Goal: Task Accomplishment & Management: Complete application form

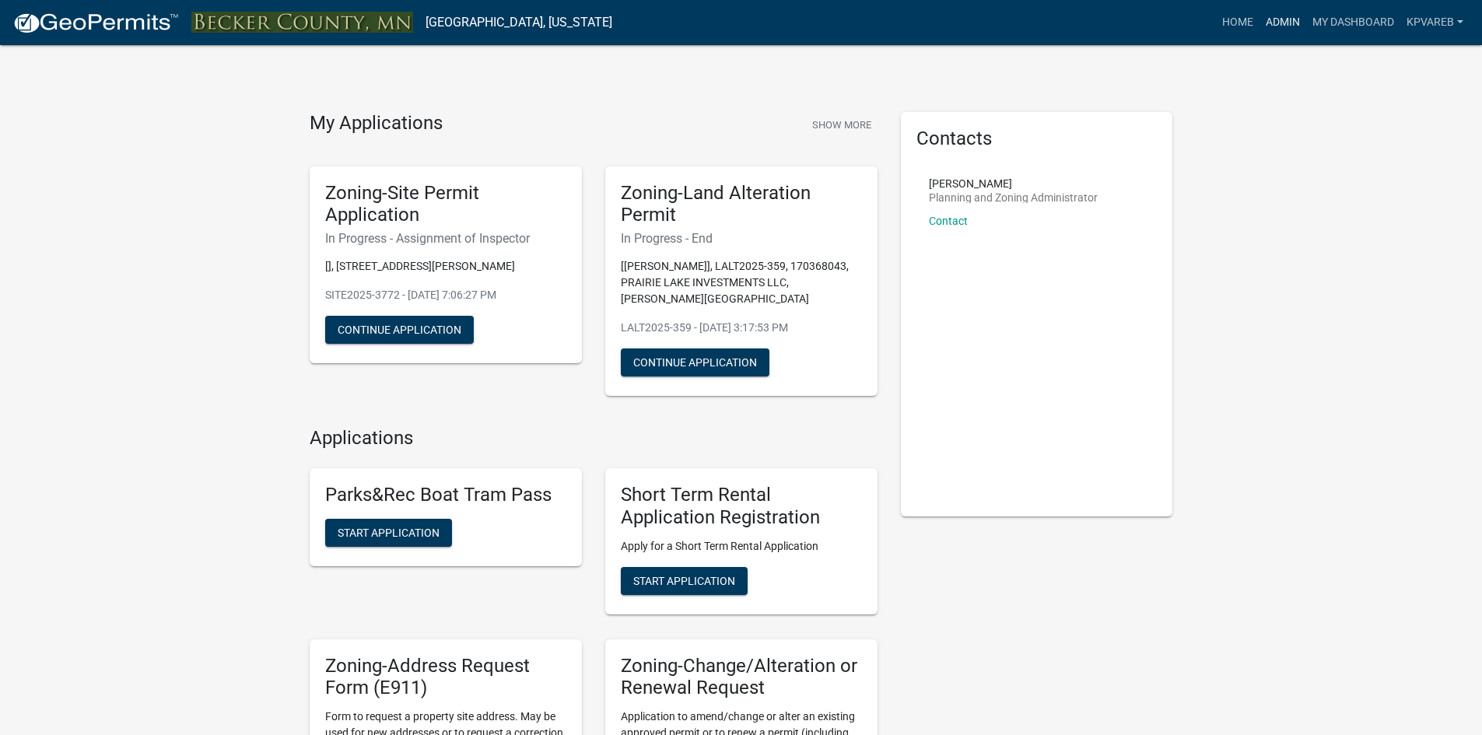
click at [1269, 16] on link "Admin" at bounding box center [1282, 23] width 47 height 30
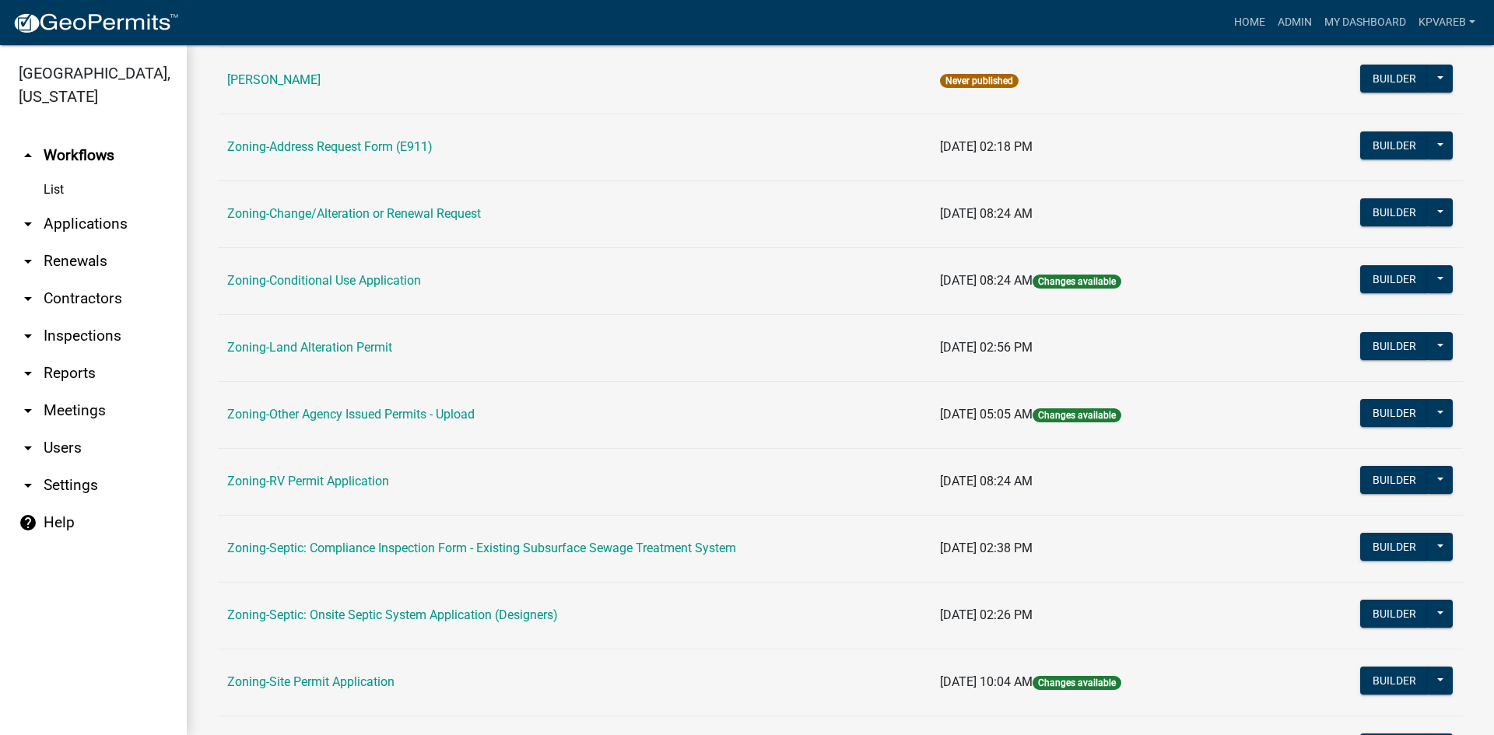
scroll to position [447, 0]
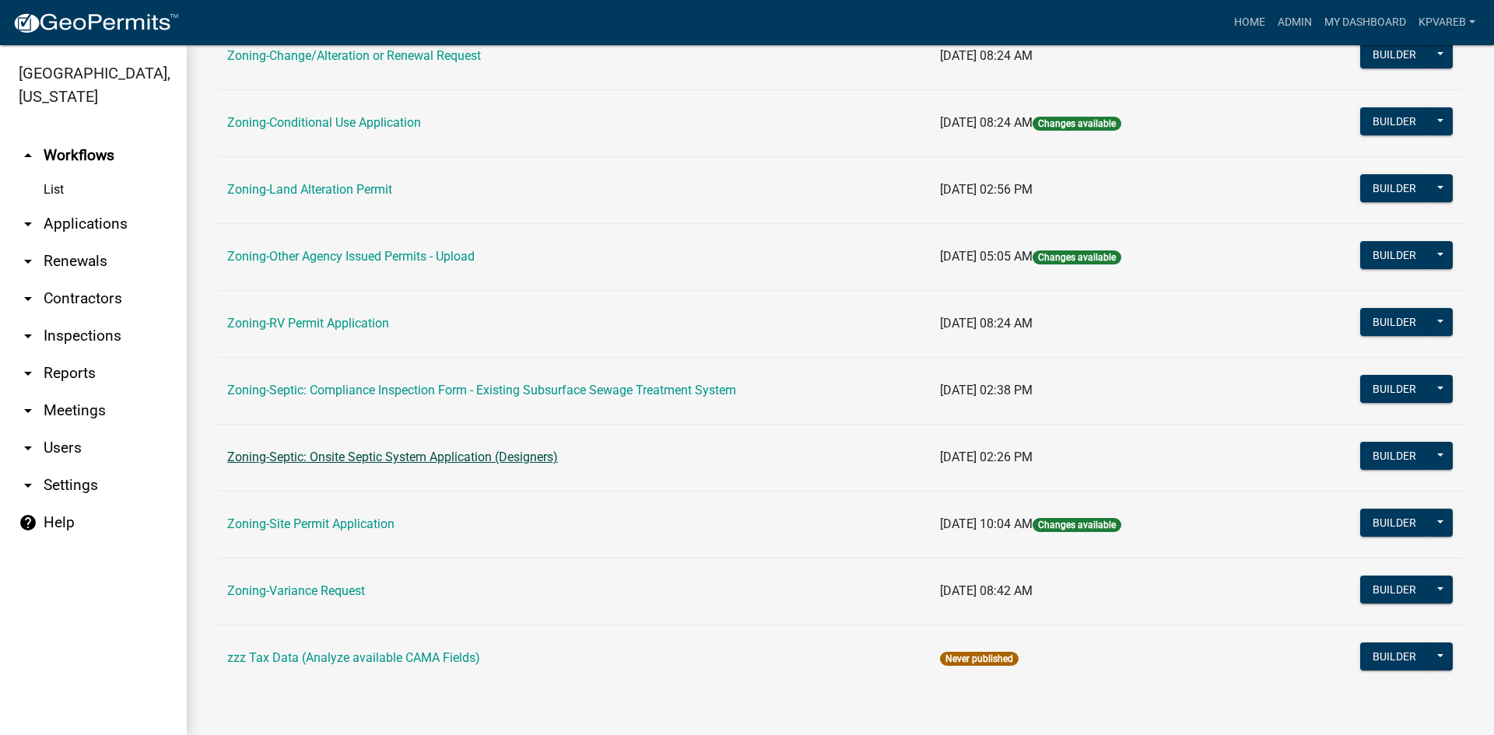
click at [441, 461] on link "Zoning-Septic: Onsite Septic System Application (Designers)" at bounding box center [392, 457] width 331 height 15
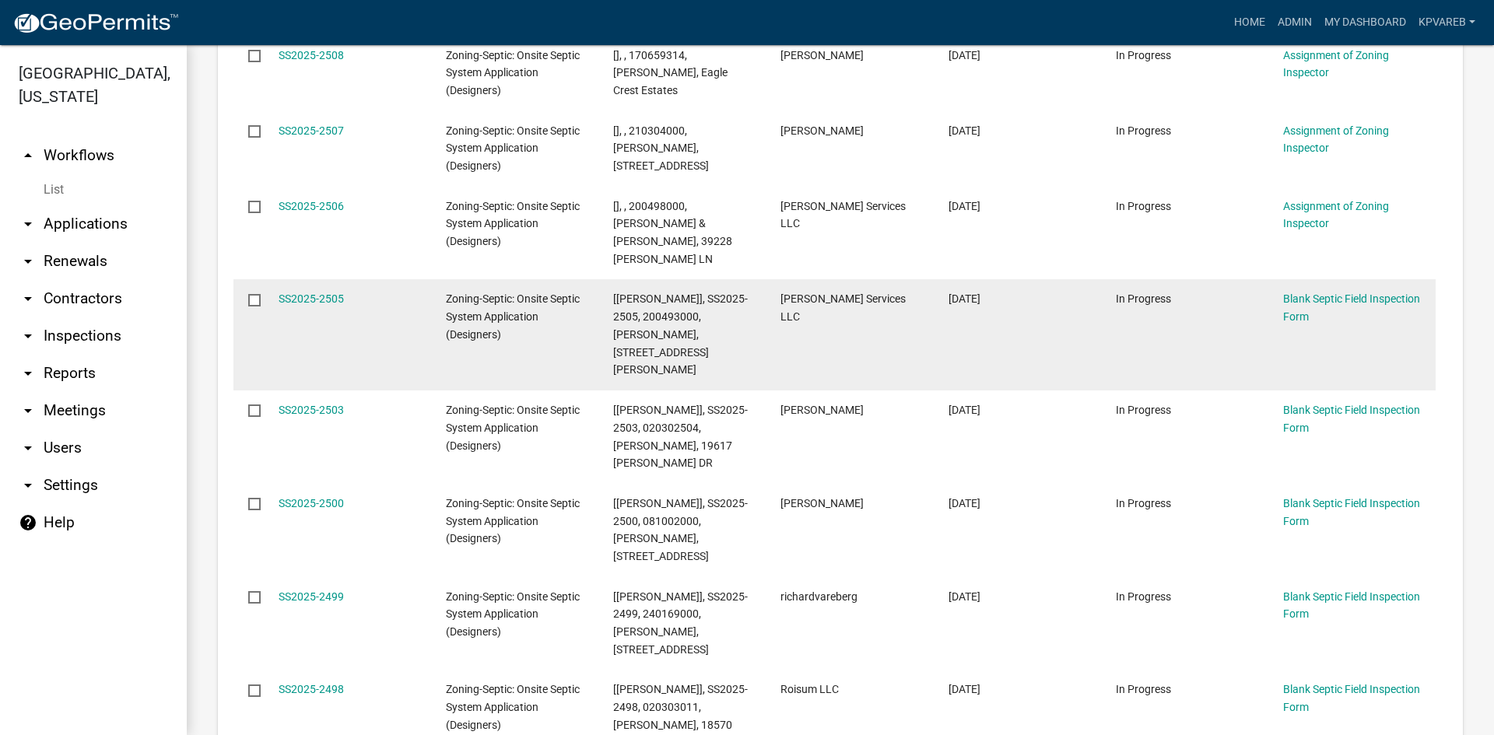
scroll to position [622, 0]
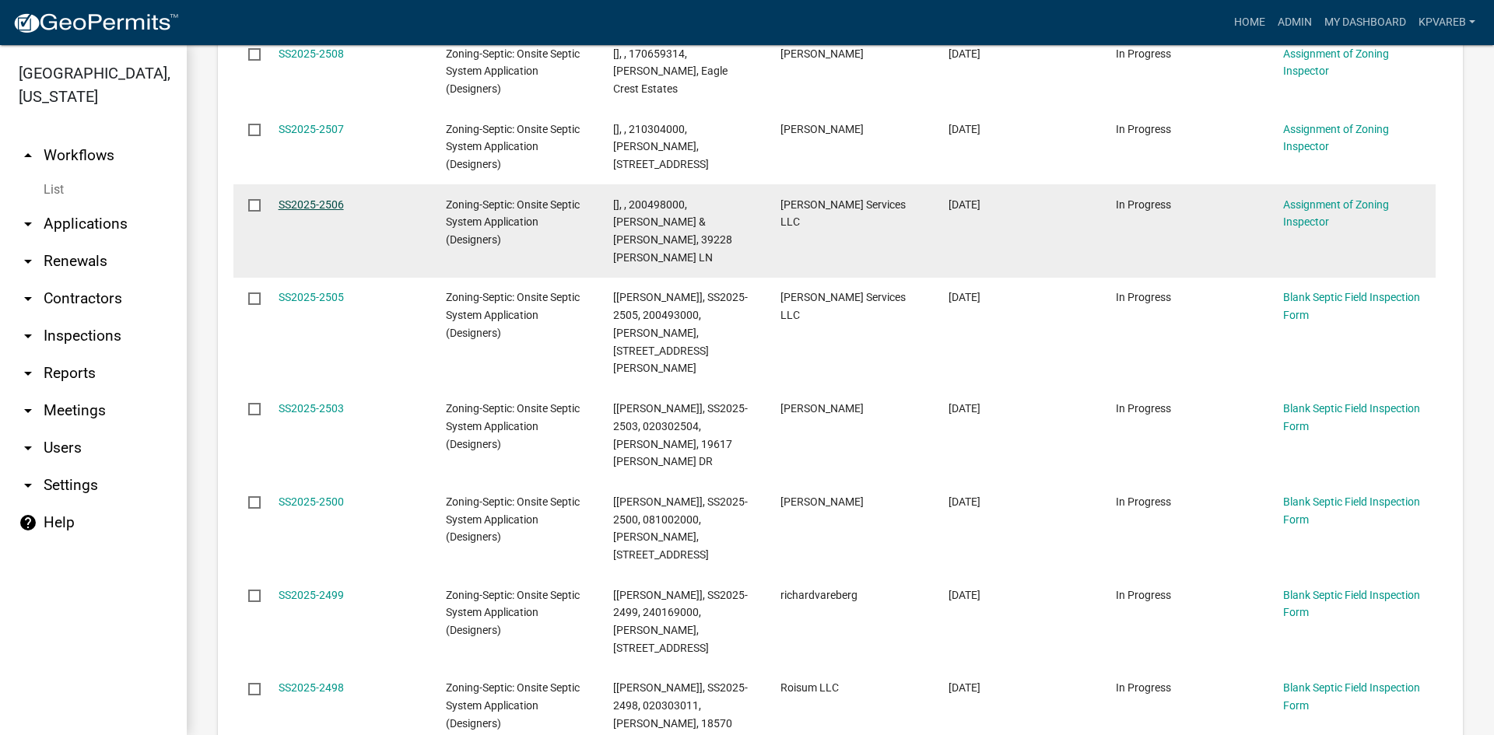
click at [317, 200] on link "SS2025-2506" at bounding box center [310, 204] width 65 height 12
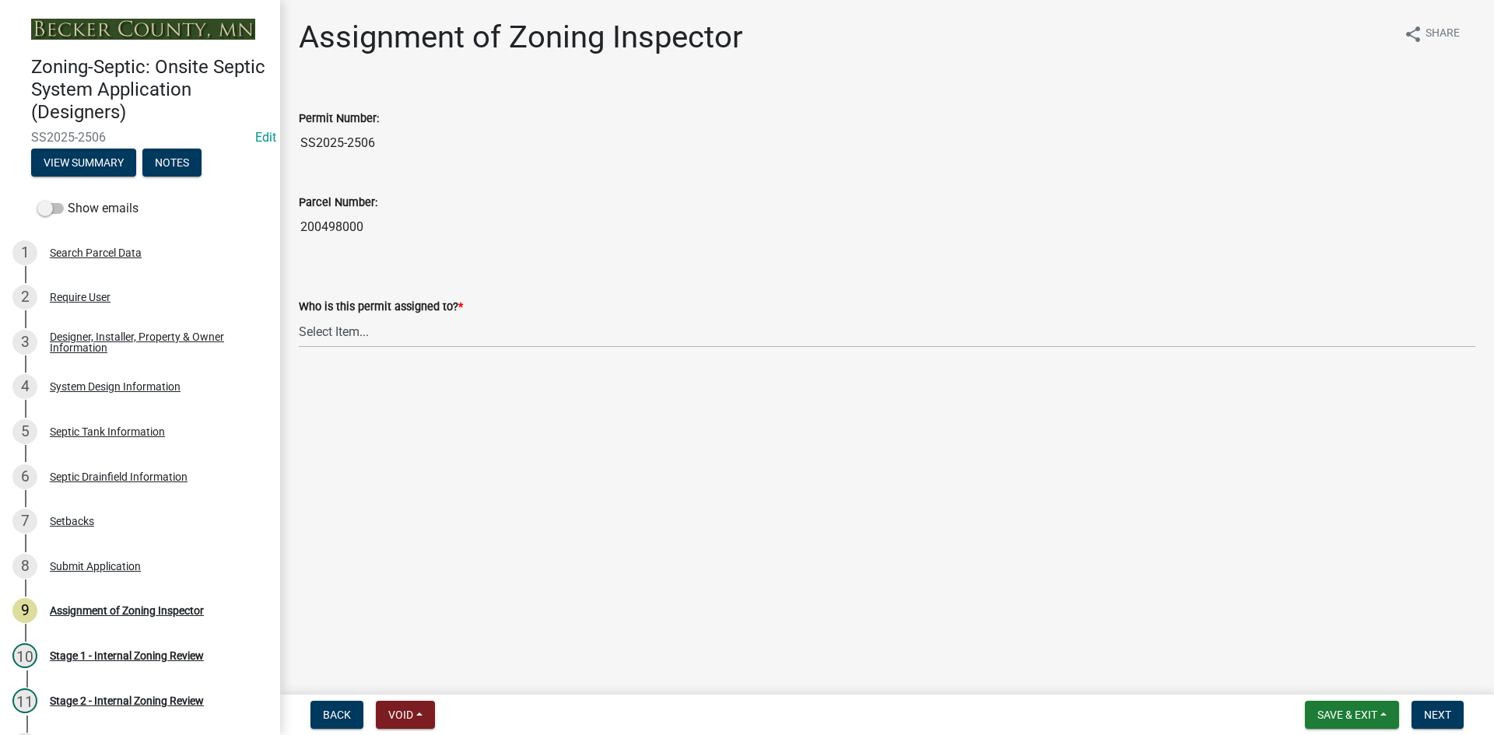
drag, startPoint x: 301, startPoint y: 233, endPoint x: 356, endPoint y: 235, distance: 55.3
click at [362, 233] on input "200498000" at bounding box center [887, 227] width 1176 height 31
click at [364, 334] on select "Select Item... [PERSON_NAME] [PERSON_NAME] [PERSON_NAME] [PERSON_NAME] [PERSON_…" at bounding box center [887, 332] width 1176 height 32
click at [299, 316] on select "Select Item... [PERSON_NAME] [PERSON_NAME] [PERSON_NAME] [PERSON_NAME] [PERSON_…" at bounding box center [887, 332] width 1176 height 32
select select "7bfe52ba-73b7-4ac1-9bde-d3bb601555ca"
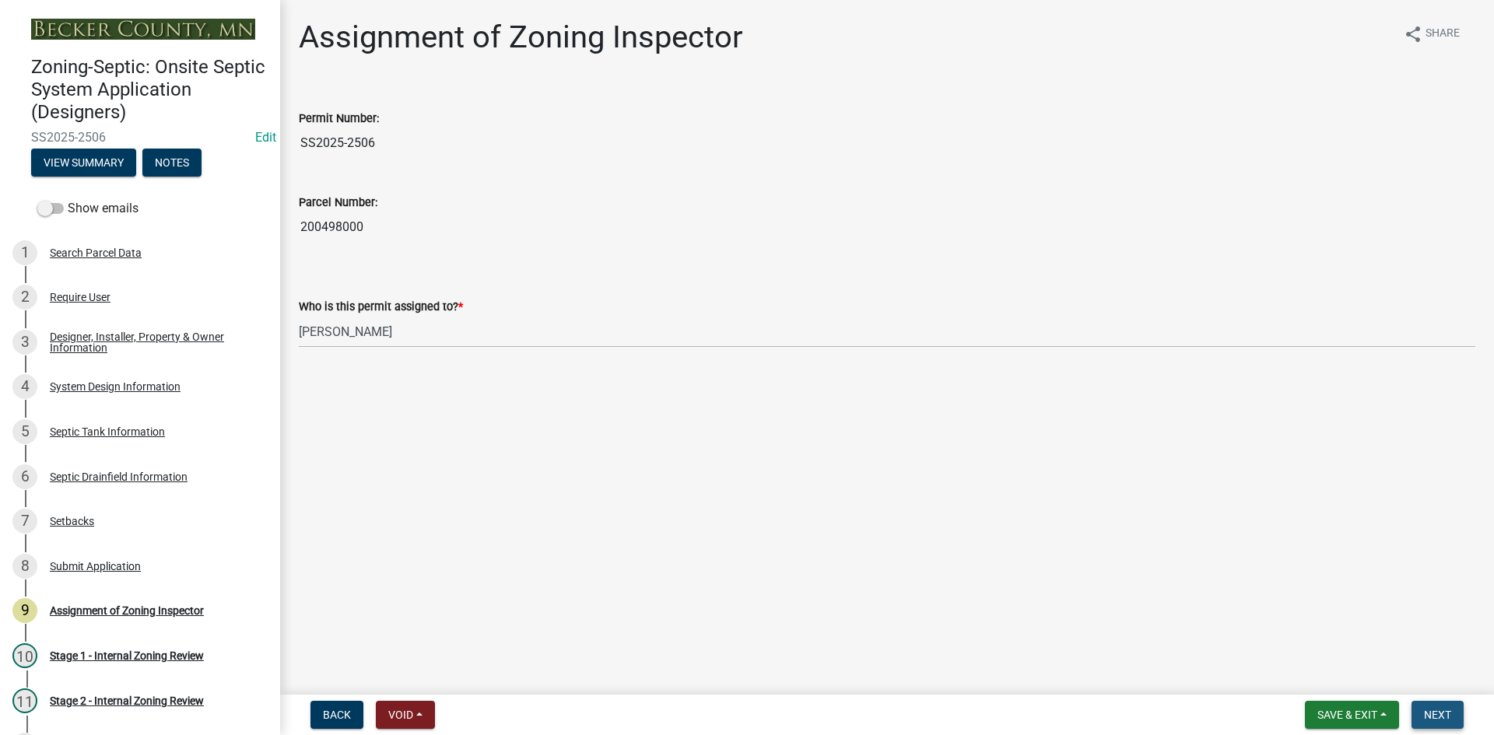
click at [1432, 715] on span "Next" at bounding box center [1437, 715] width 27 height 12
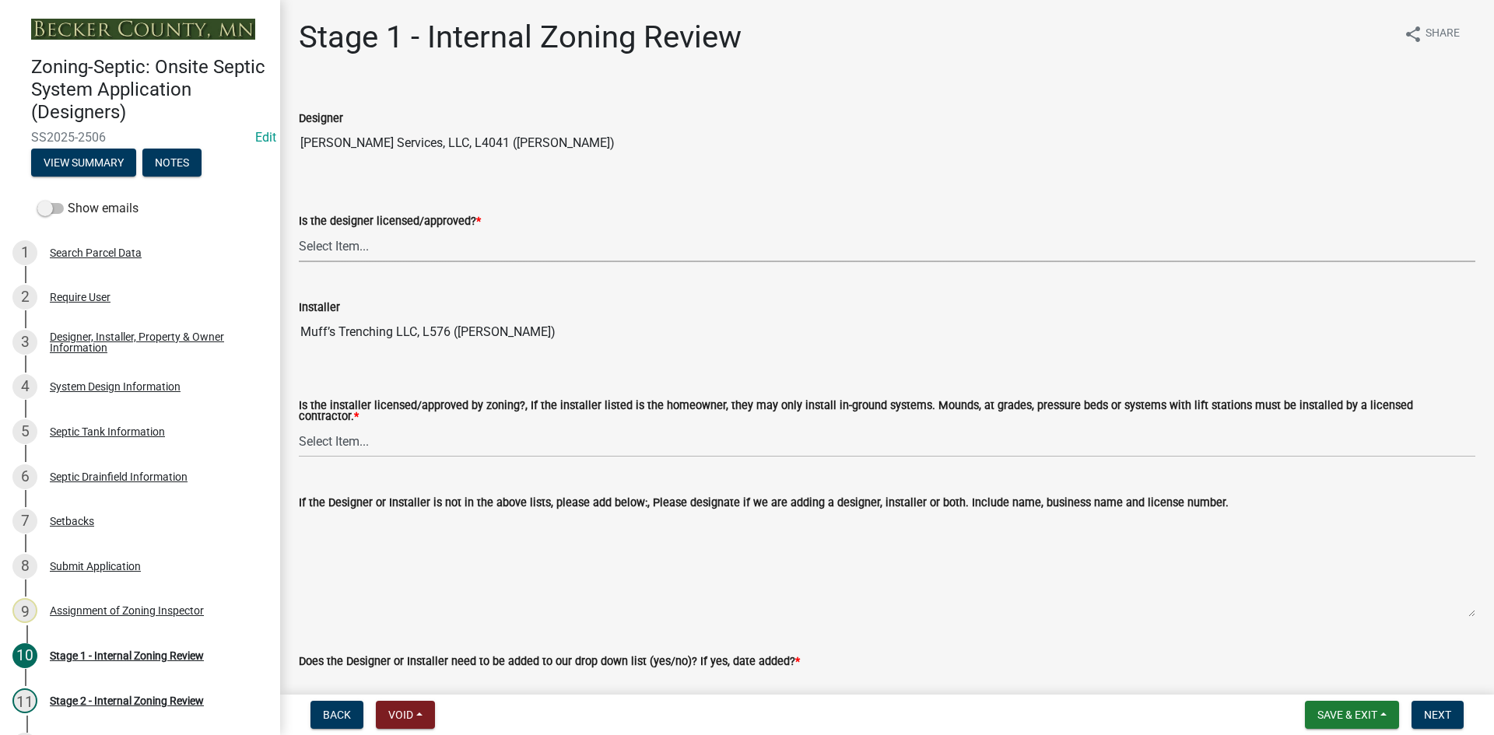
click at [345, 246] on select "Select Item... Yes No" at bounding box center [887, 246] width 1176 height 32
click at [299, 230] on select "Select Item... Yes No" at bounding box center [887, 246] width 1176 height 32
select select "49e49f1e-3b32-4342-8c2e-9cbd4919fe4d"
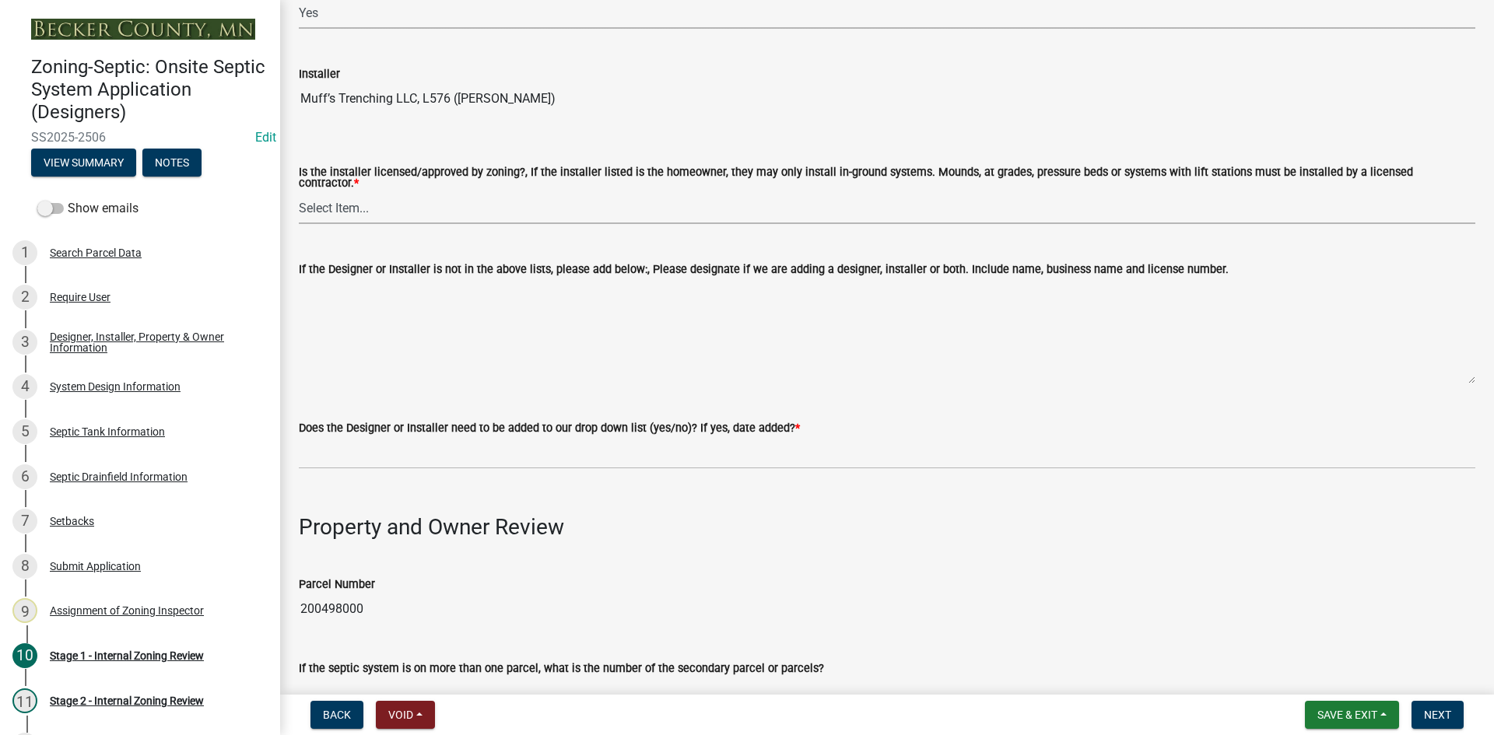
click at [330, 192] on select "Select Item... Yes No" at bounding box center [887, 208] width 1176 height 32
click at [299, 192] on select "Select Item... Yes No" at bounding box center [887, 208] width 1176 height 32
select select "ca07ae0a-7638-46ff-ada2-c67ca3524324"
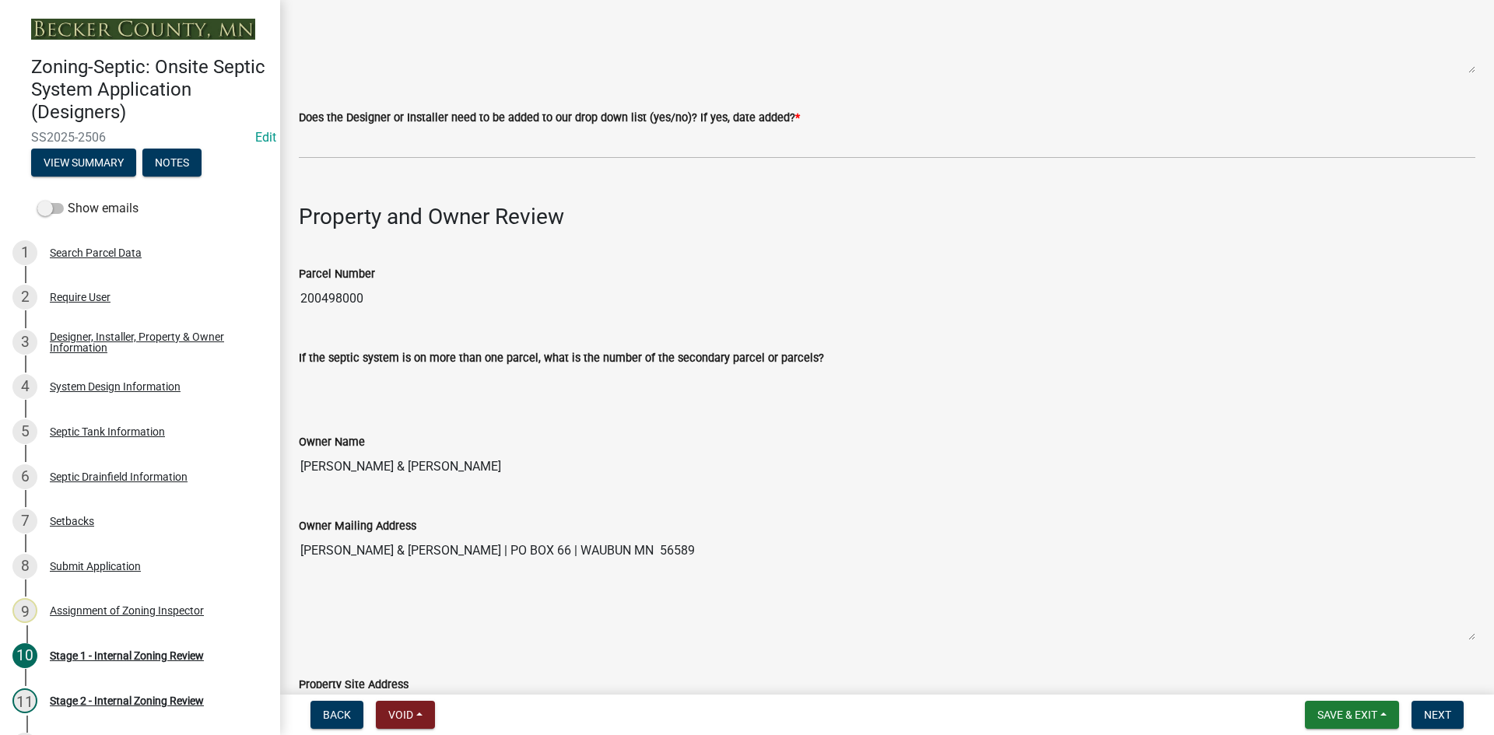
scroll to position [545, 0]
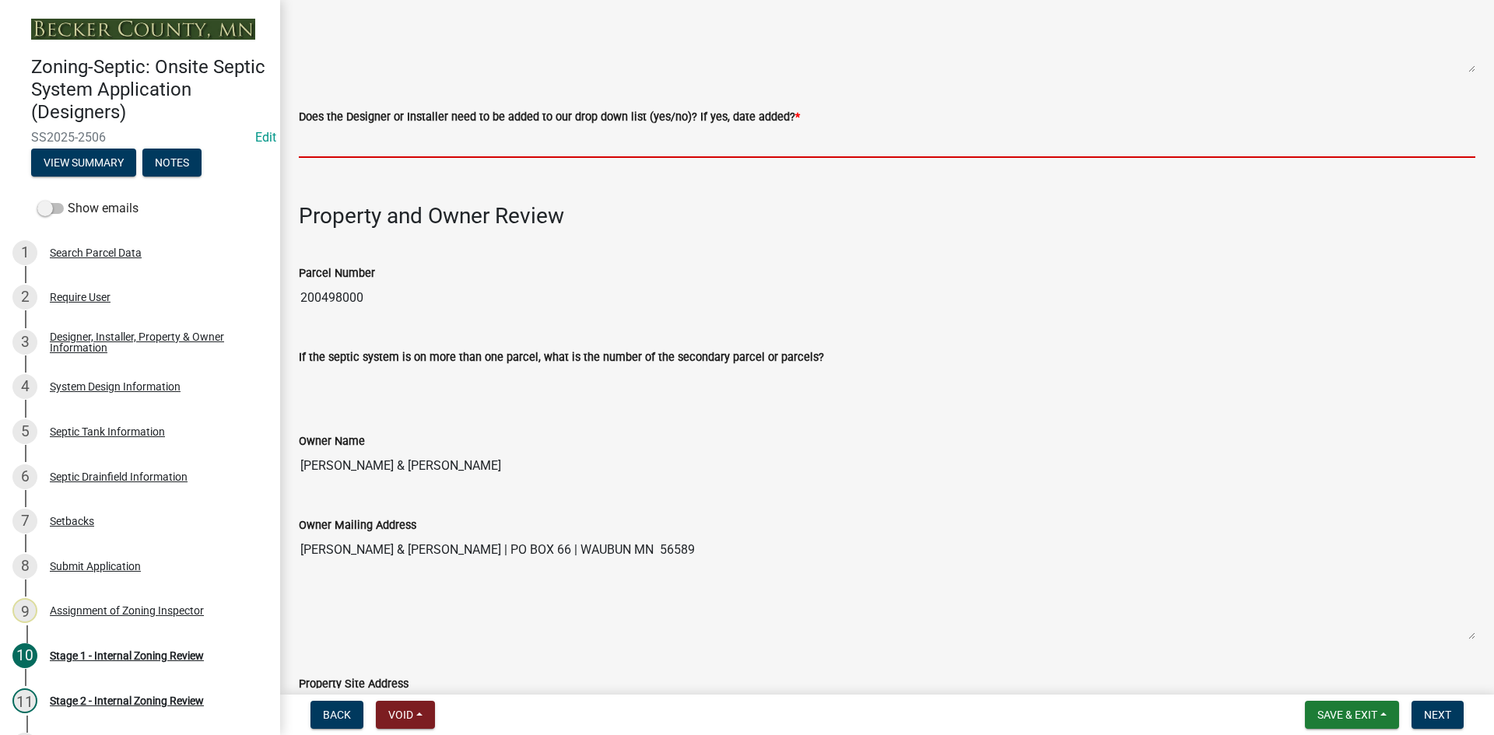
click at [375, 145] on input "Does the Designer or Installer need to be added to our drop down list (yes/no)?…" at bounding box center [887, 142] width 1176 height 32
type input "NO"
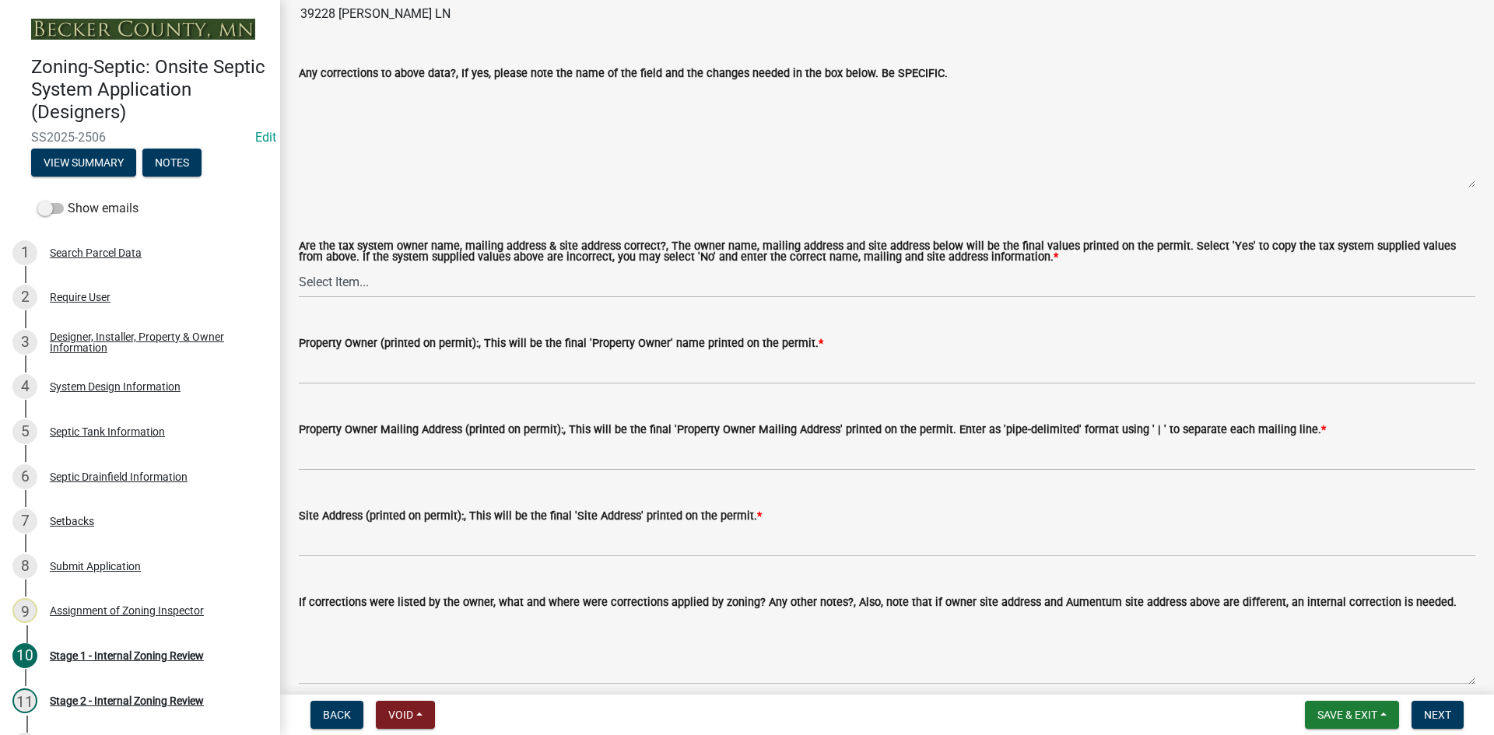
scroll to position [1245, 0]
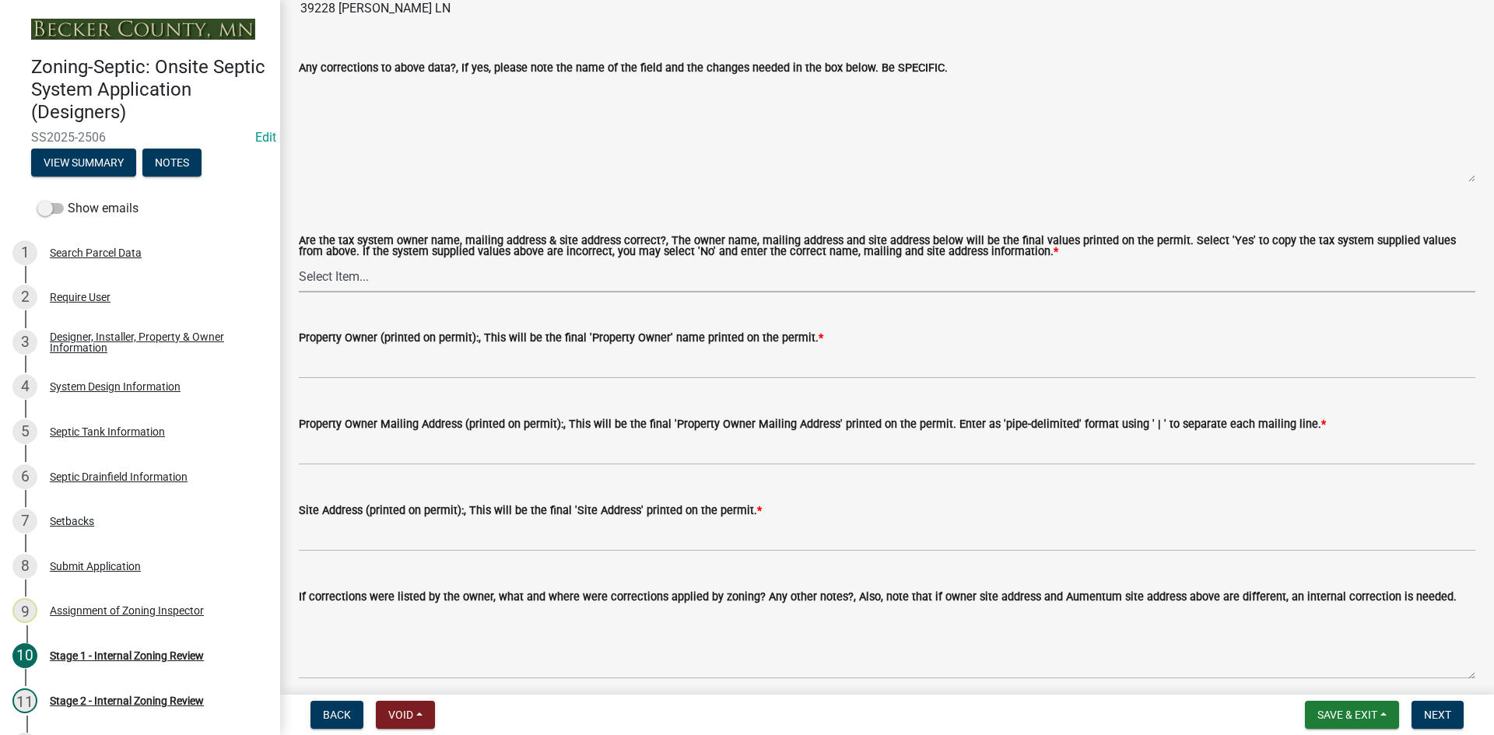
drag, startPoint x: 324, startPoint y: 269, endPoint x: 334, endPoint y: 281, distance: 15.4
click at [324, 269] on select "Select Item... Yes No" at bounding box center [887, 277] width 1176 height 32
click at [299, 261] on select "Select Item... Yes No" at bounding box center [887, 277] width 1176 height 32
select select "ec75a761-93b4-47c5-8535-fea253c32937"
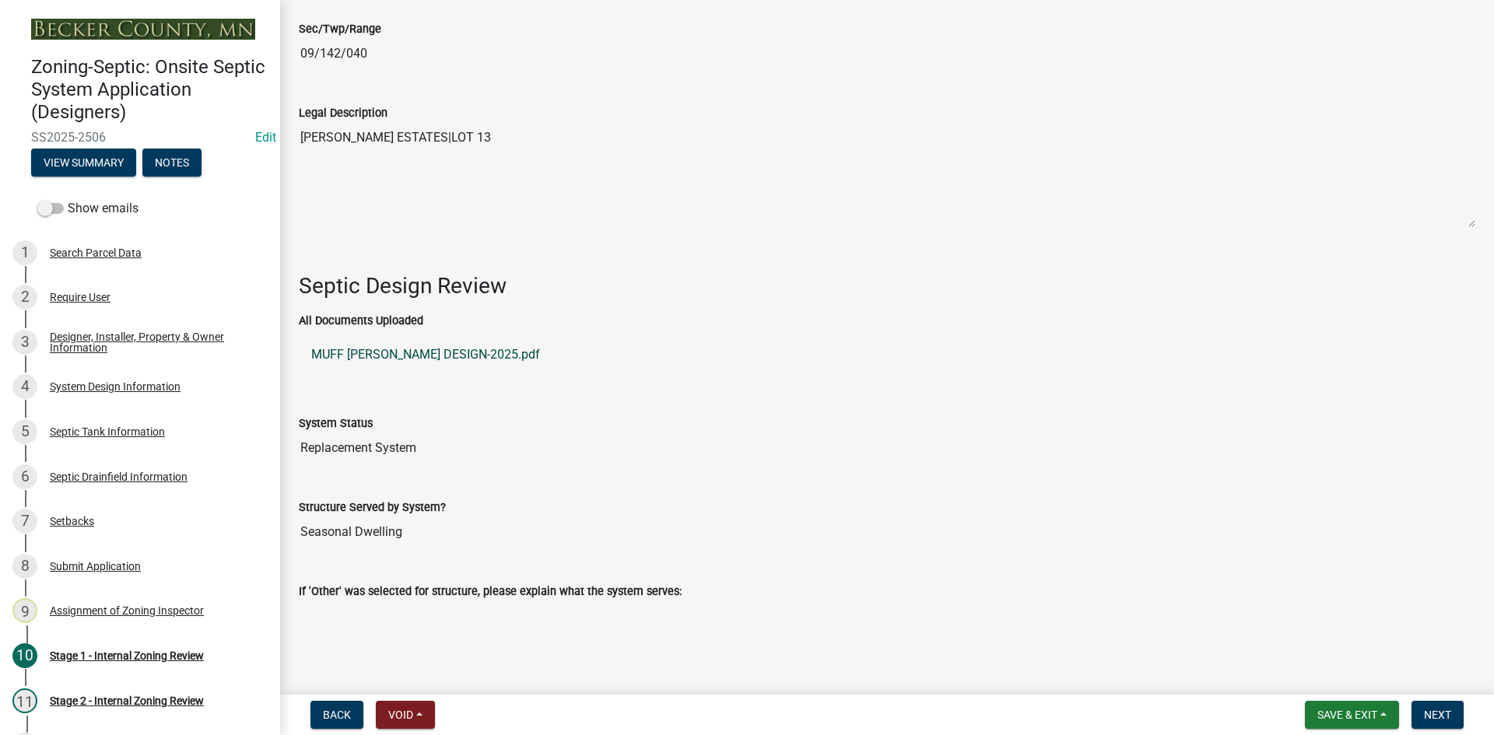
scroll to position [2200, 0]
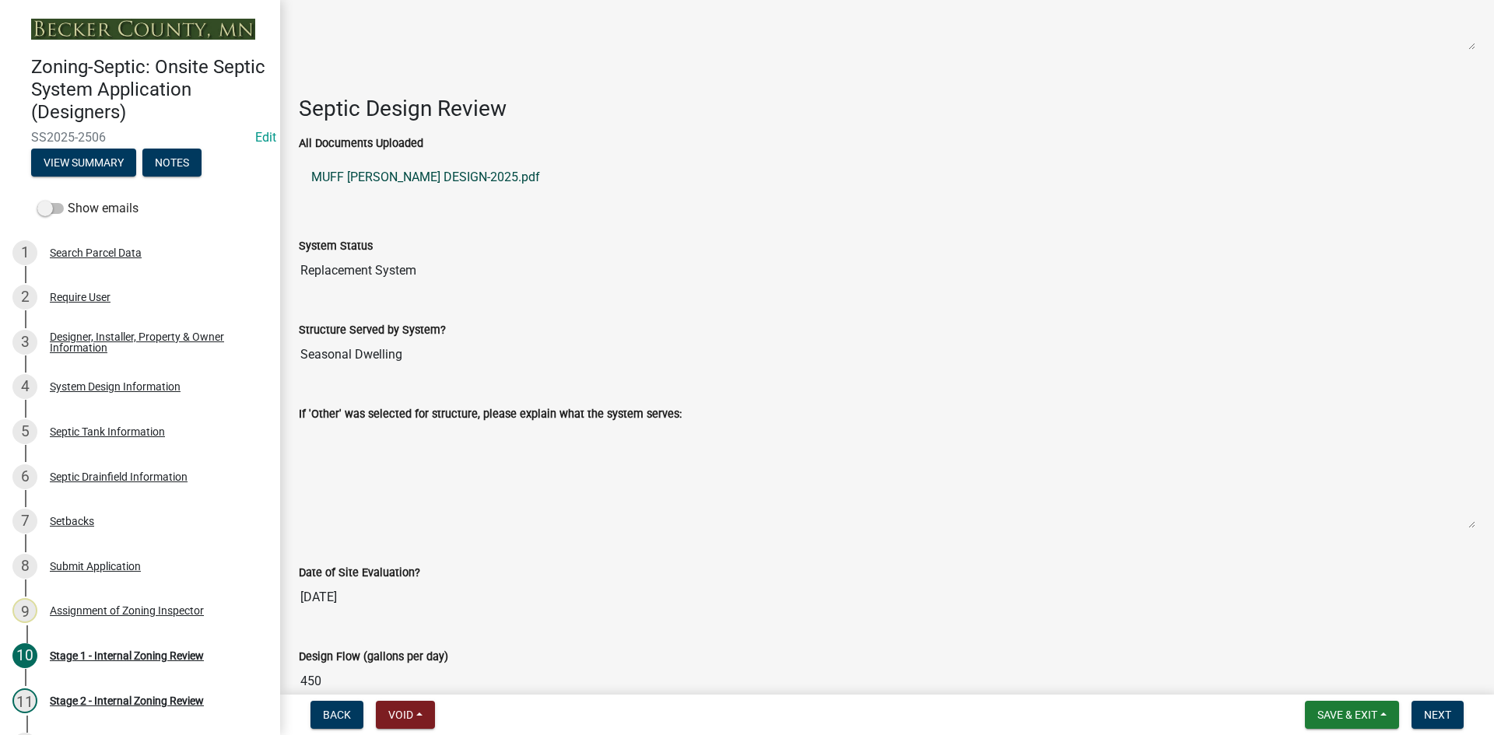
click at [394, 173] on link "MUFF HADDELAND DESIGN-2025.pdf" at bounding box center [887, 177] width 1176 height 37
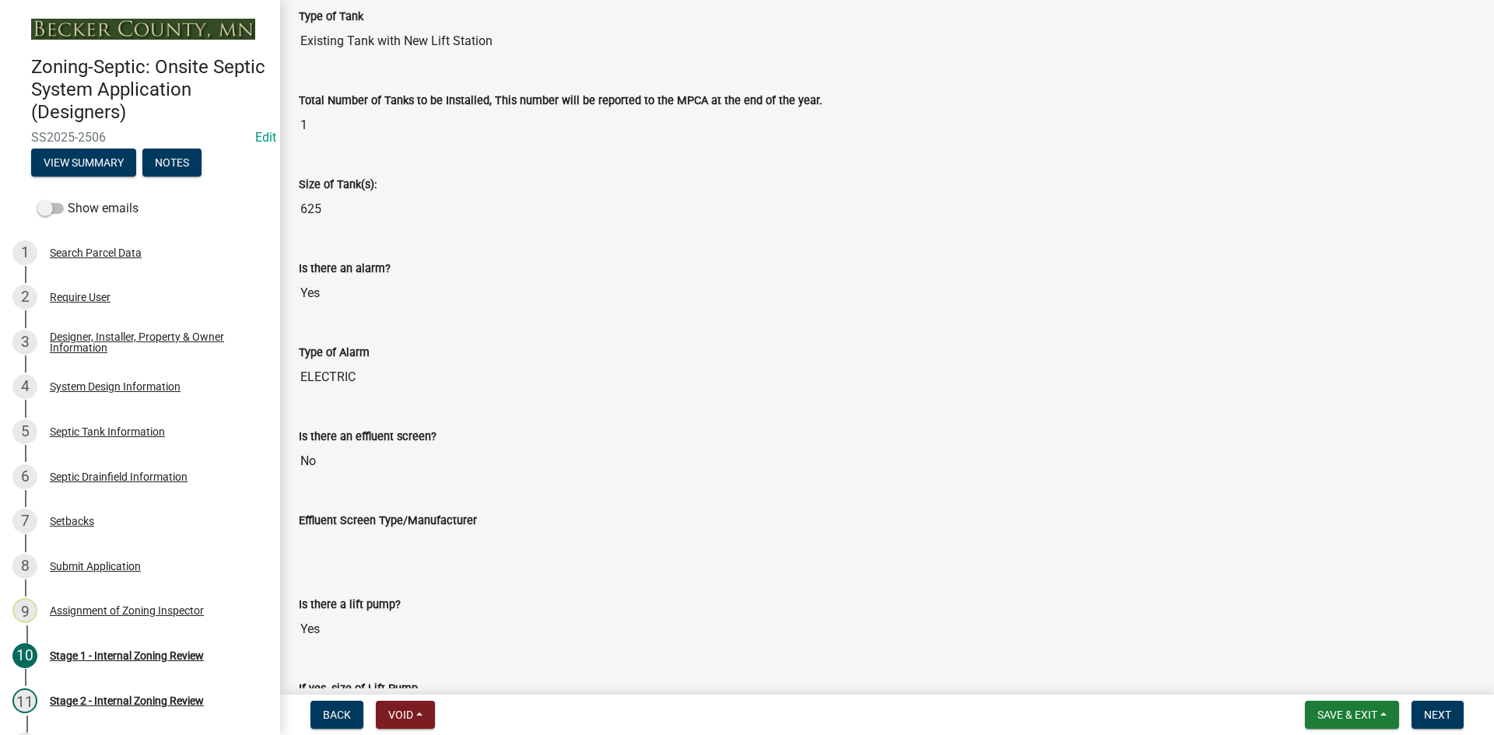
scroll to position [4378, 0]
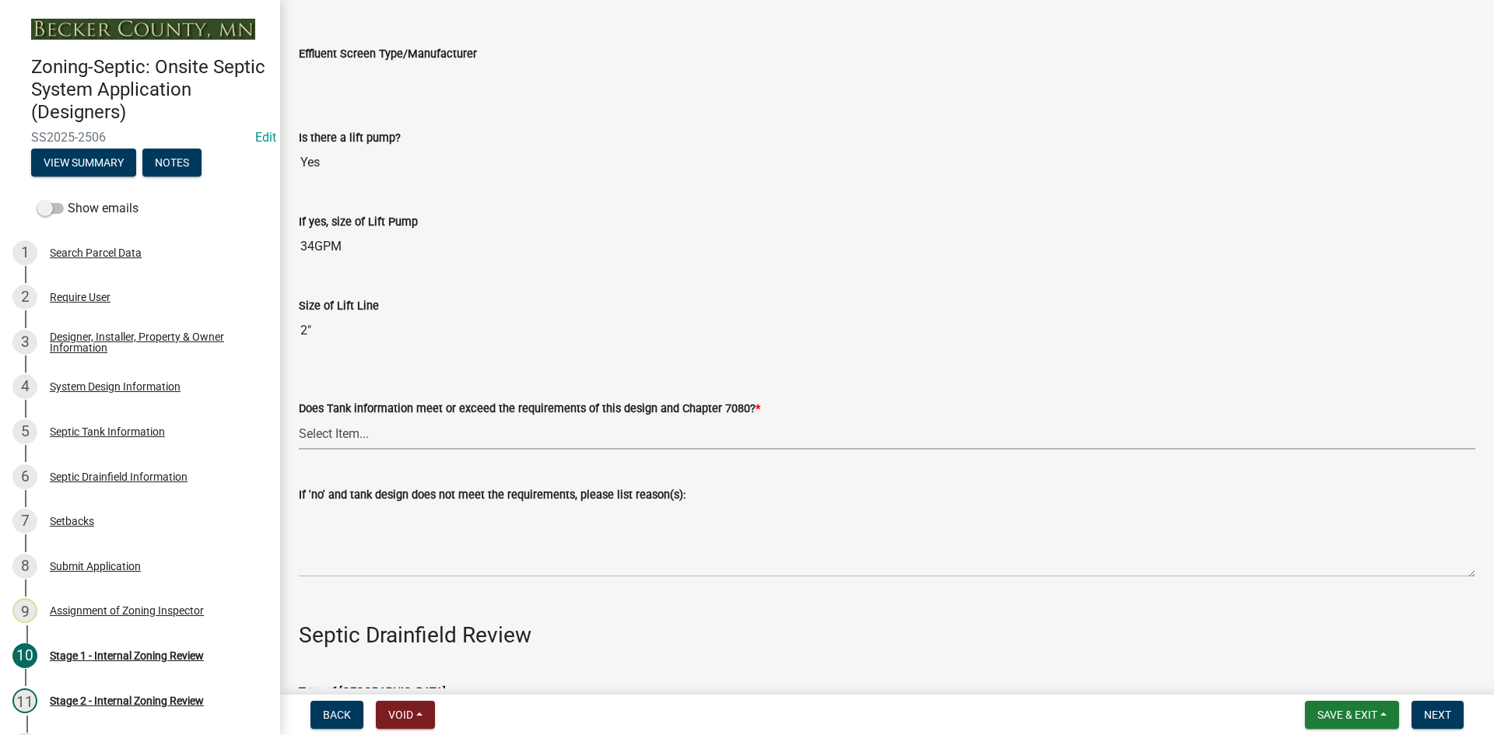
click at [348, 425] on select "Select Item... Yes No" at bounding box center [887, 434] width 1176 height 32
click at [299, 418] on select "Select Item... Yes No" at bounding box center [887, 434] width 1176 height 32
select select "47a2a5dd-5977-4941-8e6f-09ff03cdfb75"
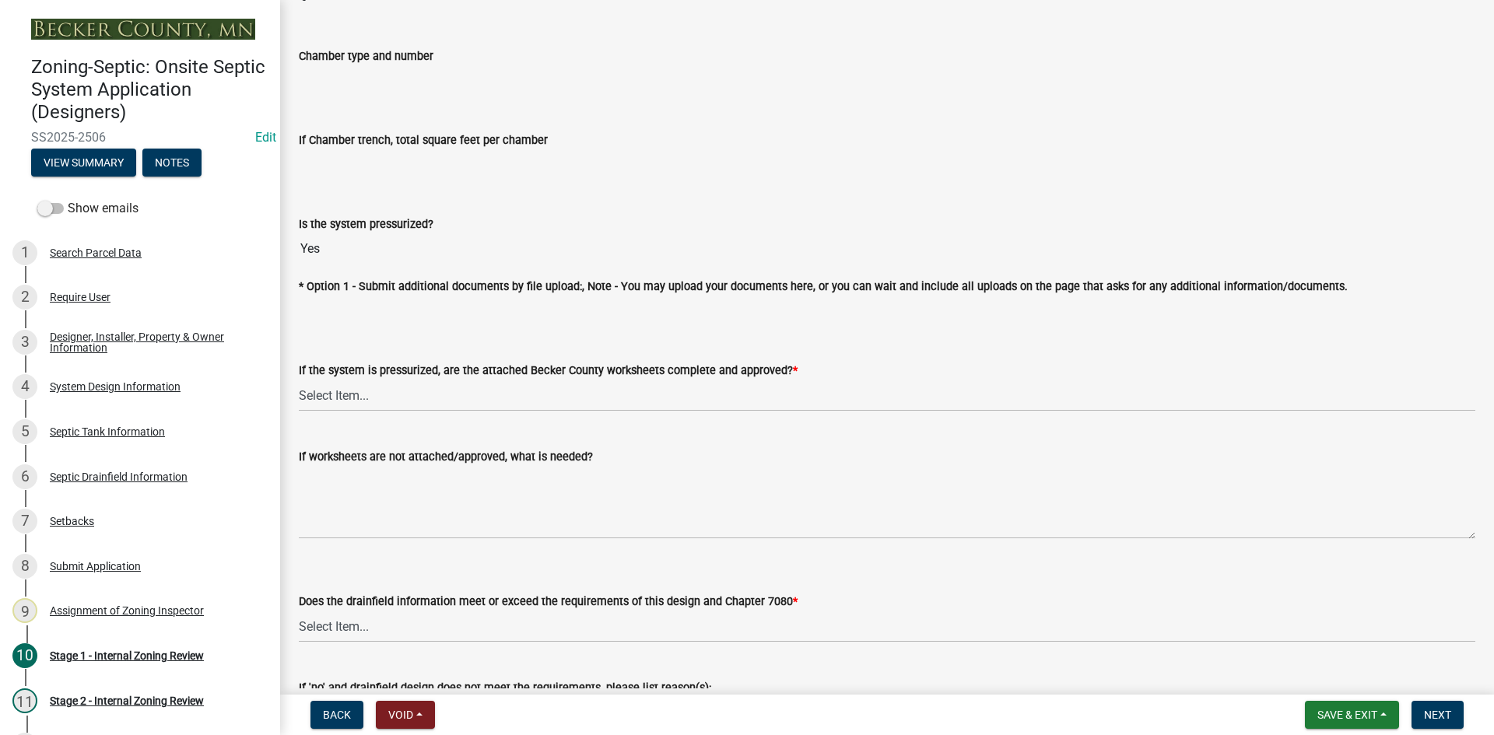
scroll to position [5545, 0]
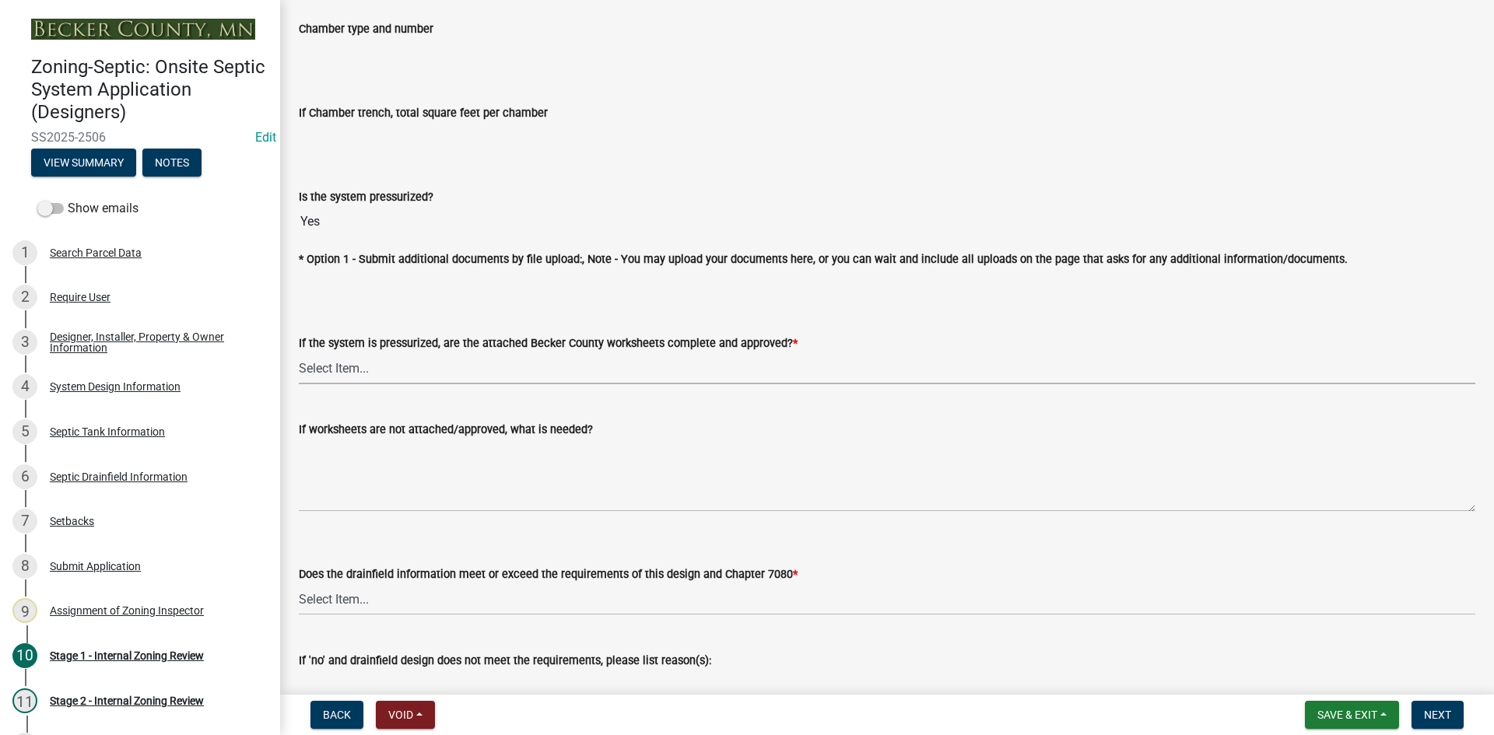
click at [349, 358] on select "Select Item... Yes No NA" at bounding box center [887, 368] width 1176 height 32
click at [299, 352] on select "Select Item... Yes No NA" at bounding box center [887, 368] width 1176 height 32
select select "3f5b086d-5a4c-4236-93bc-fa7bf4d11838"
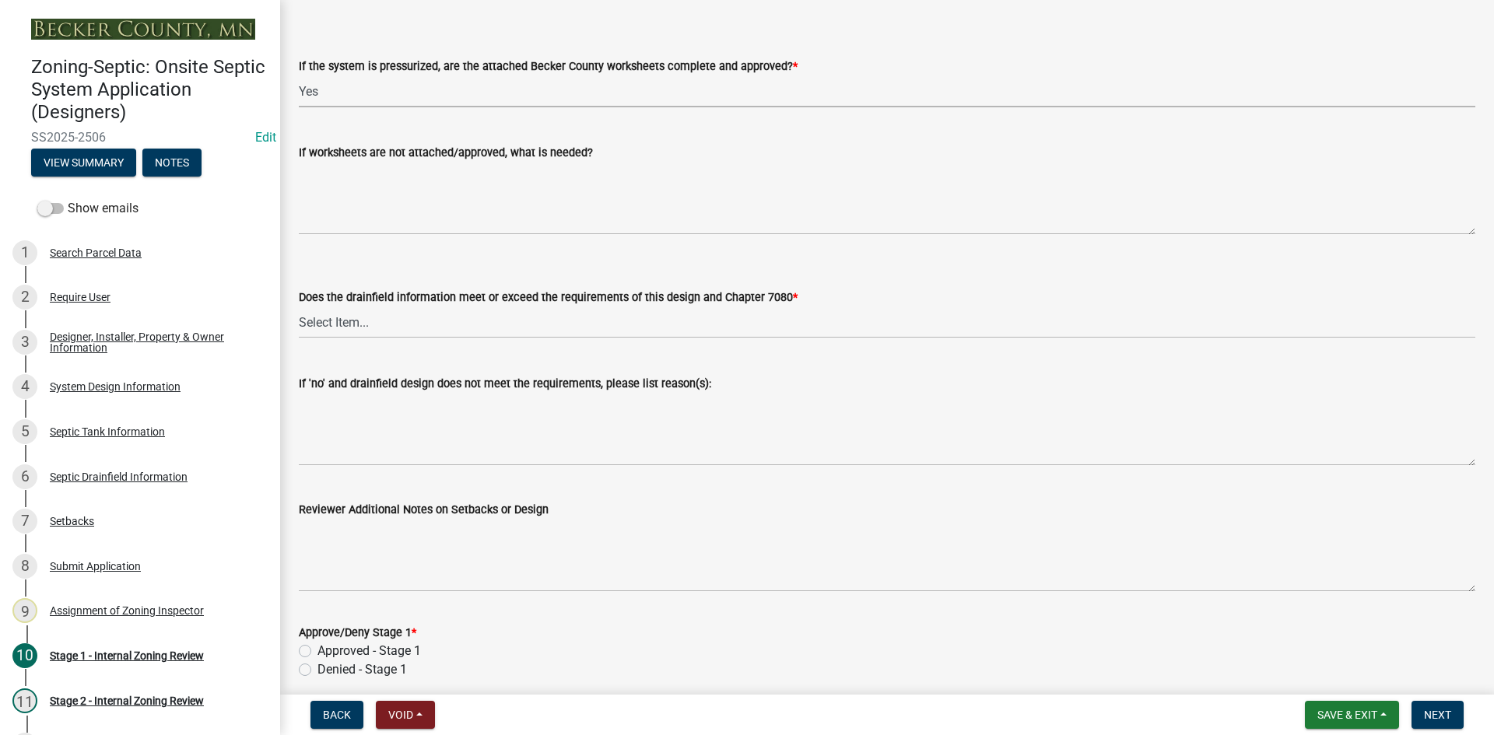
scroll to position [5856, 0]
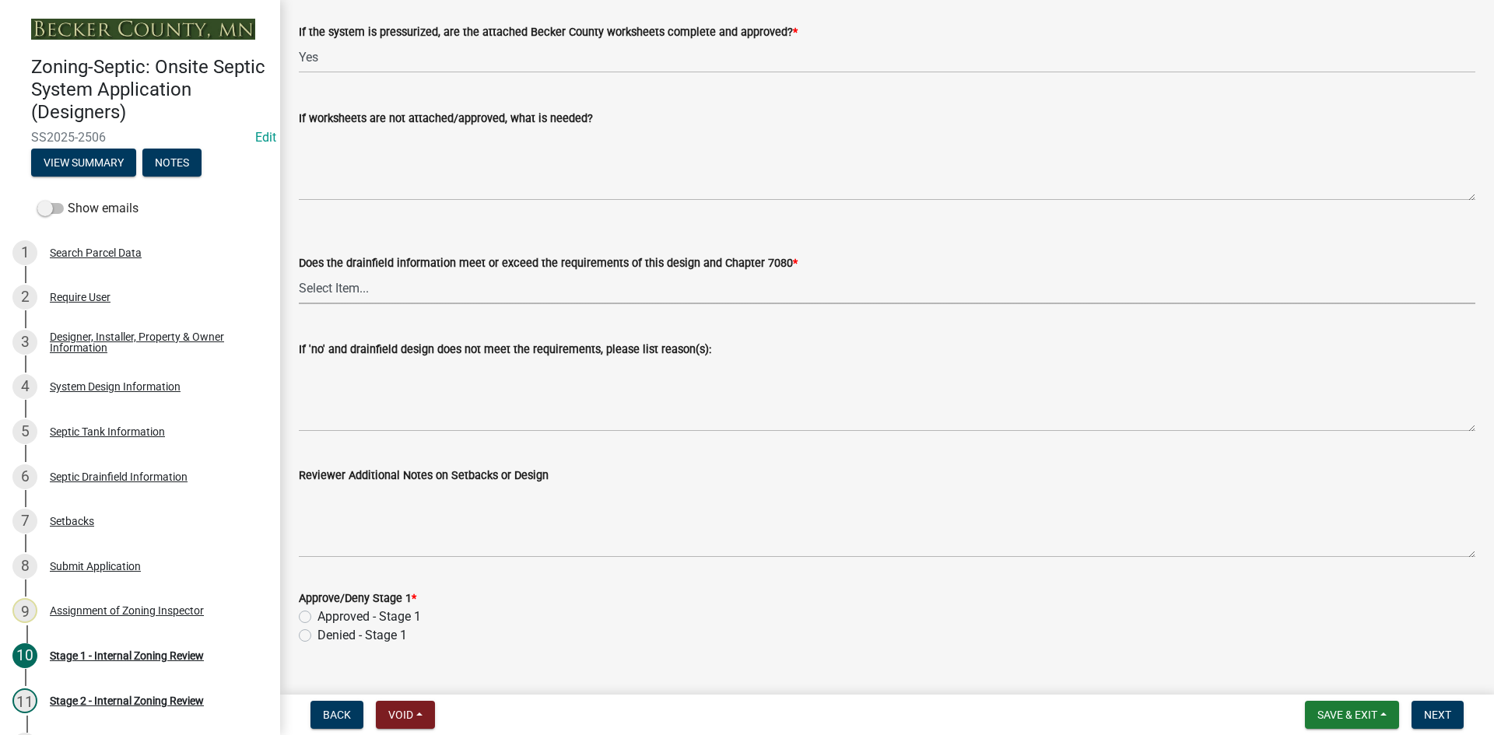
click at [324, 281] on select "Select Item... Yes No" at bounding box center [887, 288] width 1176 height 32
click at [299, 272] on select "Select Item... Yes No" at bounding box center [887, 288] width 1176 height 32
select select "888a8260-2be6-47f2-a4de-b9f453a4d3bc"
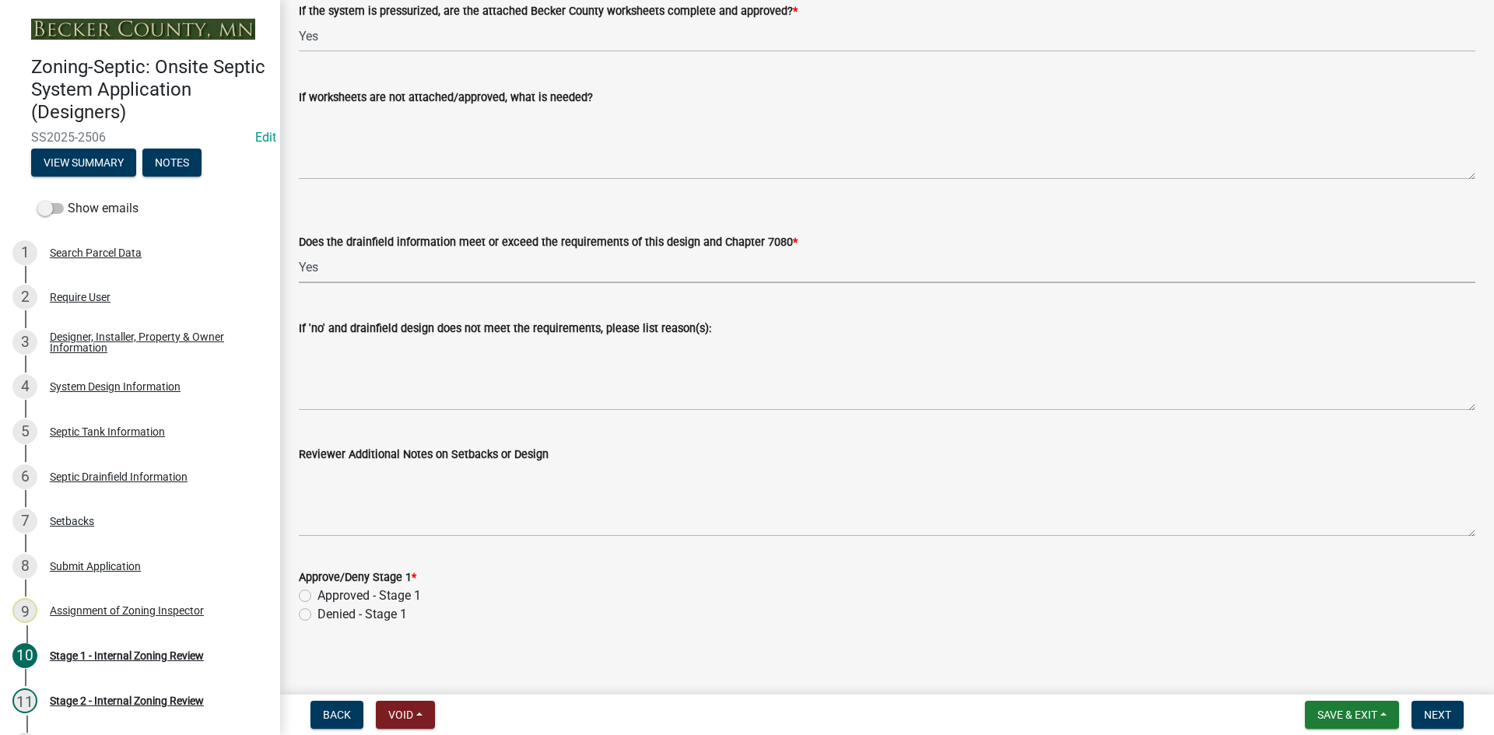
scroll to position [5882, 0]
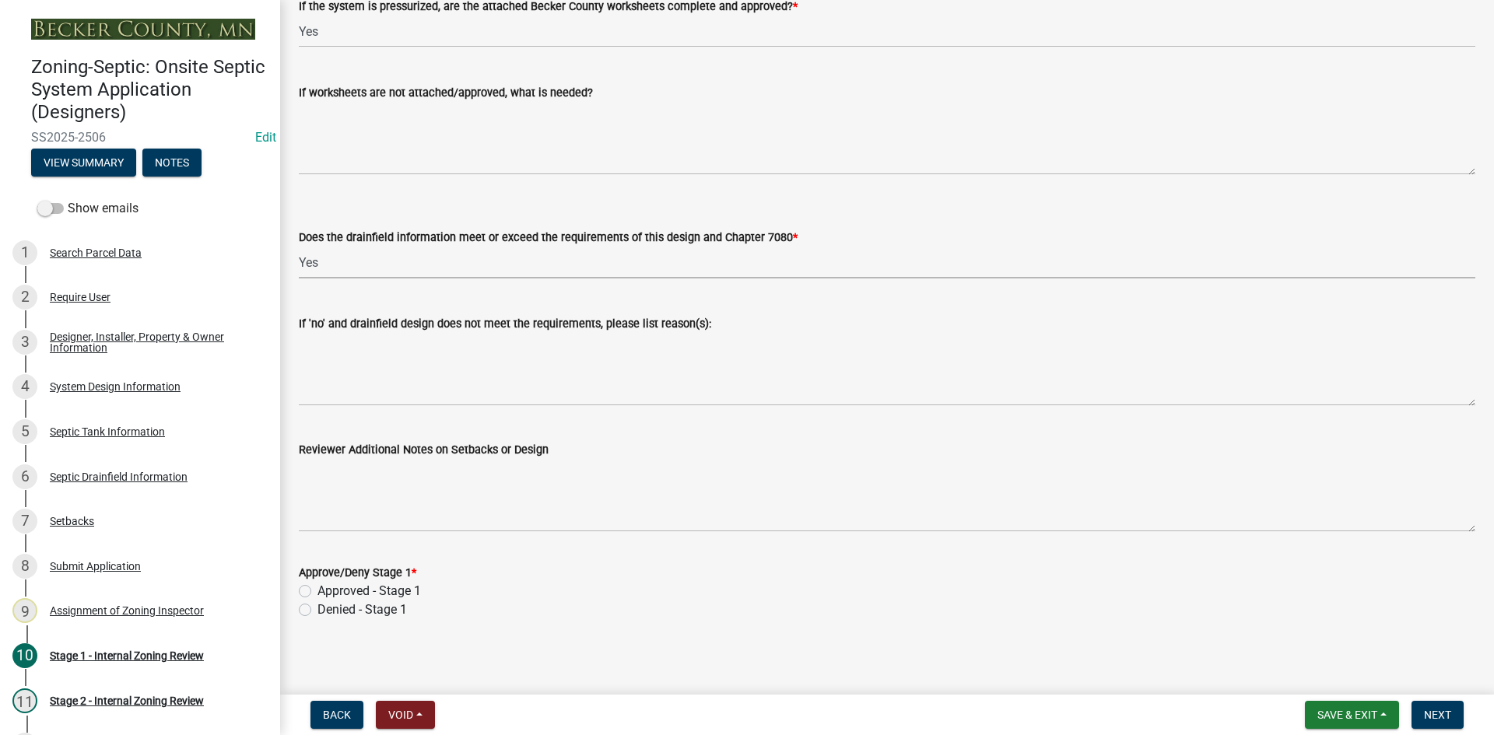
click at [317, 587] on label "Approved - Stage 1" at bounding box center [368, 591] width 103 height 19
click at [317, 587] on input "Approved - Stage 1" at bounding box center [322, 587] width 10 height 10
radio input "true"
click at [1428, 709] on span "Next" at bounding box center [1437, 715] width 27 height 12
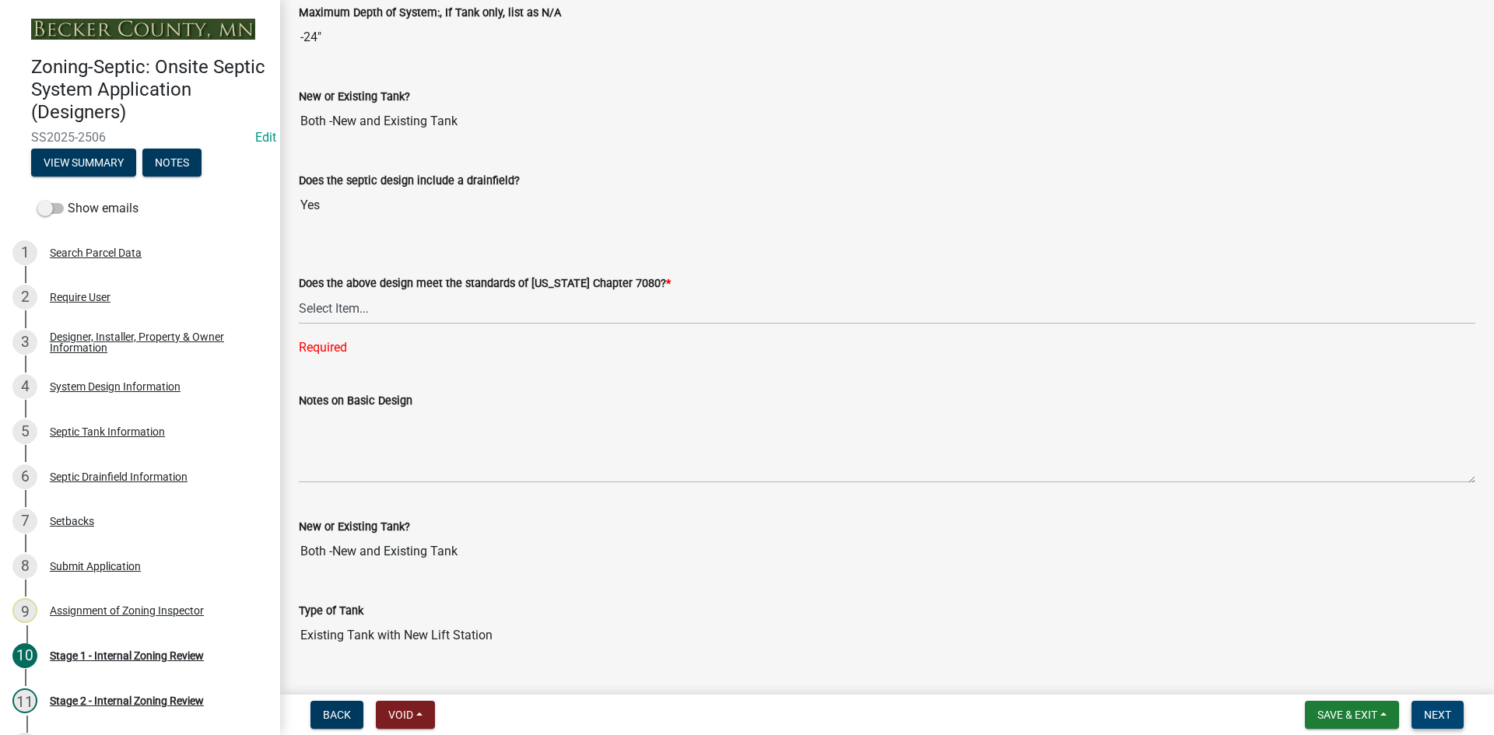
scroll to position [3346, 0]
click at [339, 307] on select "Select Item... Yes No" at bounding box center [887, 311] width 1176 height 32
click at [299, 295] on select "Select Item... Yes No" at bounding box center [887, 311] width 1176 height 32
select select "bcbb982e-a48c-4b4a-a83b-ed1363446a86"
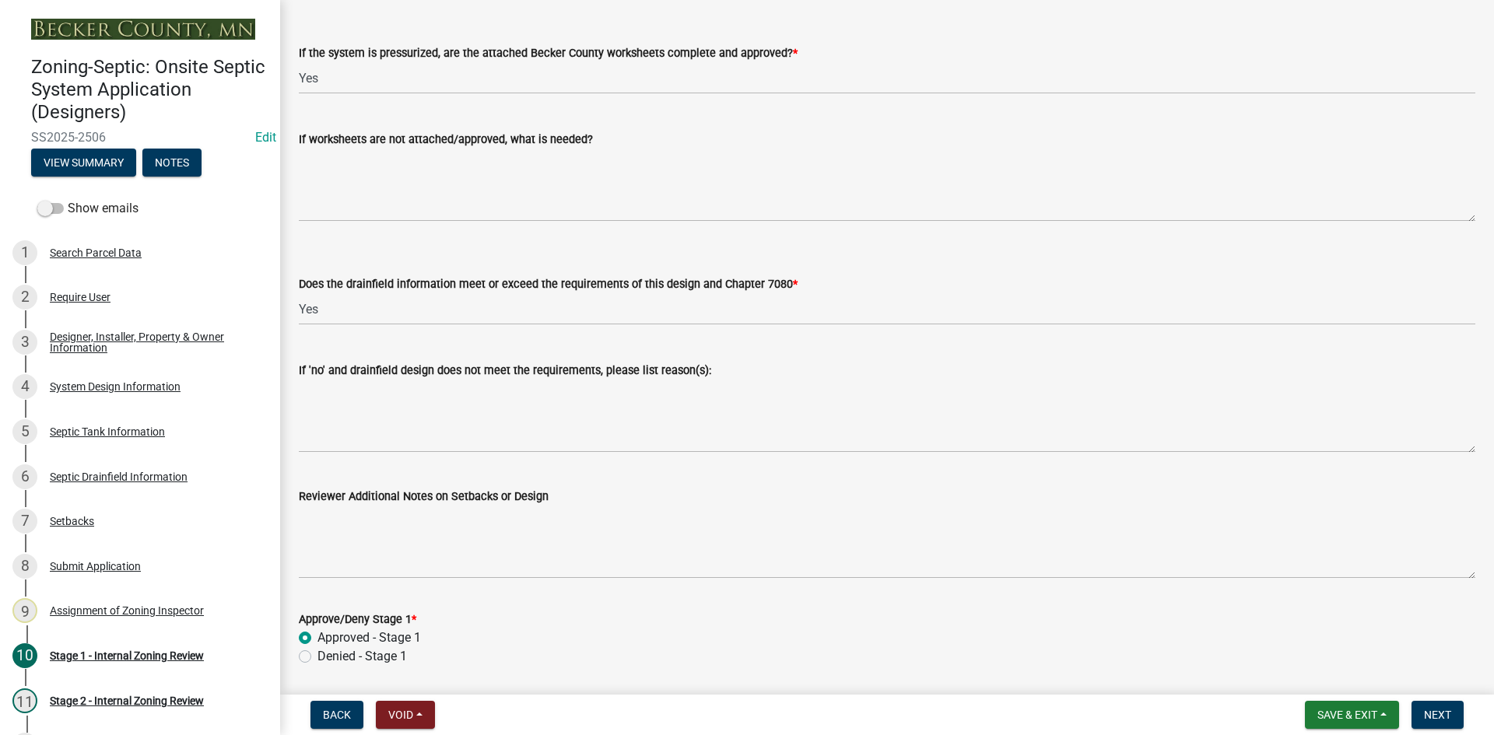
scroll to position [5882, 0]
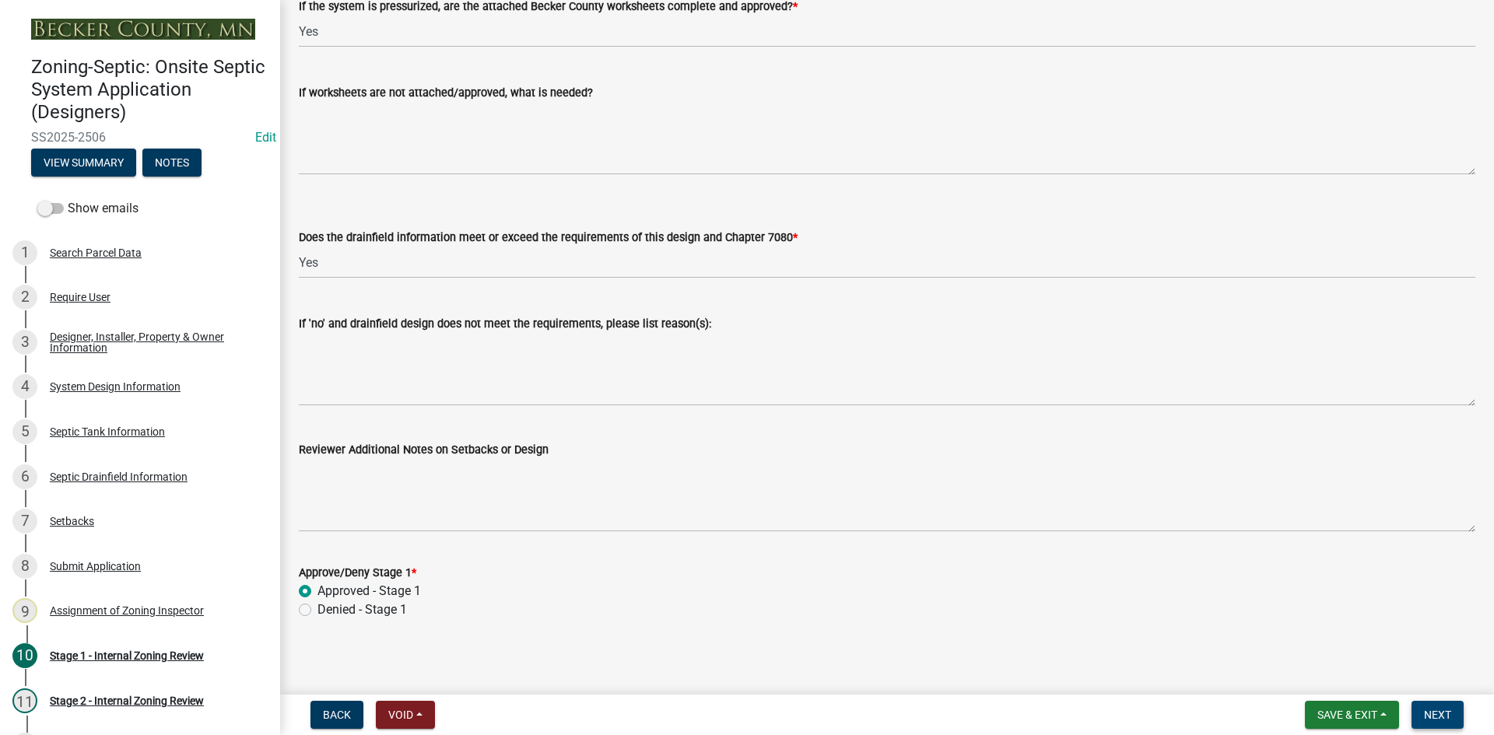
click at [1436, 716] on span "Next" at bounding box center [1437, 715] width 27 height 12
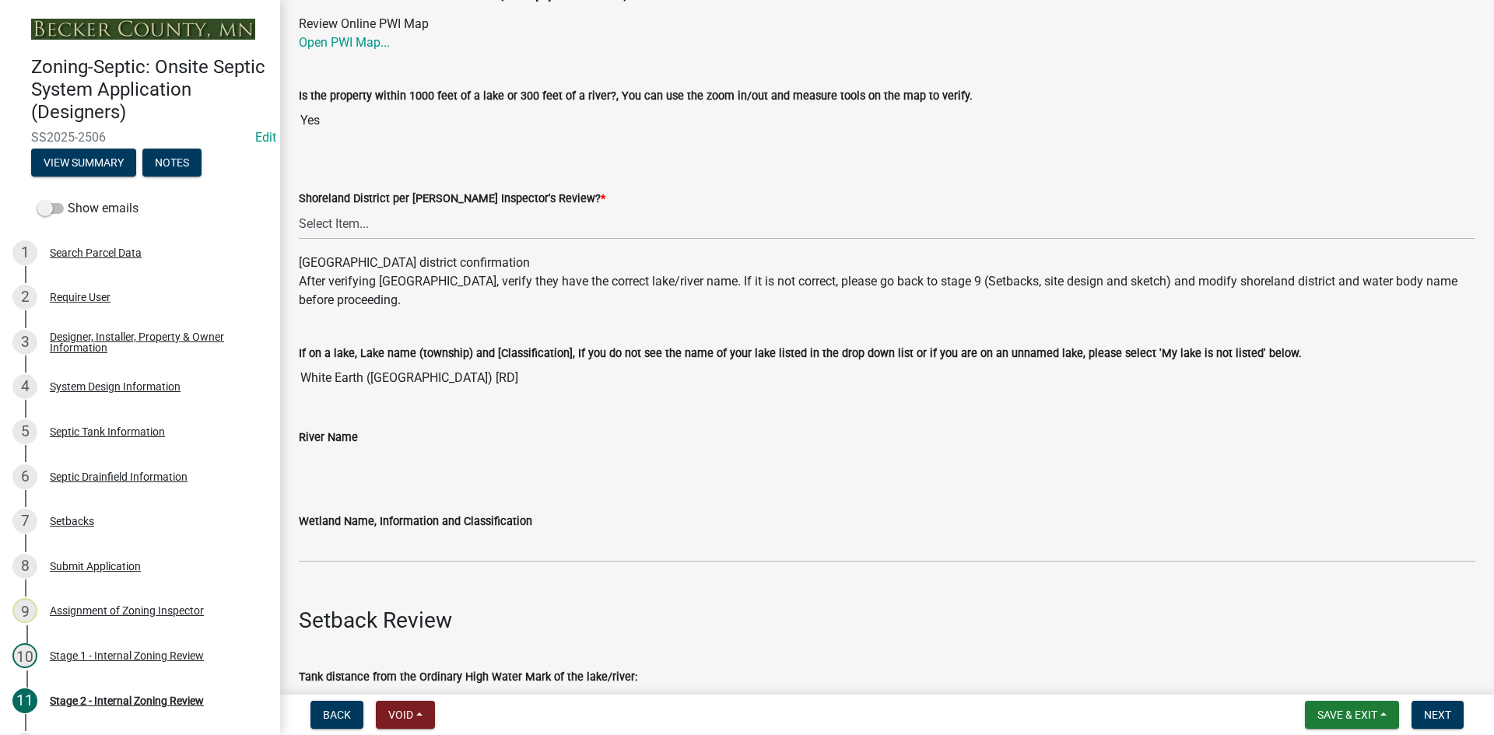
scroll to position [156, 0]
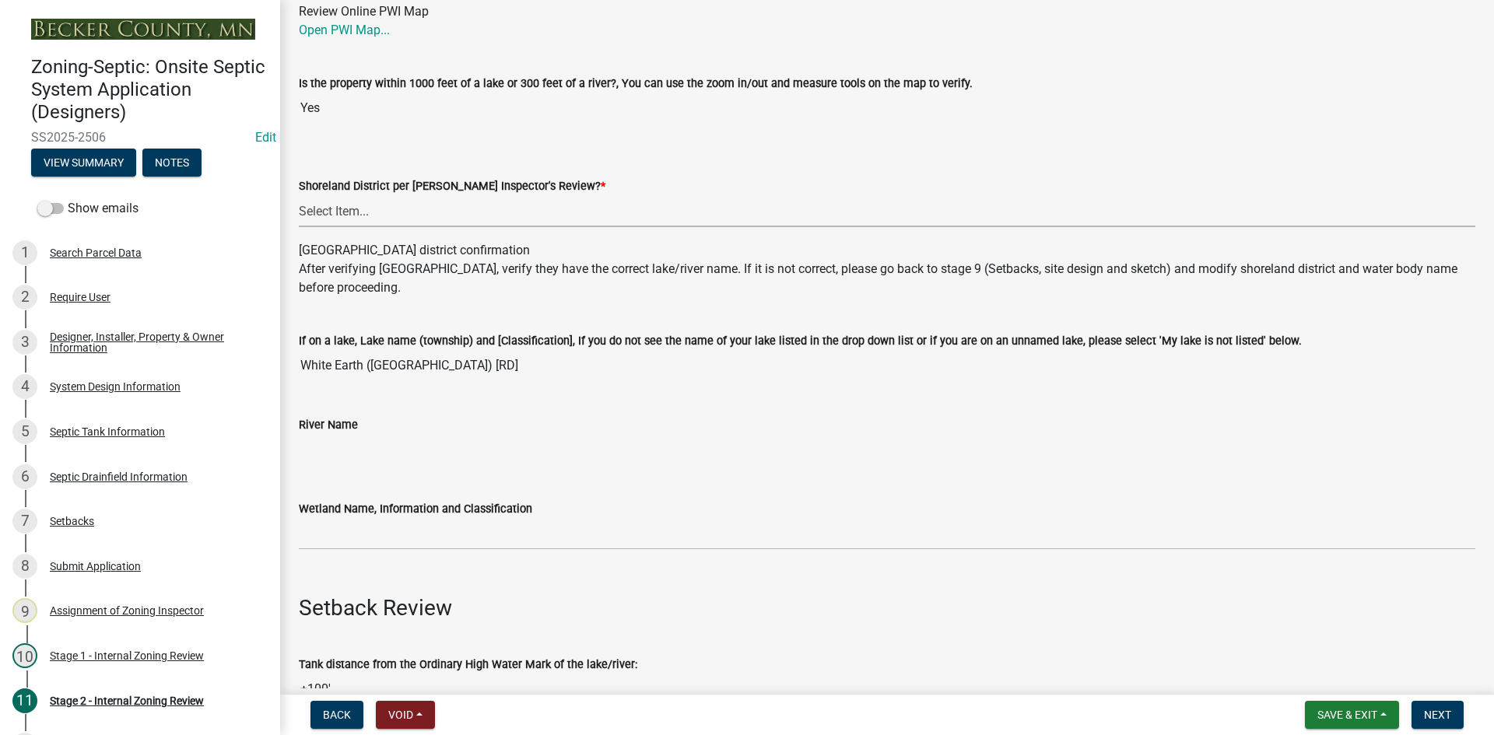
click at [354, 208] on select "Select Item... Yes No" at bounding box center [887, 211] width 1176 height 32
click at [299, 195] on select "Select Item... Yes No" at bounding box center [887, 211] width 1176 height 32
select select "69d592bb-9906-4277-a6fb-df8686255161"
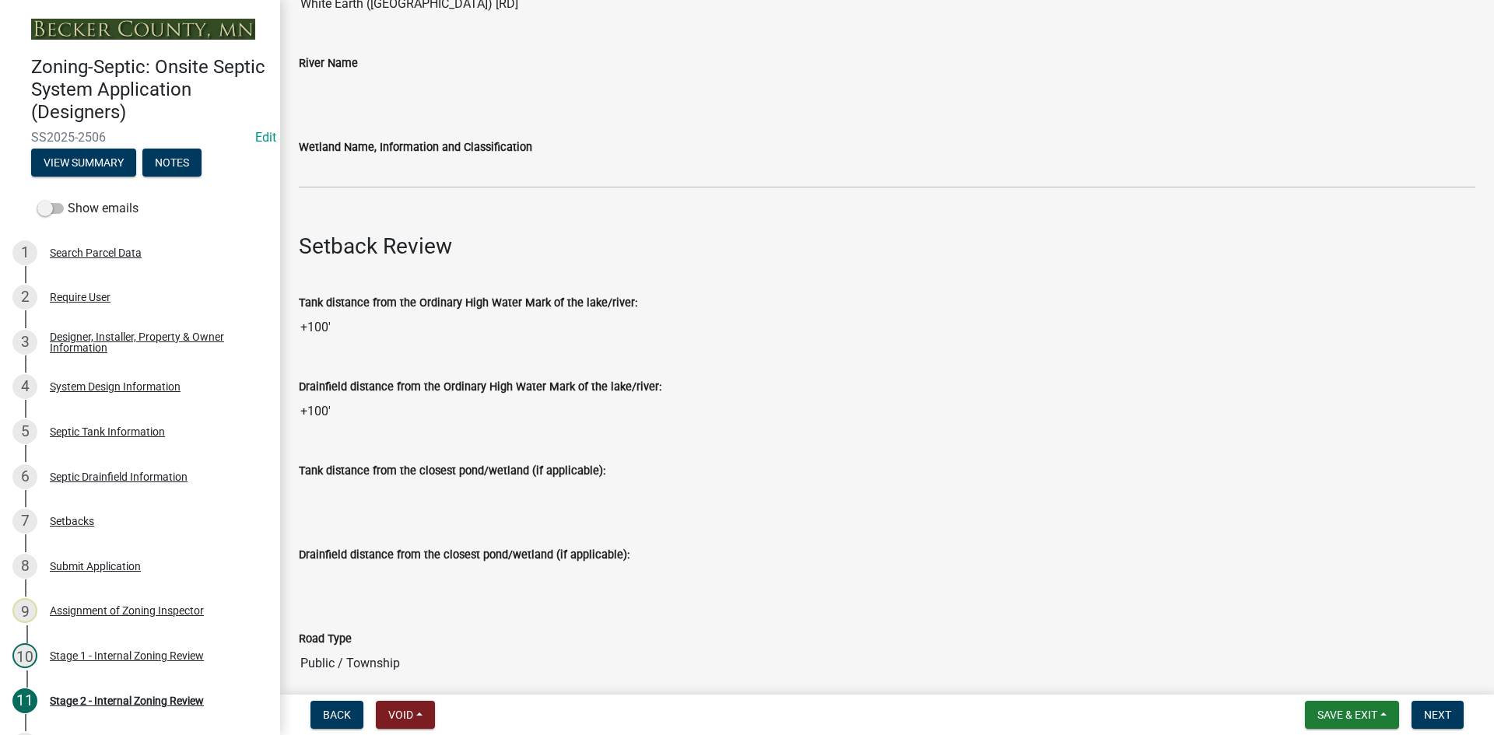
scroll to position [545, 0]
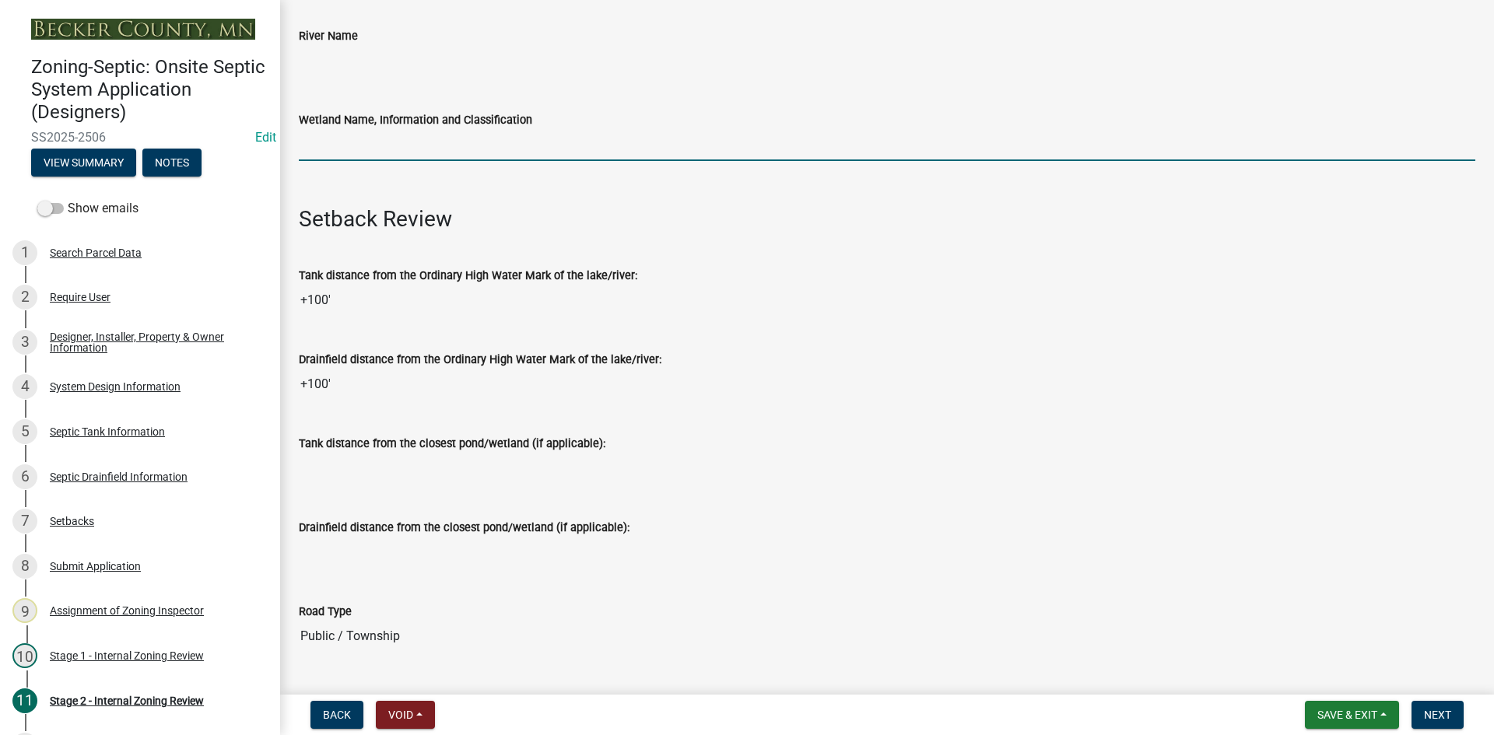
drag, startPoint x: 354, startPoint y: 151, endPoint x: 373, endPoint y: 160, distance: 21.6
click at [354, 151] on input "Wetland Name, Information and Classification" at bounding box center [887, 145] width 1176 height 32
type input "rd100"
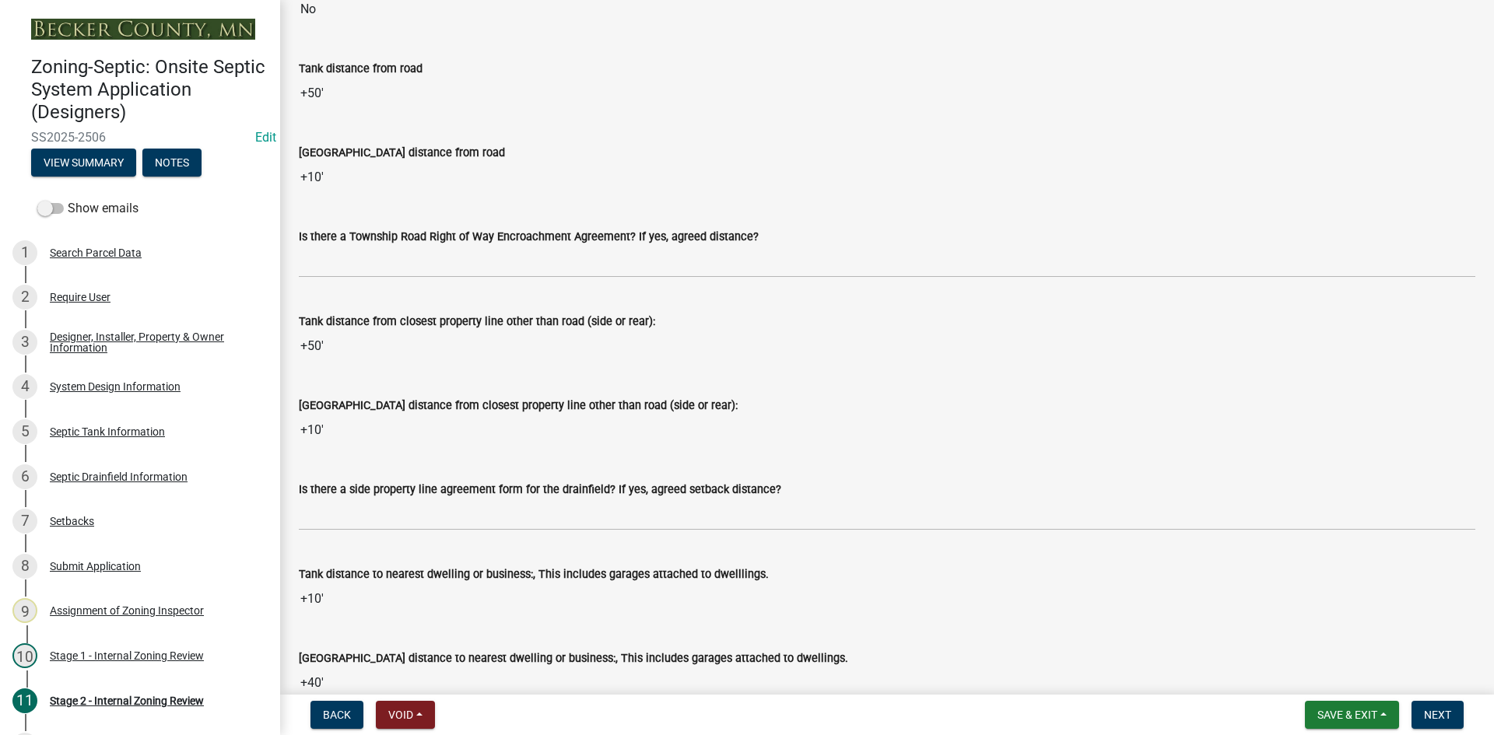
scroll to position [1400, 0]
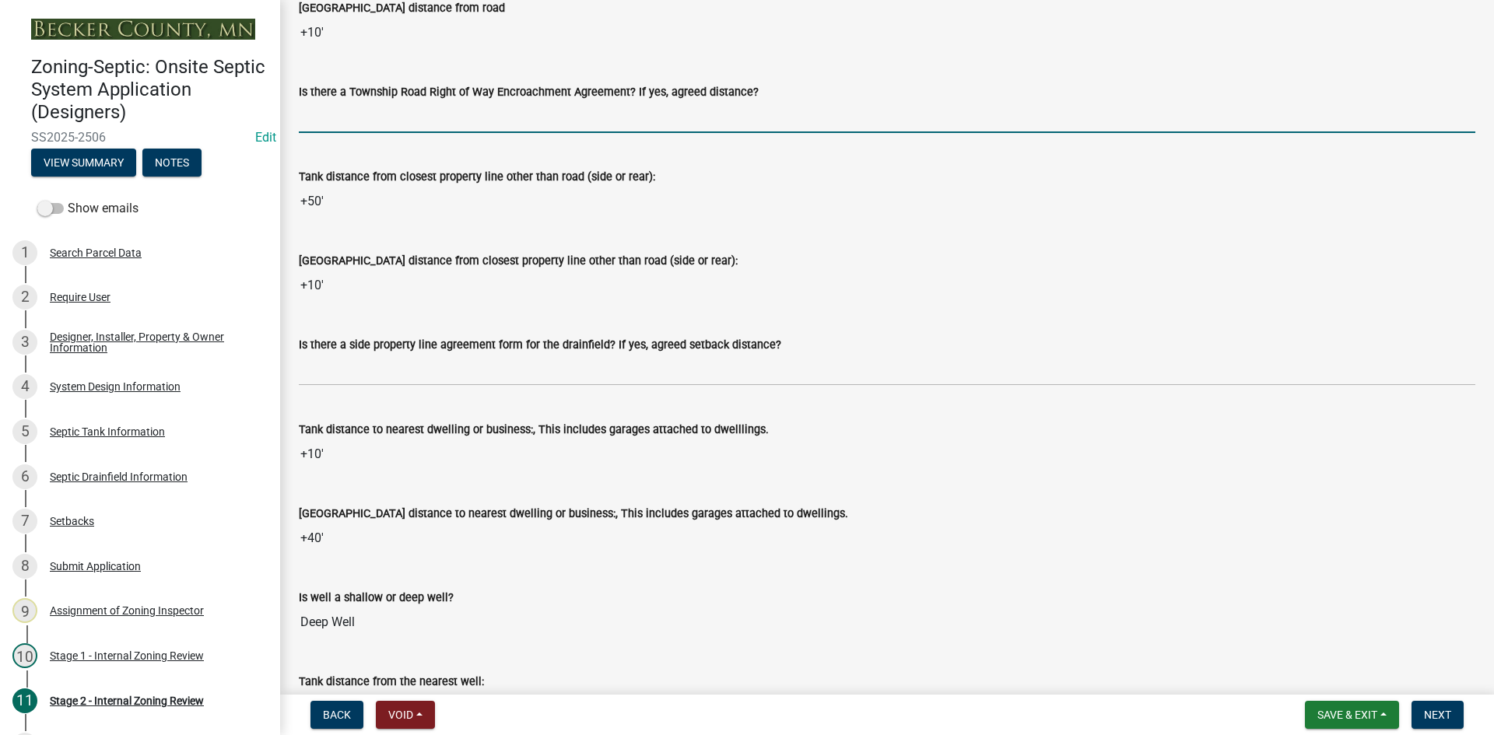
drag, startPoint x: 352, startPoint y: 128, endPoint x: 362, endPoint y: 140, distance: 15.4
click at [352, 128] on input "Is there a Township Road Right of Way Encroachment Agreement? If yes, agreed di…" at bounding box center [887, 117] width 1176 height 32
type input "na"
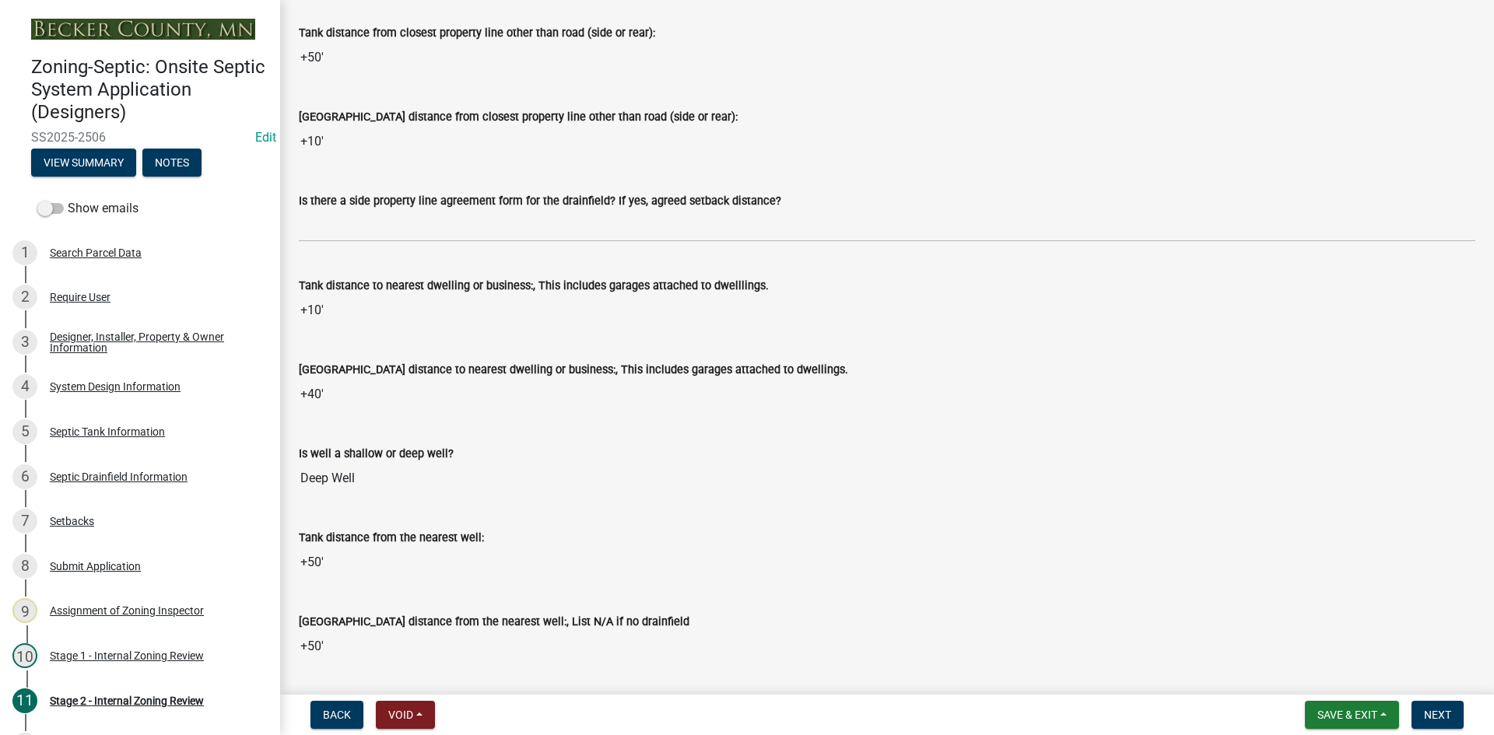
scroll to position [1556, 0]
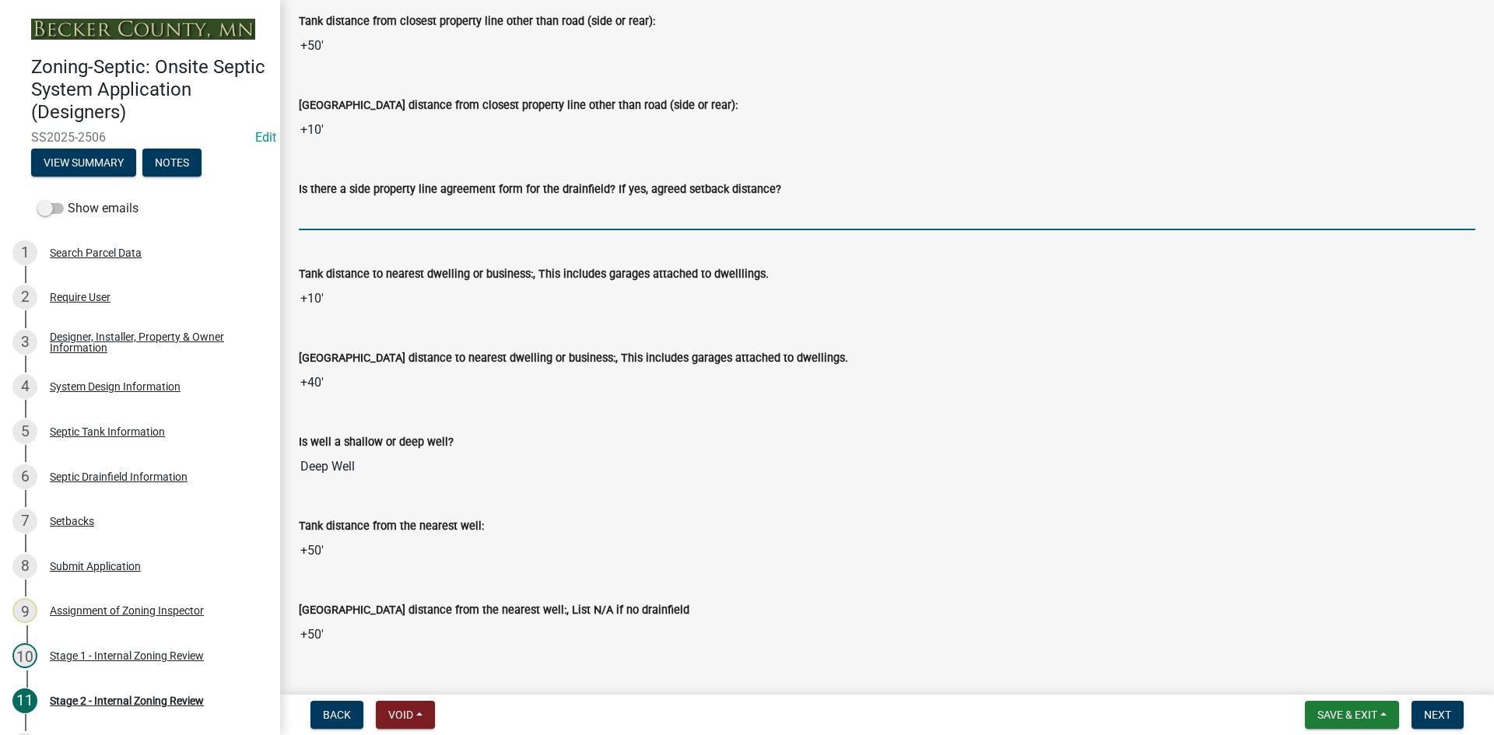
click at [359, 219] on input "Is there a side property line agreement form for the drainfield? If yes, agreed…" at bounding box center [887, 214] width 1176 height 32
type input "na"
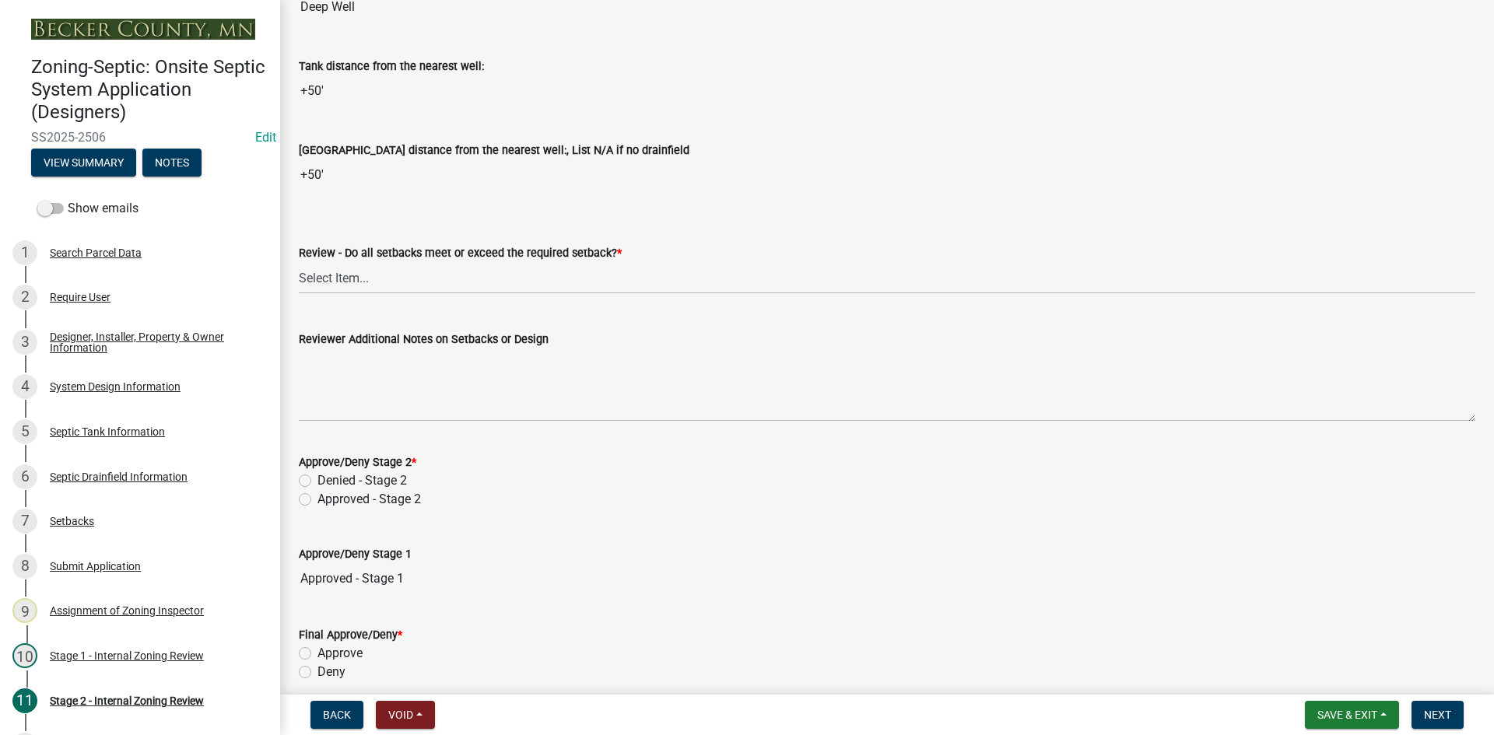
scroll to position [2022, 0]
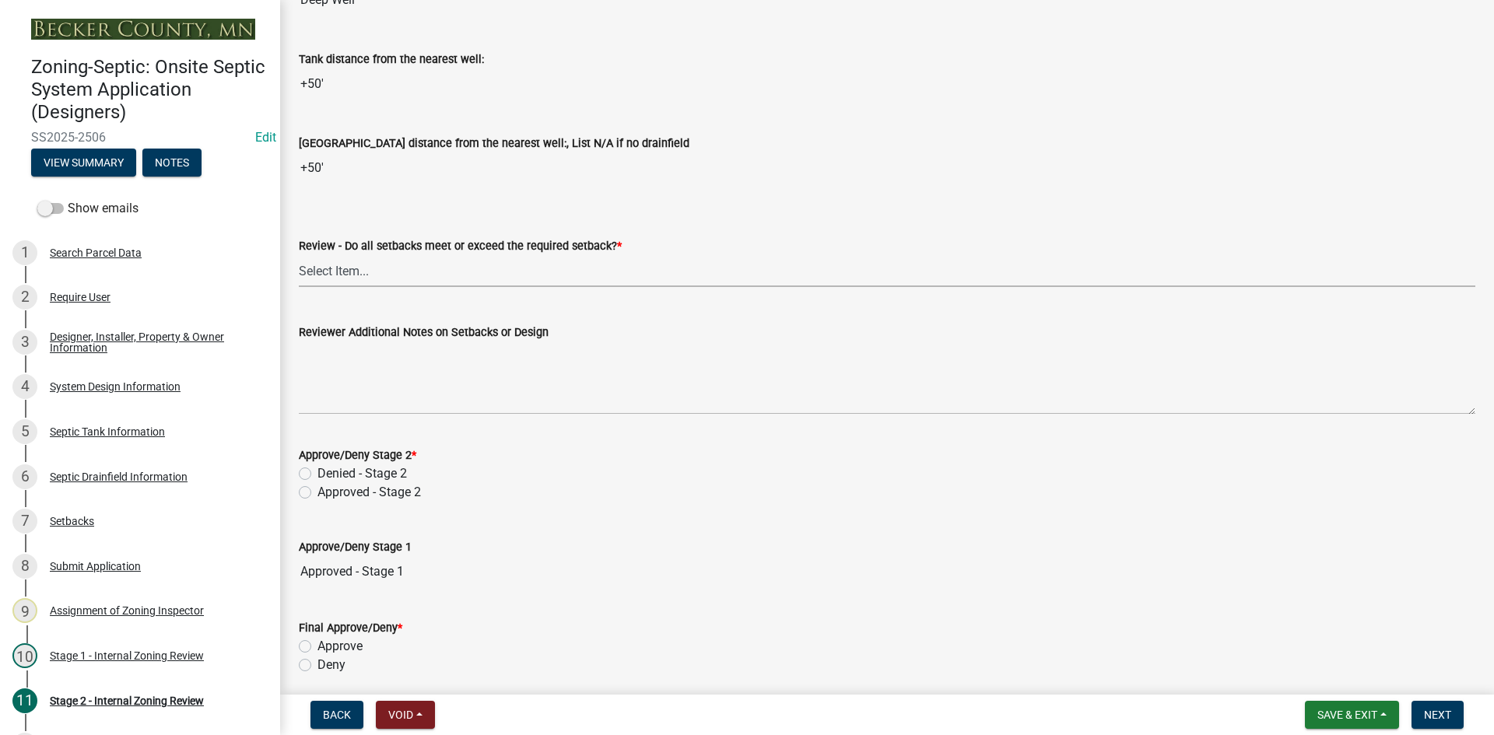
drag, startPoint x: 324, startPoint y: 271, endPoint x: 334, endPoint y: 285, distance: 16.6
click at [324, 271] on select "Select Item... Yes No N/A" at bounding box center [887, 271] width 1176 height 32
click at [299, 255] on select "Select Item... Yes No N/A" at bounding box center [887, 271] width 1176 height 32
select select "1ad81be4-5d59-46bf-8b7b-d7c0f20ad891"
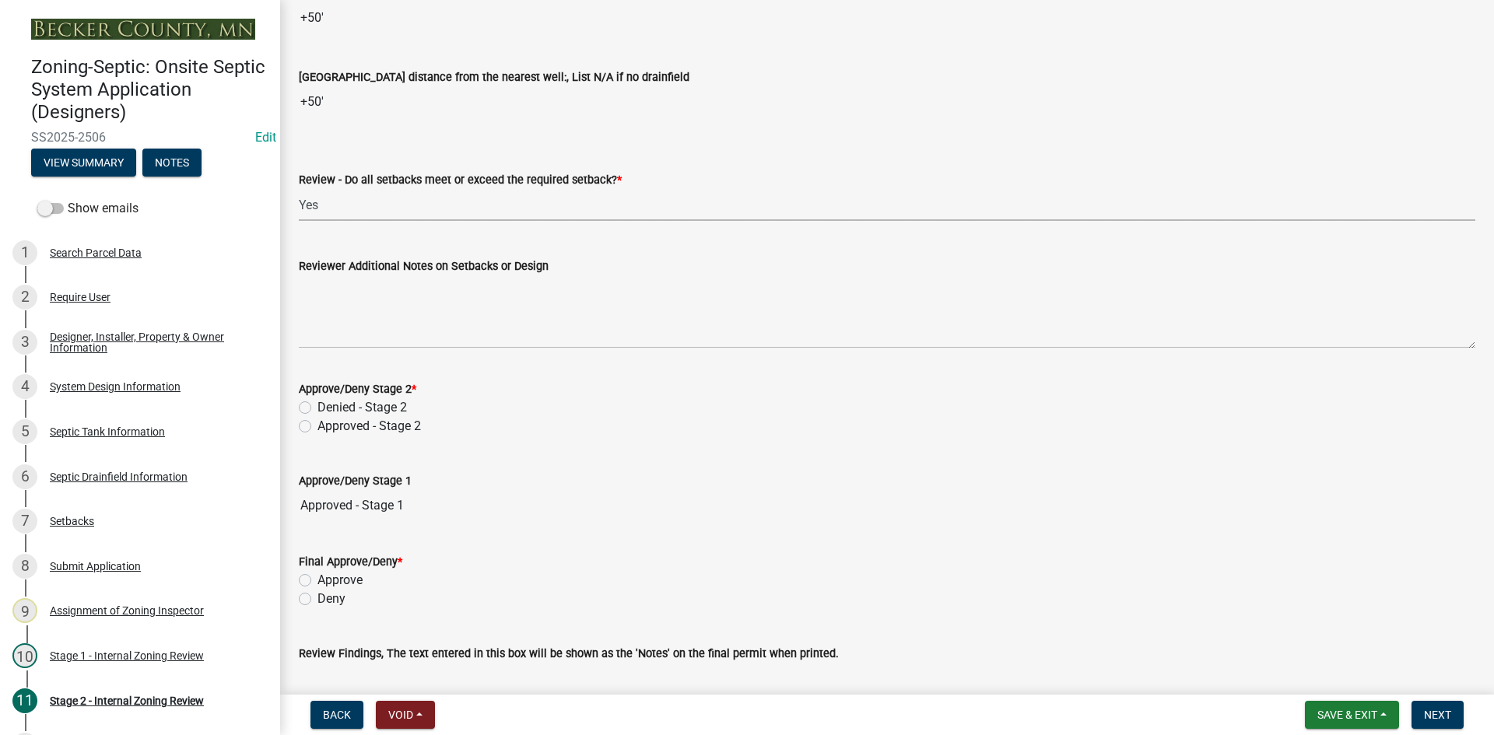
scroll to position [2178, 0]
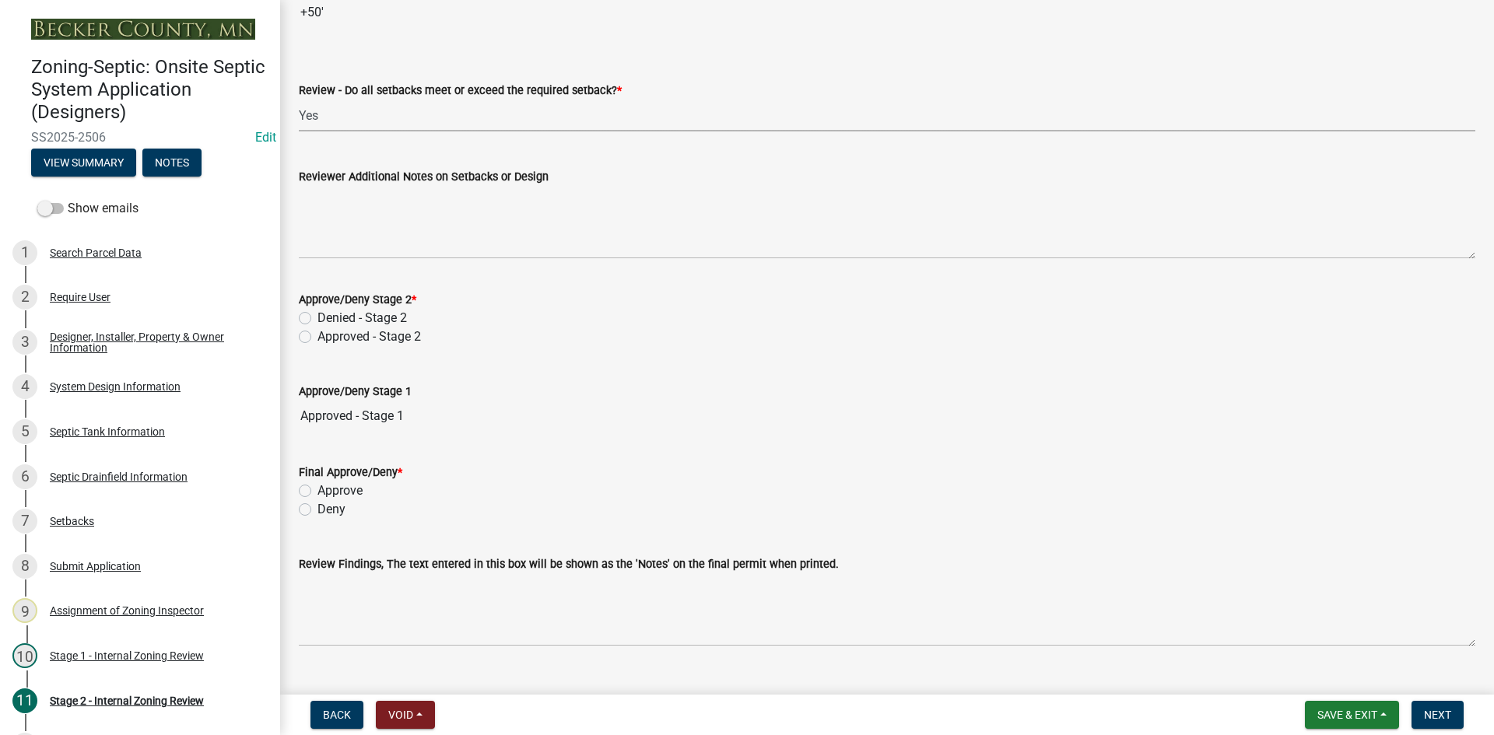
click at [317, 333] on label "Approved - Stage 2" at bounding box center [368, 336] width 103 height 19
click at [317, 333] on input "Approved - Stage 2" at bounding box center [322, 332] width 10 height 10
radio input "true"
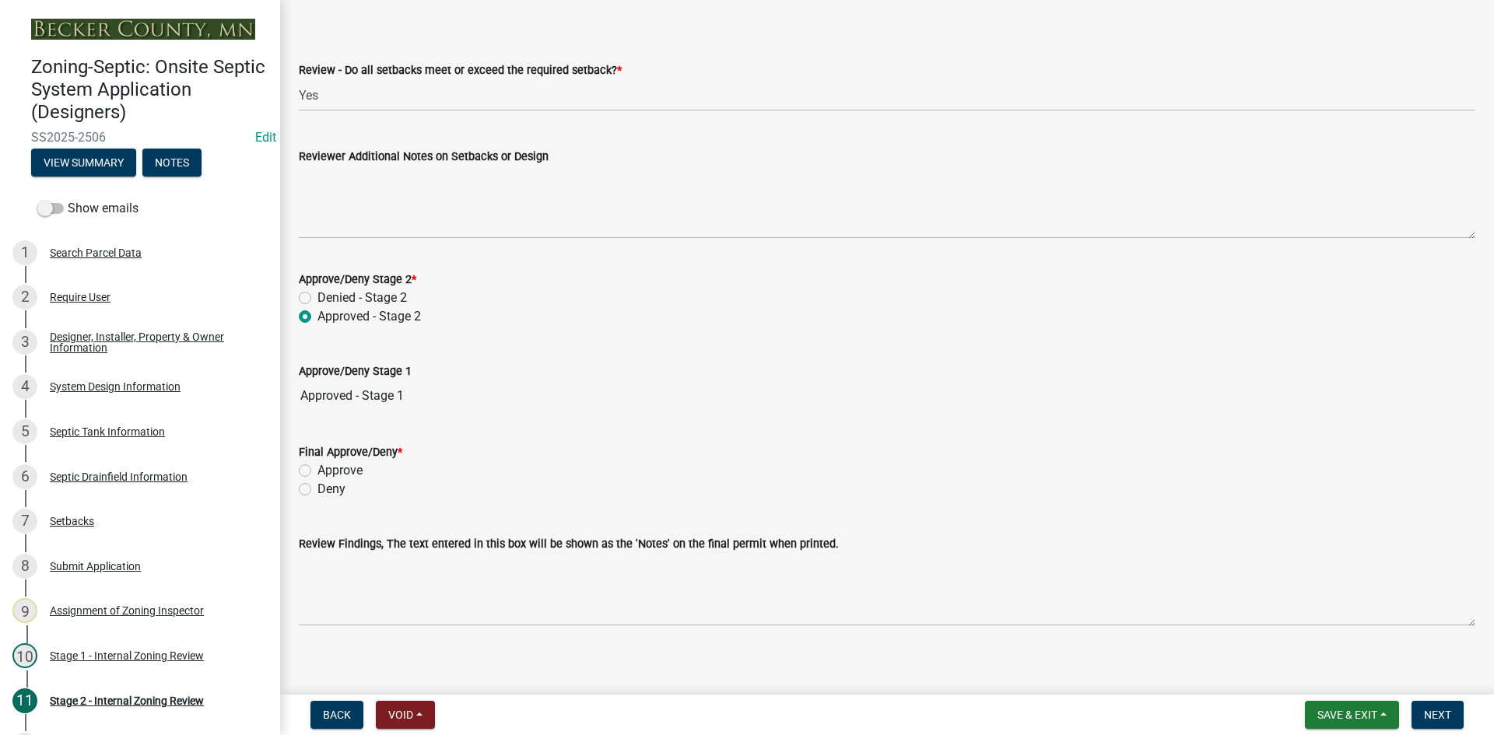
scroll to position [2209, 0]
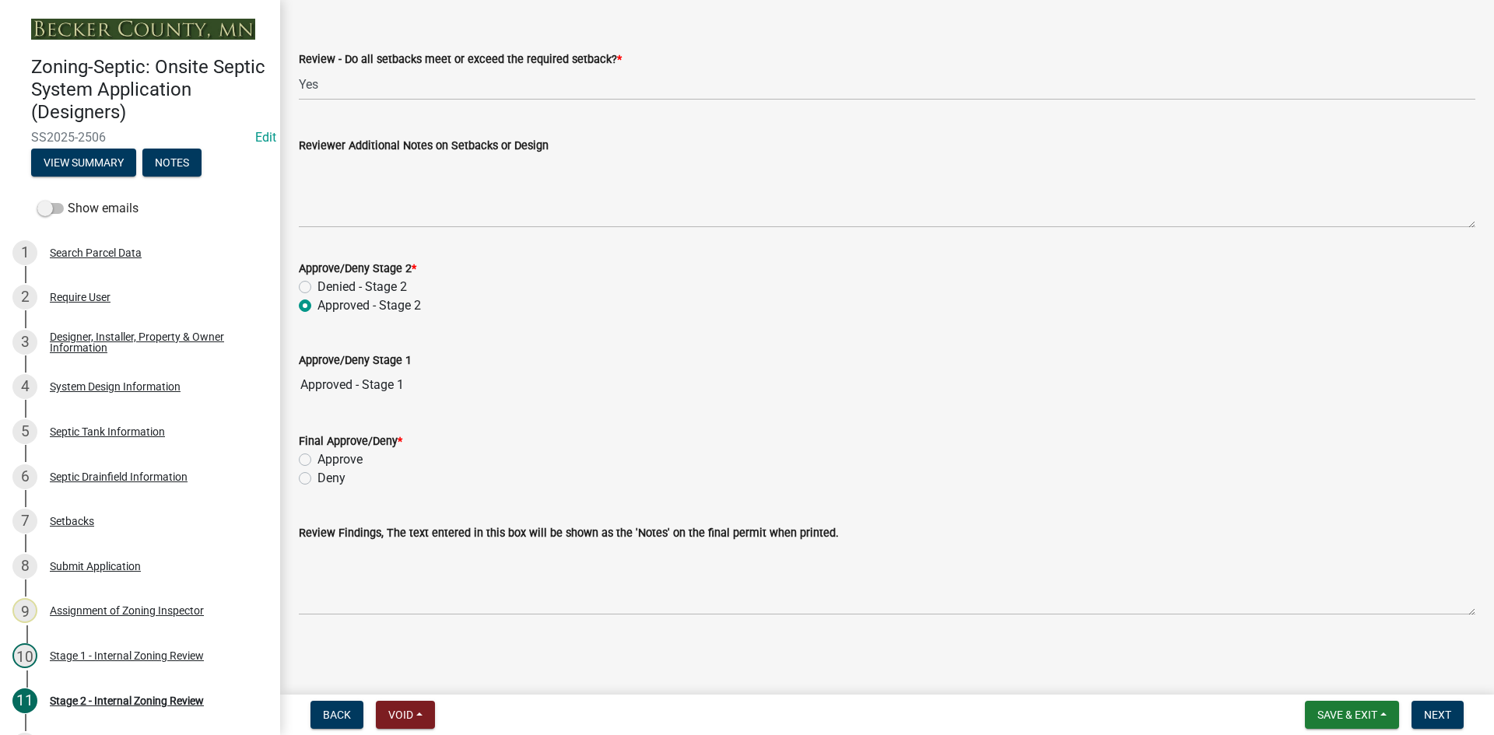
click at [317, 464] on label "Approve" at bounding box center [339, 459] width 45 height 19
click at [317, 461] on input "Approve" at bounding box center [322, 455] width 10 height 10
radio input "true"
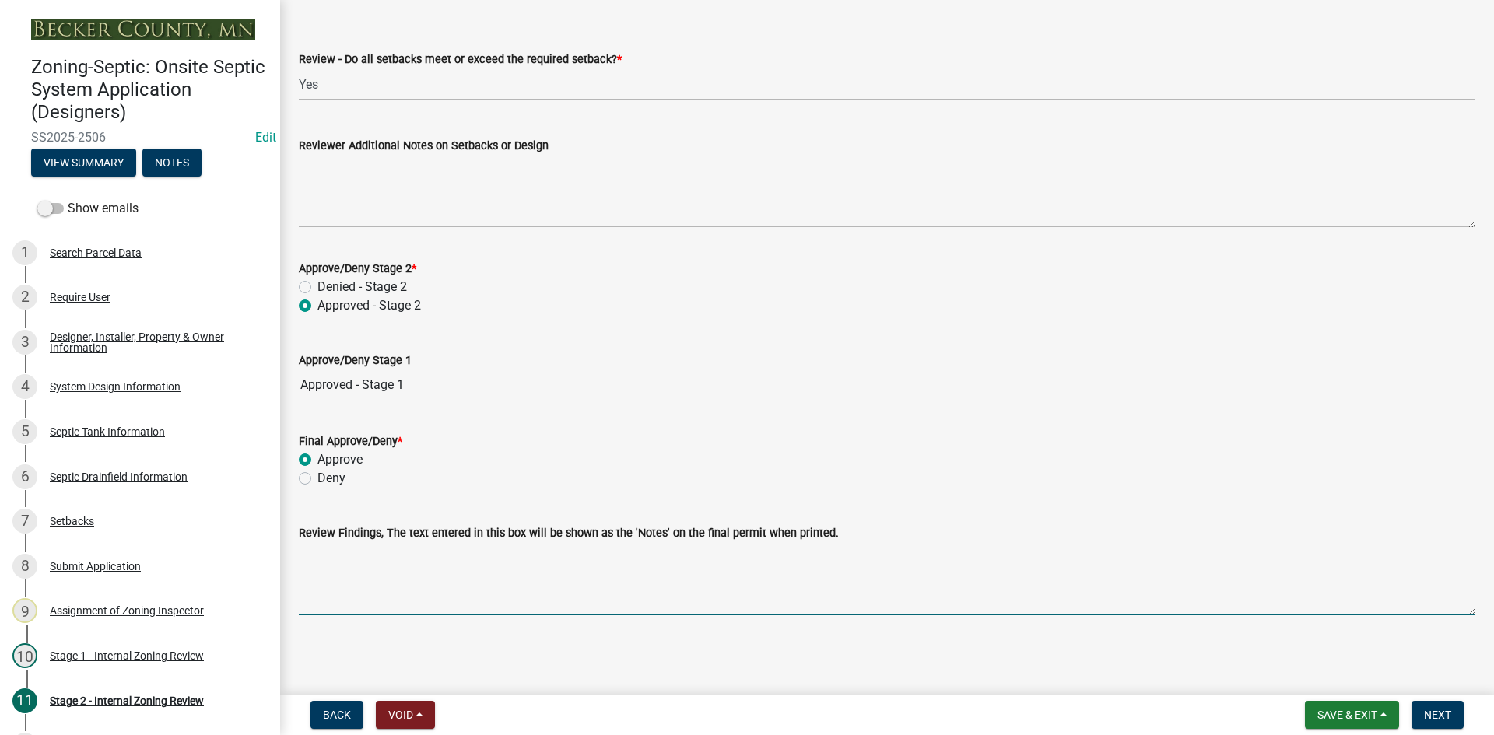
click at [426, 580] on textarea "Review Findings, The text entered in this box will be shown as the 'Notes' on t…" at bounding box center [887, 578] width 1176 height 73
click at [346, 585] on textarea "Review Findings, The text entered in this box will be shown as the 'Notes' on t…" at bounding box center [887, 578] width 1176 height 73
type textarea "g"
type textarea "compliant tank"
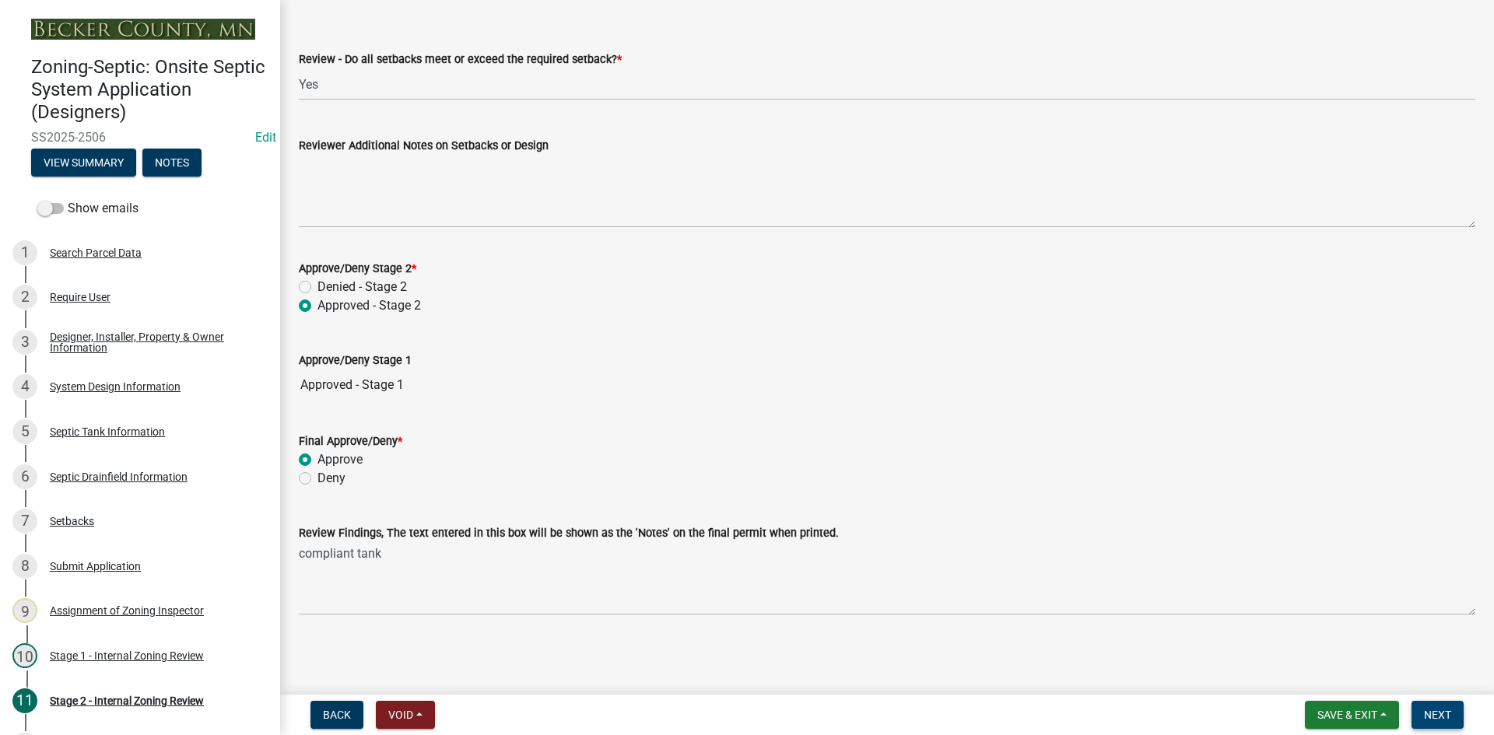
drag, startPoint x: 1445, startPoint y: 718, endPoint x: 461, endPoint y: 615, distance: 990.2
click at [503, 618] on wm-app "Zoning-Septic: Onsite Septic System Application (Designers) SS2025-2506 Edit Vi…" at bounding box center [747, 367] width 1494 height 735
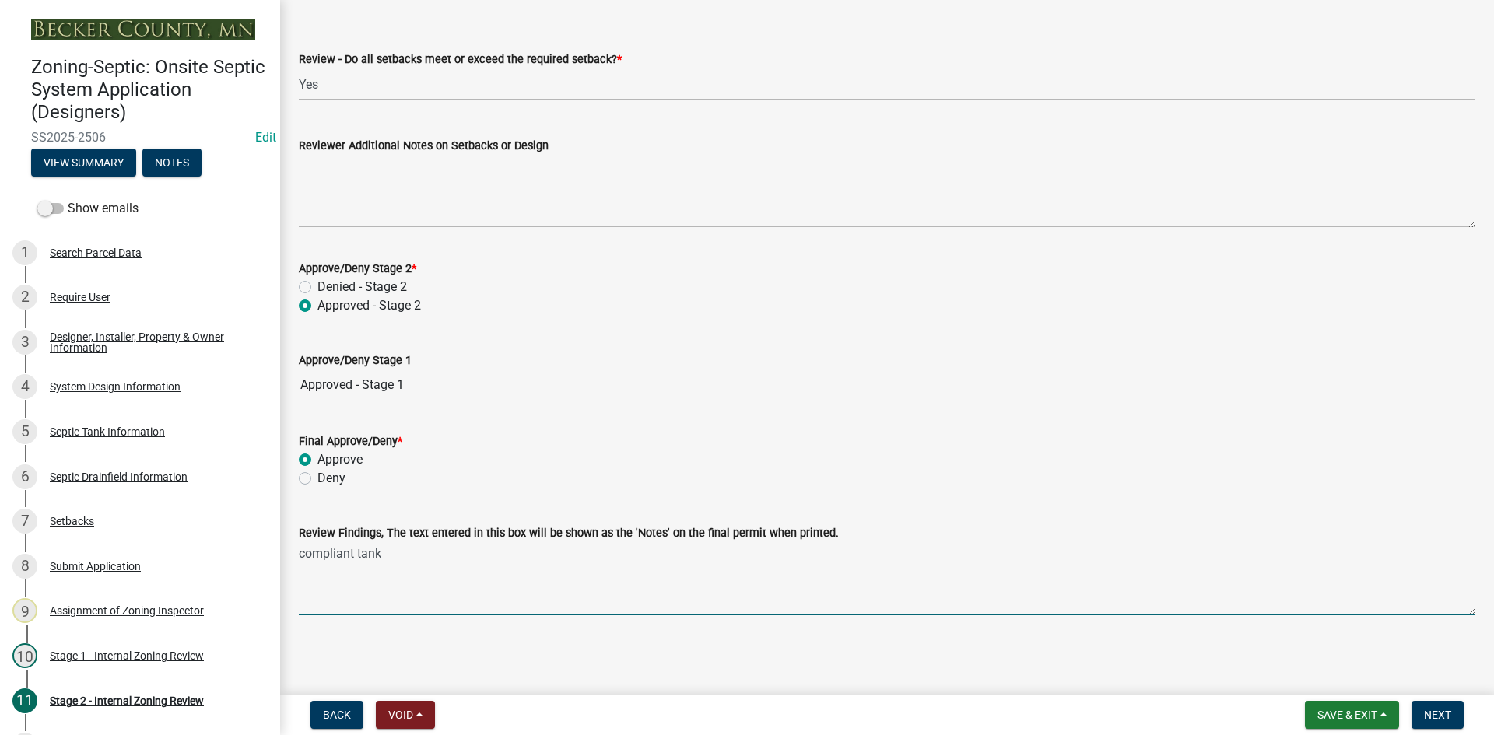
click at [449, 586] on textarea "compliant tank" at bounding box center [887, 578] width 1176 height 73
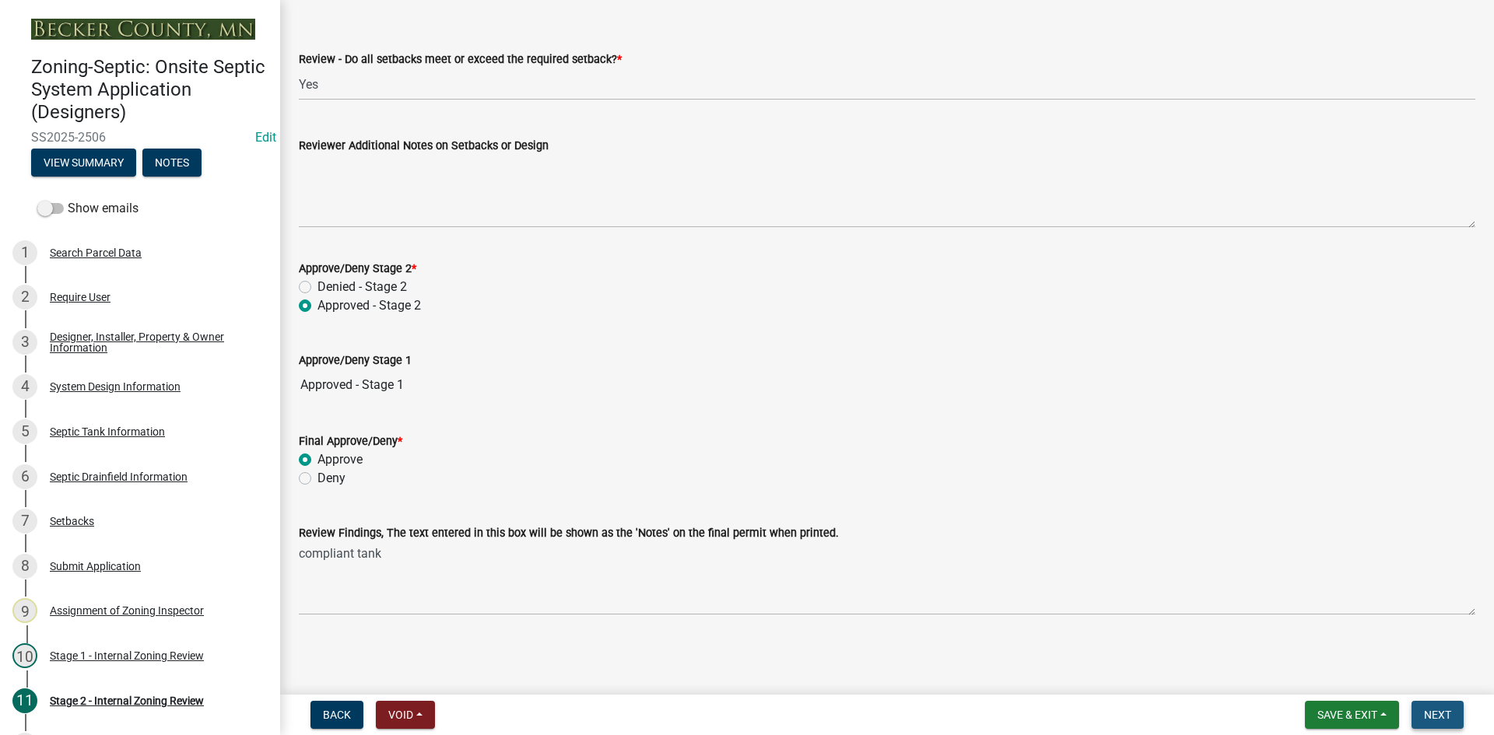
click at [1436, 719] on span "Next" at bounding box center [1437, 715] width 27 height 12
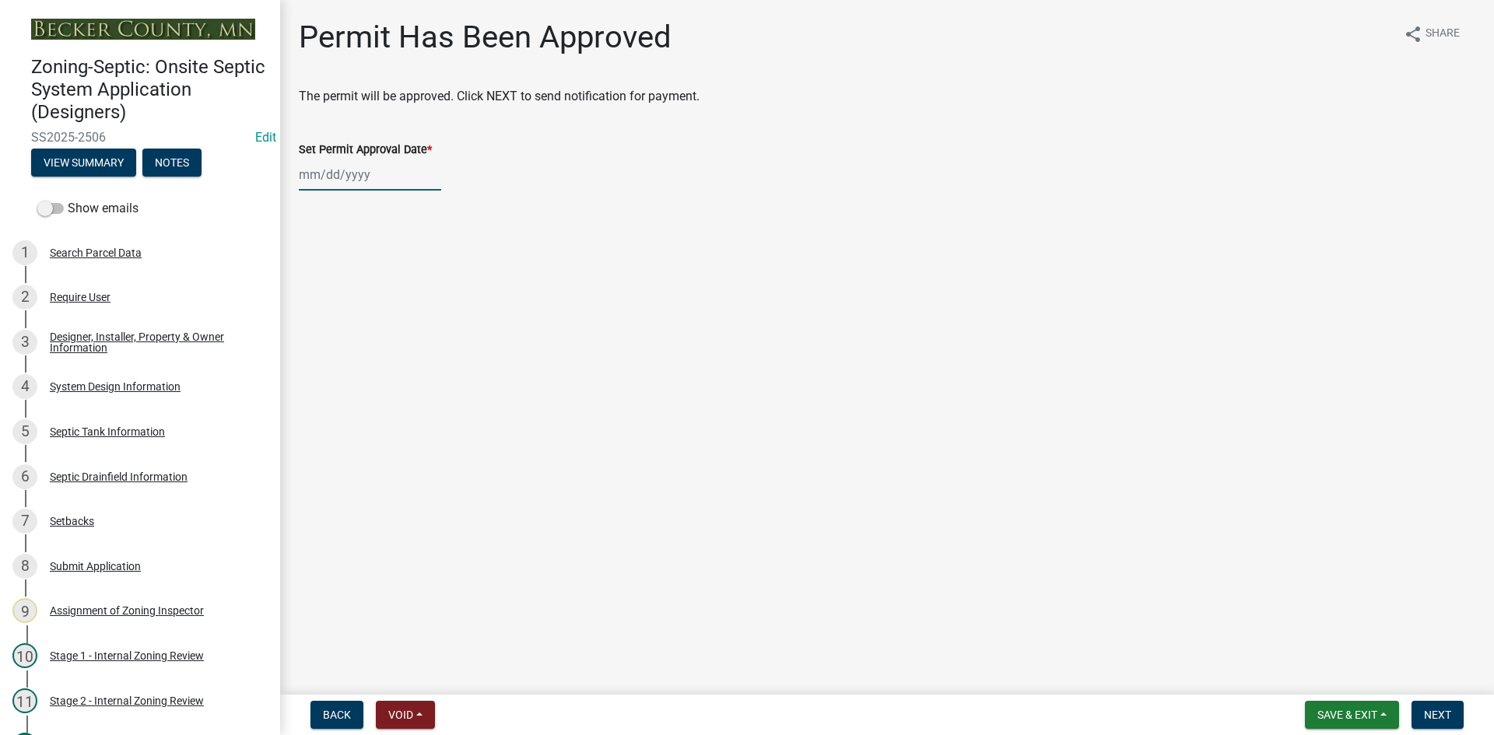
click at [389, 180] on div at bounding box center [370, 175] width 142 height 32
select select "9"
select select "2025"
click at [394, 286] on div "11" at bounding box center [388, 282] width 25 height 25
type input "[DATE]"
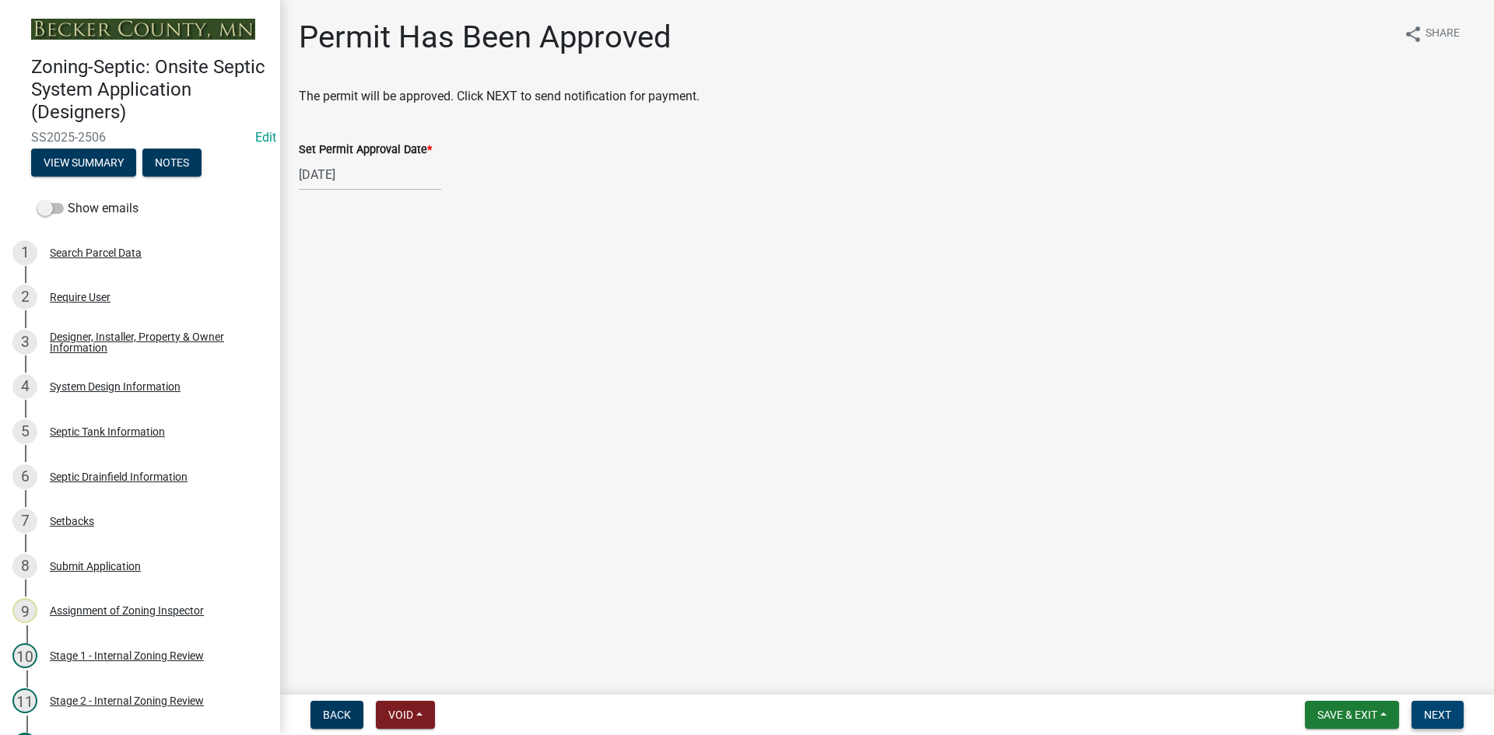
click at [1434, 713] on span "Next" at bounding box center [1437, 715] width 27 height 12
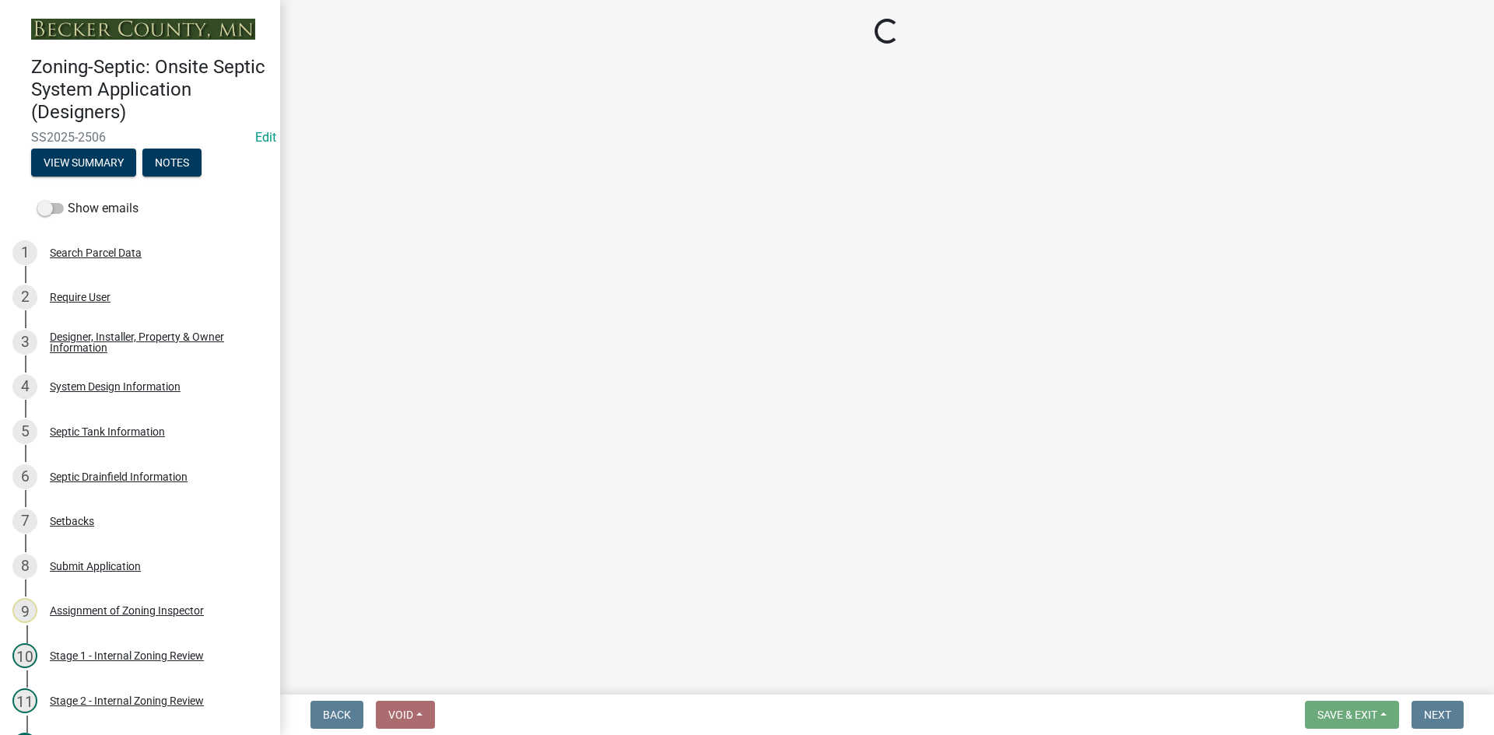
select select "3: 3"
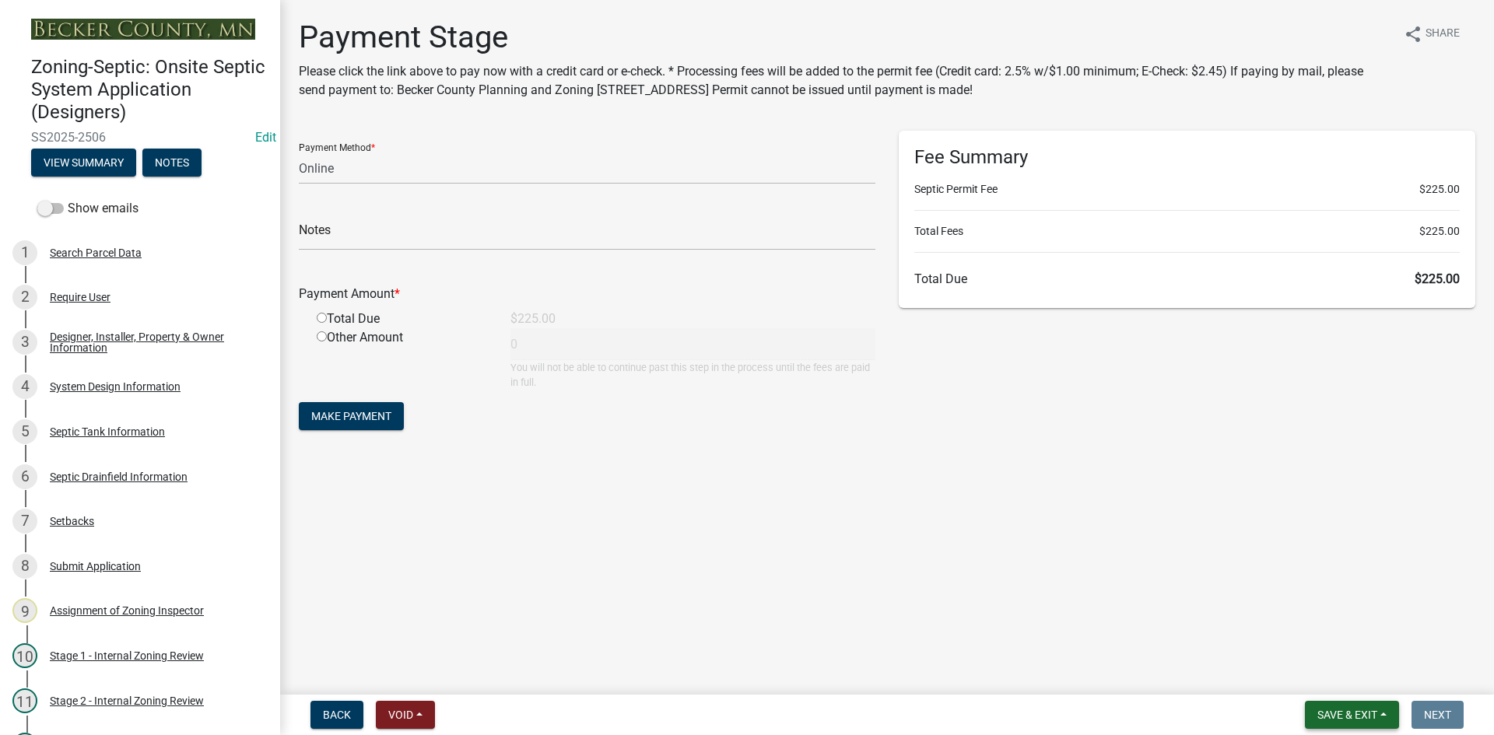
click at [1364, 727] on button "Save & Exit" at bounding box center [1352, 715] width 94 height 28
click at [1340, 674] on button "Save & Exit" at bounding box center [1336, 674] width 124 height 37
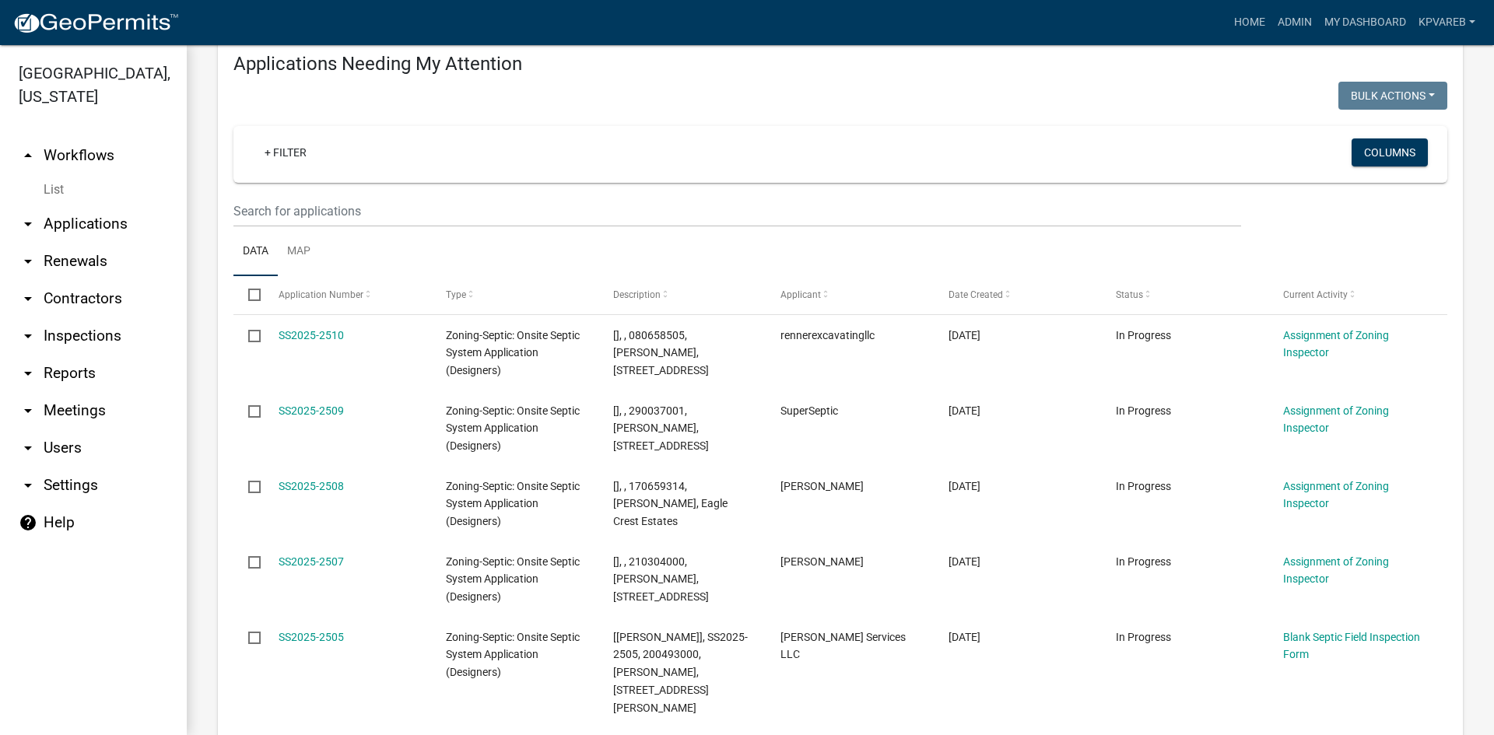
scroll to position [311, 0]
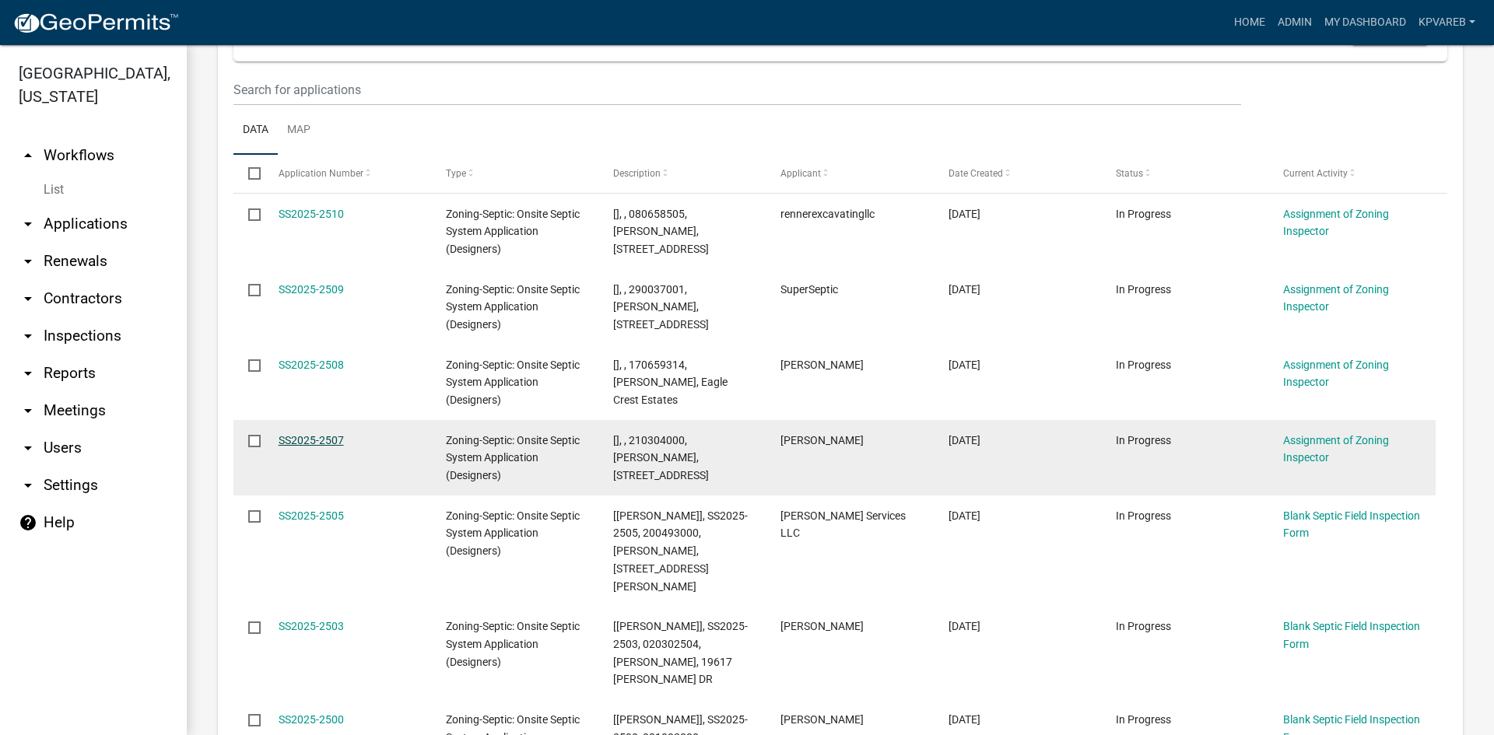
click at [323, 443] on link "SS2025-2507" at bounding box center [310, 440] width 65 height 12
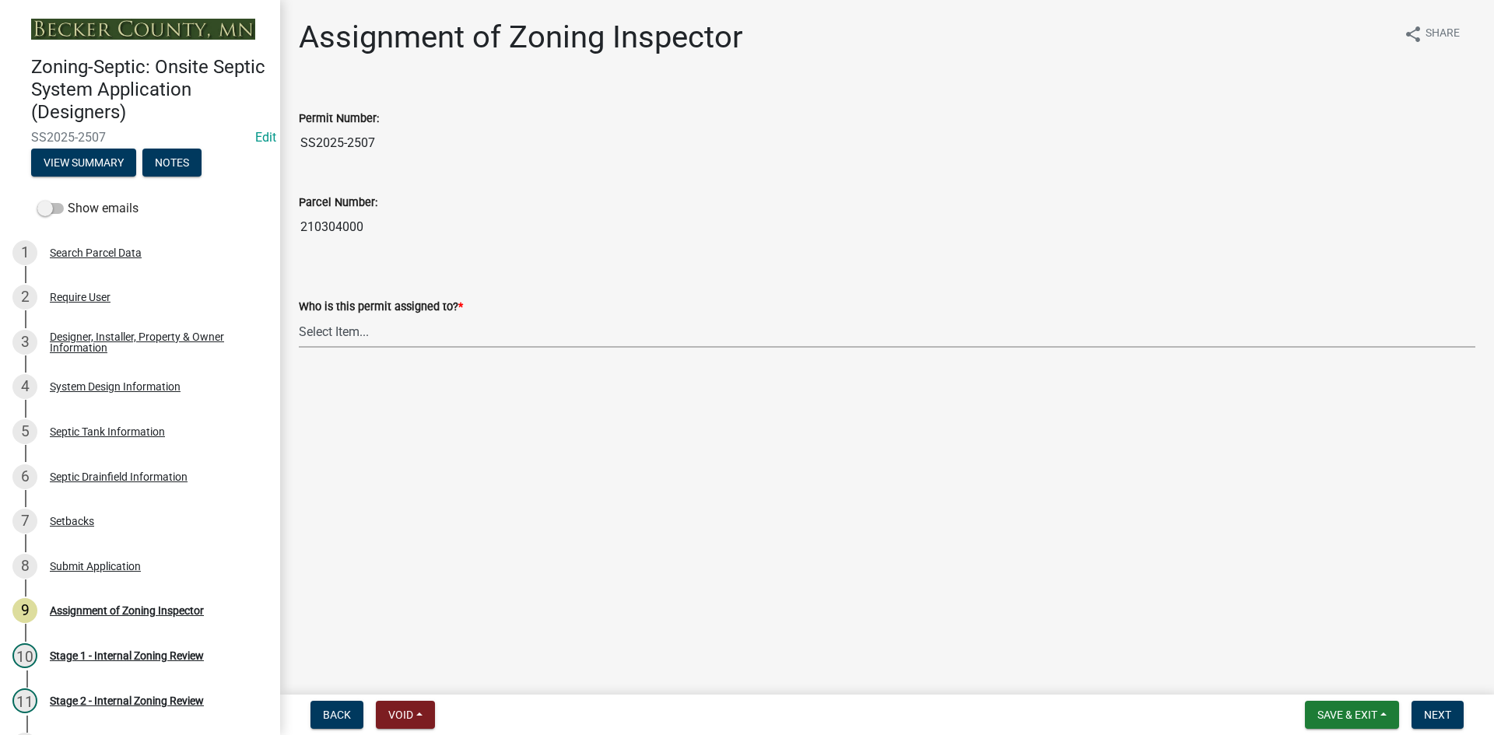
click at [385, 337] on select "Select Item... [PERSON_NAME] [PERSON_NAME] [PERSON_NAME] [PERSON_NAME] [PERSON_…" at bounding box center [887, 332] width 1176 height 32
click at [299, 316] on select "Select Item... [PERSON_NAME] [PERSON_NAME] [PERSON_NAME] [PERSON_NAME] [PERSON_…" at bounding box center [887, 332] width 1176 height 32
select select "7bfe52ba-73b7-4ac1-9bde-d3bb601555ca"
click at [1452, 717] on button "Next" at bounding box center [1437, 715] width 52 height 28
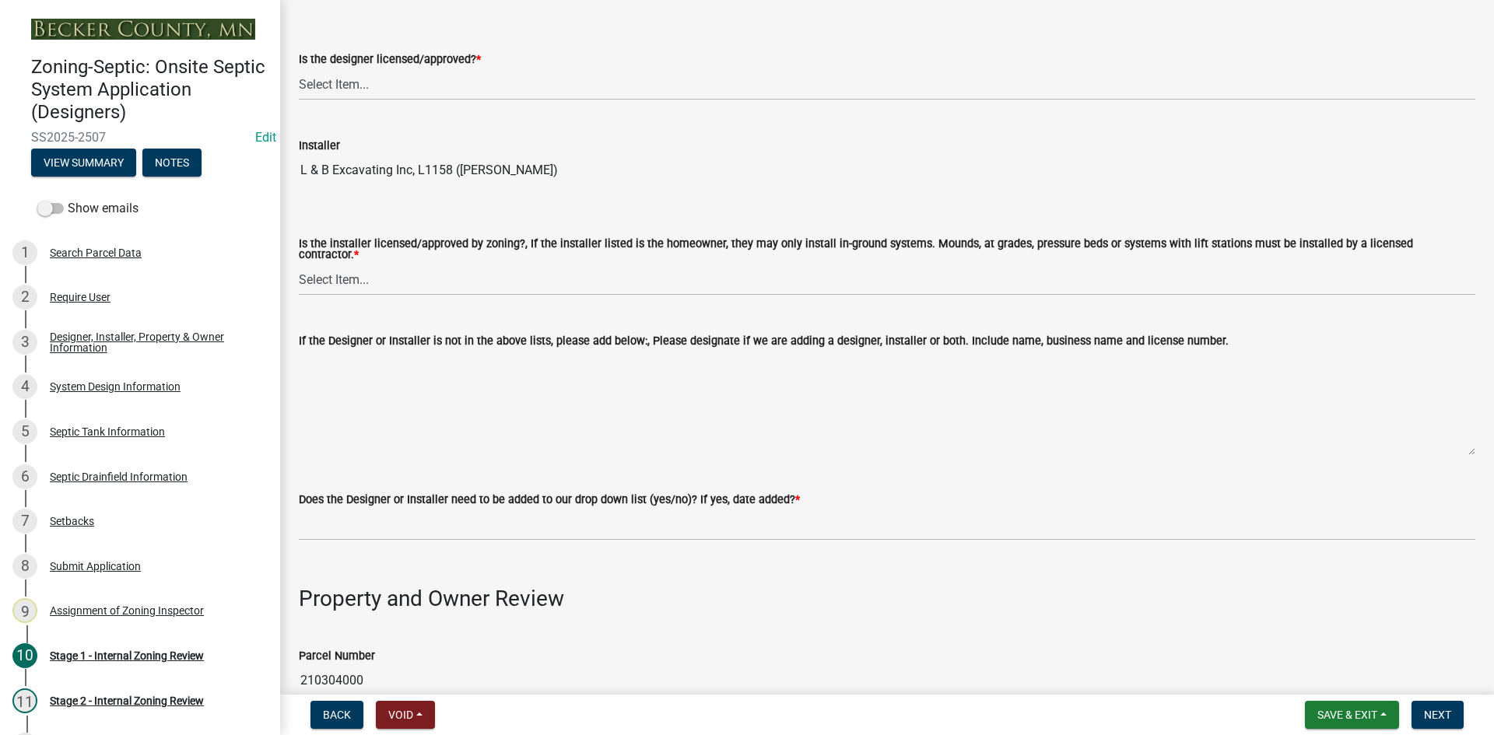
scroll to position [156, 0]
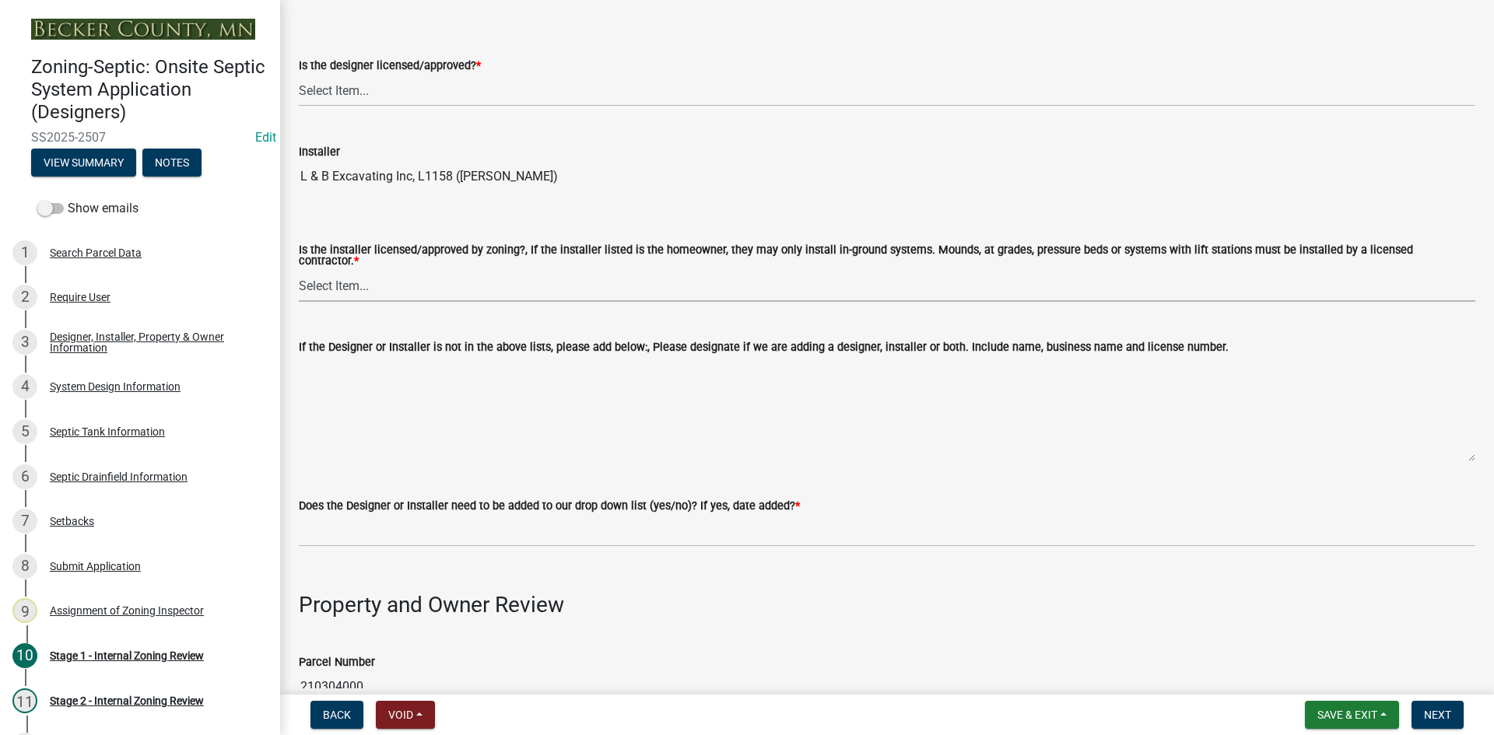
click at [372, 279] on select "Select Item... Yes No" at bounding box center [887, 286] width 1176 height 32
click at [299, 270] on select "Select Item... Yes No" at bounding box center [887, 286] width 1176 height 32
select select "ca07ae0a-7638-46ff-ada2-c67ca3524324"
click at [375, 103] on select "Select Item... Yes No" at bounding box center [887, 91] width 1176 height 32
click at [299, 75] on select "Select Item... Yes No" at bounding box center [887, 91] width 1176 height 32
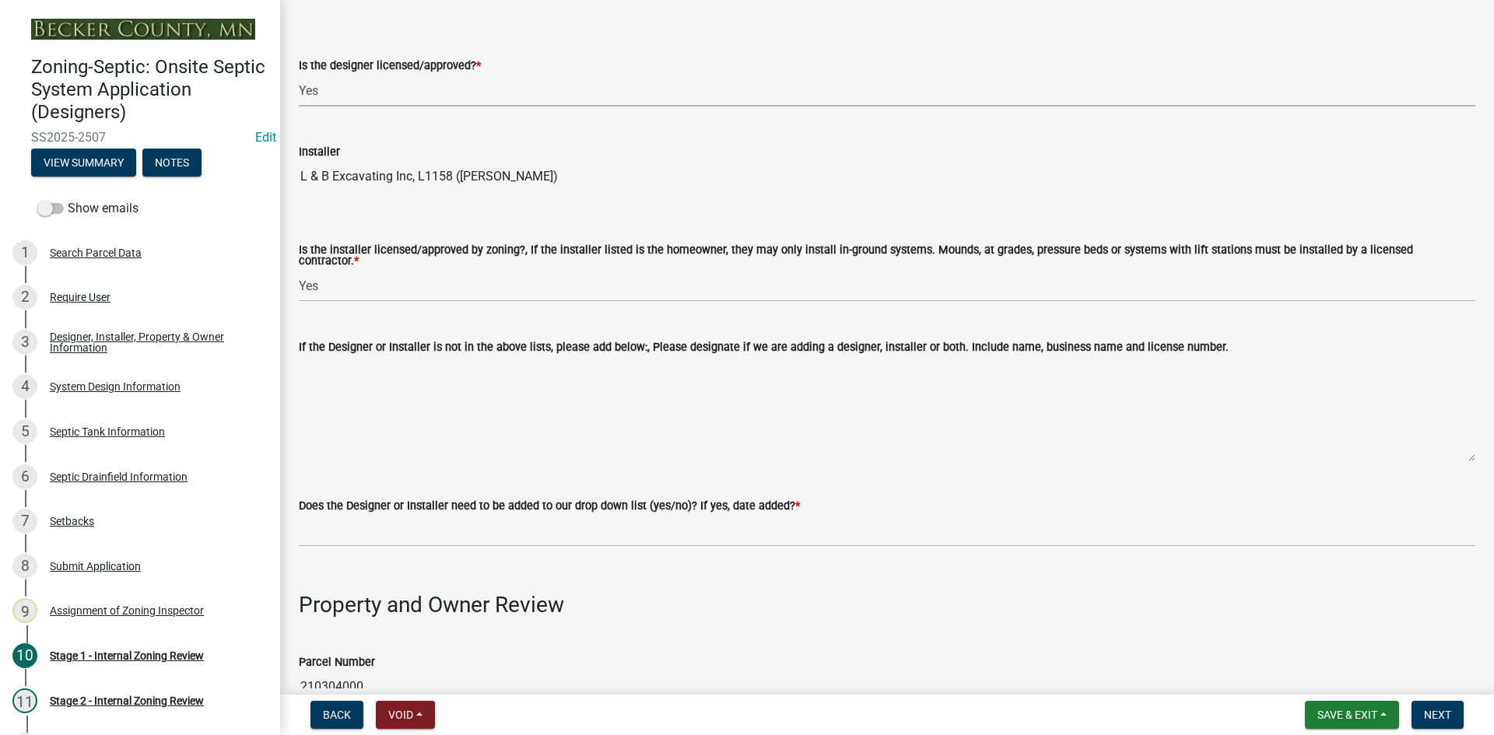
select select "49e49f1e-3b32-4342-8c2e-9cbd4919fe4d"
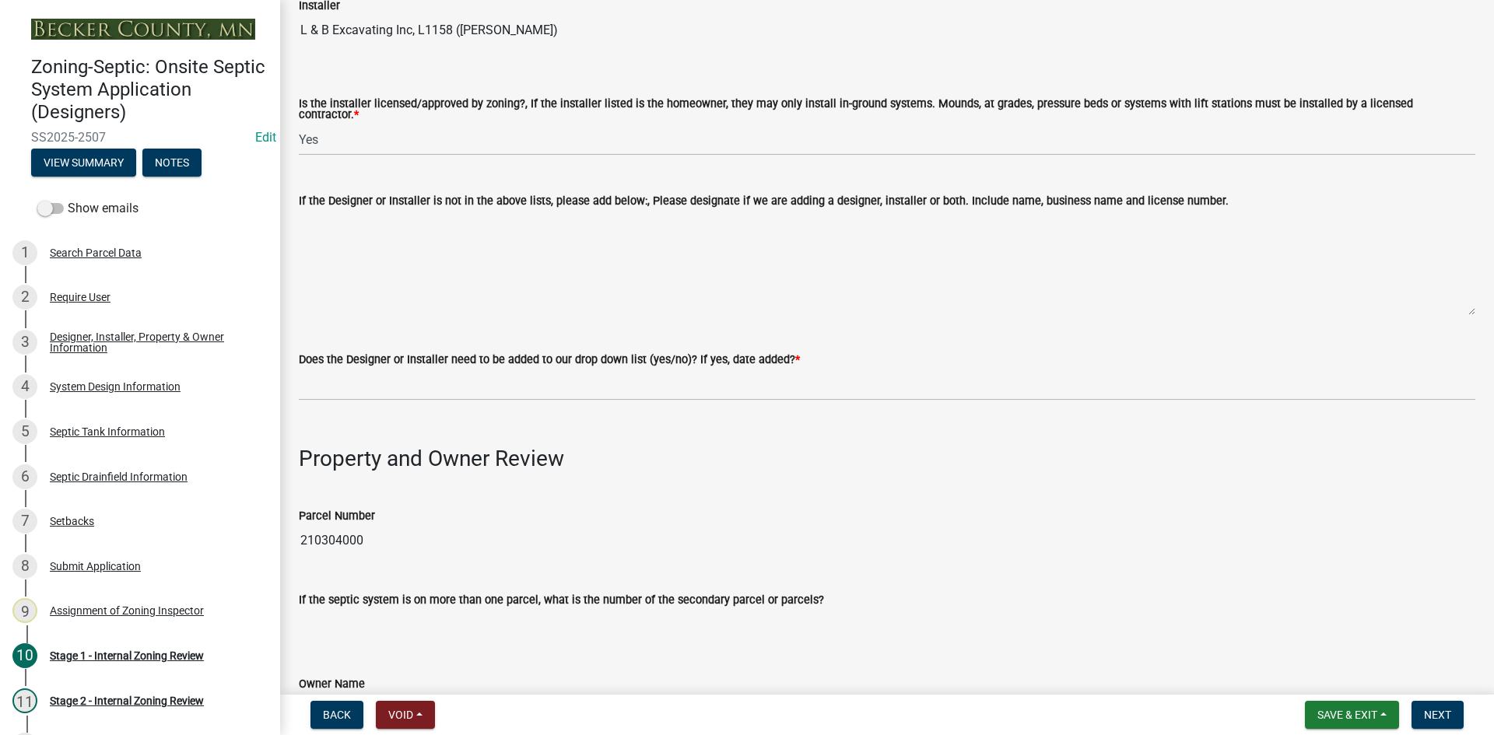
scroll to position [389, 0]
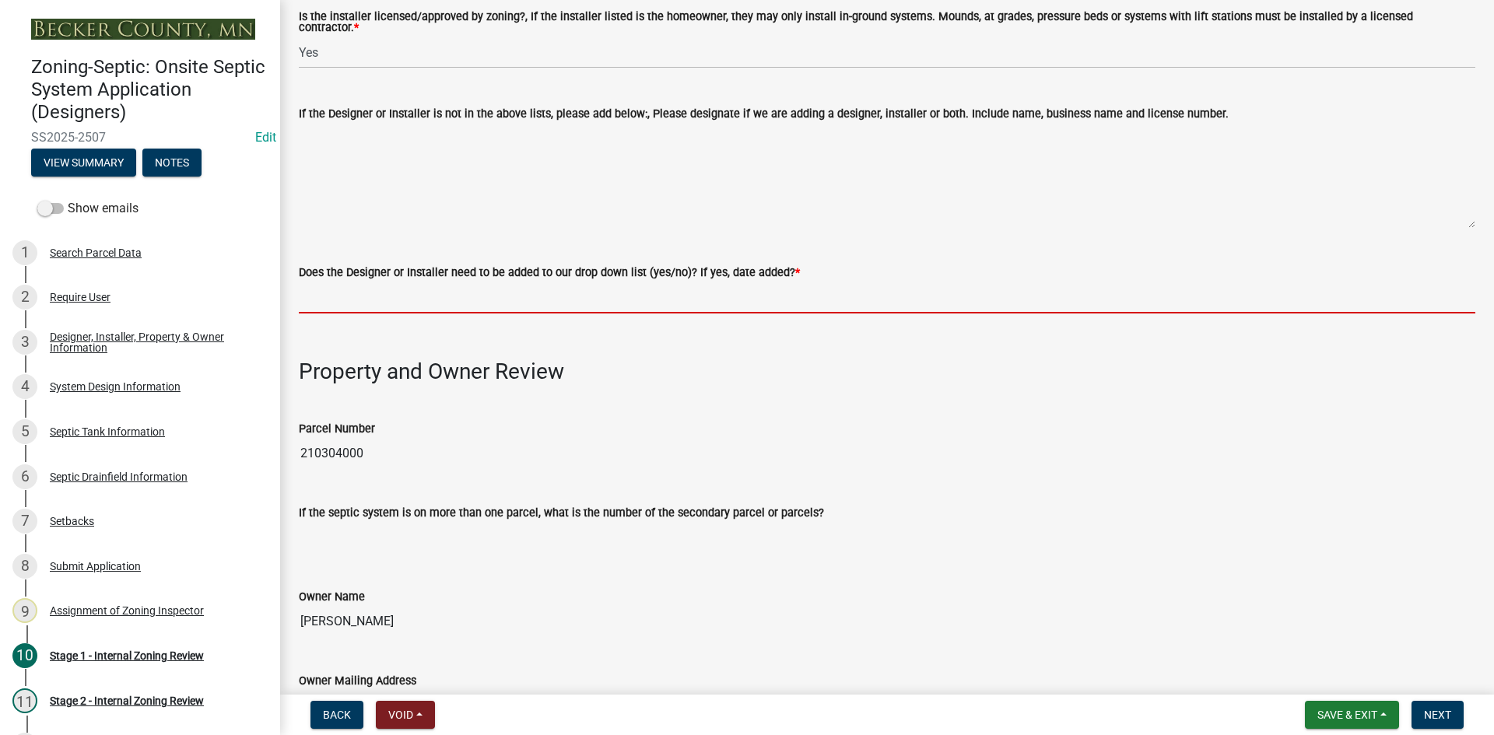
click at [375, 289] on input "Does the Designer or Installer need to be added to our drop down list (yes/no)?…" at bounding box center [887, 298] width 1176 height 32
type input "NO"
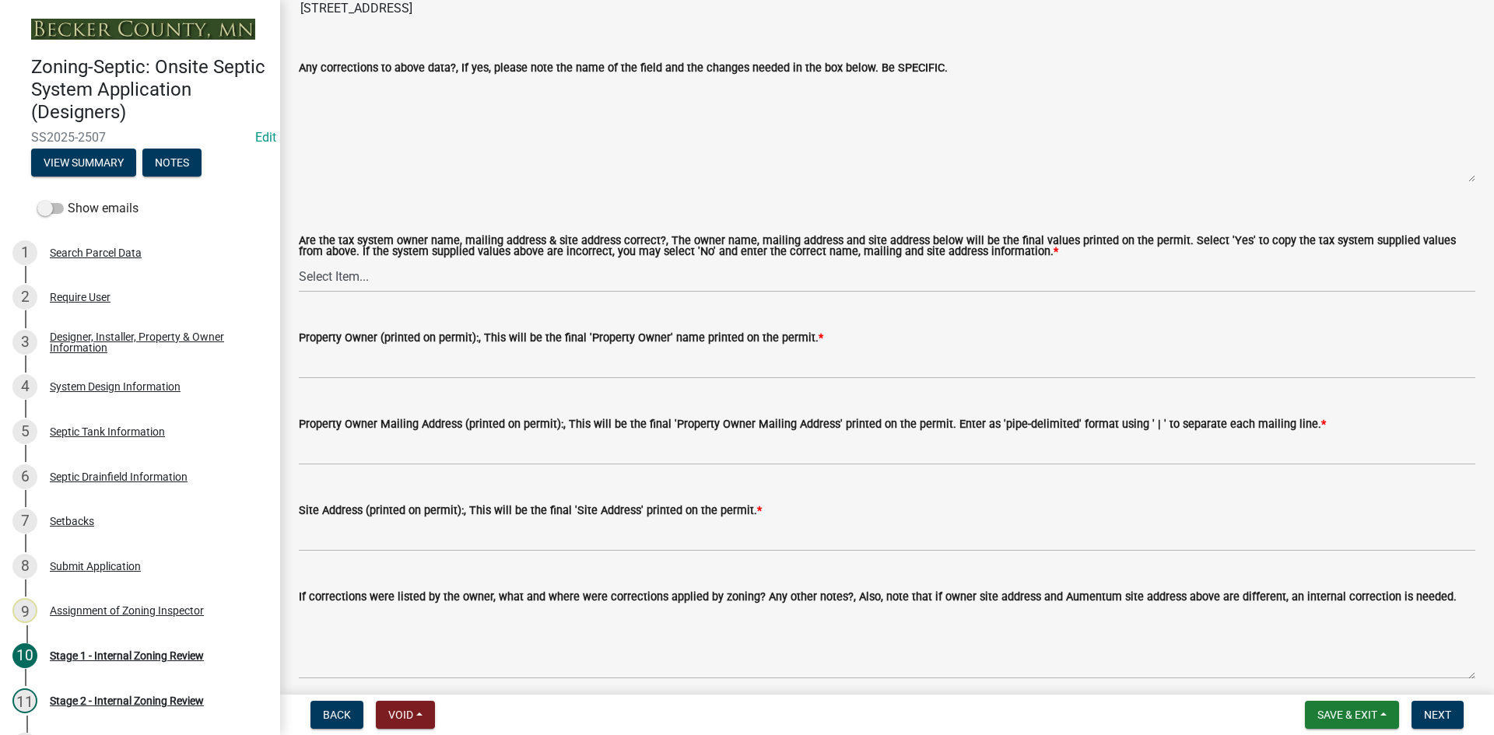
scroll to position [1478, 0]
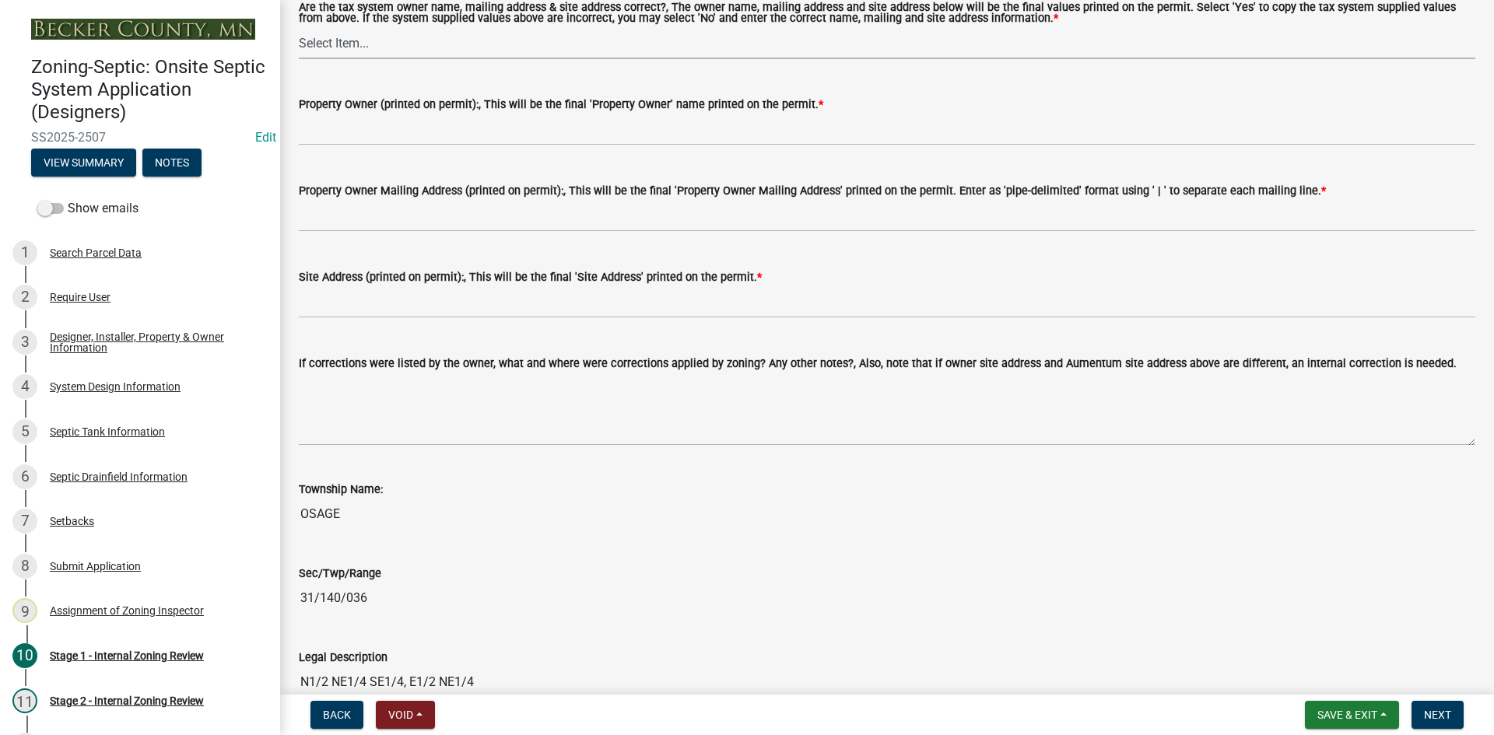
click at [353, 32] on select "Select Item... Yes No" at bounding box center [887, 43] width 1176 height 32
click at [299, 27] on select "Select Item... Yes No" at bounding box center [887, 43] width 1176 height 32
select select "ec75a761-93b4-47c5-8535-fea253c32937"
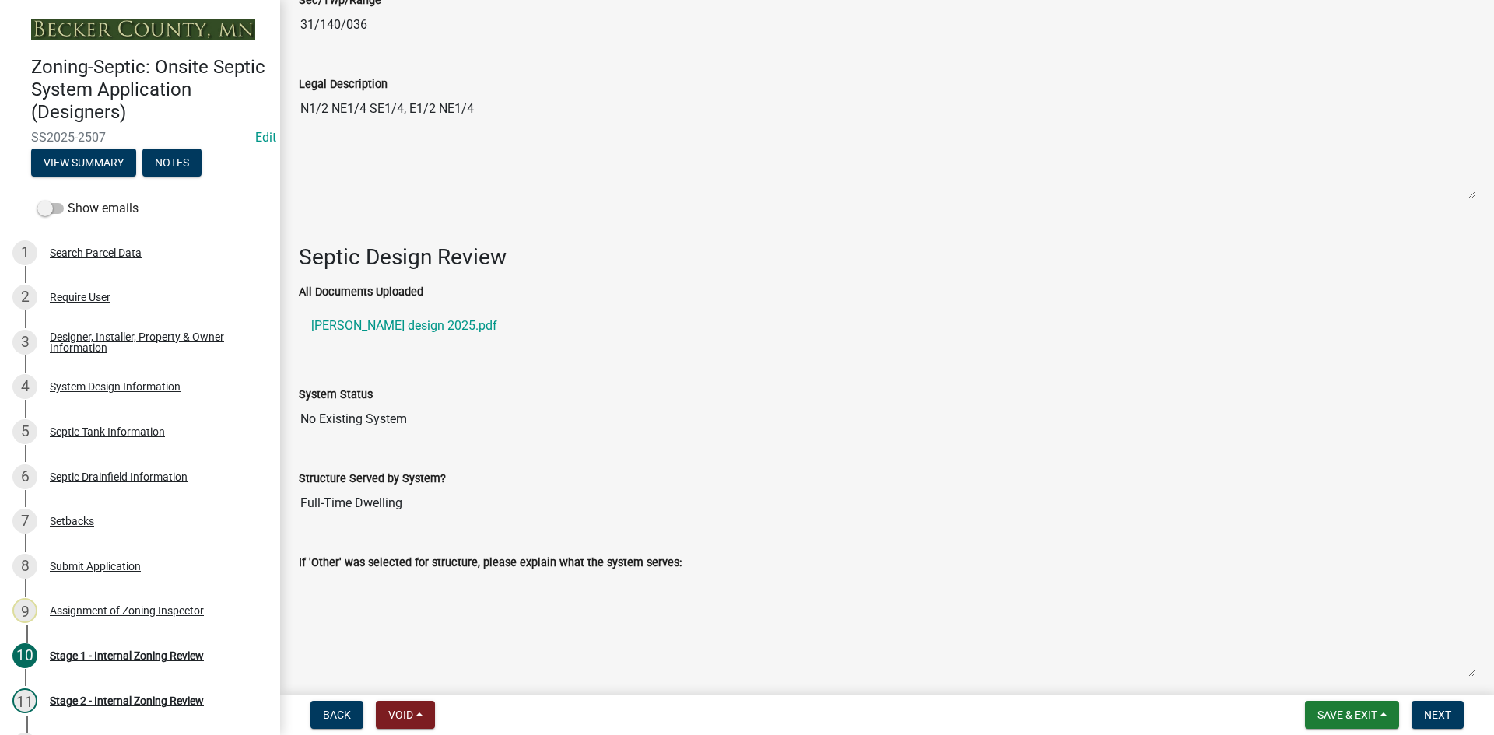
scroll to position [2022, 0]
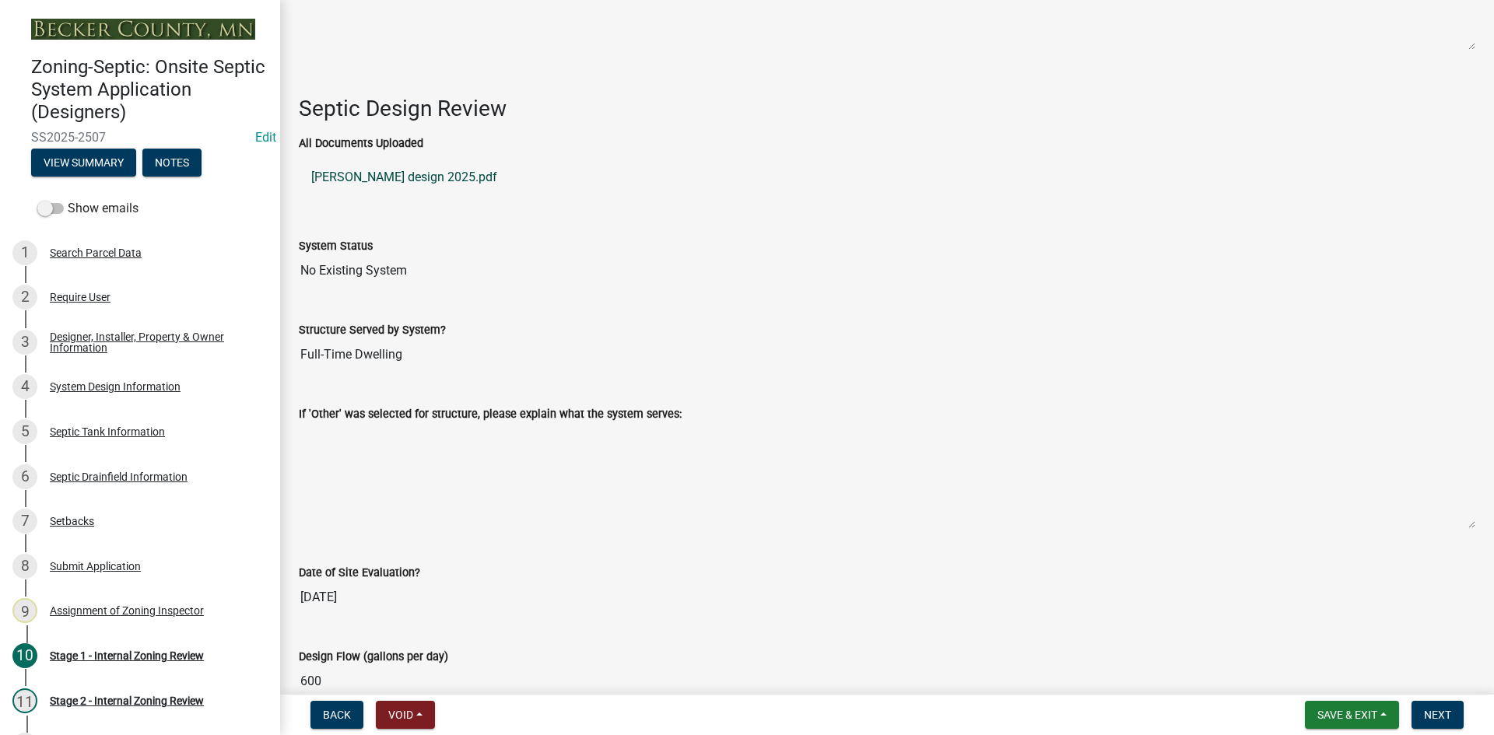
click at [415, 170] on link "Dennis Kowalke design 2025.pdf" at bounding box center [887, 177] width 1176 height 37
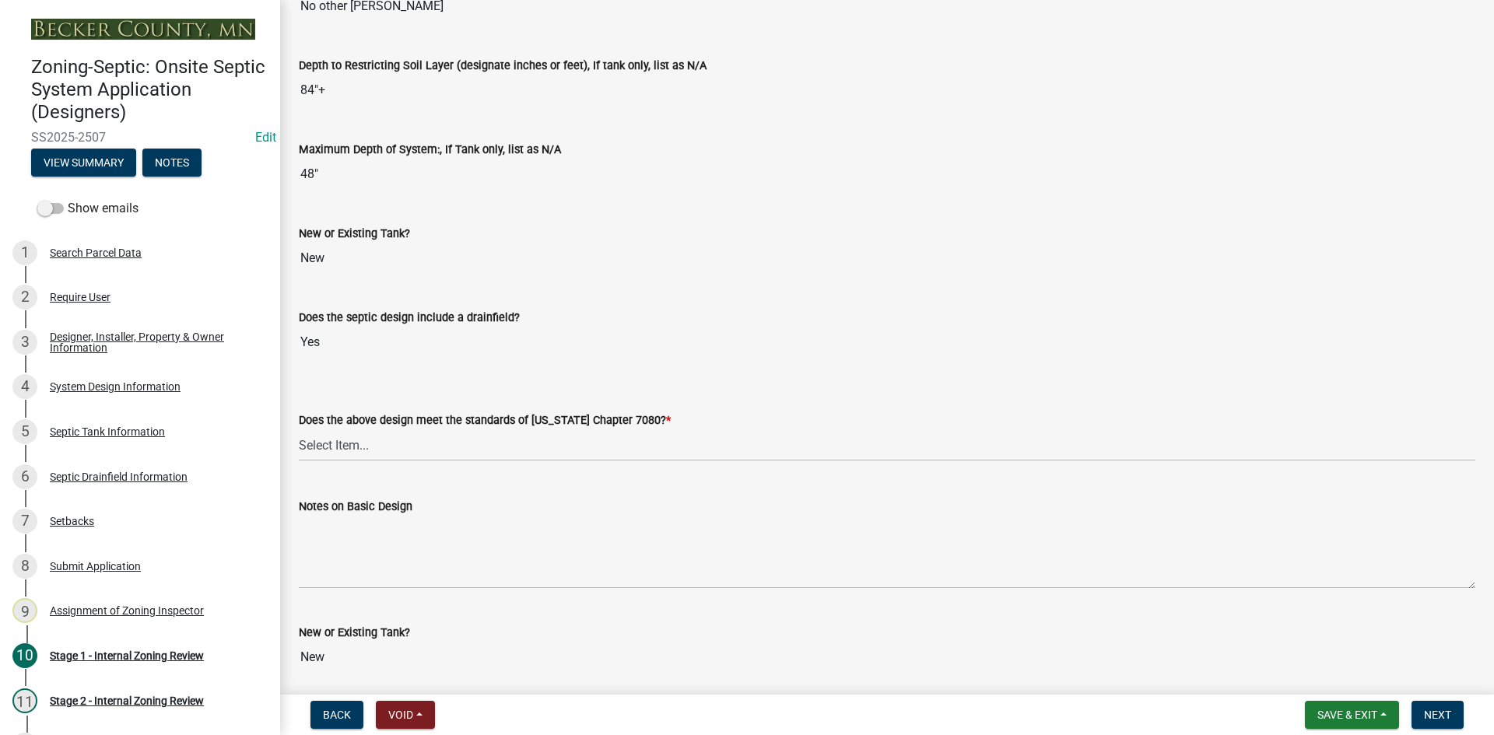
scroll to position [3522, 0]
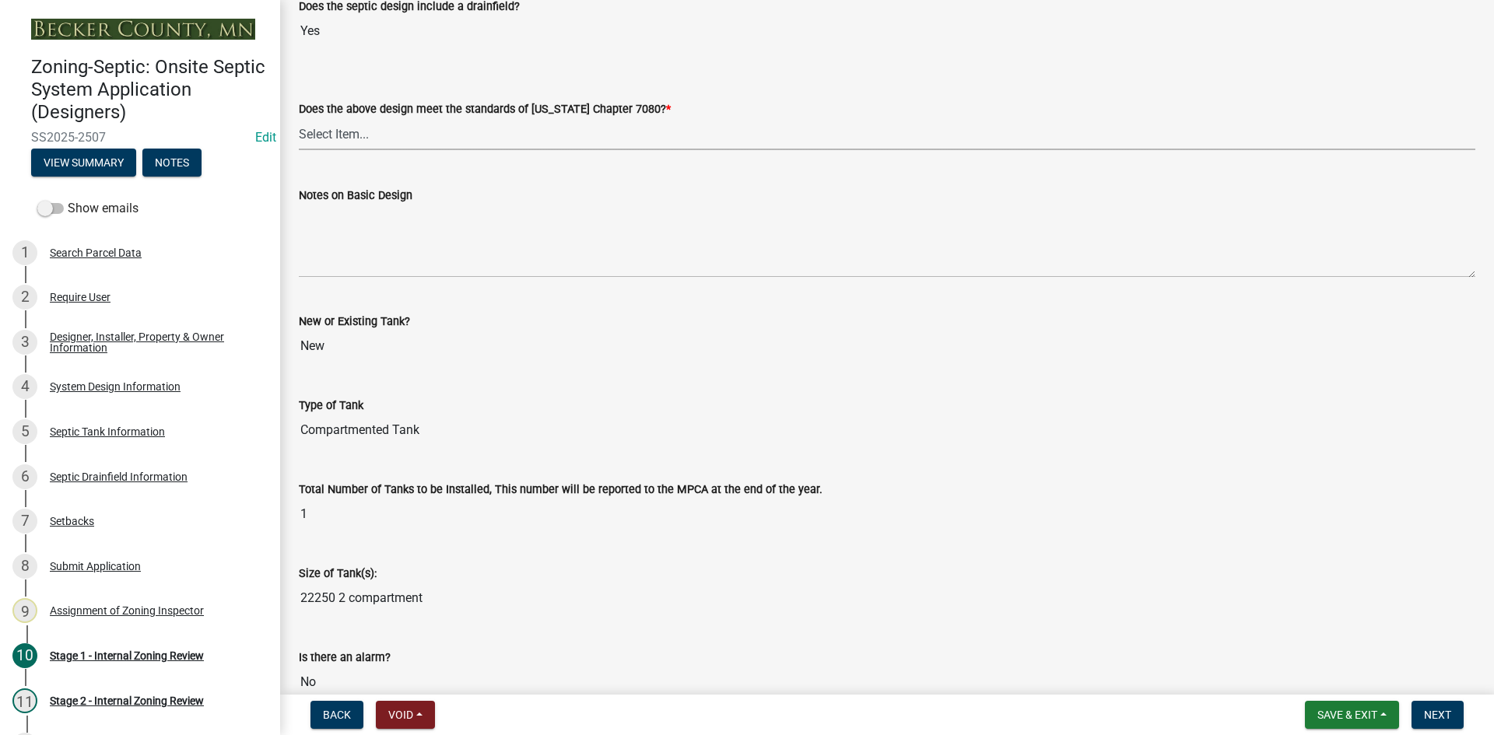
click at [352, 130] on select "Select Item... Yes No" at bounding box center [887, 134] width 1176 height 32
click at [299, 118] on select "Select Item... Yes No" at bounding box center [887, 134] width 1176 height 32
select select "bcbb982e-a48c-4b4a-a83b-ed1363446a86"
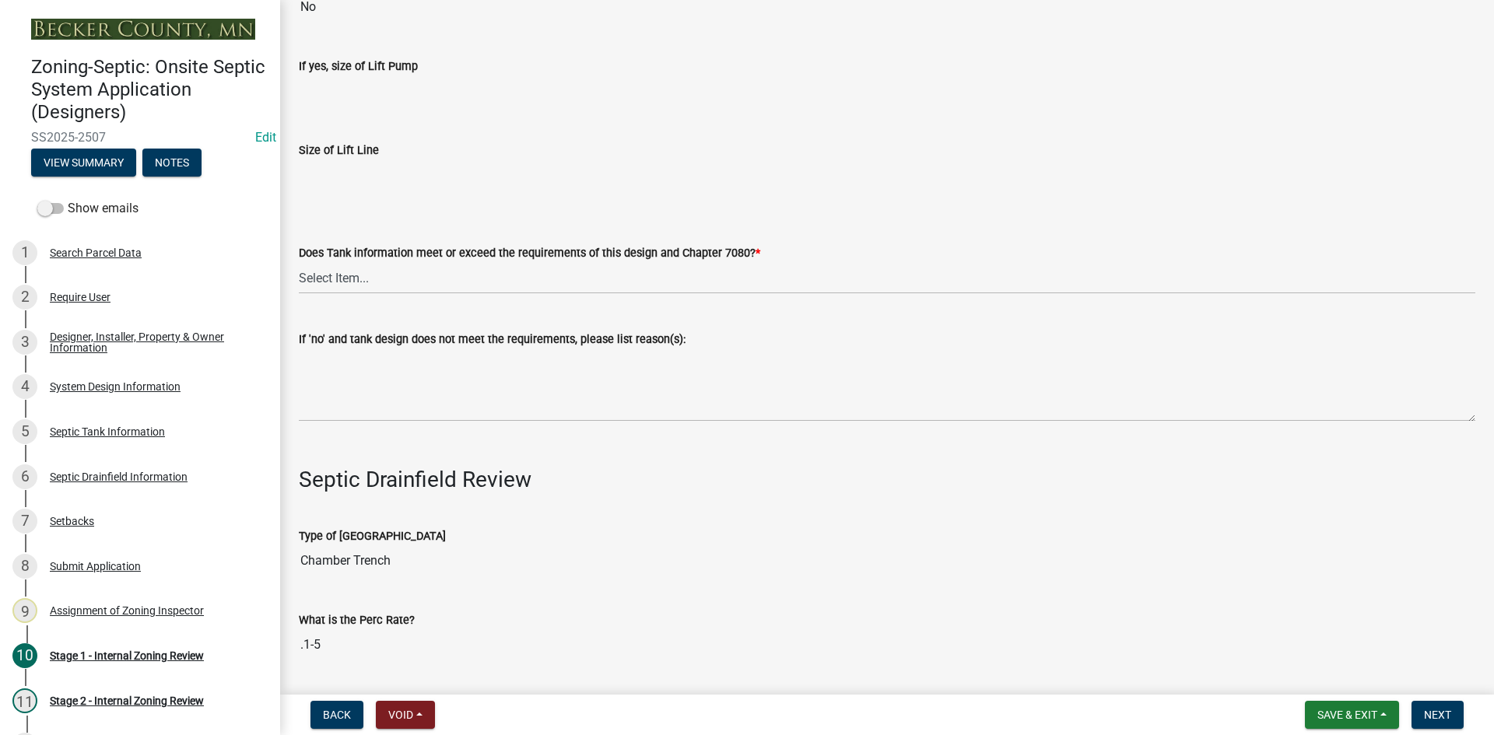
scroll to position [4611, 0]
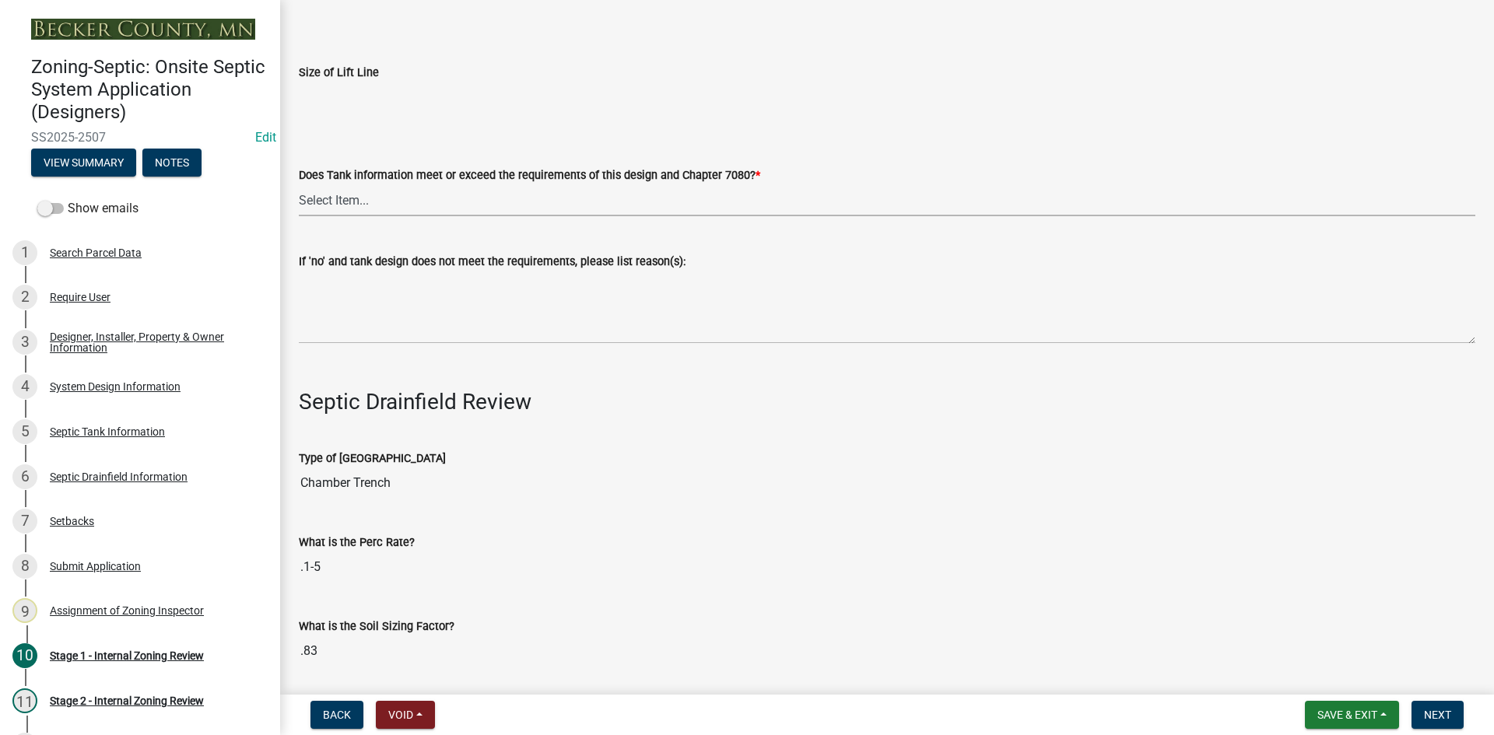
click at [367, 198] on select "Select Item... Yes No" at bounding box center [887, 200] width 1176 height 32
click at [299, 184] on select "Select Item... Yes No" at bounding box center [887, 200] width 1176 height 32
select select "47a2a5dd-5977-4941-8e6f-09ff03cdfb75"
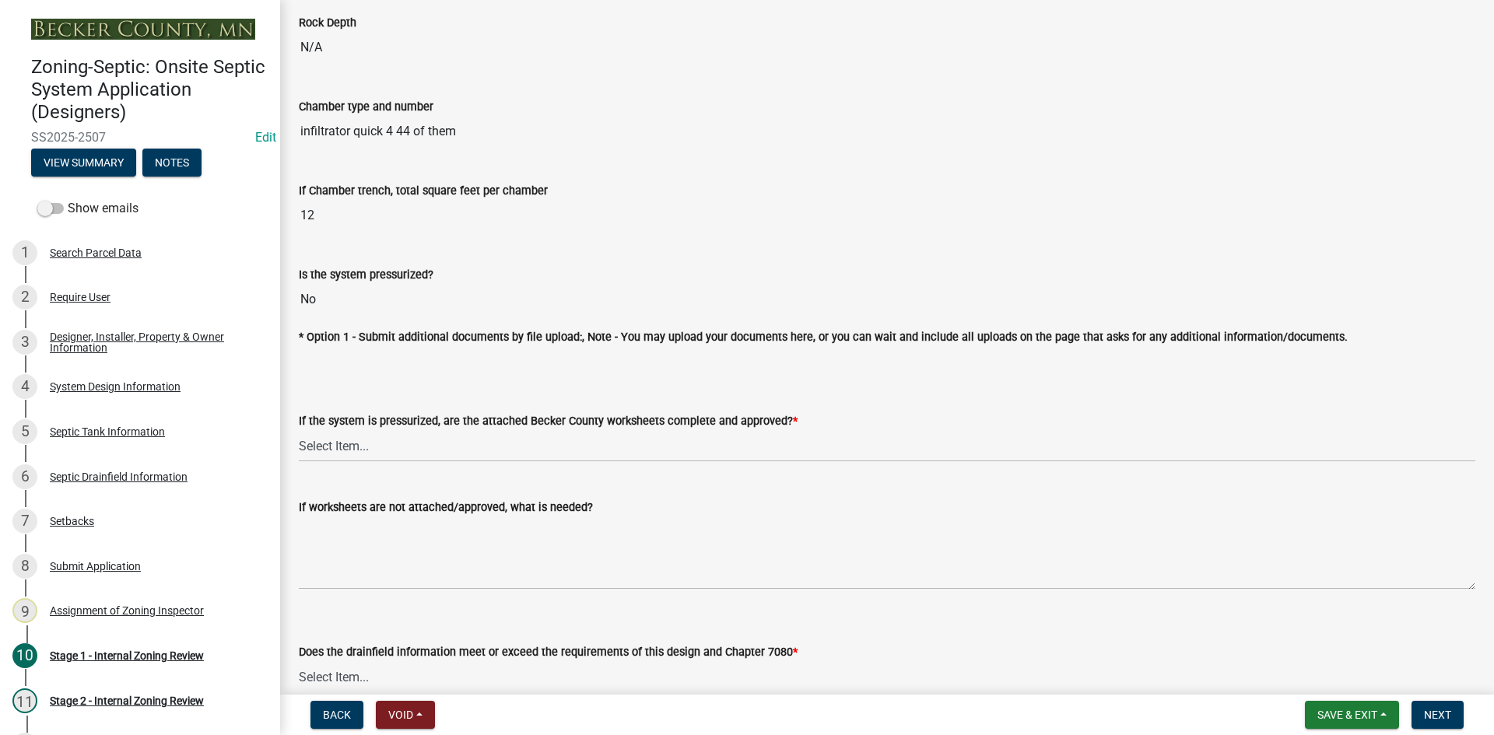
scroll to position [5623, 0]
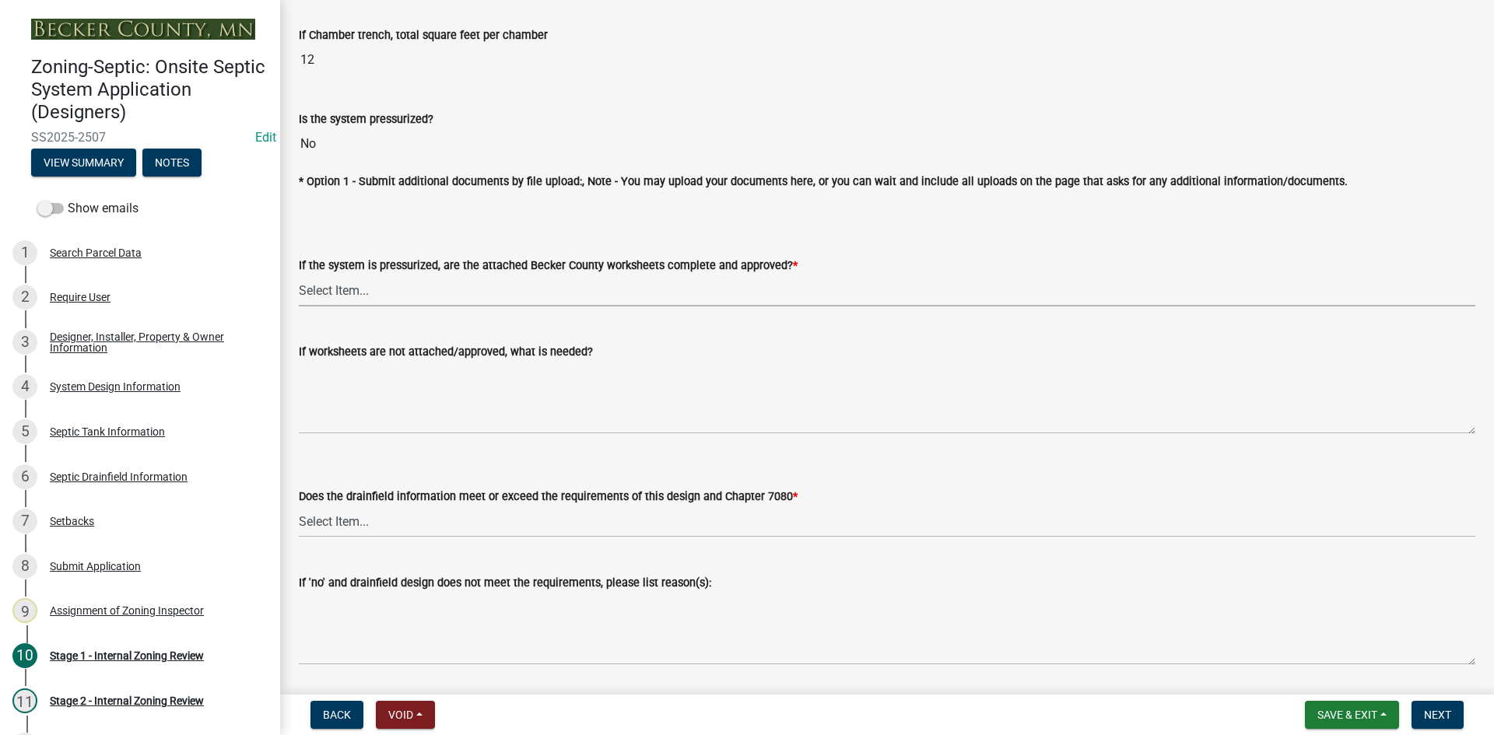
click at [360, 292] on select "Select Item... Yes No NA" at bounding box center [887, 291] width 1176 height 32
click at [299, 275] on select "Select Item... Yes No NA" at bounding box center [887, 291] width 1176 height 32
select select "3f07d53b-f129-45c8-90f2-315300c75b14"
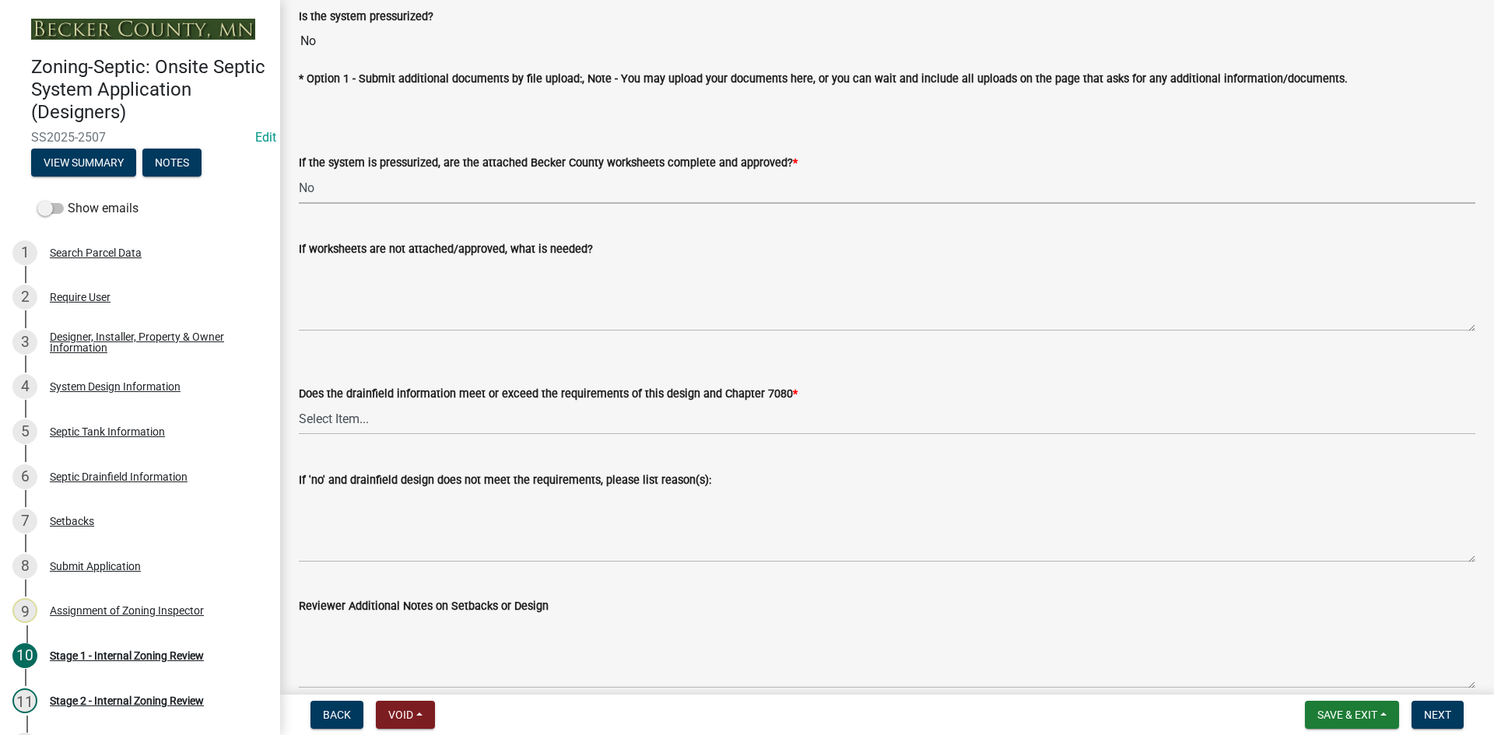
scroll to position [5856, 0]
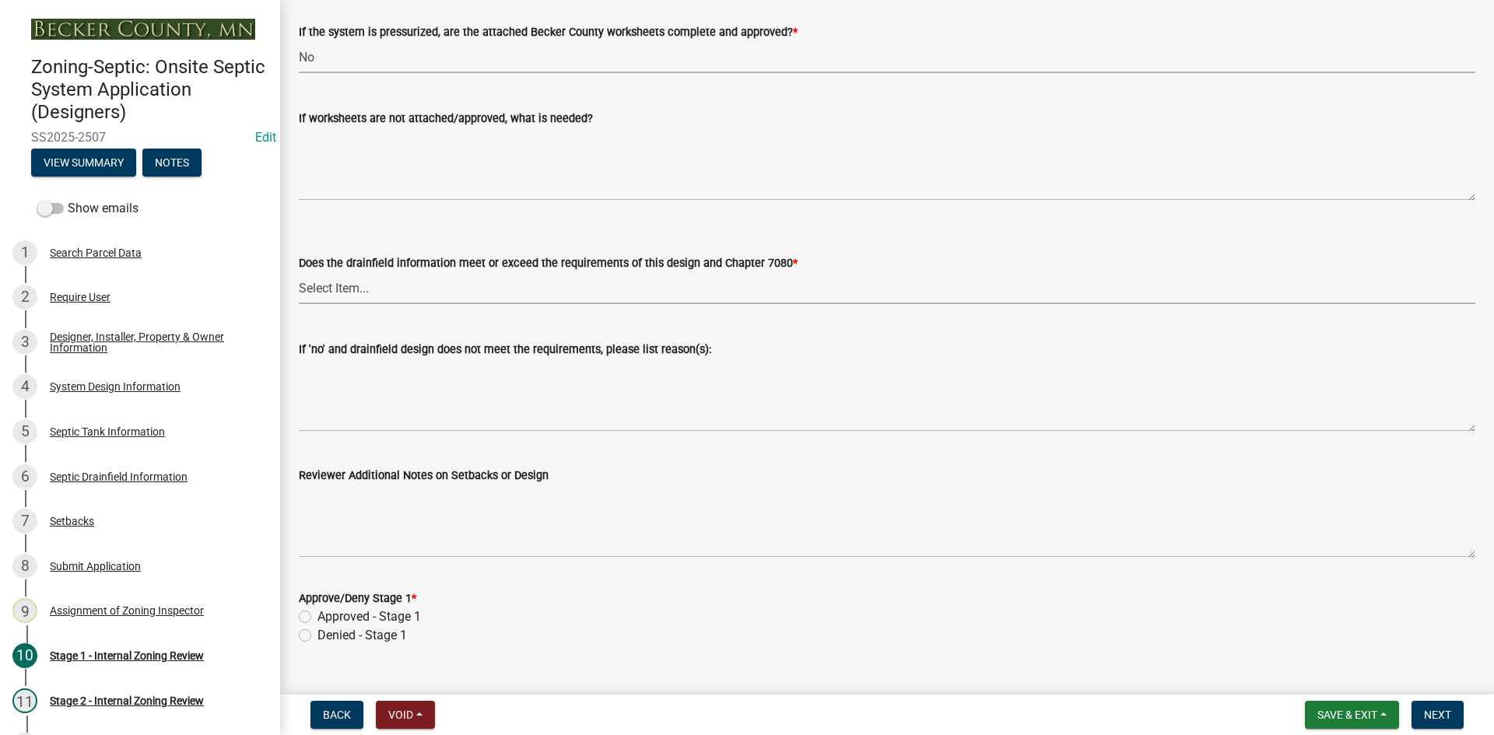
drag, startPoint x: 370, startPoint y: 285, endPoint x: 374, endPoint y: 297, distance: 12.3
click at [370, 285] on select "Select Item... Yes No" at bounding box center [887, 288] width 1176 height 32
click at [299, 272] on select "Select Item... Yes No" at bounding box center [887, 288] width 1176 height 32
select select "888a8260-2be6-47f2-a4de-b9f453a4d3bc"
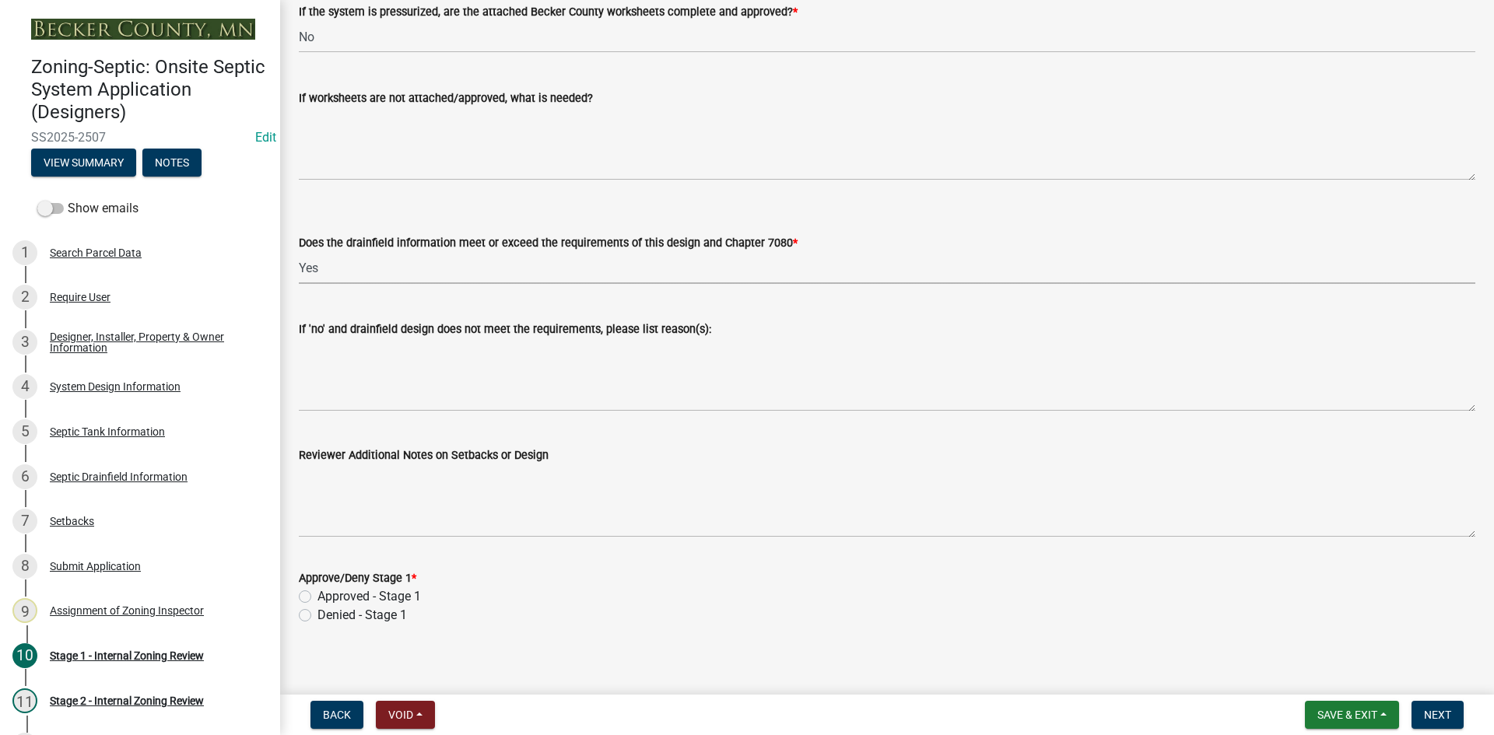
scroll to position [5882, 0]
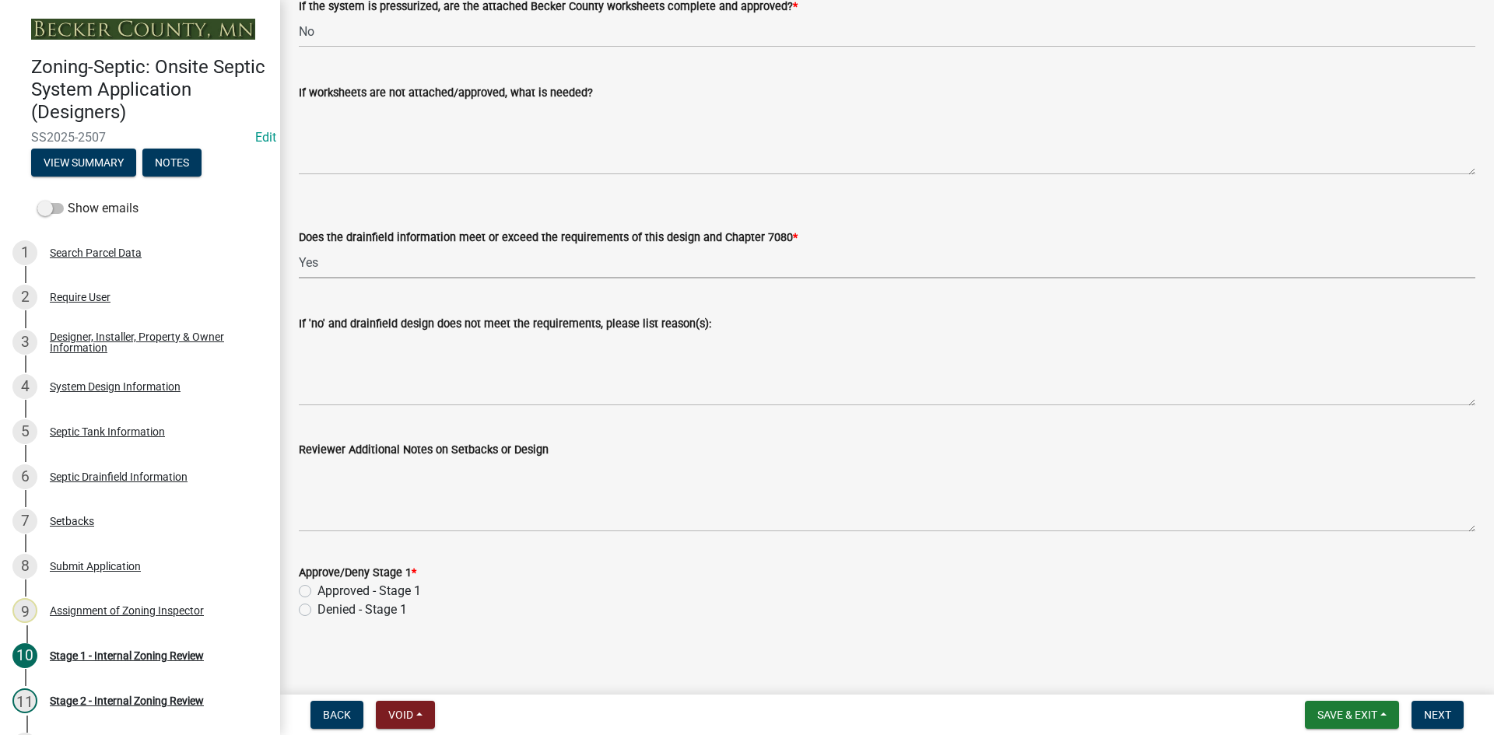
click at [317, 586] on label "Approved - Stage 1" at bounding box center [368, 591] width 103 height 19
click at [317, 586] on input "Approved - Stage 1" at bounding box center [322, 587] width 10 height 10
radio input "true"
click at [1438, 720] on span "Next" at bounding box center [1437, 715] width 27 height 12
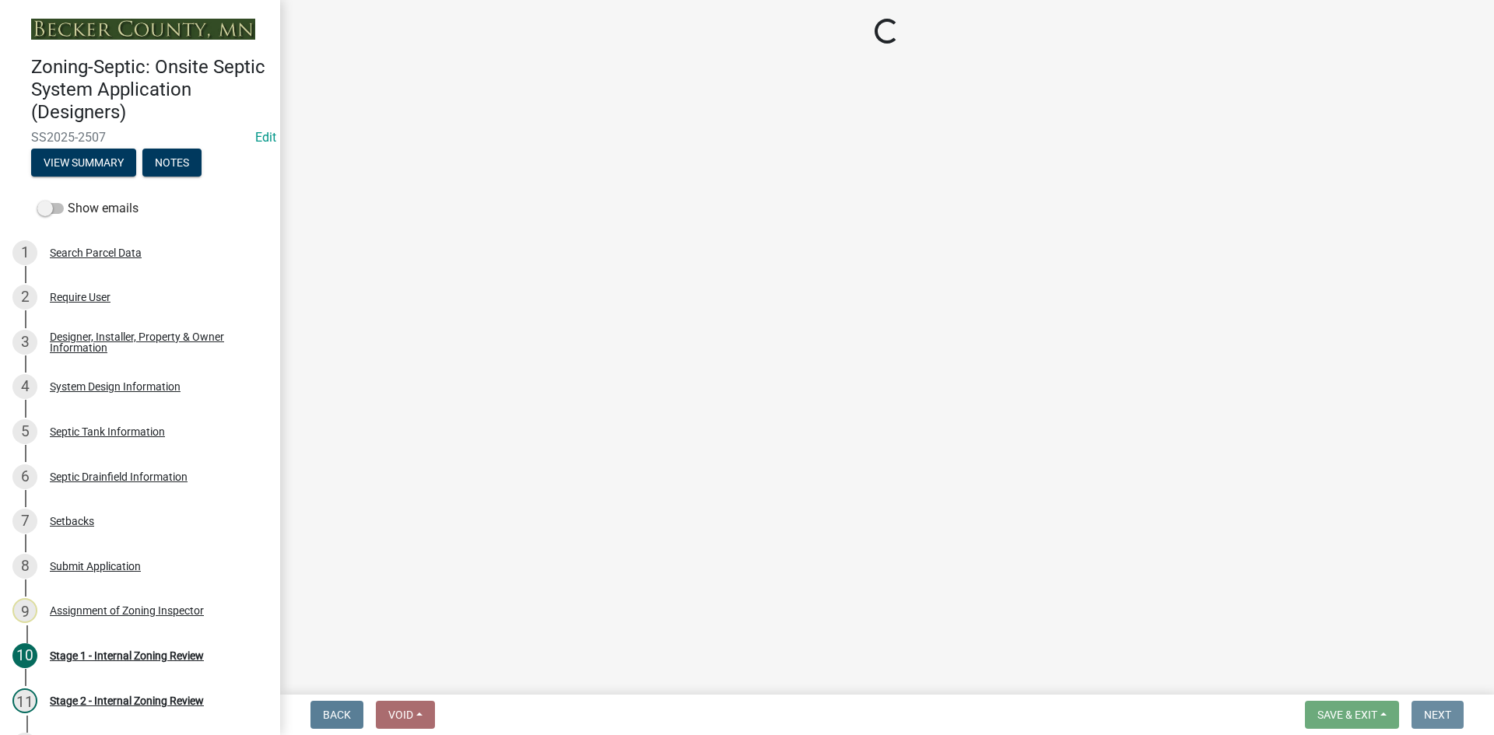
scroll to position [0, 0]
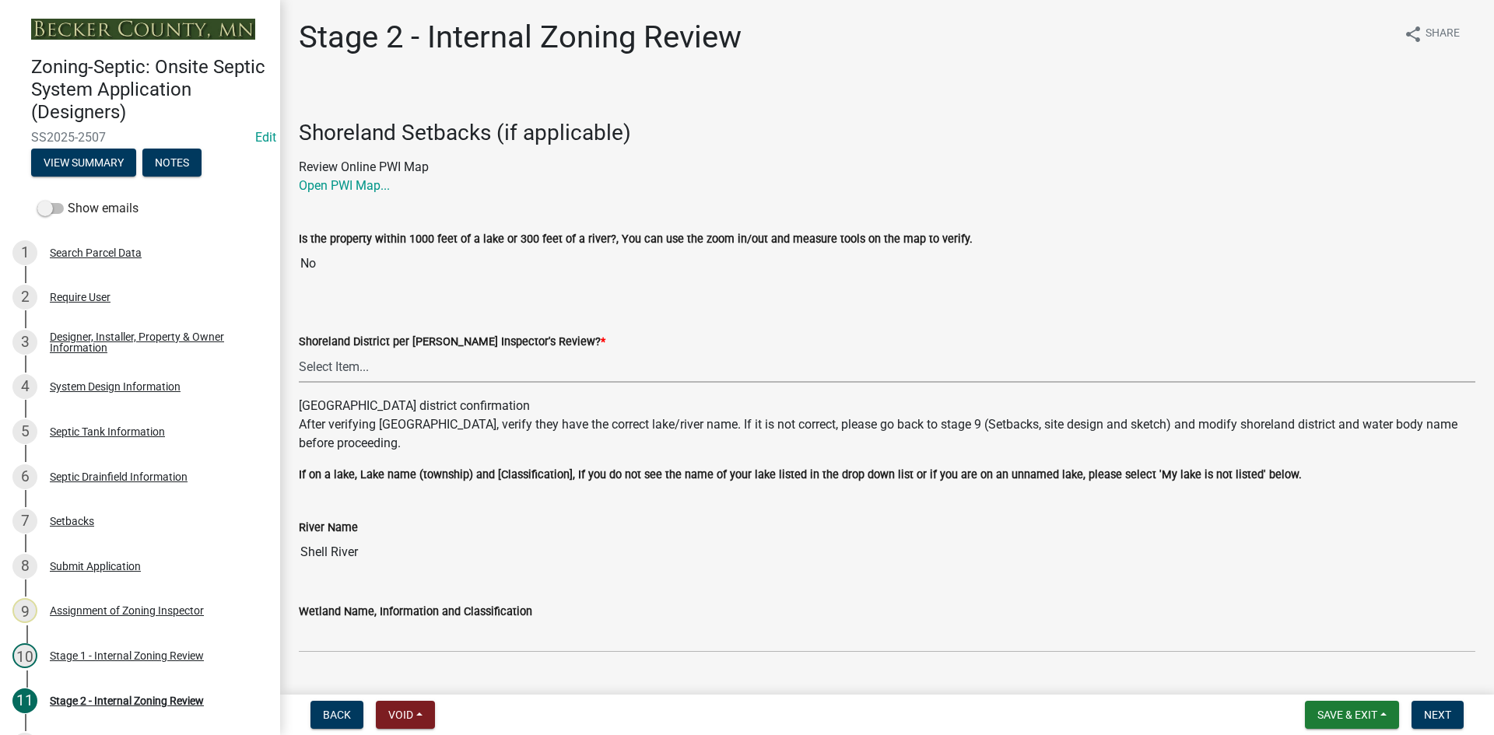
click at [352, 370] on select "Select Item... Yes No" at bounding box center [887, 367] width 1176 height 32
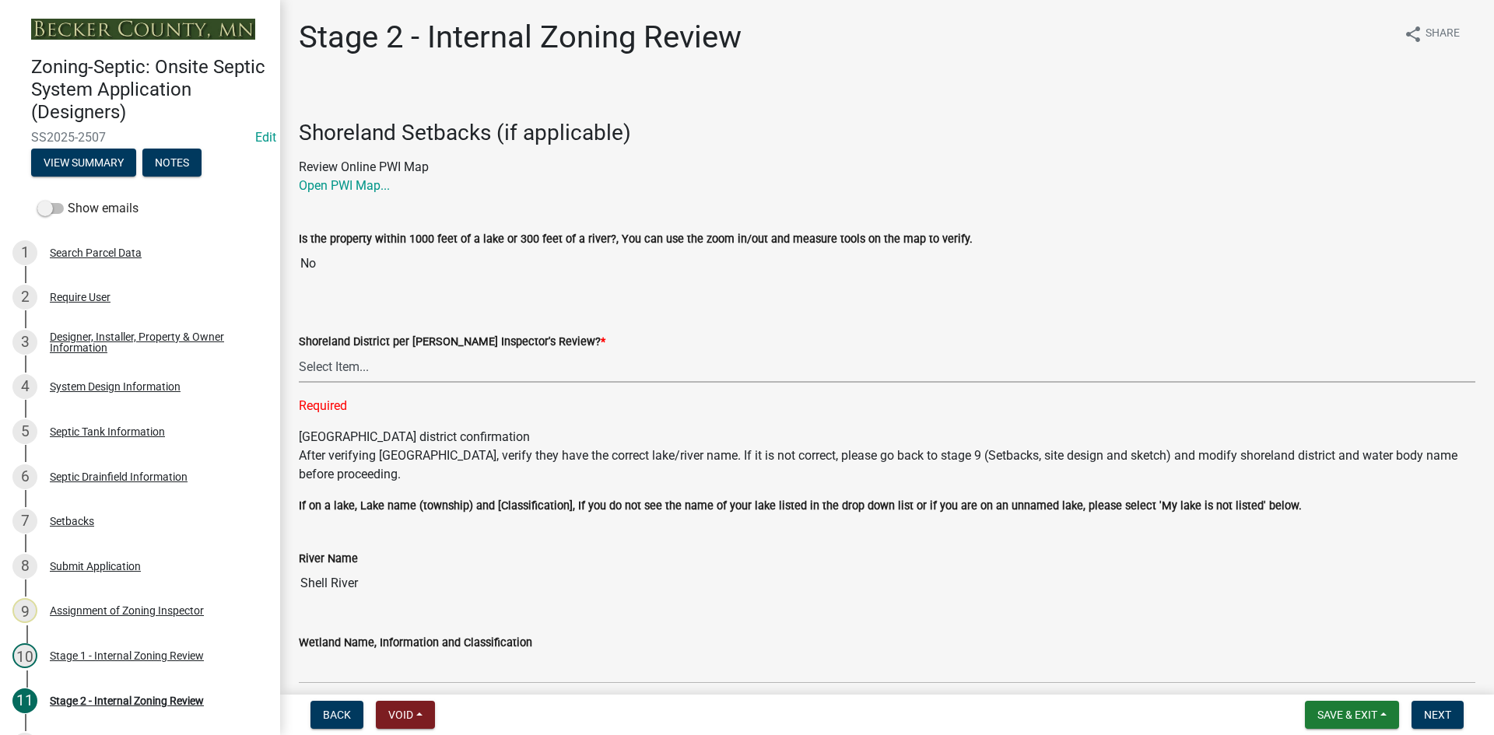
click at [311, 370] on select "Select Item... Yes No" at bounding box center [887, 367] width 1176 height 32
click at [299, 351] on select "Select Item... Yes No" at bounding box center [887, 367] width 1176 height 32
select select "69d592bb-9906-4277-a6fb-df8686255161"
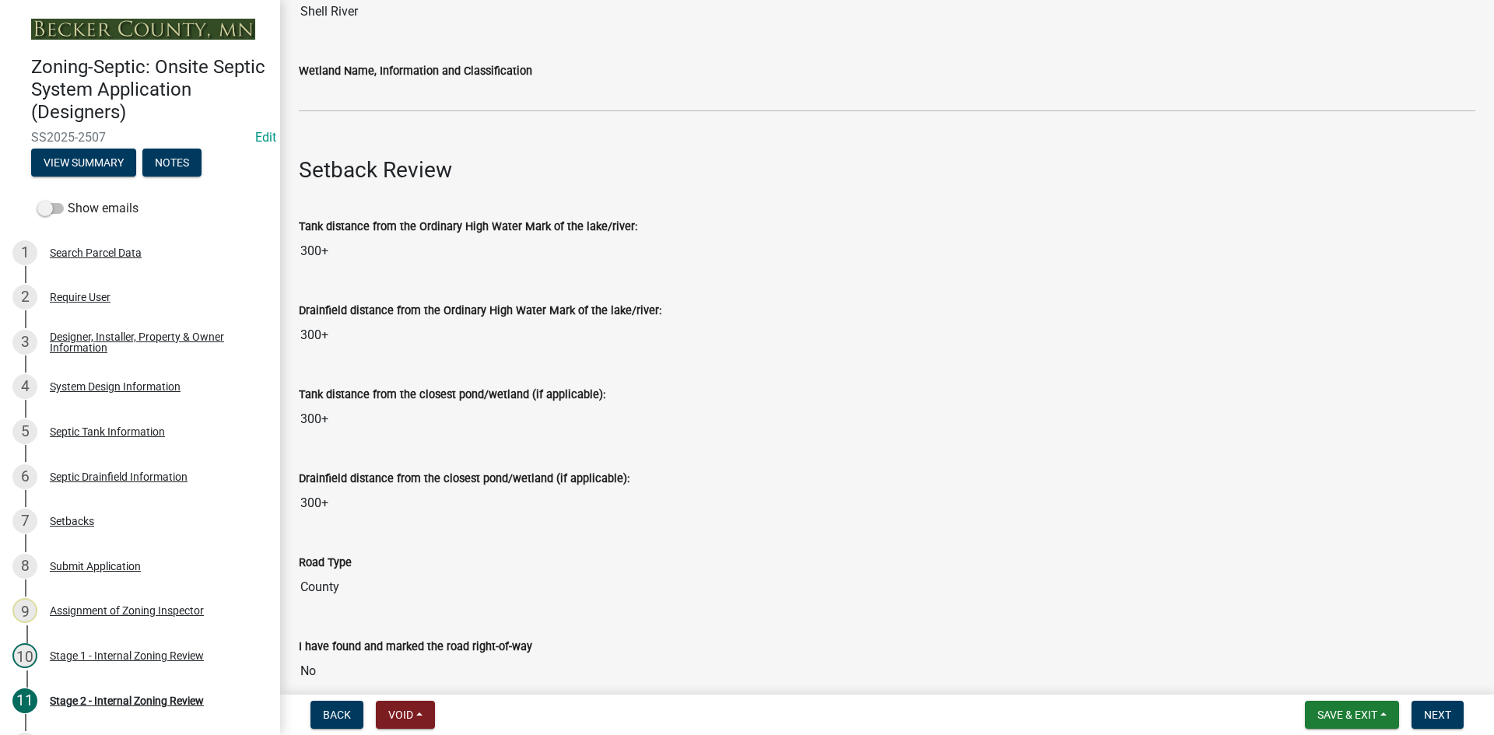
scroll to position [545, 0]
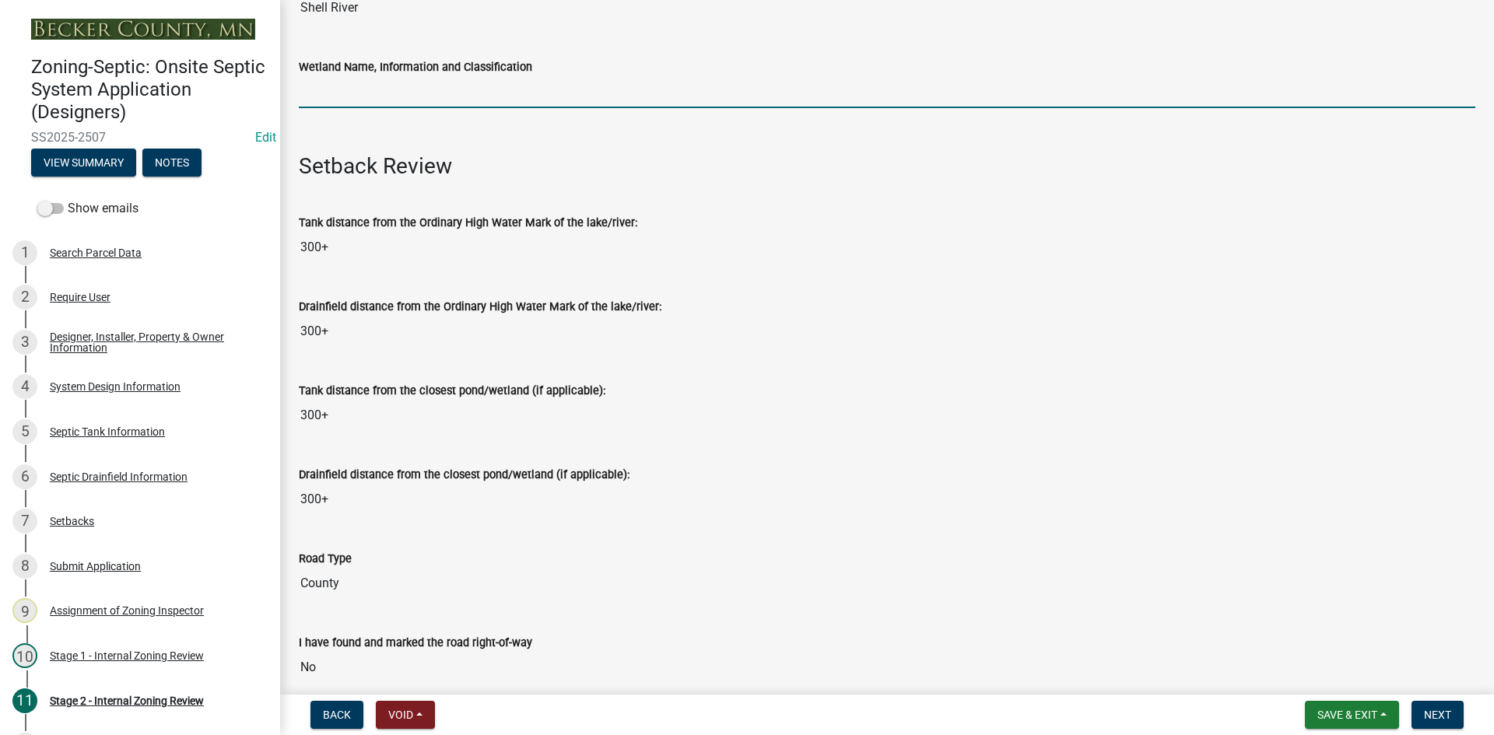
click at [340, 98] on input "Wetland Name, Information and Classification" at bounding box center [887, 92] width 1176 height 32
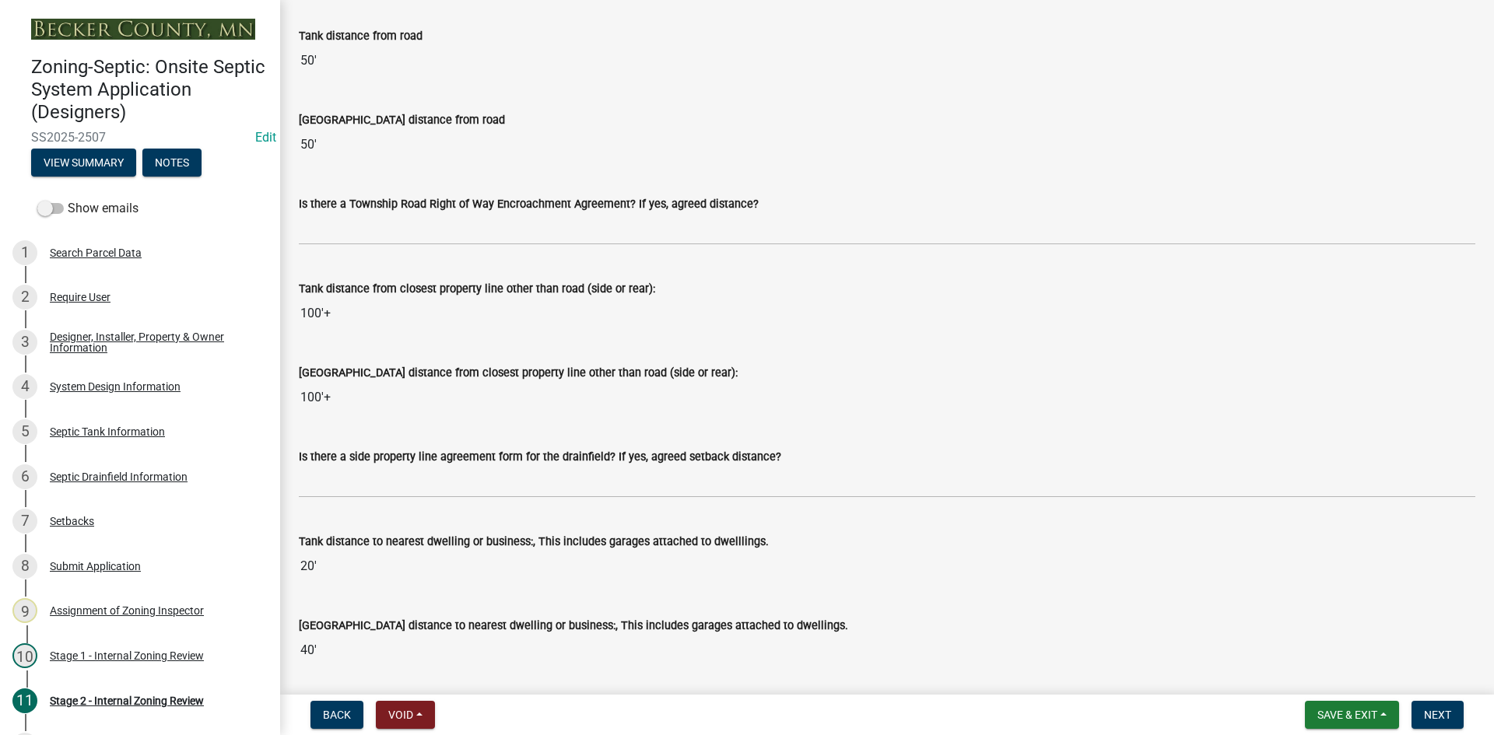
scroll to position [1322, 0]
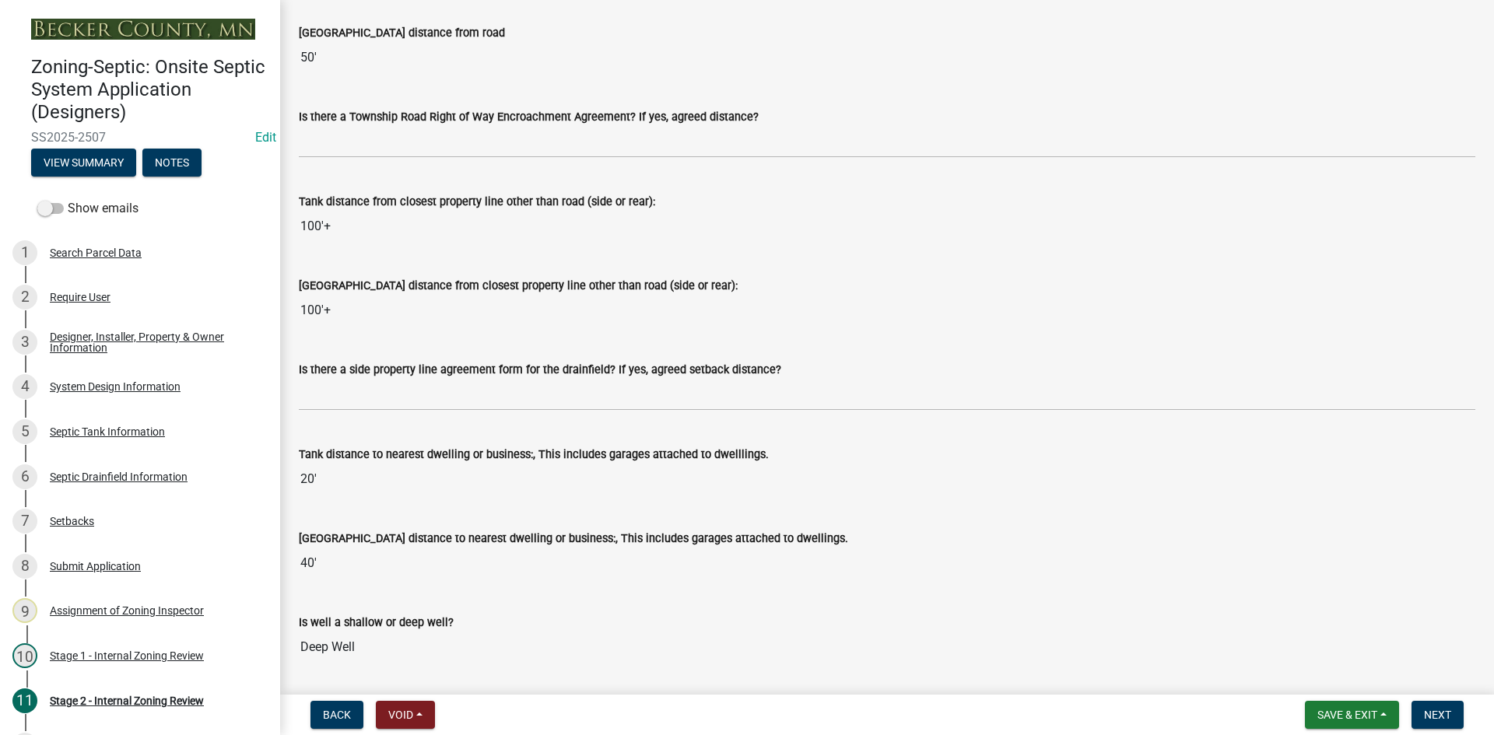
type input "shell river /150"
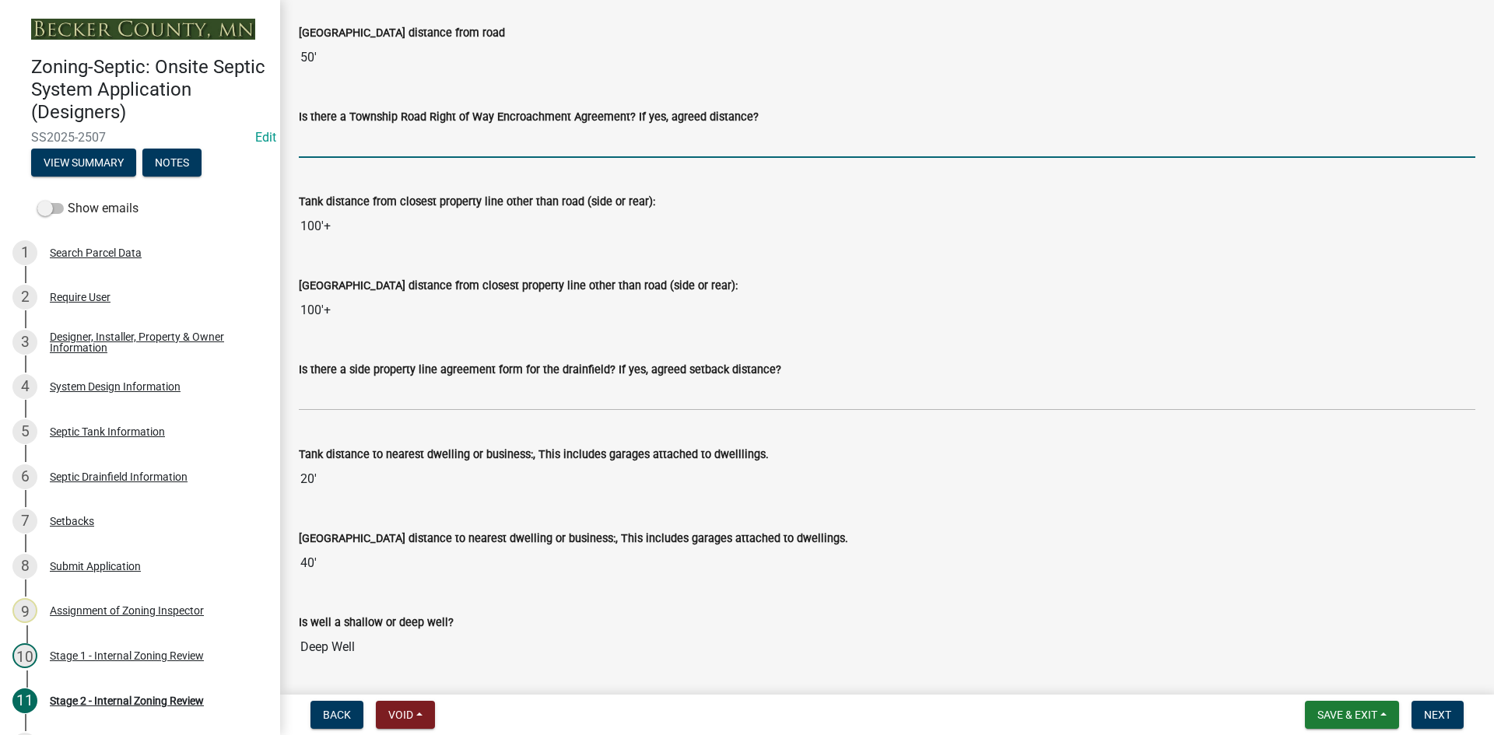
click at [387, 127] on input "Is there a Township Road Right of Way Encroachment Agreement? If yes, agreed di…" at bounding box center [887, 142] width 1176 height 32
type input "na"
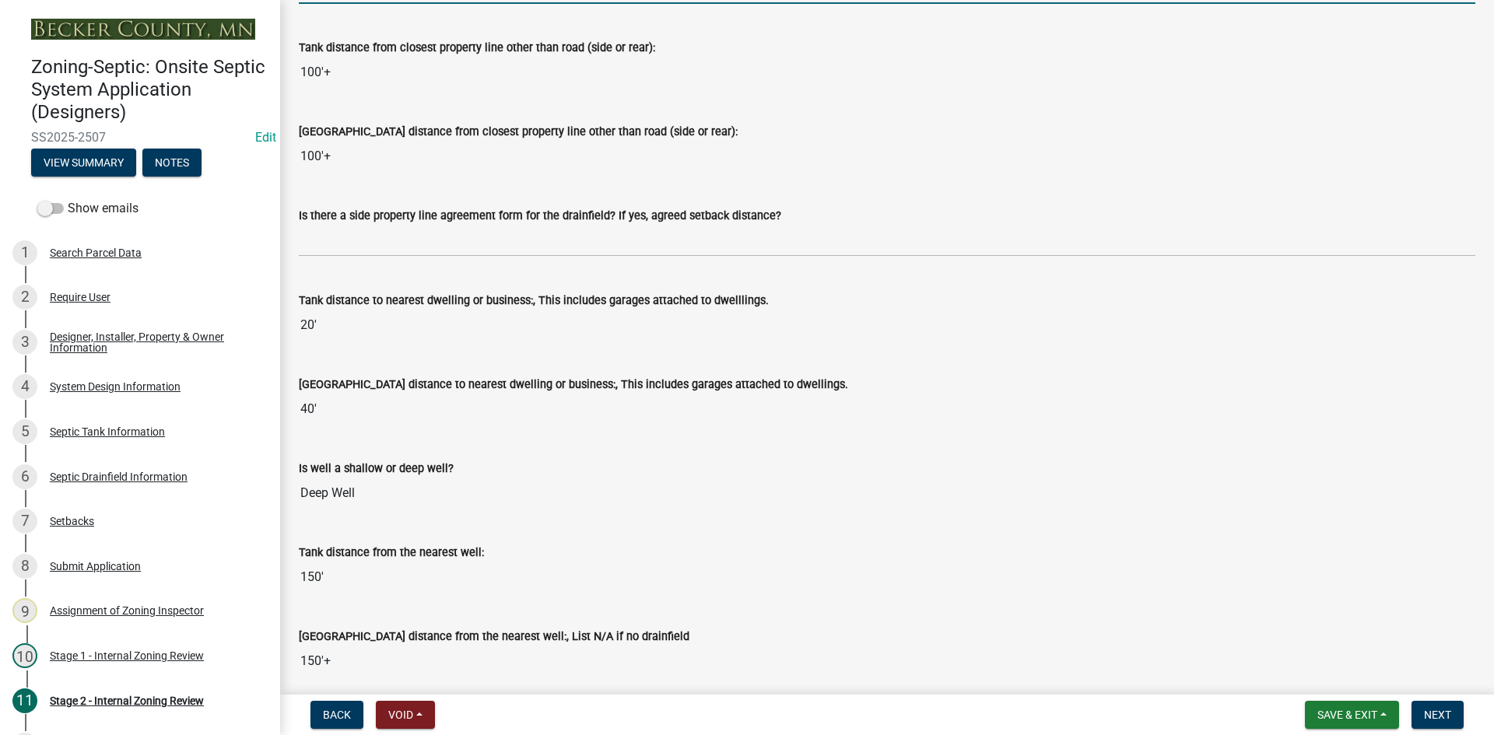
scroll to position [1478, 0]
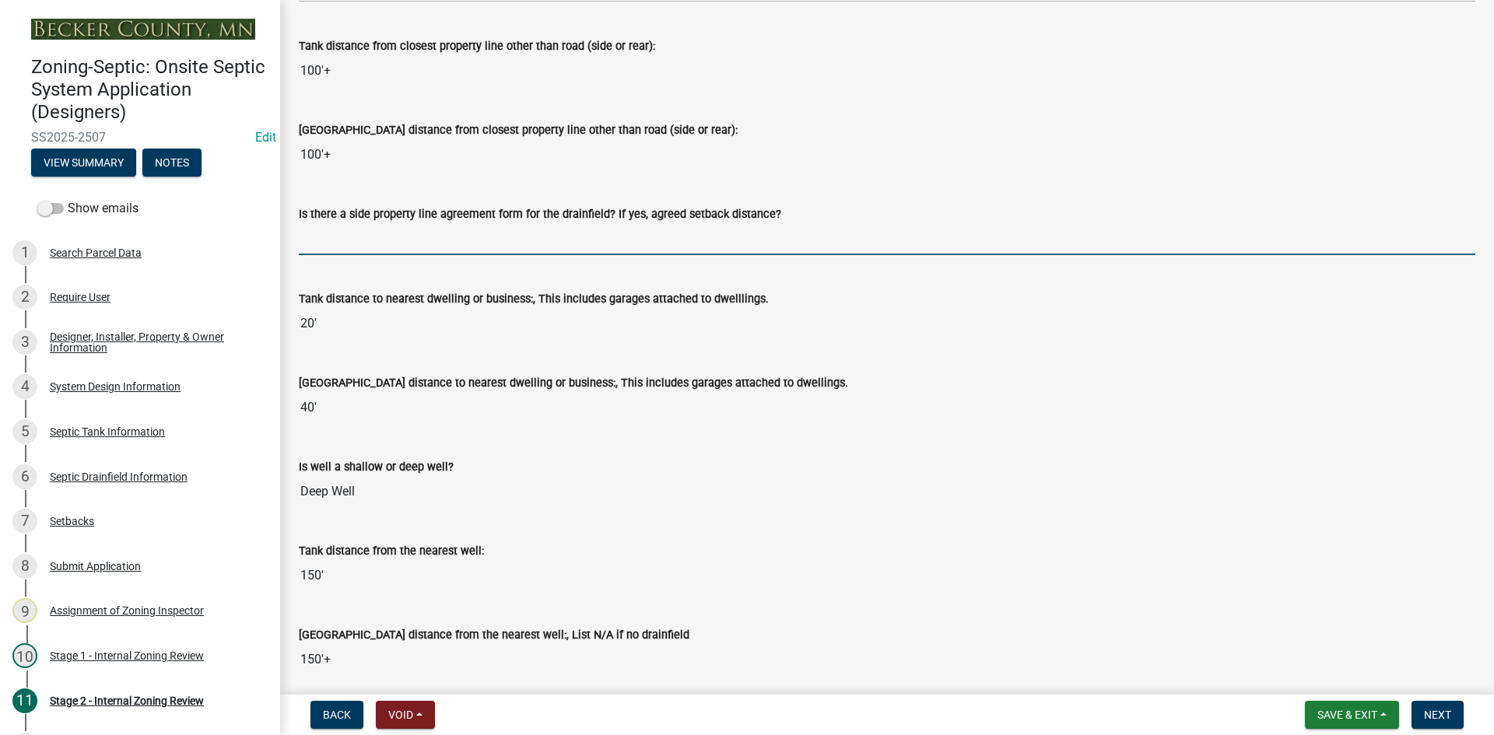
drag, startPoint x: 347, startPoint y: 233, endPoint x: 362, endPoint y: 248, distance: 22.0
click at [347, 233] on input "Is there a side property line agreement form for the drainfield? If yes, agreed…" at bounding box center [887, 239] width 1176 height 32
type input "na"
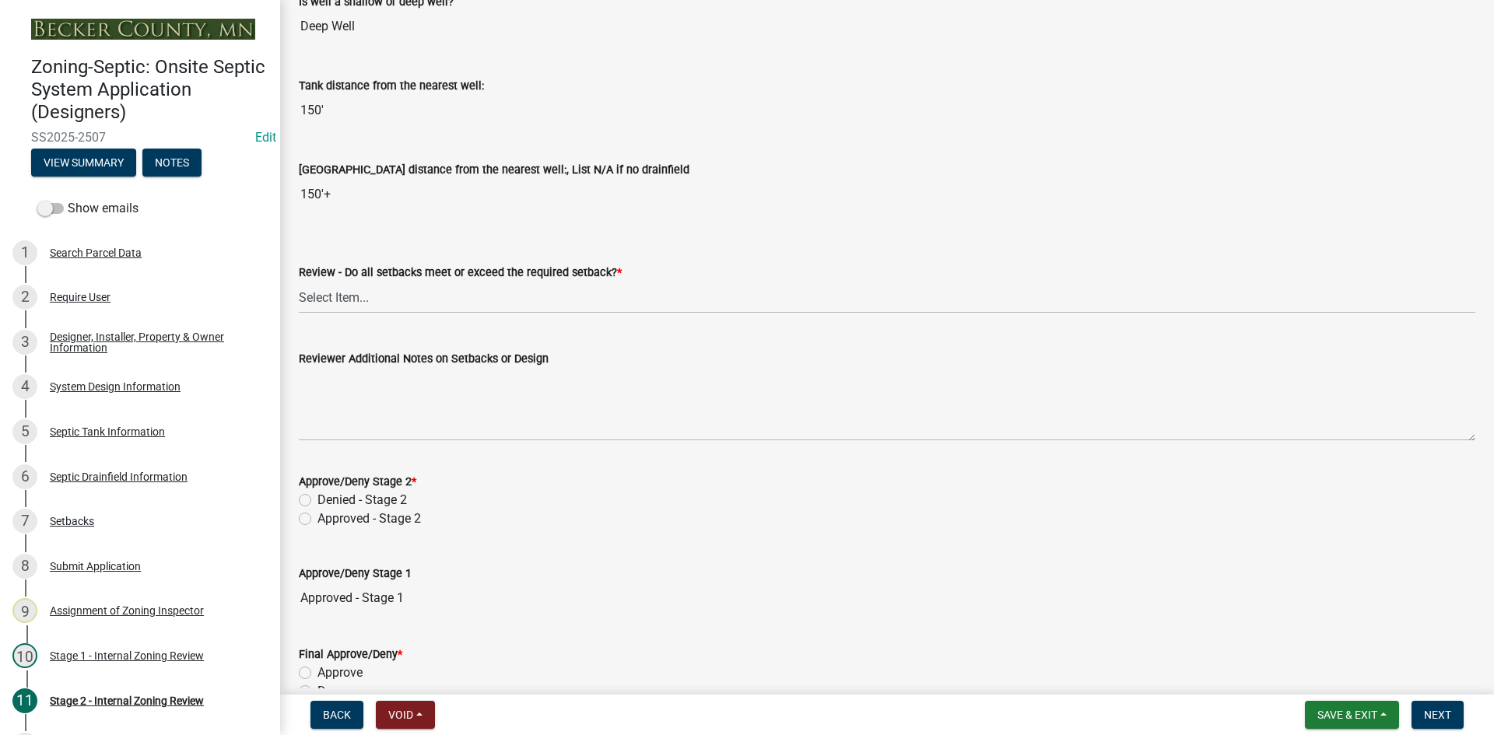
scroll to position [1945, 0]
click at [334, 314] on wm-data-entity-input "Review - Do all setbacks meet or exceed the required setback? * Select Item... …" at bounding box center [887, 273] width 1176 height 105
click at [366, 285] on select "Select Item... Yes No N/A" at bounding box center [887, 296] width 1176 height 32
click at [299, 280] on select "Select Item... Yes No N/A" at bounding box center [887, 296] width 1176 height 32
select select "1ad81be4-5d59-46bf-8b7b-d7c0f20ad891"
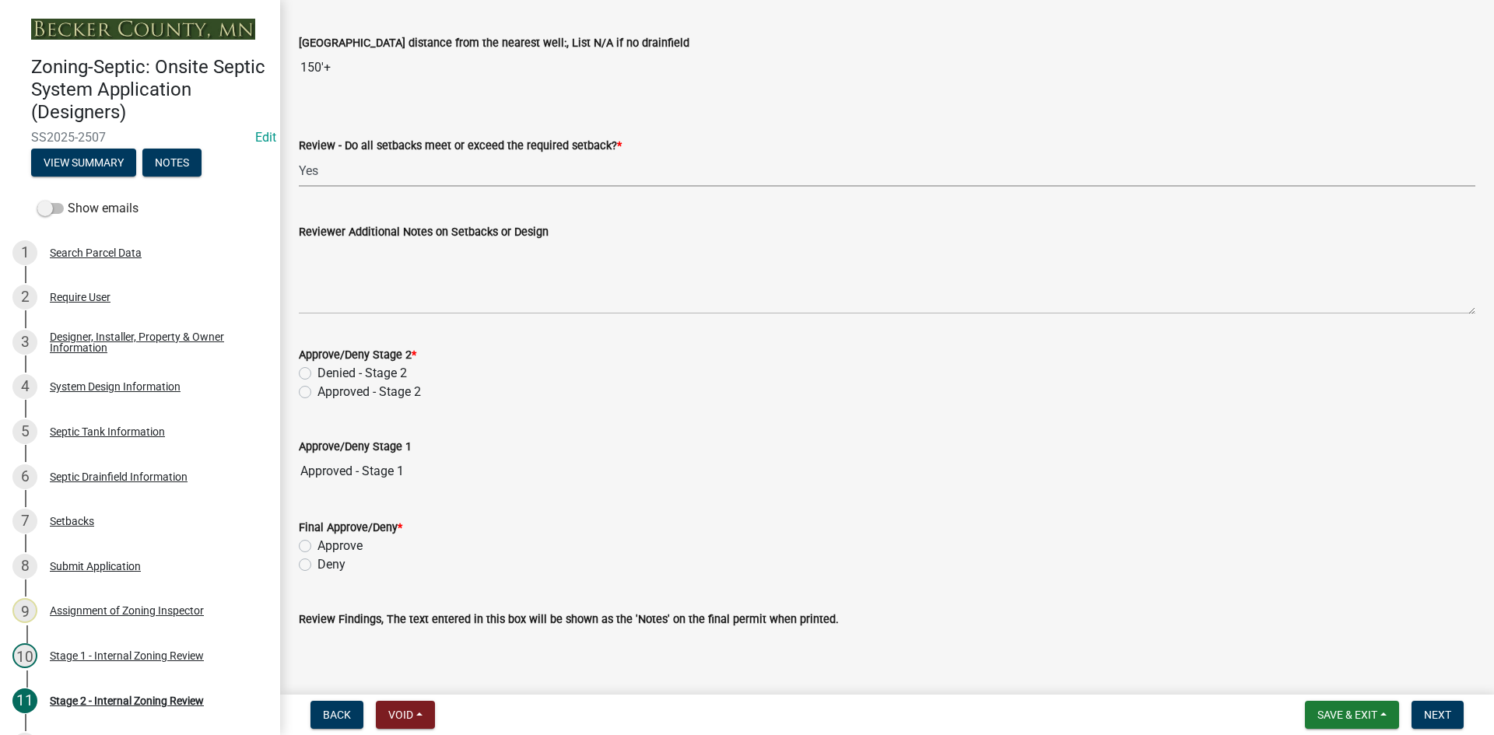
scroll to position [2156, 0]
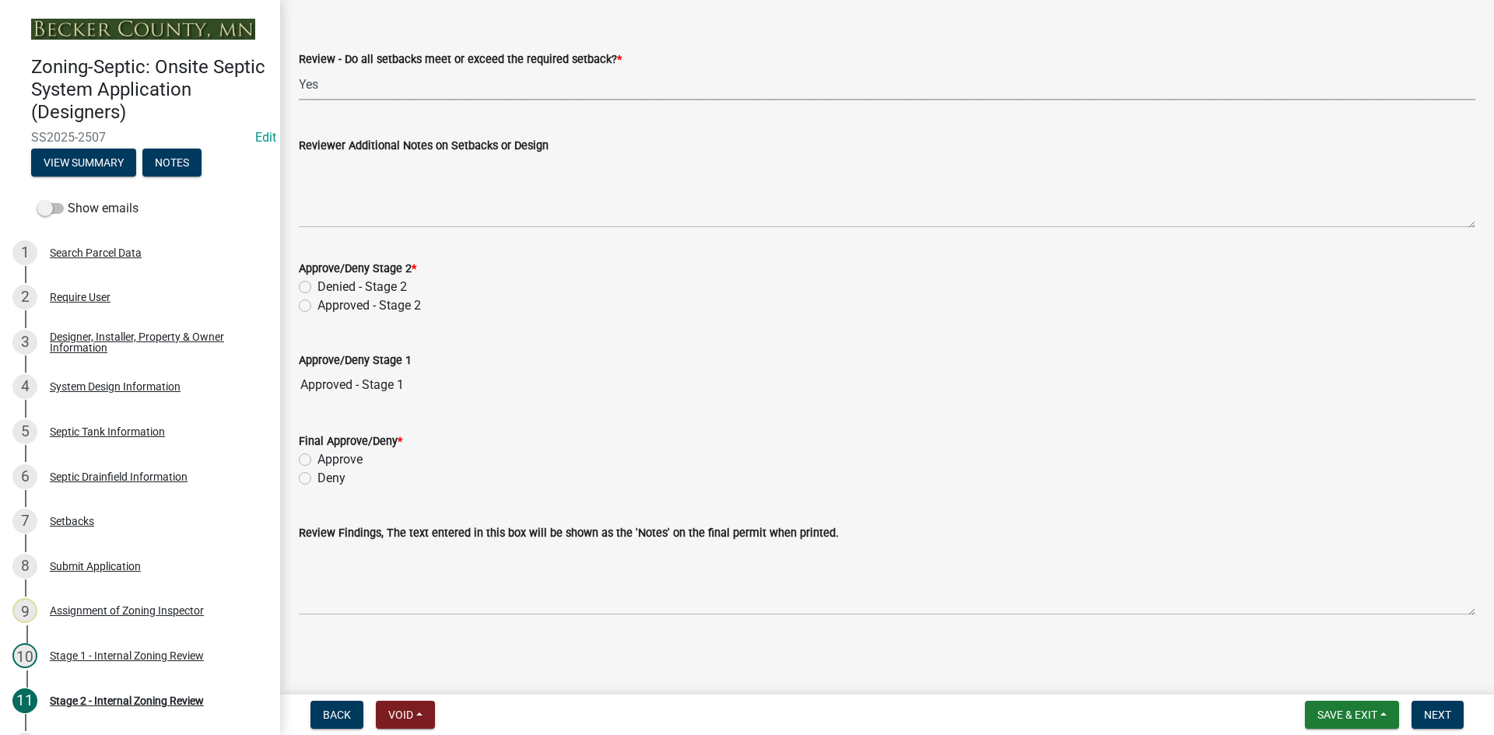
click at [317, 310] on label "Approved - Stage 2" at bounding box center [368, 305] width 103 height 19
click at [317, 306] on input "Approved - Stage 2" at bounding box center [322, 301] width 10 height 10
radio input "true"
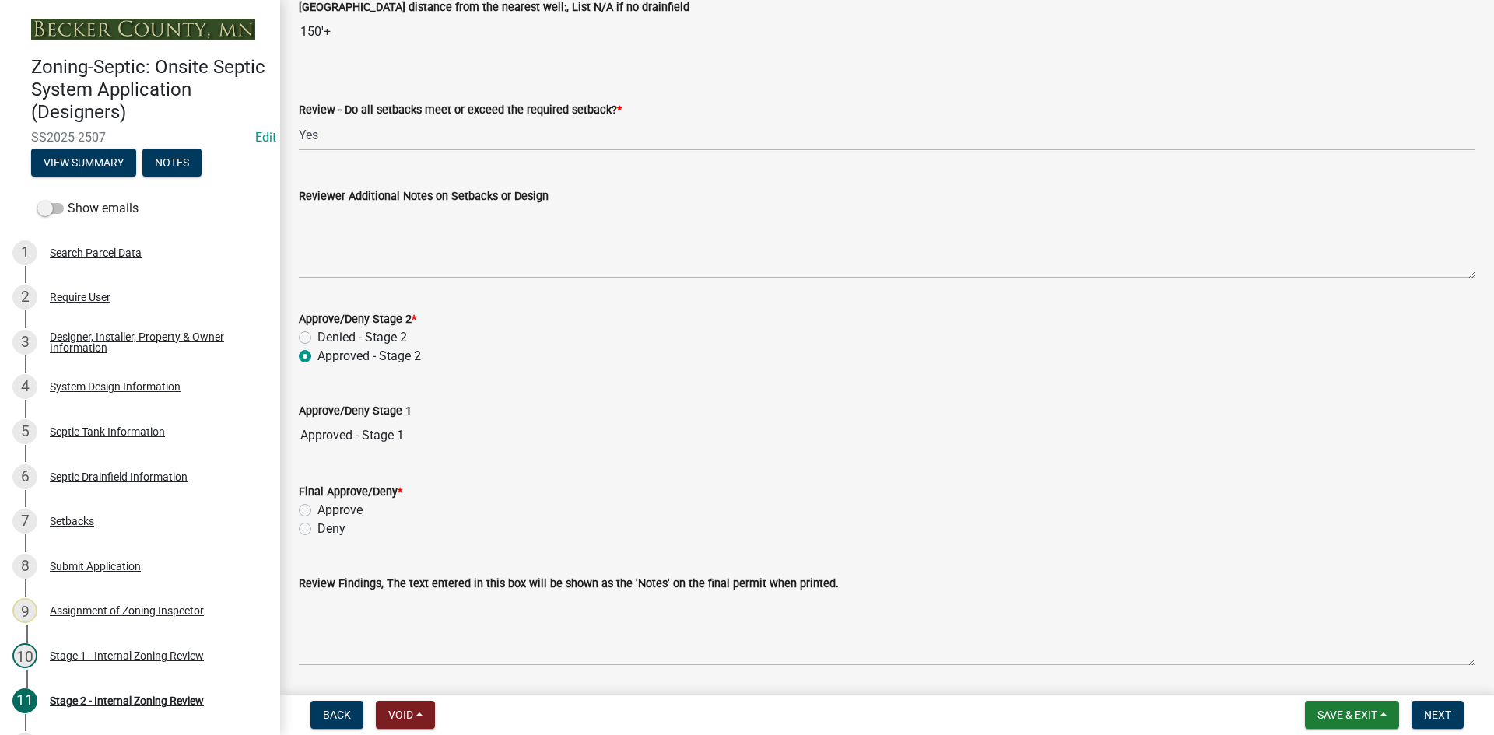
scroll to position [2079, 0]
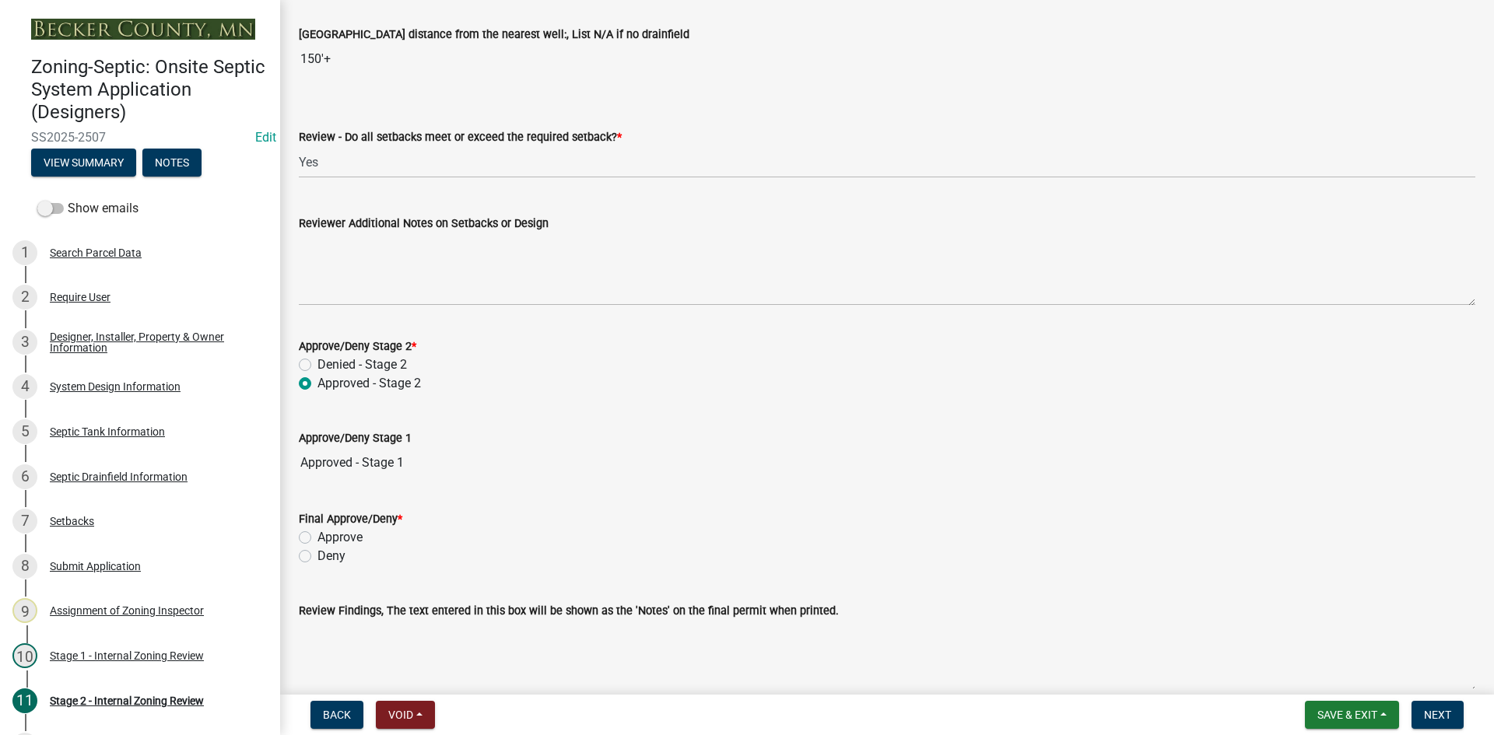
click at [317, 541] on label "Approve" at bounding box center [339, 537] width 45 height 19
click at [317, 538] on input "Approve" at bounding box center [322, 533] width 10 height 10
radio input "true"
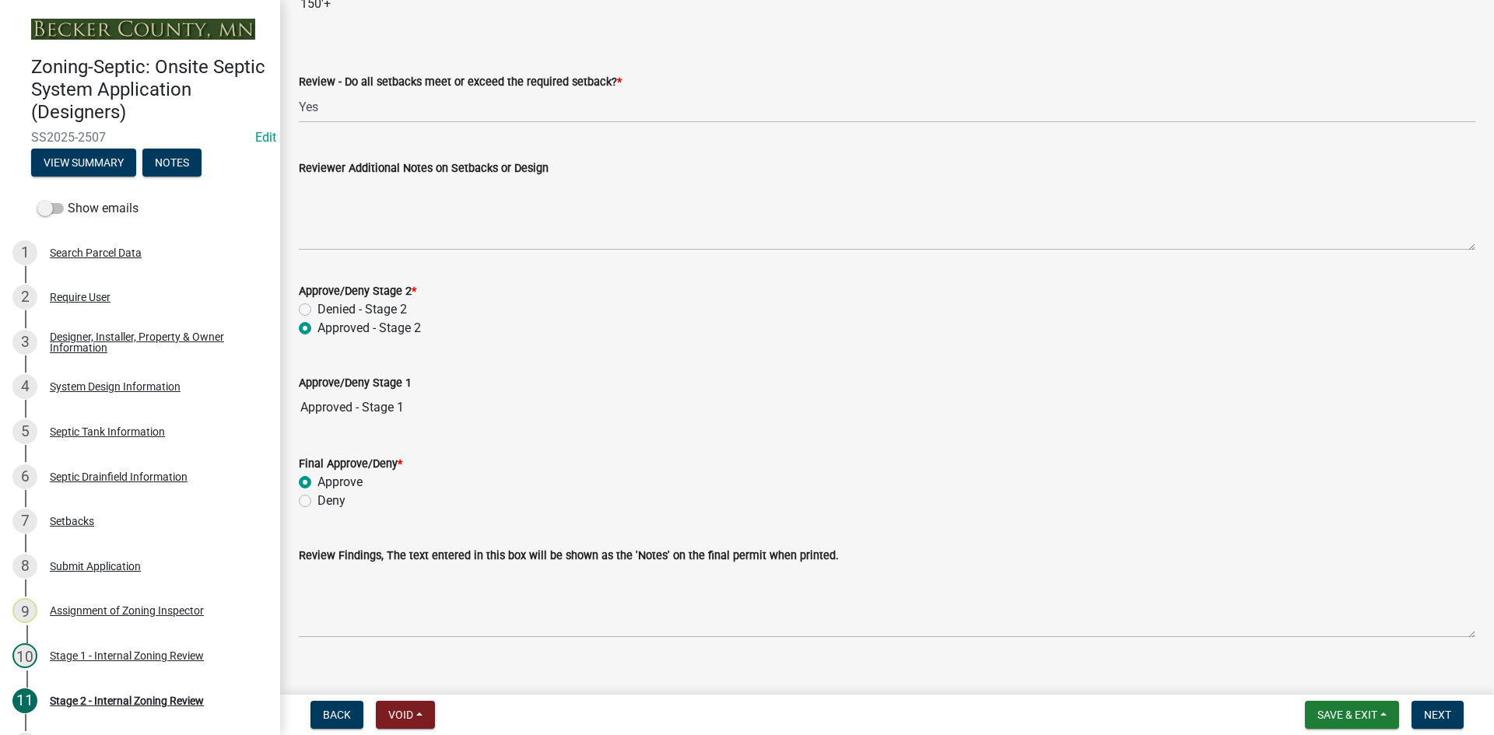
scroll to position [2156, 0]
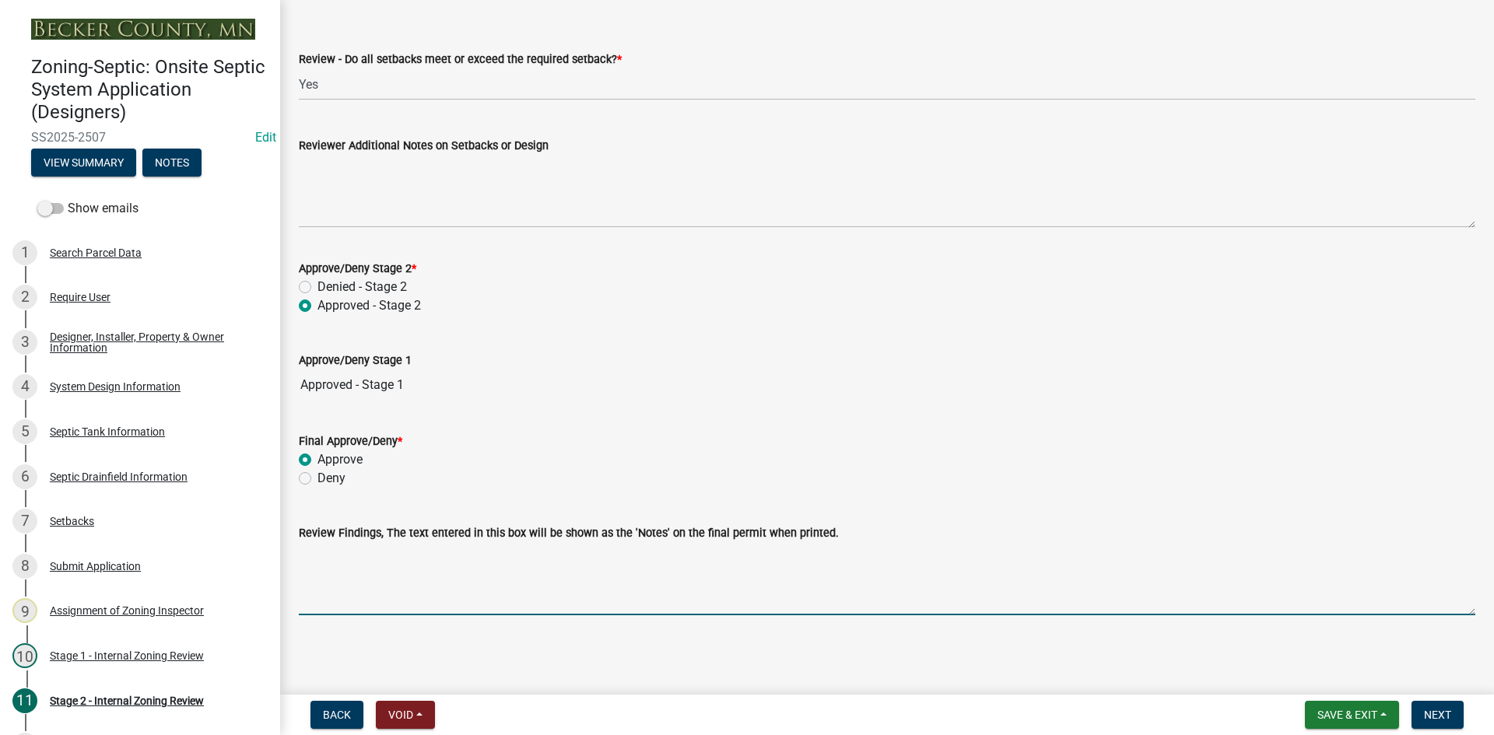
click at [345, 572] on textarea "Review Findings, The text entered in this box will be shown as the 'Notes' on t…" at bounding box center [887, 578] width 1176 height 73
type textarea "44 hq infiltrators /2250 tank"
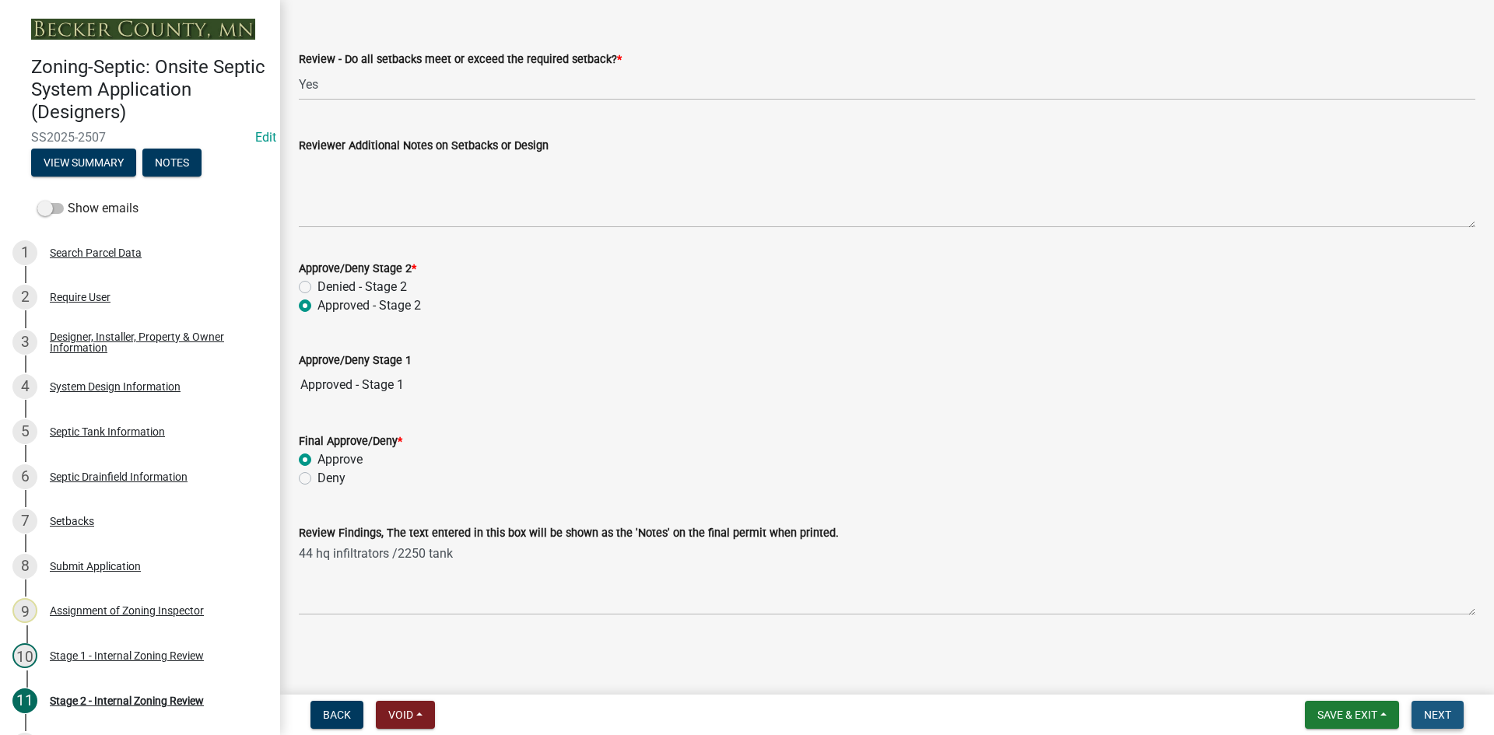
click at [1442, 717] on span "Next" at bounding box center [1437, 715] width 27 height 12
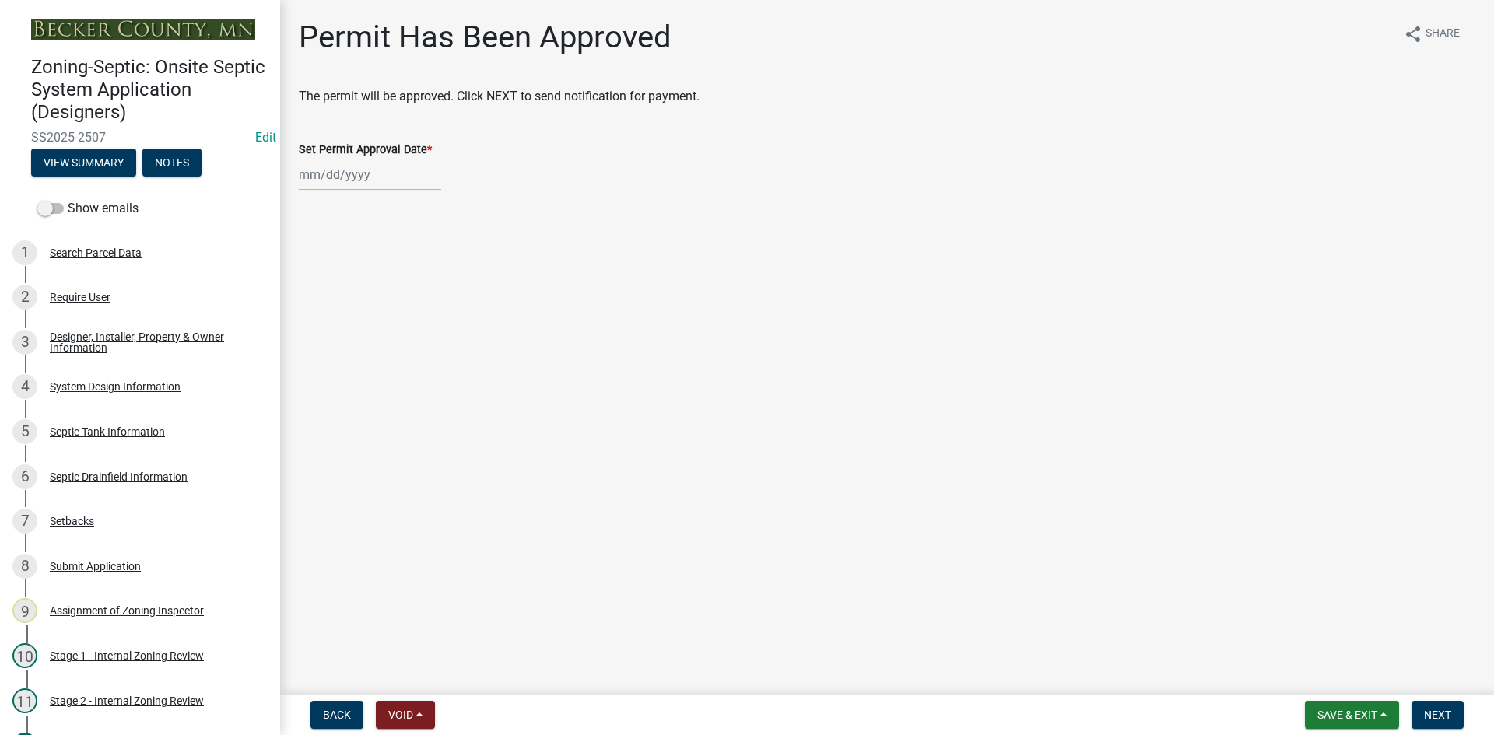
click at [370, 156] on label "Set Permit Approval Date *" at bounding box center [365, 150] width 133 height 11
click at [370, 159] on input "Set Permit Approval Date *" at bounding box center [370, 175] width 142 height 32
select select "9"
select select "2025"
click at [393, 291] on div "11" at bounding box center [388, 282] width 25 height 25
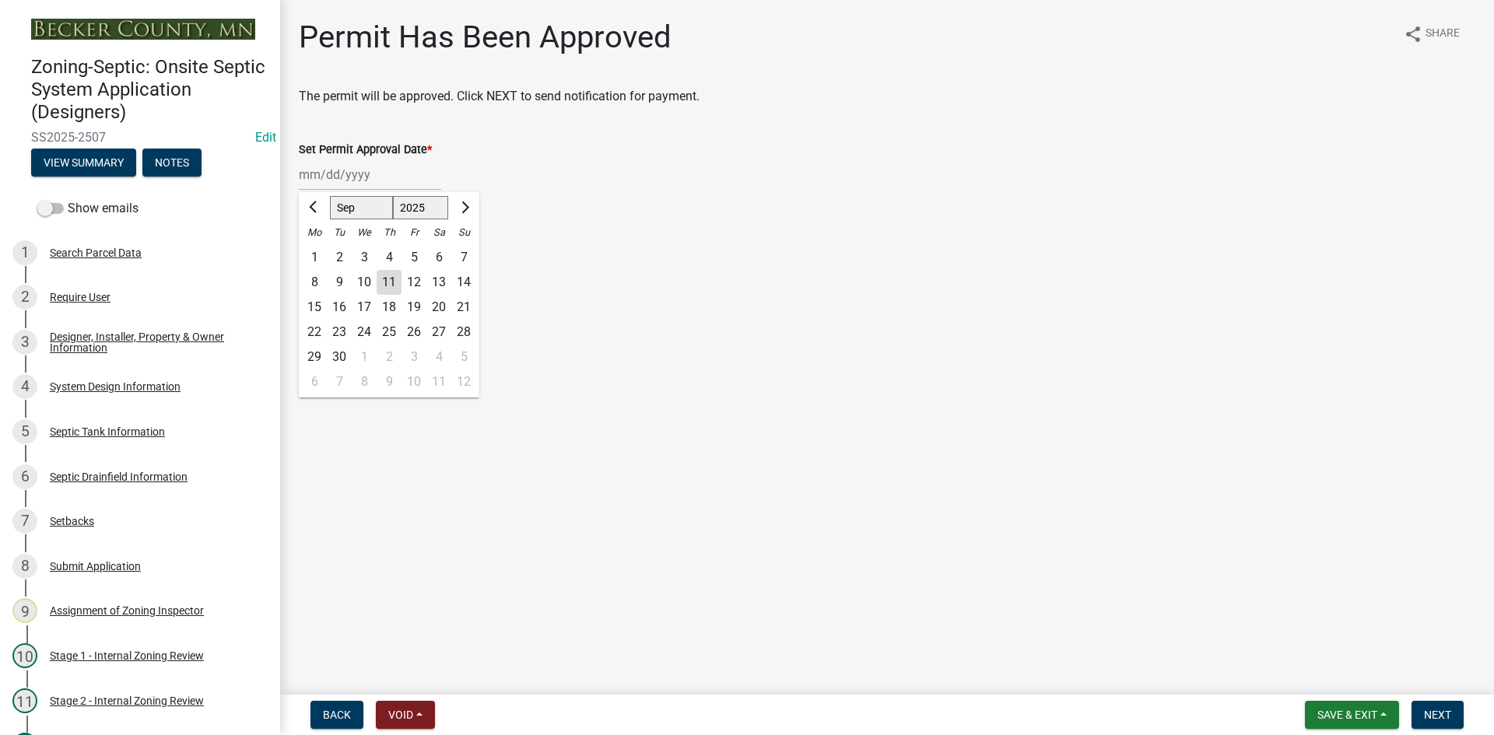
type input "[DATE]"
click at [1440, 713] on span "Next" at bounding box center [1437, 715] width 27 height 12
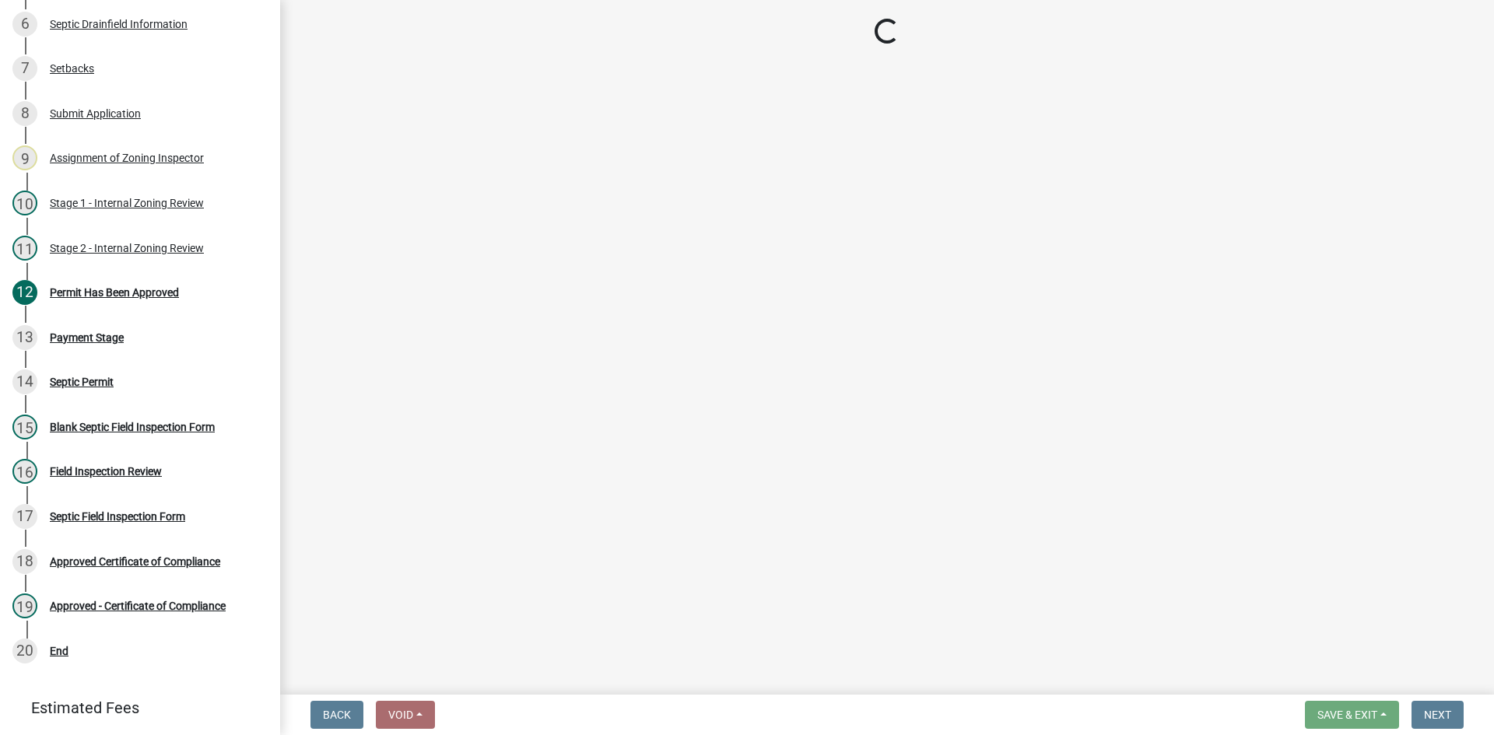
scroll to position [460, 0]
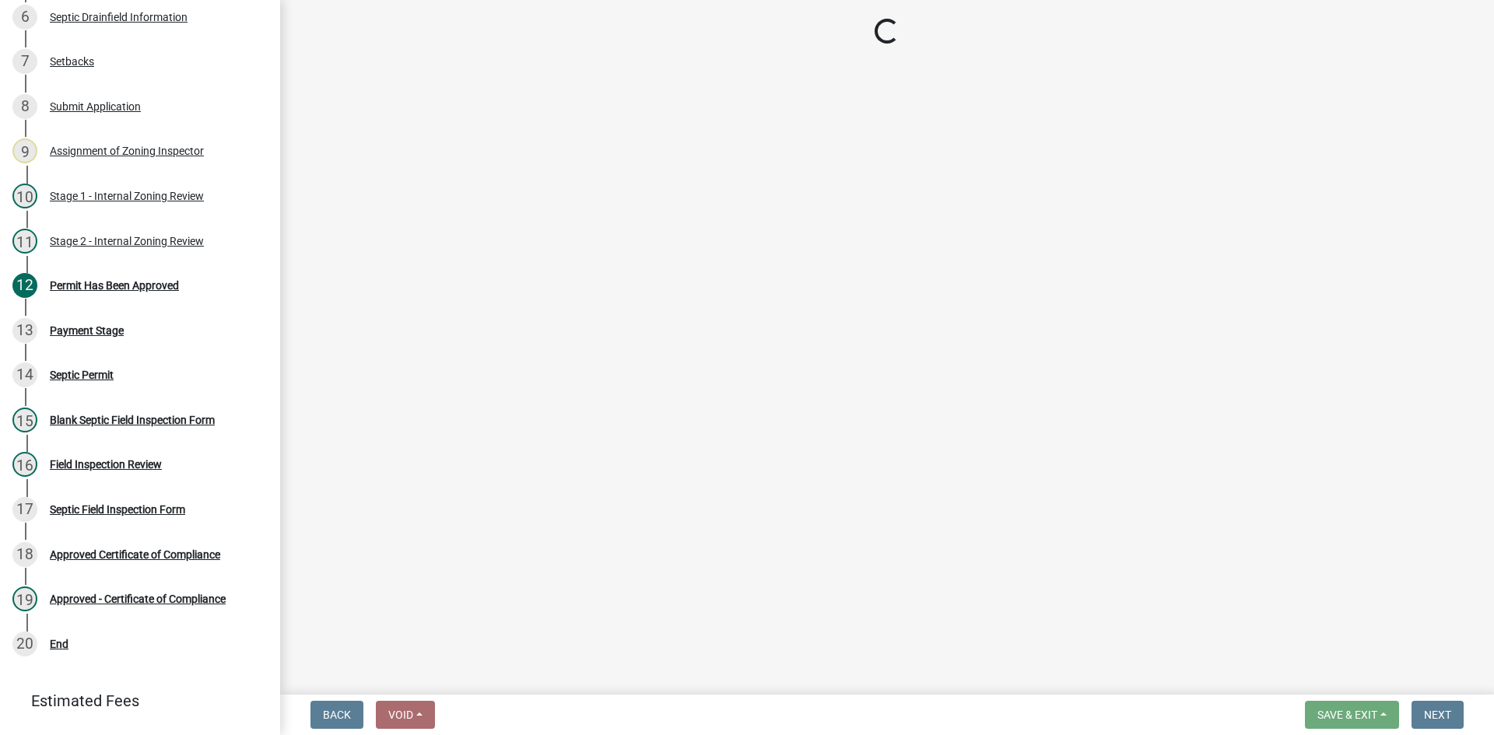
select select "3: 3"
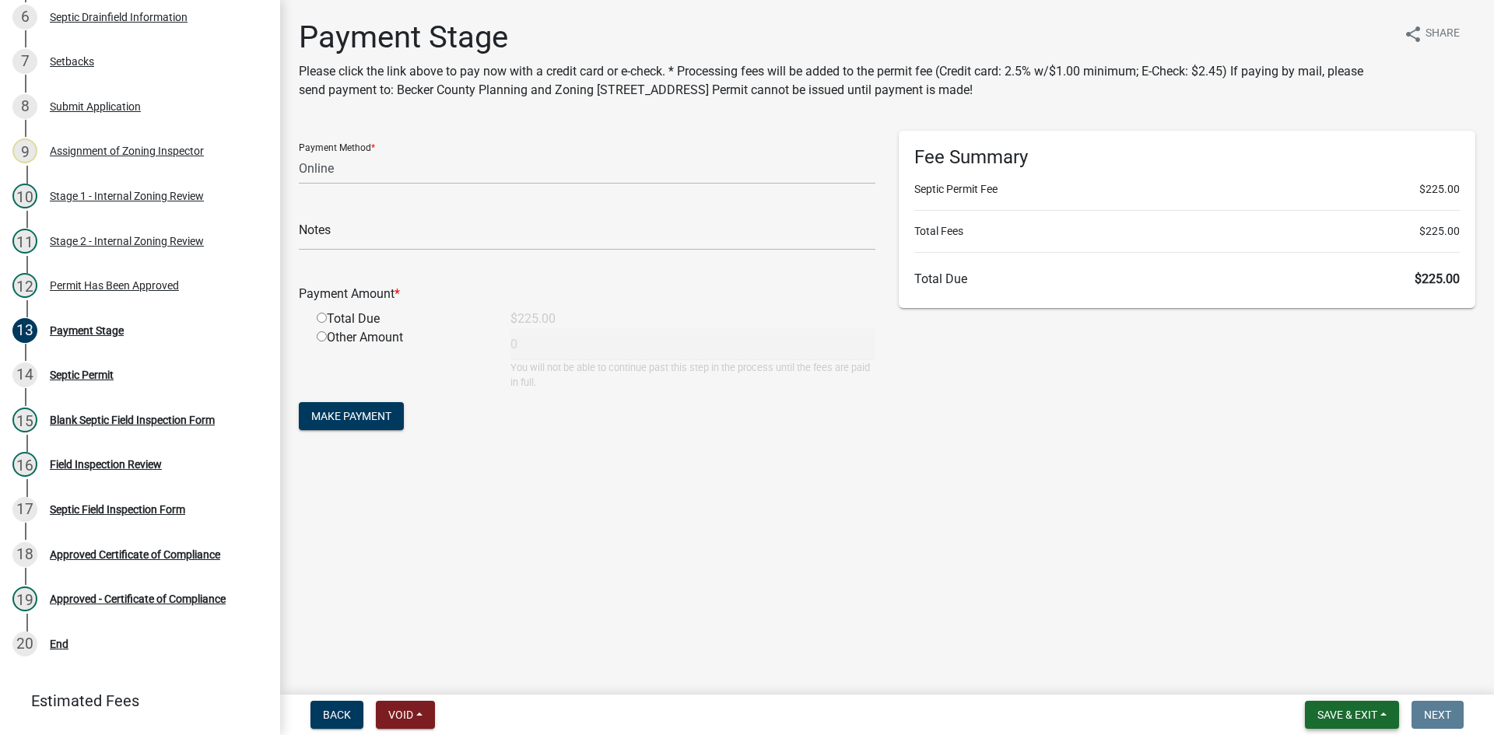
click at [1339, 717] on span "Save & Exit" at bounding box center [1347, 715] width 60 height 12
click at [1337, 675] on button "Save & Exit" at bounding box center [1336, 674] width 124 height 37
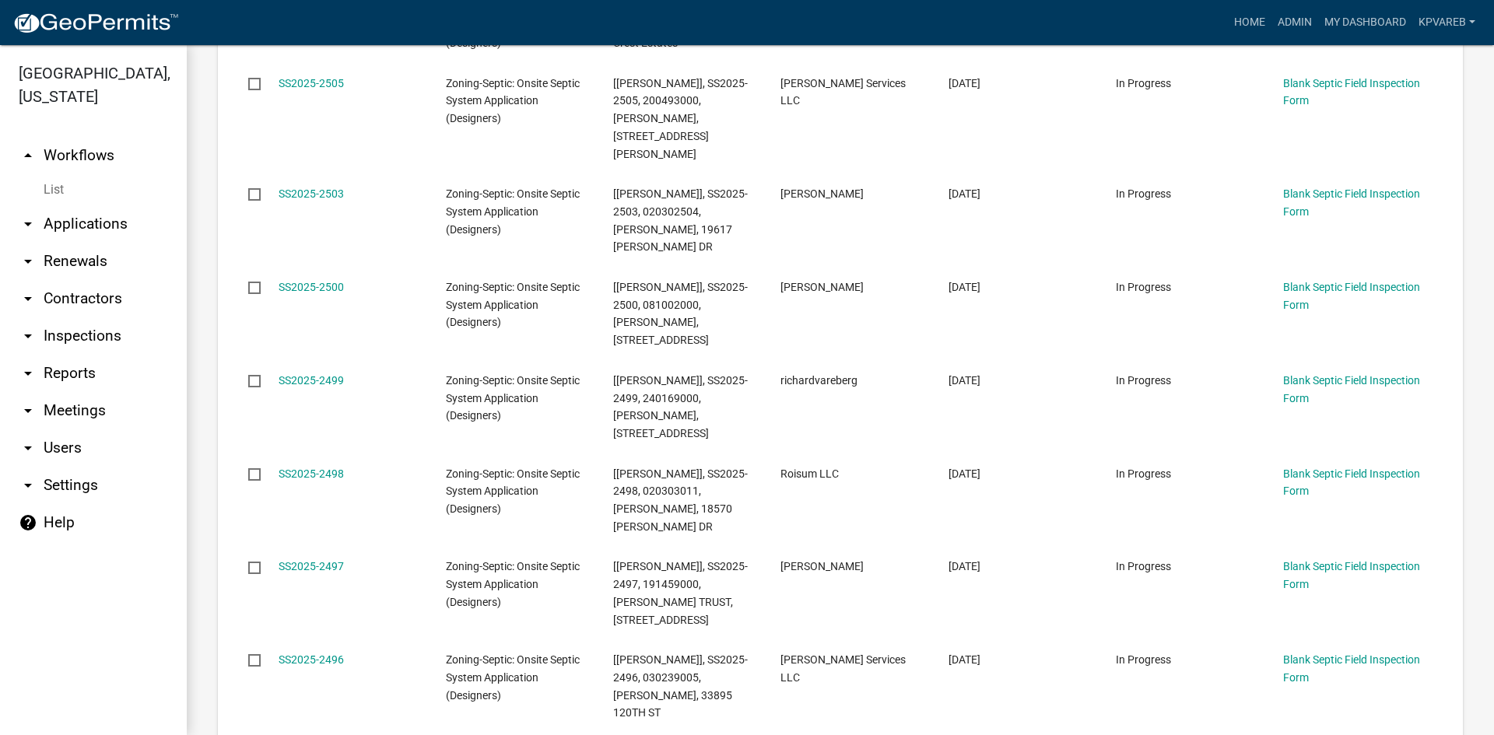
scroll to position [1582, 0]
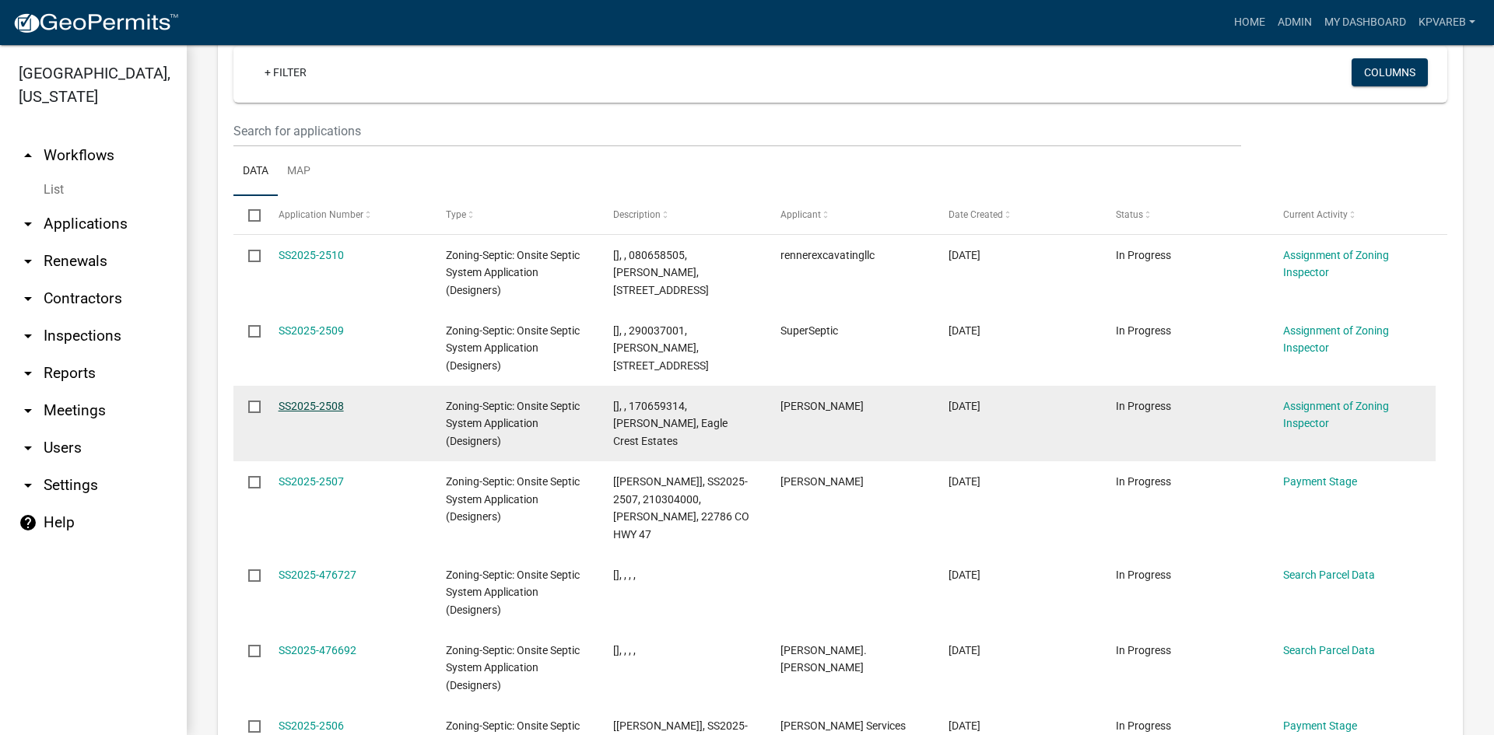
click at [322, 400] on link "SS2025-2508" at bounding box center [310, 406] width 65 height 12
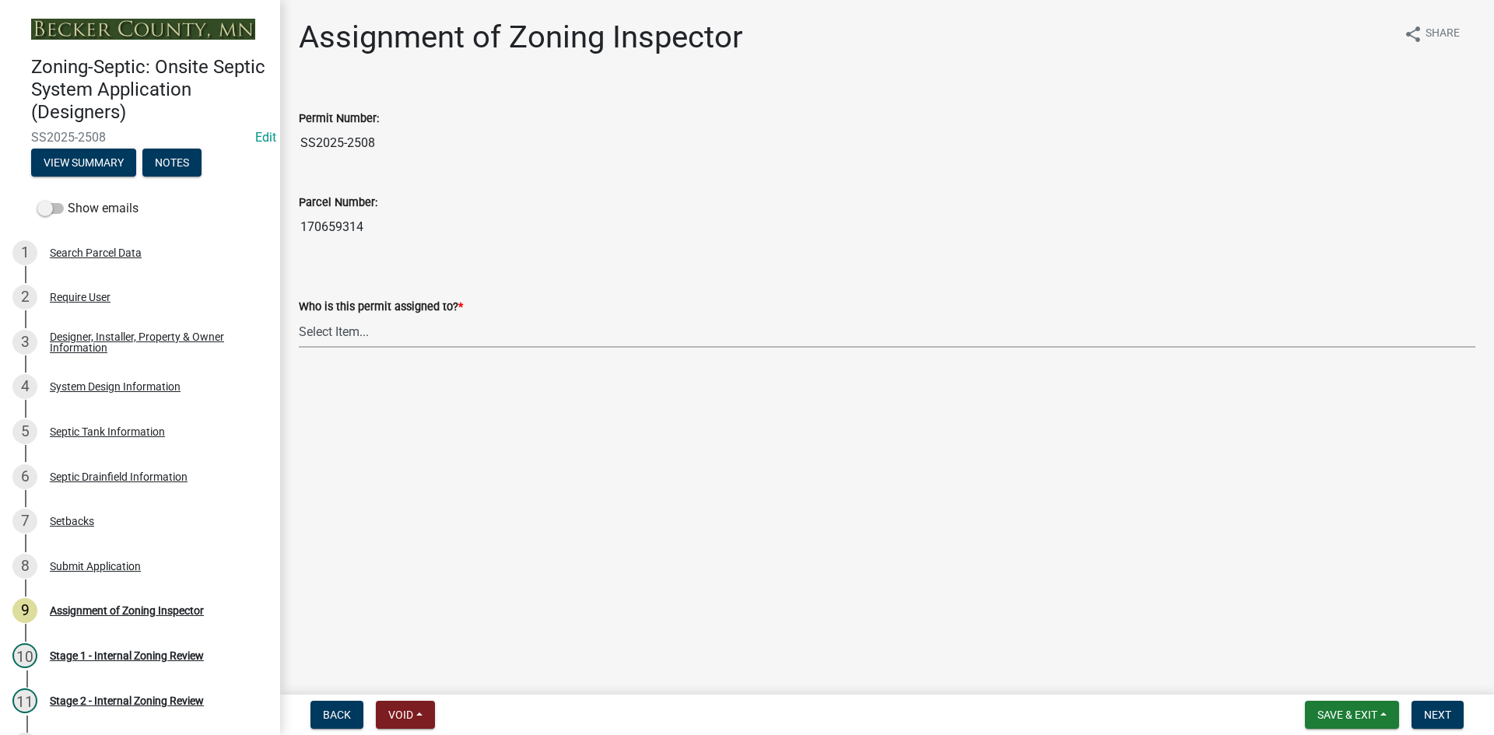
click at [365, 327] on select "Select Item... [PERSON_NAME] [PERSON_NAME] [PERSON_NAME] [PERSON_NAME] [PERSON_…" at bounding box center [887, 332] width 1176 height 32
click at [299, 316] on select "Select Item... [PERSON_NAME] [PERSON_NAME] [PERSON_NAME] [PERSON_NAME] [PERSON_…" at bounding box center [887, 332] width 1176 height 32
select select "7bfe52ba-73b7-4ac1-9bde-d3bb601555ca"
click at [1433, 713] on span "Next" at bounding box center [1437, 715] width 27 height 12
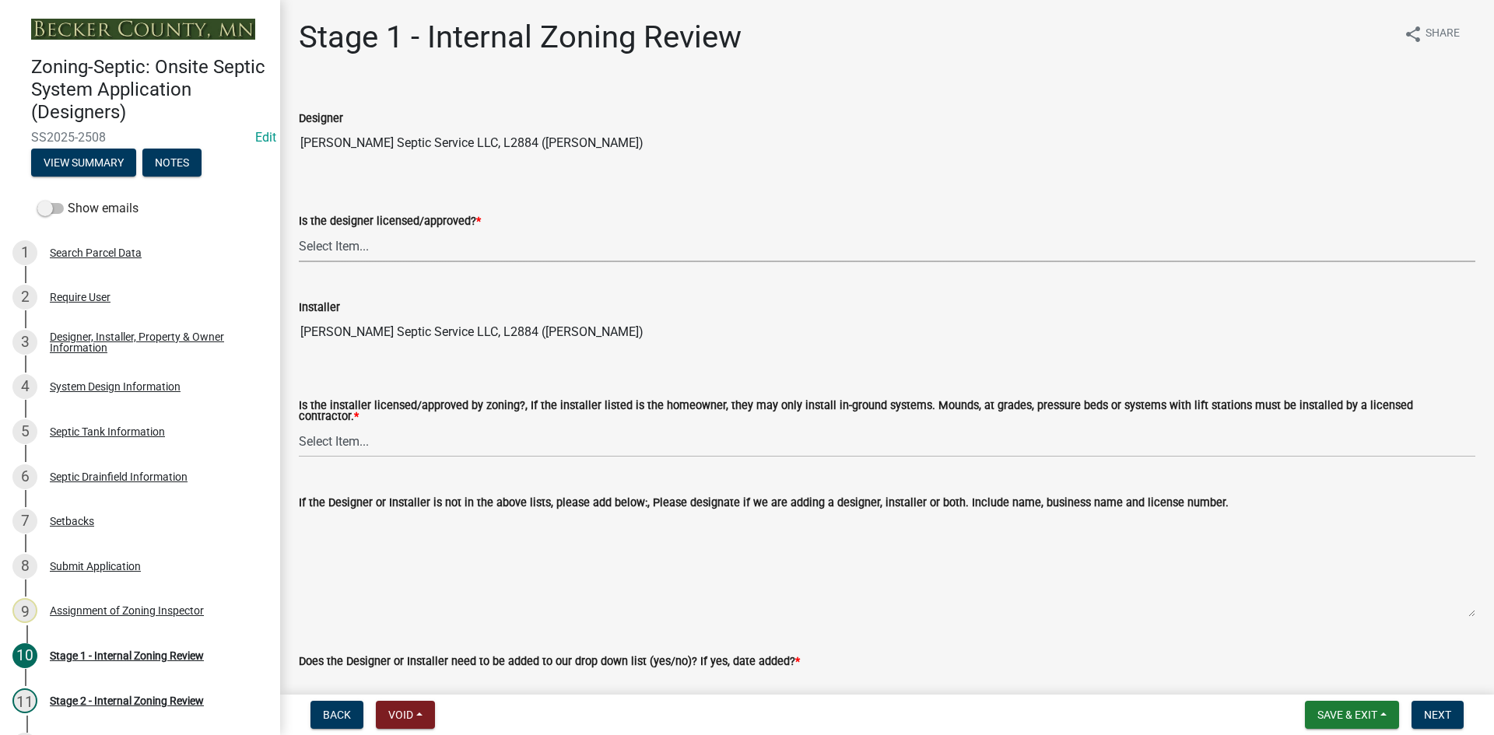
click at [349, 251] on select "Select Item... Yes No" at bounding box center [887, 246] width 1176 height 32
click at [299, 230] on select "Select Item... Yes No" at bounding box center [887, 246] width 1176 height 32
select select "49e49f1e-3b32-4342-8c2e-9cbd4919fe4d"
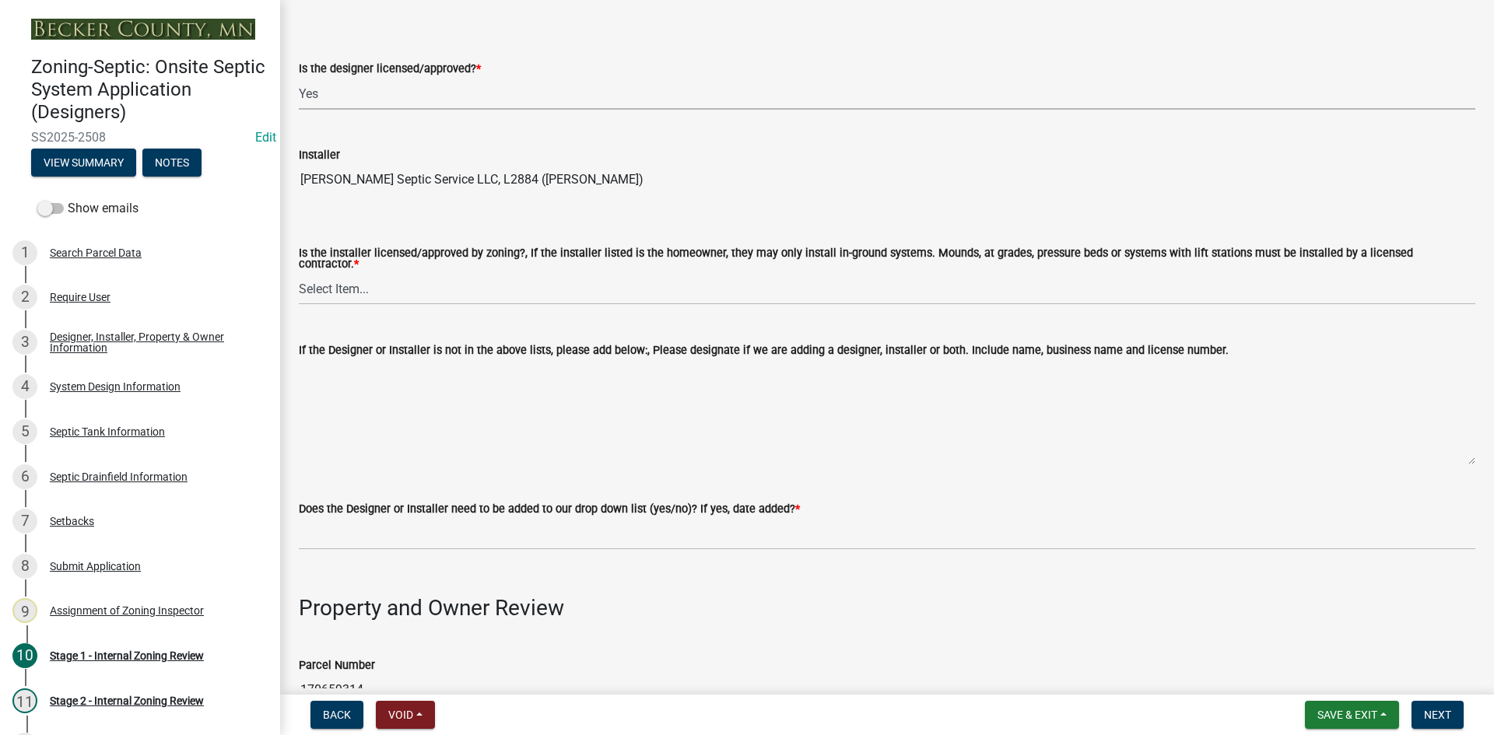
scroll to position [156, 0]
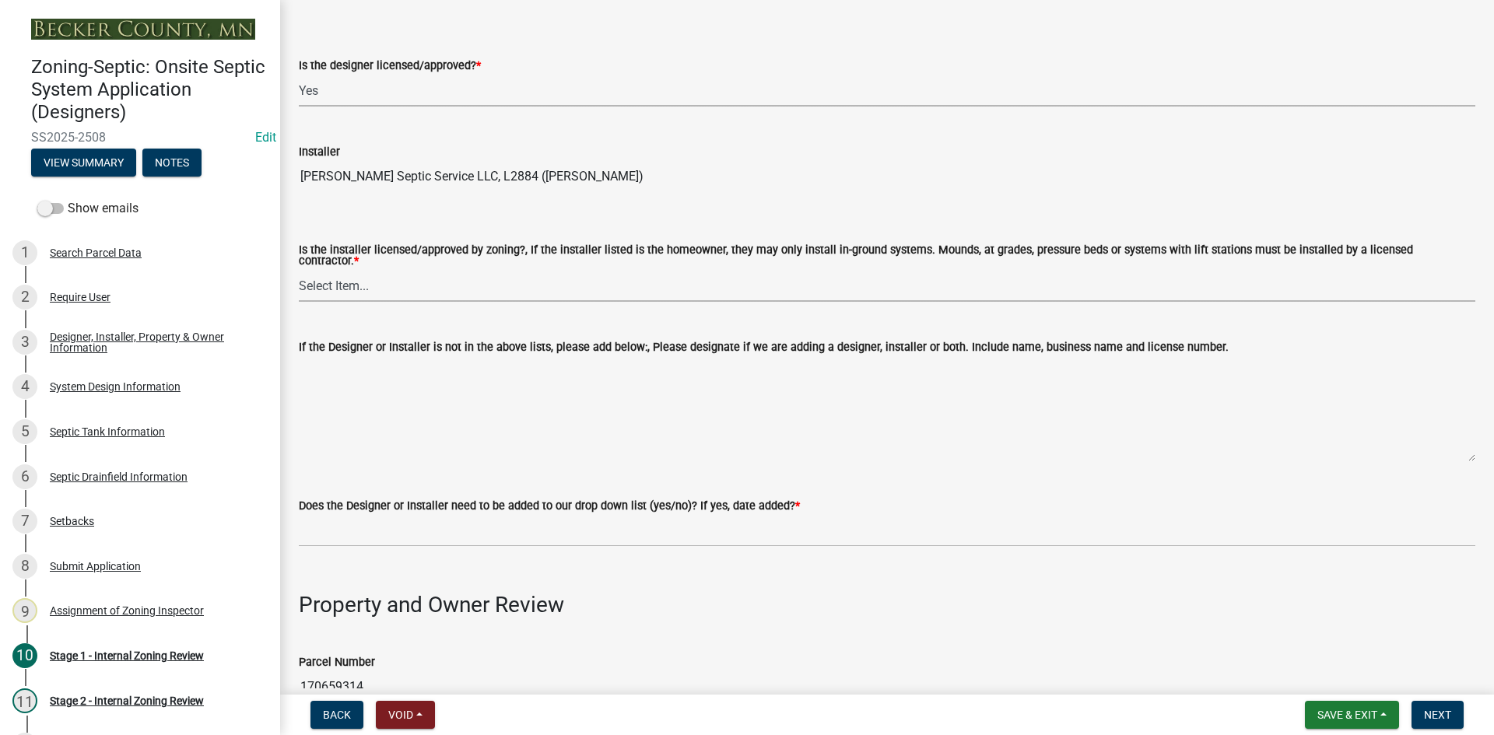
click at [355, 295] on select "Select Item... Yes No" at bounding box center [887, 286] width 1176 height 32
click at [299, 270] on select "Select Item... Yes No" at bounding box center [887, 286] width 1176 height 32
select select "ca07ae0a-7638-46ff-ada2-c67ca3524324"
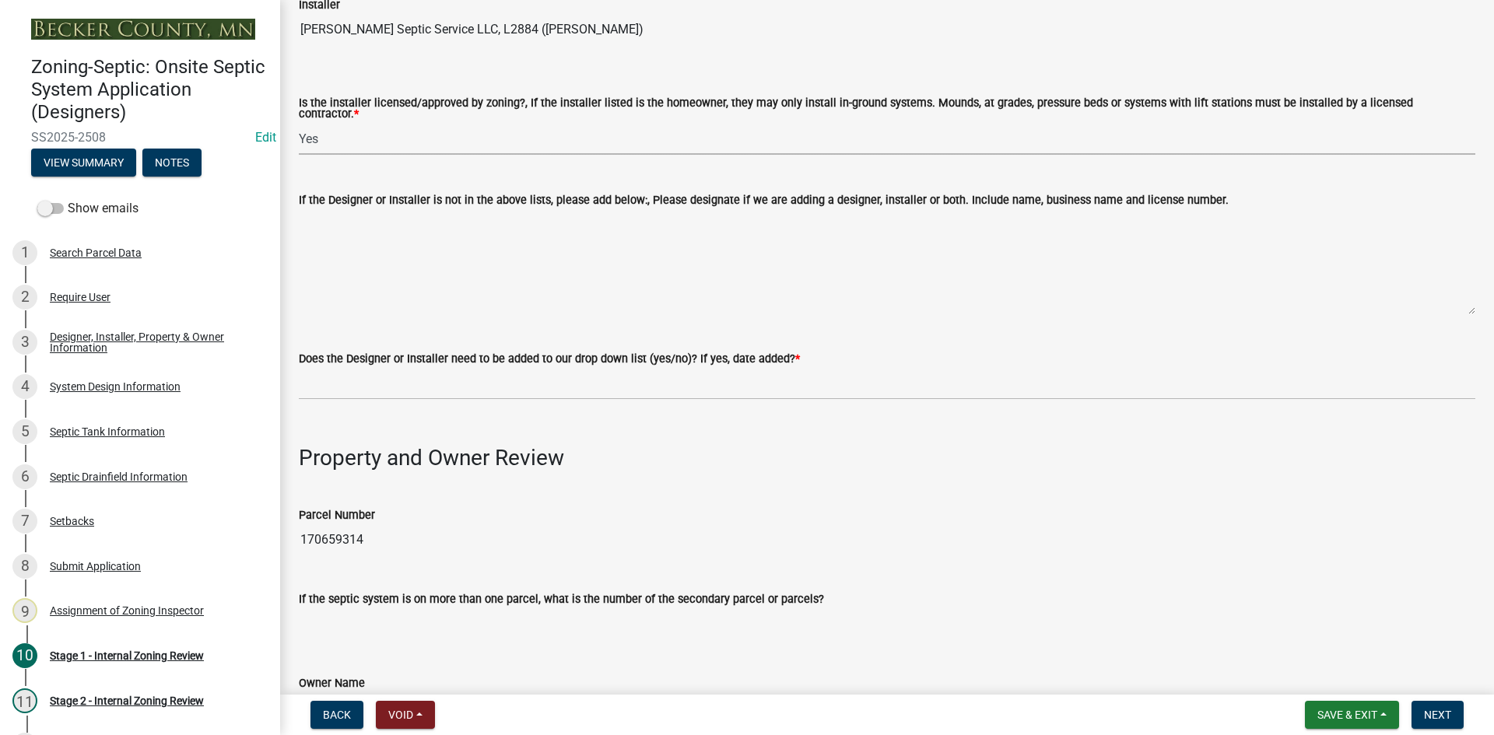
scroll to position [467, 0]
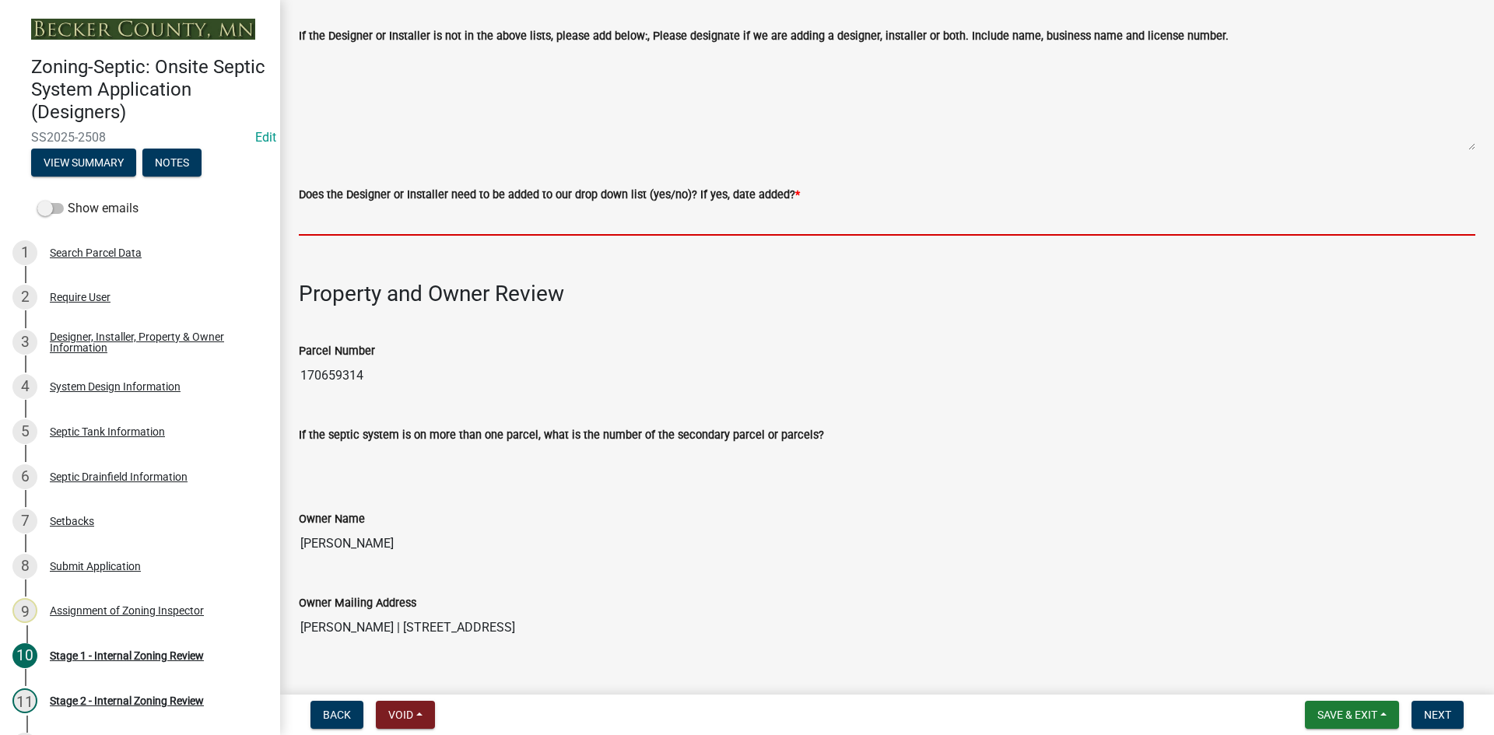
click at [341, 212] on input "Does the Designer or Installer need to be added to our drop down list (yes/no)?…" at bounding box center [887, 220] width 1176 height 32
type input "NO"
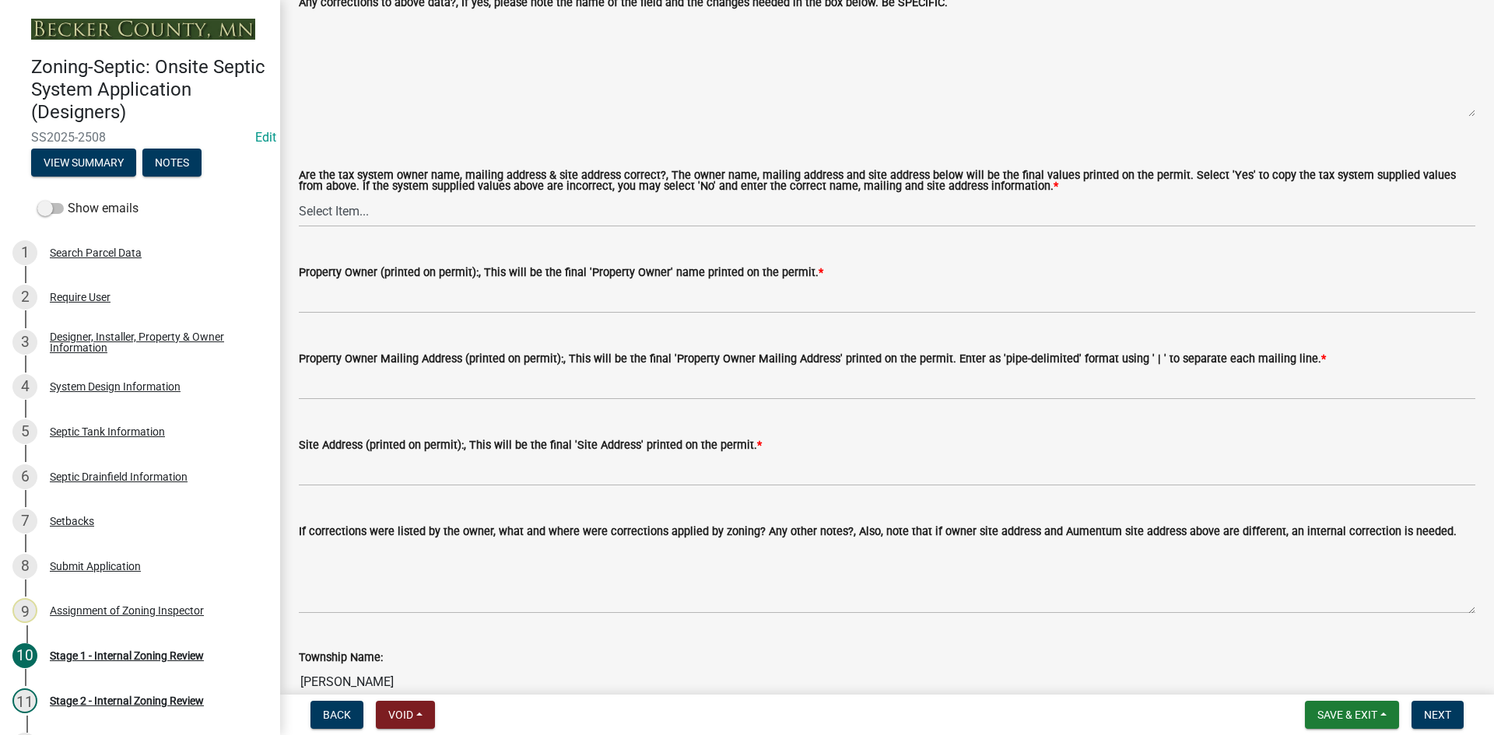
scroll to position [1400, 0]
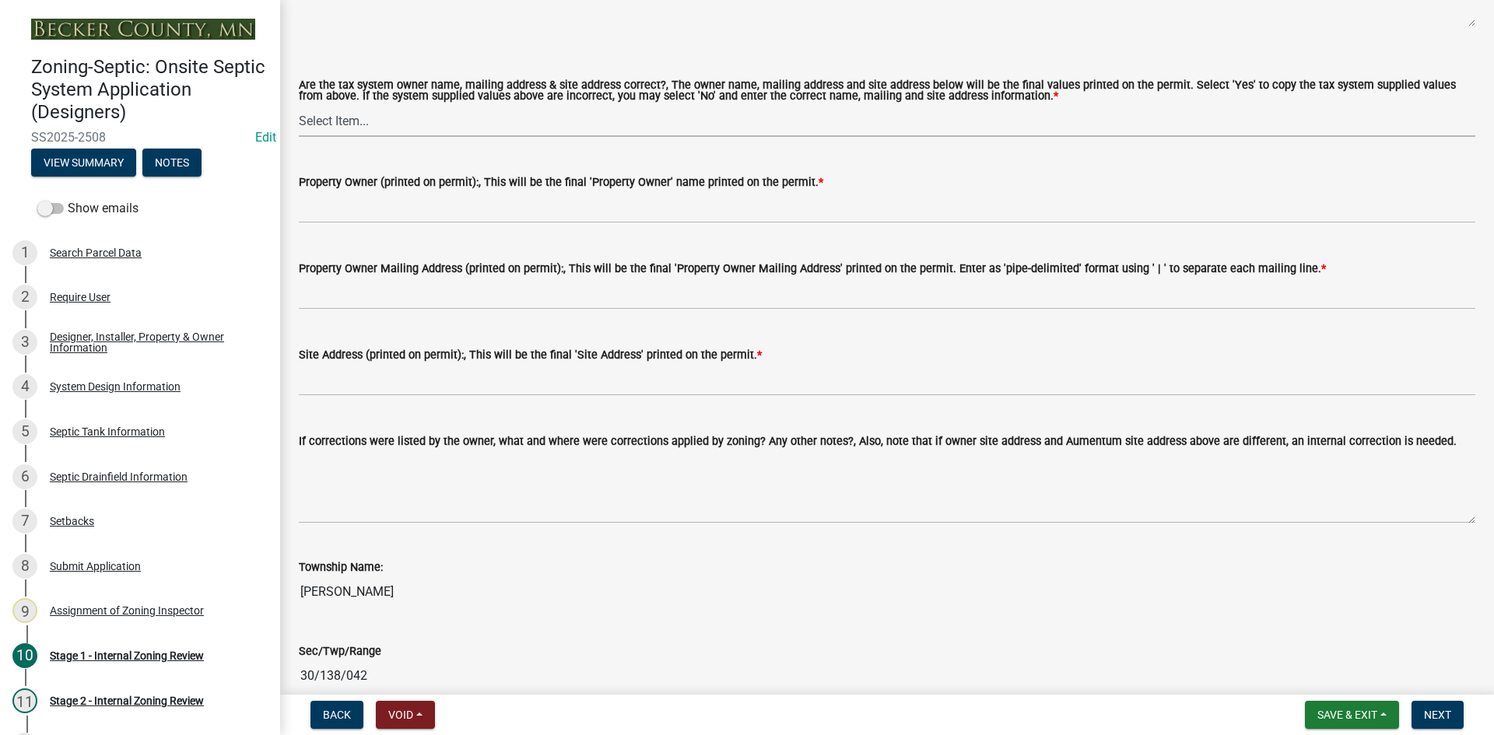
click at [338, 122] on select "Select Item... Yes No" at bounding box center [887, 121] width 1176 height 32
click at [299, 105] on select "Select Item... Yes No" at bounding box center [887, 121] width 1176 height 32
select select "ec75a761-93b4-47c5-8535-fea253c32937"
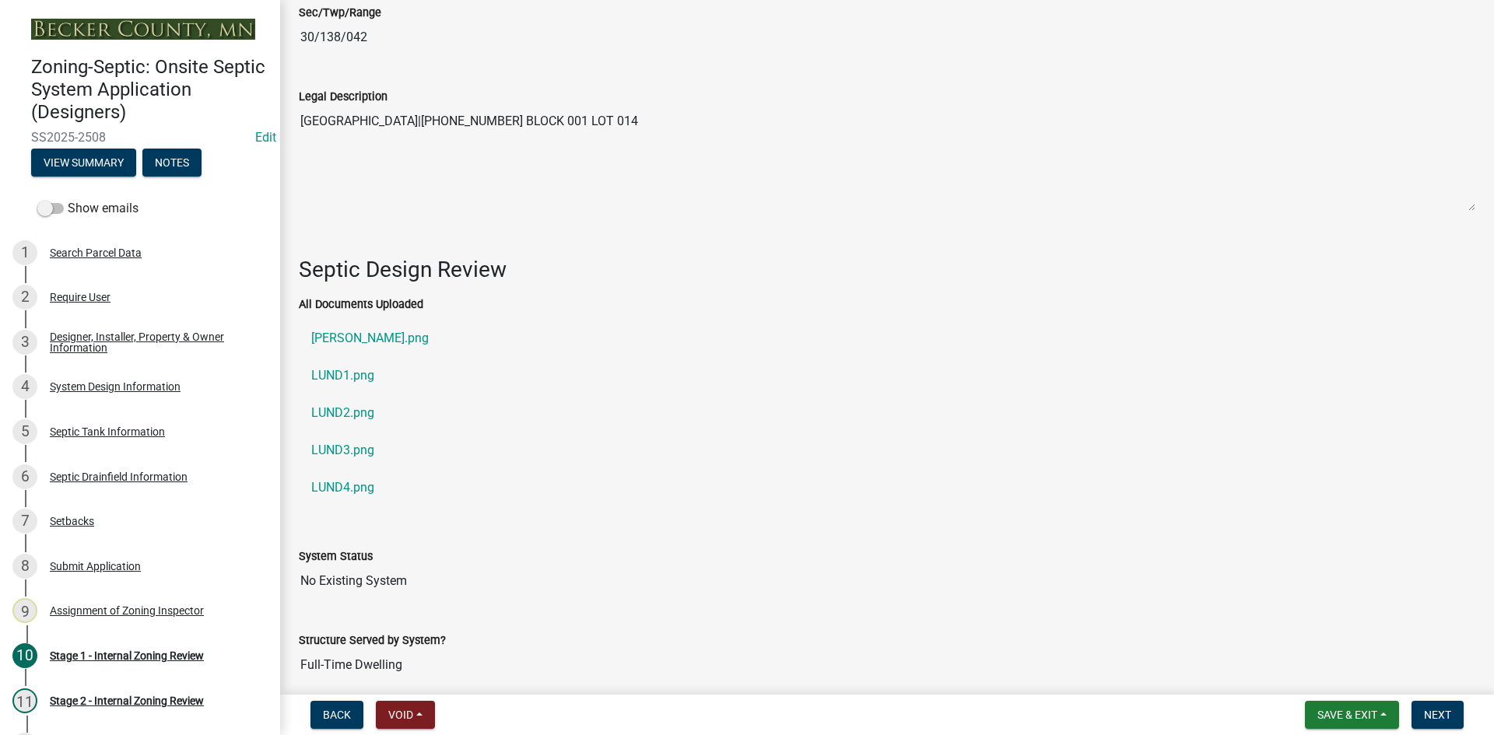
scroll to position [2044, 0]
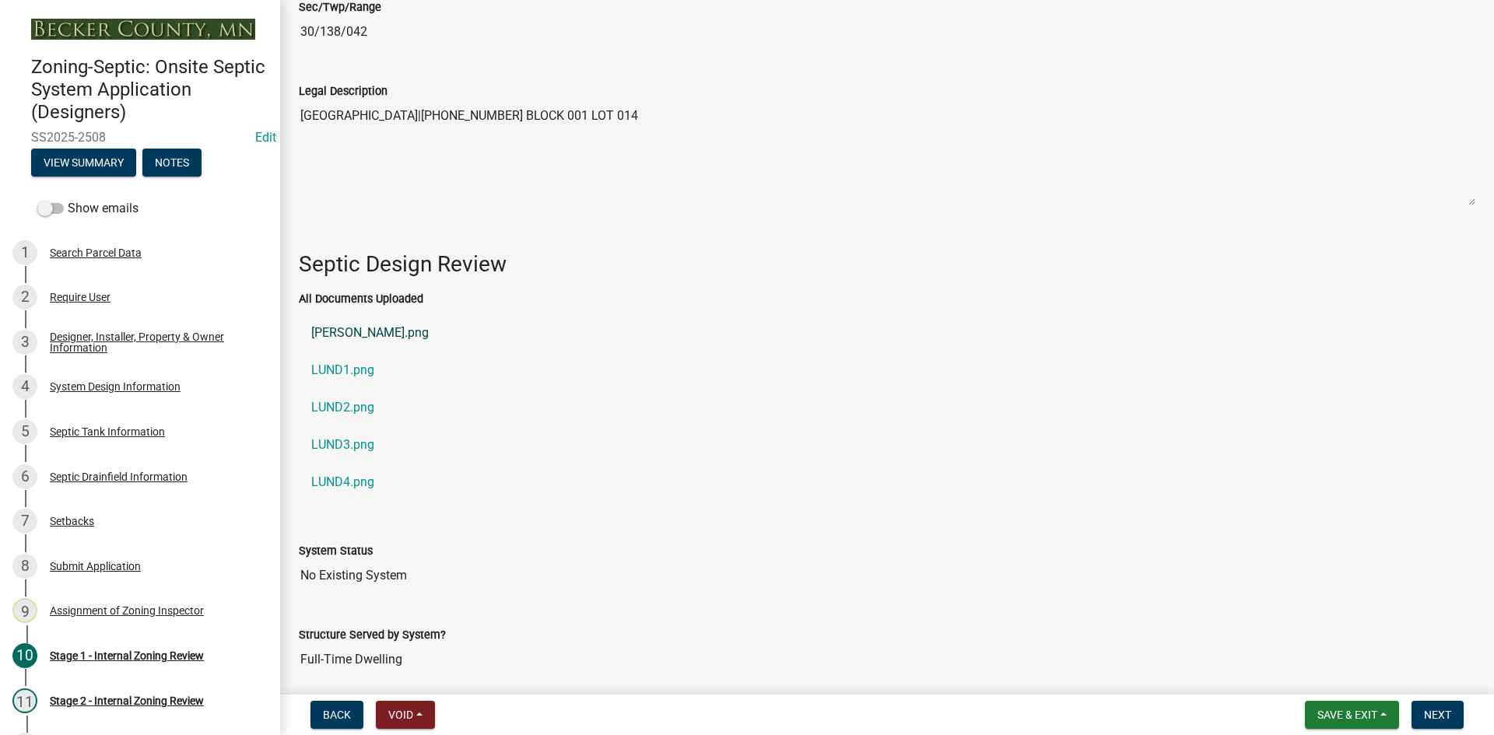
click at [353, 327] on link "LUND.png" at bounding box center [887, 332] width 1176 height 37
click at [335, 369] on link "LUND1.png" at bounding box center [887, 370] width 1176 height 37
click at [362, 402] on link "LUND2.png" at bounding box center [887, 407] width 1176 height 37
click at [361, 429] on link "LUND3.png" at bounding box center [887, 444] width 1176 height 37
click at [354, 483] on link "LUND4.png" at bounding box center [887, 482] width 1176 height 37
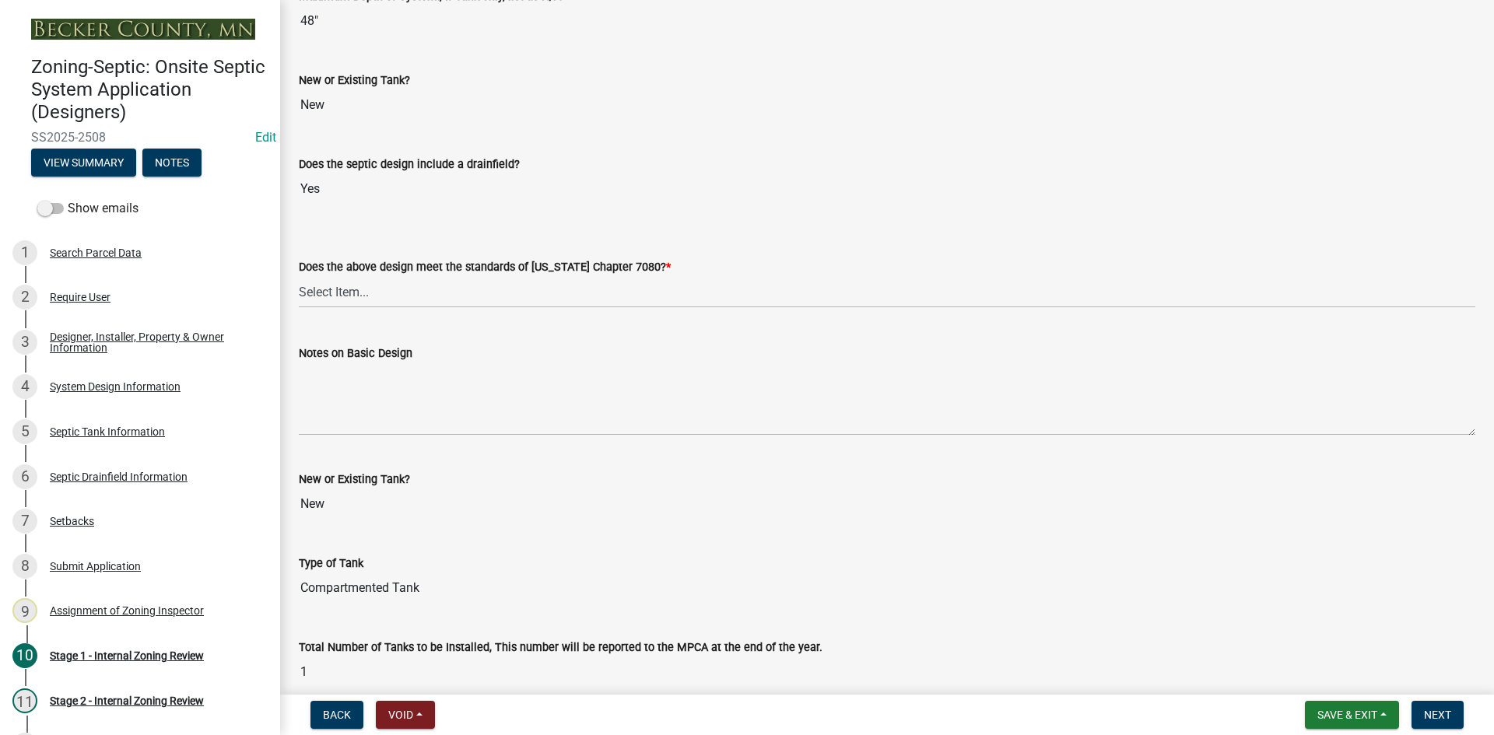
scroll to position [3522, 0]
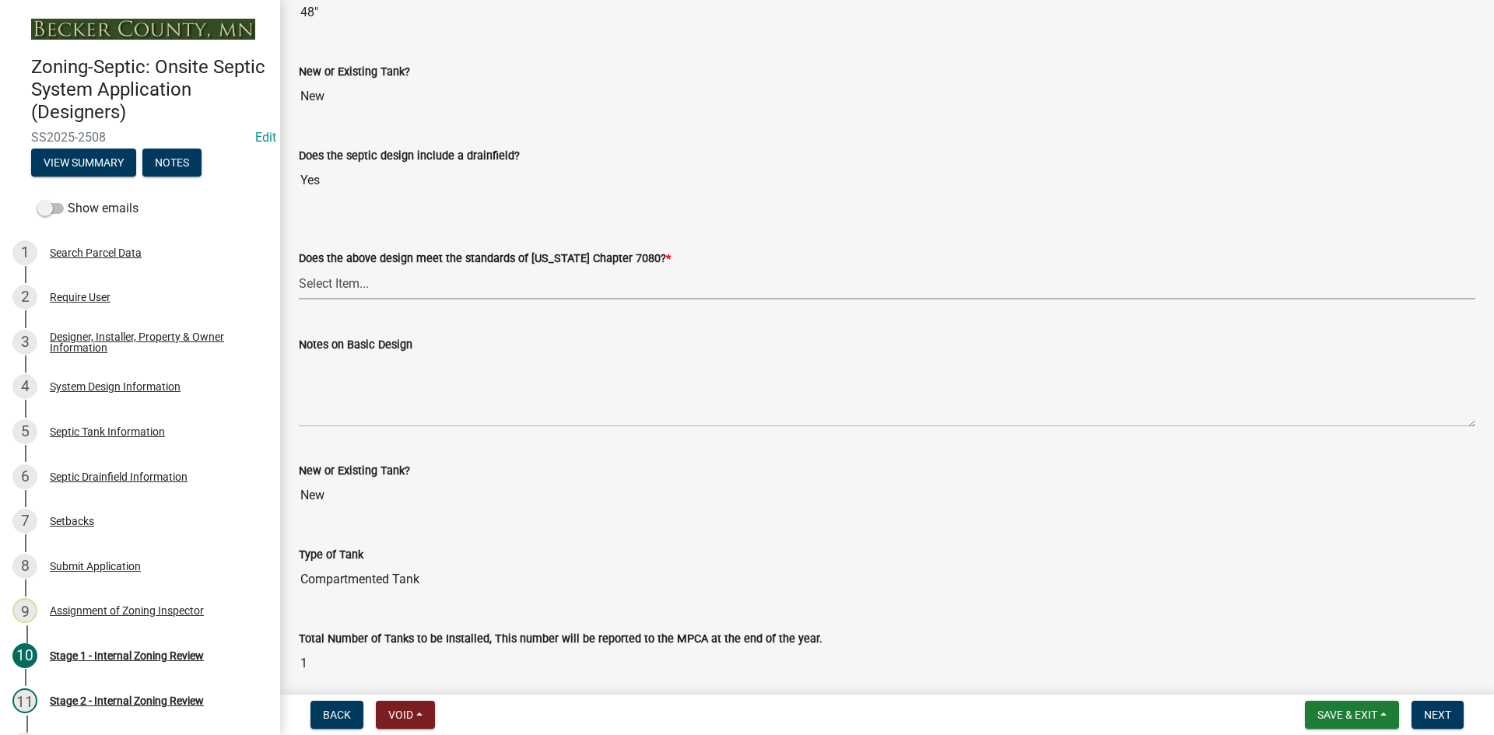
click at [339, 279] on select "Select Item... Yes No" at bounding box center [887, 284] width 1176 height 32
click at [299, 268] on select "Select Item... Yes No" at bounding box center [887, 284] width 1176 height 32
select select "bcbb982e-a48c-4b4a-a83b-ed1363446a86"
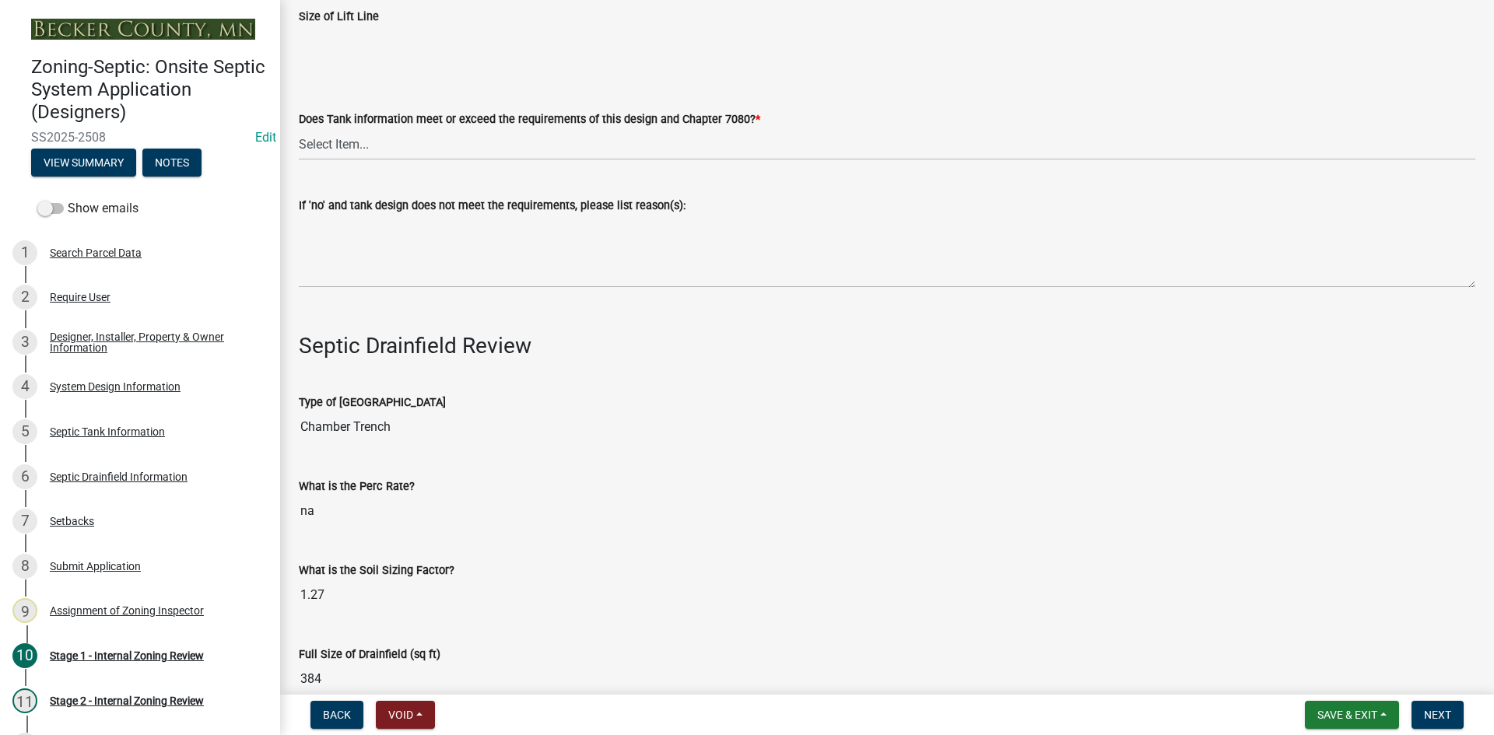
scroll to position [4767, 0]
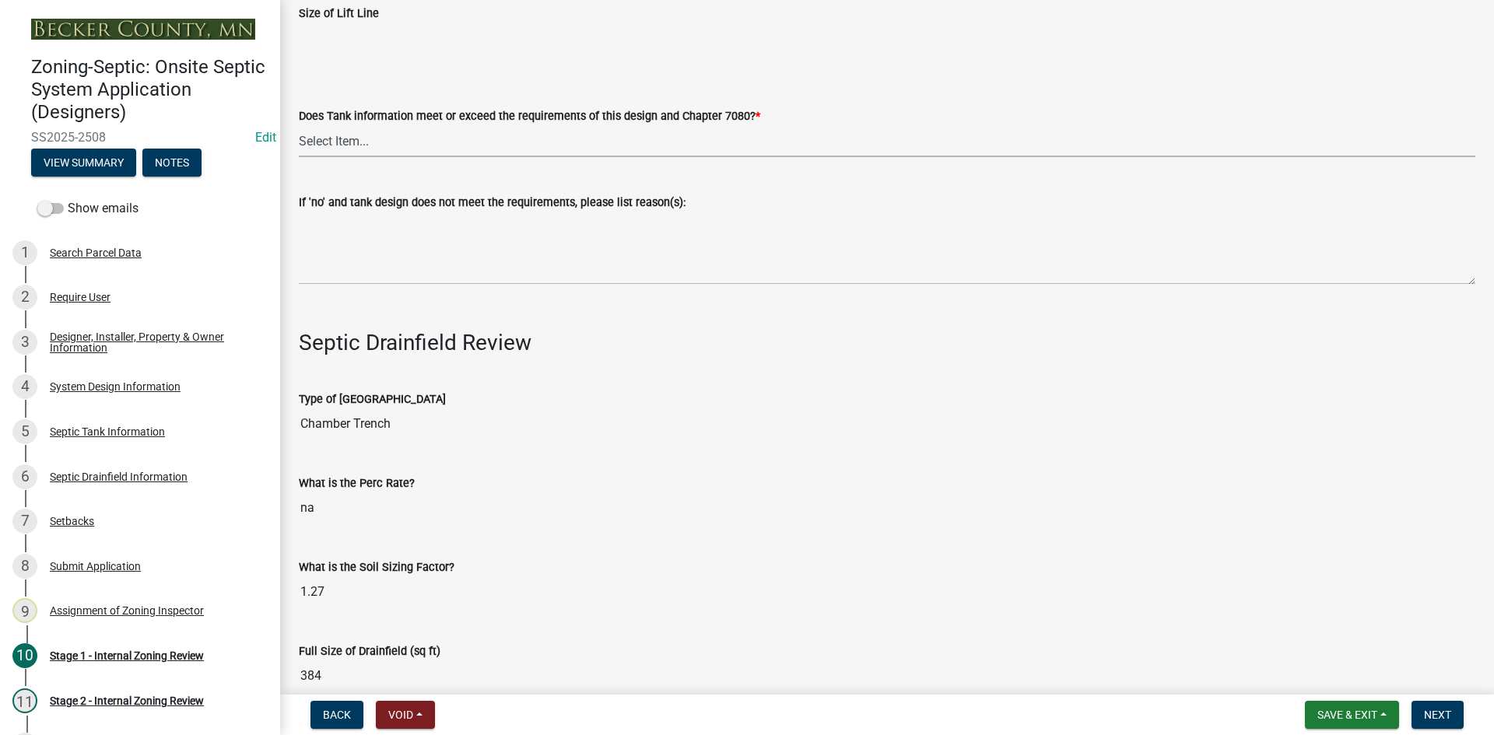
click at [340, 142] on select "Select Item... Yes No" at bounding box center [887, 141] width 1176 height 32
click at [299, 125] on select "Select Item... Yes No" at bounding box center [887, 141] width 1176 height 32
select select "47a2a5dd-5977-4941-8e6f-09ff03cdfb75"
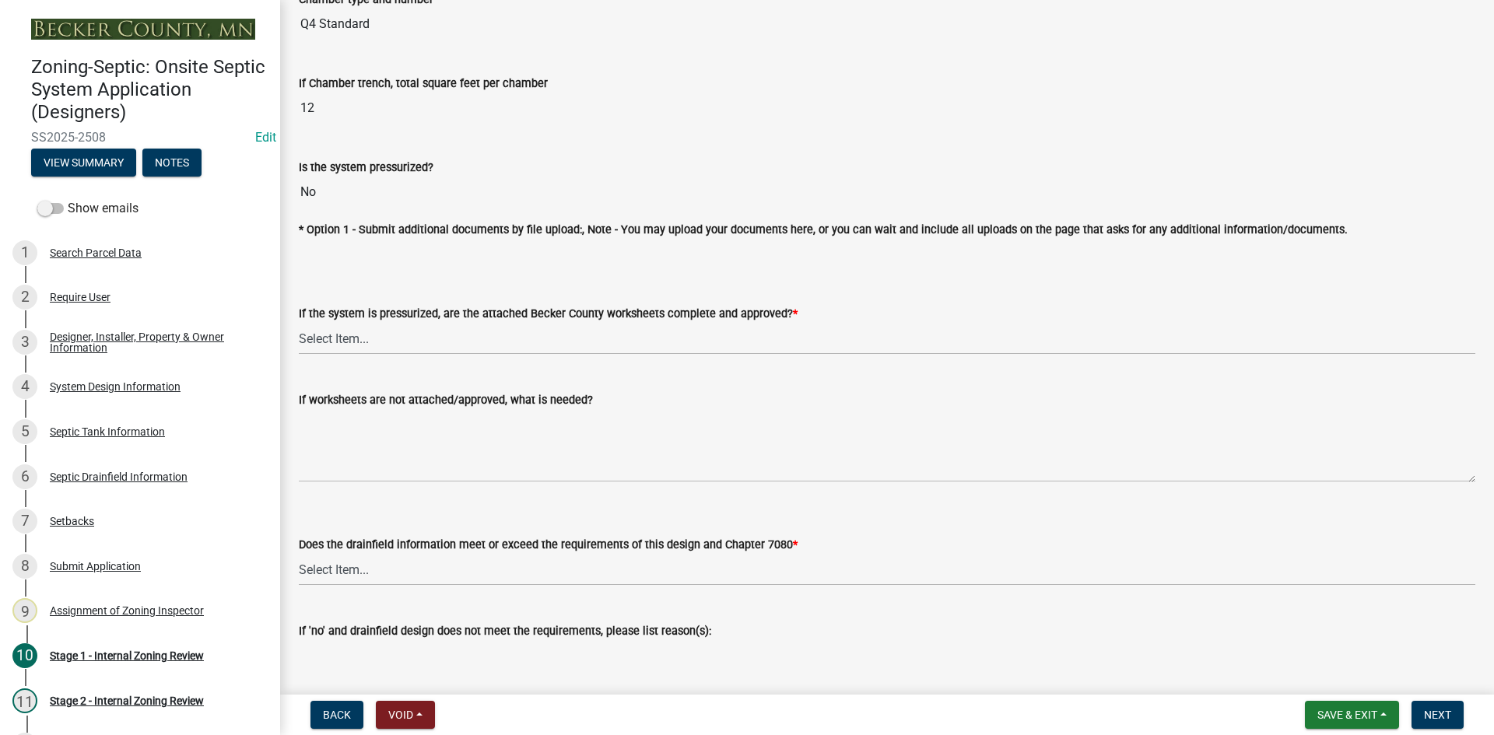
scroll to position [5778, 0]
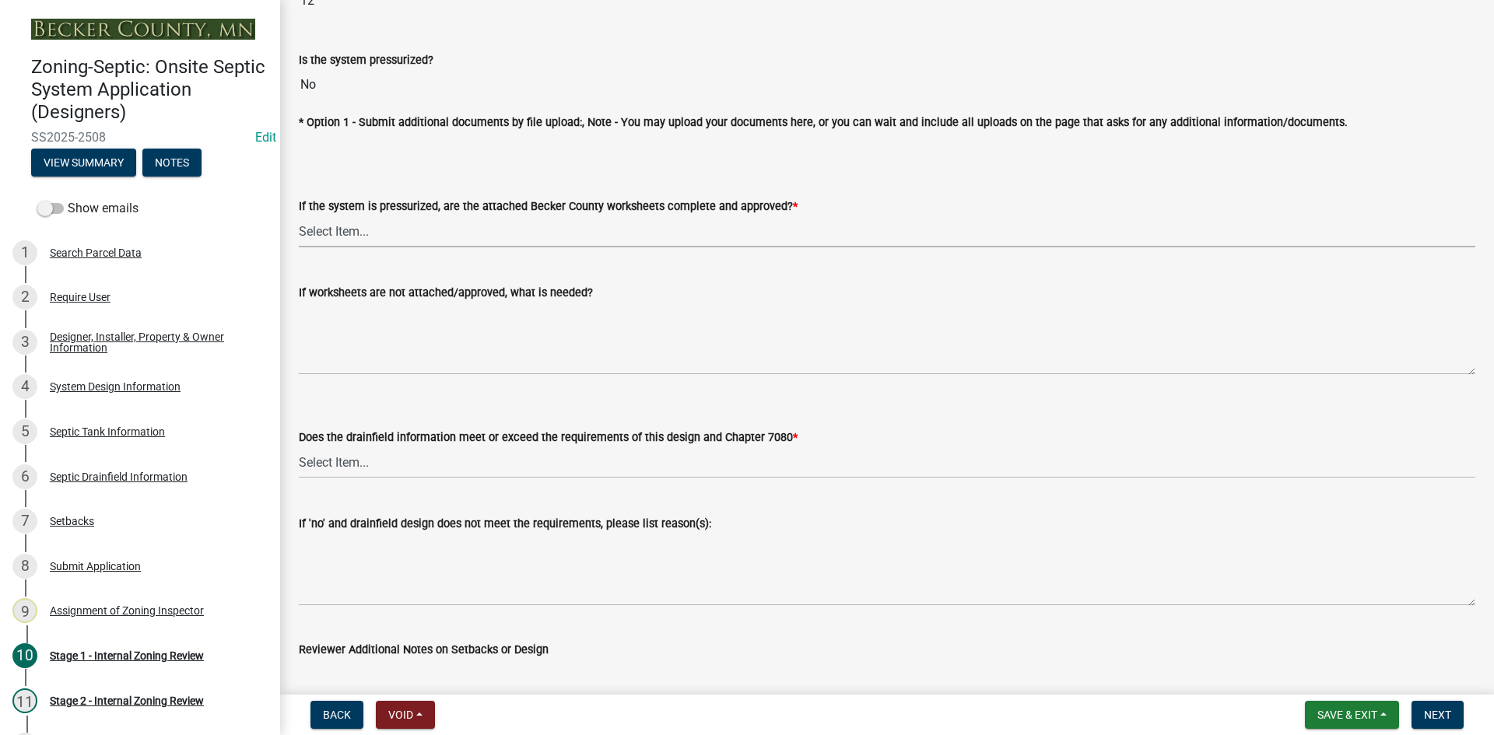
click at [344, 229] on select "Select Item... Yes No NA" at bounding box center [887, 231] width 1176 height 32
click at [299, 215] on select "Select Item... Yes No NA" at bounding box center [887, 231] width 1176 height 32
select select "3f07d53b-f129-45c8-90f2-315300c75b14"
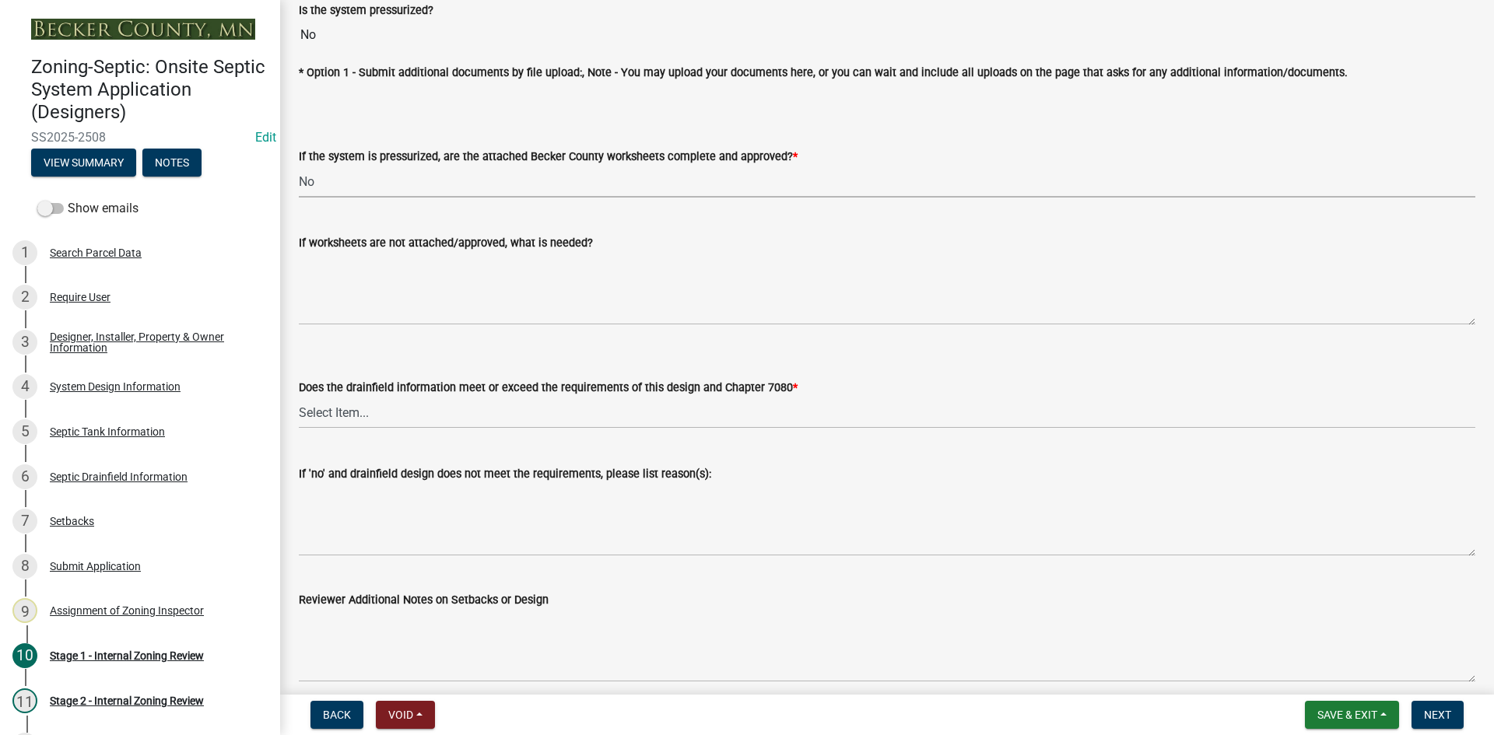
scroll to position [5822, 0]
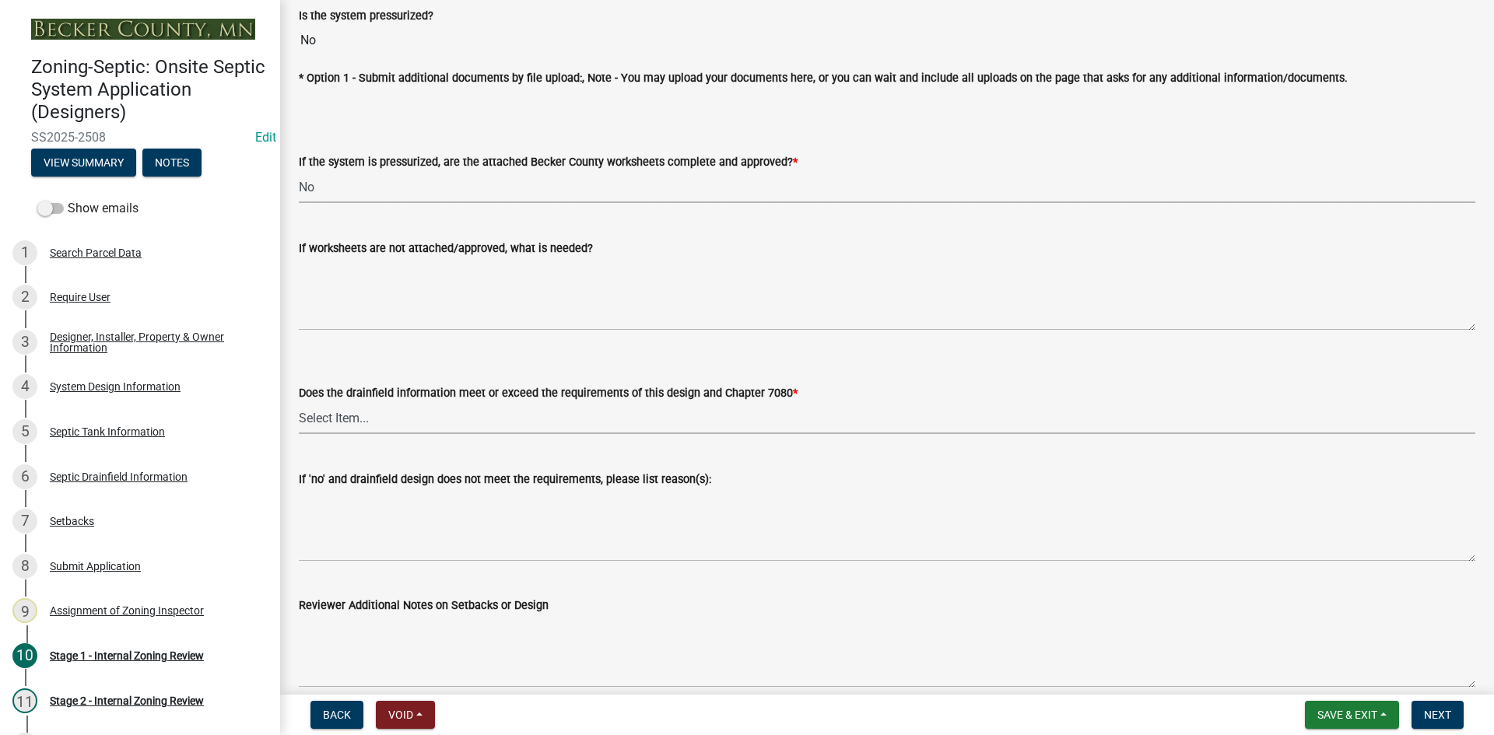
click at [363, 402] on select "Select Item... Yes No" at bounding box center [887, 418] width 1176 height 32
click at [299, 402] on select "Select Item... Yes No" at bounding box center [887, 418] width 1176 height 32
select select "888a8260-2be6-47f2-a4de-b9f453a4d3bc"
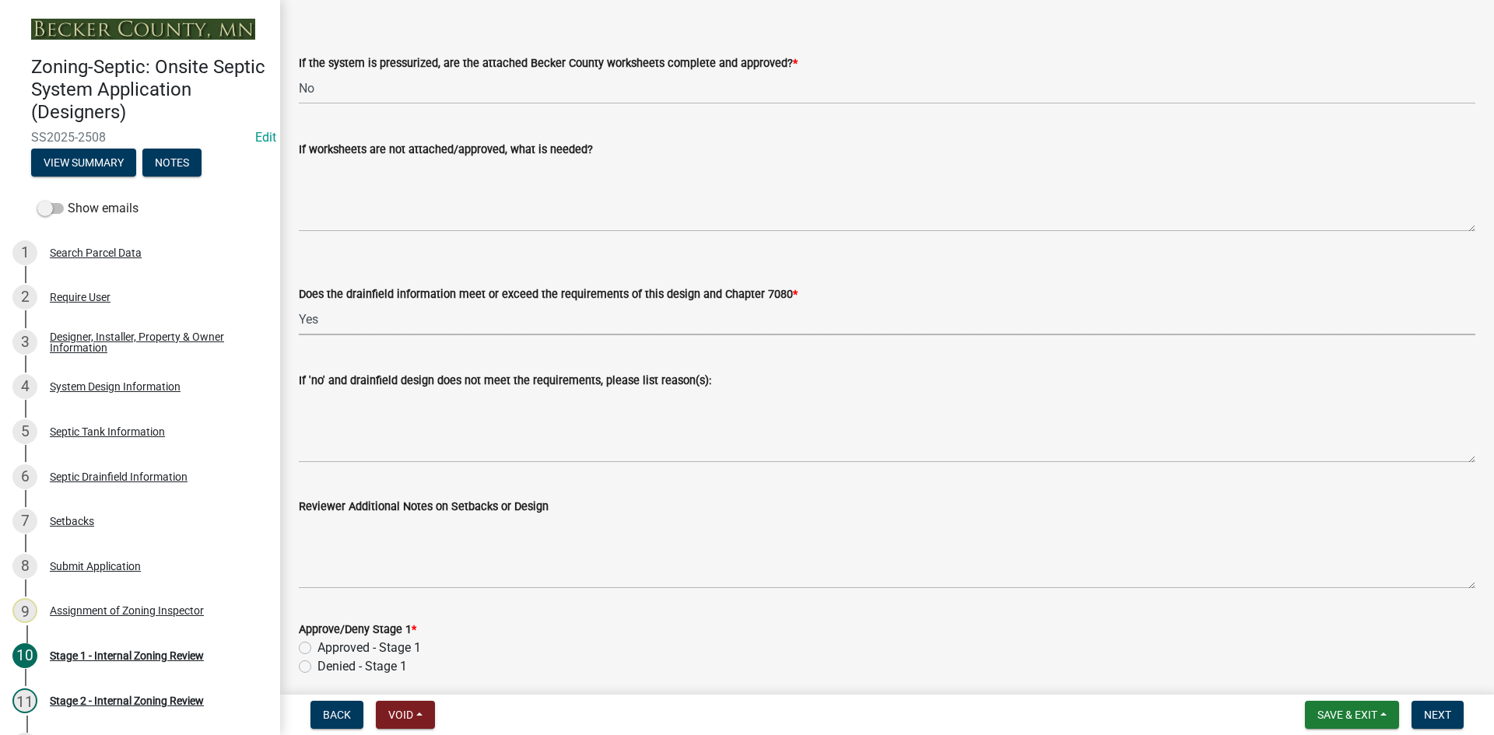
scroll to position [5978, 0]
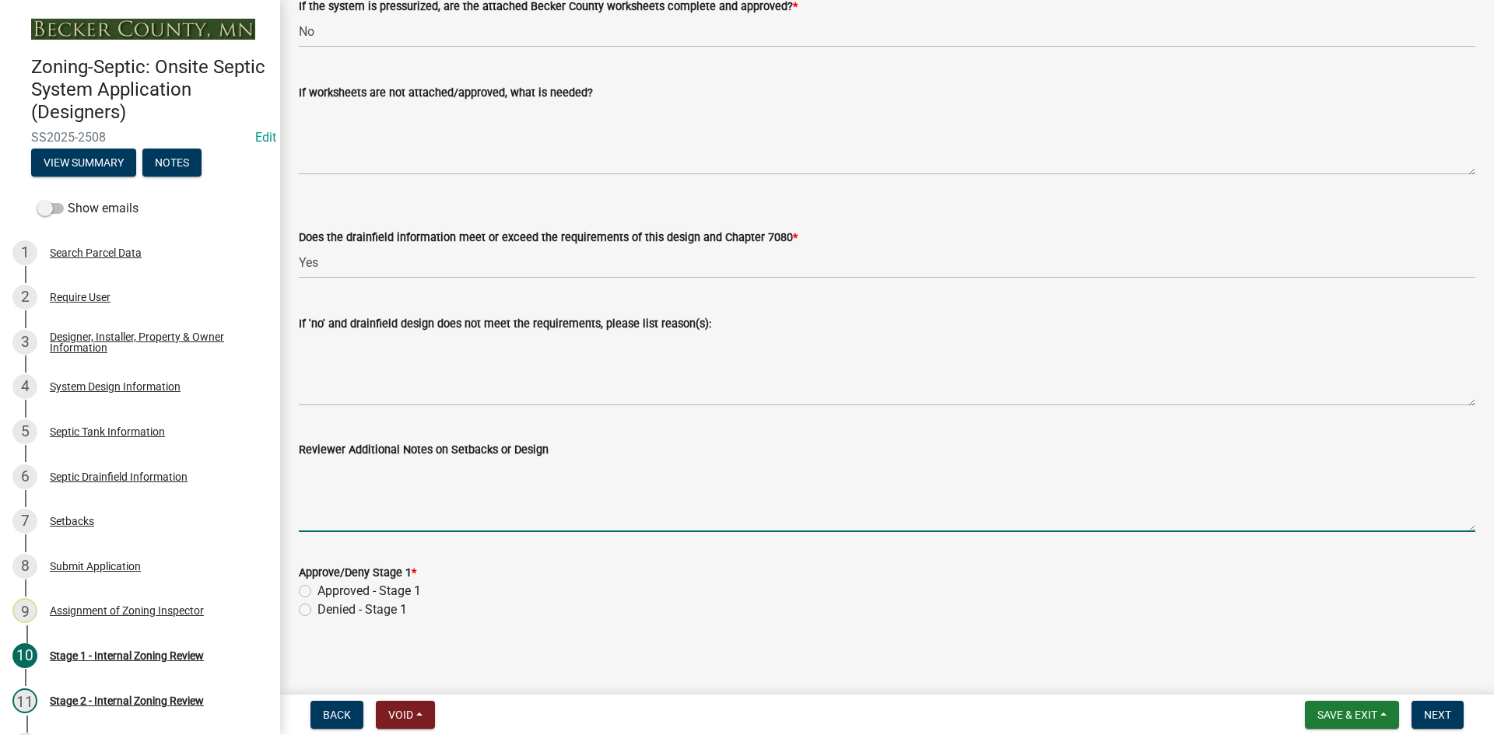
click at [350, 491] on textarea "Reviewer Additional Notes on Setbacks or Design" at bounding box center [887, 495] width 1176 height 73
click at [334, 482] on textarea "Reviewer Additional Notes on Setbacks or Design" at bounding box center [887, 495] width 1176 height 73
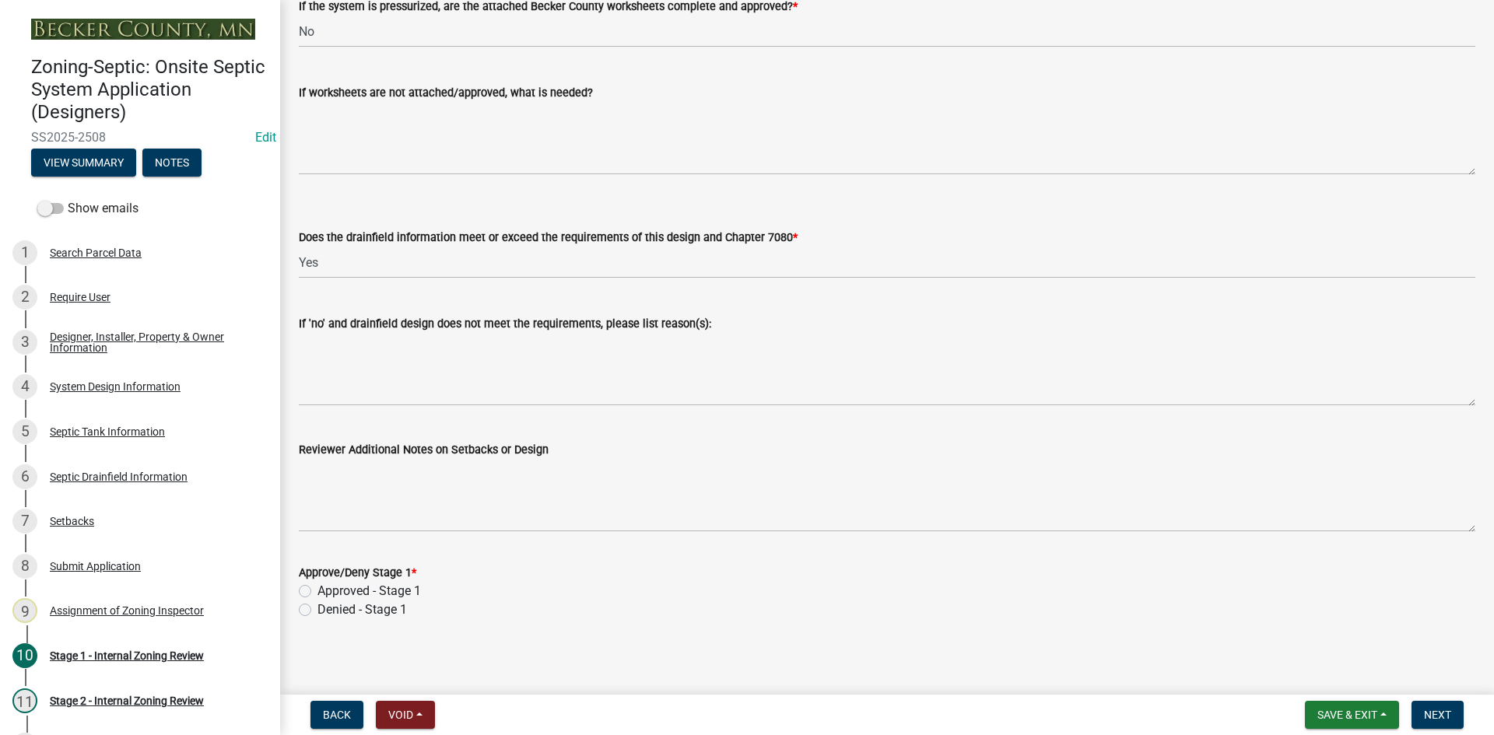
click at [317, 591] on label "Approved - Stage 1" at bounding box center [368, 591] width 103 height 19
click at [317, 591] on input "Approved - Stage 1" at bounding box center [322, 587] width 10 height 10
radio input "true"
click at [1441, 706] on button "Next" at bounding box center [1437, 715] width 52 height 28
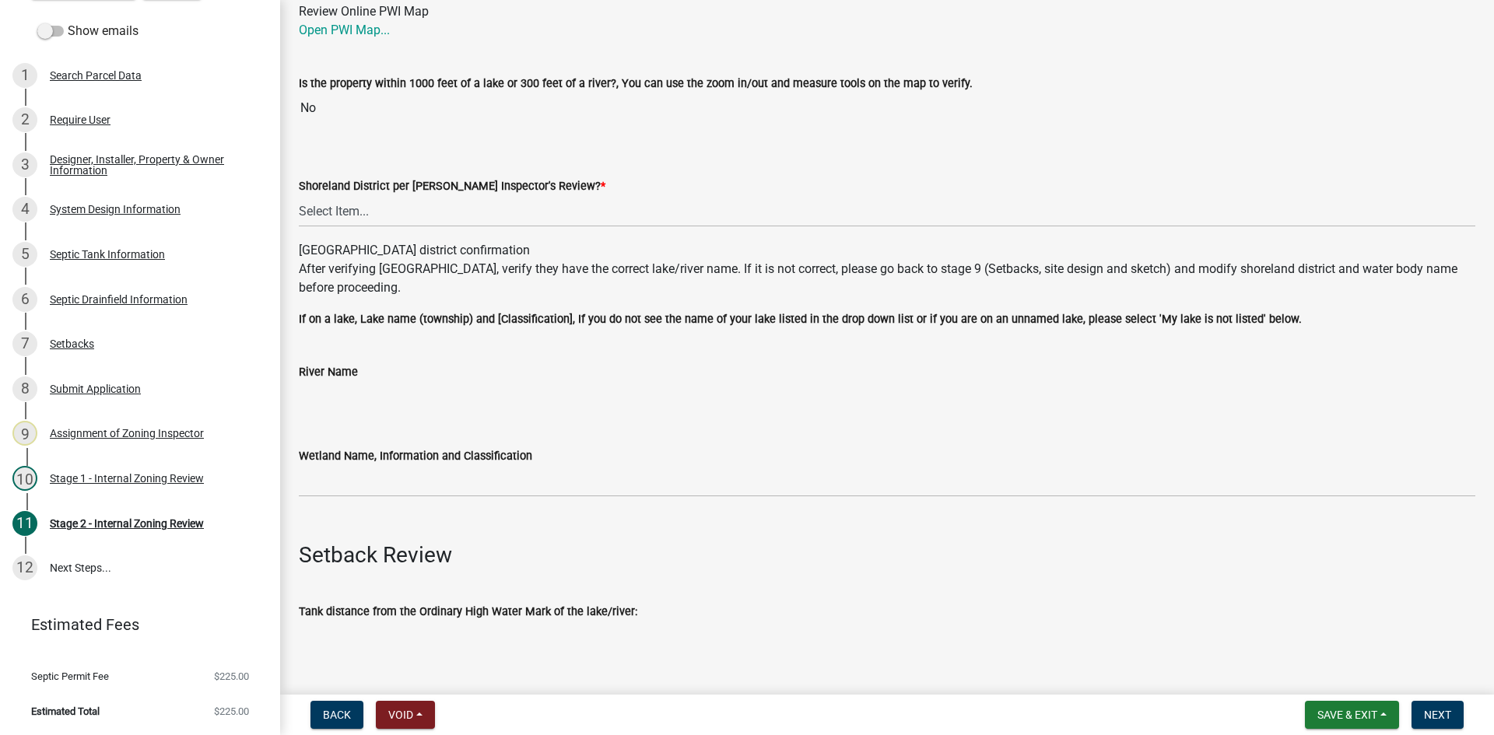
scroll to position [311, 0]
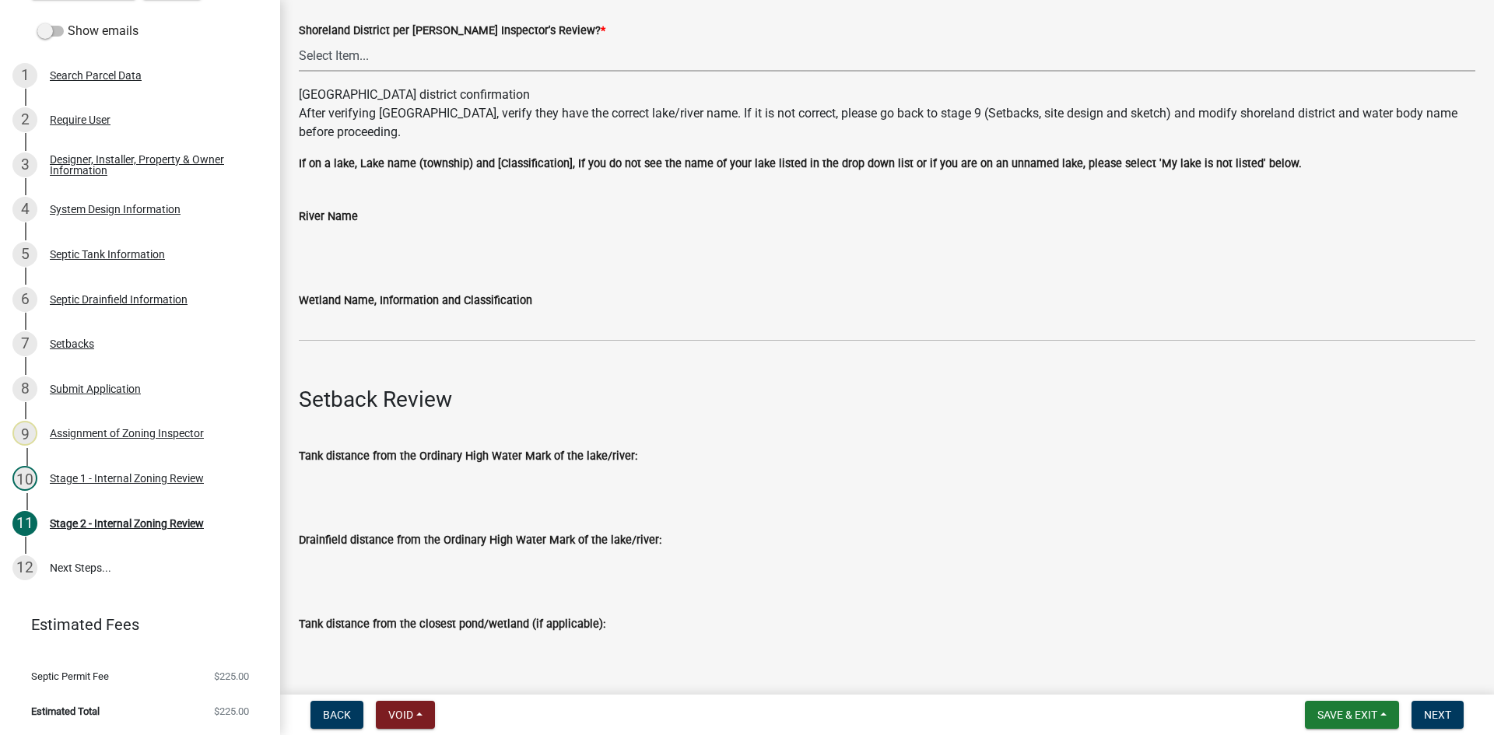
drag, startPoint x: 338, startPoint y: 46, endPoint x: 350, endPoint y: 58, distance: 17.6
click at [338, 46] on select "Select Item... Yes No" at bounding box center [887, 56] width 1176 height 32
click at [299, 40] on select "Select Item... Yes No" at bounding box center [887, 56] width 1176 height 32
click at [310, 55] on select "Select Item... Yes No" at bounding box center [887, 56] width 1176 height 32
click at [299, 40] on select "Select Item... Yes No" at bounding box center [887, 56] width 1176 height 32
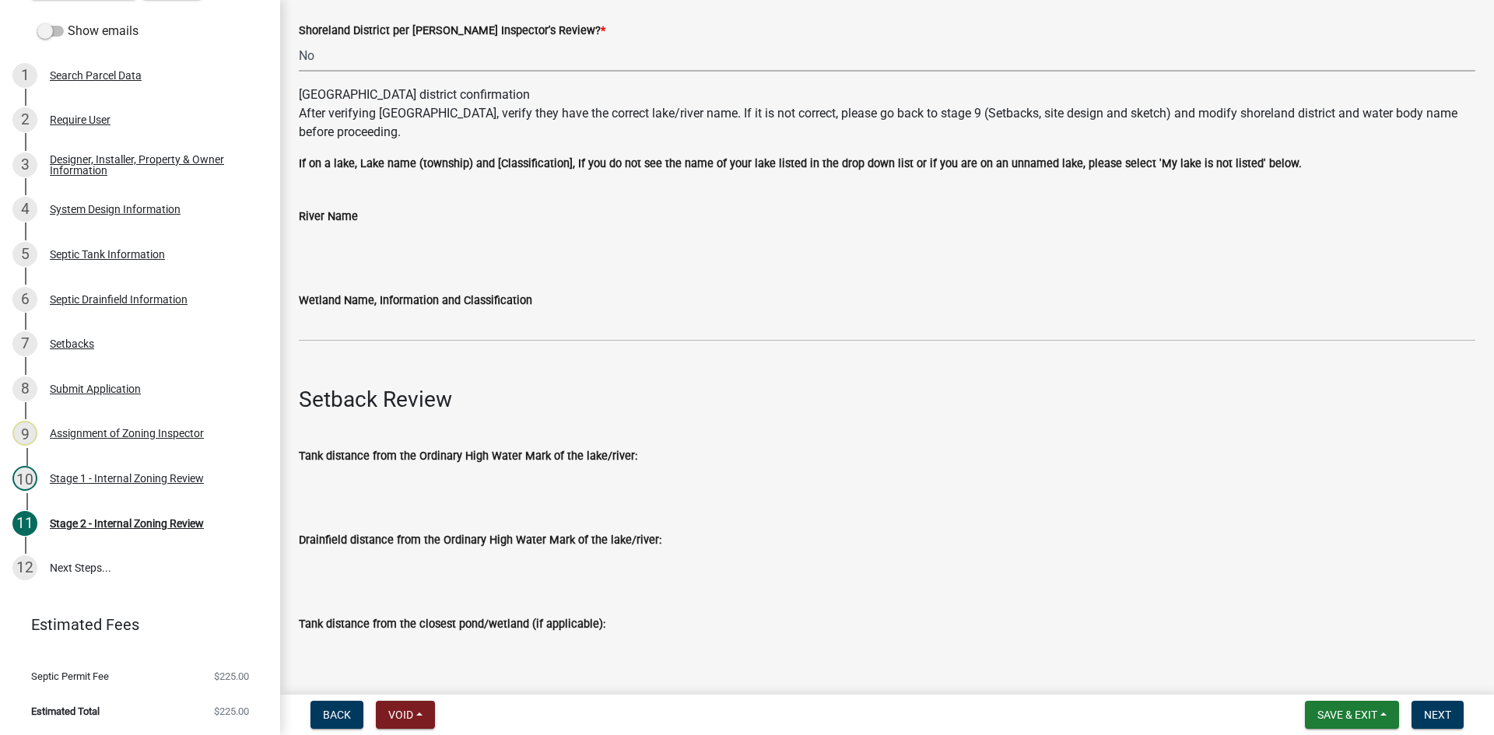
select select "6aff4bf5-f522-4fb2-96f1-02faf4b88fa3"
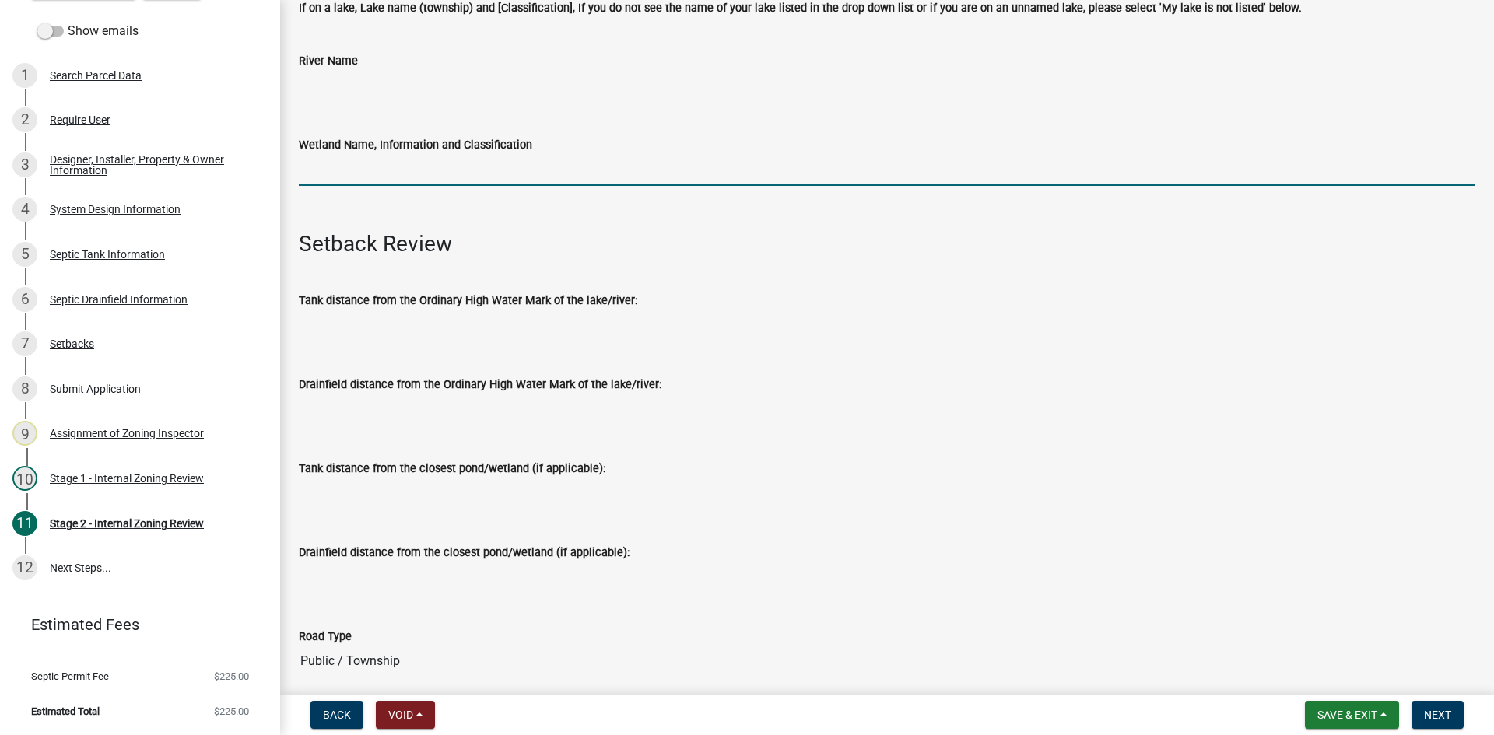
click at [338, 163] on input "Wetland Name, Information and Classification" at bounding box center [887, 170] width 1176 height 32
type input "na"
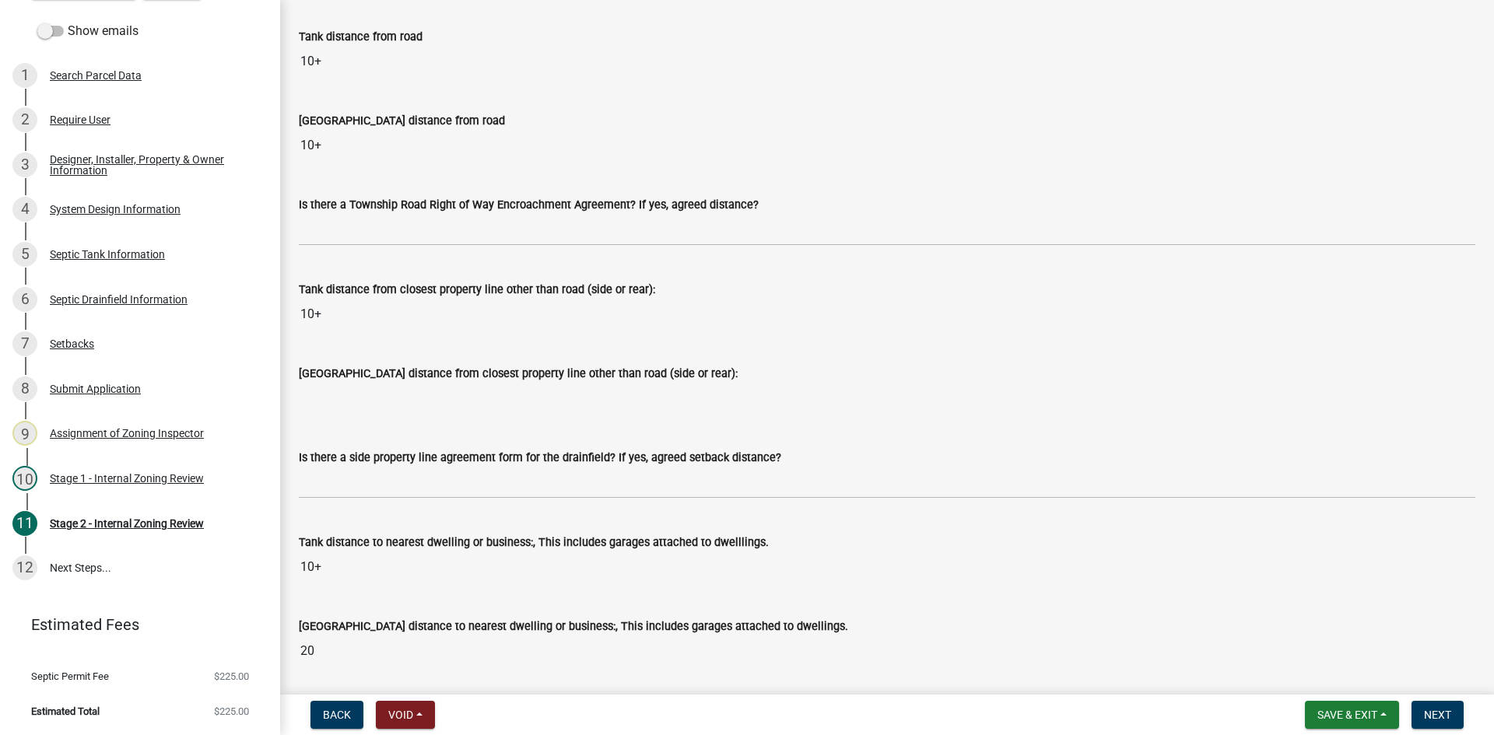
scroll to position [1245, 0]
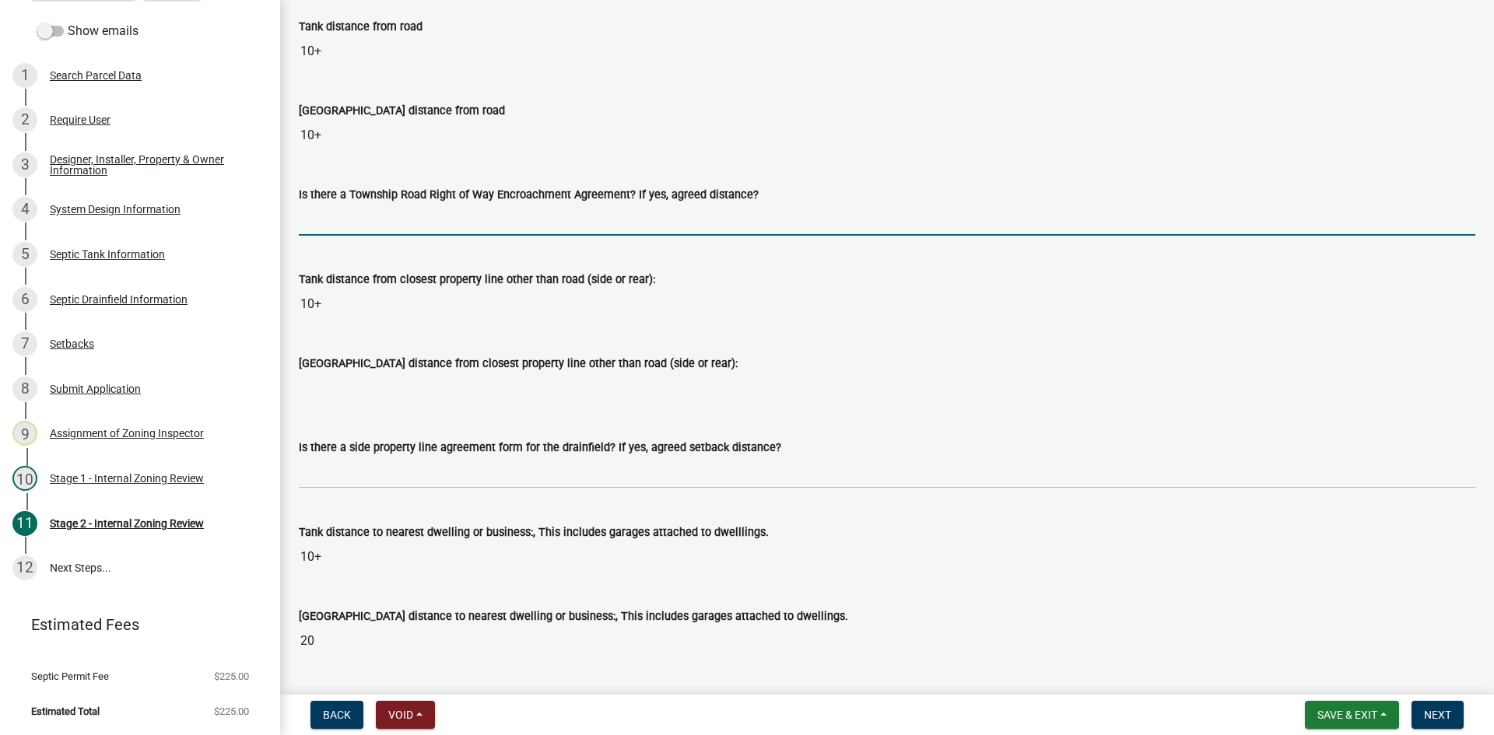
click at [359, 223] on input "Is there a Township Road Right of Way Encroachment Agreement? If yes, agreed di…" at bounding box center [887, 220] width 1176 height 32
type input "na"
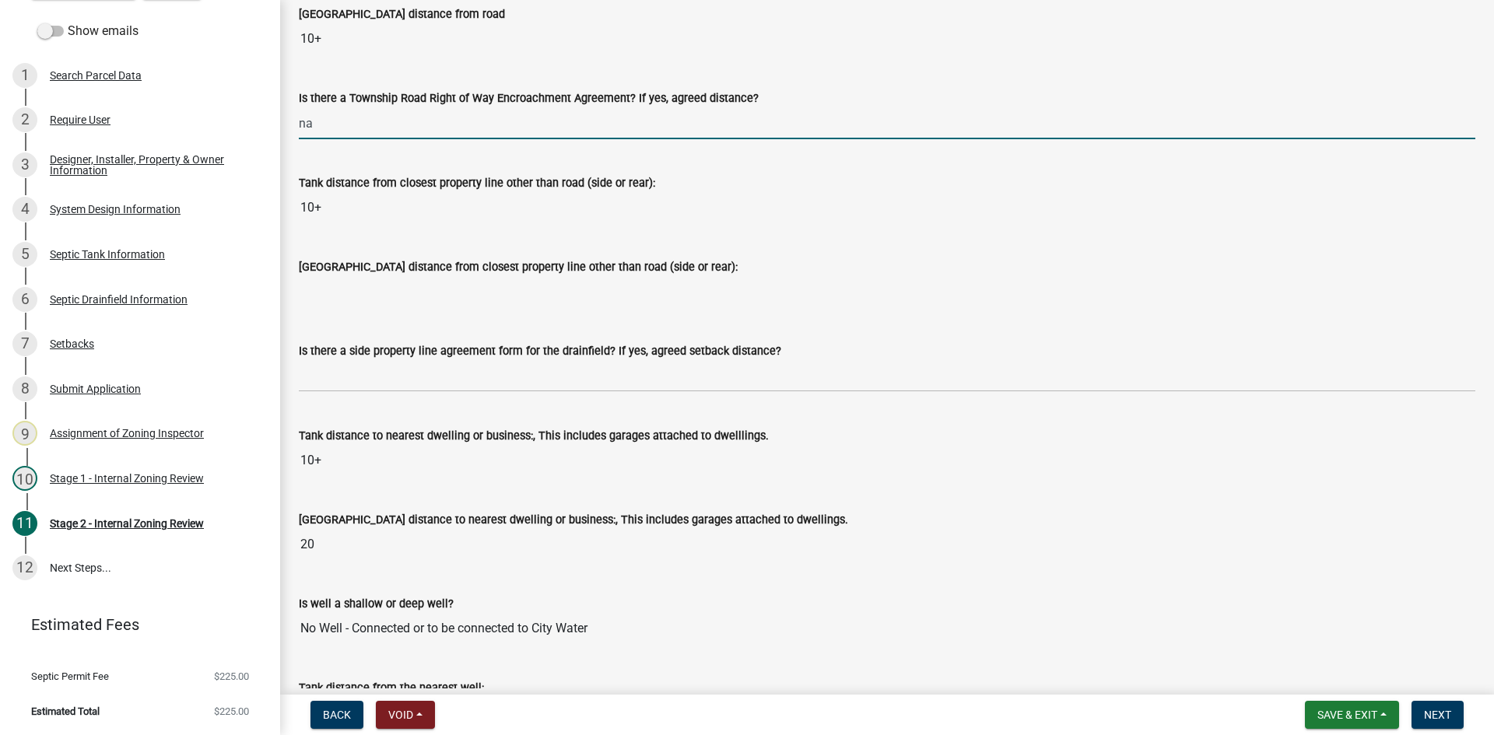
scroll to position [1478, 0]
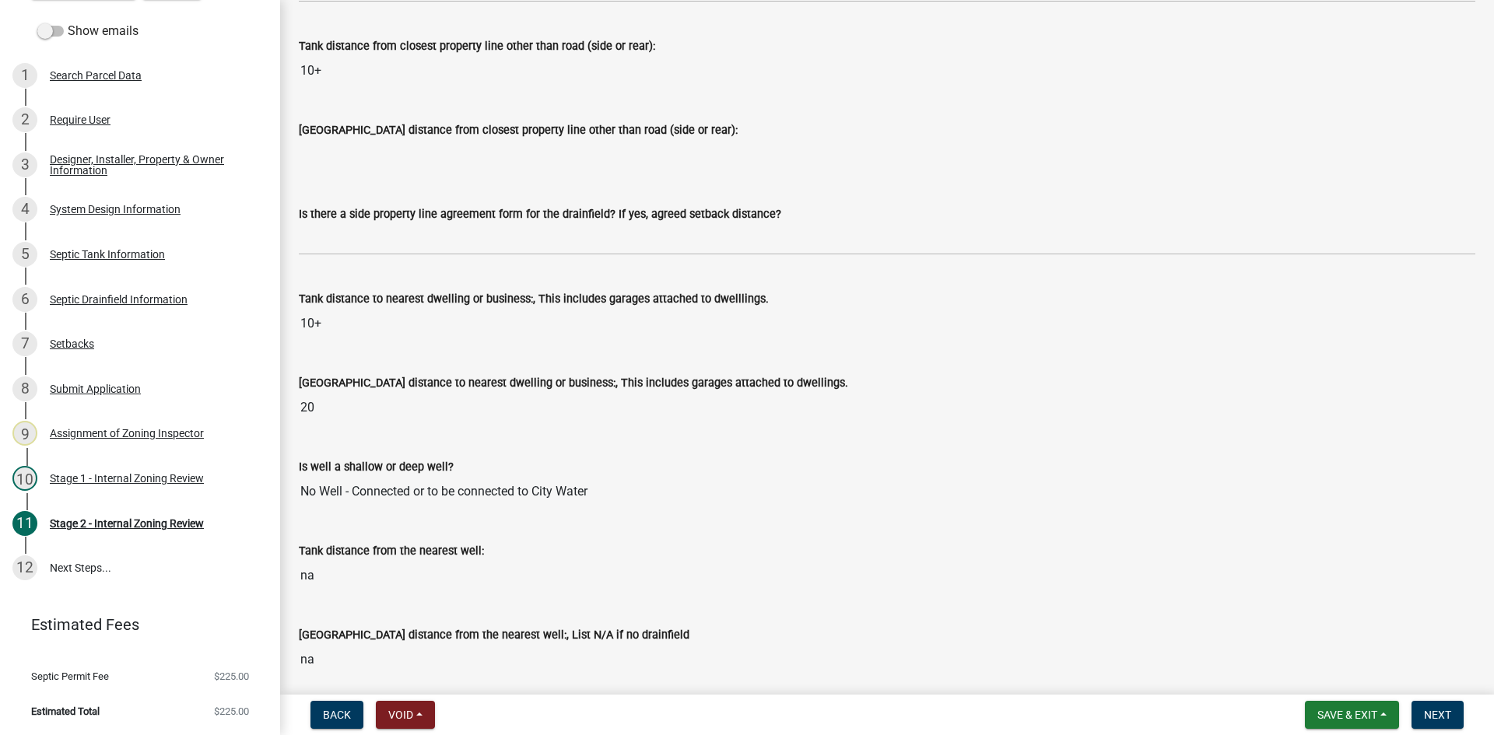
click at [389, 178] on wm-data-entity-input "[GEOGRAPHIC_DATA] distance from closest property line other than road (side or …" at bounding box center [887, 141] width 1176 height 84
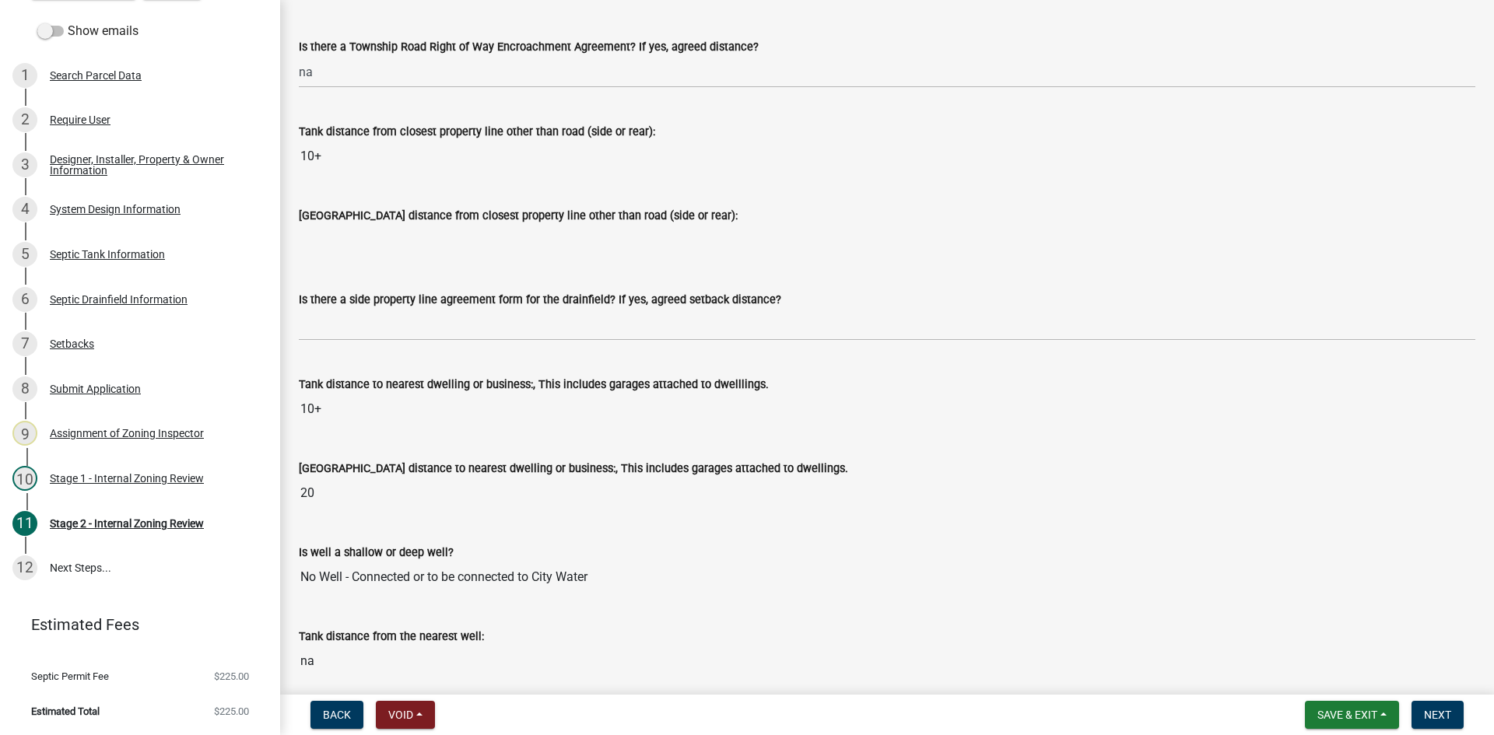
scroll to position [1245, 0]
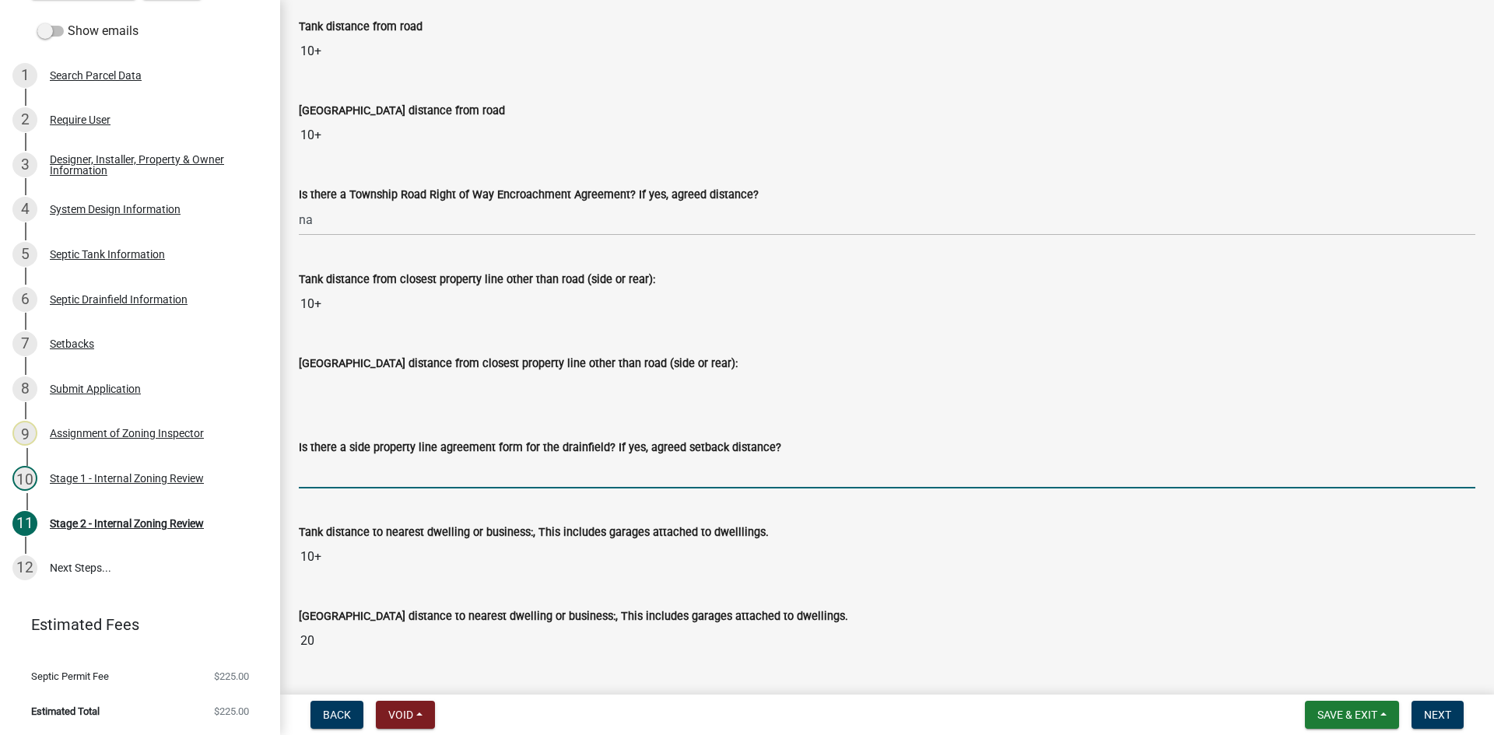
click at [326, 478] on input "Is there a side property line agreement form for the drainfield? If yes, agreed…" at bounding box center [887, 473] width 1176 height 32
type input "na"
click at [460, 378] on input "[GEOGRAPHIC_DATA] distance from closest property line other than road (side or …" at bounding box center [887, 388] width 1176 height 31
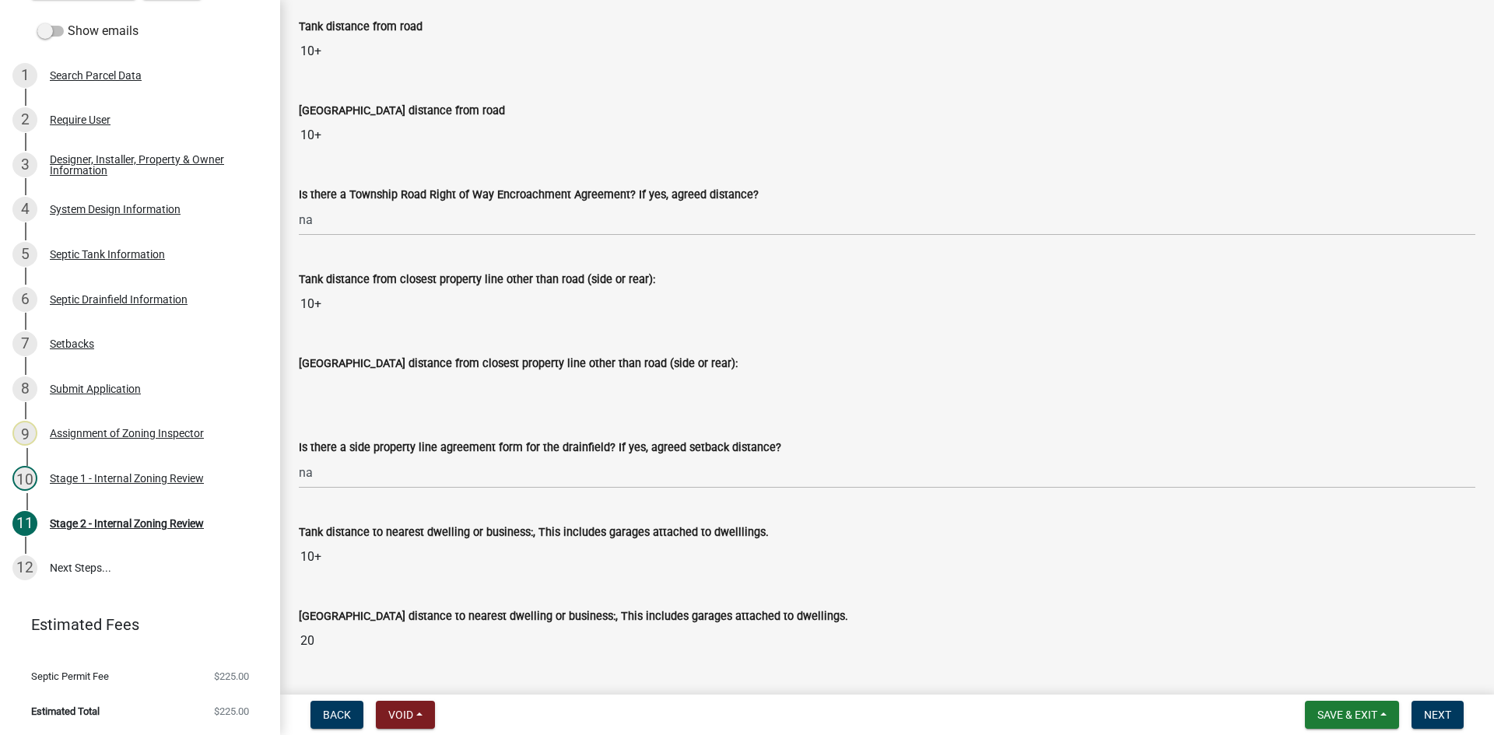
click at [387, 394] on input "[GEOGRAPHIC_DATA] distance from closest property line other than road (side or …" at bounding box center [887, 388] width 1176 height 31
click at [359, 387] on input "[GEOGRAPHIC_DATA] distance from closest property line other than road (side or …" at bounding box center [887, 388] width 1176 height 31
click at [356, 385] on input "[GEOGRAPHIC_DATA] distance from closest property line other than road (side or …" at bounding box center [887, 388] width 1176 height 31
click at [862, 288] on div "Tank distance from closest property line other than road (side or rear):" at bounding box center [887, 279] width 1176 height 19
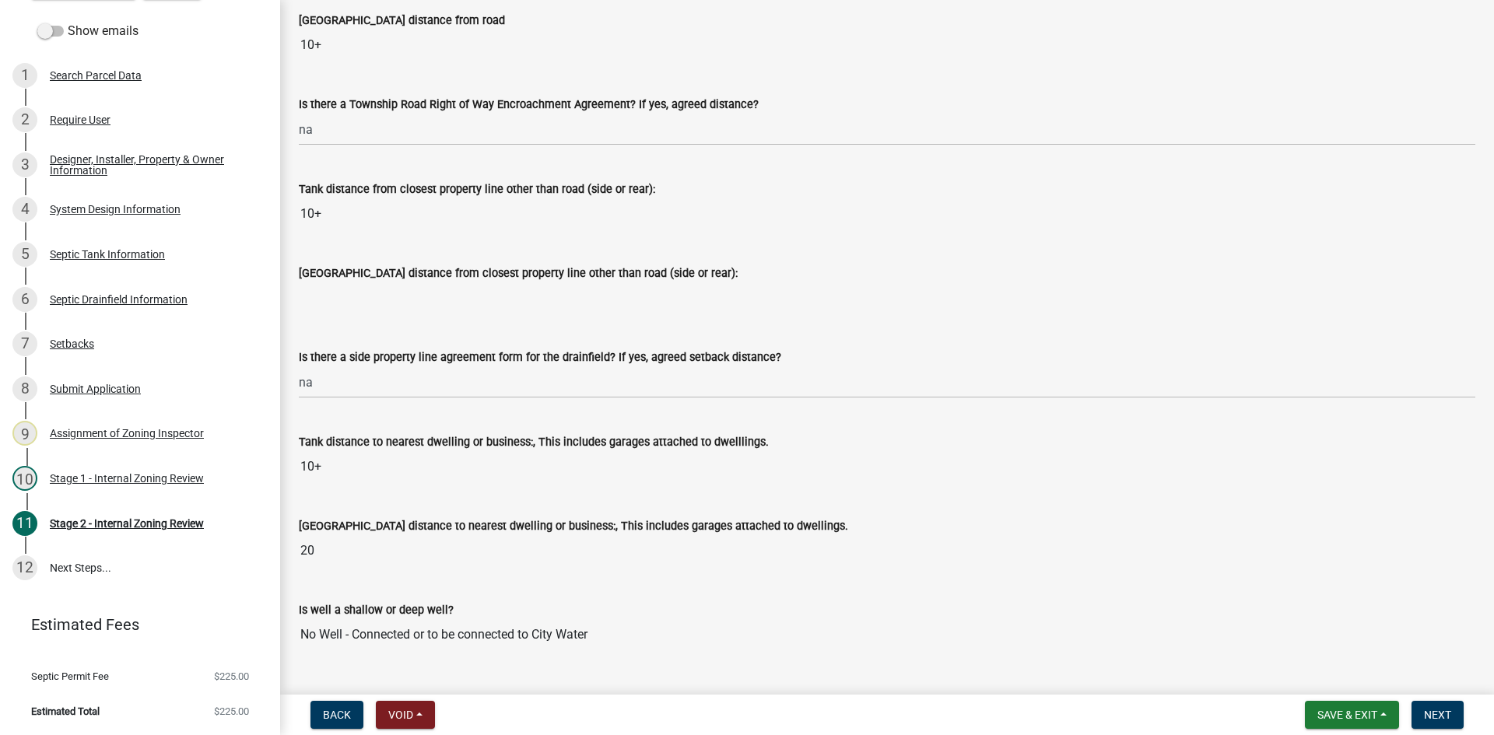
scroll to position [1478, 0]
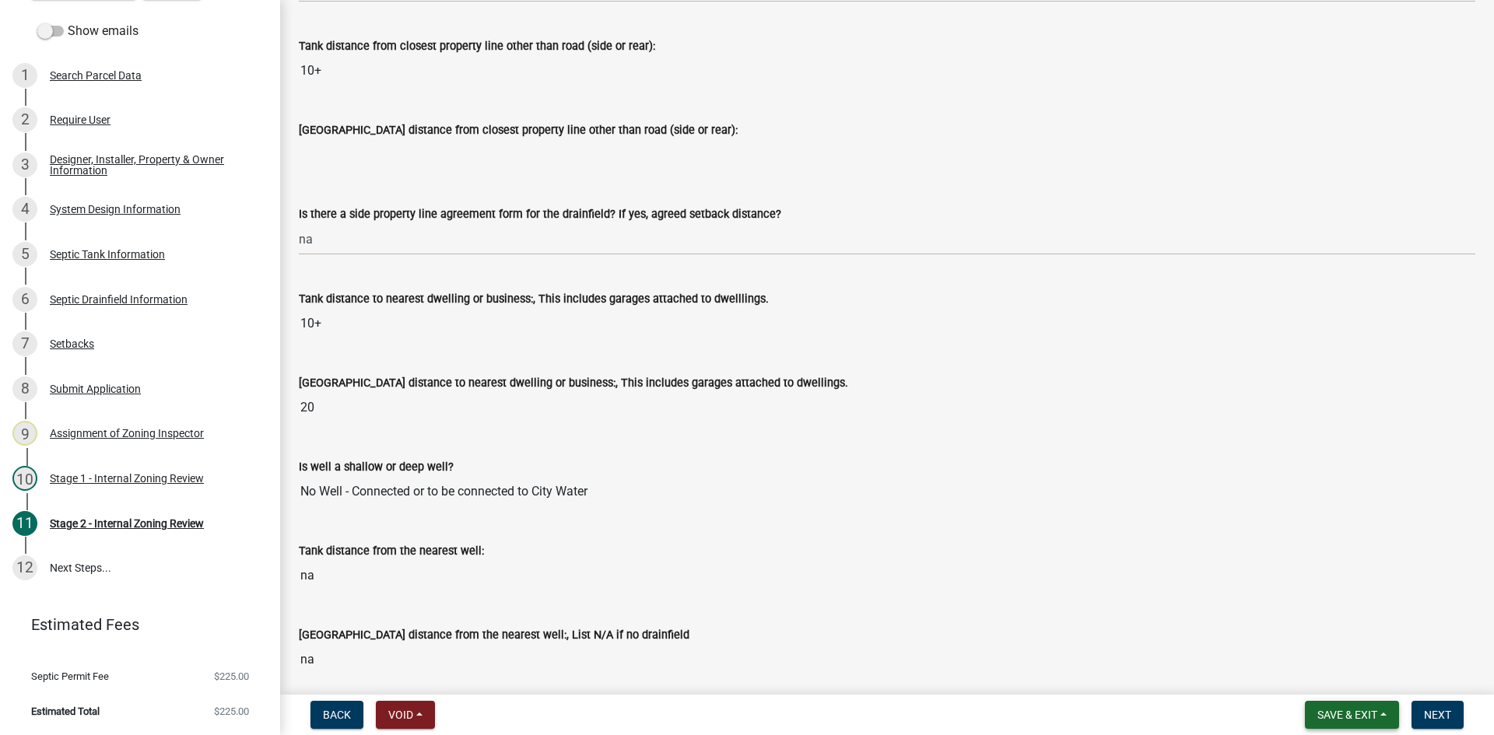
click at [1340, 717] on span "Save & Exit" at bounding box center [1347, 715] width 60 height 12
click at [1347, 644] on button "Save" at bounding box center [1336, 636] width 124 height 37
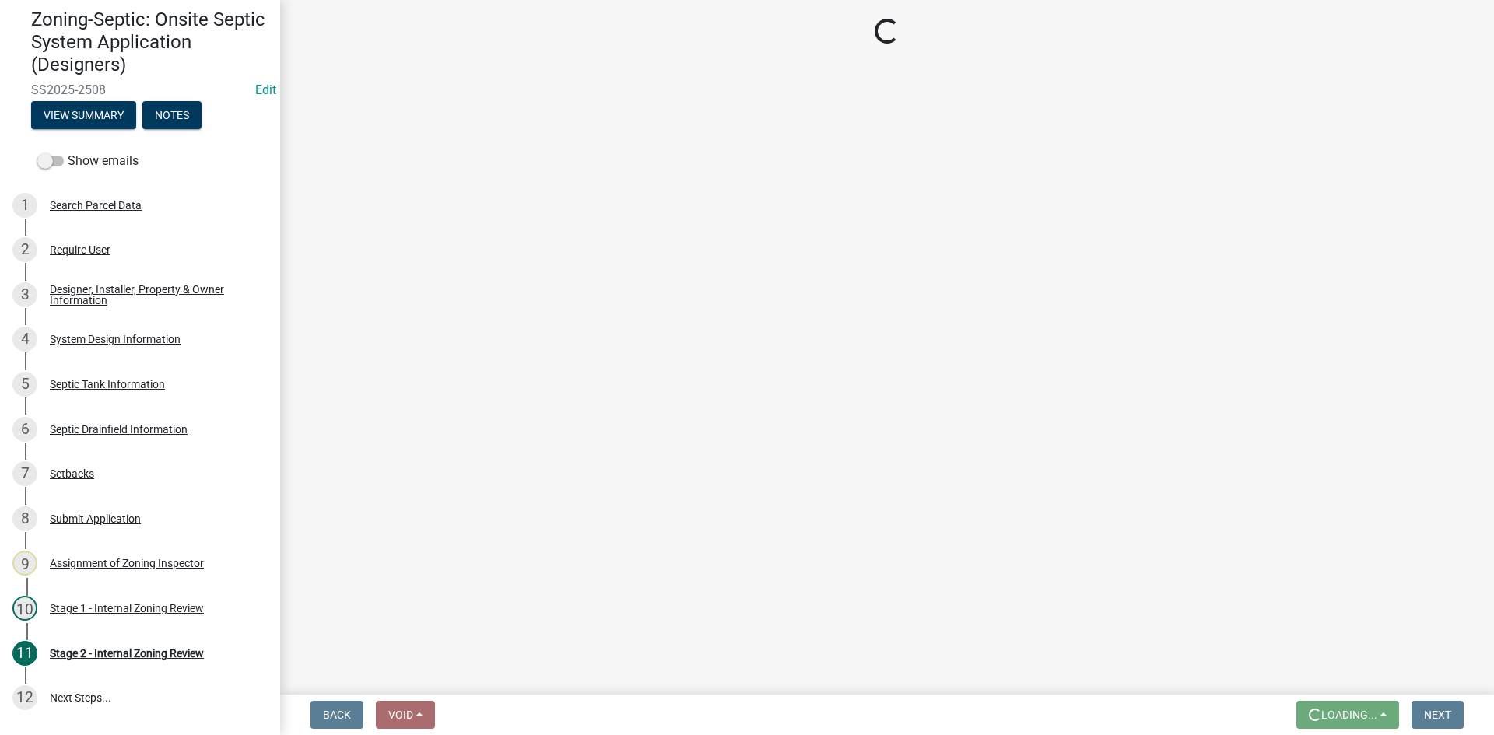
scroll to position [41, 0]
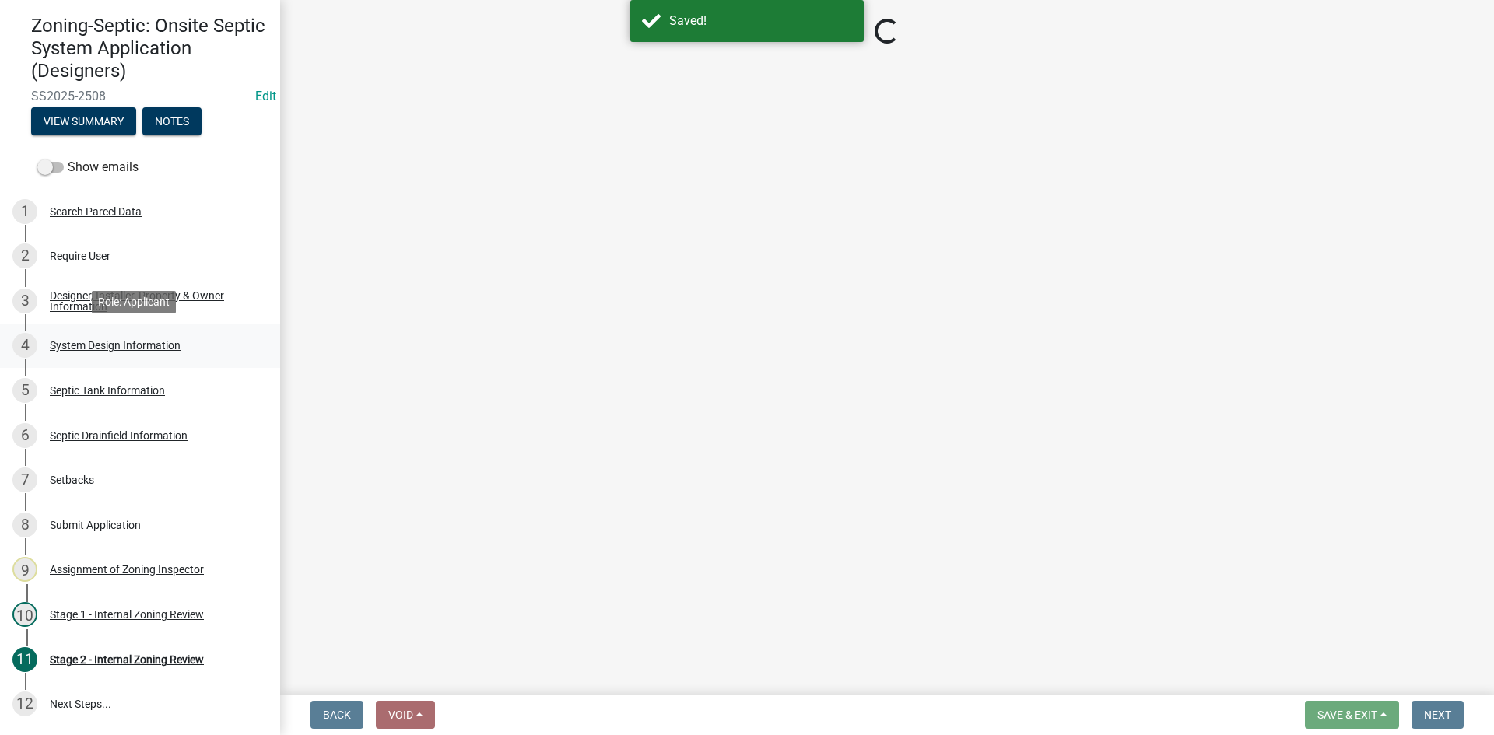
select select "6aff4bf5-f522-4fb2-96f1-02faf4b88fa3"
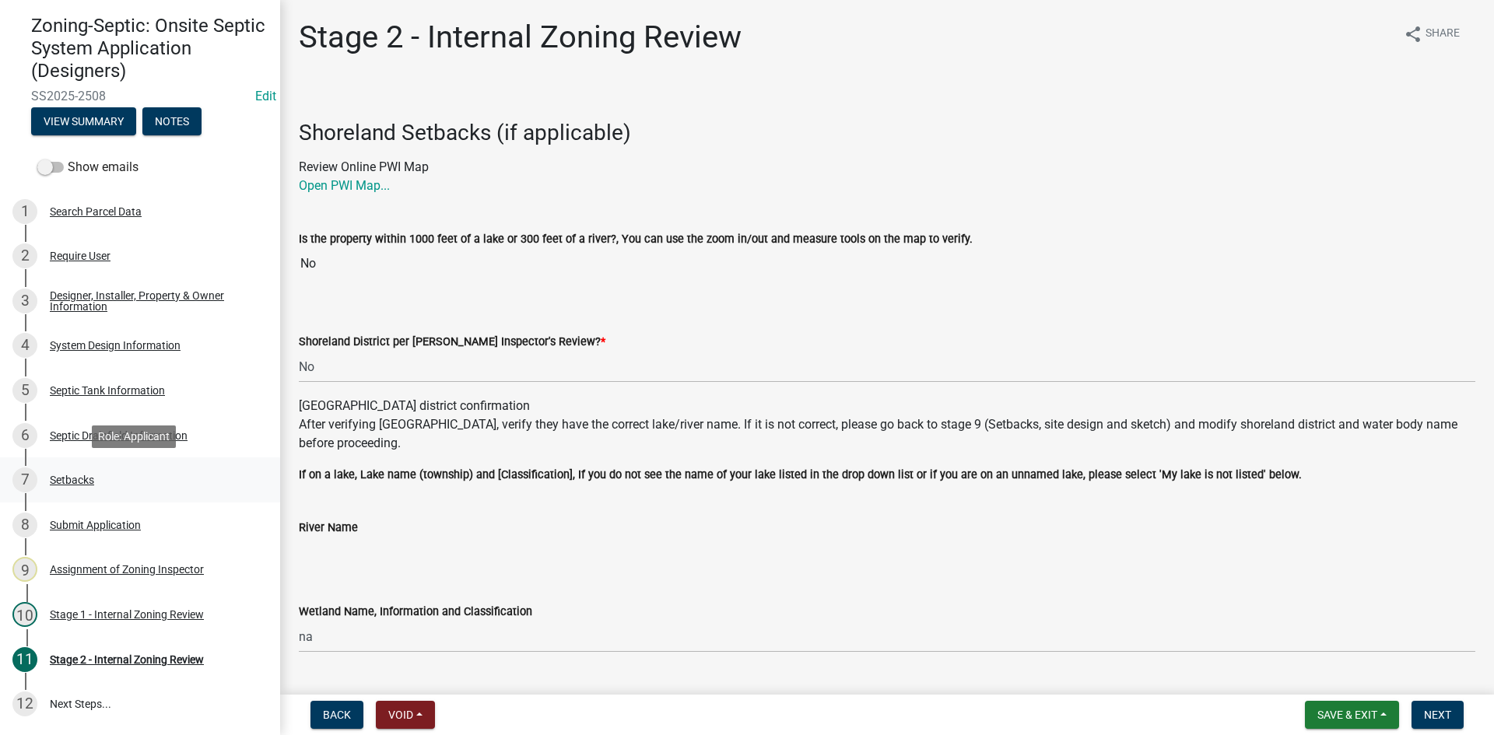
click at [96, 470] on div "7 Setbacks" at bounding box center [133, 480] width 243 height 25
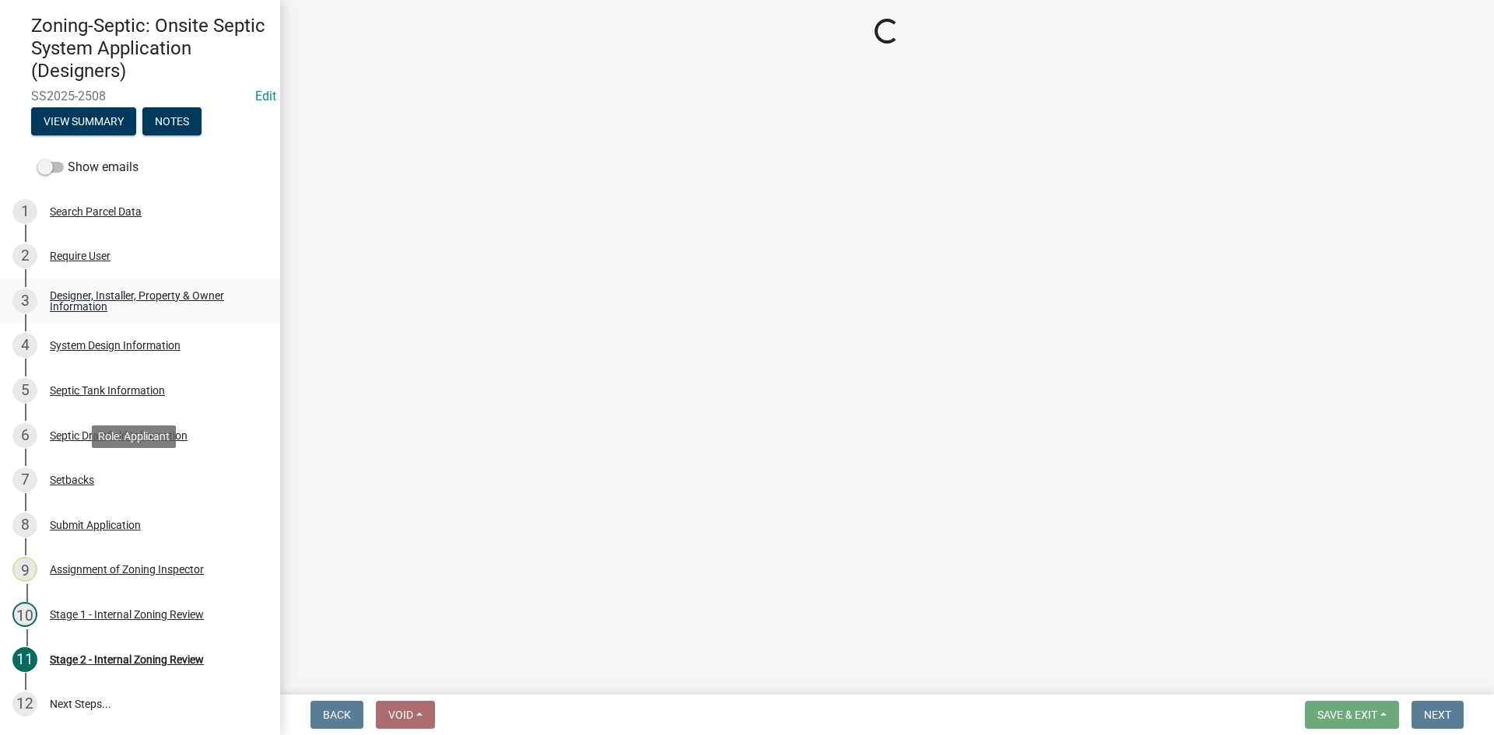
select select "479aafb6-b6e6-4f54-9b3a-e9d3c09fb6b0"
select select "23044af5-43bb-4cf5-8aef-2716db2ce5fc"
select select "21af9b93-f494-48c6-91ae-235d36c6c939"
select select "a3ce498e-f8b1-44e2-889e-c4968ac74b5a"
select select "049523f5-25f3-43b3-9d04-28a56ac98106"
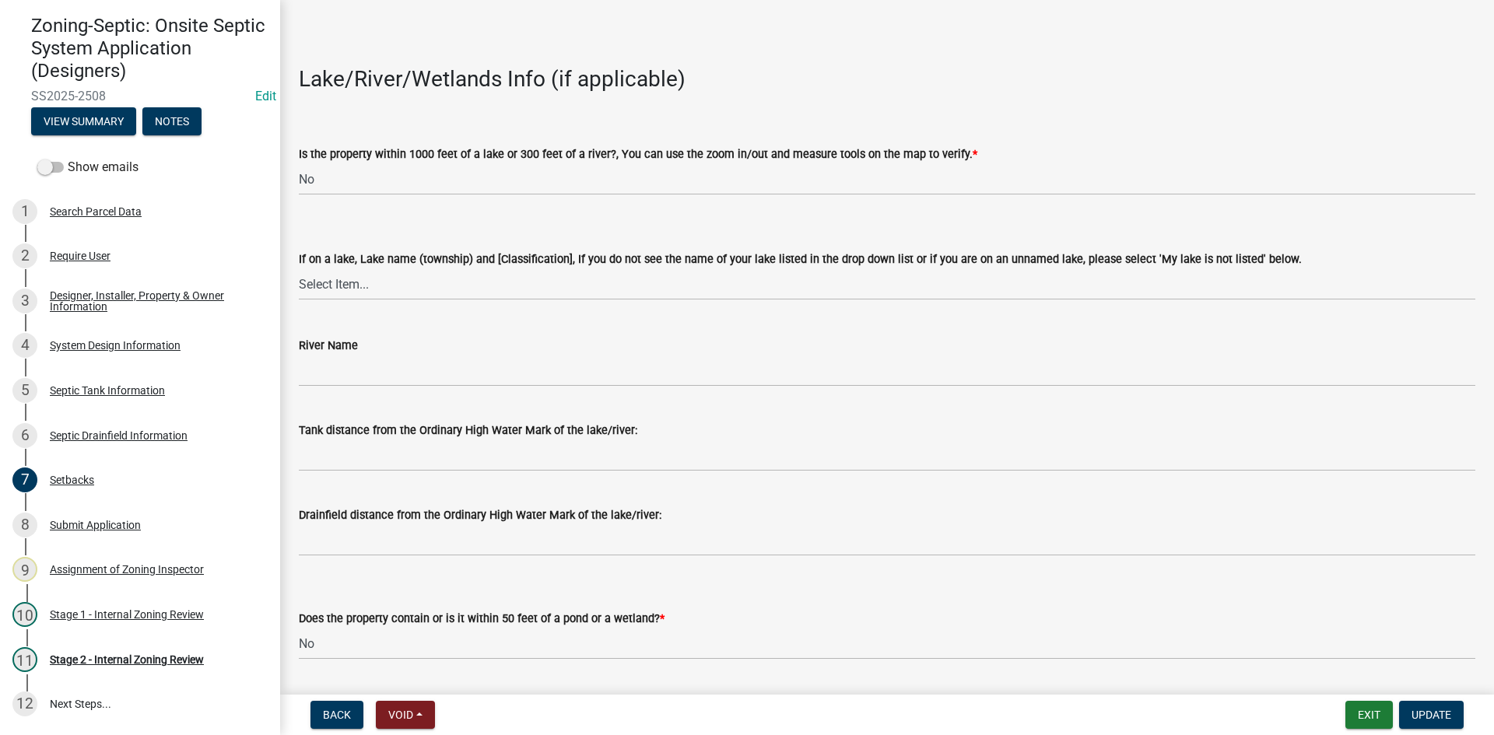
scroll to position [156, 0]
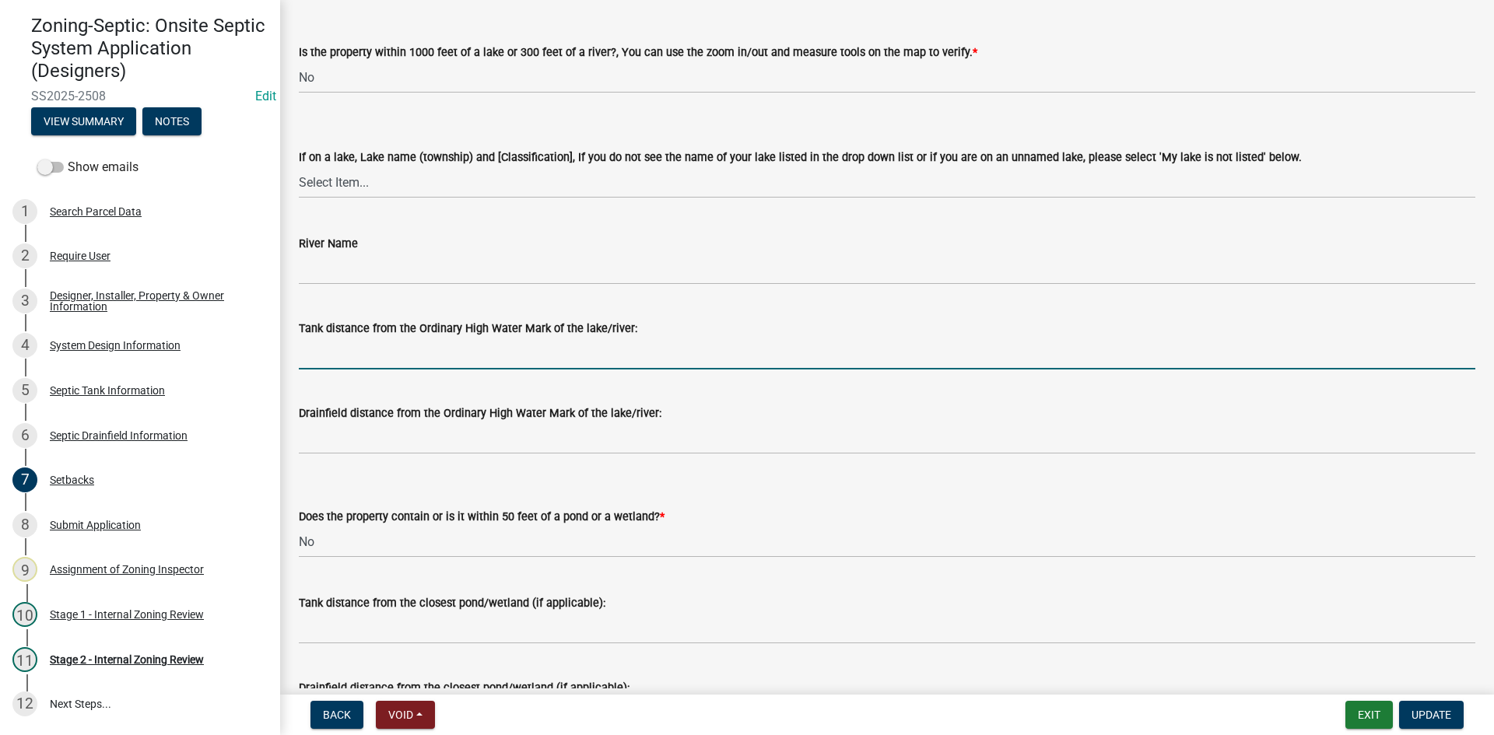
click at [308, 344] on input "Tank distance from the Ordinary High Water Mark of the lake/river:" at bounding box center [887, 354] width 1176 height 32
click at [345, 352] on input "Tank distance from the Ordinary High Water Mark of the lake/river:" at bounding box center [887, 354] width 1176 height 32
click at [332, 361] on input "Tank distance from the Ordinary High Water Mark of the lake/river:" at bounding box center [887, 354] width 1176 height 32
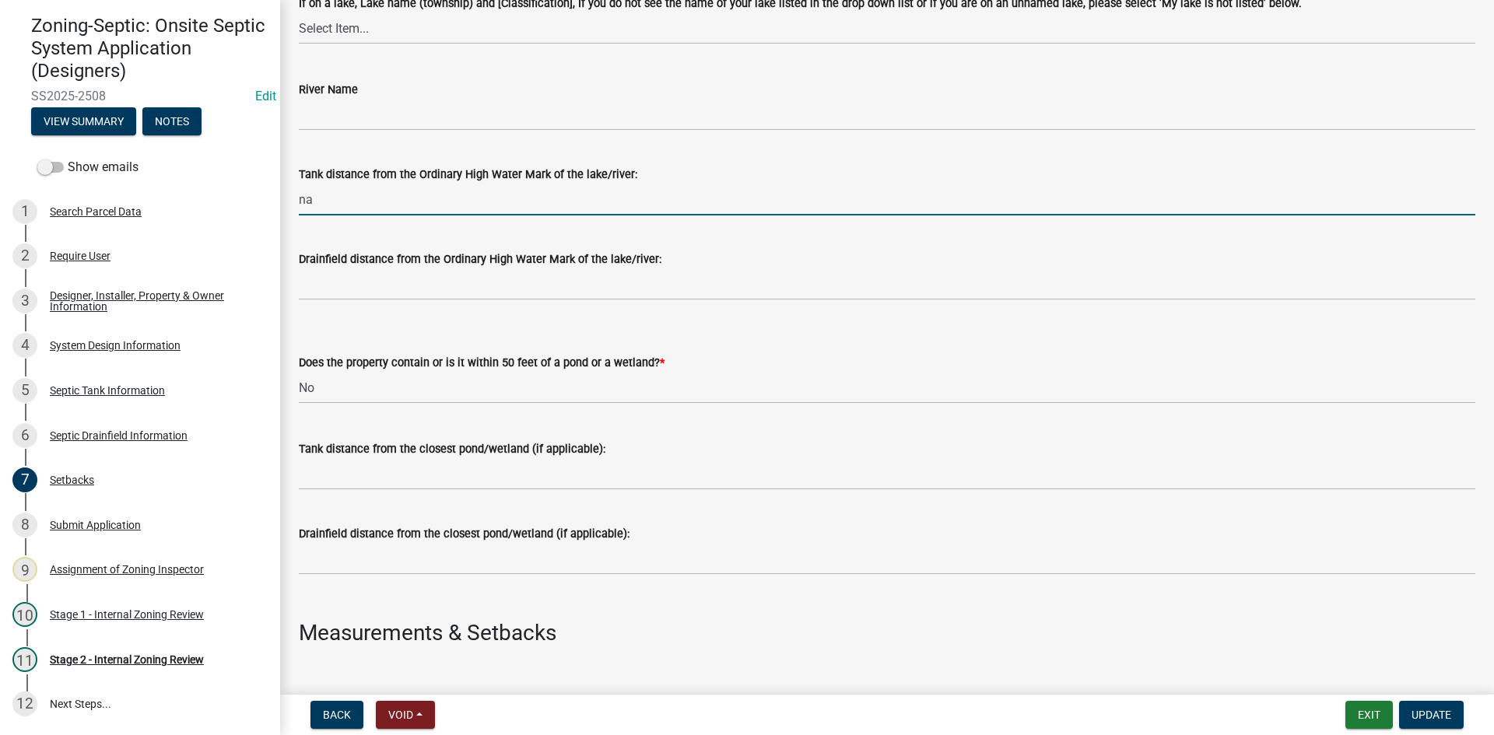
scroll to position [311, 0]
type input "na"
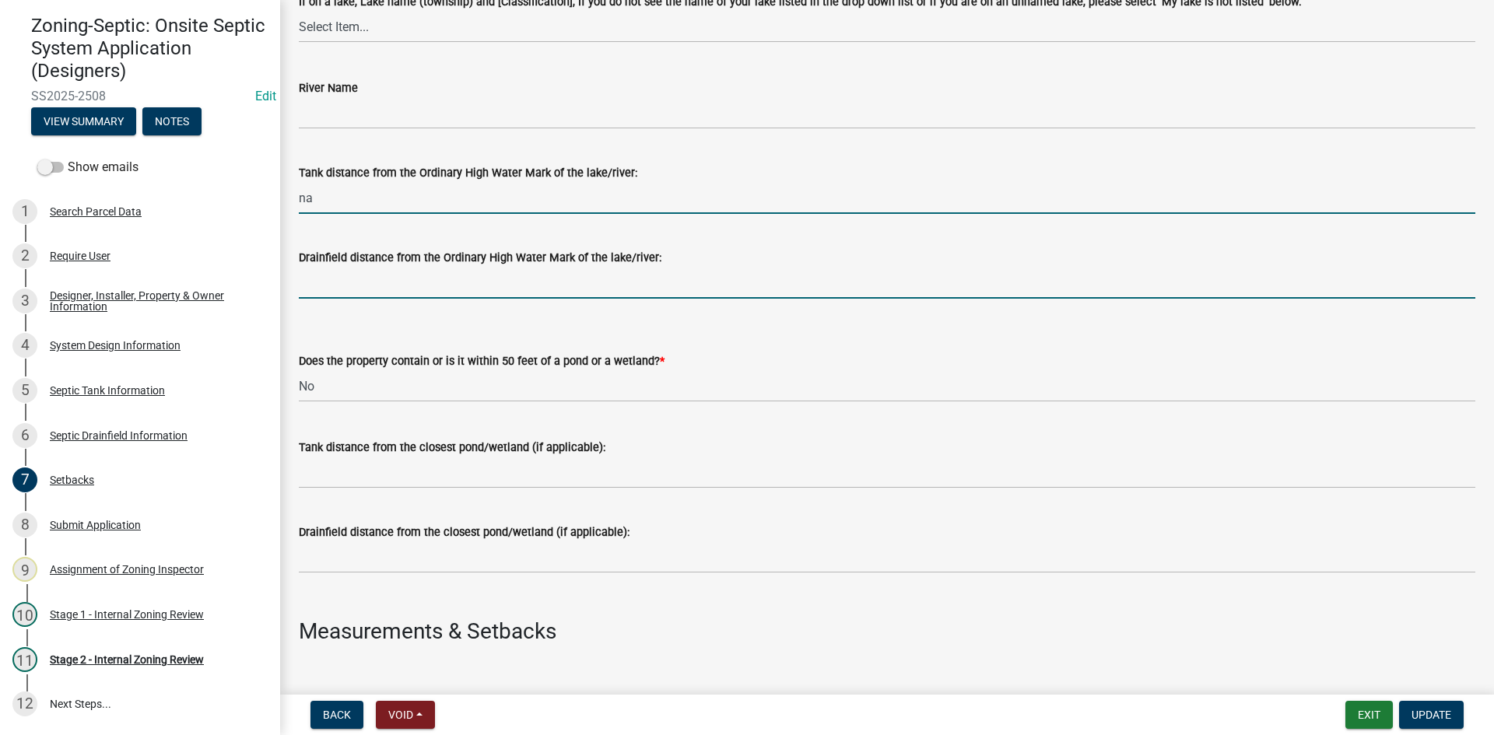
click at [345, 278] on input "Drainfield distance from the Ordinary High Water Mark of the lake/river:" at bounding box center [887, 283] width 1176 height 32
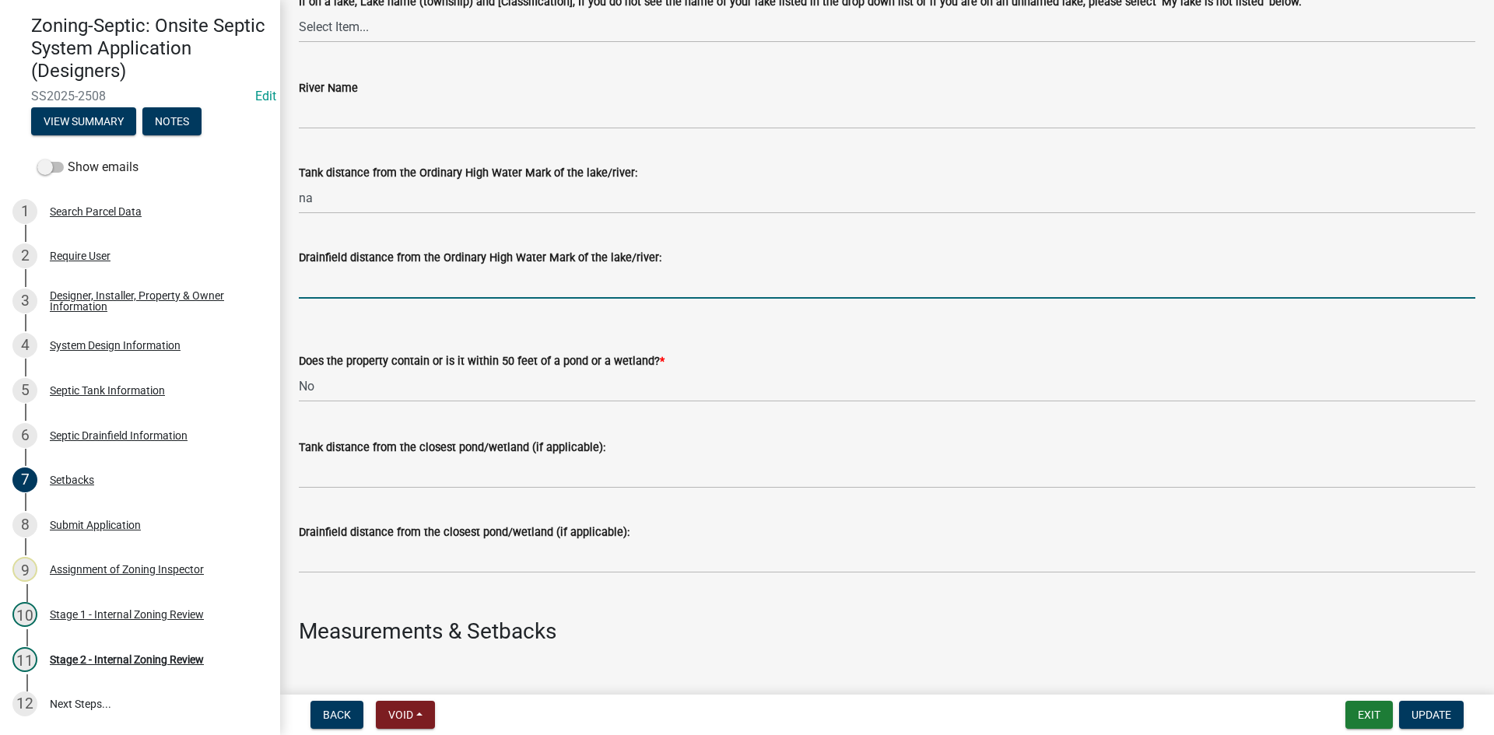
type input "NA"
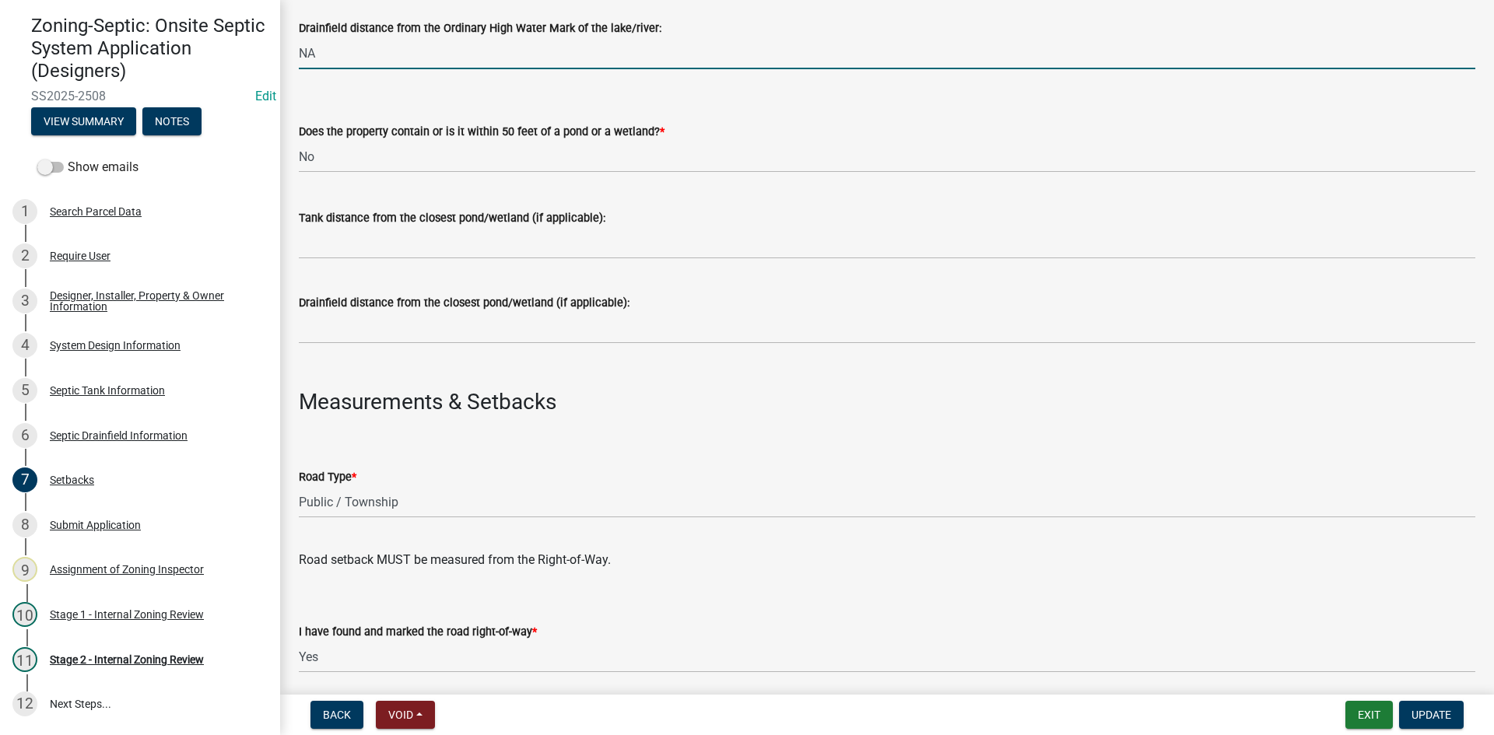
scroll to position [545, 0]
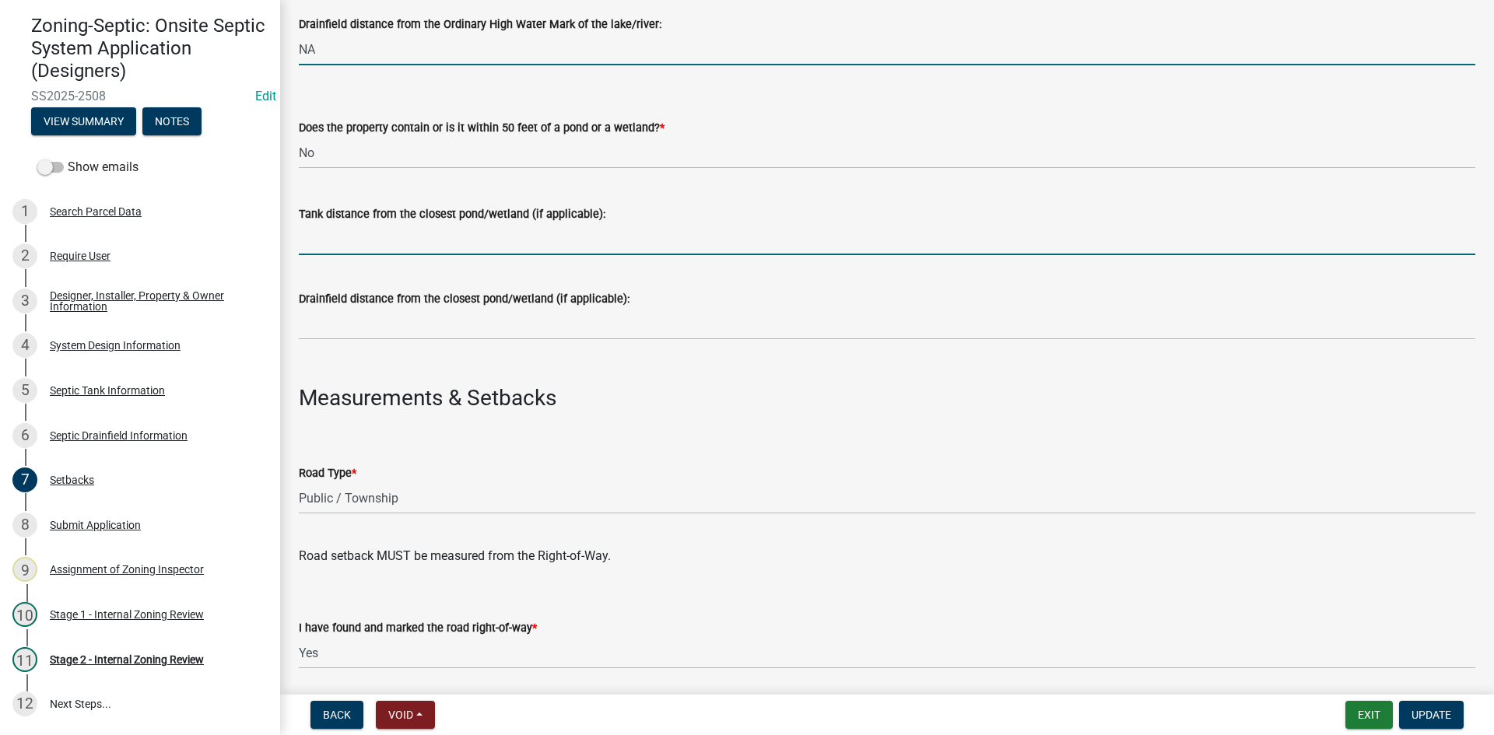
click at [345, 243] on input "Tank distance from the closest pond/wetland (if applicable):" at bounding box center [887, 239] width 1176 height 32
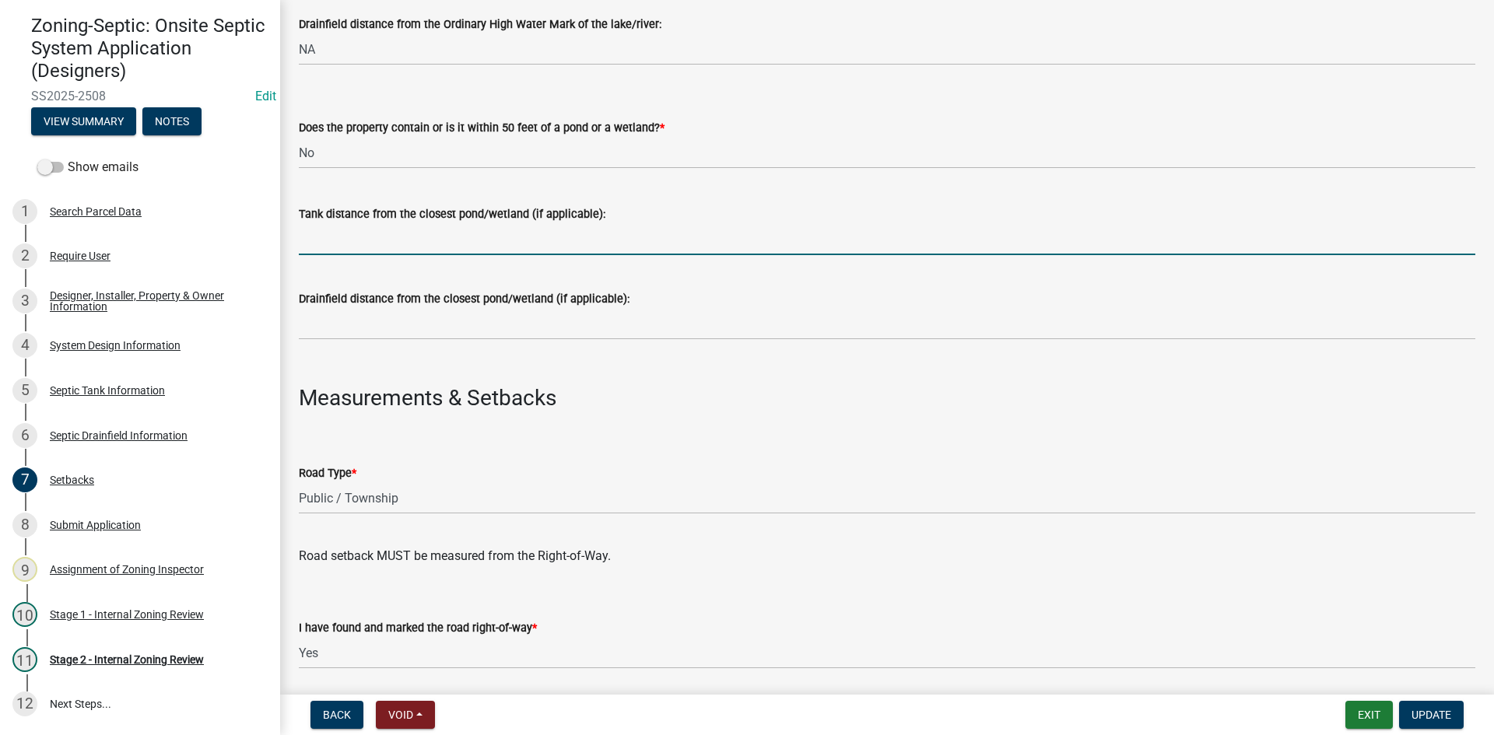
type input "NA"
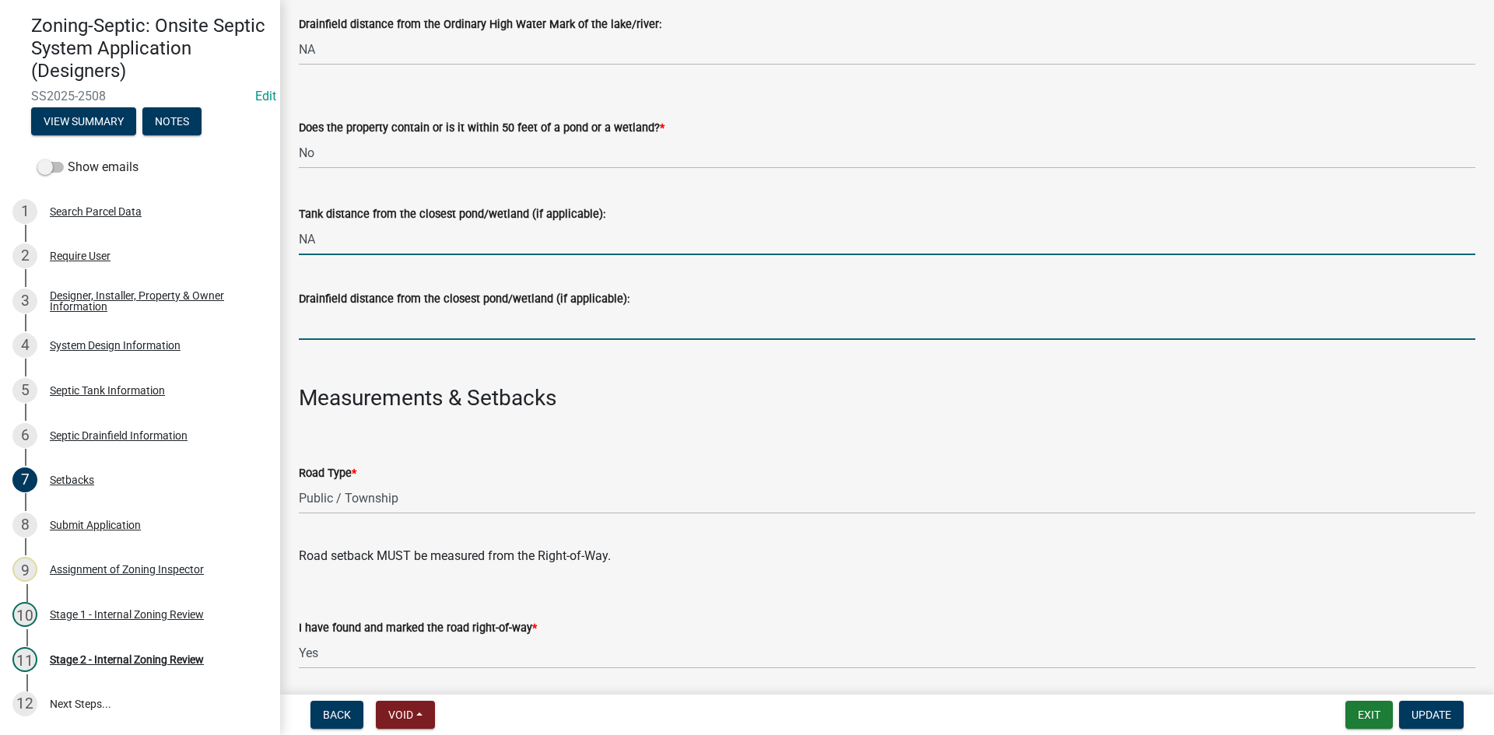
click at [338, 317] on input "Drainfield distance from the closest pond/wetland (if applicable):" at bounding box center [887, 324] width 1176 height 32
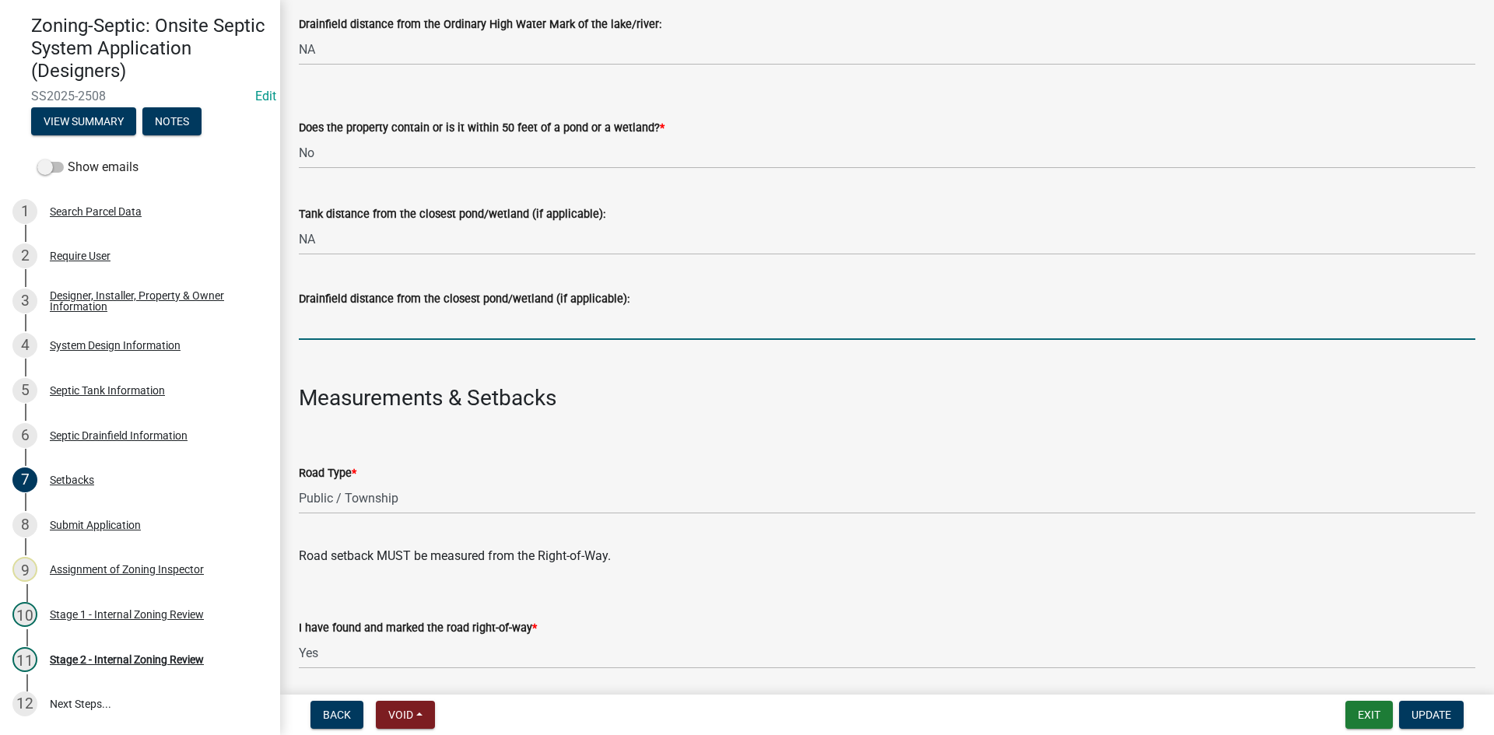
type input "NA"
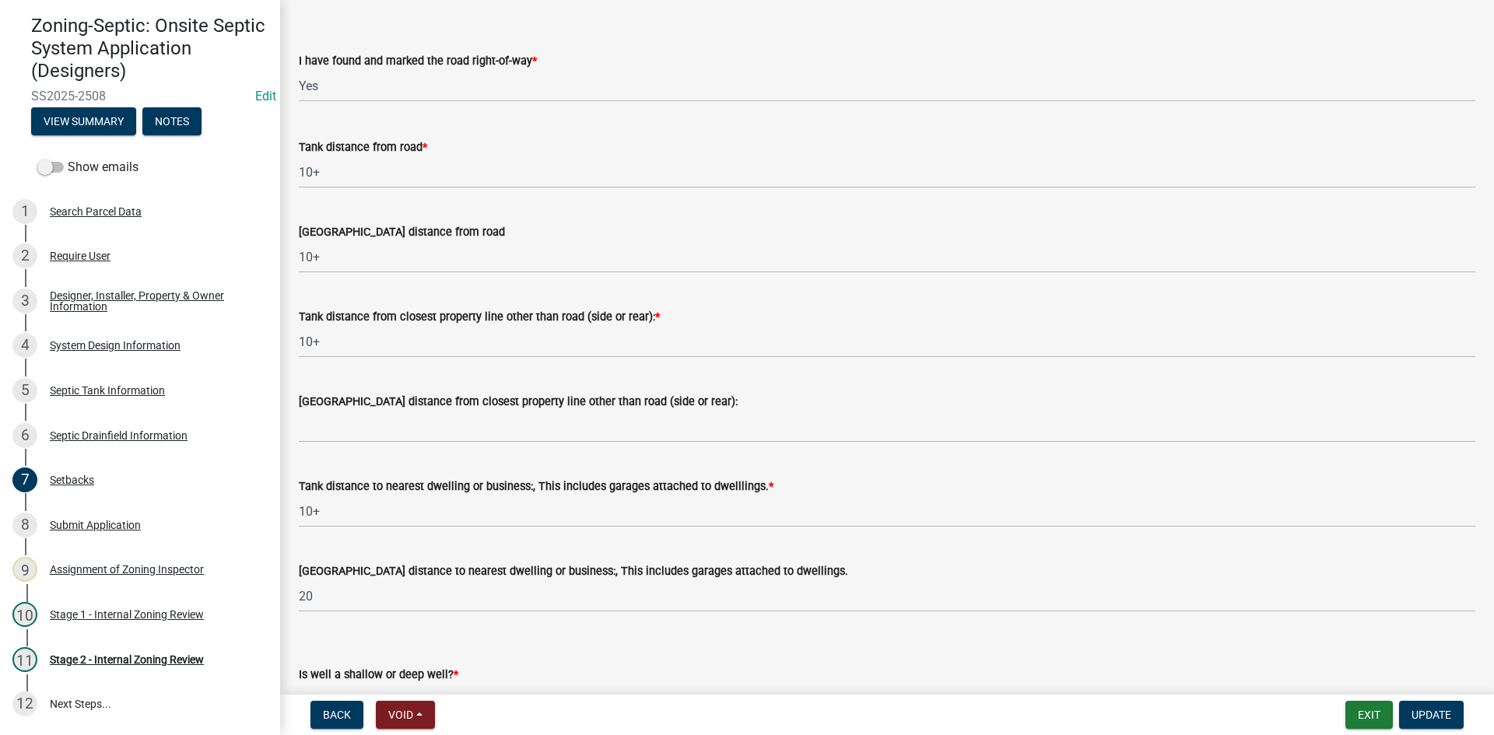
scroll to position [1167, 0]
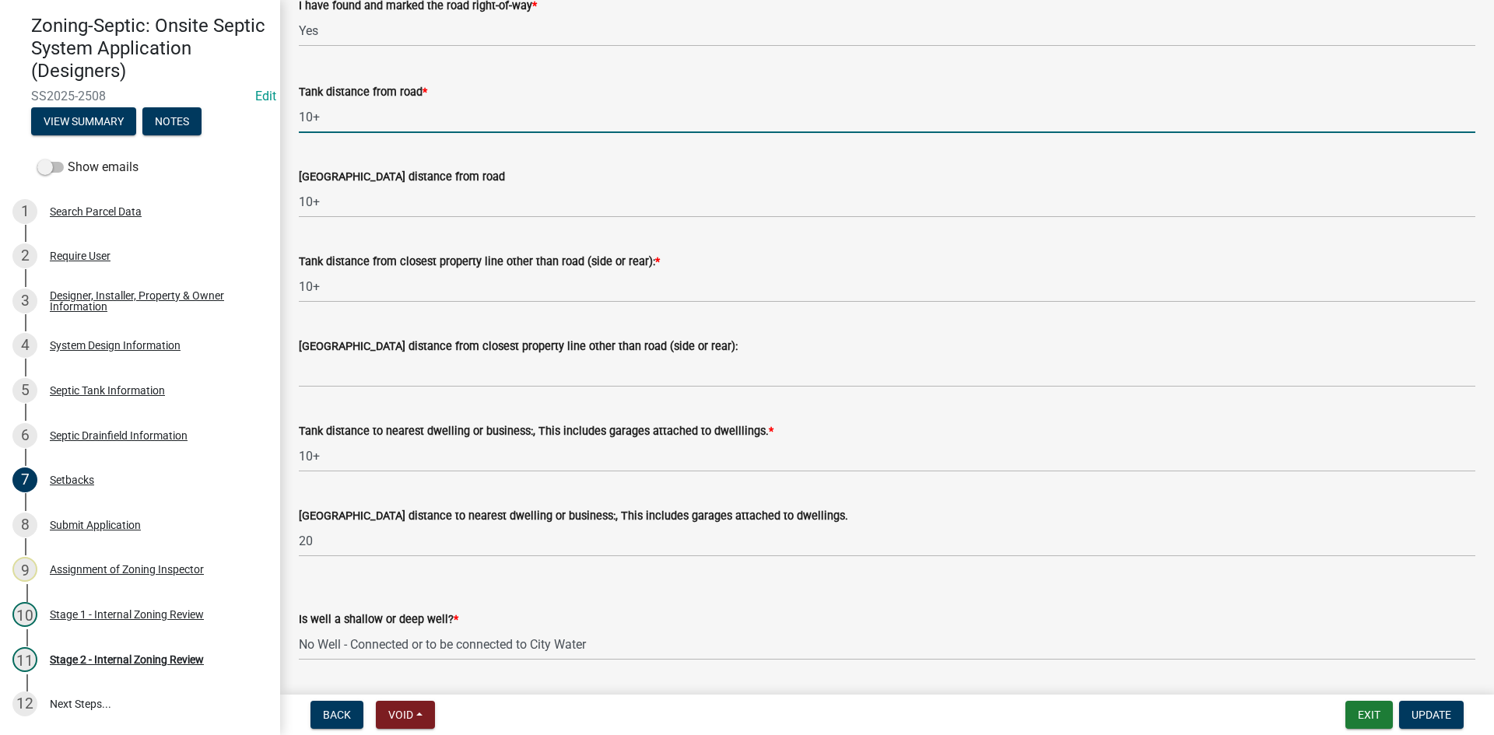
click at [364, 120] on input "10+" at bounding box center [887, 117] width 1176 height 32
click at [614, 73] on div "Tank distance from road * 10+" at bounding box center [887, 97] width 1176 height 72
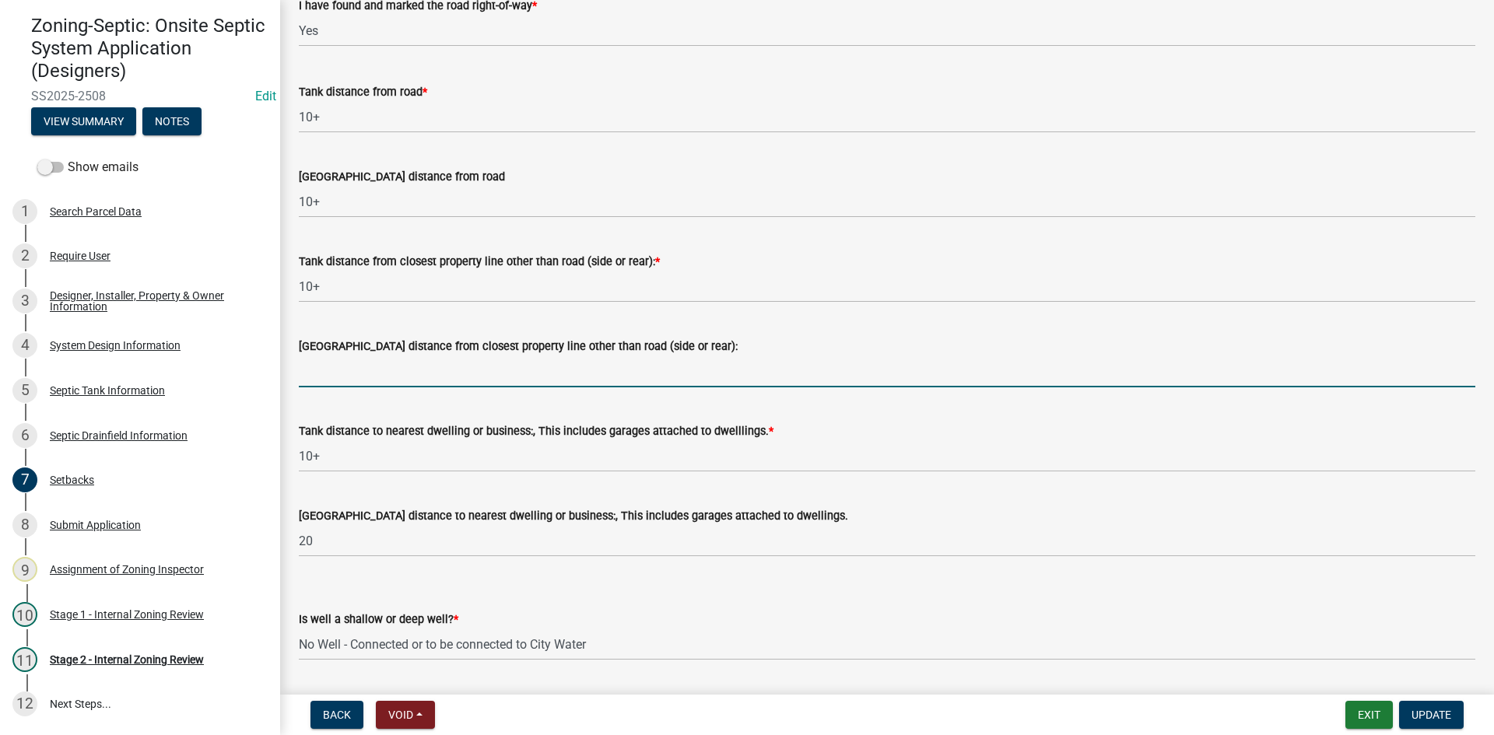
click at [352, 370] on input "[GEOGRAPHIC_DATA] distance from closest property line other than road (side or …" at bounding box center [887, 371] width 1176 height 32
type input "10"
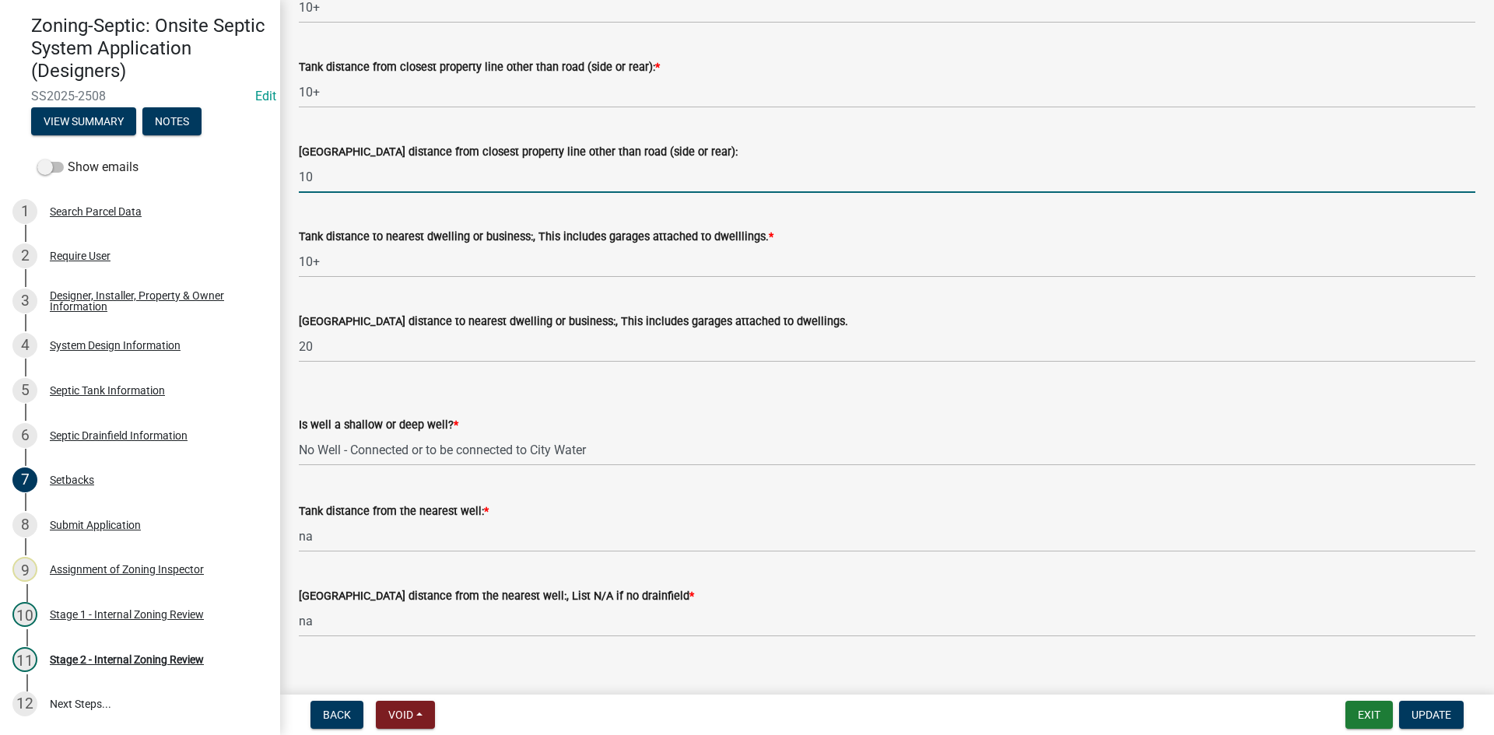
scroll to position [1383, 0]
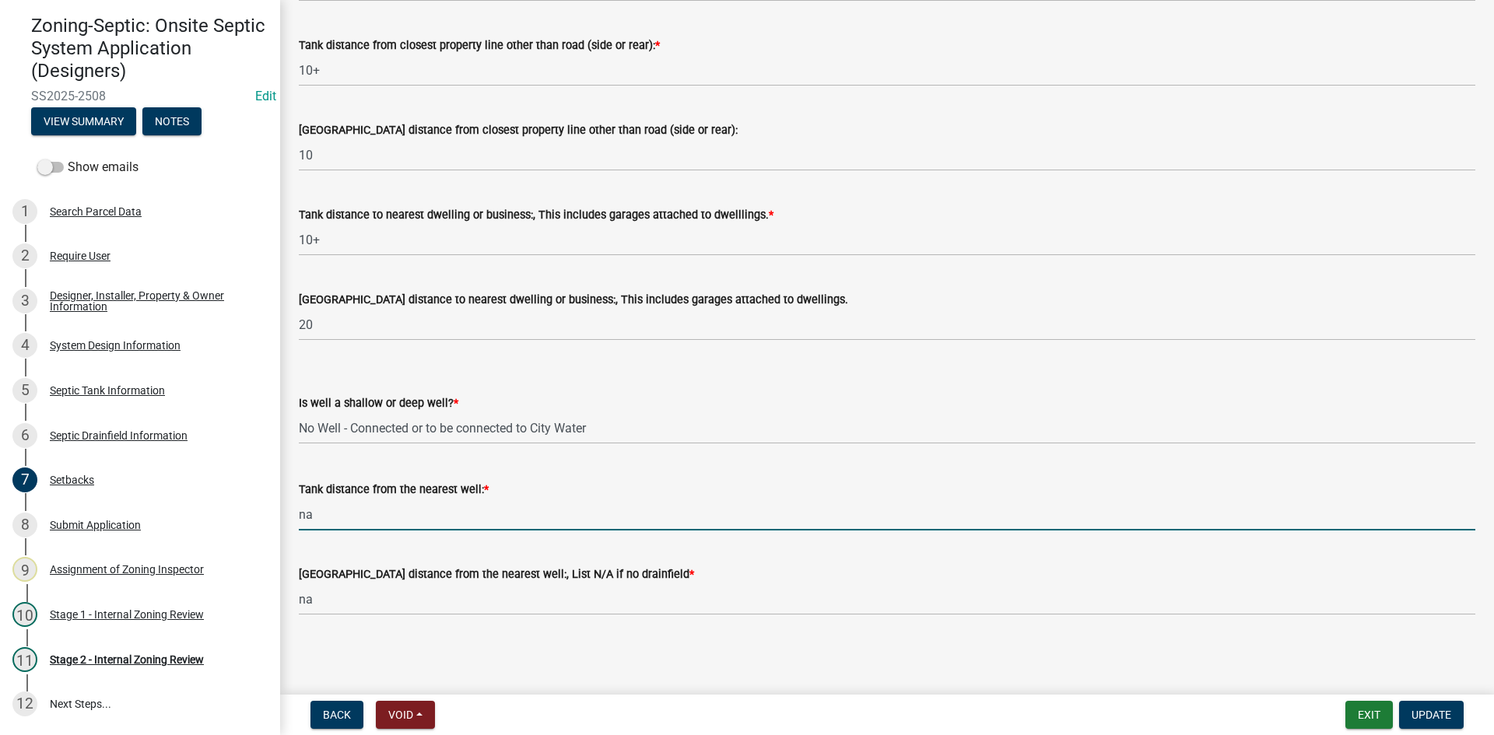
click at [314, 515] on input "na" at bounding box center [887, 515] width 1176 height 32
type input "na/tbd"
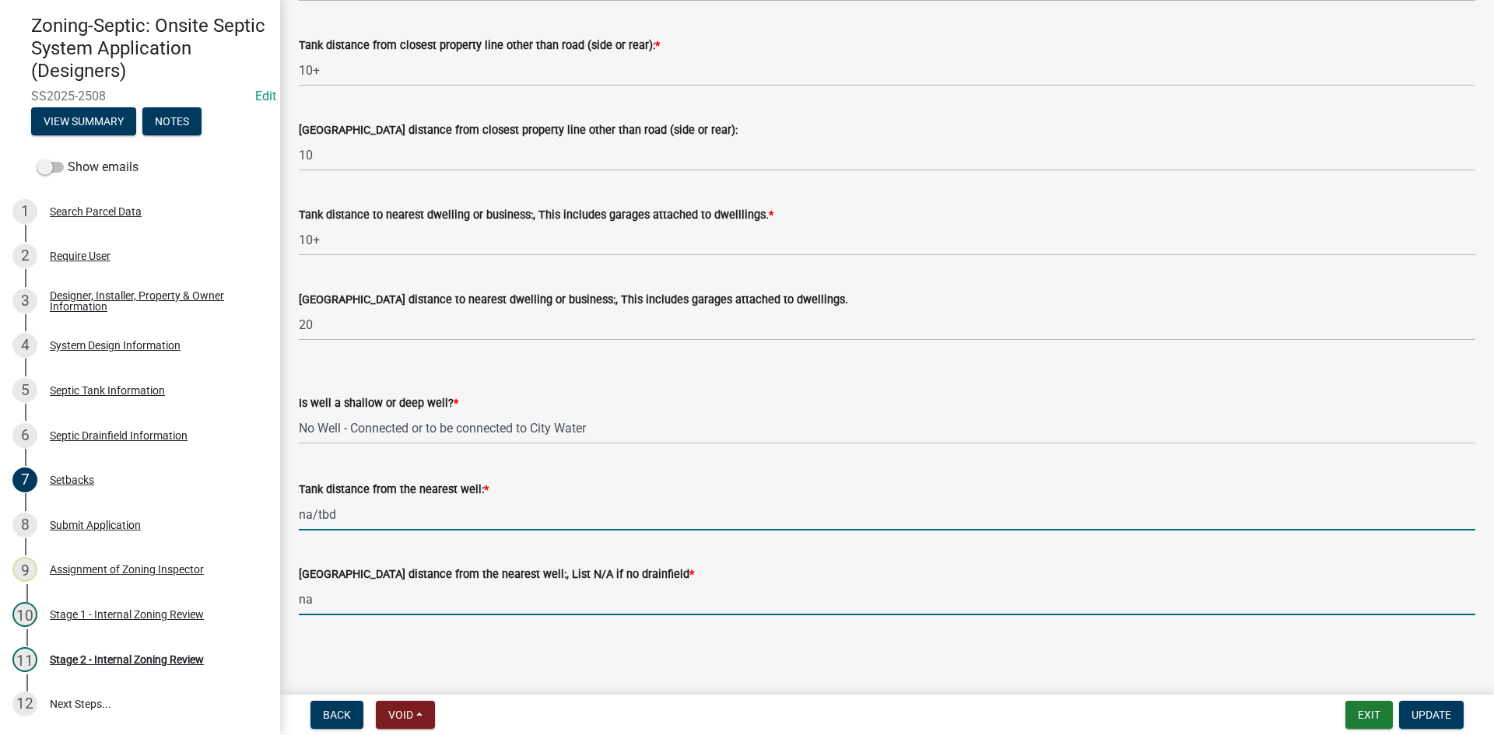
click at [323, 611] on input "na" at bounding box center [887, 599] width 1176 height 32
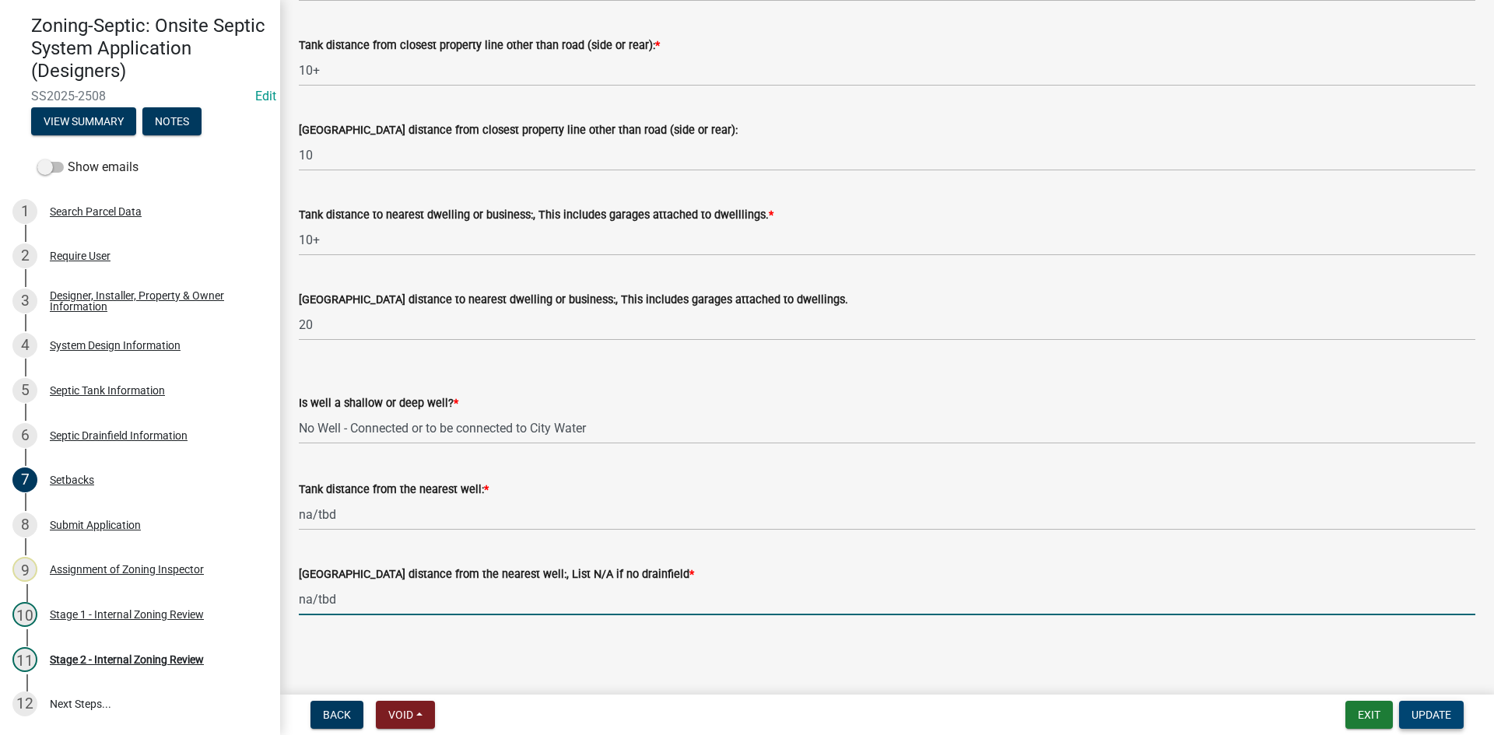
type input "na/tbd"
click at [1417, 709] on span "Update" at bounding box center [1431, 715] width 40 height 12
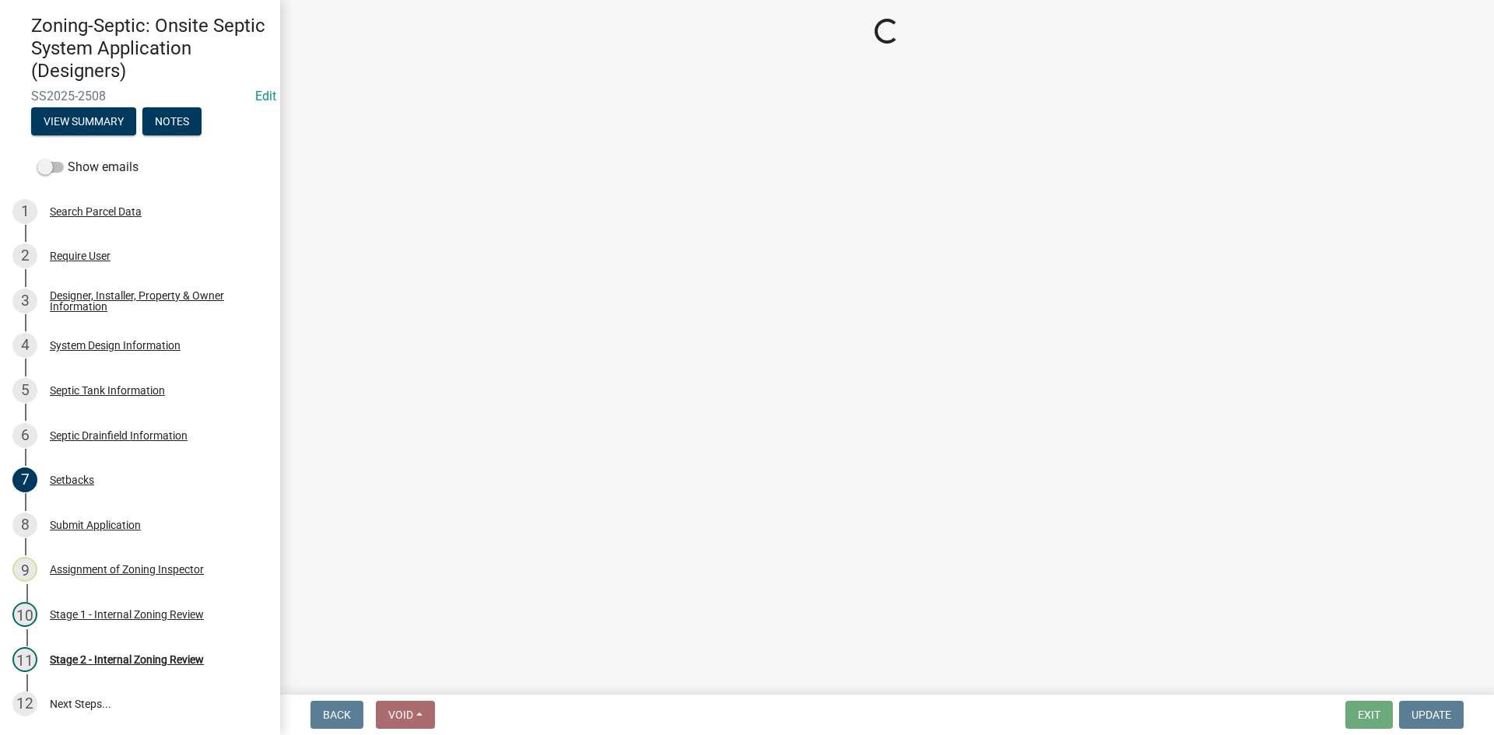
scroll to position [177, 0]
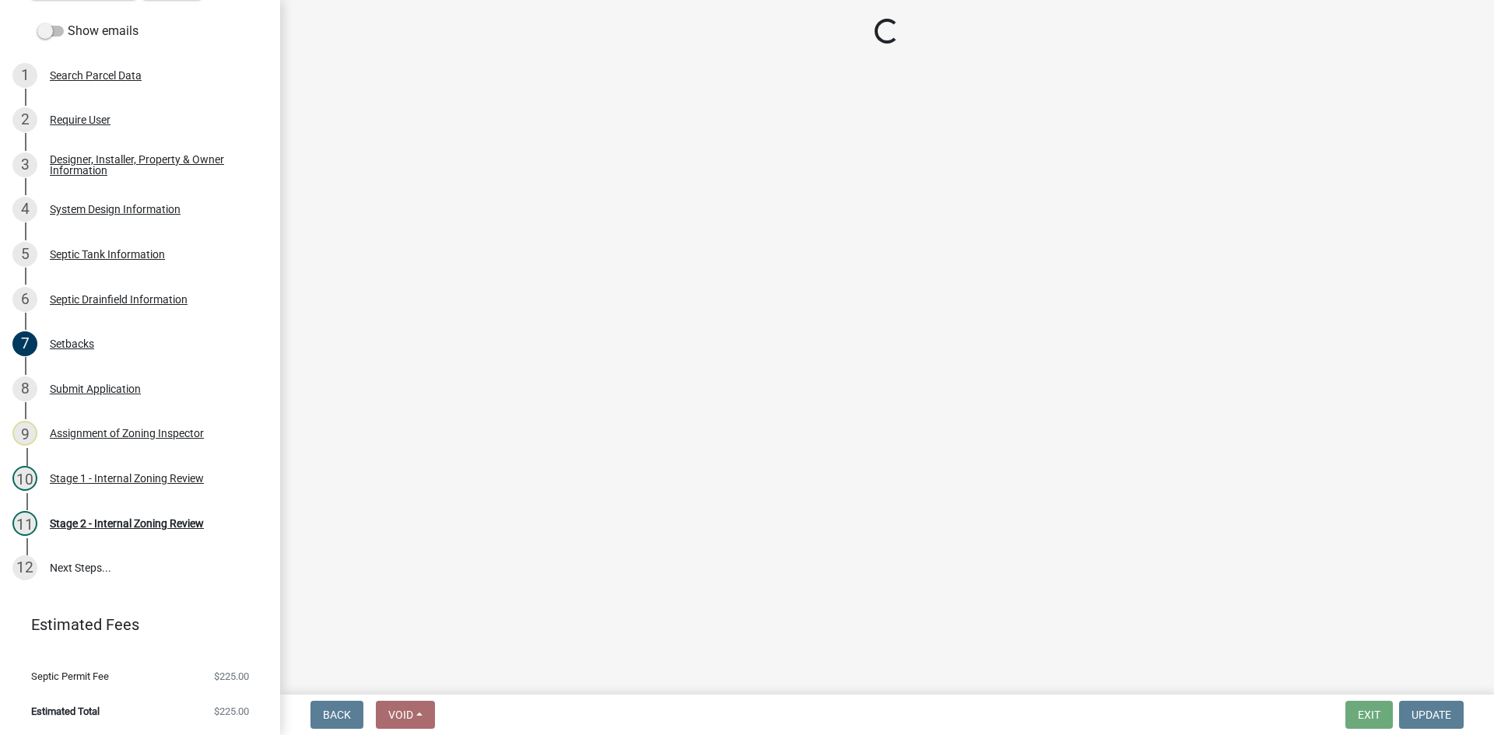
select select "6aff4bf5-f522-4fb2-96f1-02faf4b88fa3"
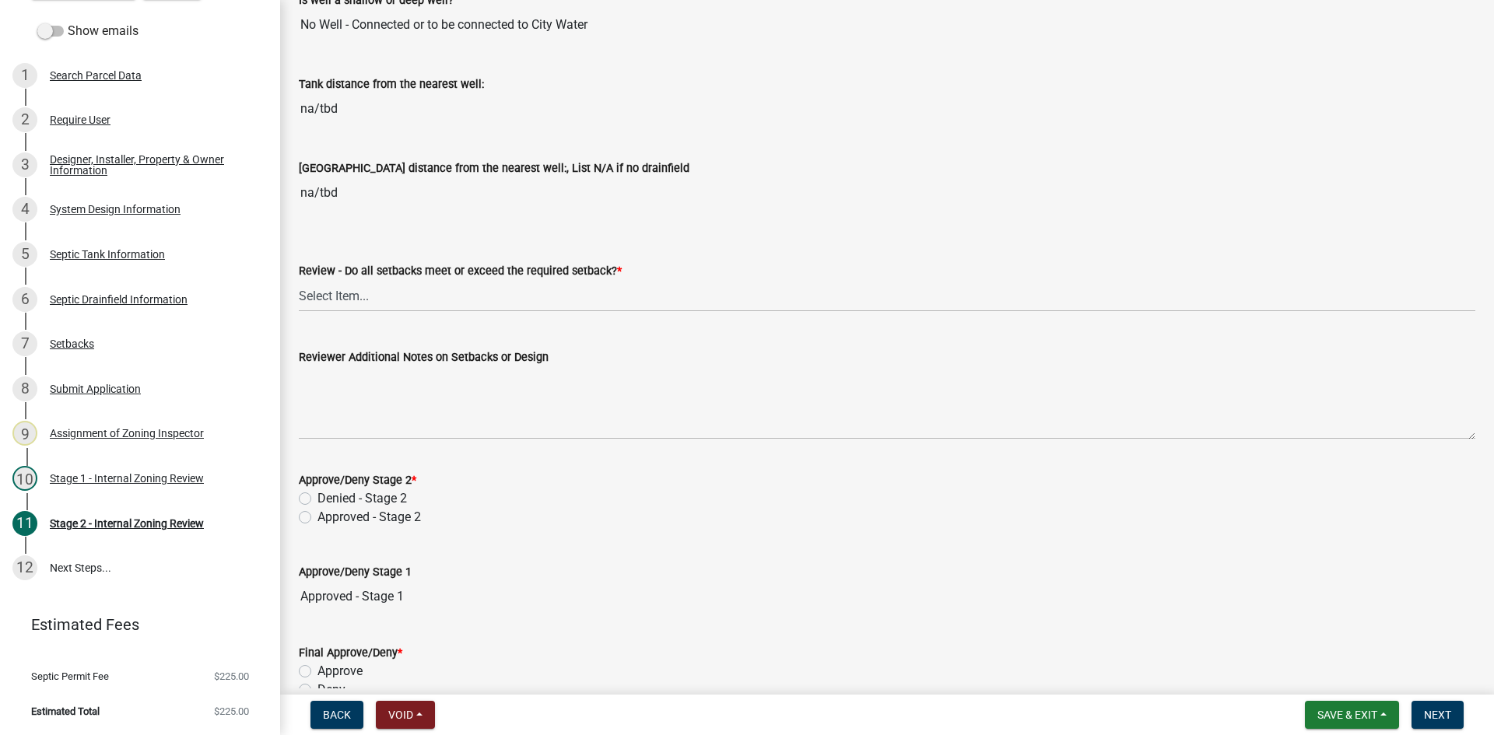
scroll to position [2022, 0]
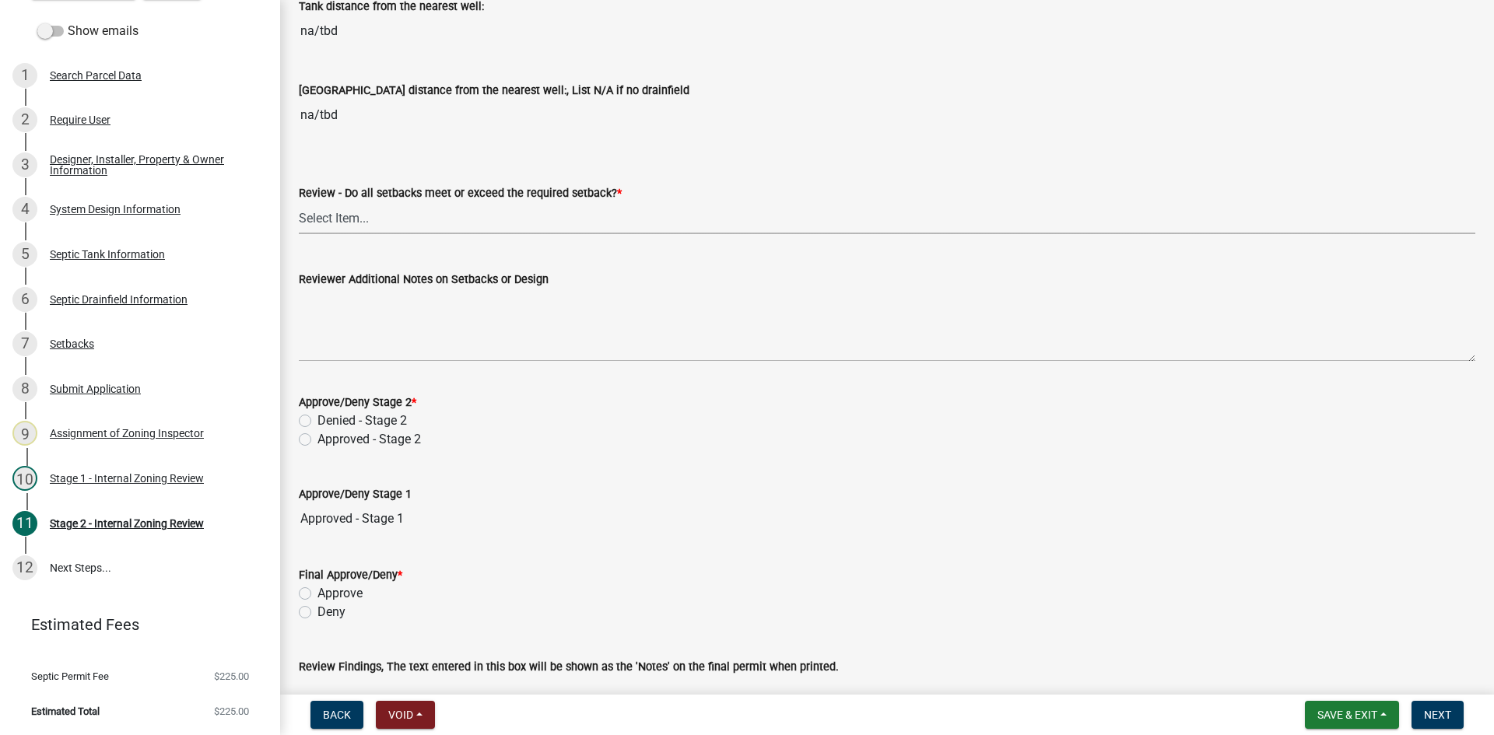
click at [326, 213] on select "Select Item... Yes No N/A" at bounding box center [887, 218] width 1176 height 32
click at [299, 202] on select "Select Item... Yes No N/A" at bounding box center [887, 218] width 1176 height 32
select select "1ad81be4-5d59-46bf-8b7b-d7c0f20ad891"
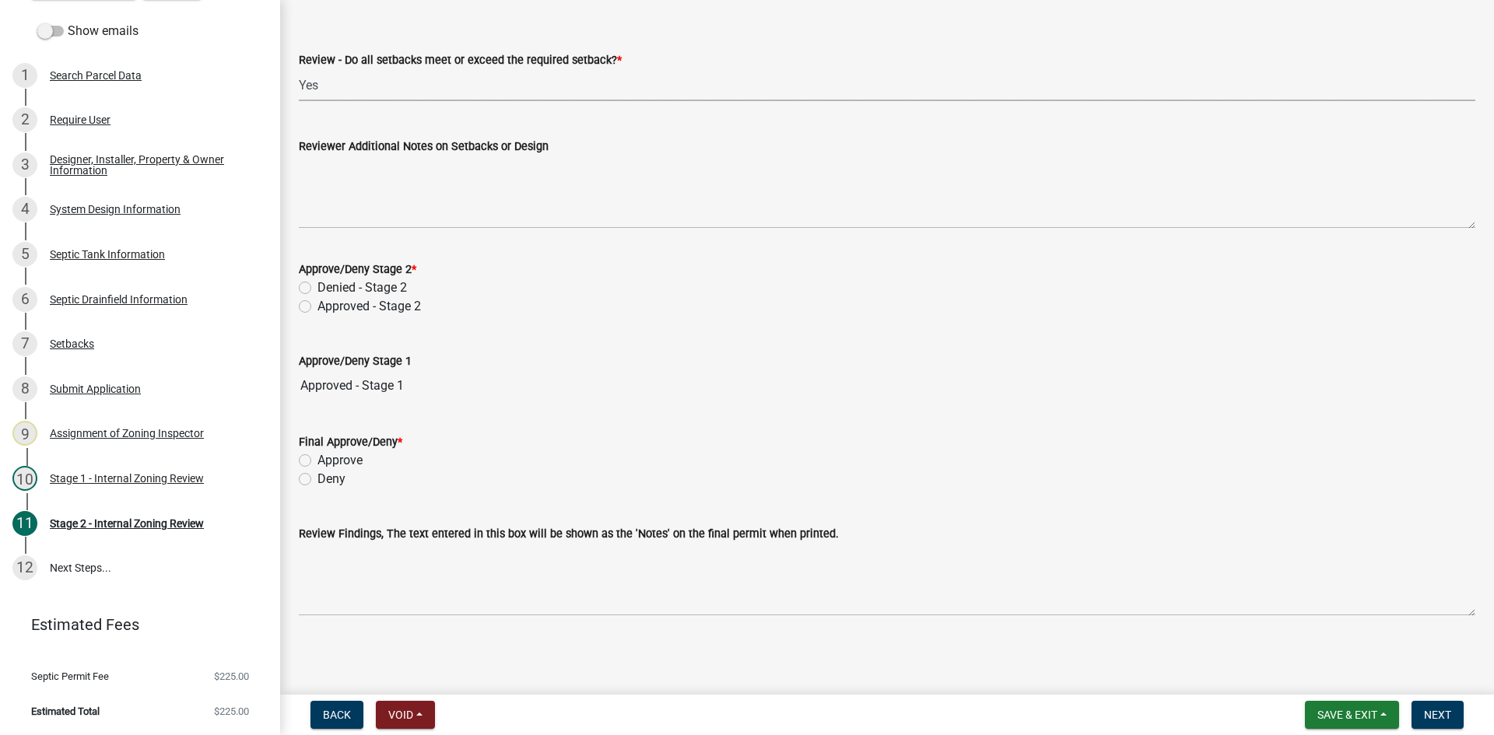
scroll to position [2156, 0]
click at [317, 304] on label "Approved - Stage 2" at bounding box center [368, 305] width 103 height 19
click at [317, 304] on input "Approved - Stage 2" at bounding box center [322, 301] width 10 height 10
radio input "true"
click at [311, 462] on div "Approve" at bounding box center [887, 459] width 1176 height 19
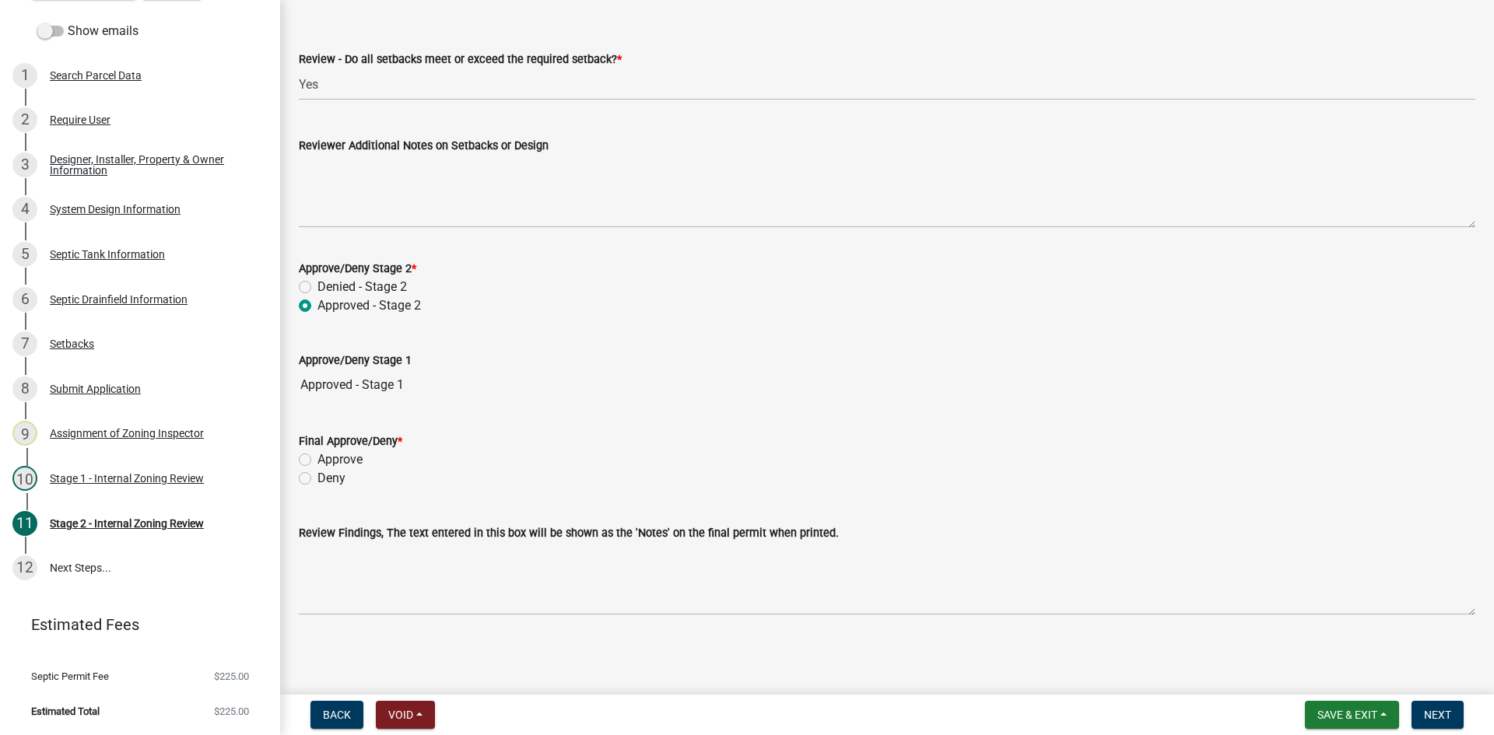
click at [317, 461] on label "Approve" at bounding box center [339, 459] width 45 height 19
click at [317, 461] on input "Approve" at bounding box center [322, 455] width 10 height 10
radio input "true"
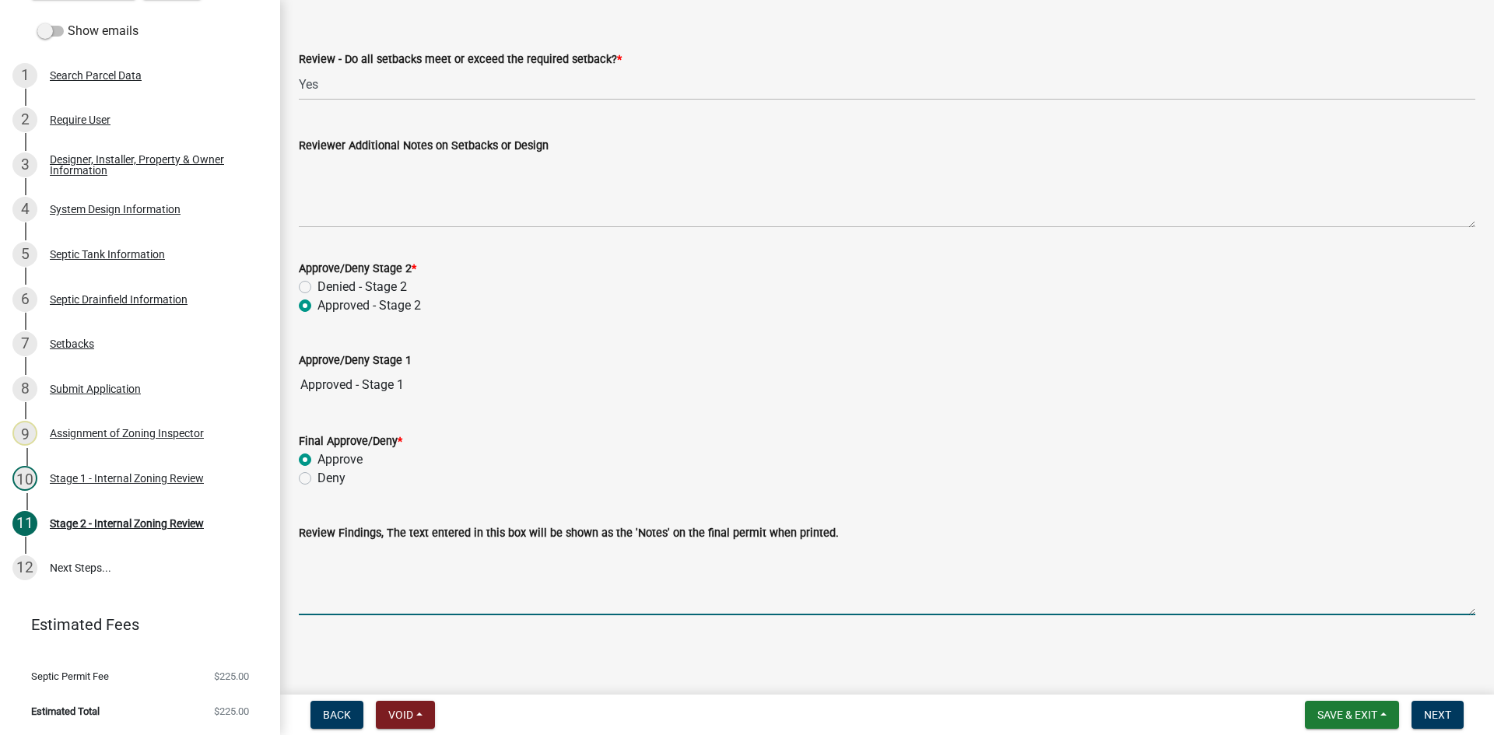
click at [390, 580] on textarea "Review Findings, The text entered in this box will be shown as the 'Notes' on t…" at bounding box center [887, 578] width 1176 height 73
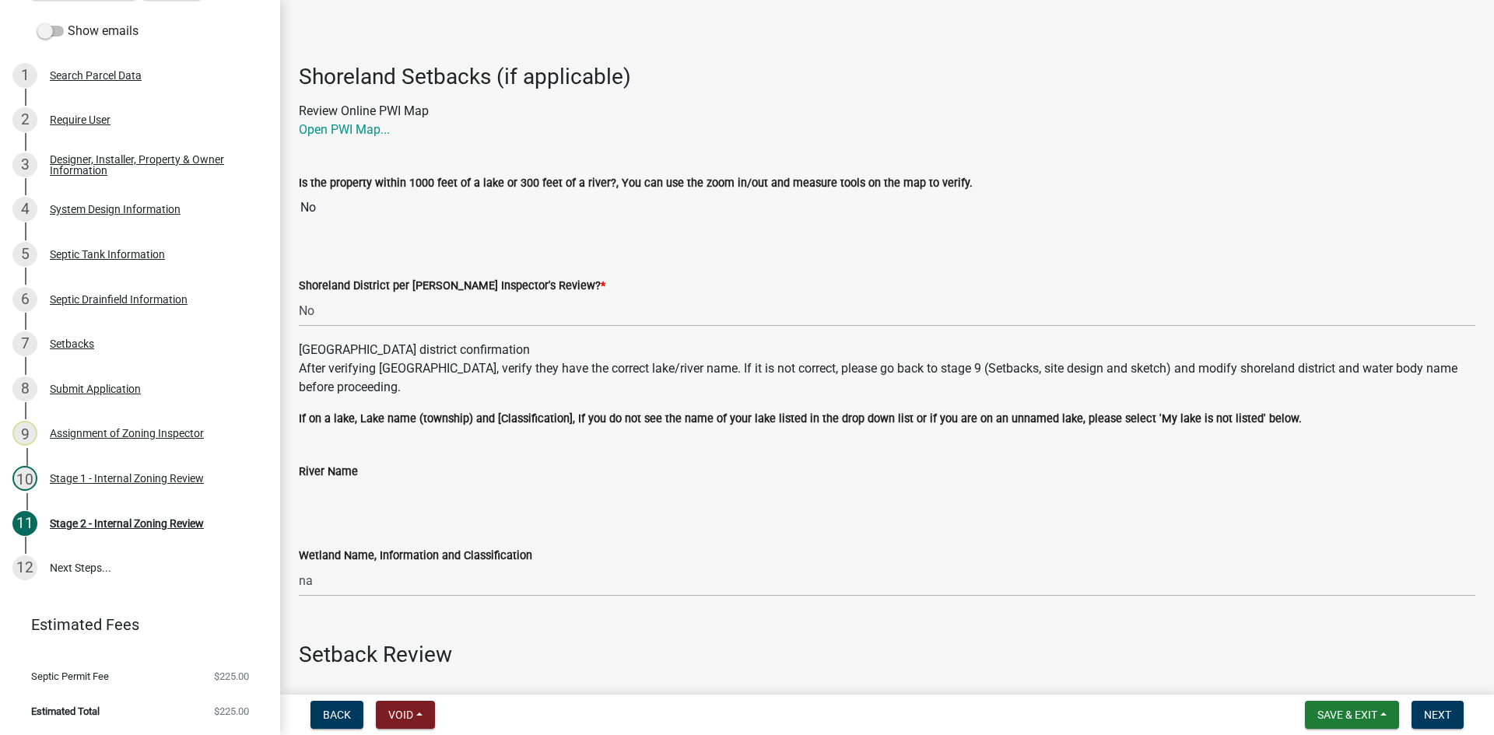
scroll to position [0, 0]
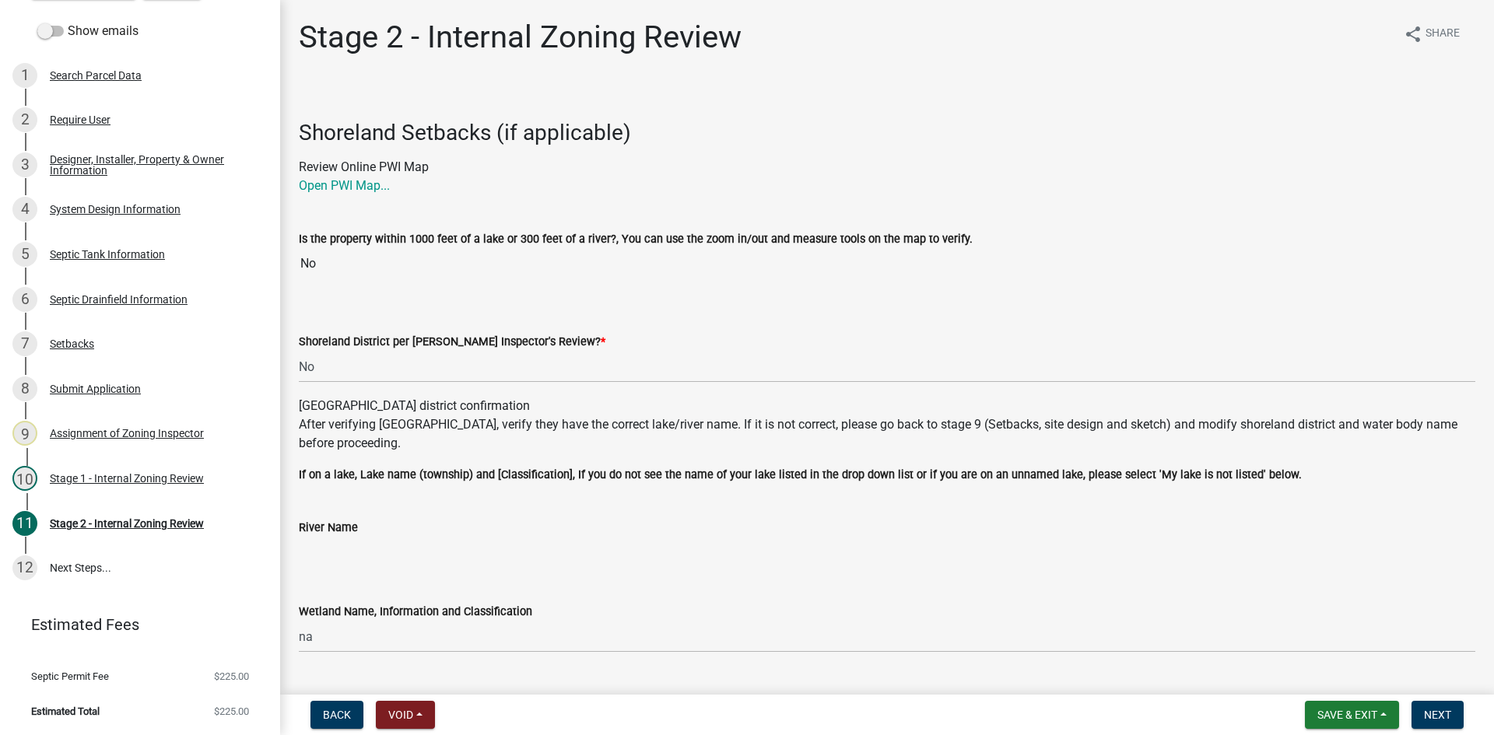
click at [1178, 652] on wm-data-entity-input "Wetland Name, Information and Classification na" at bounding box center [887, 622] width 1176 height 85
click at [1342, 719] on span "Save & Exit" at bounding box center [1347, 715] width 60 height 12
click at [1318, 646] on button "Save" at bounding box center [1336, 636] width 124 height 37
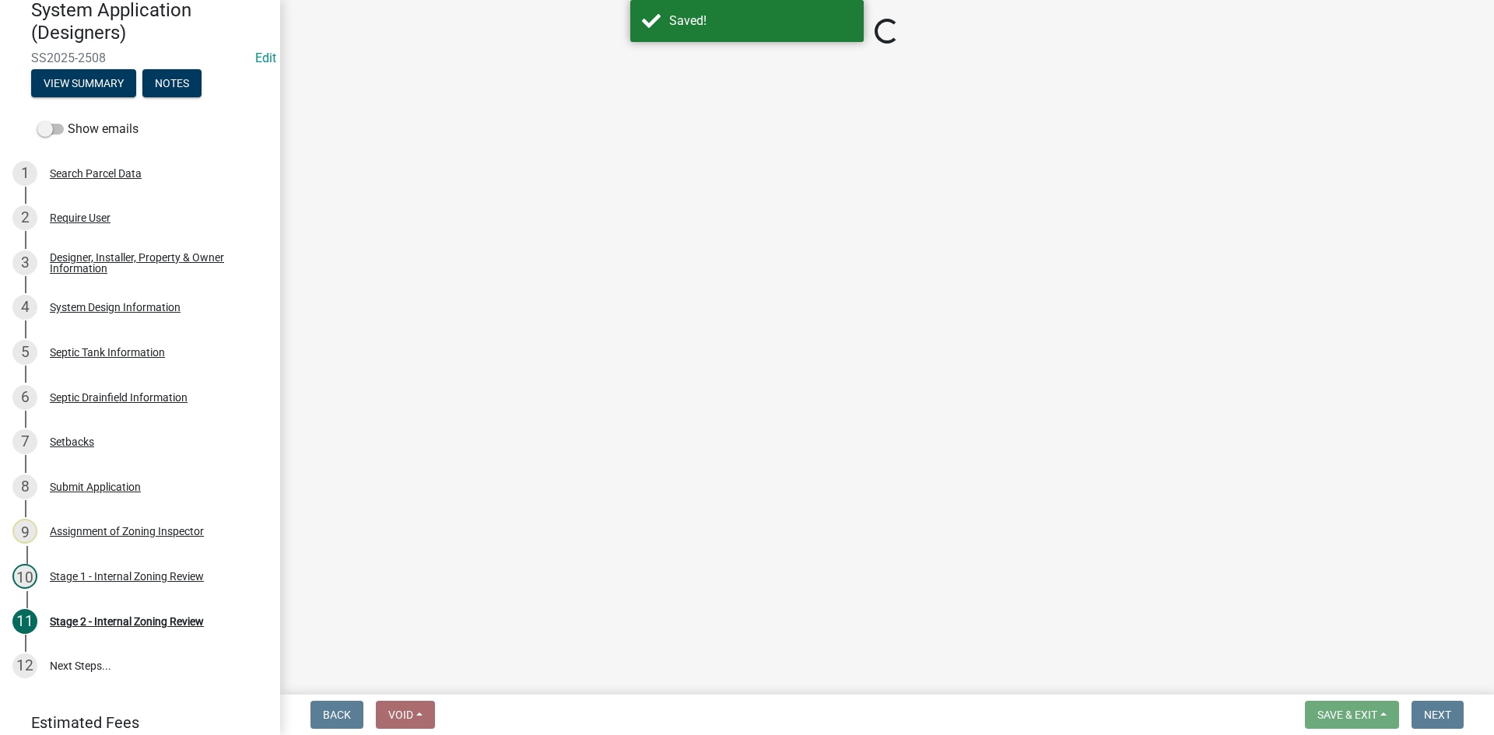
scroll to position [67, 0]
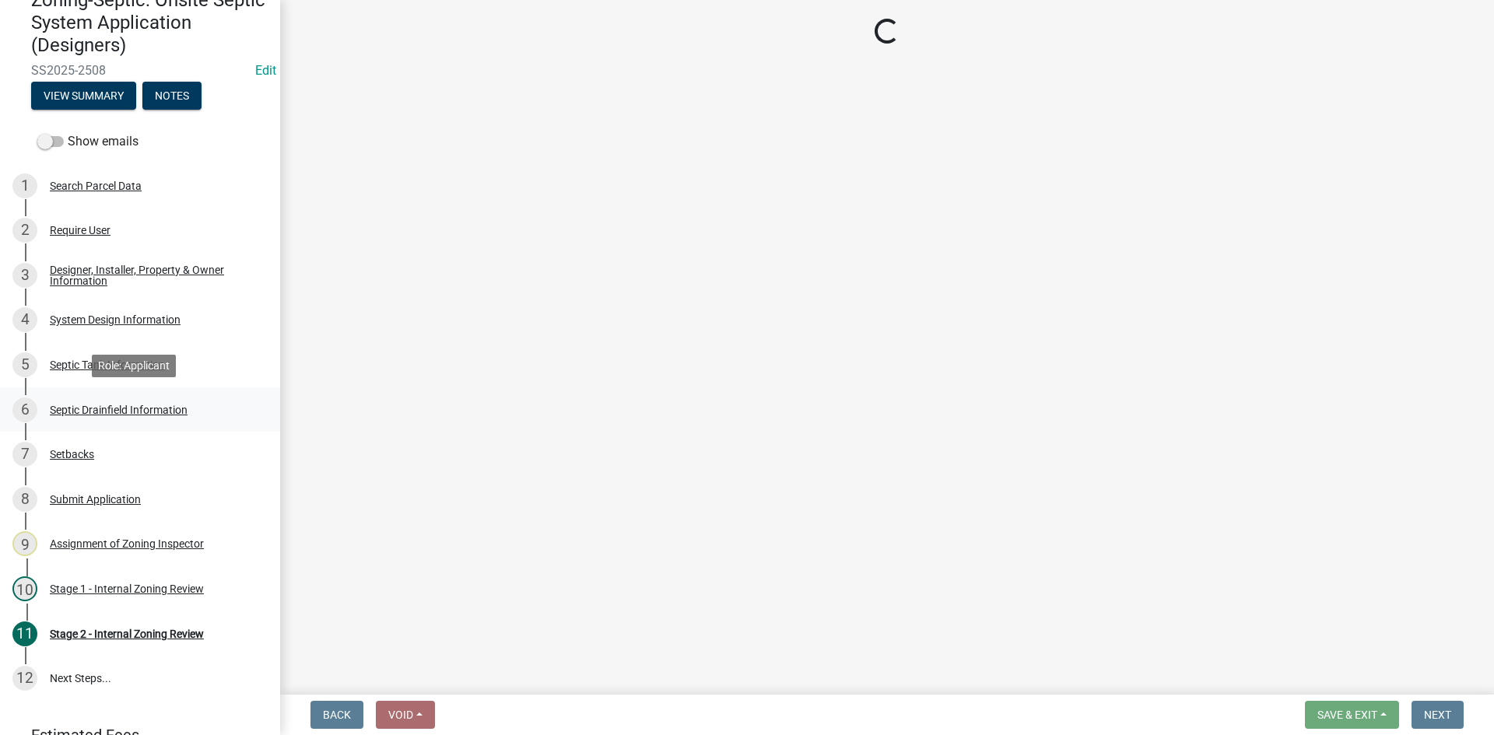
select select "6aff4bf5-f522-4fb2-96f1-02faf4b88fa3"
select select "1ad81be4-5d59-46bf-8b7b-d7c0f20ad891"
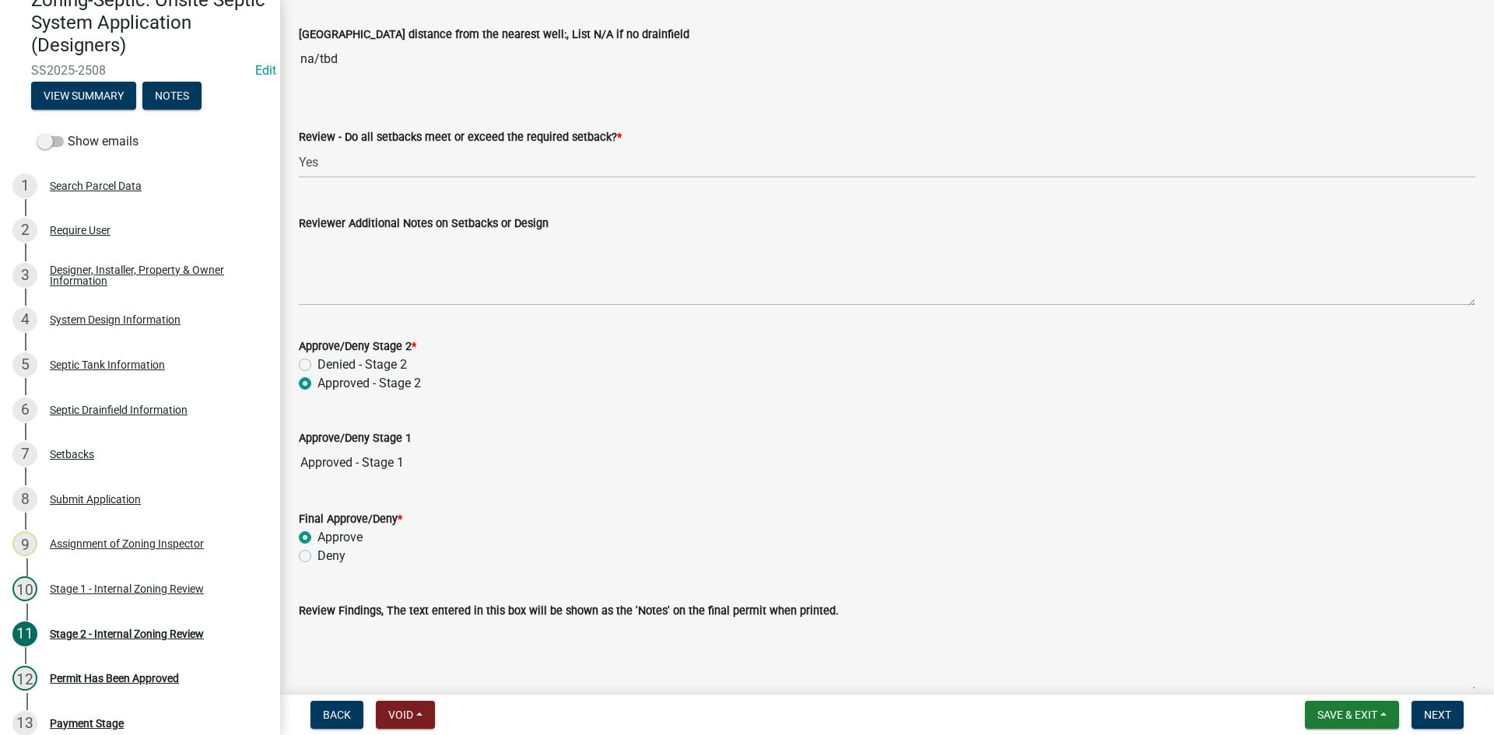
scroll to position [2156, 0]
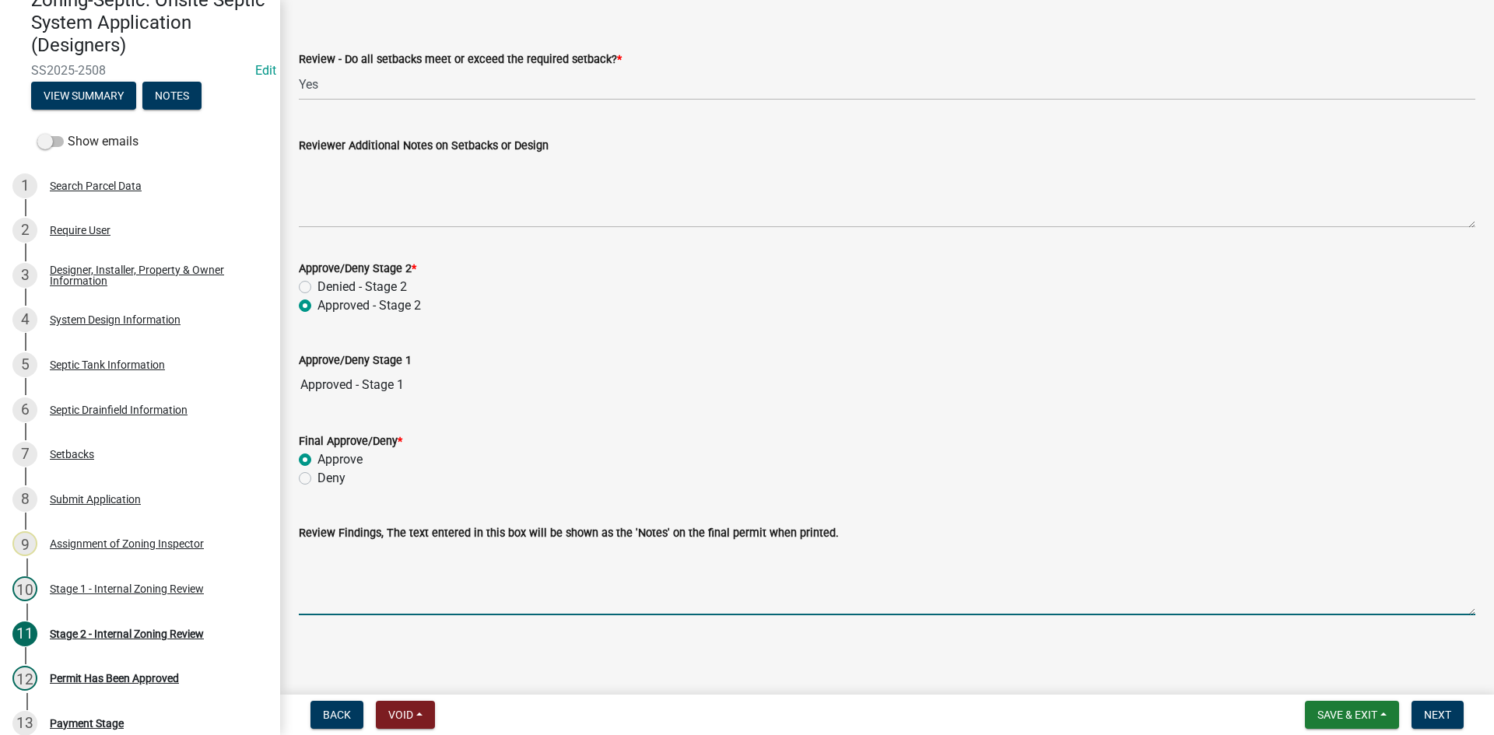
click at [373, 583] on textarea "Review Findings, The text entered in this box will be shown as the 'Notes' on t…" at bounding box center [887, 578] width 1176 height 73
click at [423, 559] on textarea "Review Findings, The text entered in this box will be shown as the 'Notes' on t…" at bounding box center [887, 578] width 1176 height 73
type textarea "44 q4 chambers"
click at [1445, 716] on span "Next" at bounding box center [1437, 715] width 27 height 12
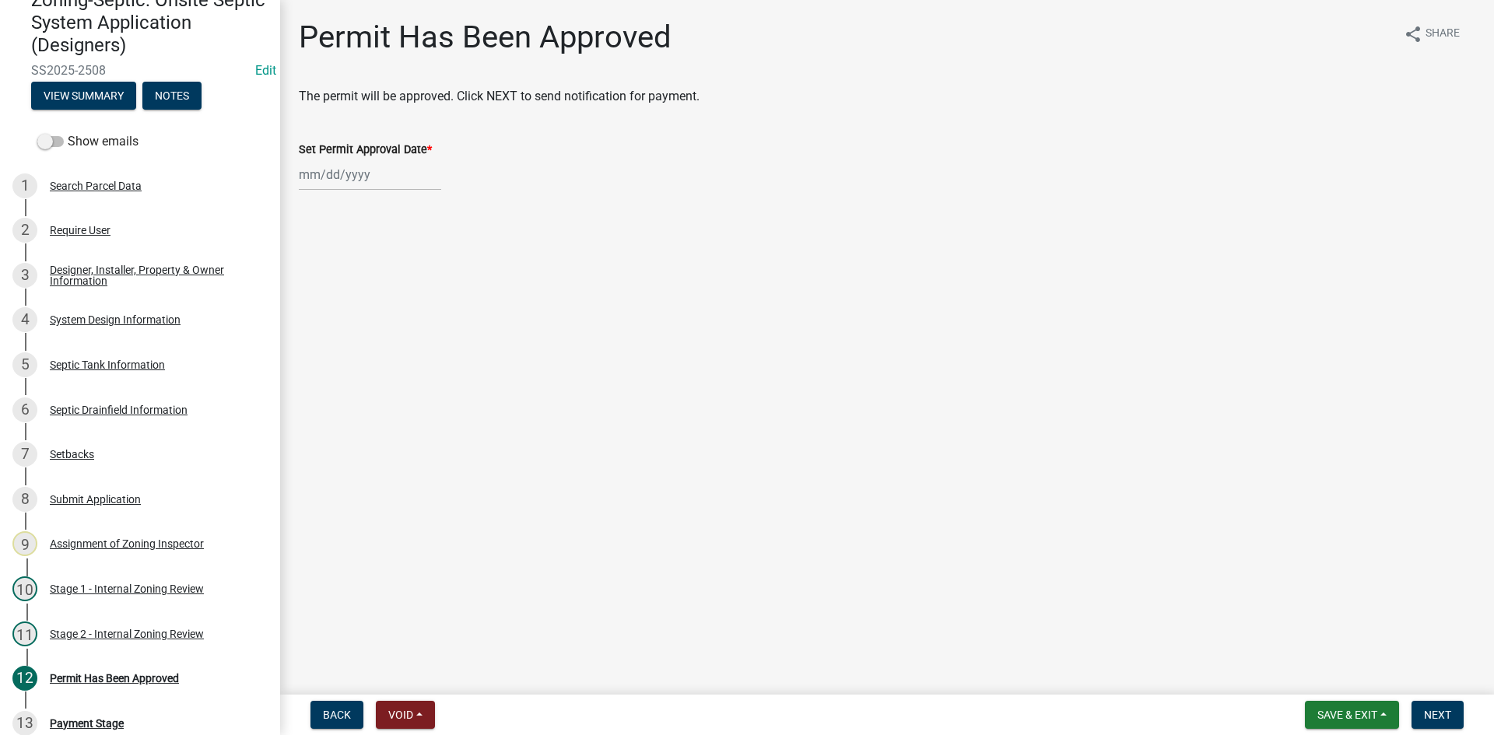
click at [281, 126] on div "Permit Has Been Approved share Share The permit will be approved. Click NEXT to…" at bounding box center [886, 119] width 1213 height 200
click at [352, 170] on div at bounding box center [370, 175] width 142 height 32
select select "9"
select select "2025"
click at [390, 288] on div "11" at bounding box center [388, 282] width 25 height 25
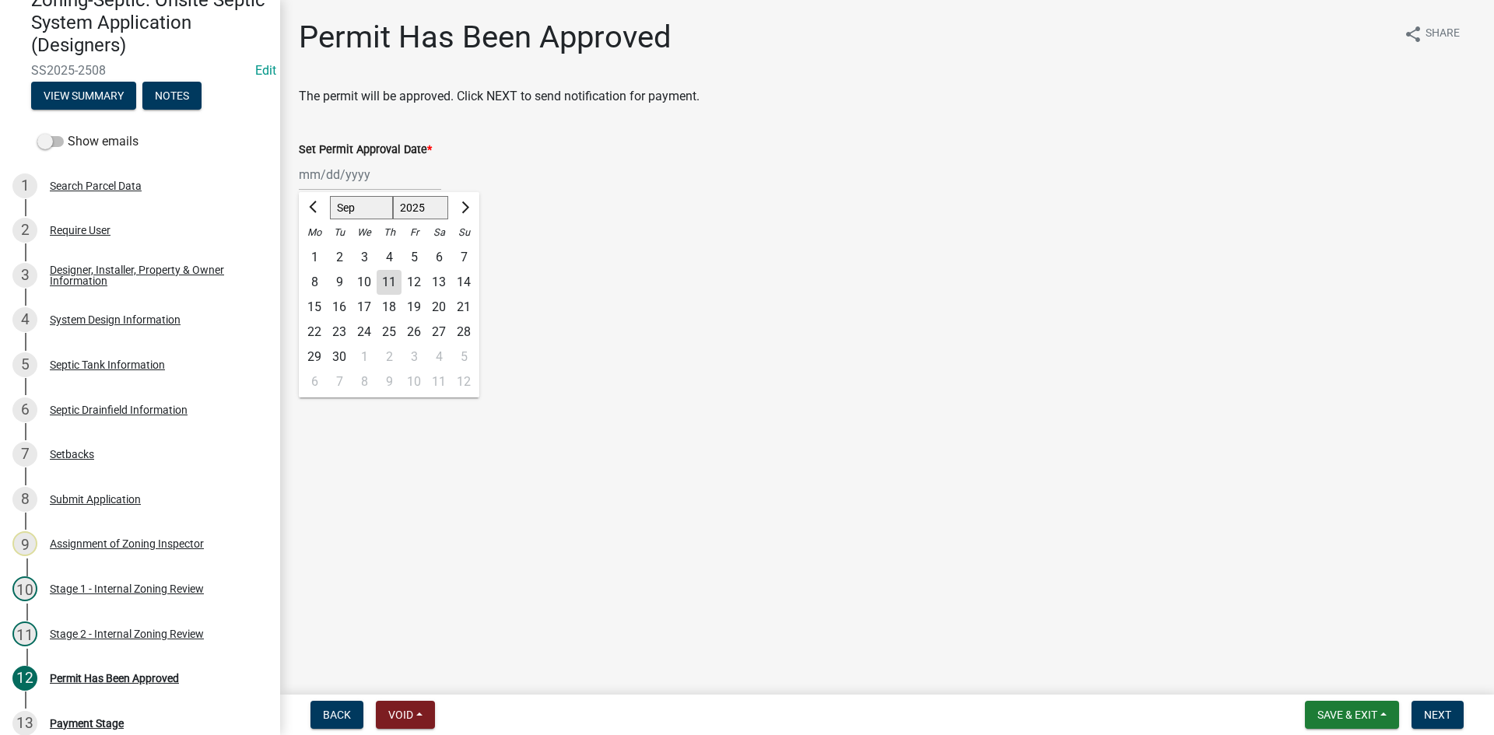
type input "[DATE]"
click at [1435, 713] on span "Next" at bounding box center [1437, 715] width 27 height 12
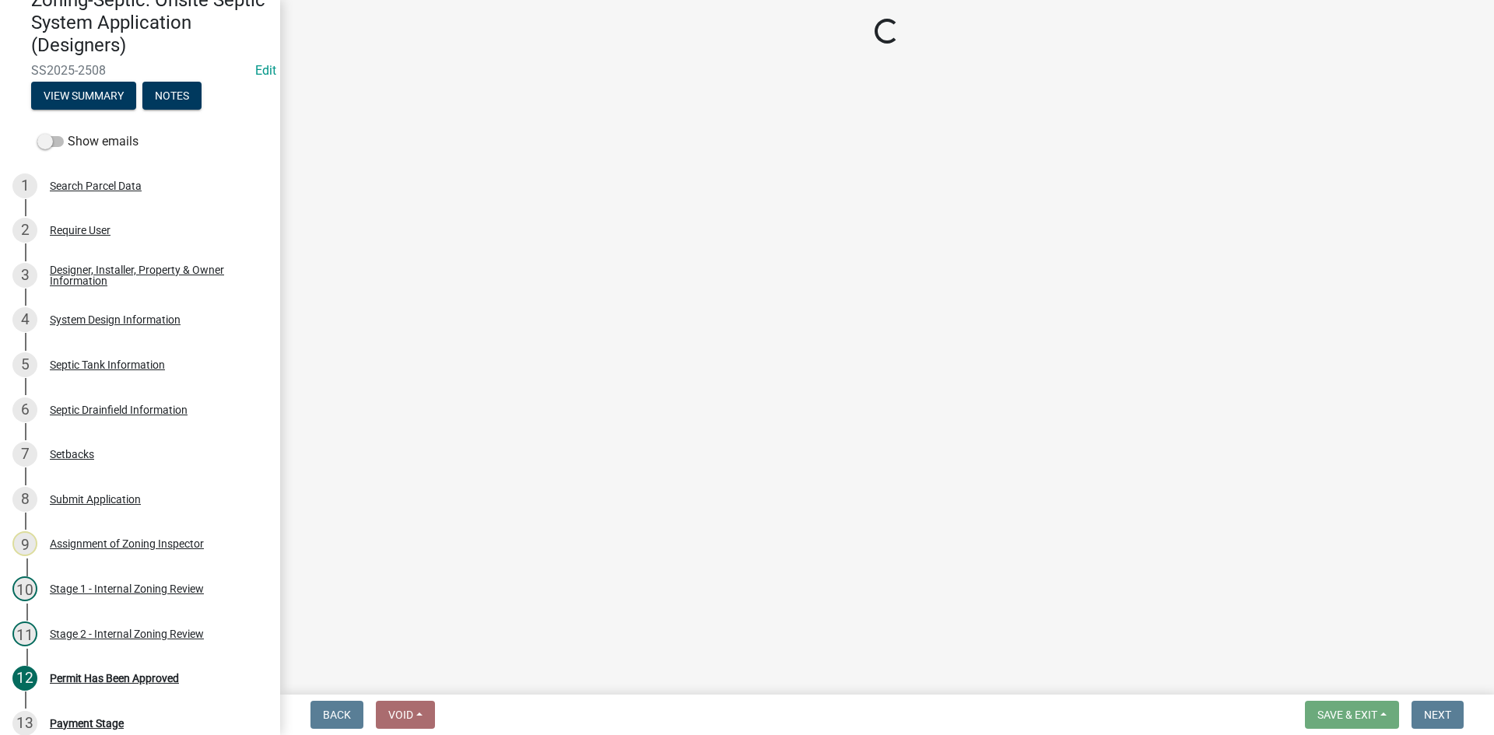
select select "3: 3"
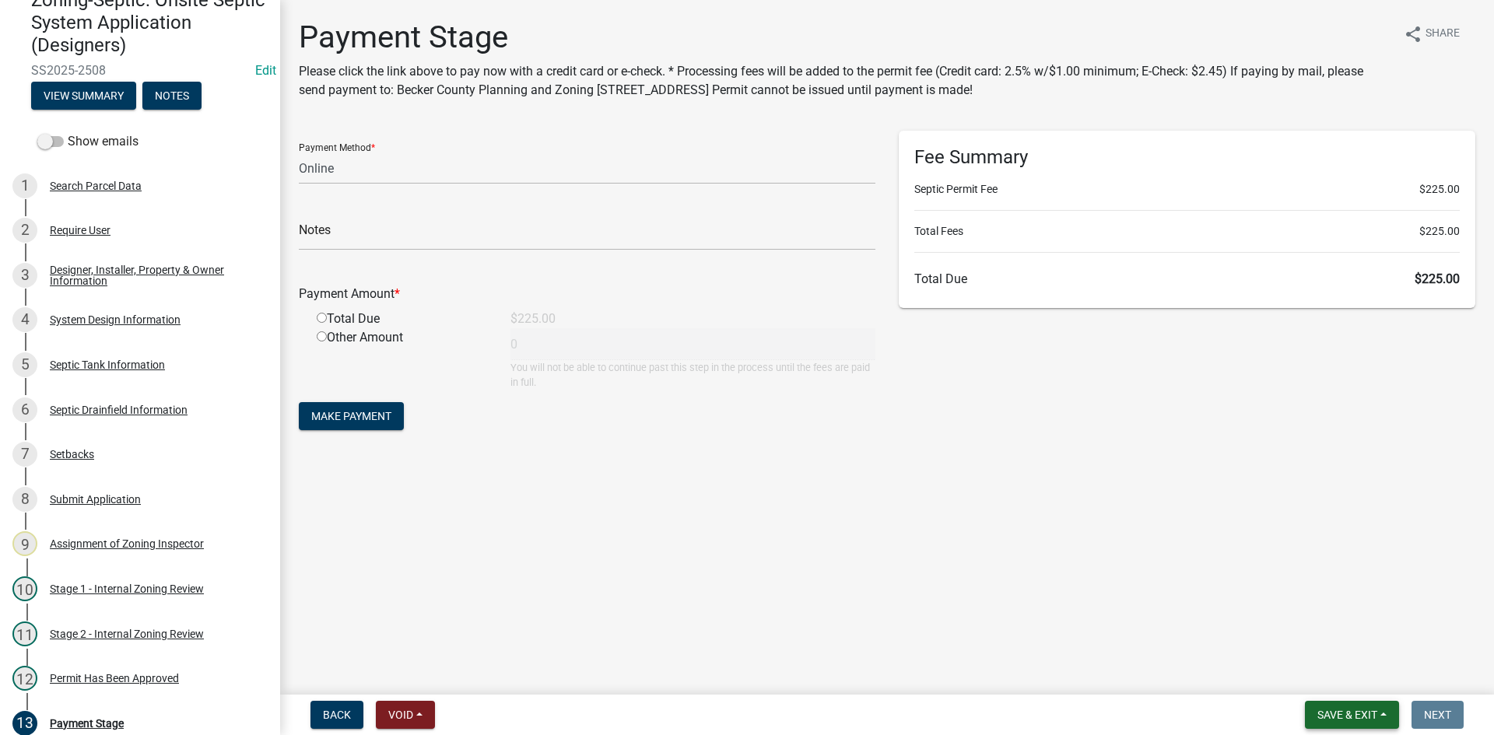
click at [1348, 710] on span "Save & Exit" at bounding box center [1347, 715] width 60 height 12
click at [1348, 683] on button "Save & Exit" at bounding box center [1336, 674] width 124 height 37
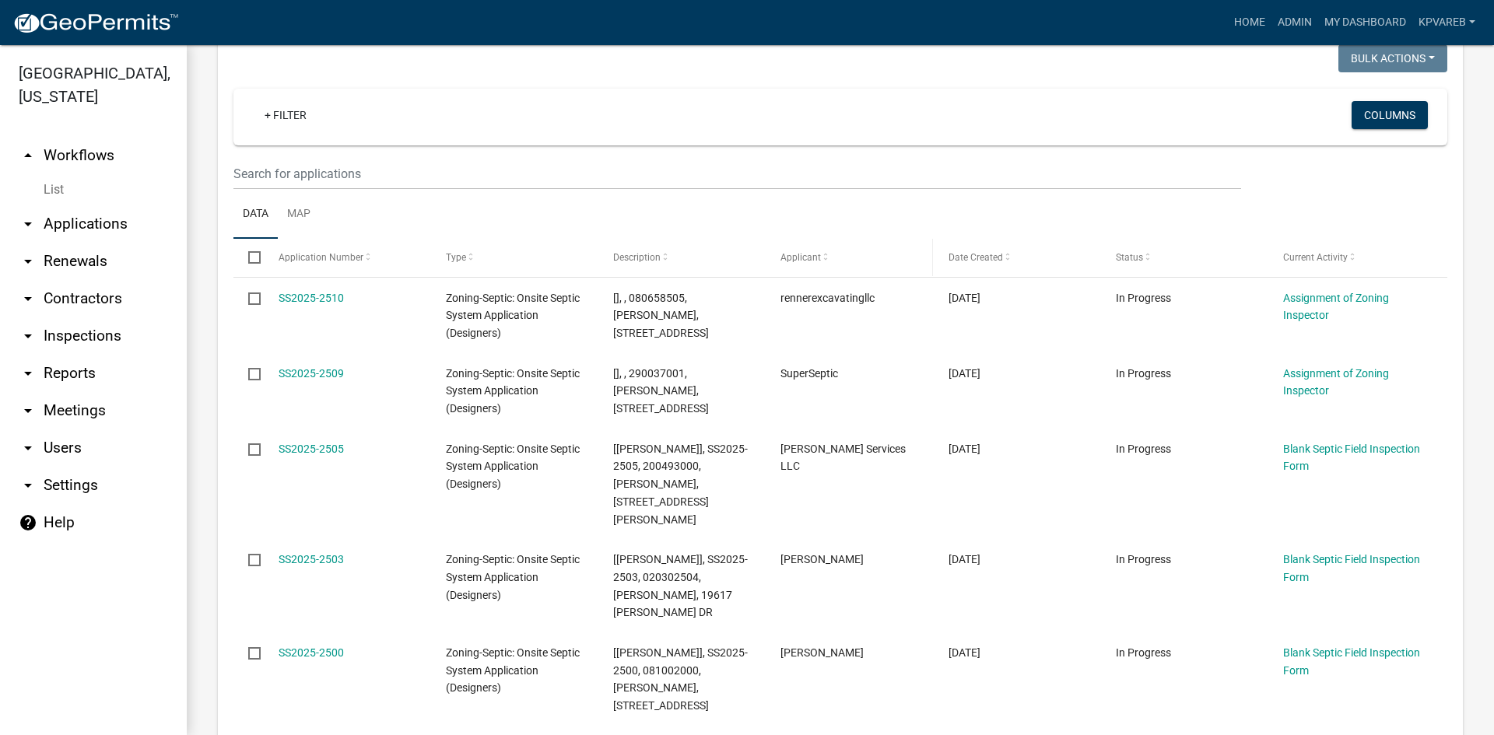
scroll to position [233, 0]
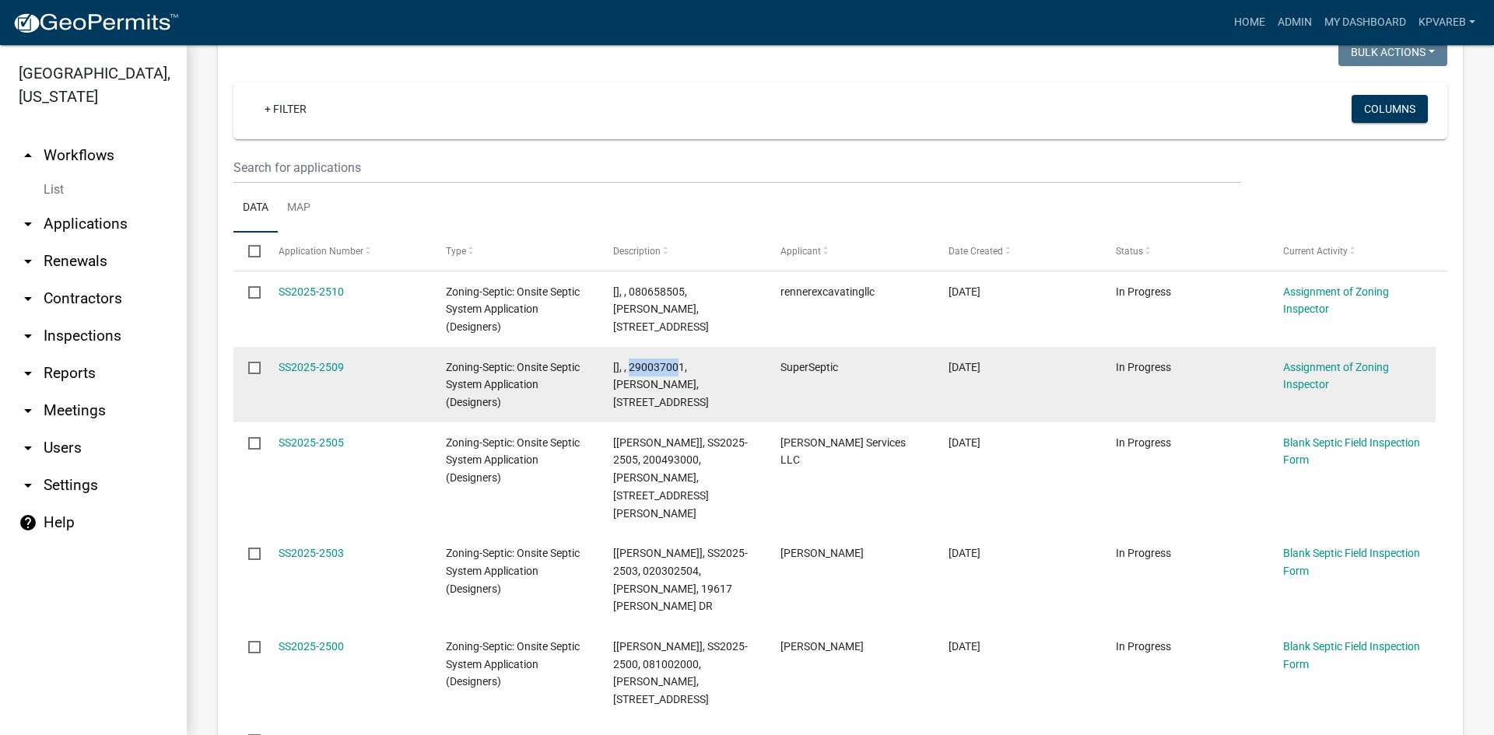
drag, startPoint x: 628, startPoint y: 363, endPoint x: 680, endPoint y: 365, distance: 52.1
click at [680, 365] on span "[], , 290037001, [PERSON_NAME], [STREET_ADDRESS]" at bounding box center [661, 385] width 96 height 48
click at [751, 396] on datatable-body-cell "[], , 290037001, [PERSON_NAME], [STREET_ADDRESS]" at bounding box center [681, 384] width 167 height 75
drag, startPoint x: 630, startPoint y: 369, endPoint x: 684, endPoint y: 369, distance: 53.7
click at [684, 369] on span "[], , 290037001, [PERSON_NAME], [STREET_ADDRESS]" at bounding box center [661, 385] width 96 height 48
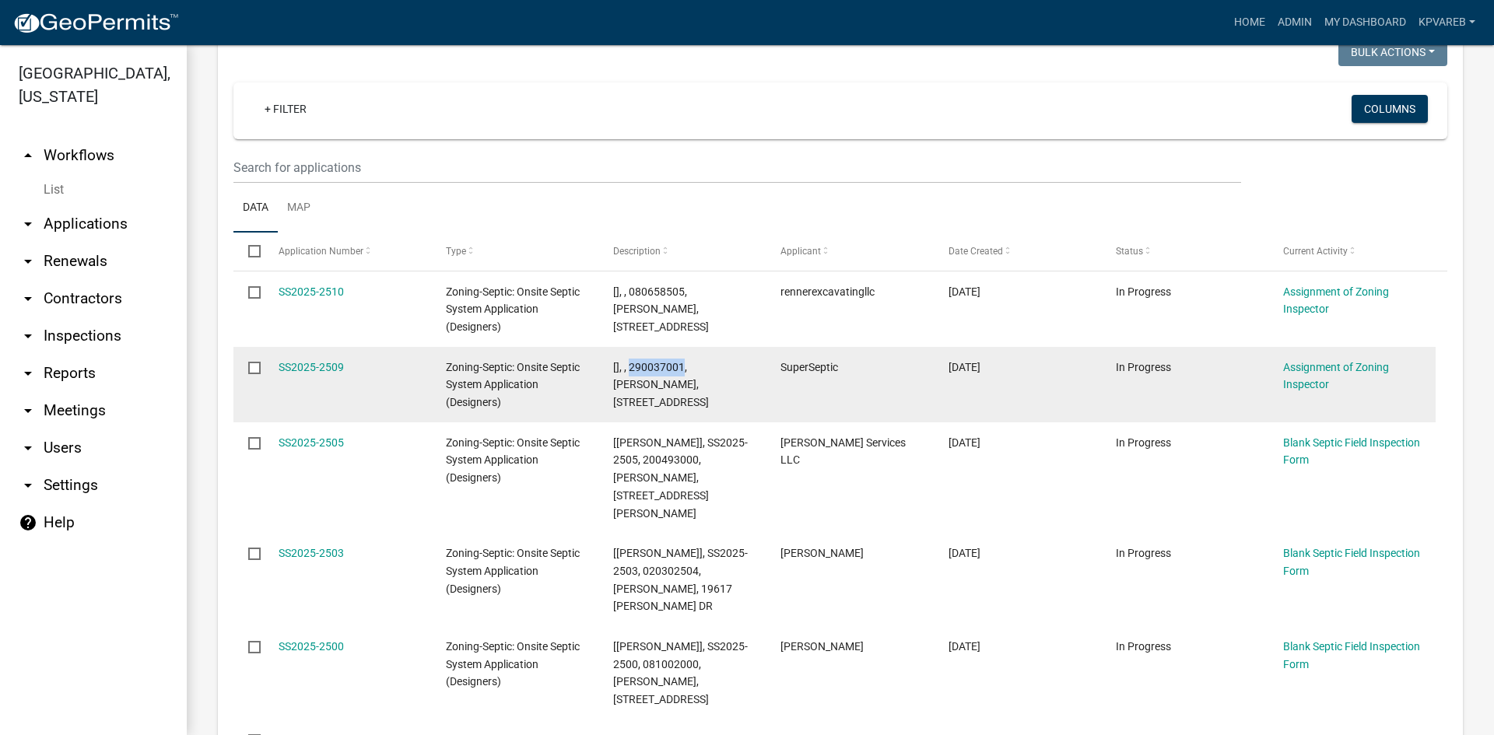
copy span "290037001"
click at [678, 401] on datatable-body-cell "[], , 290037001, [PERSON_NAME], [STREET_ADDRESS]" at bounding box center [681, 384] width 167 height 75
click at [299, 369] on link "SS2025-2509" at bounding box center [310, 367] width 65 height 12
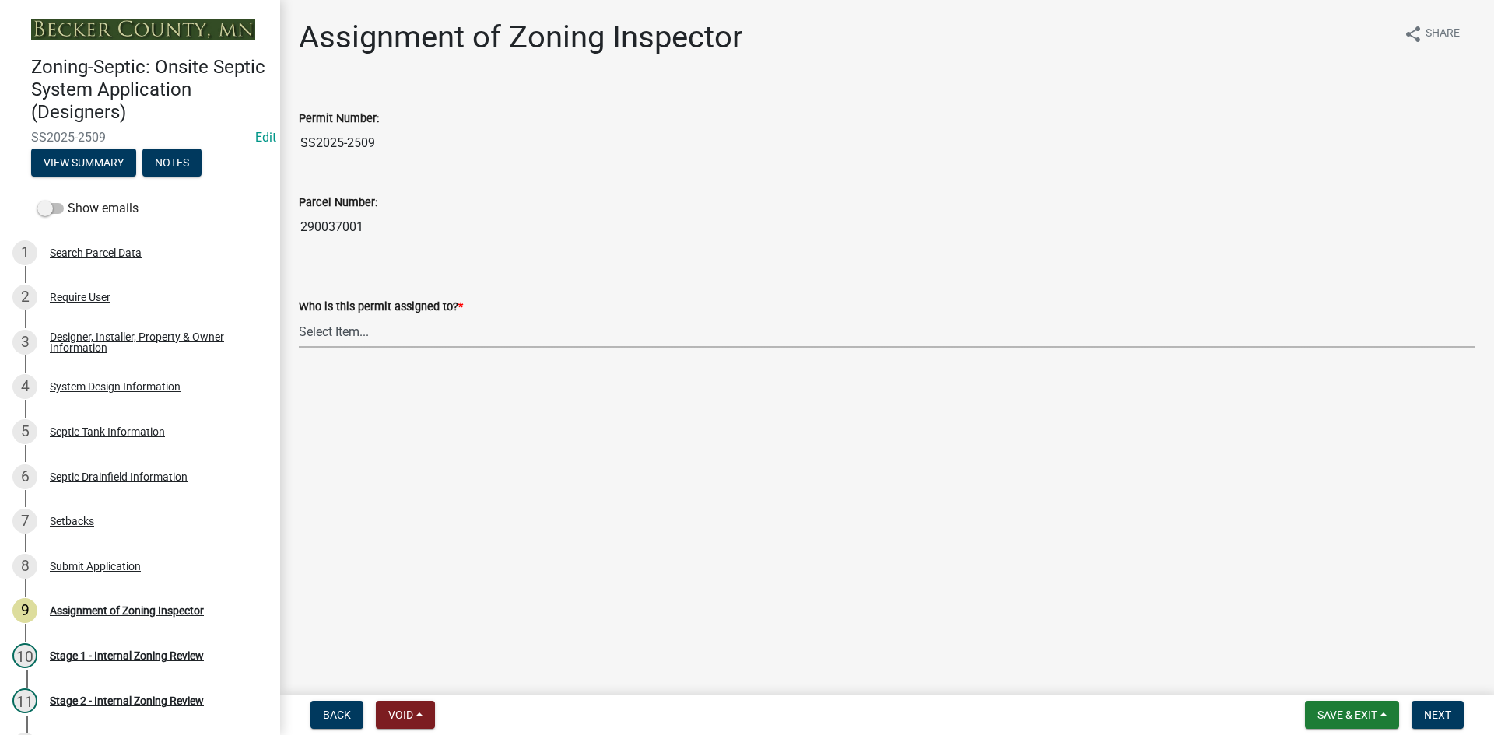
drag, startPoint x: 366, startPoint y: 327, endPoint x: 366, endPoint y: 343, distance: 16.3
click at [366, 327] on select "Select Item... [PERSON_NAME] [PERSON_NAME] [PERSON_NAME] [PERSON_NAME] [PERSON_…" at bounding box center [887, 332] width 1176 height 32
click at [299, 316] on select "Select Item... [PERSON_NAME] [PERSON_NAME] [PERSON_NAME] [PERSON_NAME] [PERSON_…" at bounding box center [887, 332] width 1176 height 32
select select "7bfe52ba-73b7-4ac1-9bde-d3bb601555ca"
click at [1427, 709] on span "Next" at bounding box center [1437, 715] width 27 height 12
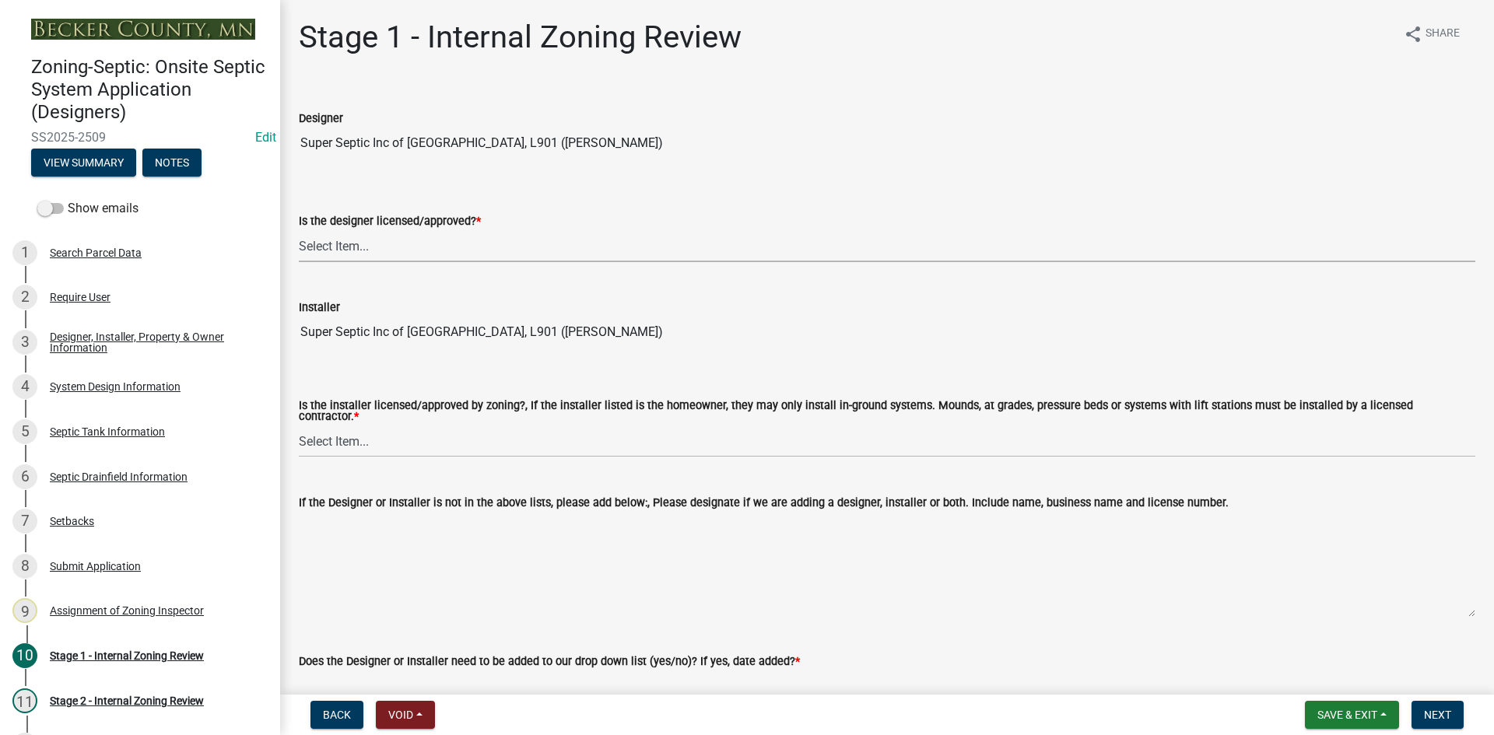
click at [328, 247] on select "Select Item... Yes No" at bounding box center [887, 246] width 1176 height 32
click at [299, 230] on select "Select Item... Yes No" at bounding box center [887, 246] width 1176 height 32
select select "49e49f1e-3b32-4342-8c2e-9cbd4919fe4d"
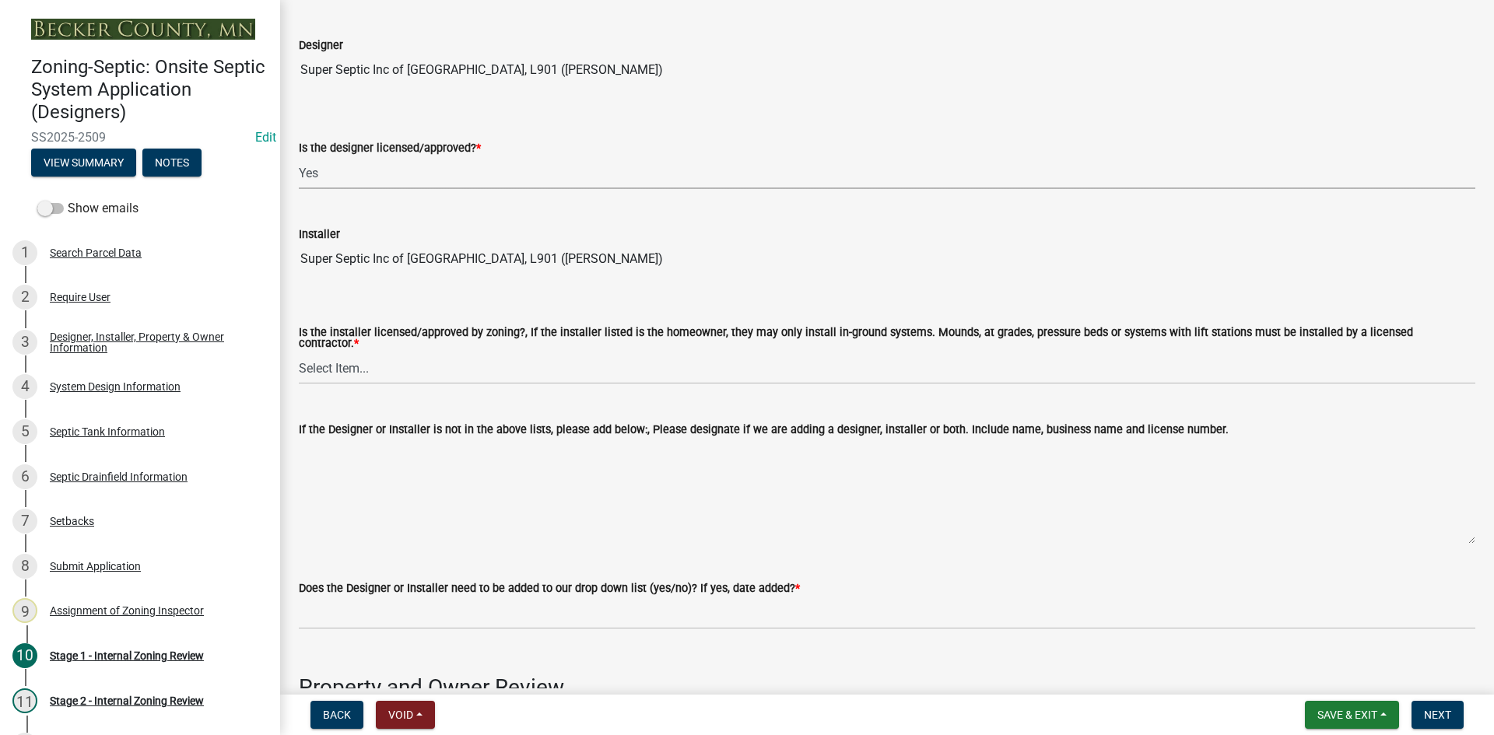
scroll to position [156, 0]
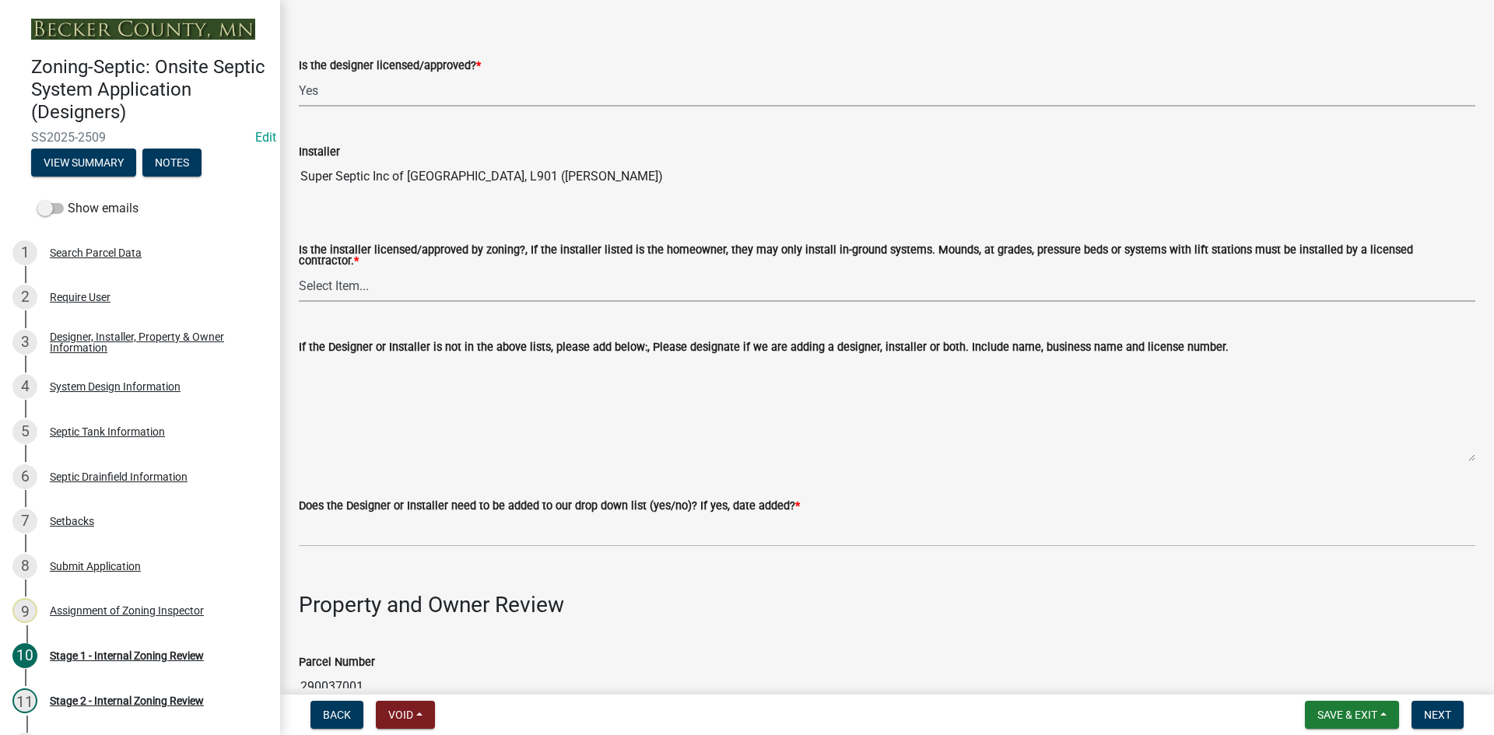
click at [379, 291] on select "Select Item... Yes No" at bounding box center [887, 286] width 1176 height 32
click at [299, 270] on select "Select Item... Yes No" at bounding box center [887, 286] width 1176 height 32
select select "ca07ae0a-7638-46ff-ada2-c67ca3524324"
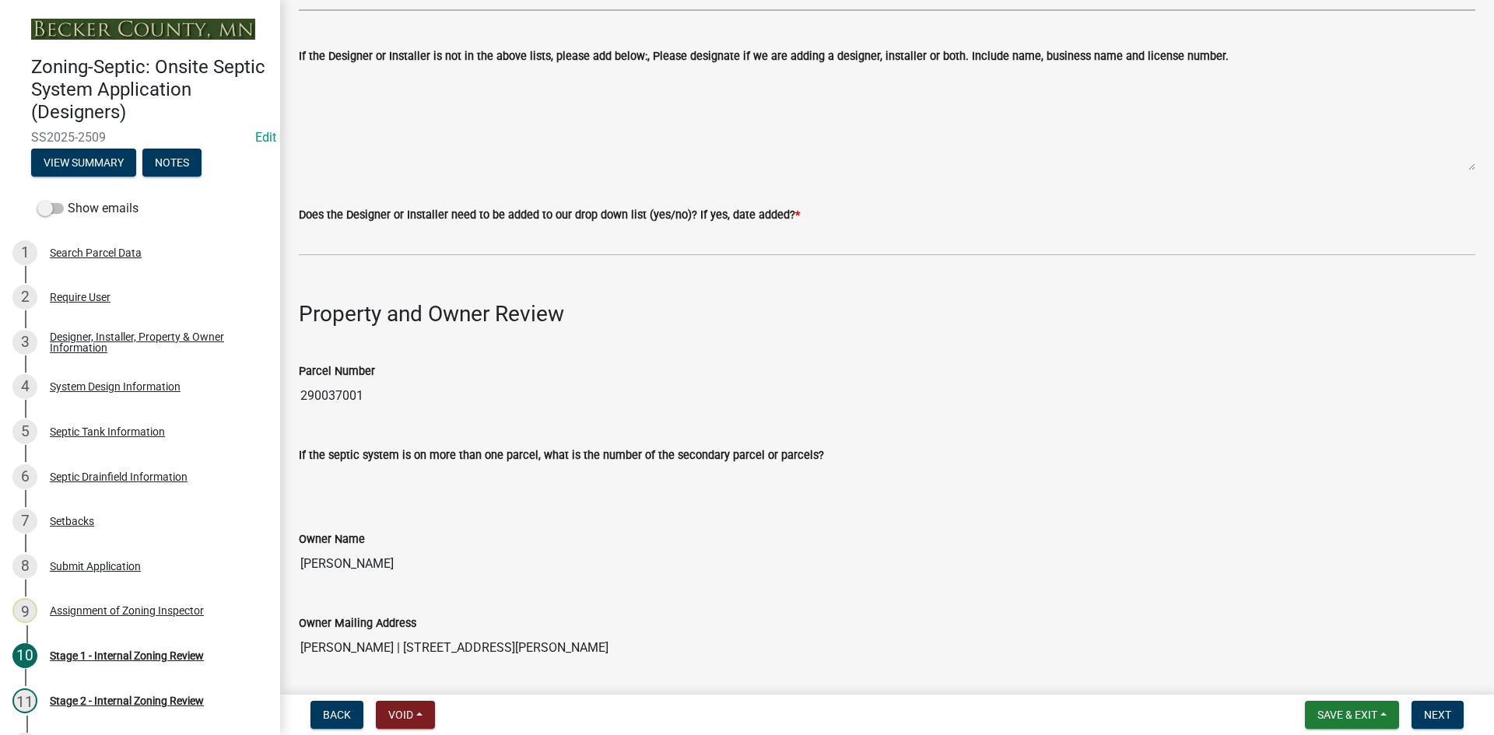
scroll to position [545, 0]
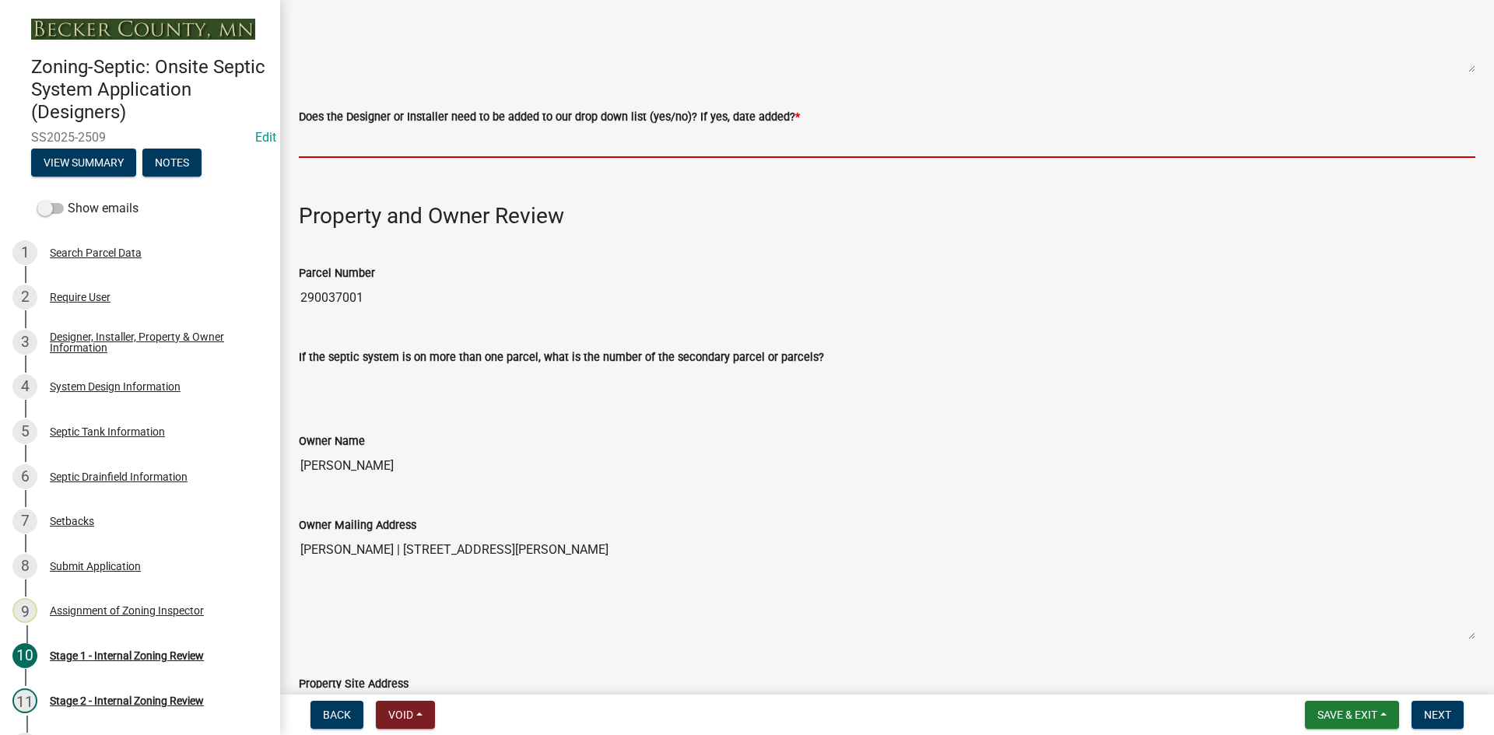
click at [437, 142] on input "Does the Designer or Installer need to be added to our drop down list (yes/no)?…" at bounding box center [887, 142] width 1176 height 32
type input "NO"
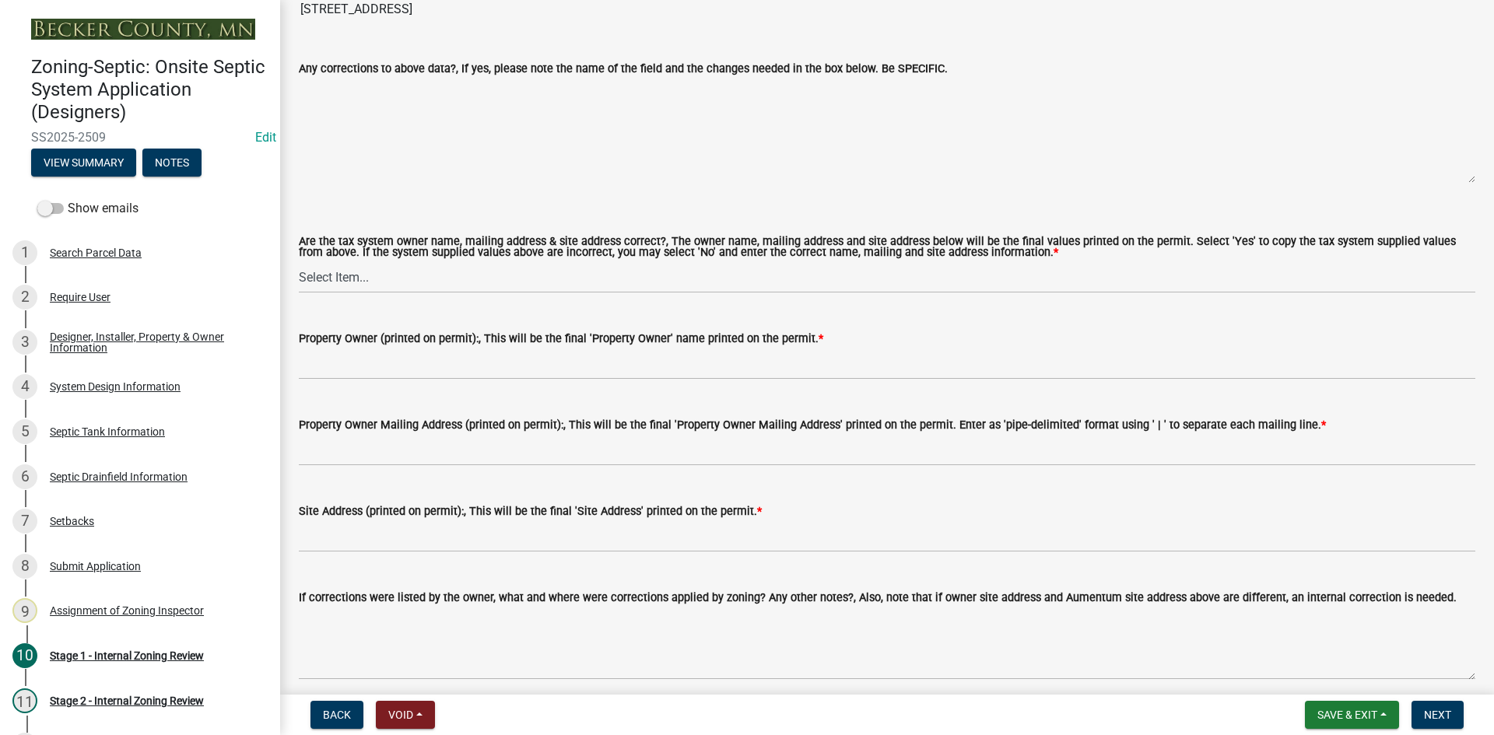
scroll to position [1245, 0]
click at [344, 268] on select "Select Item... Yes No" at bounding box center [887, 277] width 1176 height 32
click at [299, 261] on select "Select Item... Yes No" at bounding box center [887, 277] width 1176 height 32
select select "ec75a761-93b4-47c5-8535-fea253c32937"
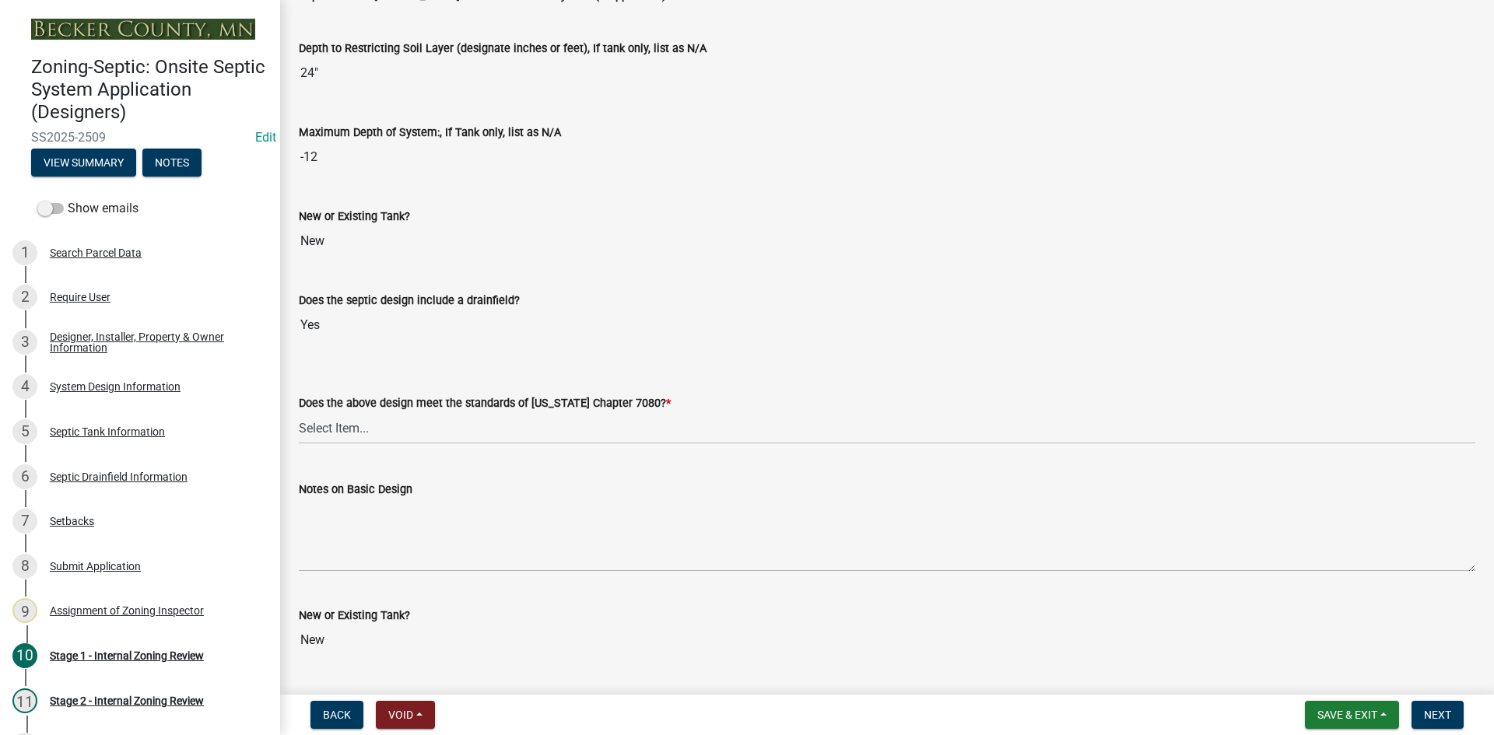
scroll to position [3267, 0]
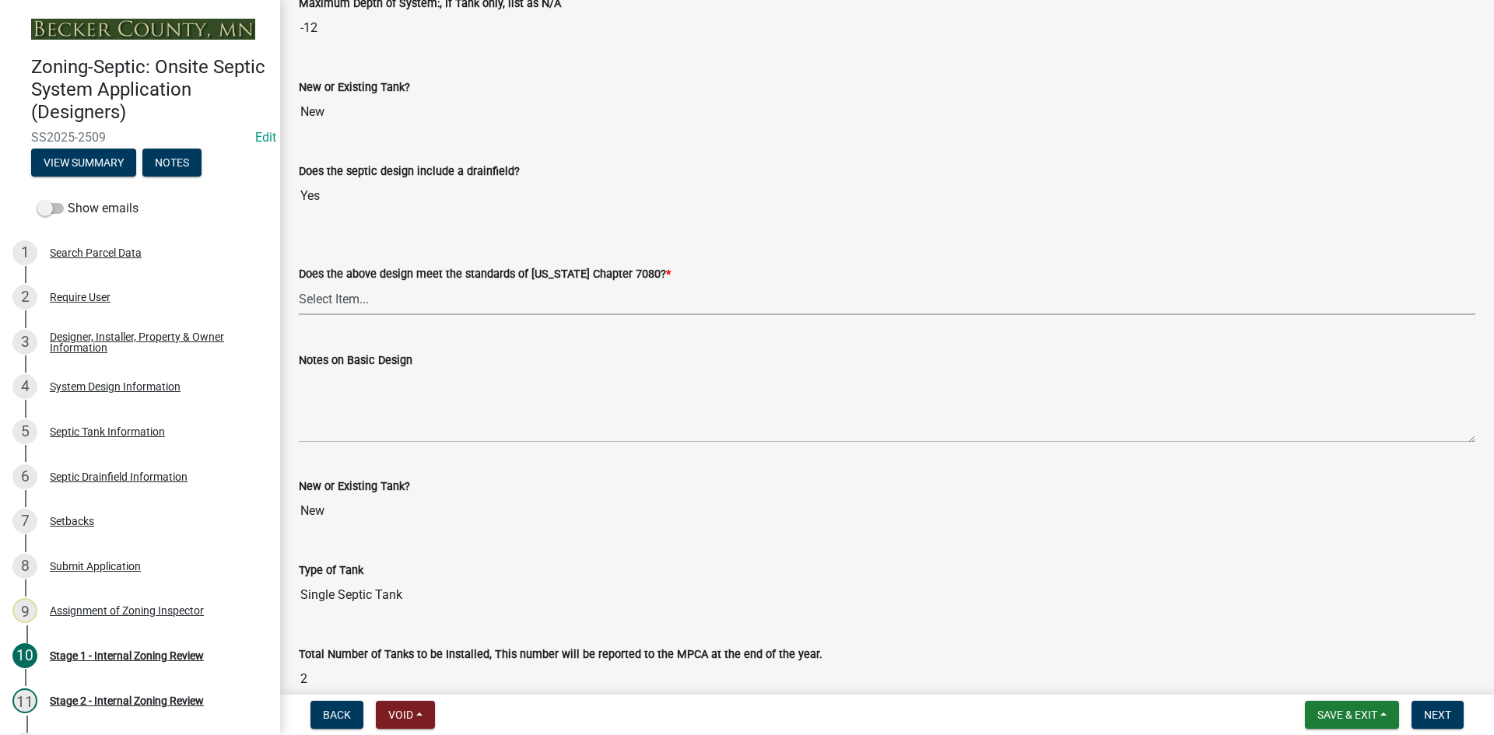
click at [331, 302] on select "Select Item... Yes No" at bounding box center [887, 299] width 1176 height 32
click at [299, 283] on select "Select Item... Yes No" at bounding box center [887, 299] width 1176 height 32
select select "bcbb982e-a48c-4b4a-a83b-ed1363446a86"
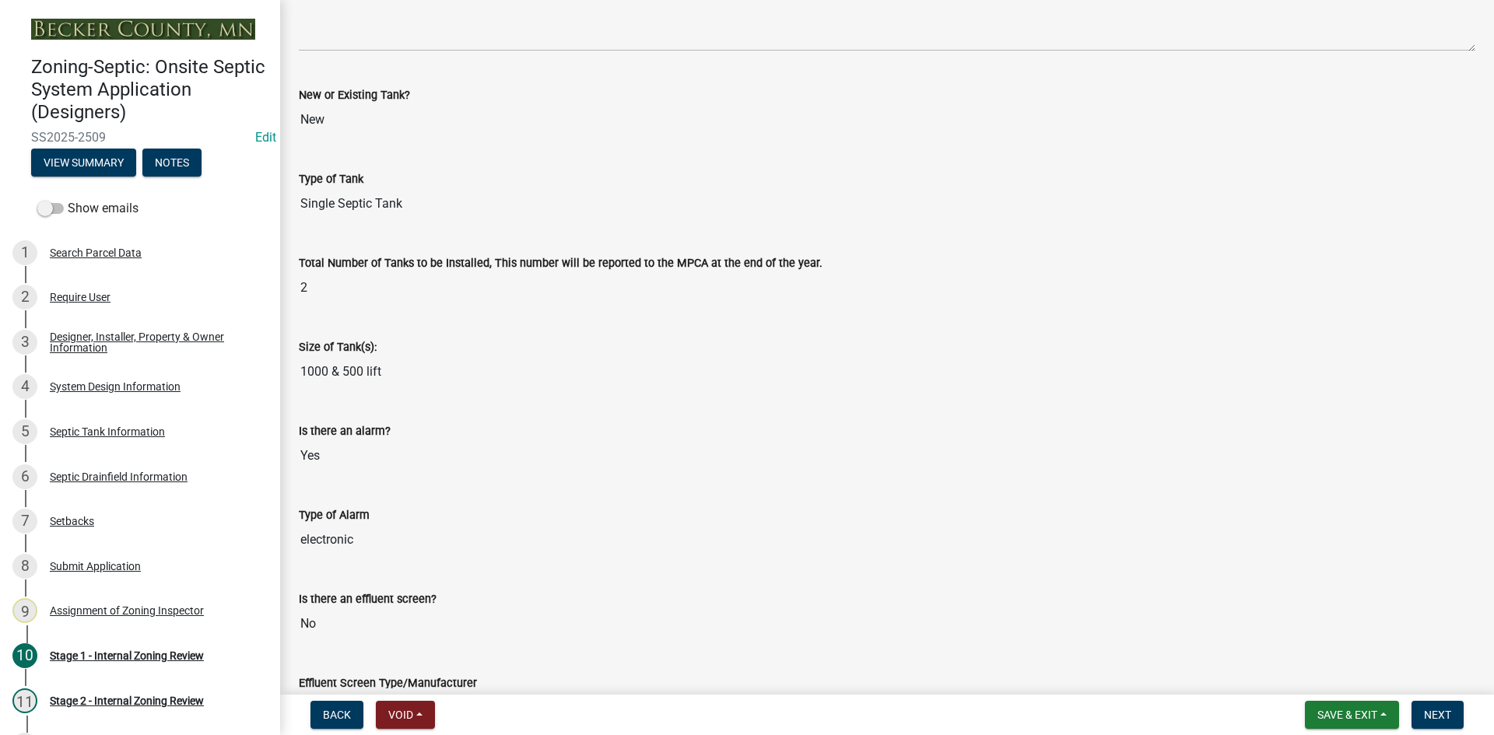
scroll to position [3734, 0]
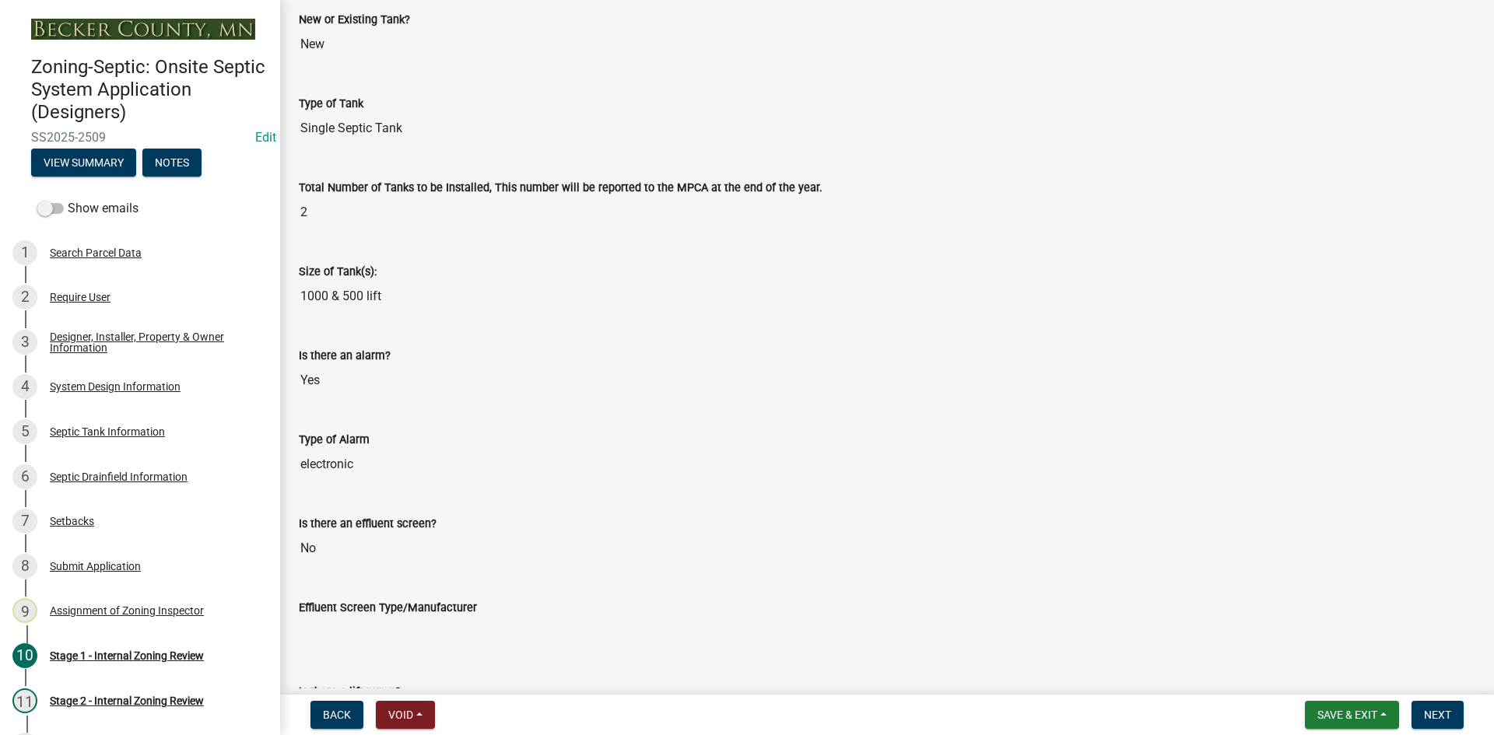
click at [1277, 716] on div "Back Void Withdraw Lock Expire Void Save & Exit Save Save & Exit Next" at bounding box center [886, 715] width 1189 height 28
click at [1309, 716] on button "Save & Exit" at bounding box center [1352, 715] width 94 height 28
click at [1317, 640] on button "Save" at bounding box center [1336, 636] width 124 height 37
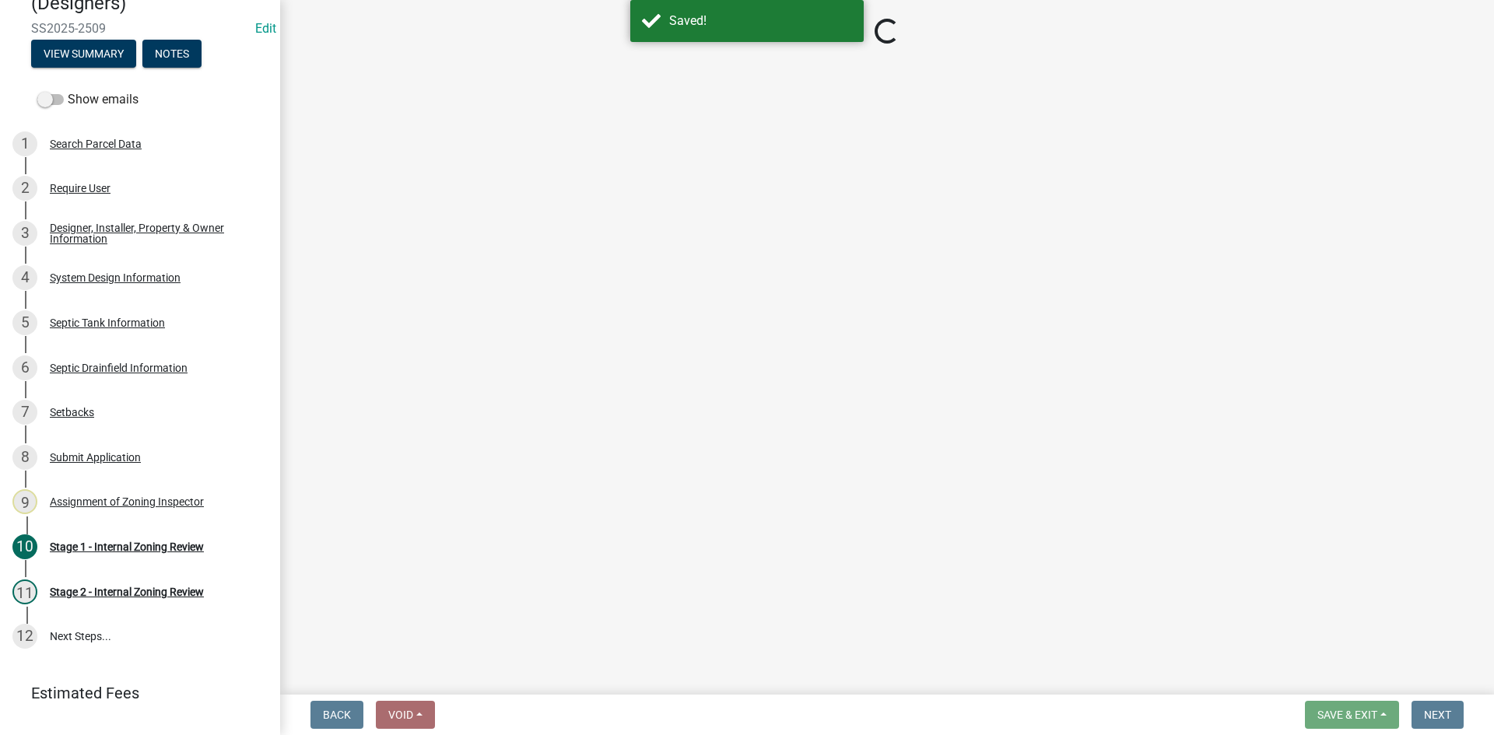
scroll to position [123, 0]
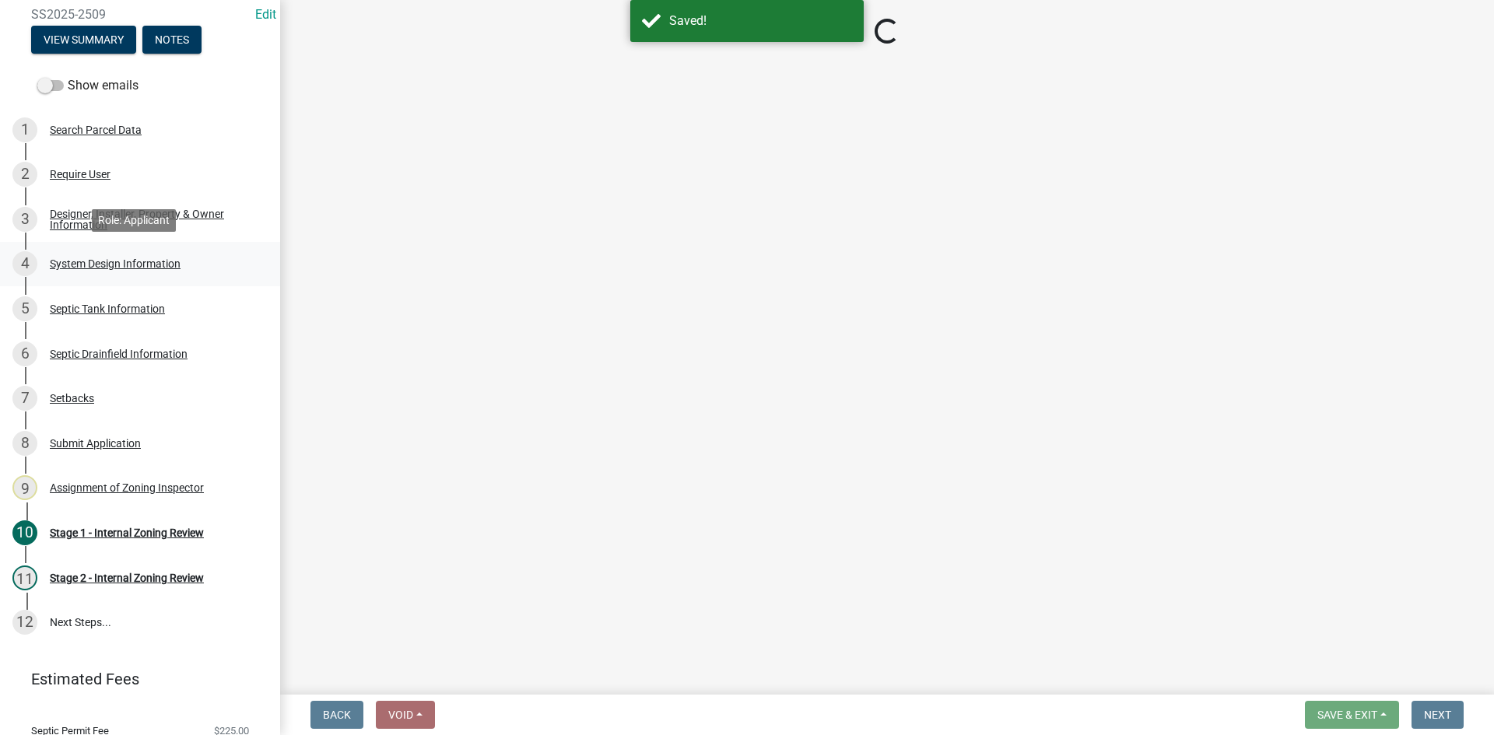
select select "49e49f1e-3b32-4342-8c2e-9cbd4919fe4d"
select select "ca07ae0a-7638-46ff-ada2-c67ca3524324"
select select "ec75a761-93b4-47c5-8535-fea253c32937"
select select "bcbb982e-a48c-4b4a-a83b-ed1363446a86"
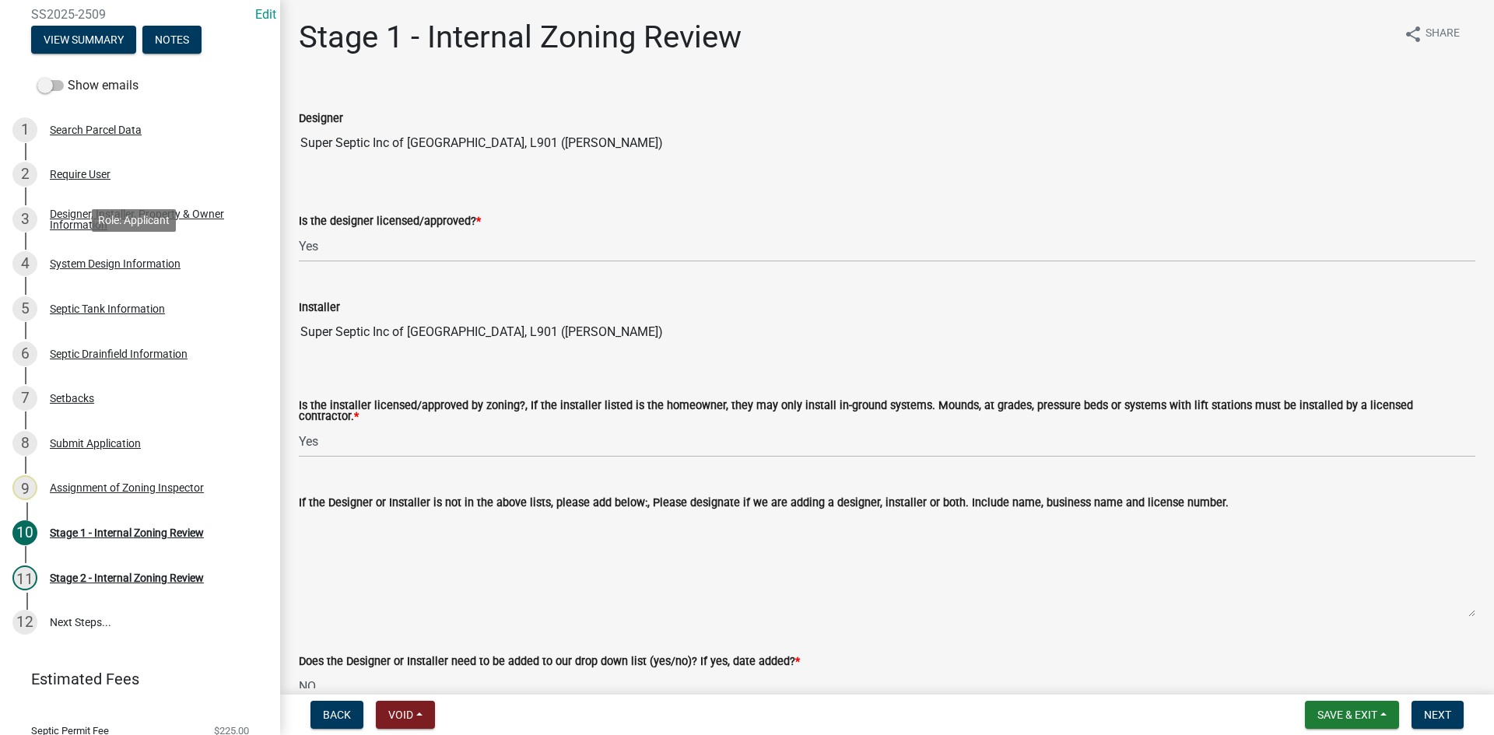
click at [124, 264] on div "System Design Information" at bounding box center [115, 263] width 131 height 11
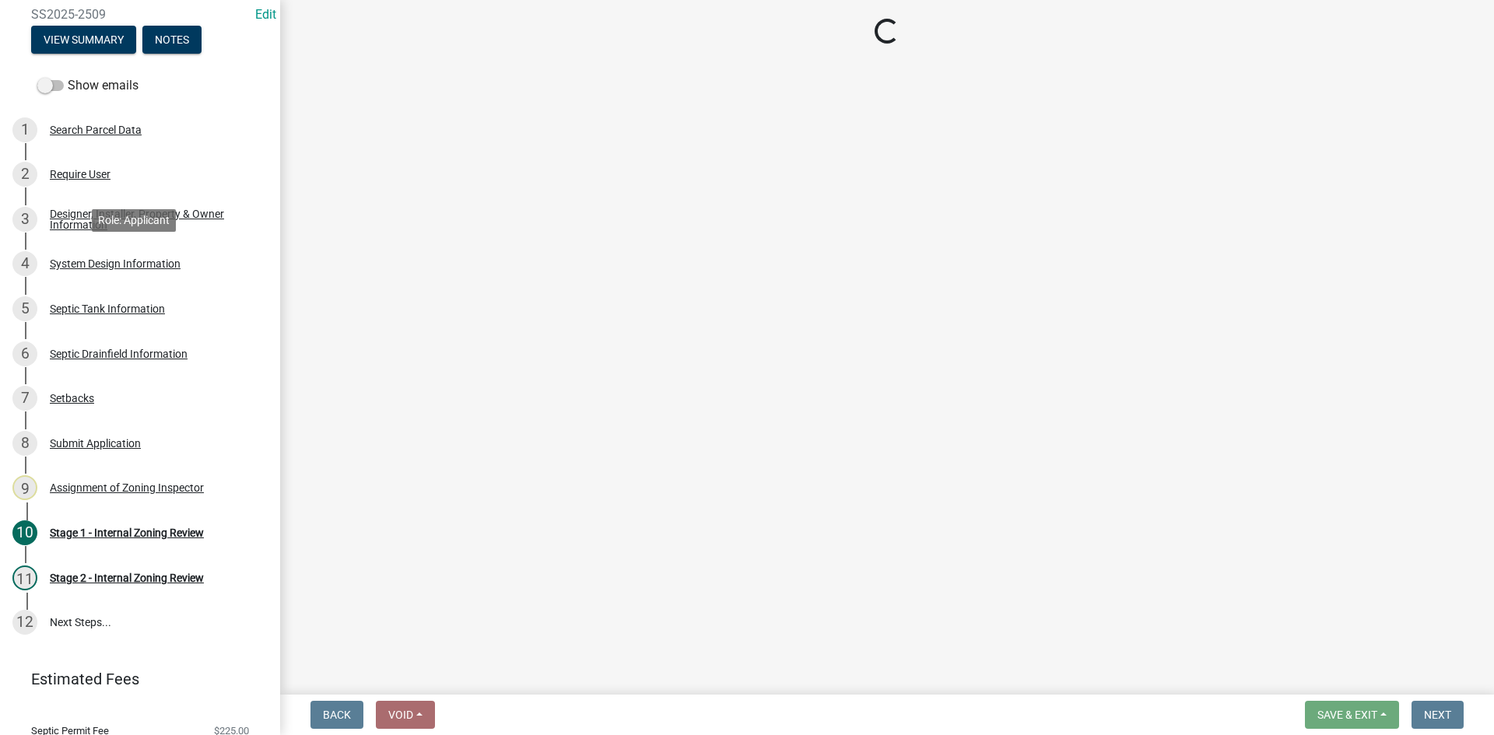
select select "8ba21533-2acf-4cc6-95e5-280e4aabd5a3"
select select "25258e87-3ef9-4f1c-a5f1-75a1d463abfb"
select select "011fbff4-a41d-4a75-9bd8-71c7e6c69e0d"
select select "85fdfef2-2683-4311-b5d5-5505f6411127"
select select "d95a9312-c8a1-4ec7-8581-25dbcf440a1f"
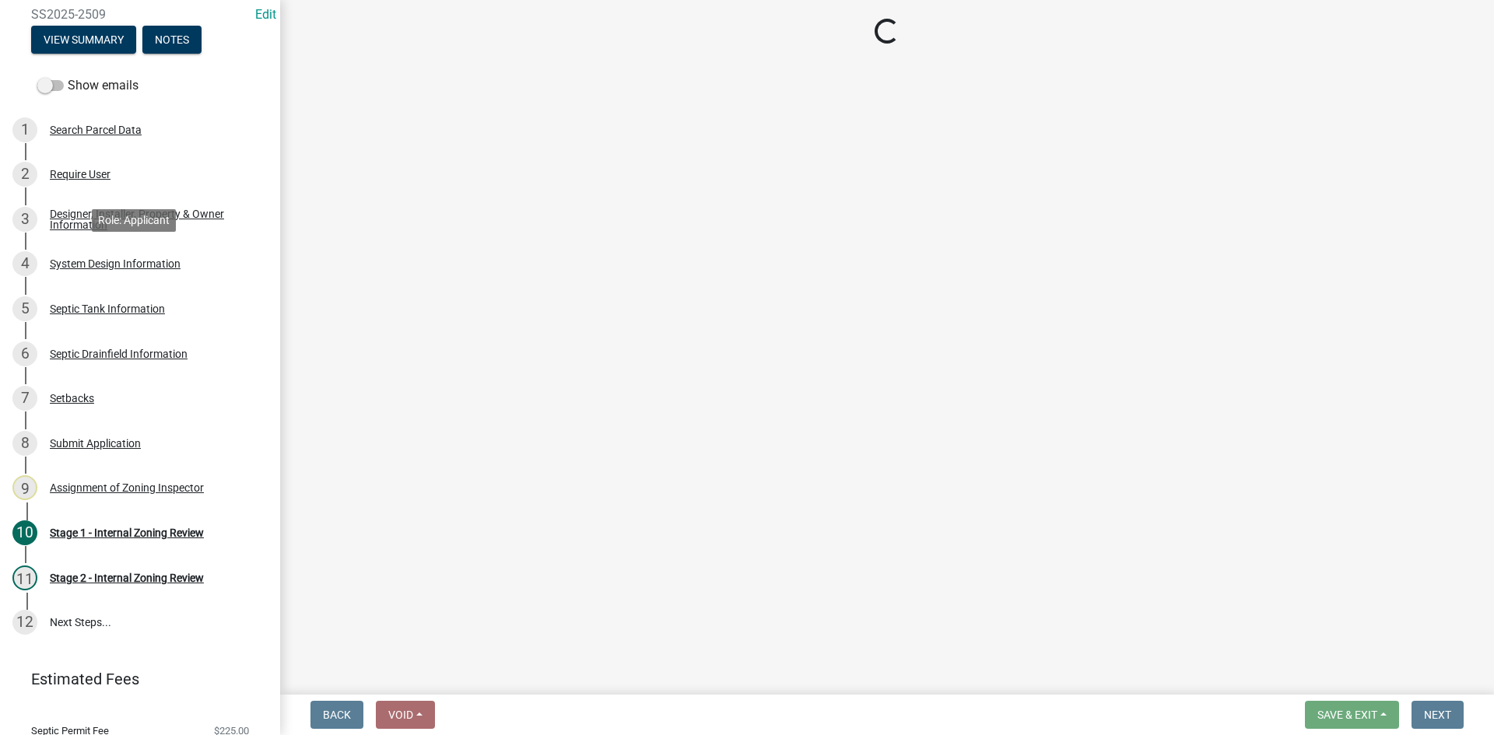
select select "ba735beb-519e-40f0-ae20-62d65fc4c46b"
select select "ef698bf5-6172-44c1-9ffb-522c07469aed"
select select "a0c59fcd-b61c-4c3a-90a8-e70849750c47"
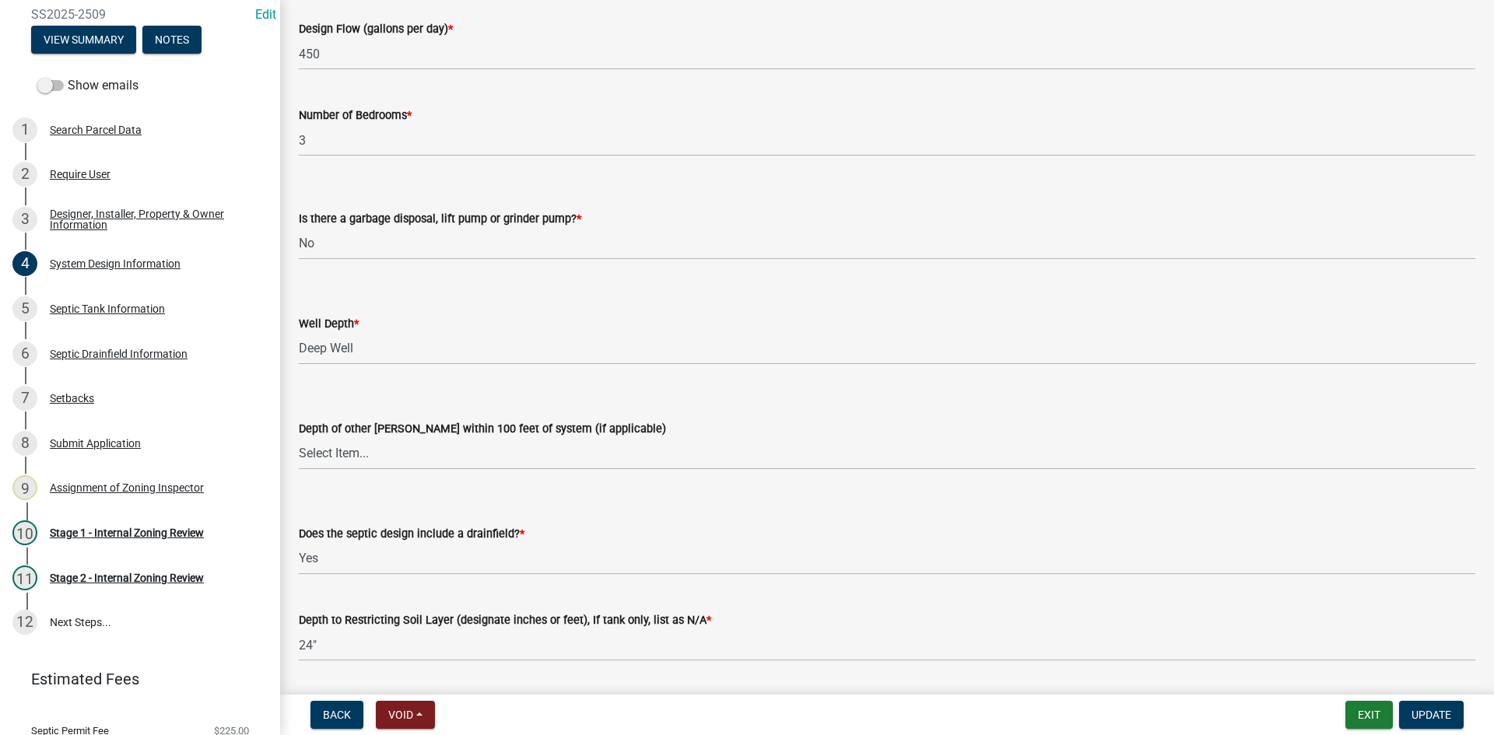
scroll to position [2860, 0]
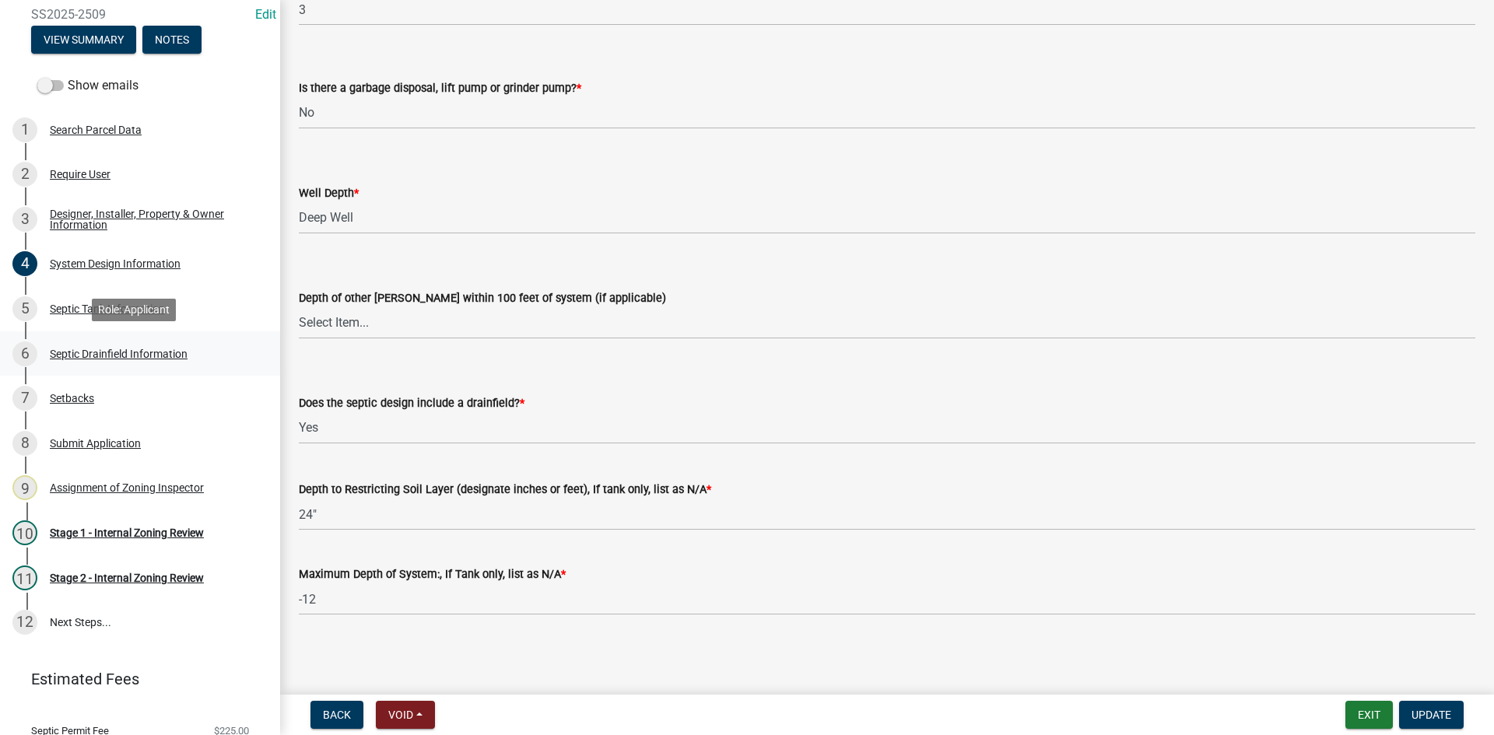
click at [154, 354] on div "Septic Drainfield Information" at bounding box center [119, 353] width 138 height 11
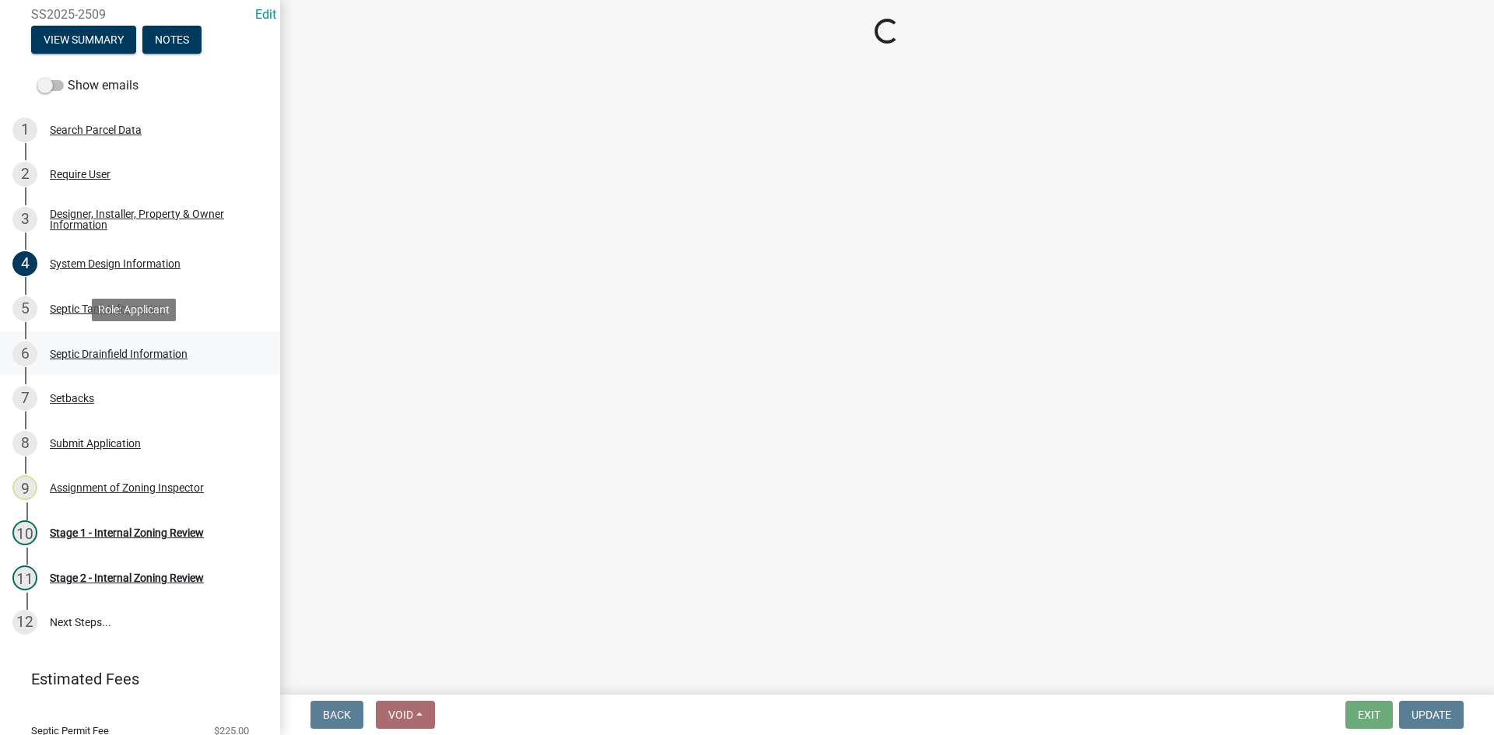
select select "757b77d3-357c-421c-8450-4fc78db4eecb"
select select "366d546d-8bc3-42fb-bca7-8a9455861f61"
select select "18096abf-d947-4d05-b4bb-6a4cf5703197"
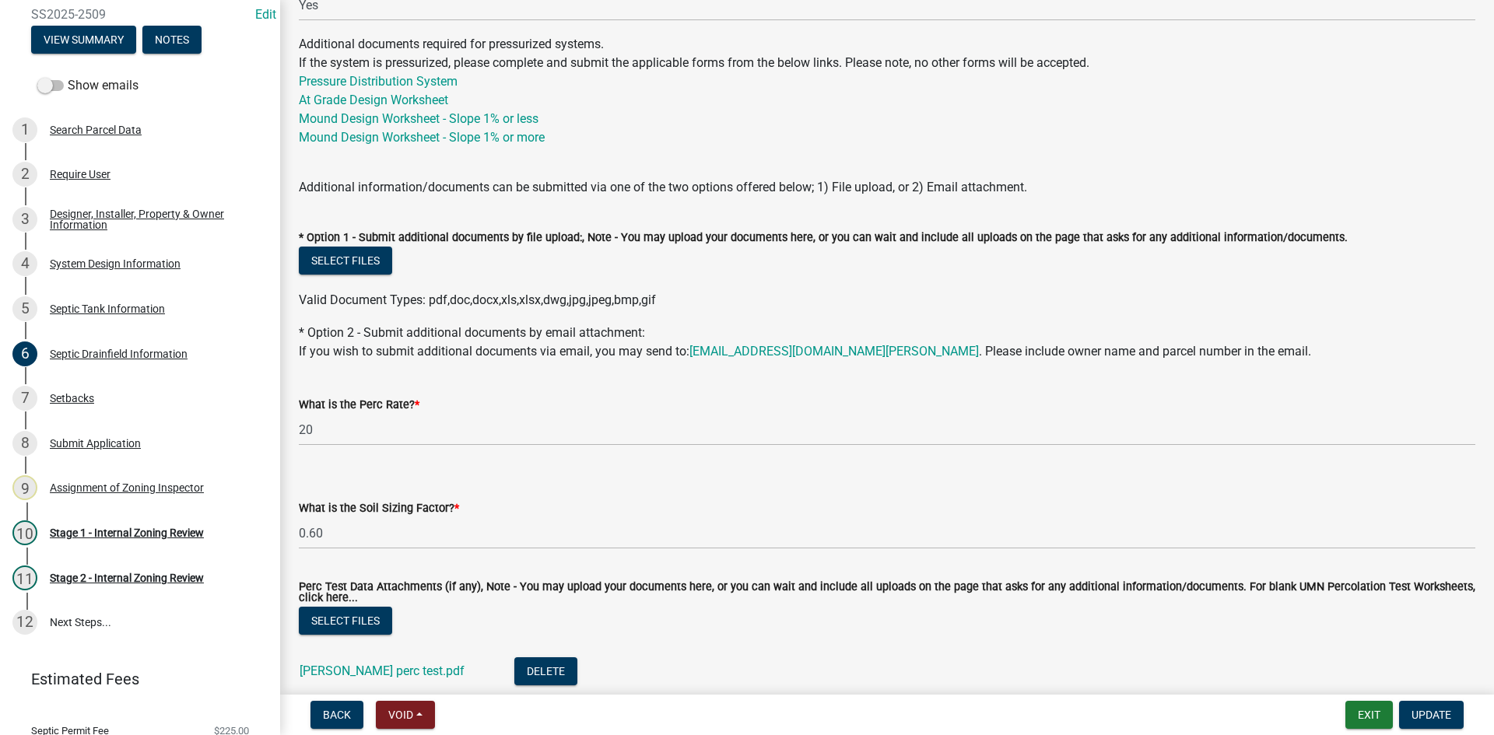
scroll to position [832, 0]
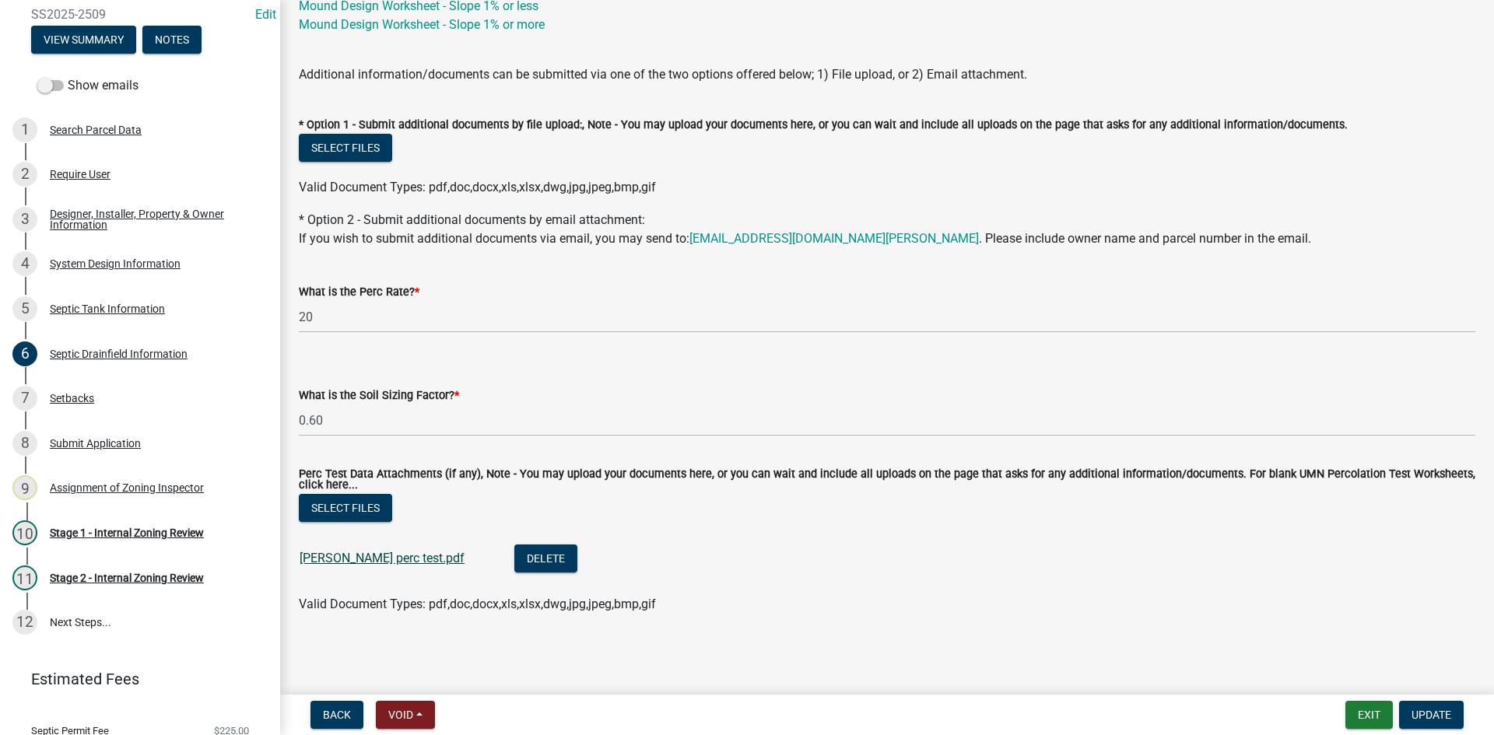
click at [368, 555] on link "[PERSON_NAME] perc test.pdf" at bounding box center [381, 558] width 165 height 15
click at [68, 404] on div "Setbacks" at bounding box center [72, 398] width 44 height 11
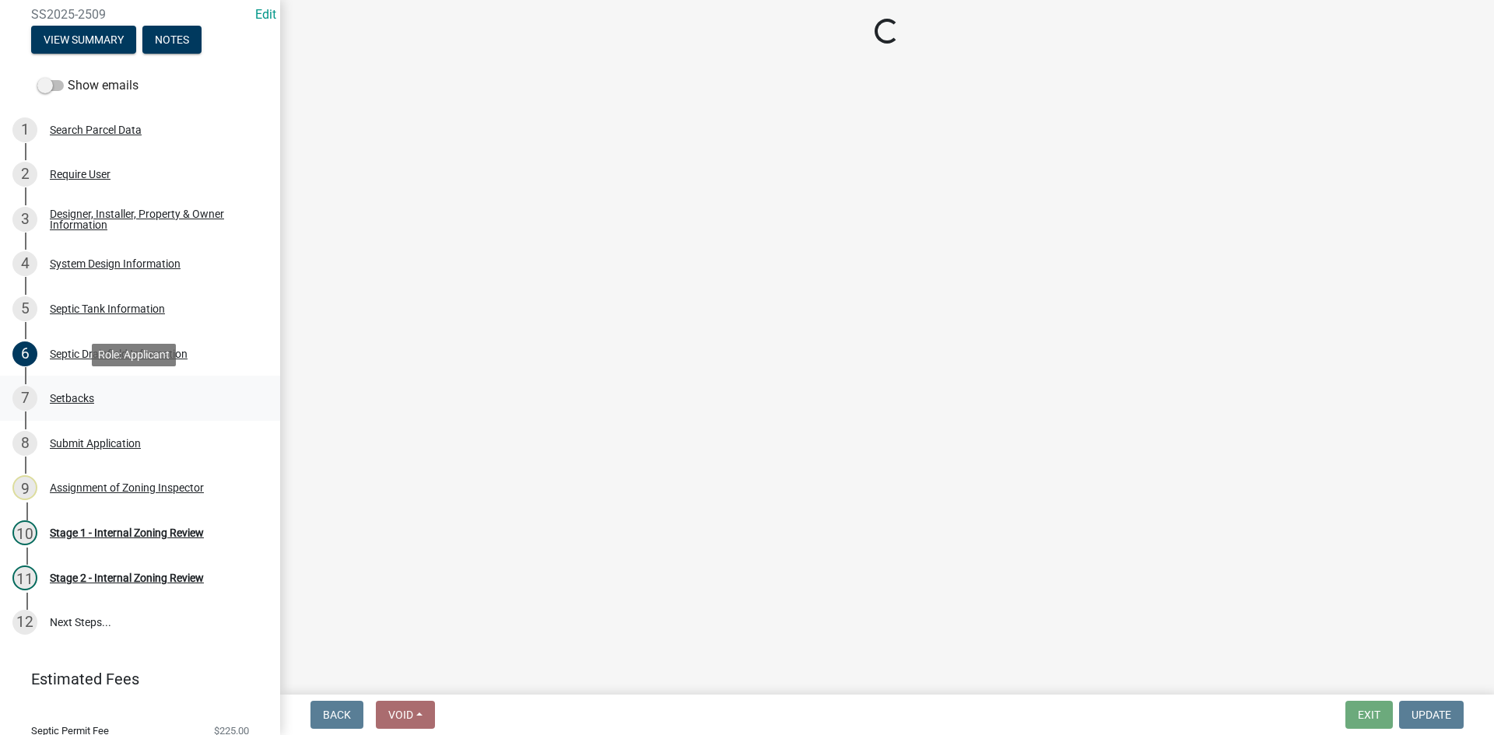
scroll to position [0, 0]
select select "479aafb6-b6e6-4f54-9b3a-e9d3c09fb6b0"
select select "23044af5-43bb-4cf5-8aef-2716db2ce5fc"
select select "21af9b93-f494-48c6-91ae-235d36c6c939"
select select "a3ce498e-f8b1-44e2-889e-c4968ac74b5a"
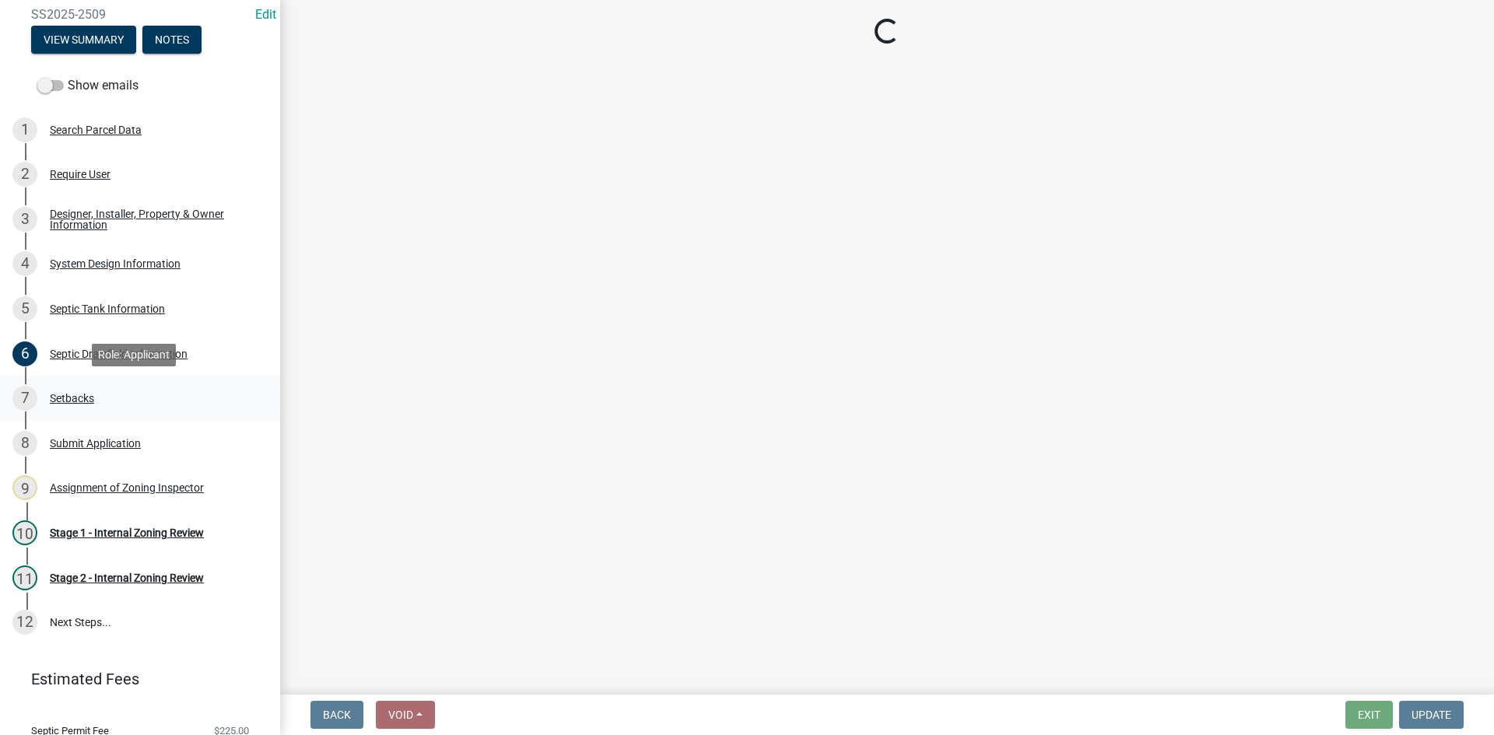
select select "cf78f1da-f066-4305-88a2-864abad1fa52"
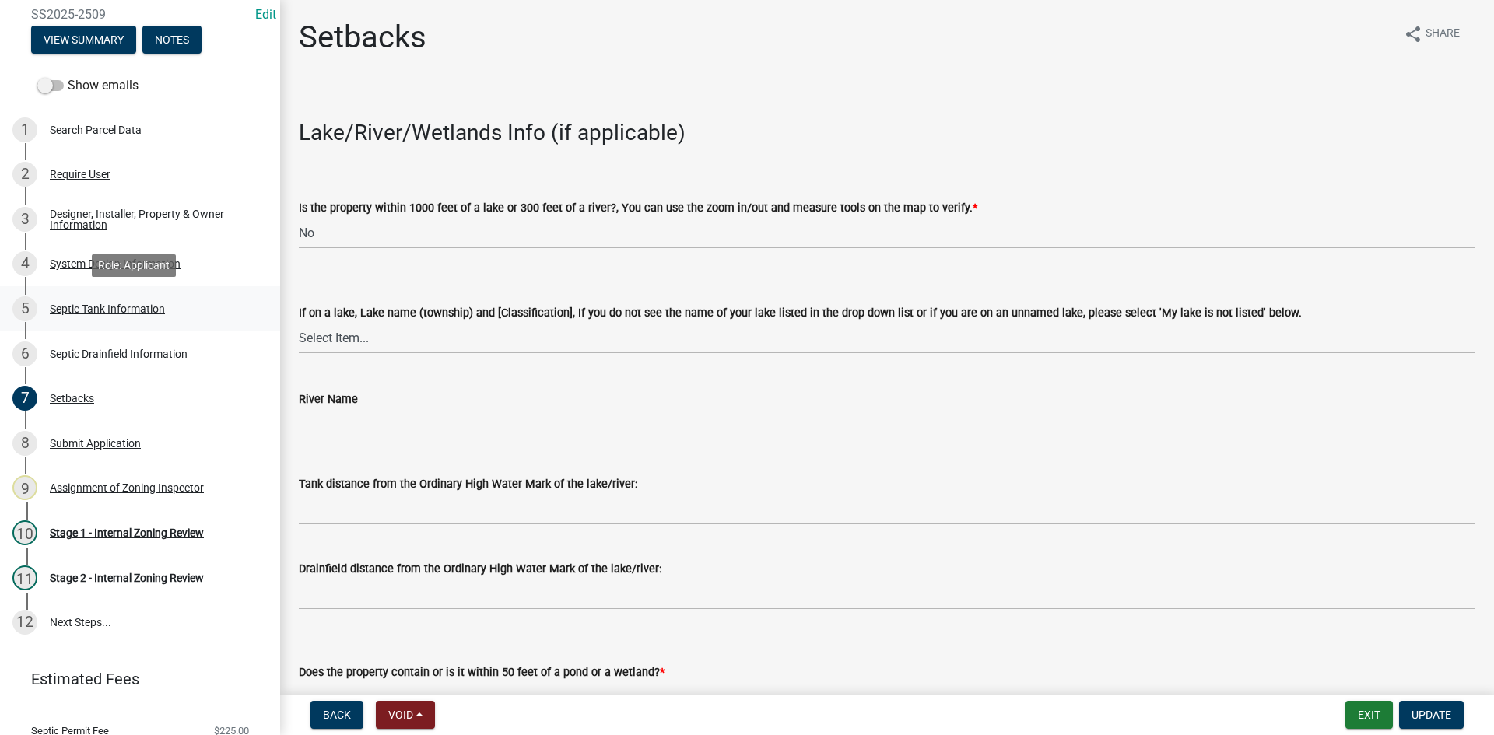
click at [131, 311] on div "Septic Tank Information" at bounding box center [107, 308] width 115 height 11
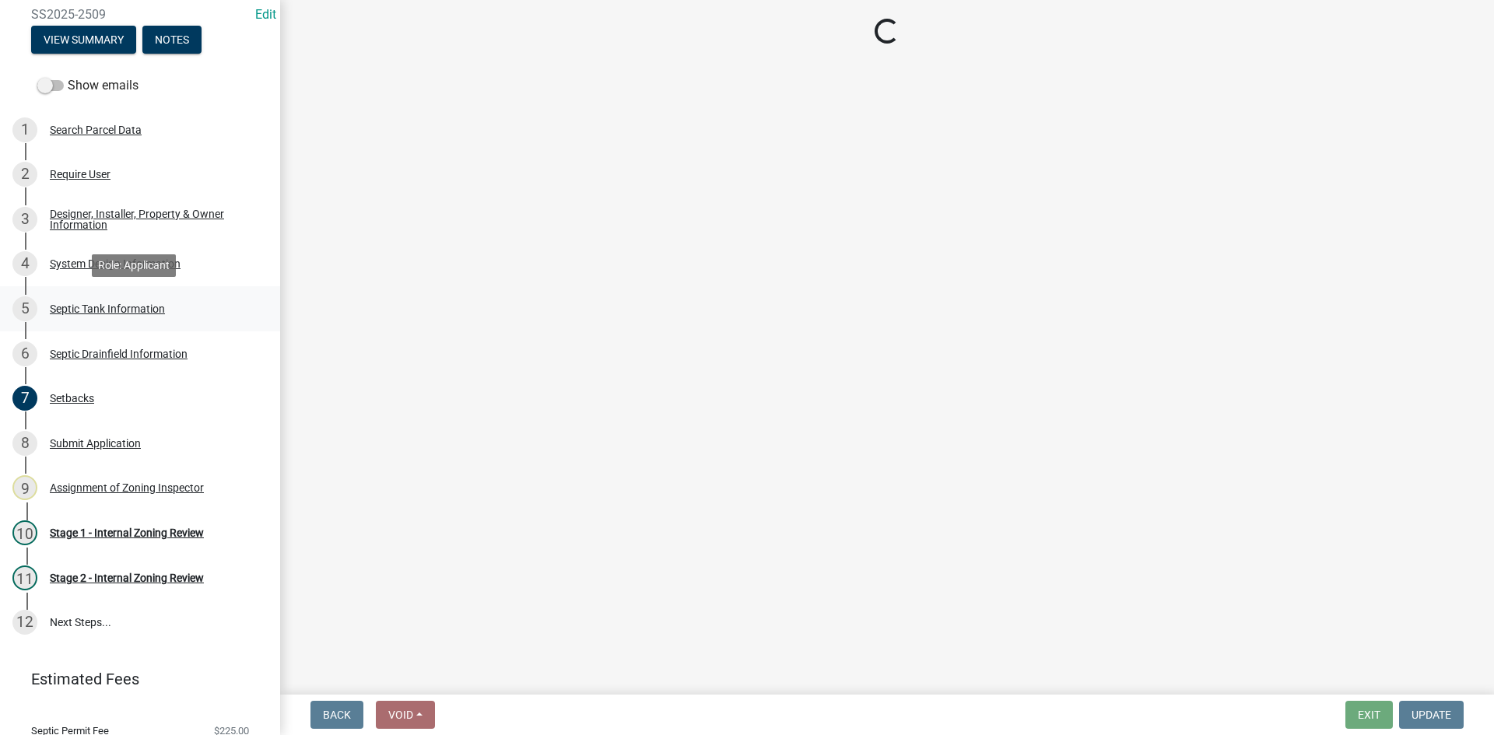
select select "f9fbe67c-c1cf-4a63-8ad4-799ce56b7f21"
select select "755580e7-6a23-4f31-b987-1fba436fc27e"
select select "e0ee17af-48b7-4b92-9885-812dbb1428e7"
select select "c84d9e4c-2287-4d2e-9ef7-9874a7456ee3"
select select "a956bcdf-8f12-4f61-bfc1-a6e229dc0595"
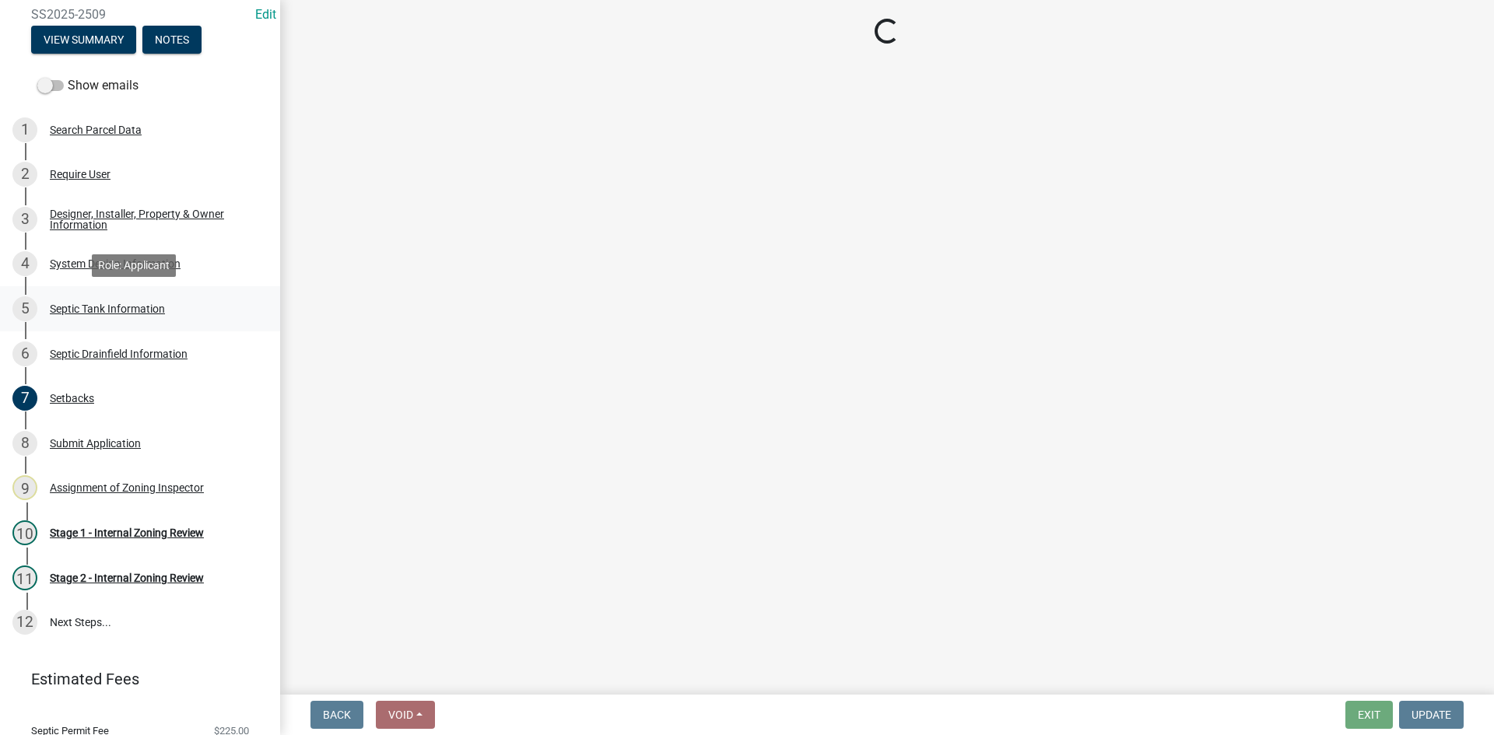
select select "7b57e397-6881-49c8-9b87-e40bdbeb8239"
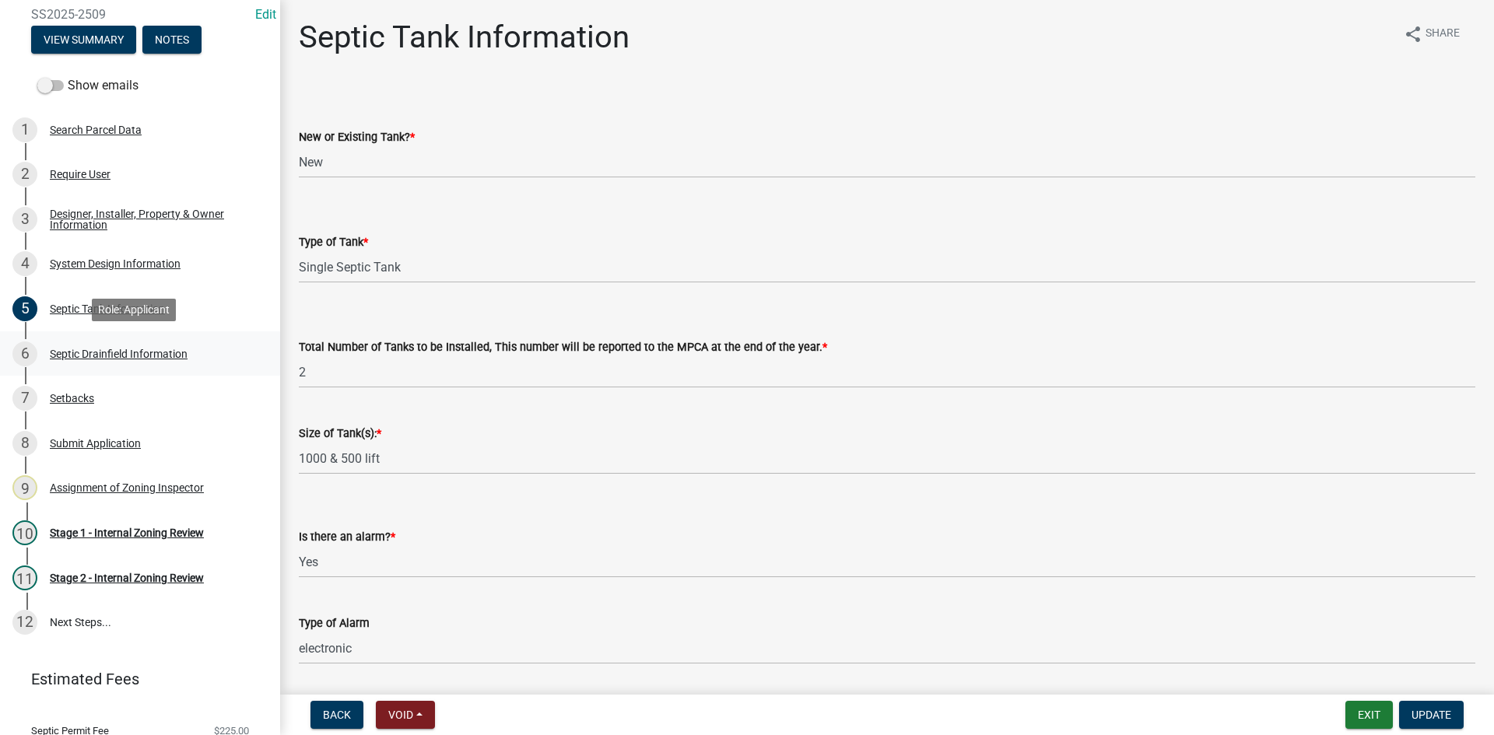
click at [121, 357] on div "Septic Drainfield Information" at bounding box center [119, 353] width 138 height 11
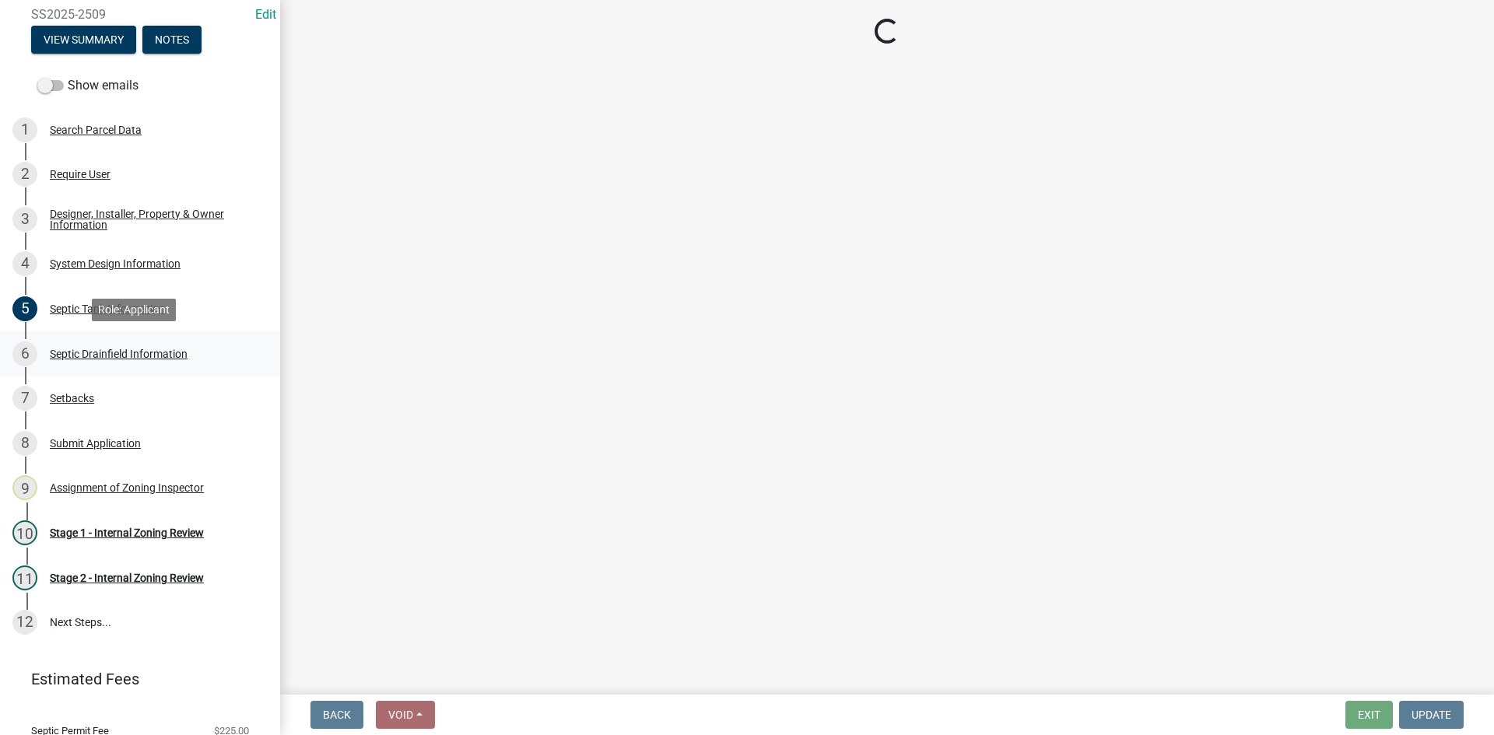
select select "757b77d3-357c-421c-8450-4fc78db4eecb"
select select "366d546d-8bc3-42fb-bca7-8a9455861f61"
select select "18096abf-d947-4d05-b4bb-6a4cf5703197"
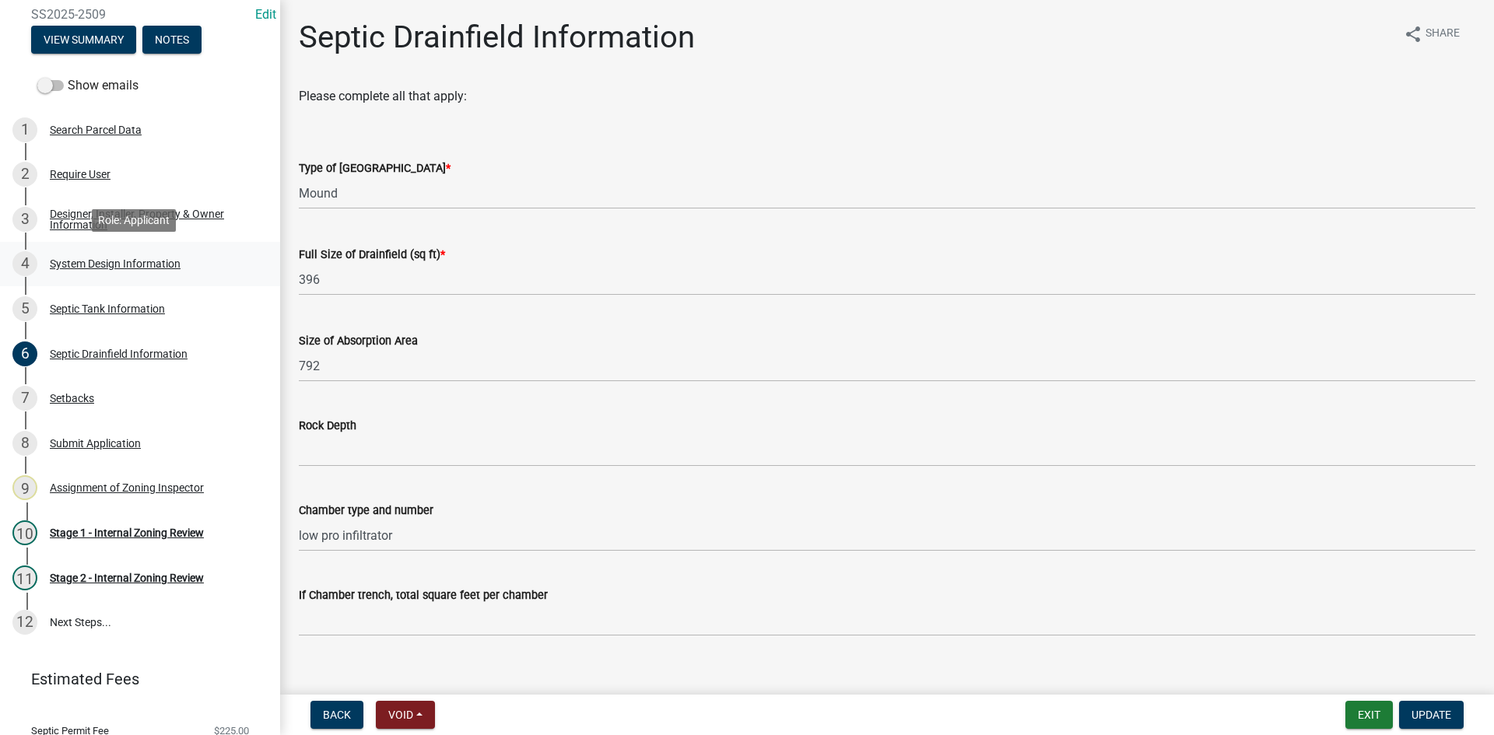
click at [141, 263] on div "System Design Information" at bounding box center [115, 263] width 131 height 11
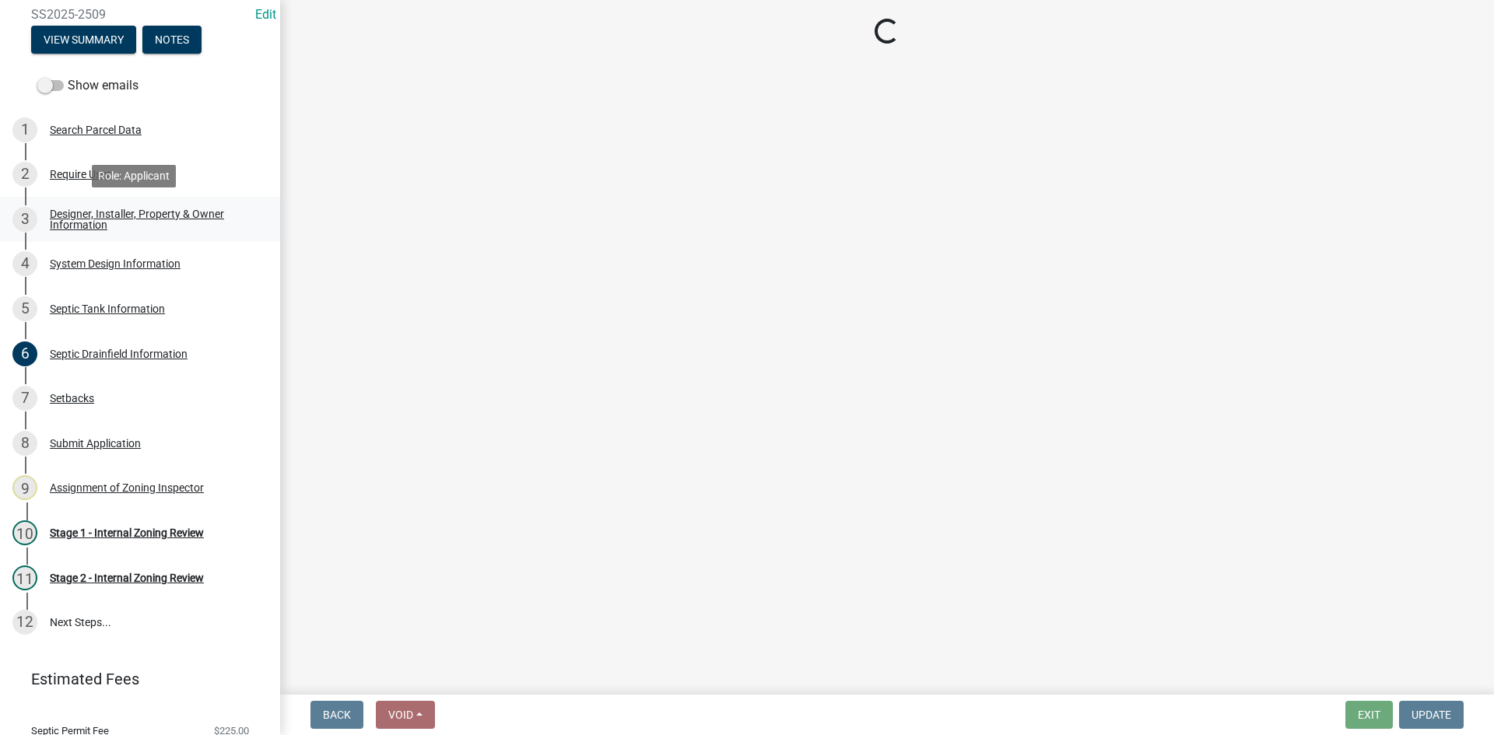
select select "8ba21533-2acf-4cc6-95e5-280e4aabd5a3"
select select "25258e87-3ef9-4f1c-a5f1-75a1d463abfb"
select select "011fbff4-a41d-4a75-9bd8-71c7e6c69e0d"
select select "85fdfef2-2683-4311-b5d5-5505f6411127"
select select "d95a9312-c8a1-4ec7-8581-25dbcf440a1f"
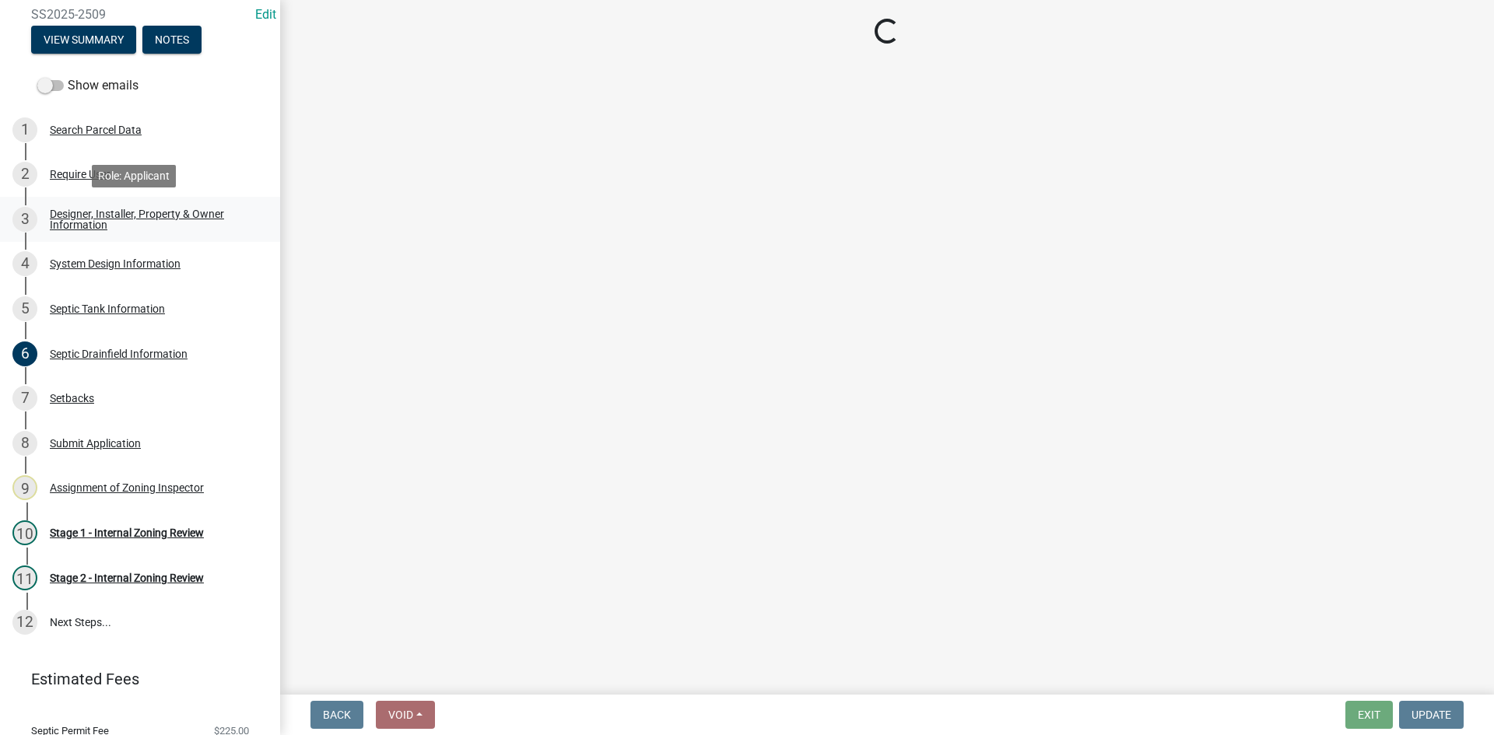
select select "ba735beb-519e-40f0-ae20-62d65fc4c46b"
select select "ef698bf5-6172-44c1-9ffb-522c07469aed"
select select "a0c59fcd-b61c-4c3a-90a8-e70849750c47"
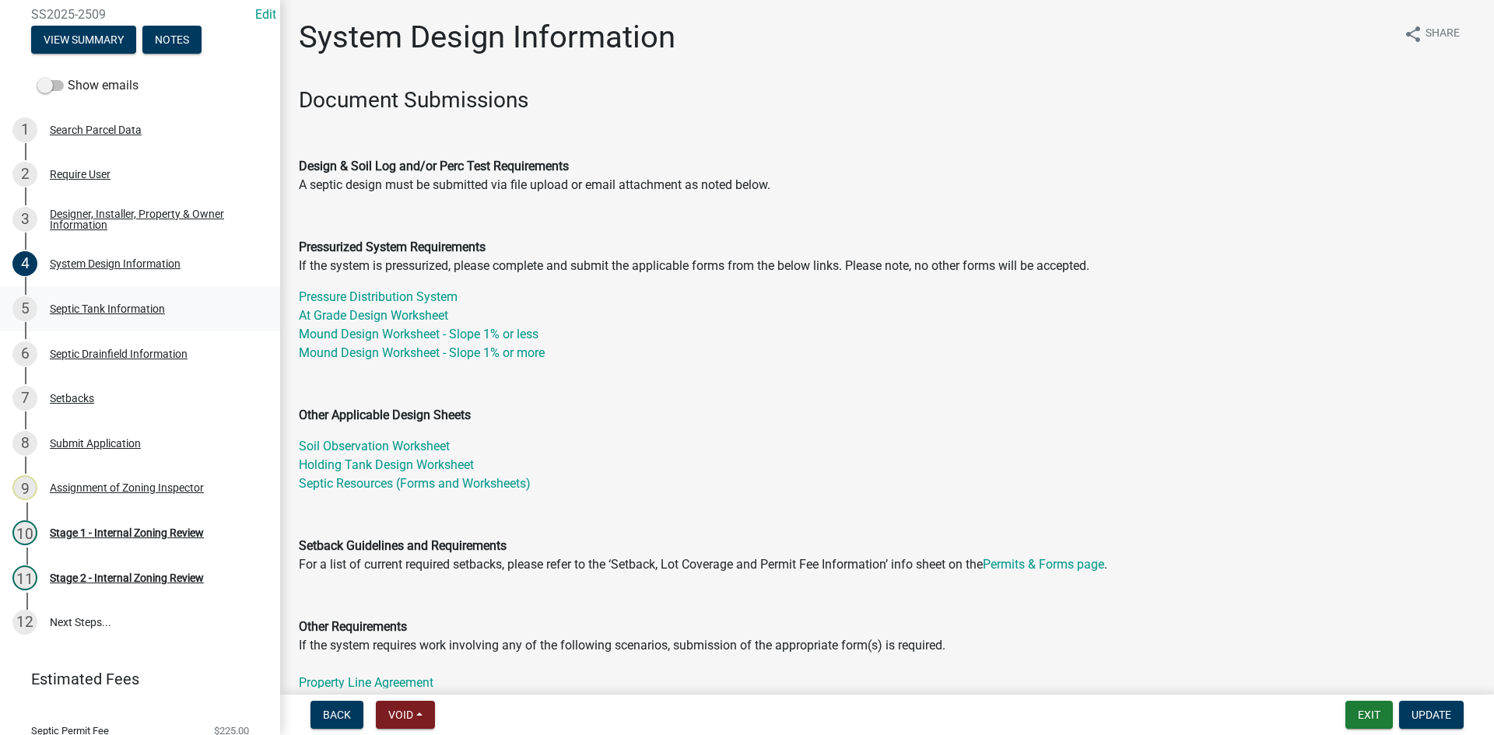
click at [132, 313] on div "Septic Tank Information" at bounding box center [107, 308] width 115 height 11
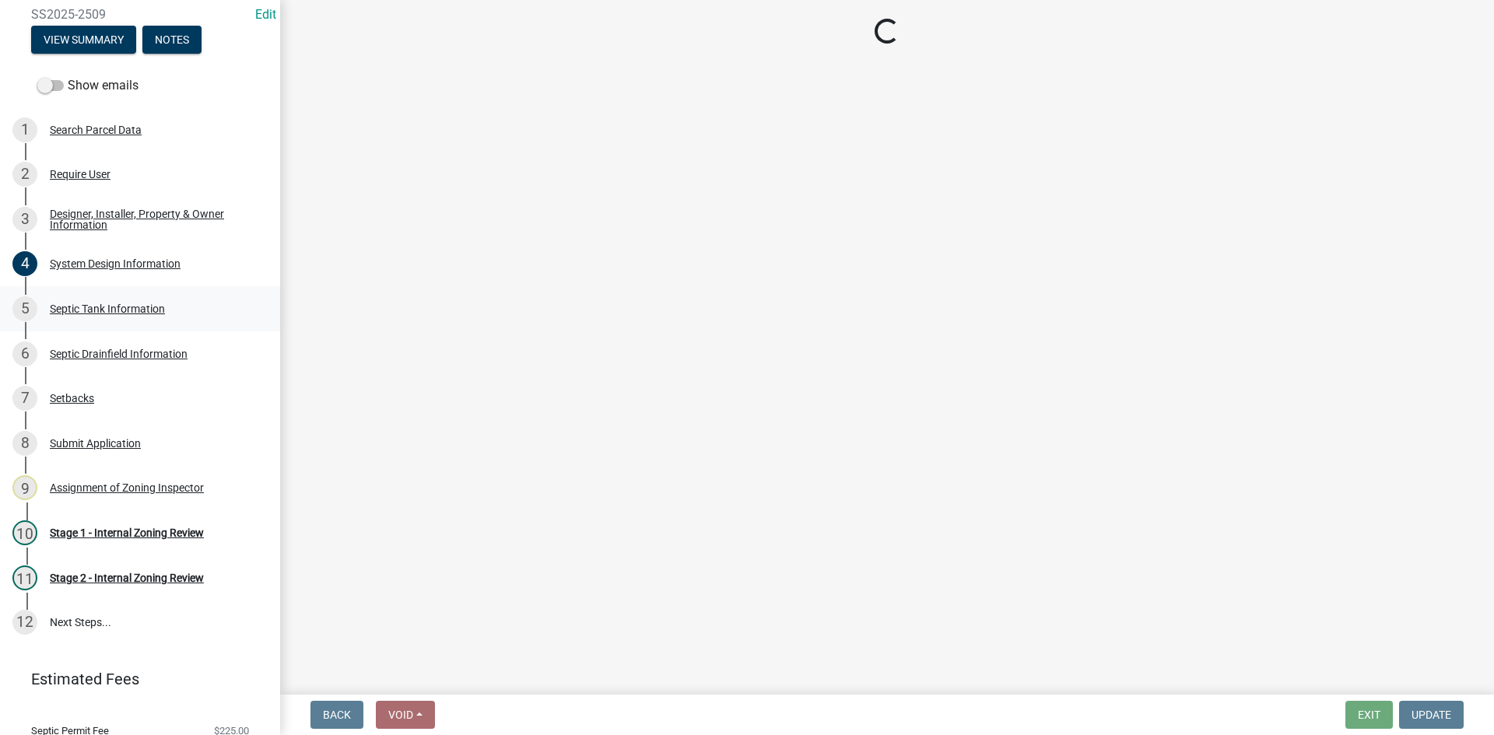
select select "f9fbe67c-c1cf-4a63-8ad4-799ce56b7f21"
select select "755580e7-6a23-4f31-b987-1fba436fc27e"
select select "e0ee17af-48b7-4b92-9885-812dbb1428e7"
select select "c84d9e4c-2287-4d2e-9ef7-9874a7456ee3"
select select "a956bcdf-8f12-4f61-bfc1-a6e229dc0595"
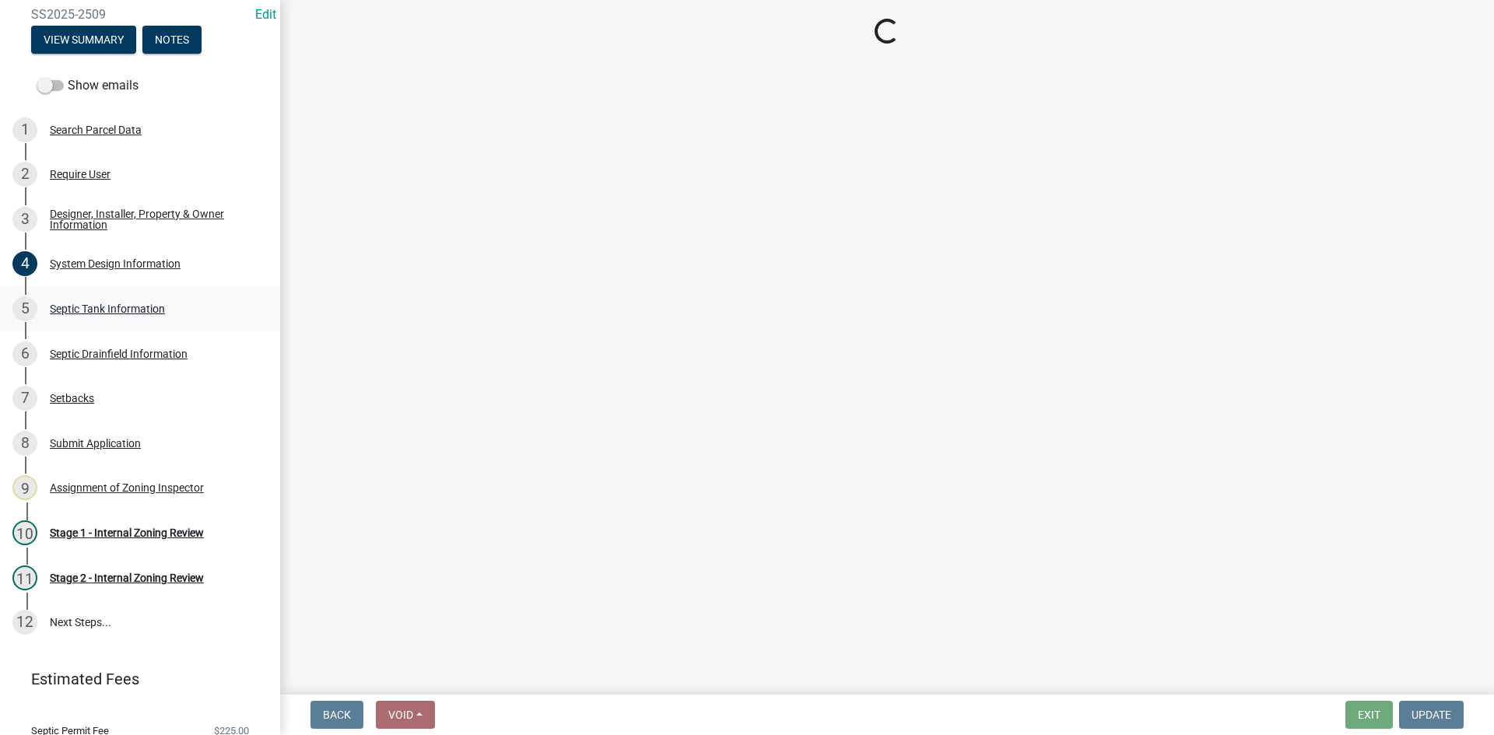
select select "7b57e397-6881-49c8-9b87-e40bdbeb8239"
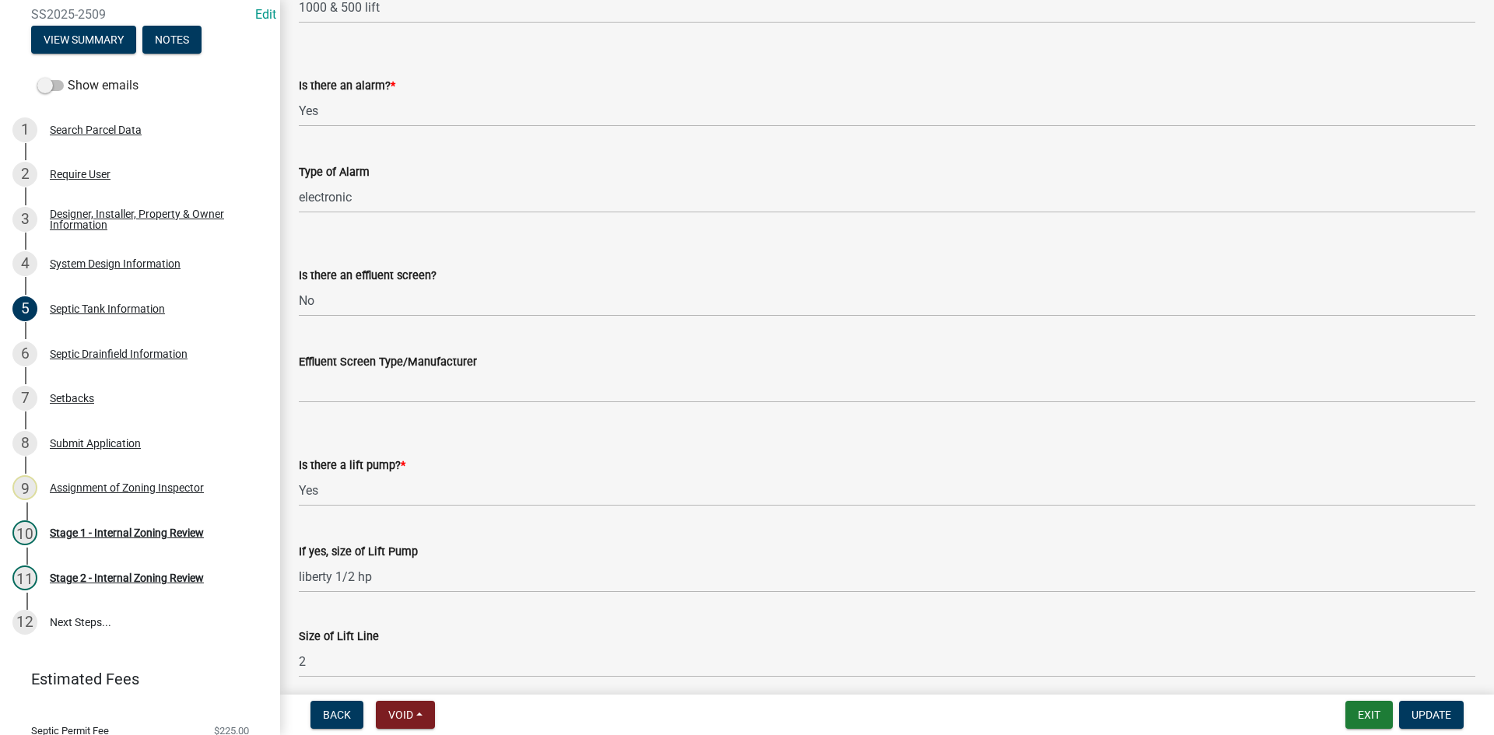
scroll to position [513, 0]
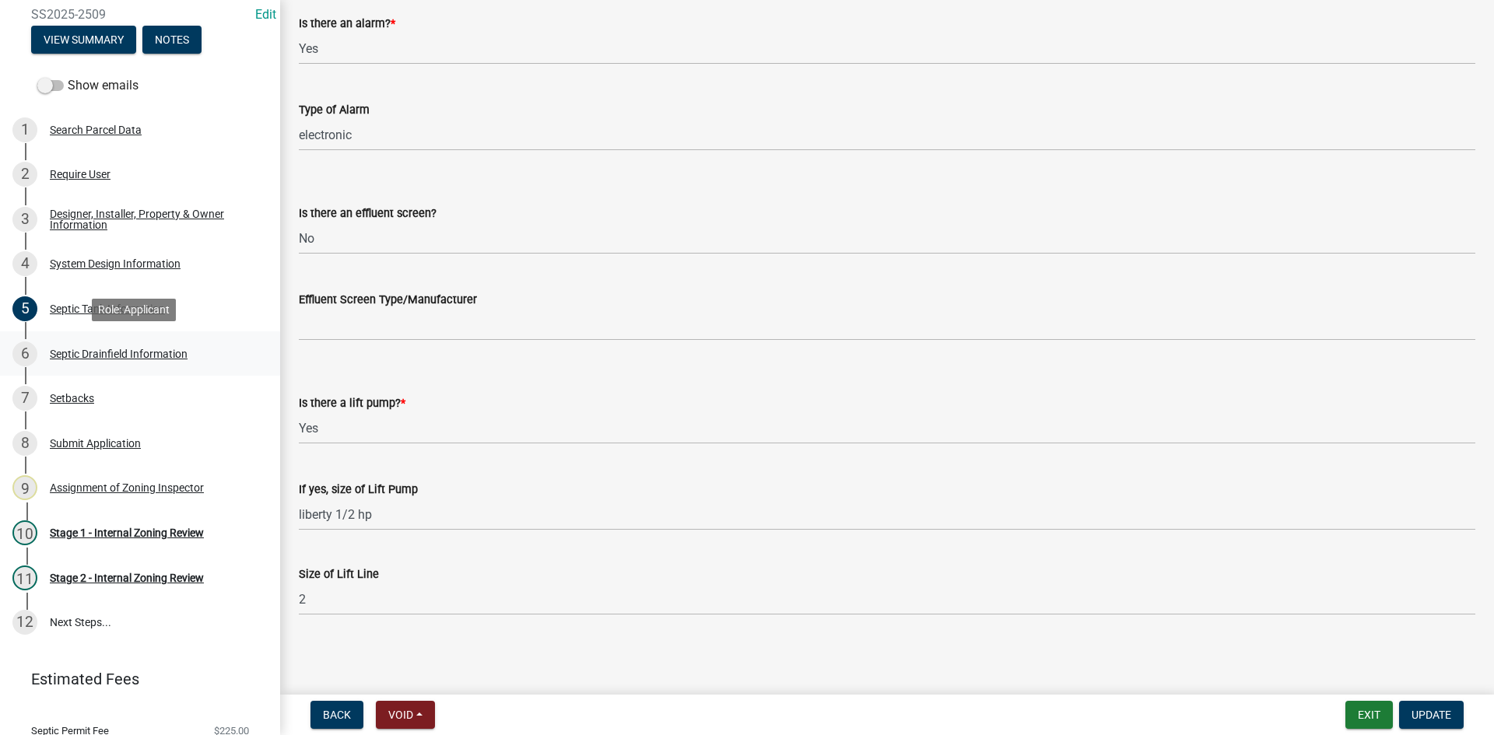
click at [102, 358] on div "Septic Drainfield Information" at bounding box center [119, 353] width 138 height 11
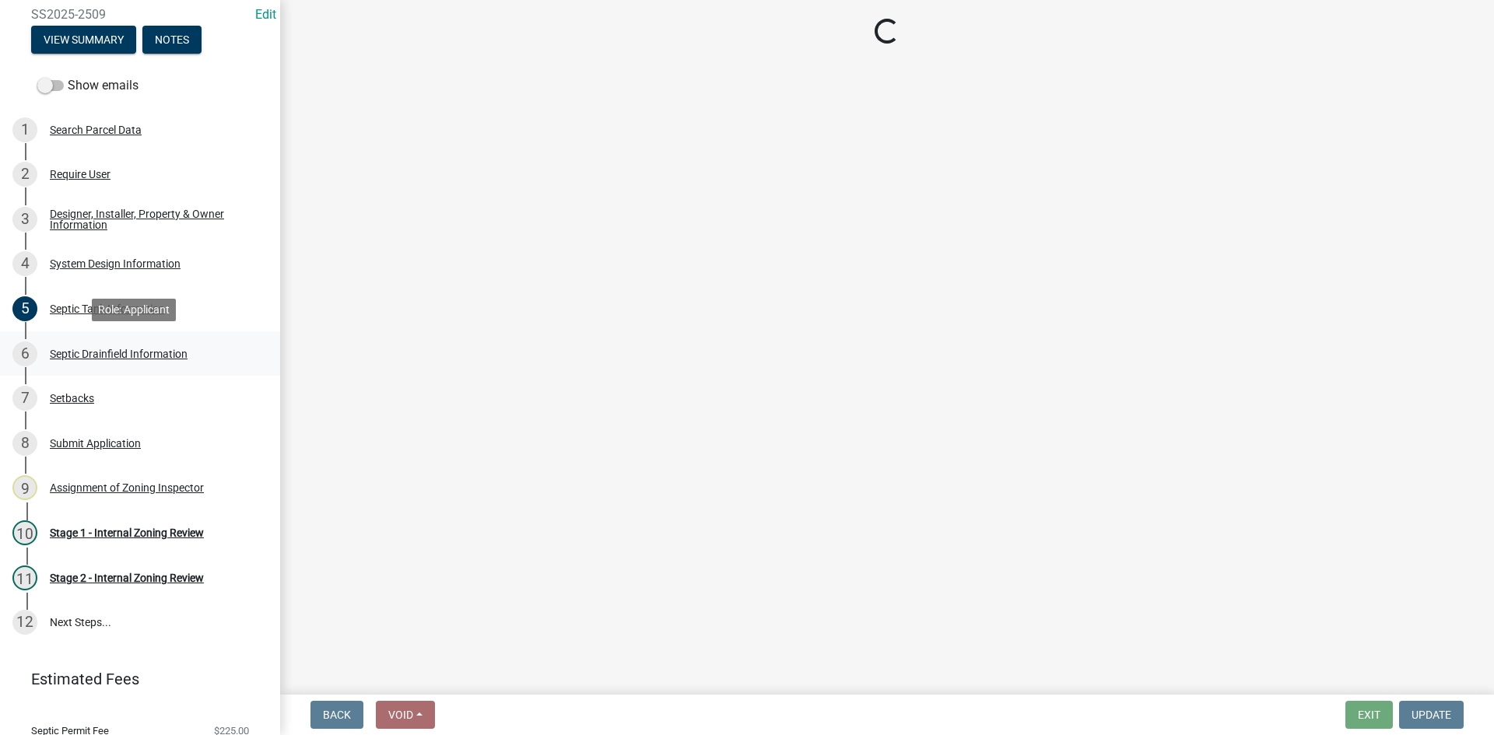
scroll to position [0, 0]
select select "757b77d3-357c-421c-8450-4fc78db4eecb"
select select "366d546d-8bc3-42fb-bca7-8a9455861f61"
select select "18096abf-d947-4d05-b4bb-6a4cf5703197"
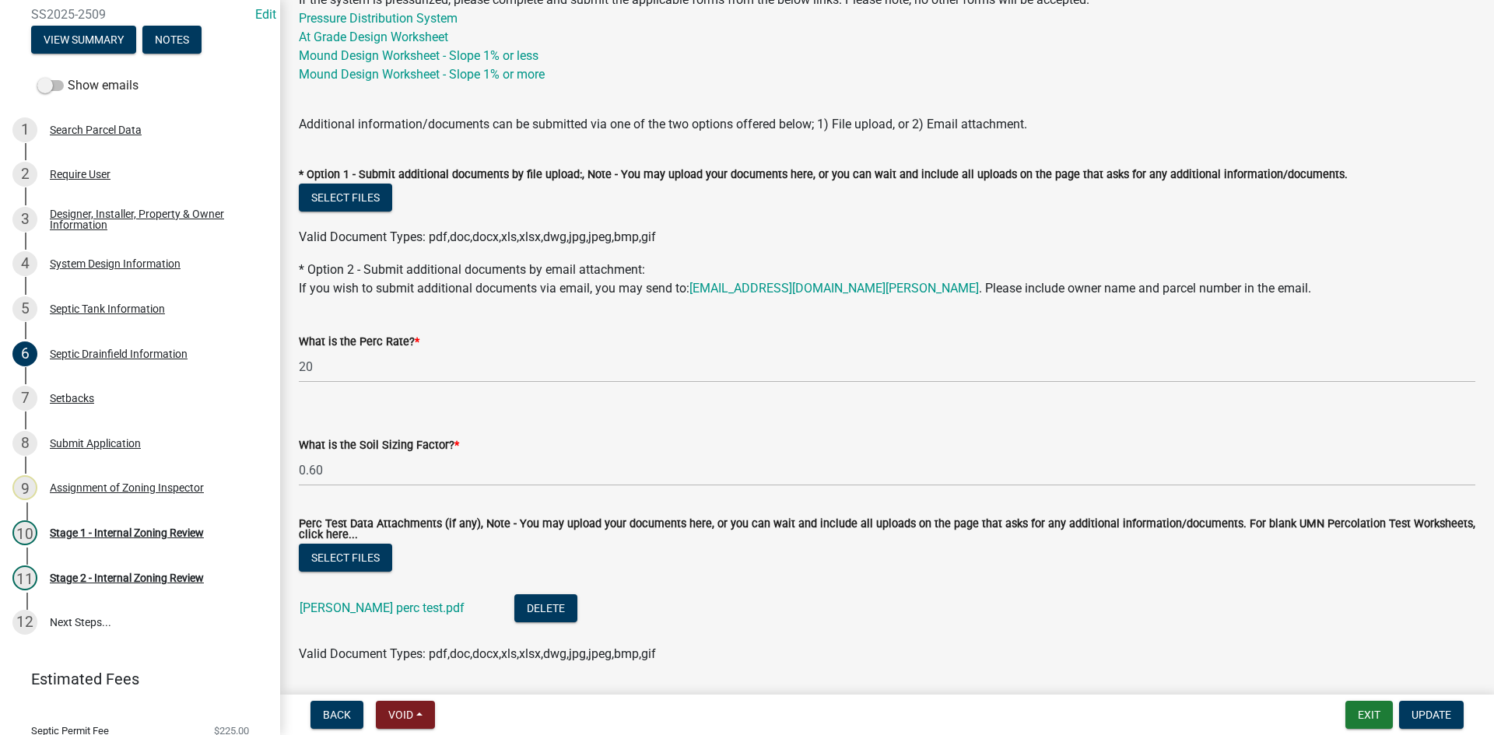
scroll to position [755, 0]
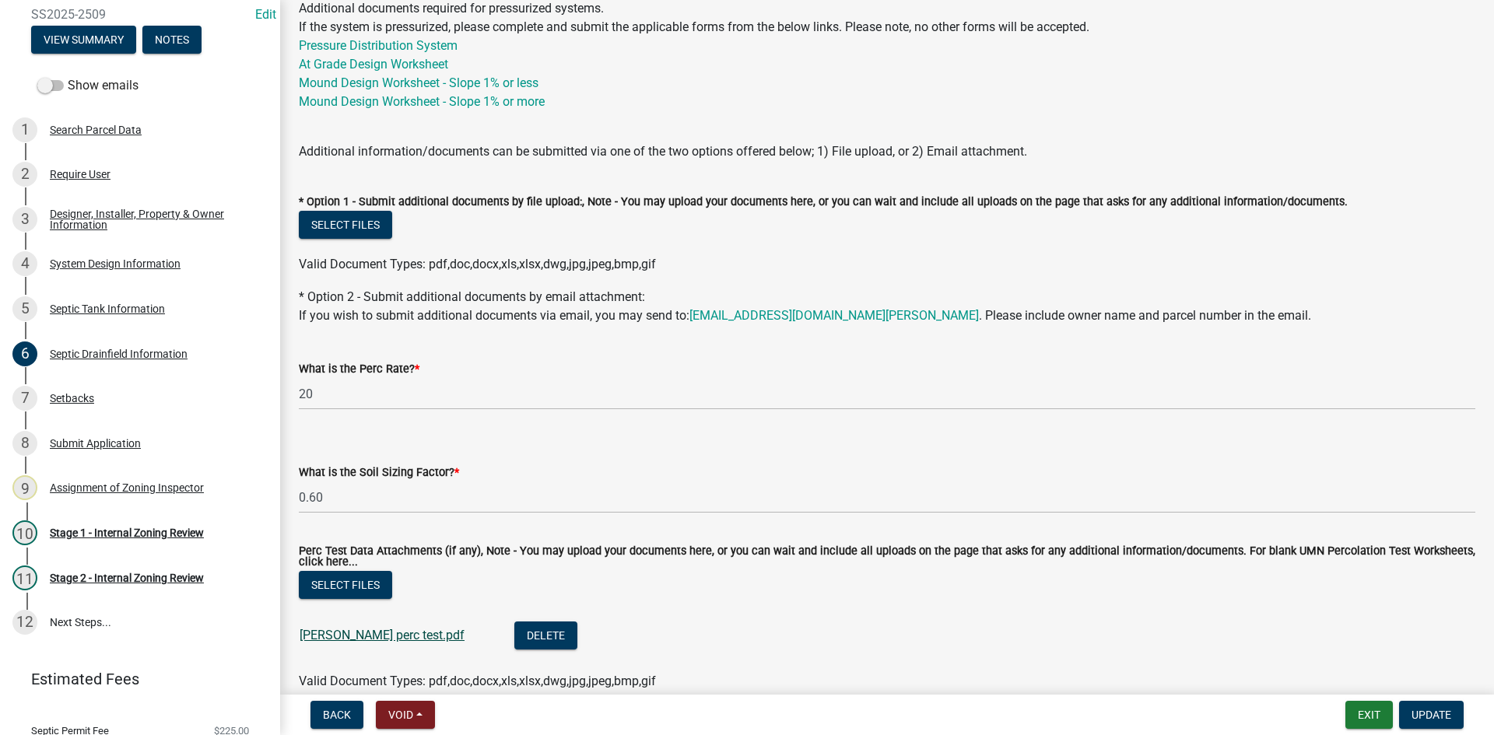
click at [386, 636] on link "[PERSON_NAME] perc test.pdf" at bounding box center [381, 635] width 165 height 15
click at [76, 397] on div "Setbacks" at bounding box center [72, 398] width 44 height 11
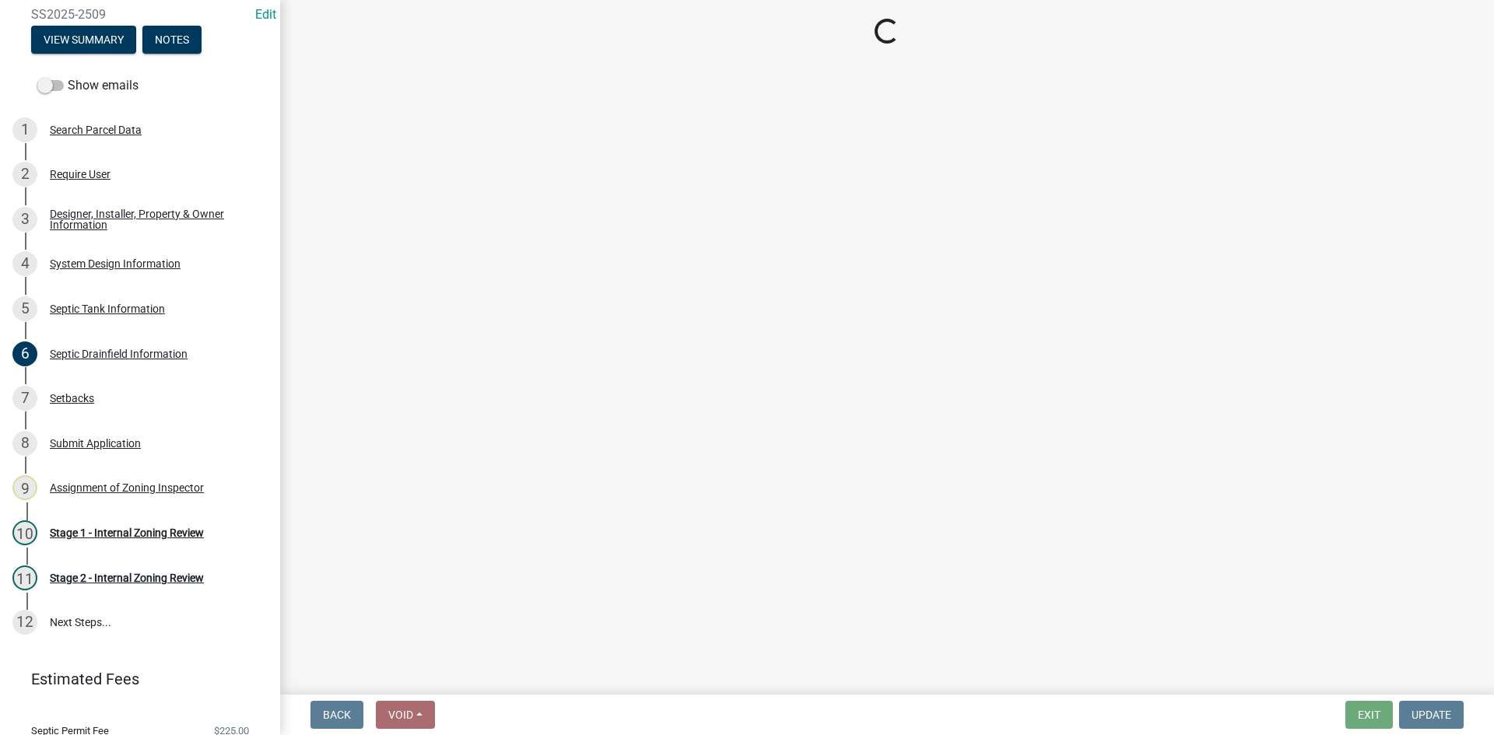
select select "479aafb6-b6e6-4f54-9b3a-e9d3c09fb6b0"
select select "23044af5-43bb-4cf5-8aef-2716db2ce5fc"
select select "21af9b93-f494-48c6-91ae-235d36c6c939"
select select "a3ce498e-f8b1-44e2-889e-c4968ac74b5a"
select select "cf78f1da-f066-4305-88a2-864abad1fa52"
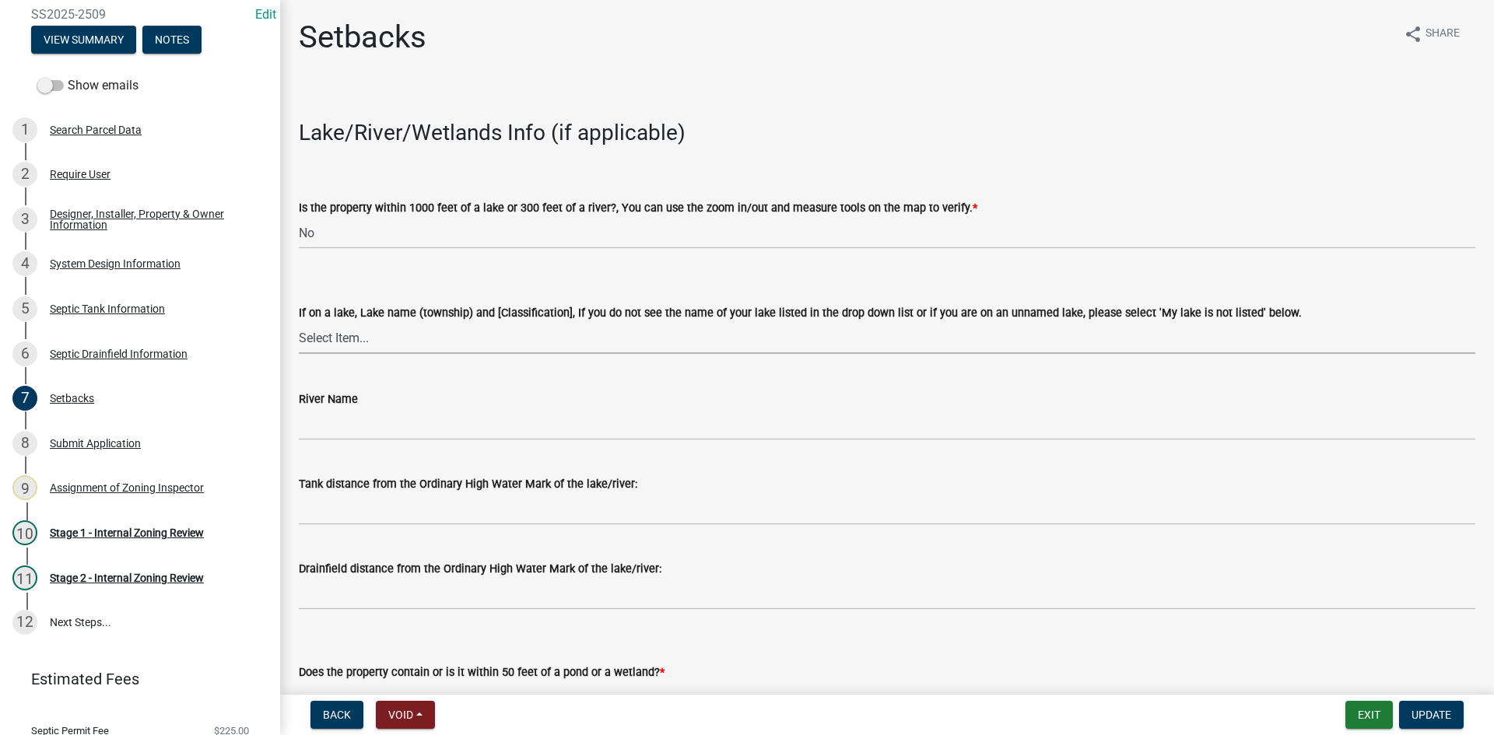
click at [345, 347] on select "Select Item... My lake is not listed below Abbey (Lake View) [NE Tier 2] Abners…" at bounding box center [887, 338] width 1176 height 32
click at [446, 394] on div "River Name" at bounding box center [887, 399] width 1176 height 19
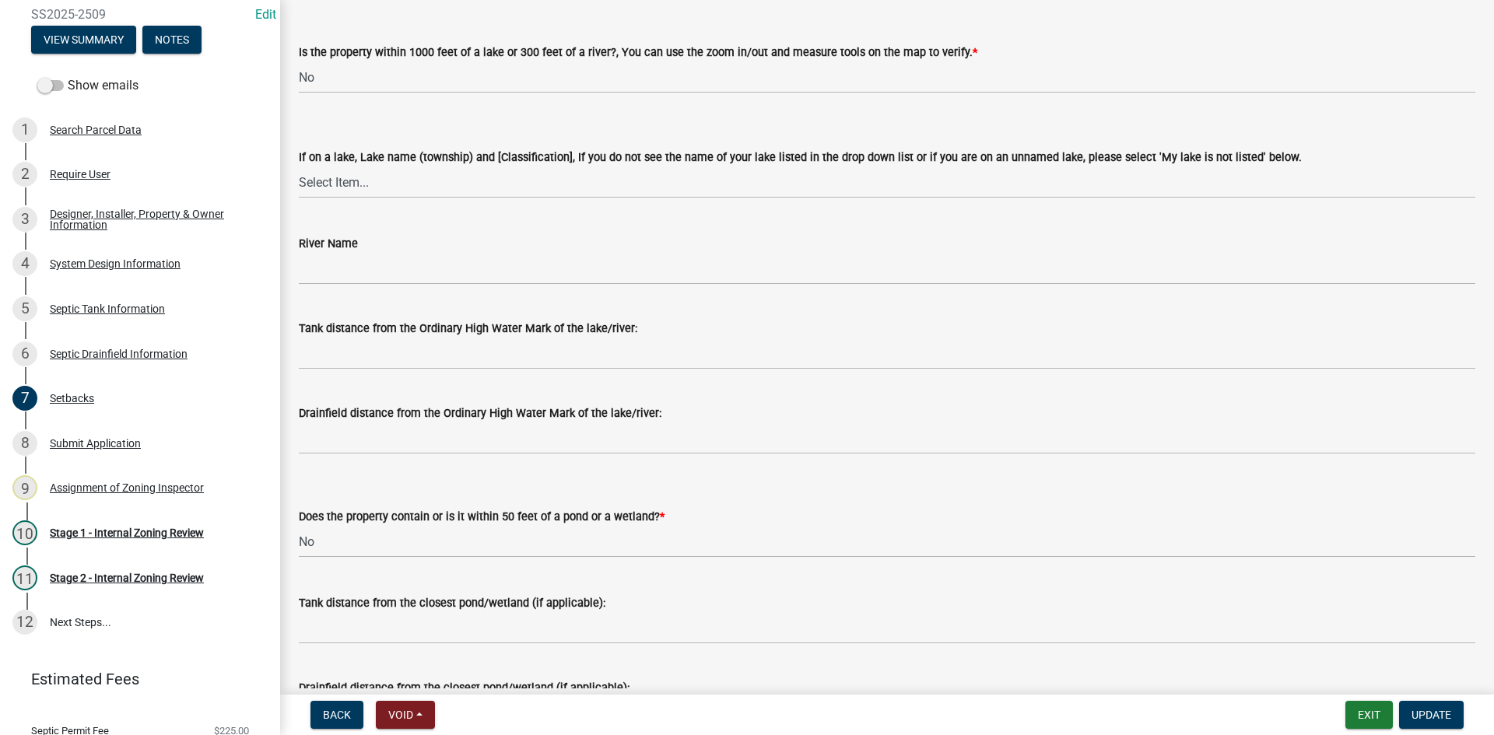
scroll to position [233, 0]
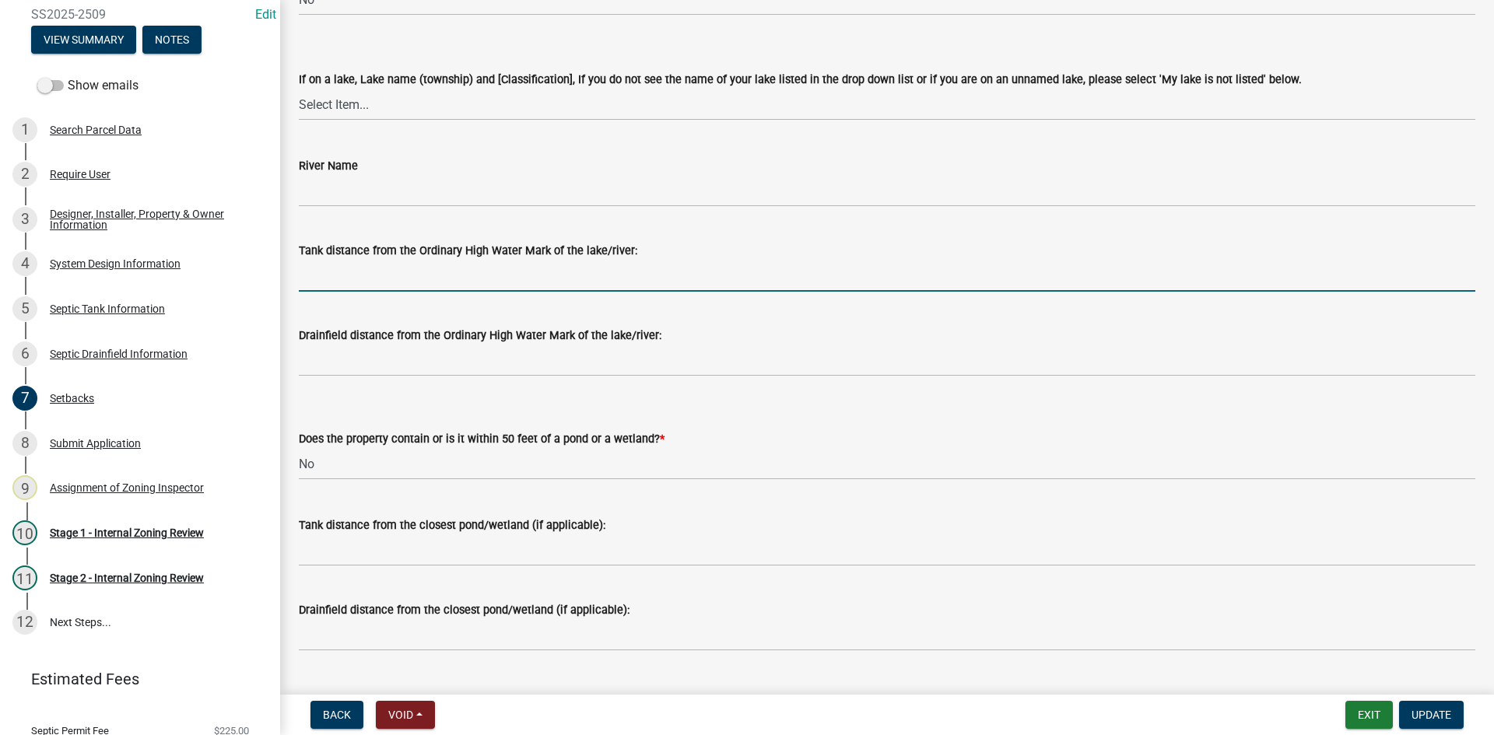
drag, startPoint x: 364, startPoint y: 287, endPoint x: 379, endPoint y: 287, distance: 14.8
click at [364, 287] on input "Tank distance from the Ordinary High Water Mark of the lake/river:" at bounding box center [887, 276] width 1176 height 32
click at [318, 271] on input "Tank distance from the Ordinary High Water Mark of the lake/river:" at bounding box center [887, 276] width 1176 height 32
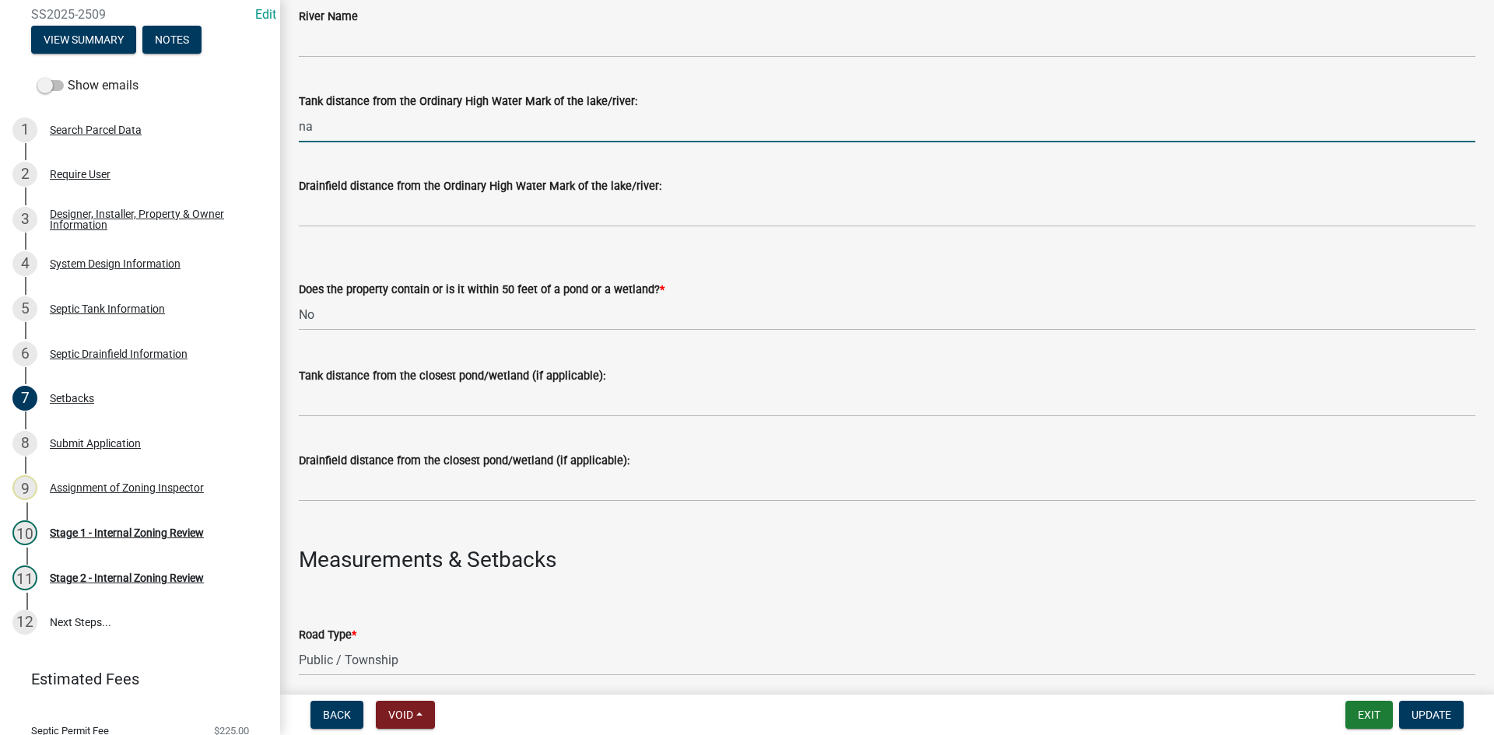
scroll to position [389, 0]
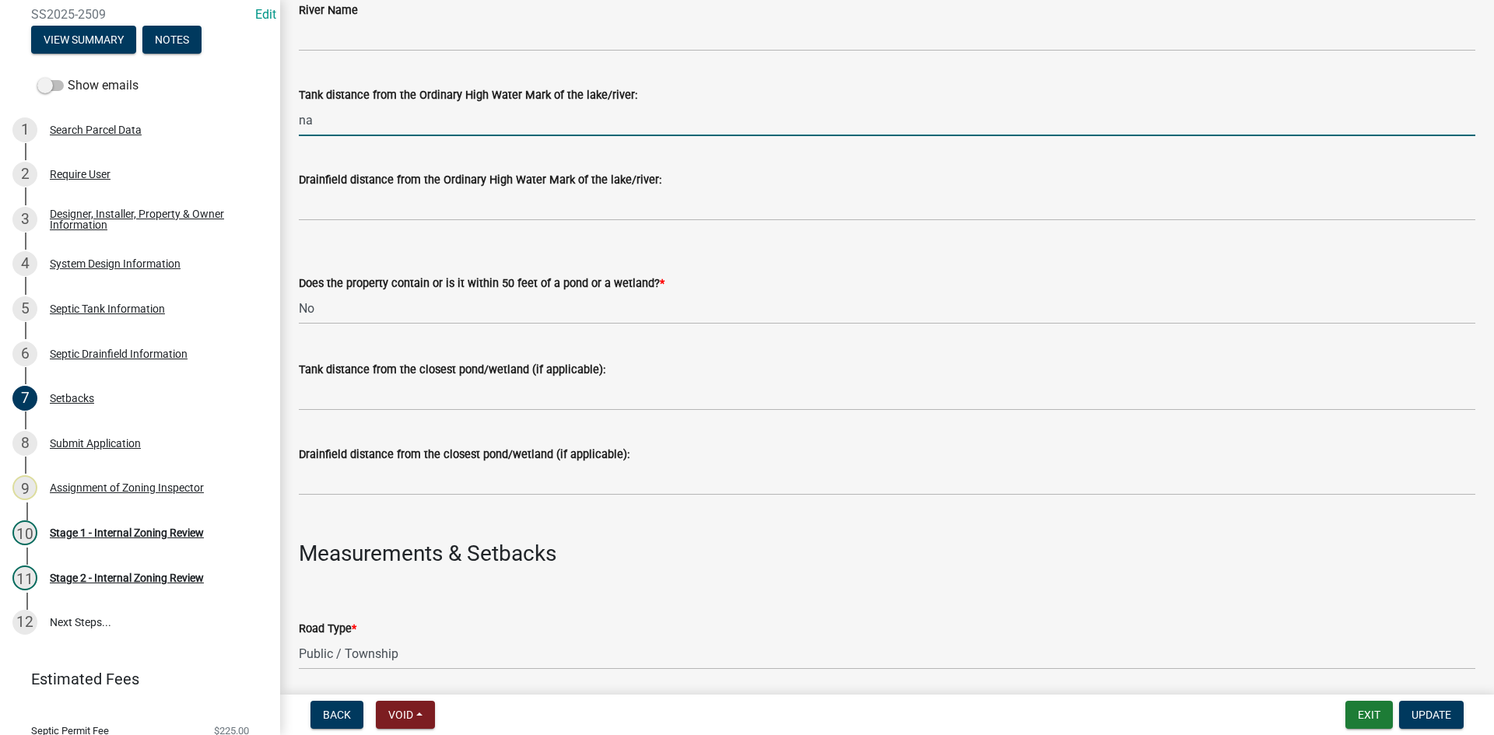
type input "na"
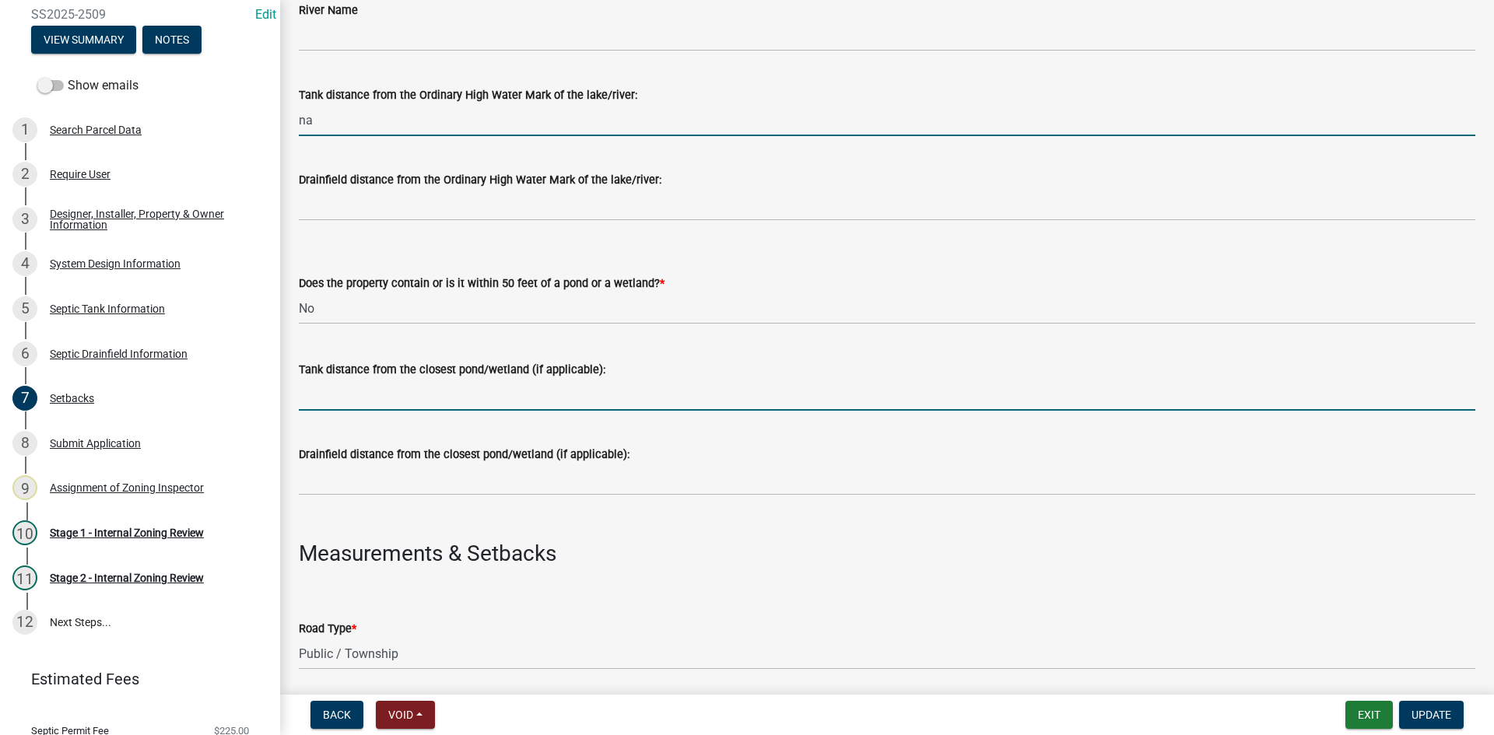
click at [324, 403] on input "Tank distance from the closest pond/wetland (if applicable):" at bounding box center [887, 395] width 1176 height 32
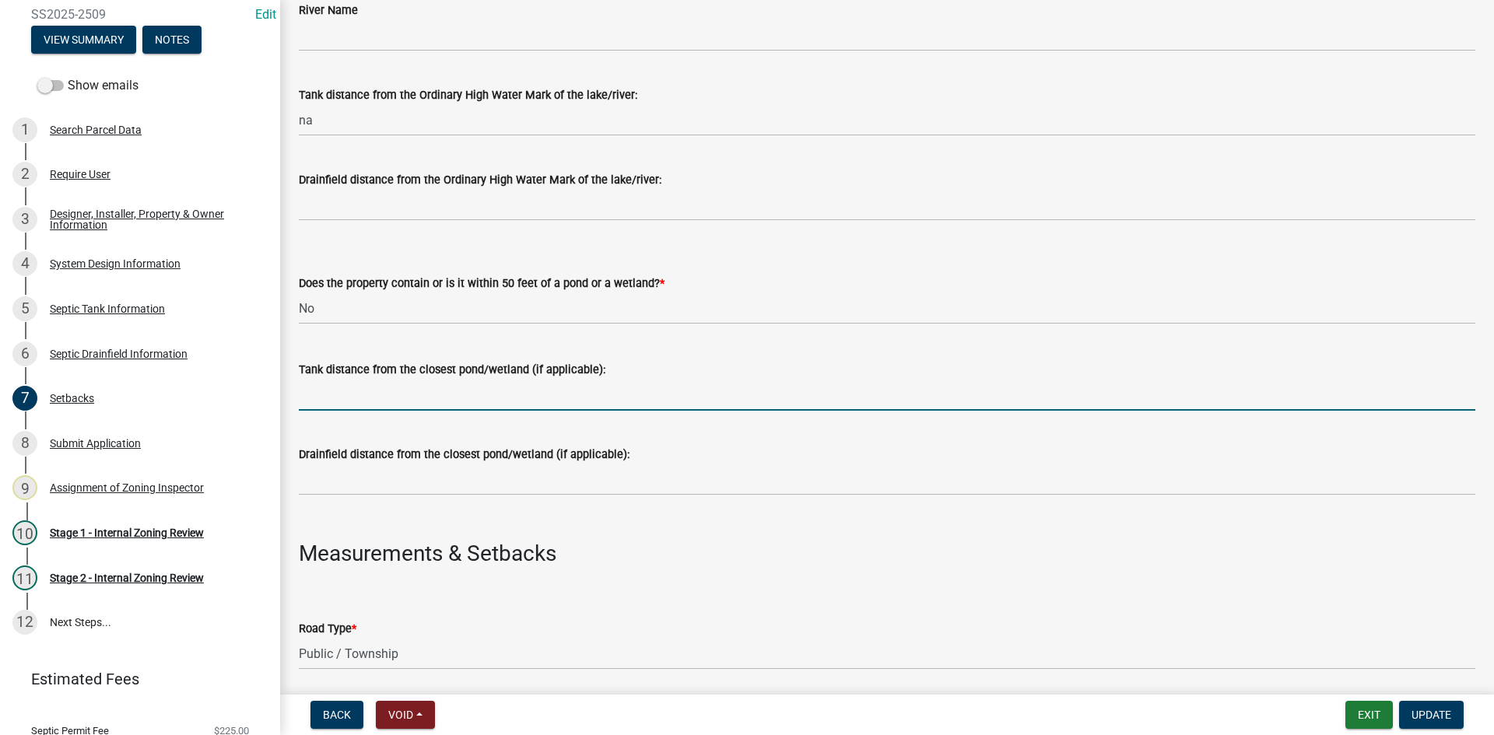
type input "NA"
drag, startPoint x: 317, startPoint y: 426, endPoint x: 328, endPoint y: 397, distance: 31.1
click at [315, 428] on div "Drainfield distance from the closest pond/wetland (if applicable):" at bounding box center [887, 459] width 1176 height 72
drag, startPoint x: 327, startPoint y: 397, endPoint x: 254, endPoint y: 420, distance: 77.3
click at [254, 420] on div "Zoning-Septic: Onsite Septic System Application (Designers) SS2025-2509 Edit Vi…" at bounding box center [747, 367] width 1494 height 735
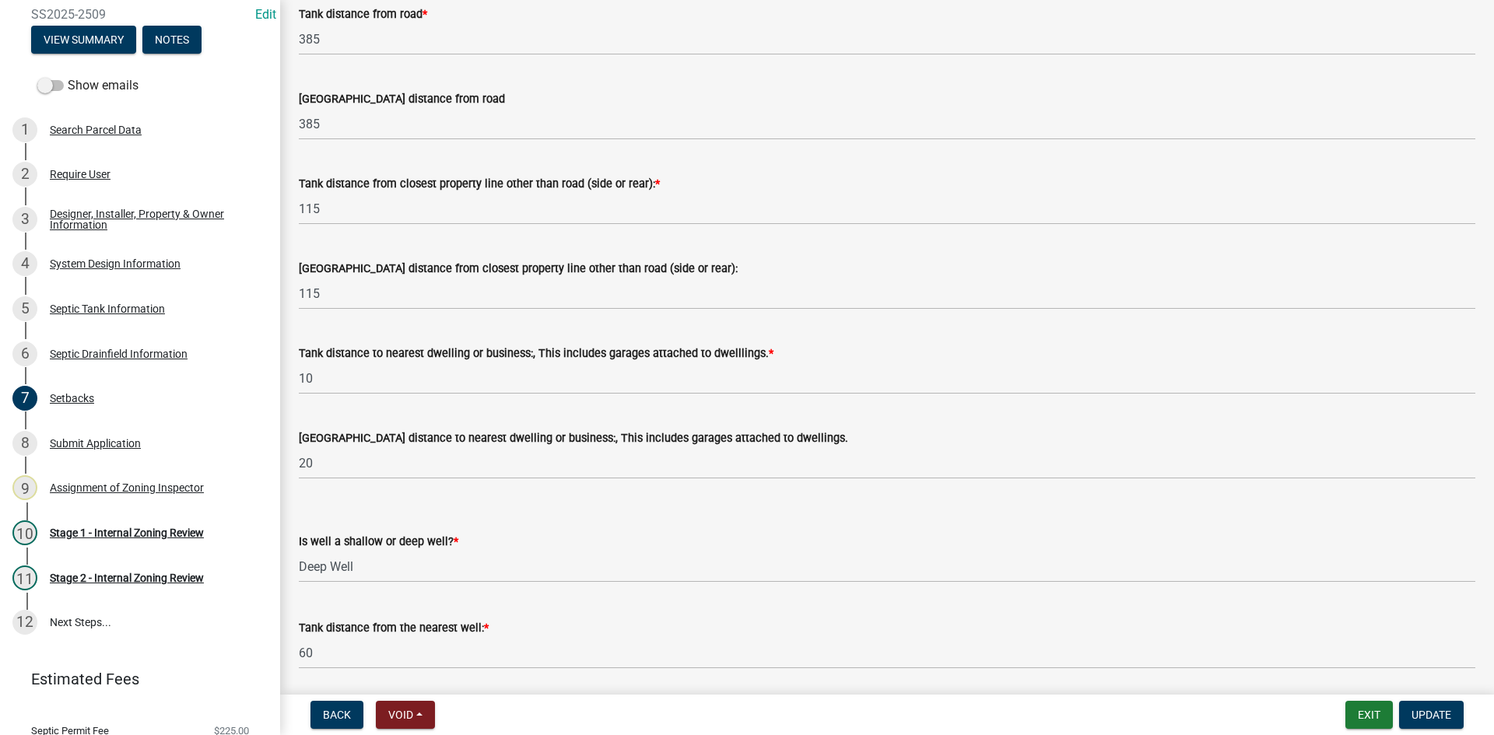
scroll to position [1383, 0]
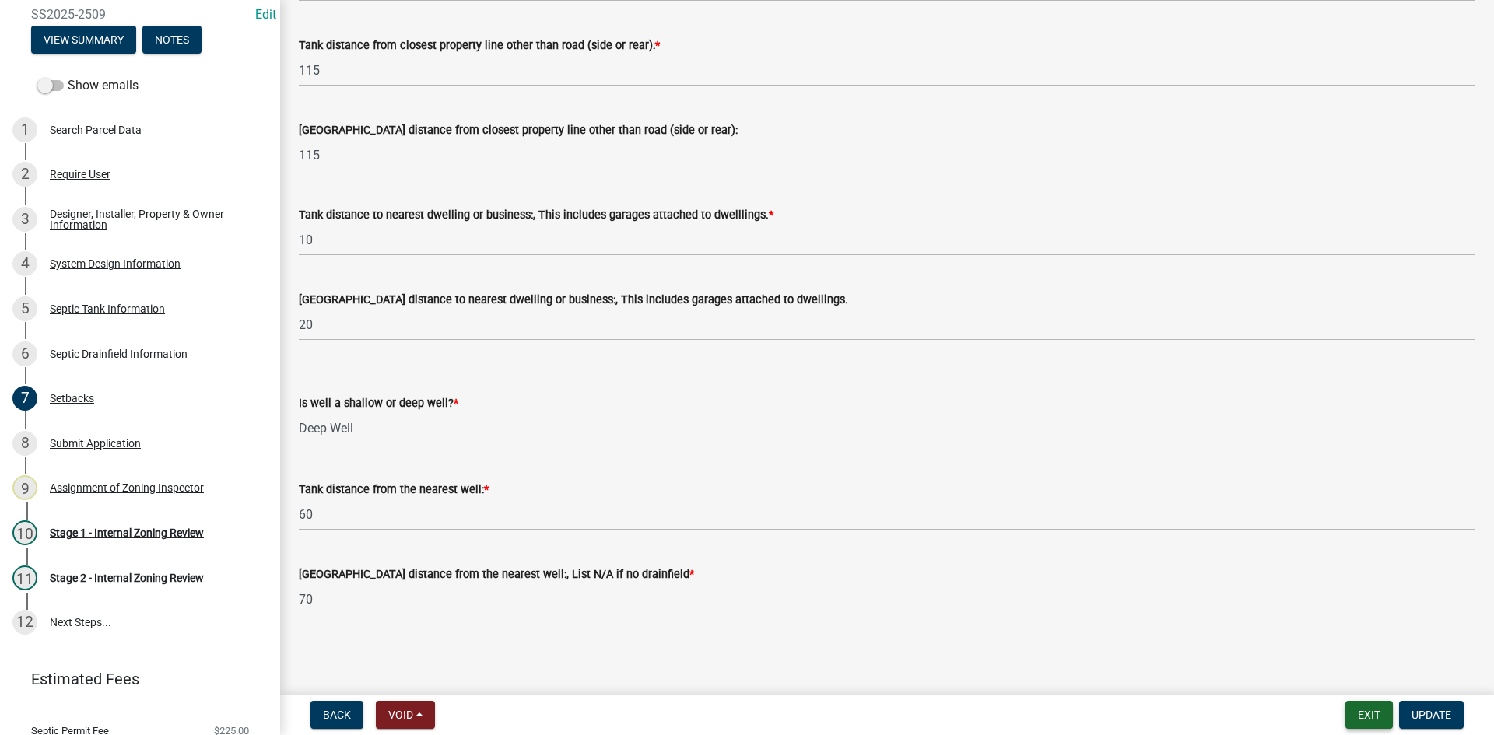
drag, startPoint x: 1382, startPoint y: 714, endPoint x: 1268, endPoint y: 175, distance: 551.1
click at [1268, 175] on wm-app "Zoning-Septic: Onsite Septic System Application (Designers) SS2025-2509 Edit Vi…" at bounding box center [747, 367] width 1494 height 735
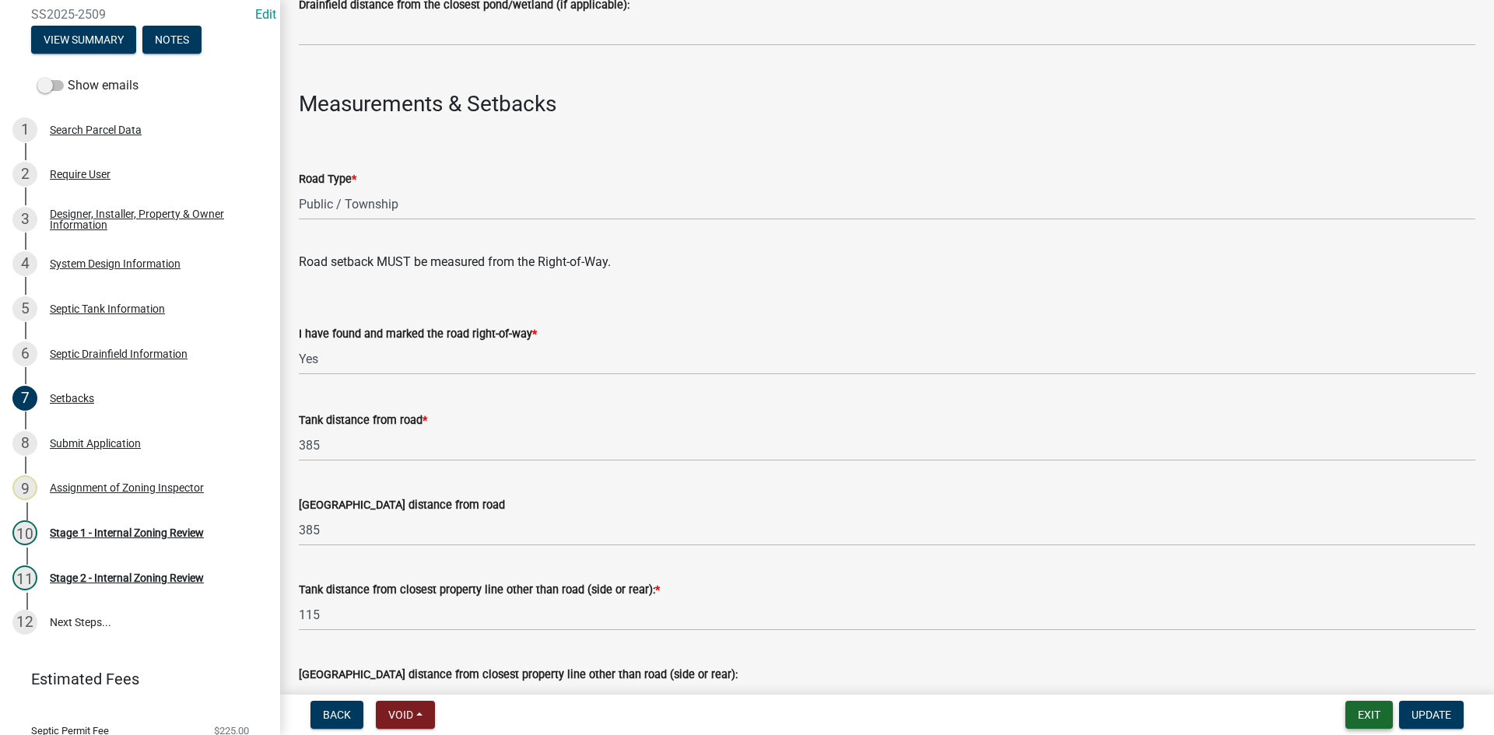
scroll to position [450, 0]
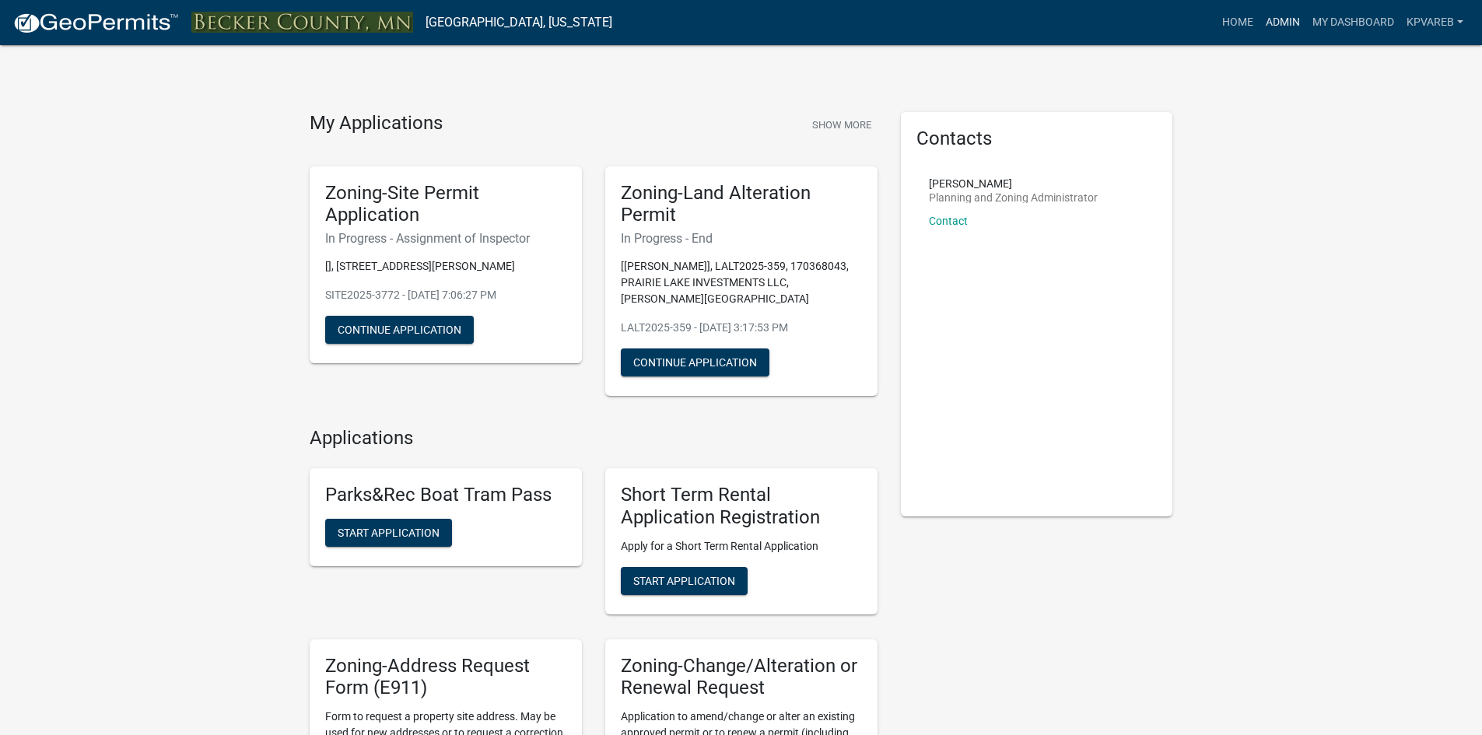
click at [1280, 27] on link "Admin" at bounding box center [1282, 23] width 47 height 30
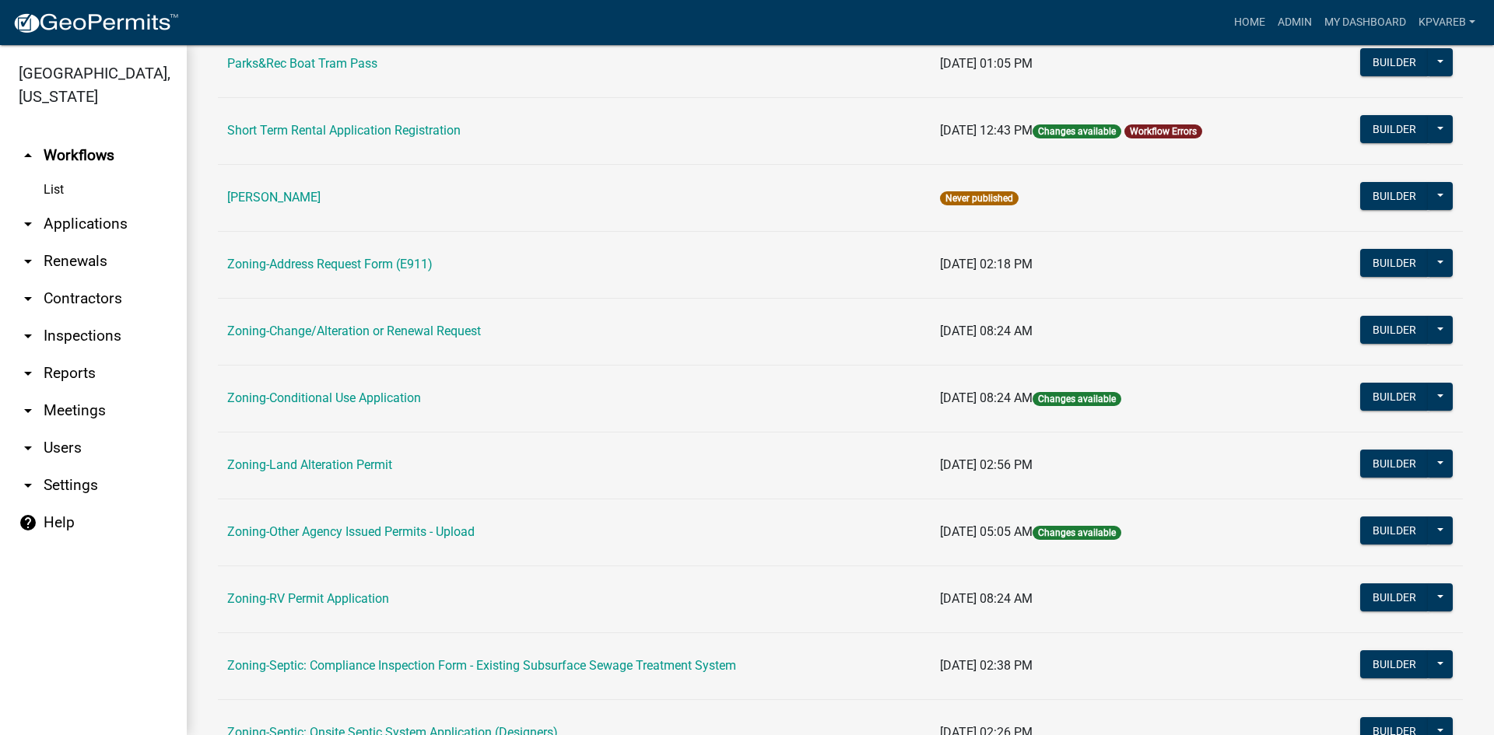
scroll to position [447, 0]
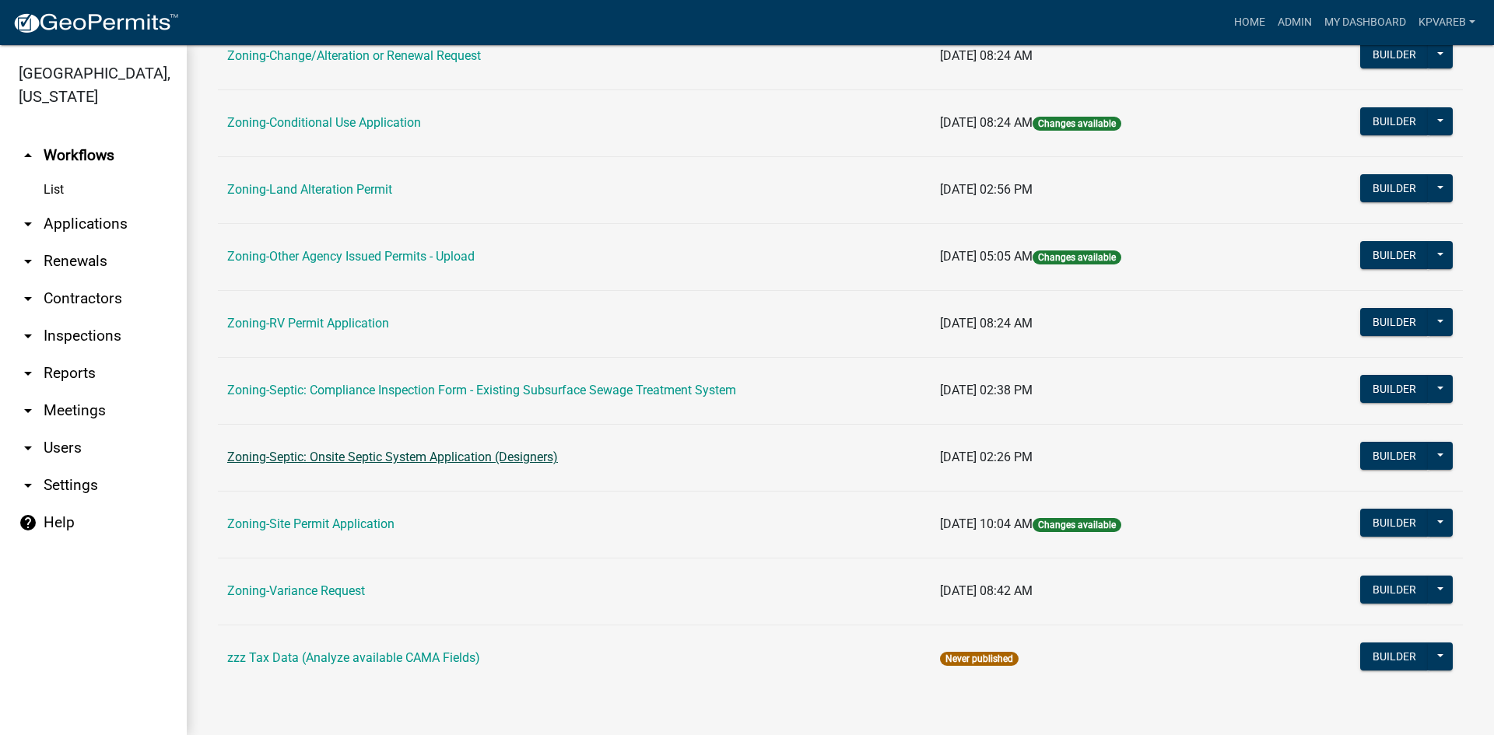
click at [517, 454] on link "Zoning-Septic: Onsite Septic System Application (Designers)" at bounding box center [392, 457] width 331 height 15
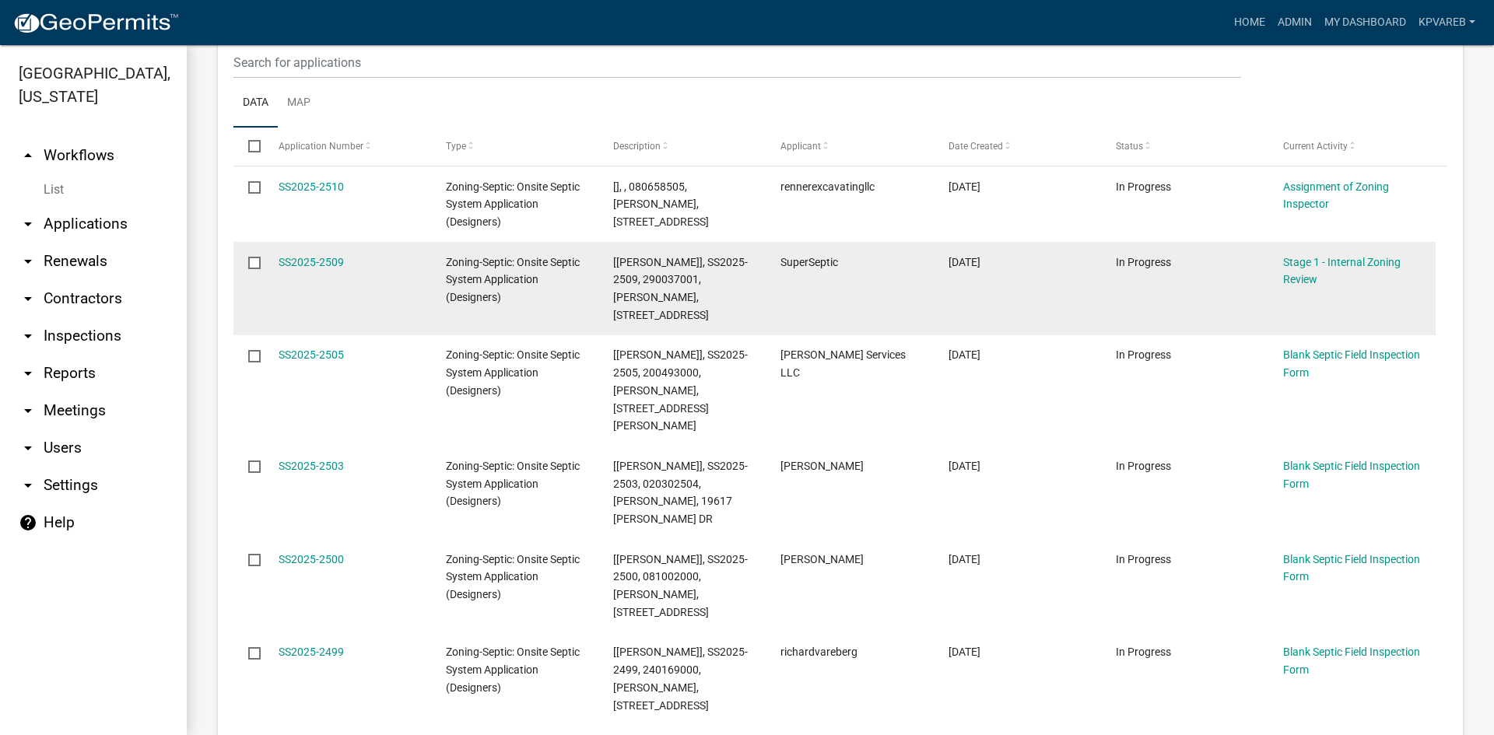
scroll to position [311, 0]
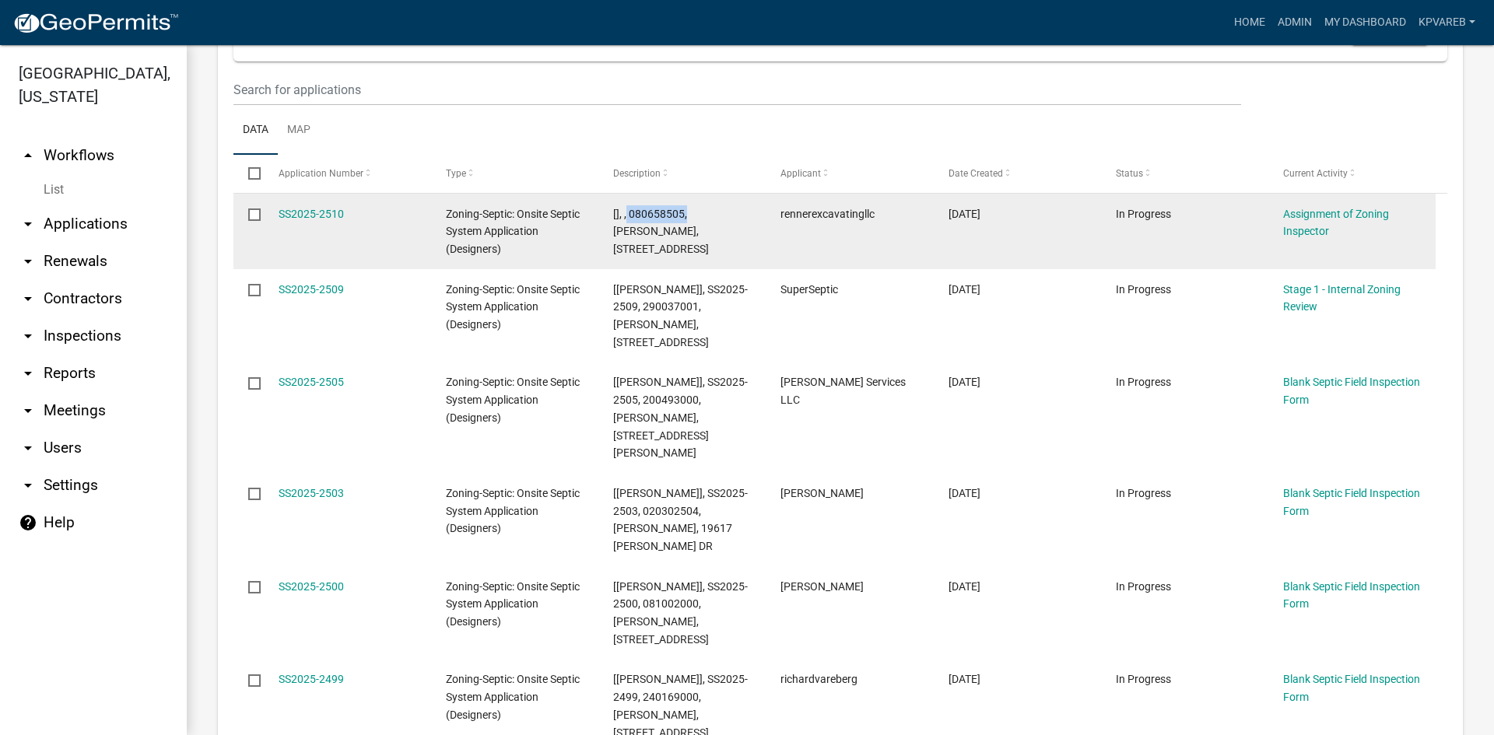
drag, startPoint x: 626, startPoint y: 210, endPoint x: 687, endPoint y: 208, distance: 60.7
click at [687, 208] on span "[], , 080658505, [PERSON_NAME], [STREET_ADDRESS]" at bounding box center [661, 232] width 96 height 48
copy span "080658505,"
click at [330, 208] on link "SS2025-2510" at bounding box center [310, 214] width 65 height 12
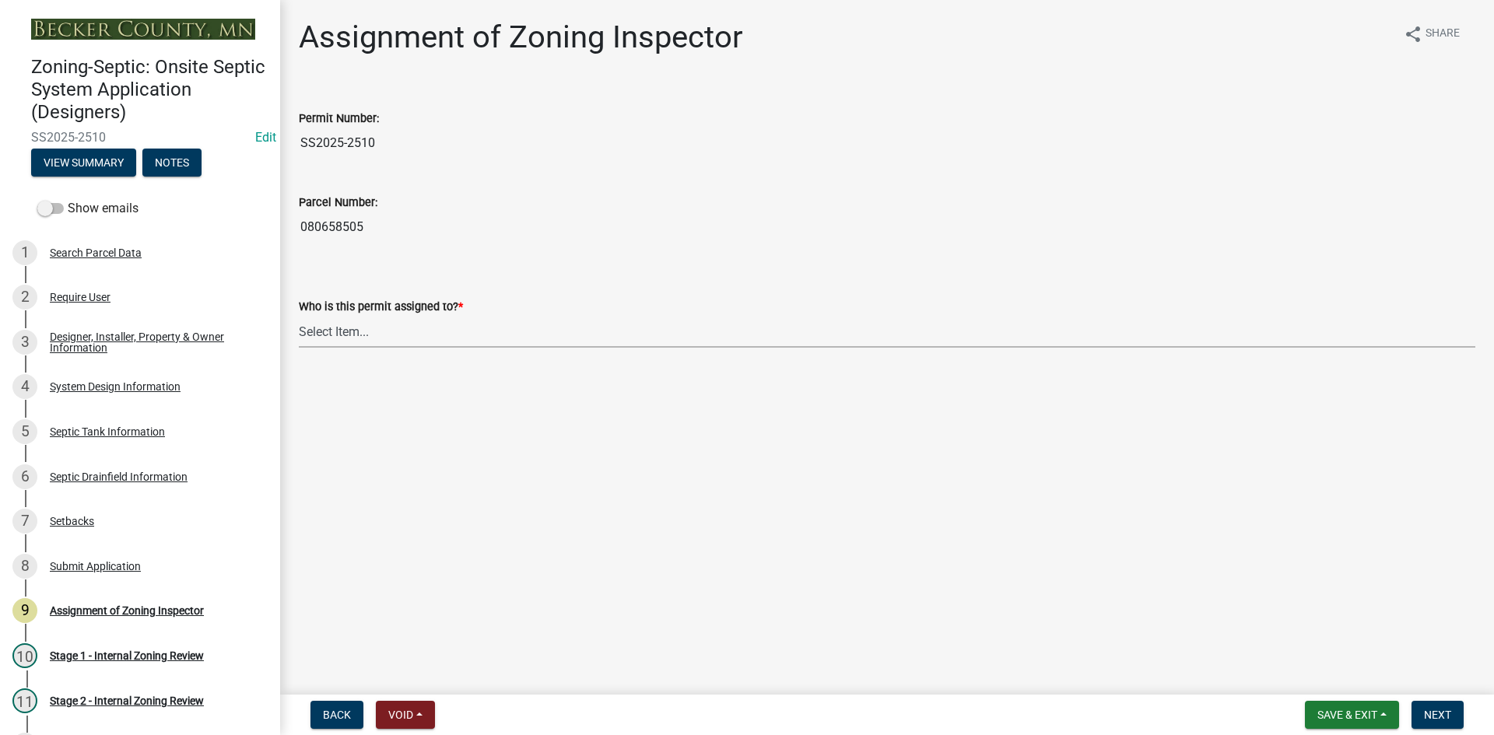
click at [361, 333] on select "Select Item... [PERSON_NAME] [PERSON_NAME] [PERSON_NAME] [PERSON_NAME] [PERSON_…" at bounding box center [887, 332] width 1176 height 32
click at [299, 316] on select "Select Item... [PERSON_NAME] [PERSON_NAME] [PERSON_NAME] [PERSON_NAME] [PERSON_…" at bounding box center [887, 332] width 1176 height 32
select select "7bfe52ba-73b7-4ac1-9bde-d3bb601555ca"
click at [1430, 717] on span "Next" at bounding box center [1437, 715] width 27 height 12
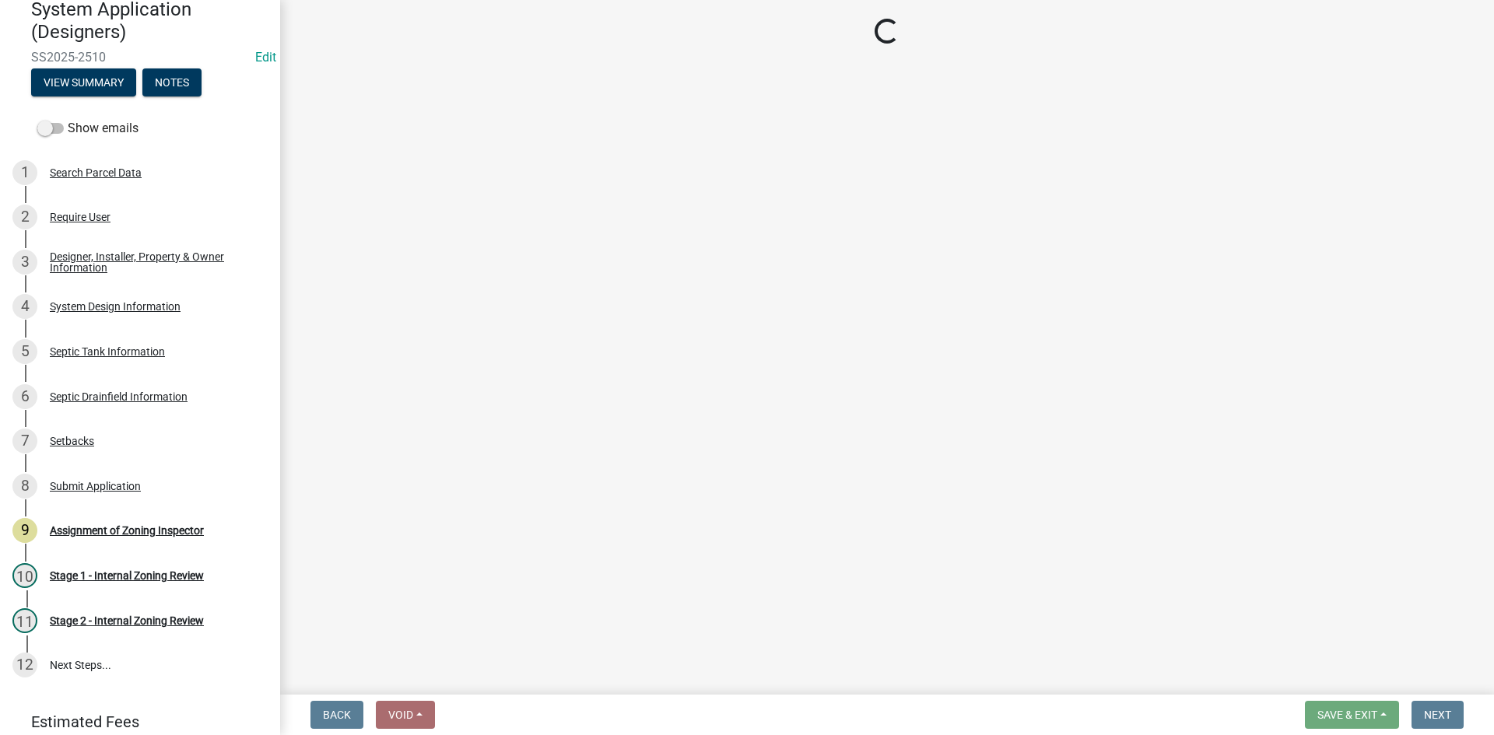
scroll to position [177, 0]
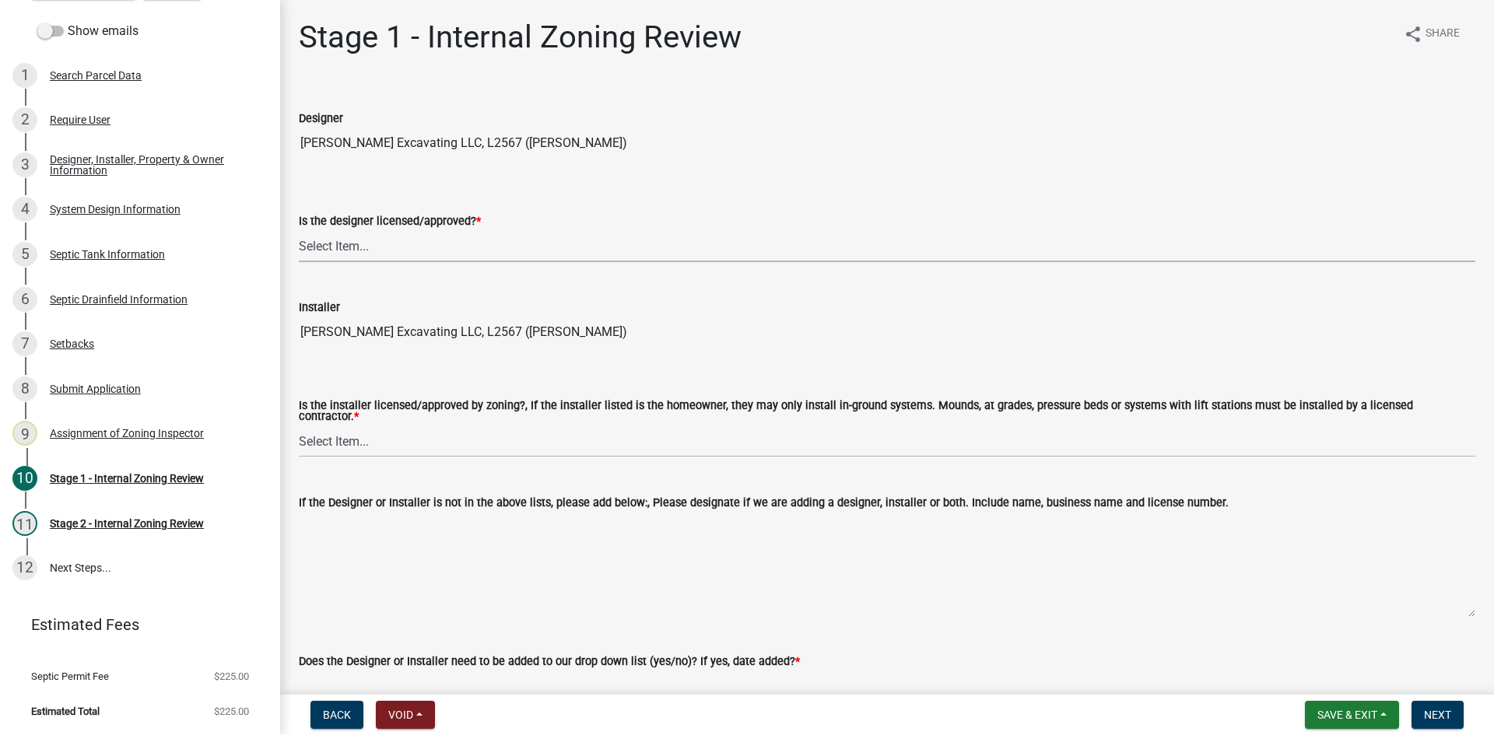
click at [304, 245] on select "Select Item... Yes No" at bounding box center [887, 246] width 1176 height 32
click at [299, 230] on select "Select Item... Yes No" at bounding box center [887, 246] width 1176 height 32
select select "49e49f1e-3b32-4342-8c2e-9cbd4919fe4d"
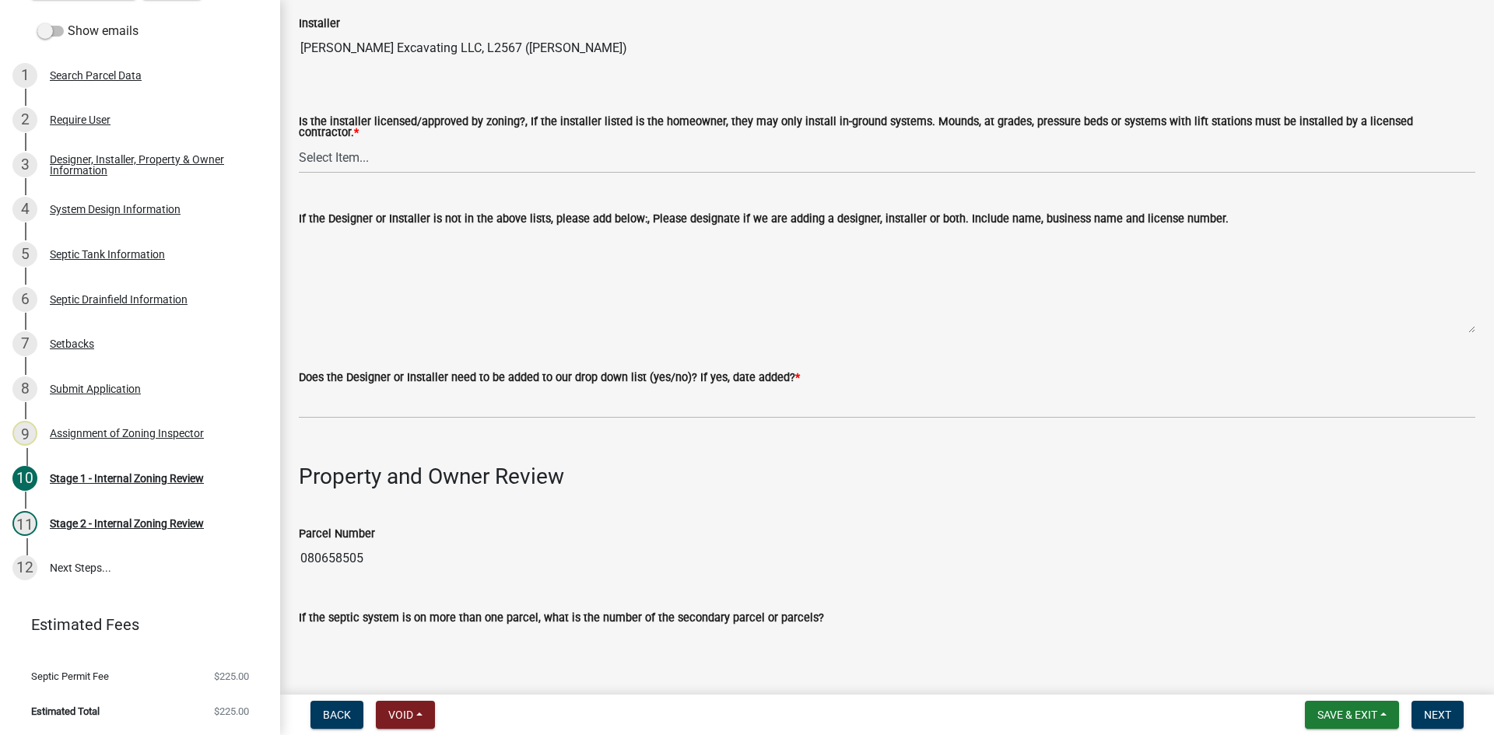
scroll to position [311, 0]
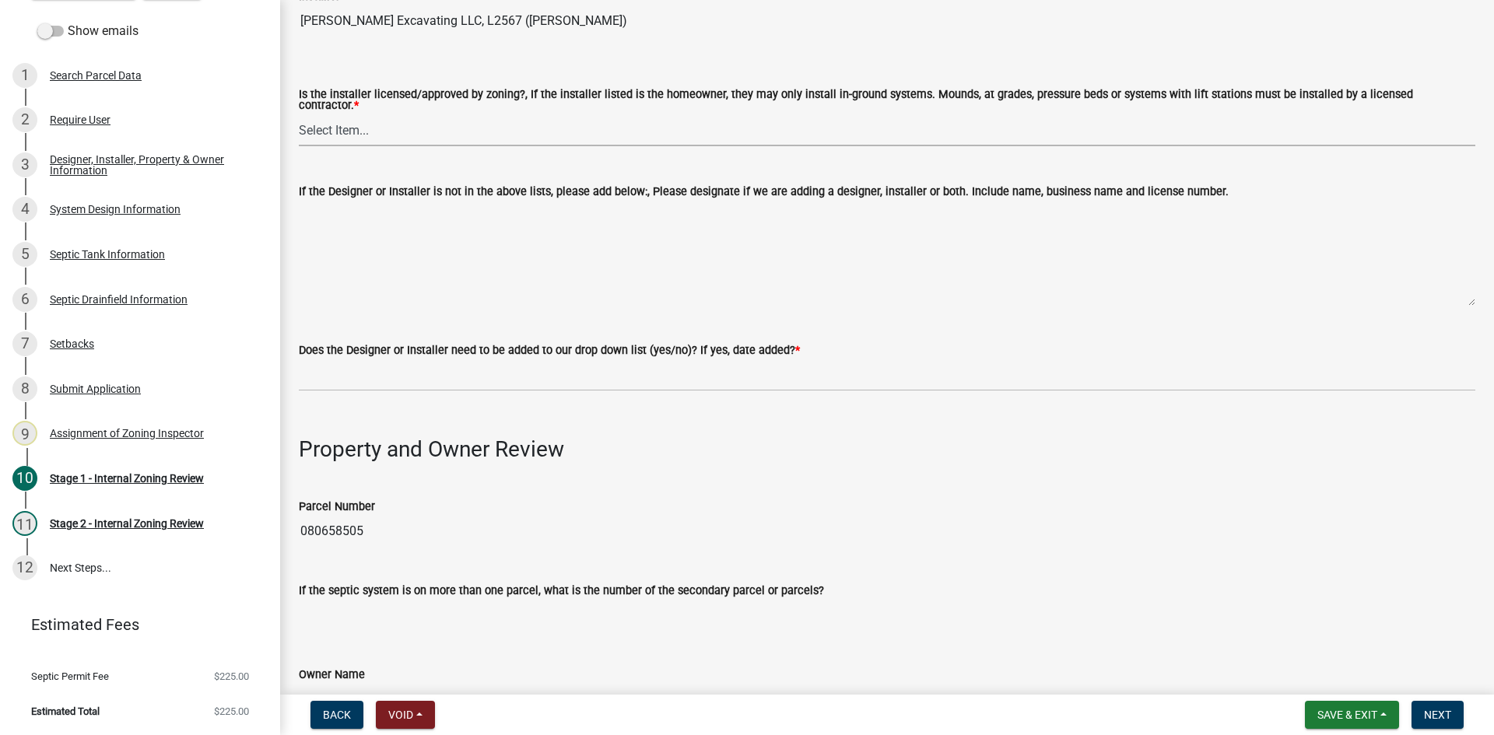
click at [319, 114] on select "Select Item... Yes No" at bounding box center [887, 130] width 1176 height 32
click at [299, 114] on select "Select Item... Yes No" at bounding box center [887, 130] width 1176 height 32
select select "ca07ae0a-7638-46ff-ada2-c67ca3524324"
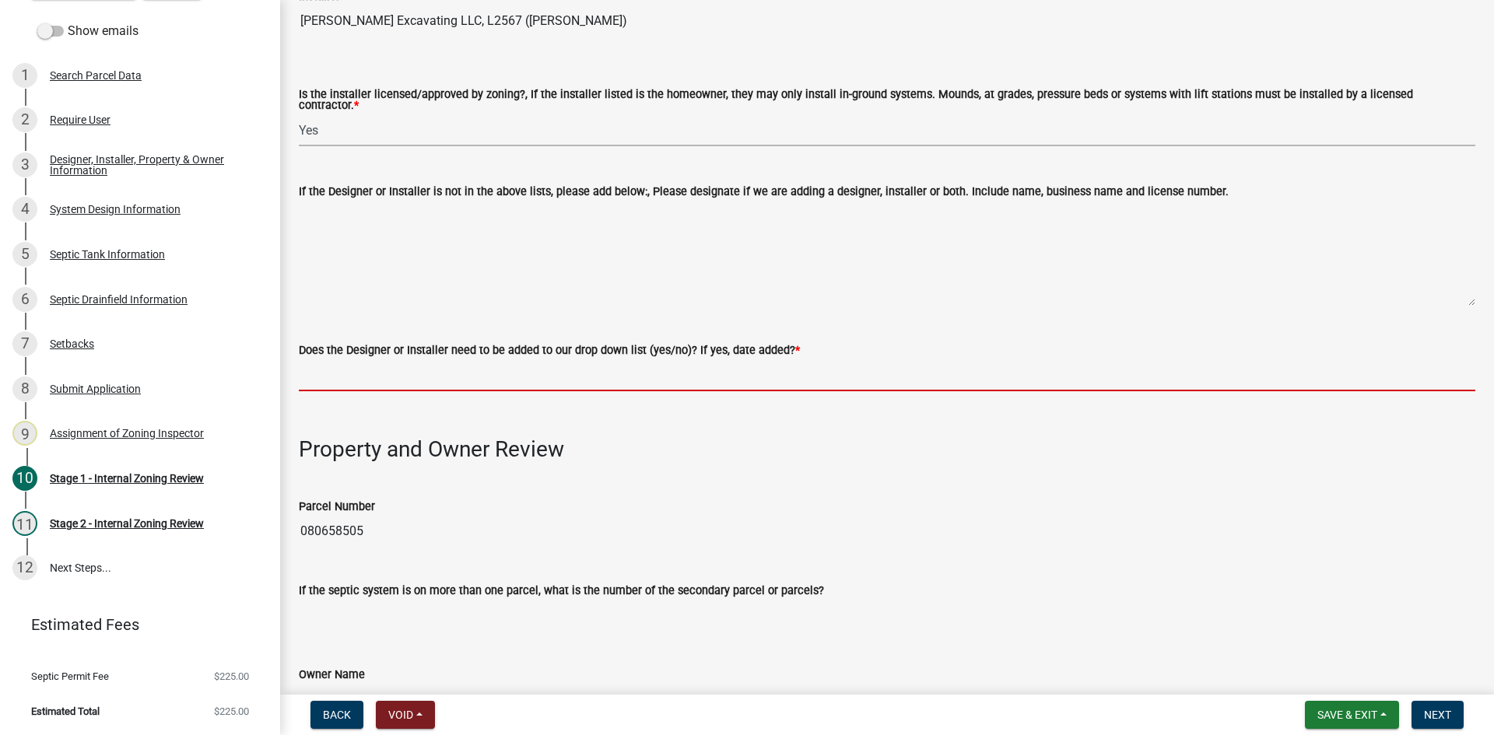
click at [351, 376] on input "Does the Designer or Installer need to be added to our drop down list (yes/no)?…" at bounding box center [887, 375] width 1176 height 32
type input "NO"
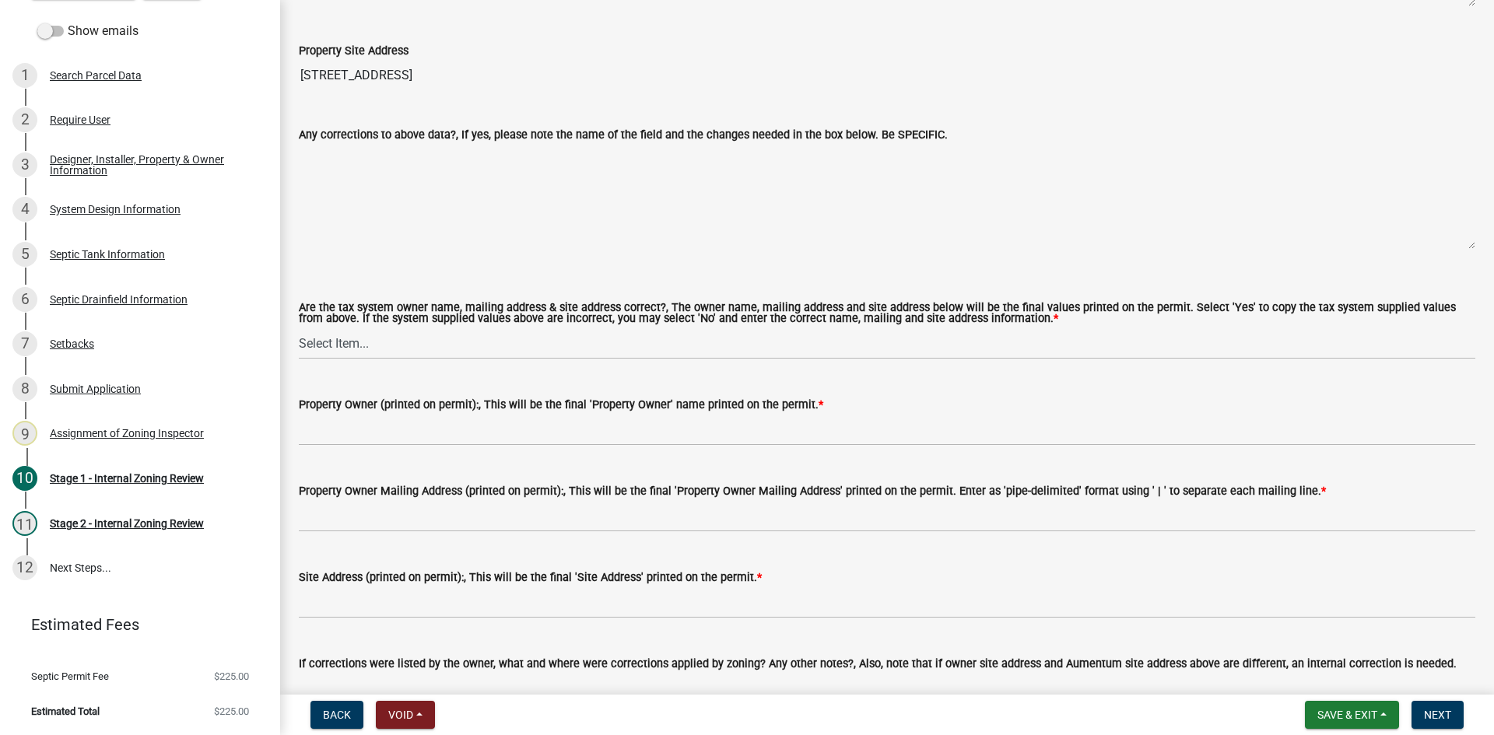
scroll to position [1322, 0]
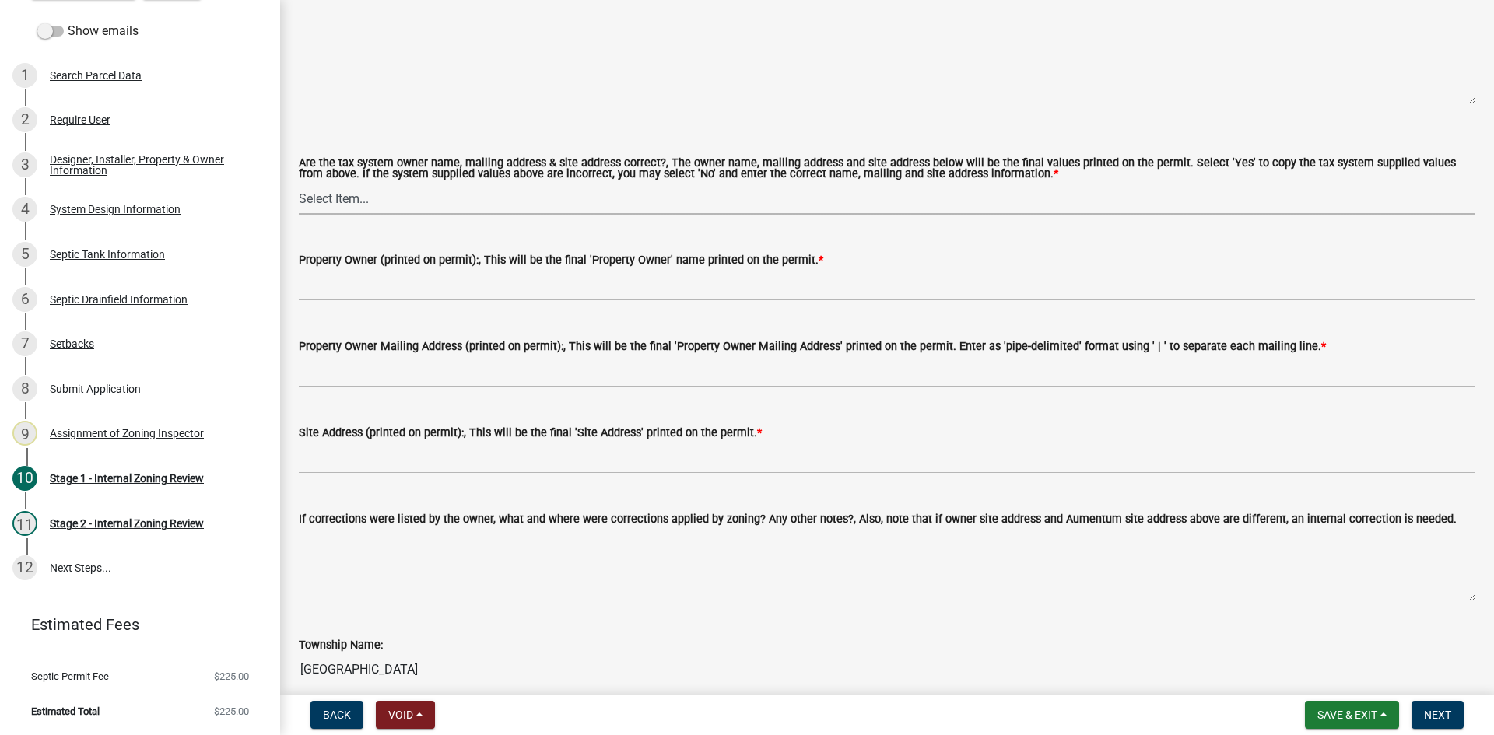
drag, startPoint x: 377, startPoint y: 185, endPoint x: 380, endPoint y: 196, distance: 11.3
click at [377, 185] on select "Select Item... Yes No" at bounding box center [887, 199] width 1176 height 32
click at [299, 183] on select "Select Item... Yes No" at bounding box center [887, 199] width 1176 height 32
select select "ec75a761-93b4-47c5-8535-fea253c32937"
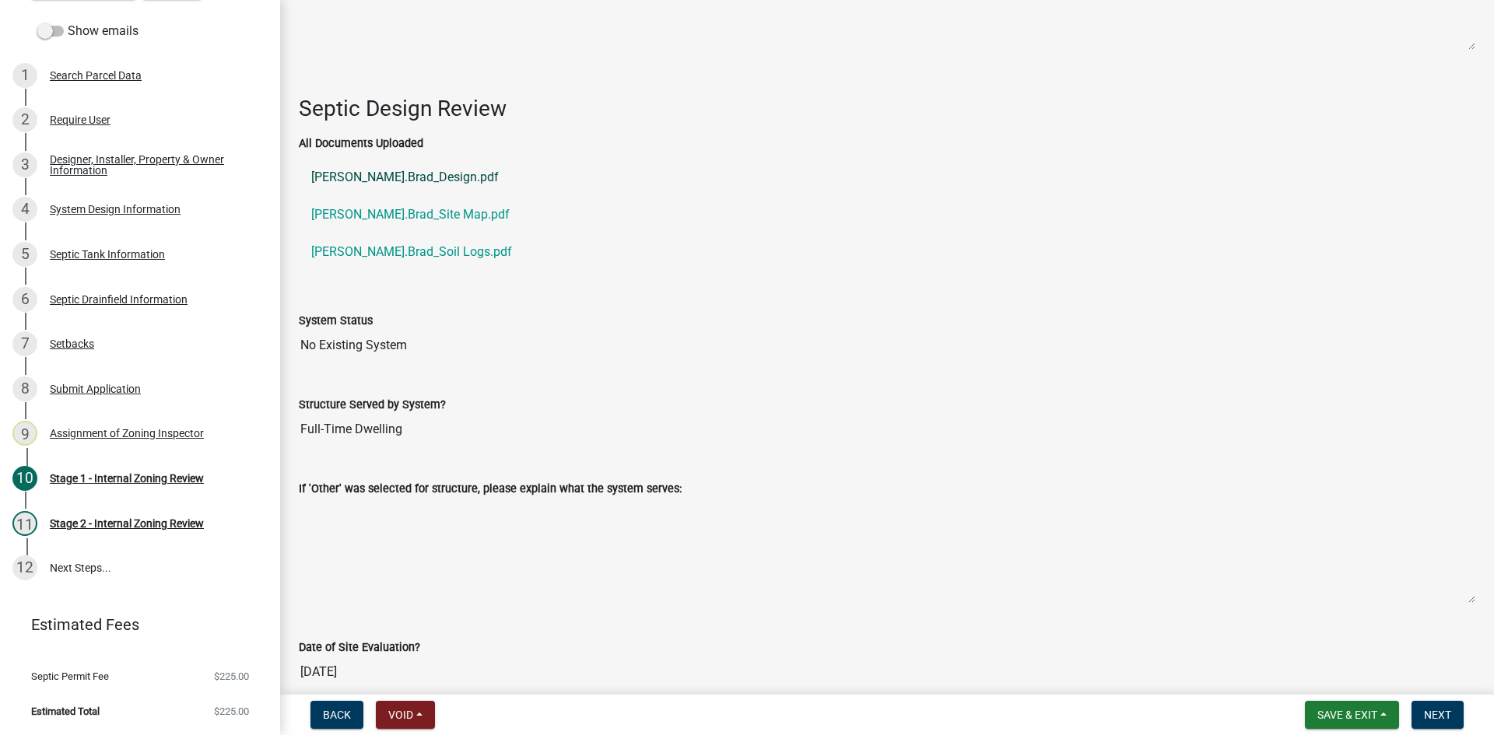
scroll to position [2200, 0]
click at [402, 170] on link "[PERSON_NAME].Brad_Design.pdf" at bounding box center [887, 177] width 1176 height 37
click at [433, 207] on link "[PERSON_NAME].Brad_Site Map.pdf" at bounding box center [887, 214] width 1176 height 37
click at [408, 244] on link "[PERSON_NAME].Brad_Soil Logs.pdf" at bounding box center [887, 251] width 1176 height 37
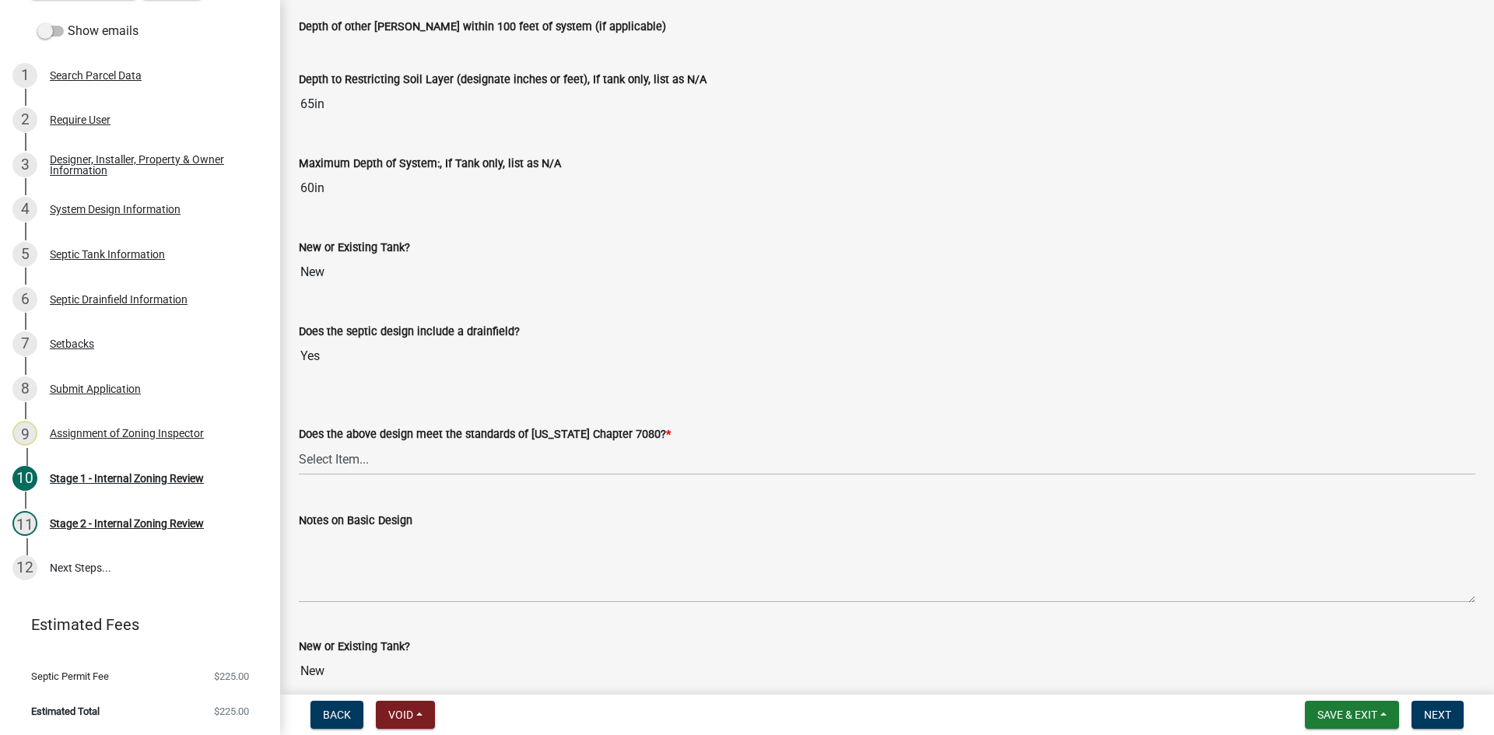
scroll to position [3444, 0]
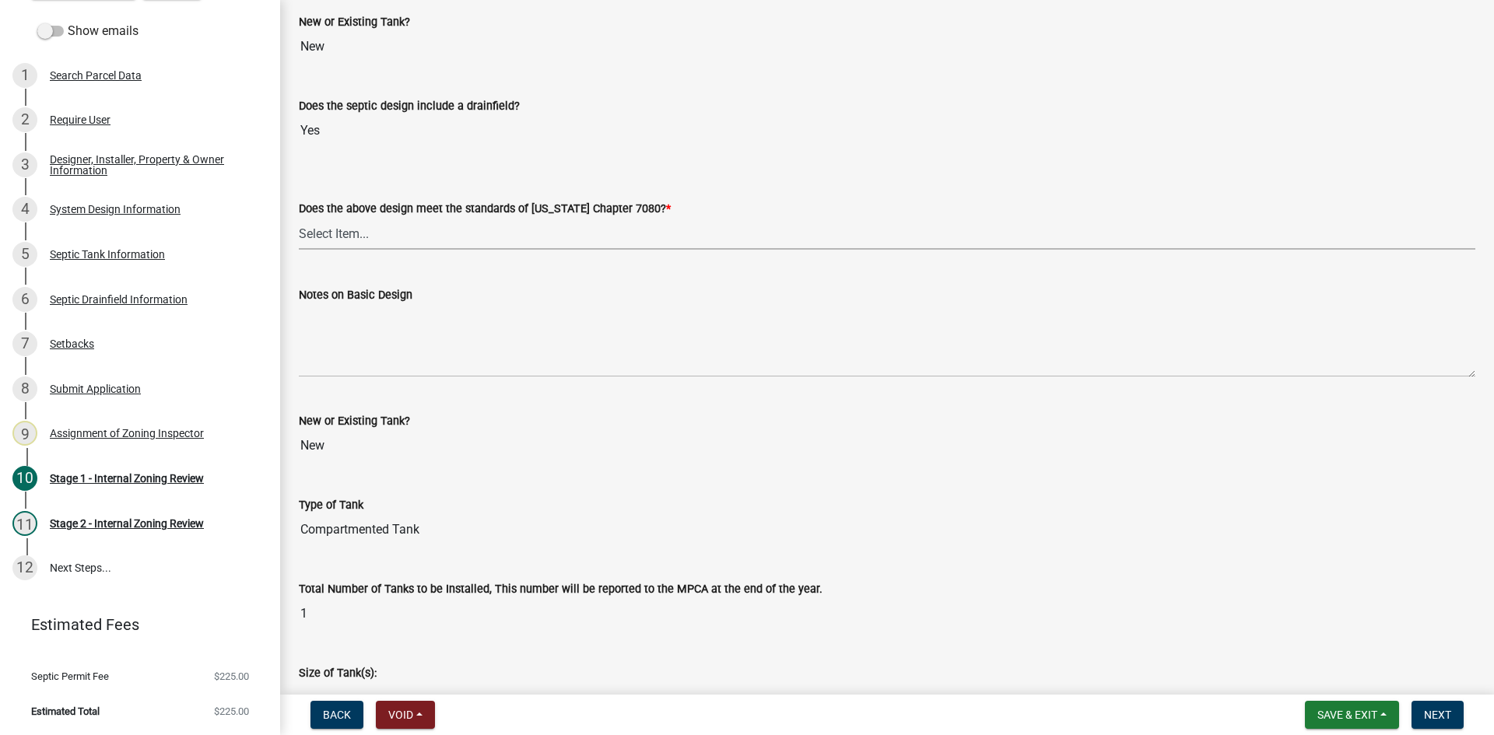
drag, startPoint x: 366, startPoint y: 234, endPoint x: 366, endPoint y: 243, distance: 9.3
click at [366, 233] on select "Select Item... Yes No" at bounding box center [887, 234] width 1176 height 32
click at [299, 218] on select "Select Item... Yes No" at bounding box center [887, 234] width 1176 height 32
select select "bcbb982e-a48c-4b4a-a83b-ed1363446a86"
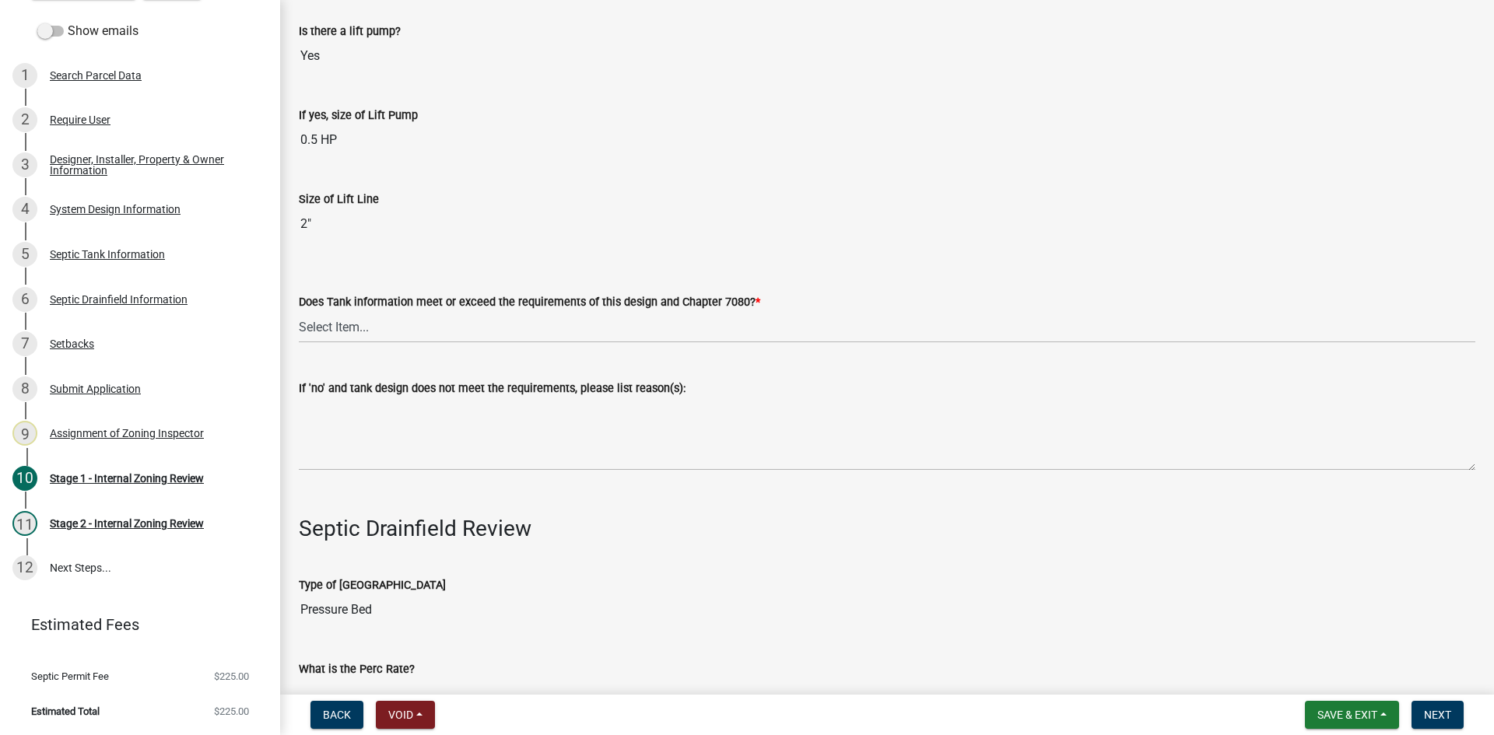
scroll to position [4533, 0]
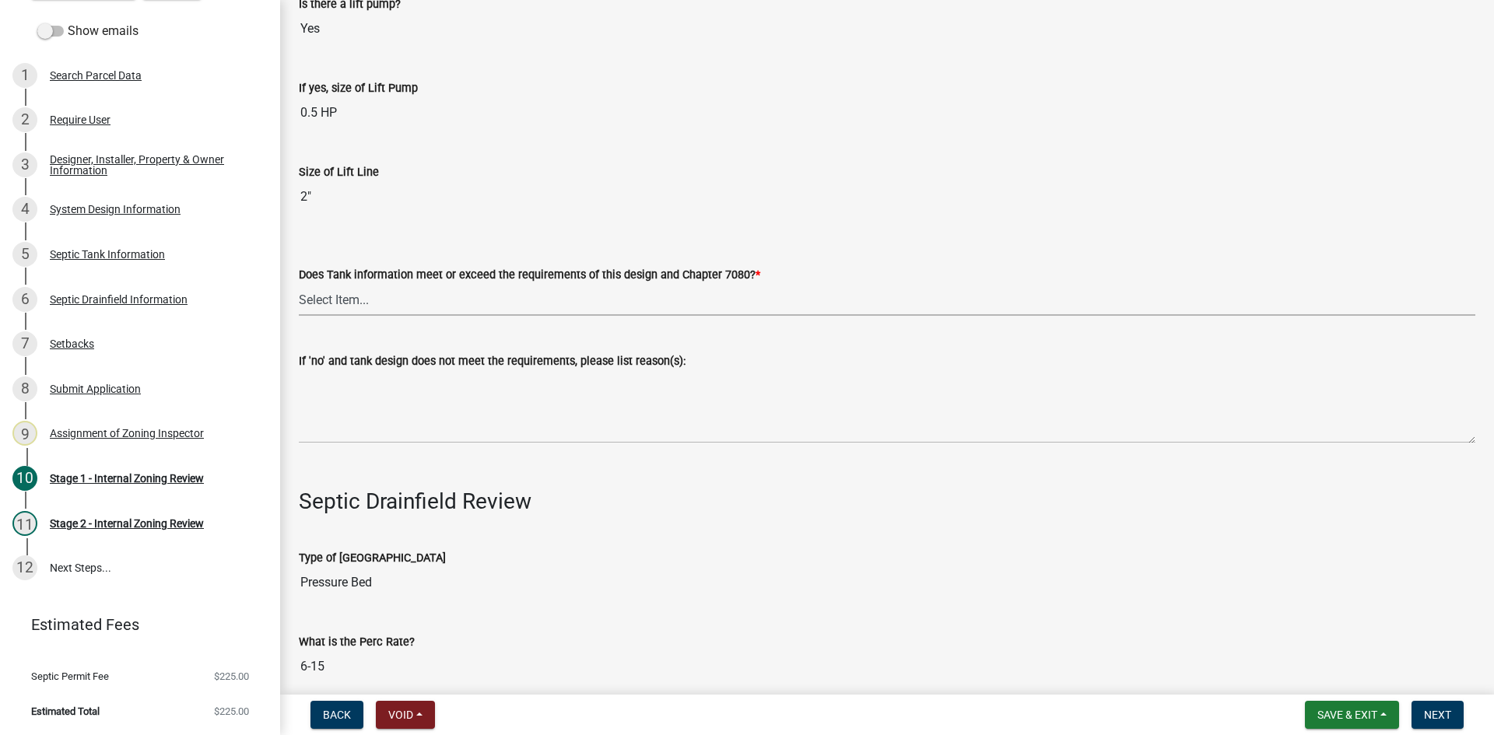
click at [364, 299] on select "Select Item... Yes No" at bounding box center [887, 300] width 1176 height 32
click at [299, 284] on select "Select Item... Yes No" at bounding box center [887, 300] width 1176 height 32
select select "47a2a5dd-5977-4941-8e6f-09ff03cdfb75"
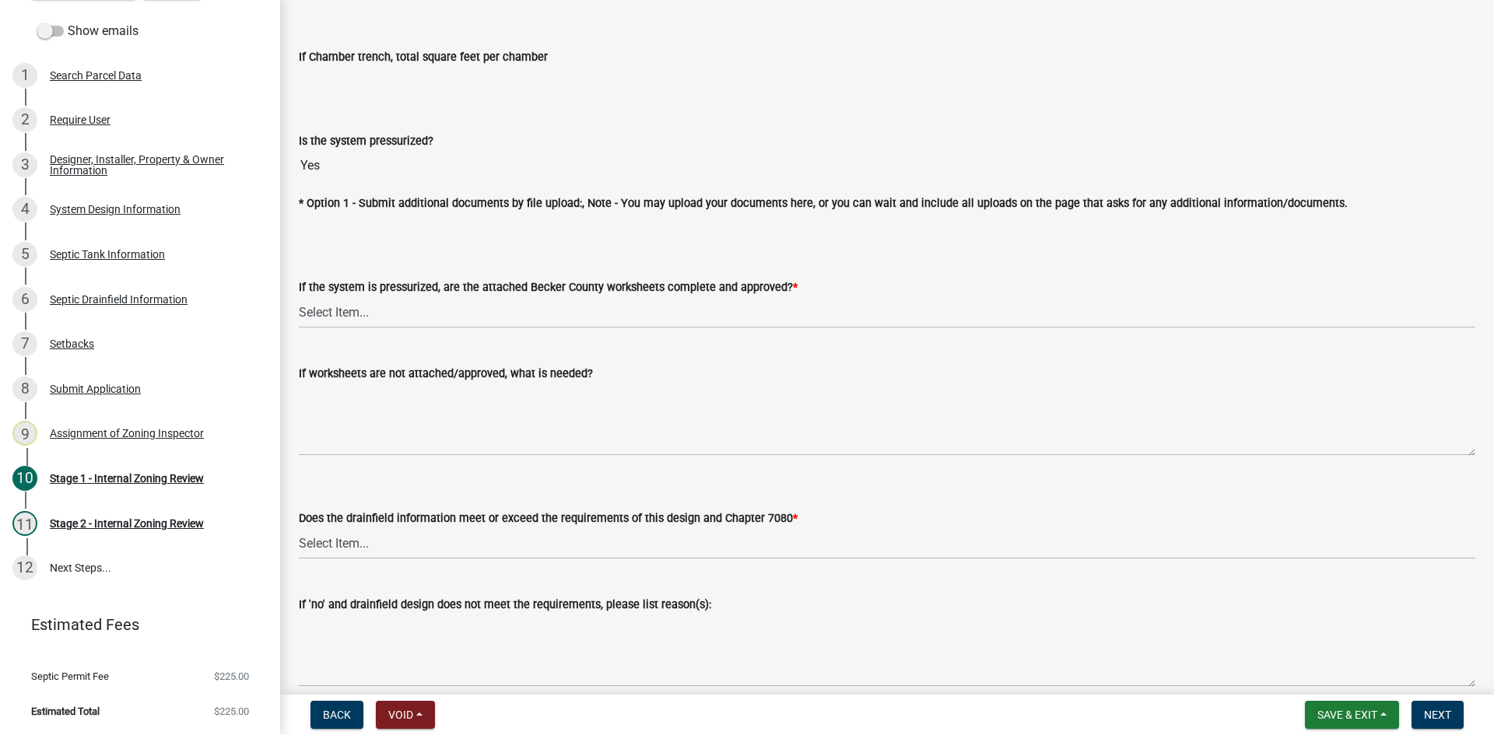
scroll to position [5700, 0]
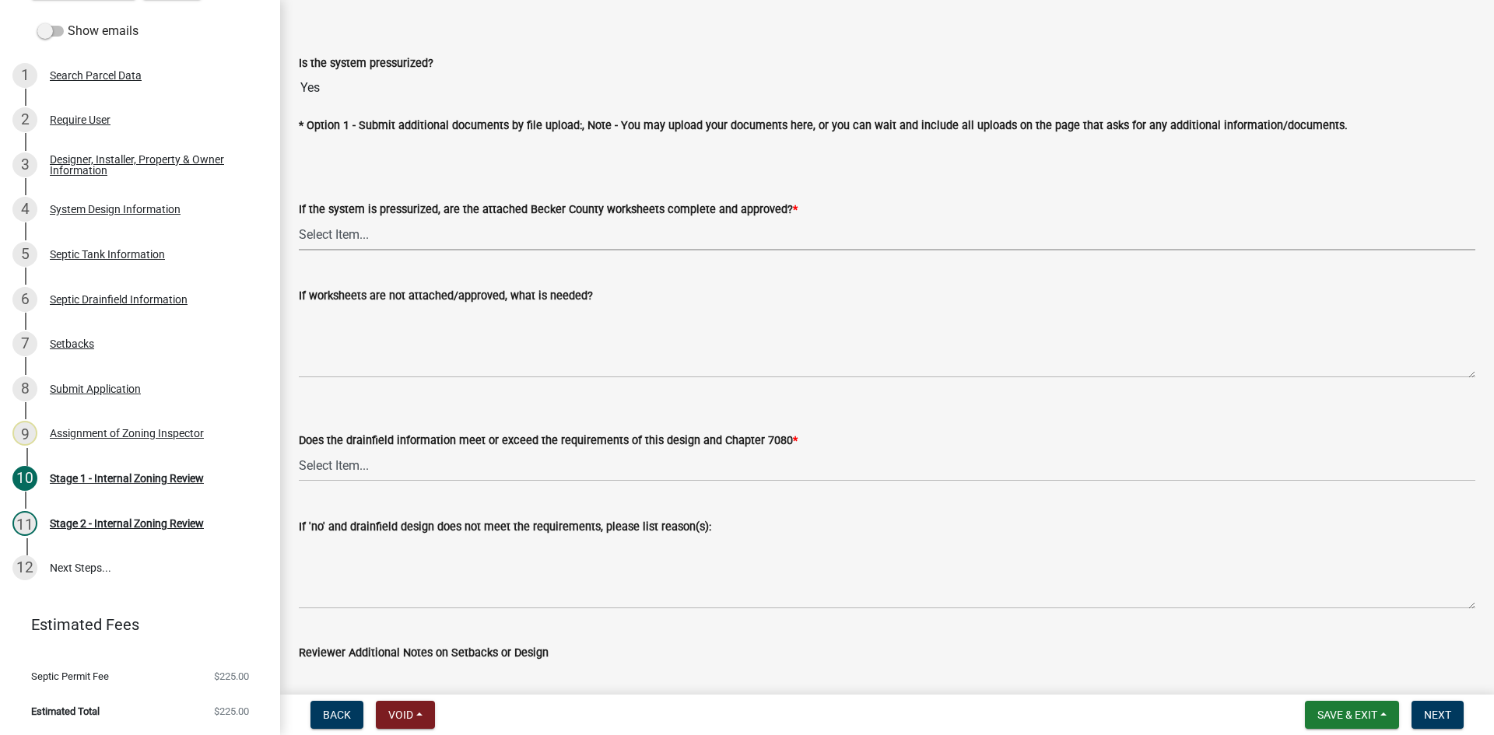
click at [320, 219] on select "Select Item... Yes No NA" at bounding box center [887, 235] width 1176 height 32
click at [299, 219] on select "Select Item... Yes No NA" at bounding box center [887, 235] width 1176 height 32
select select "3f5b086d-5a4c-4236-93bc-fa7bf4d11838"
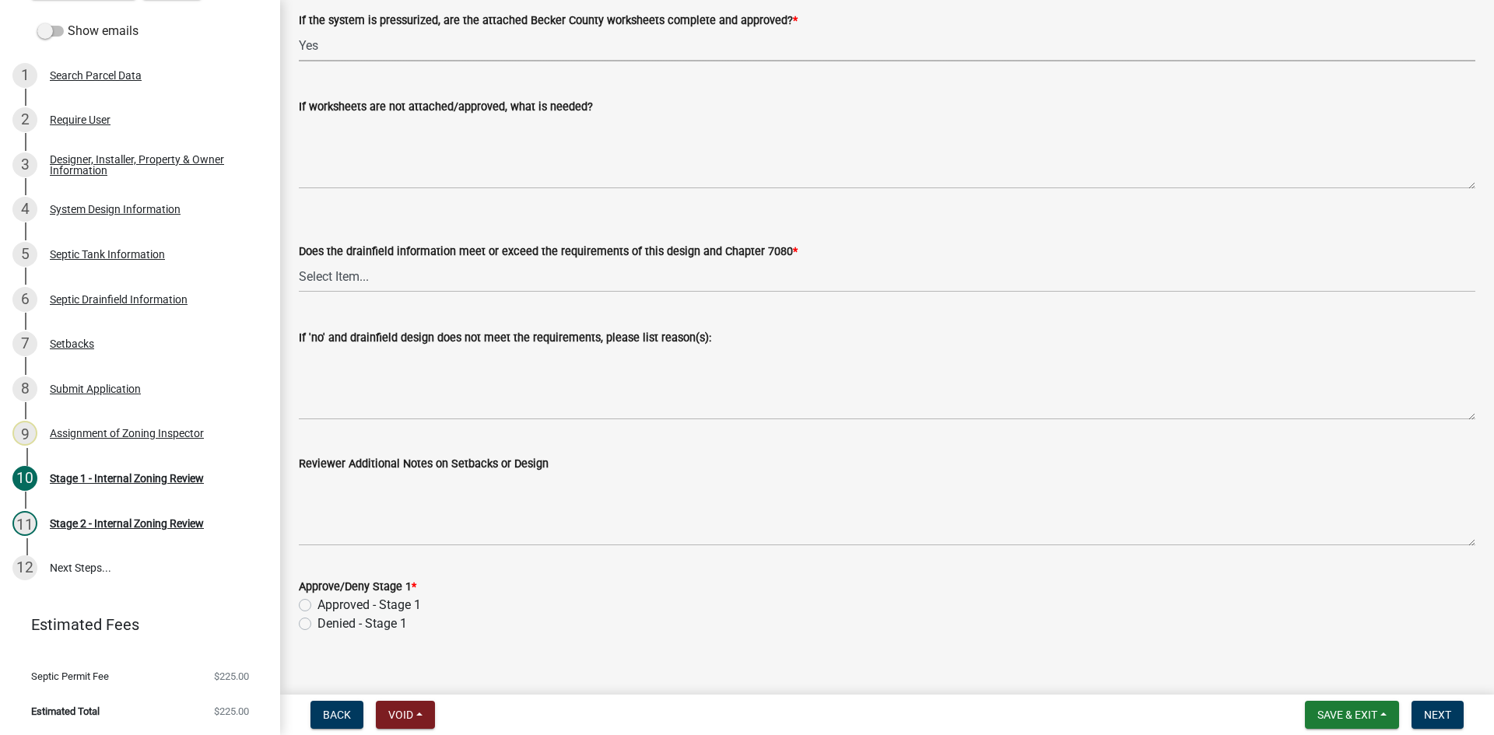
scroll to position [5903, 0]
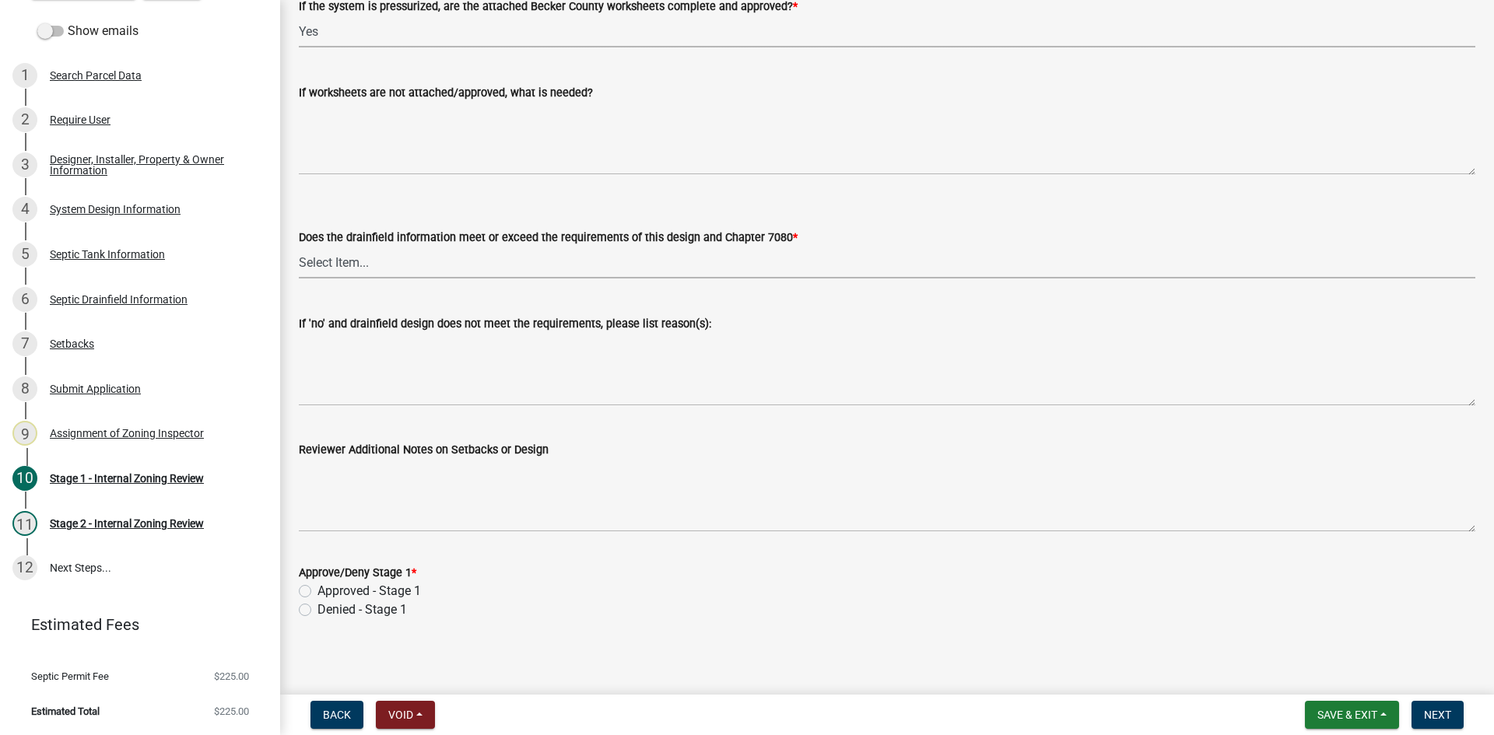
click at [334, 249] on select "Select Item... Yes No" at bounding box center [887, 263] width 1176 height 32
click at [299, 247] on select "Select Item... Yes No" at bounding box center [887, 263] width 1176 height 32
select select "888a8260-2be6-47f2-a4de-b9f453a4d3bc"
click at [318, 584] on label "Approved - Stage 1" at bounding box center [368, 591] width 103 height 19
click at [318, 584] on input "Approved - Stage 1" at bounding box center [322, 587] width 10 height 10
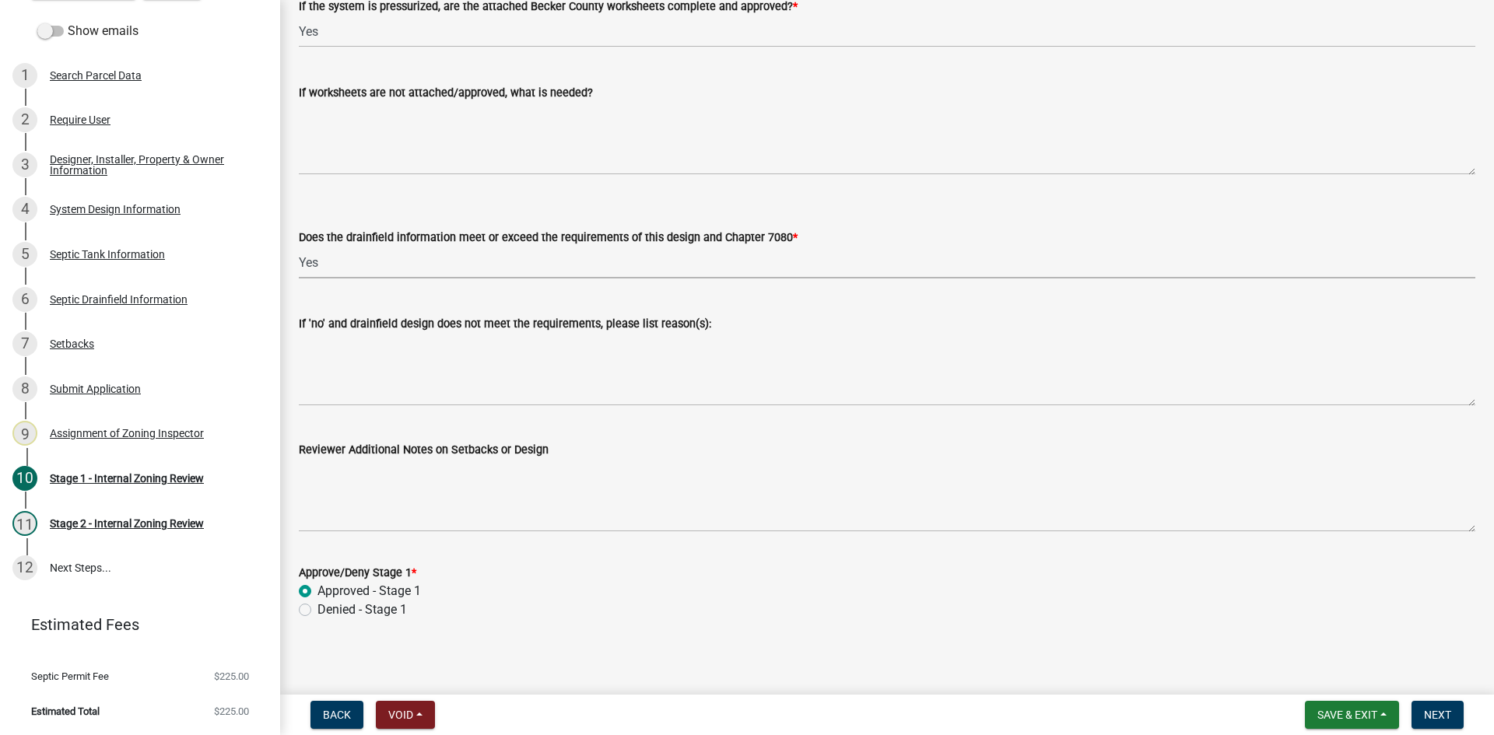
radio input "true"
click at [1439, 715] on span "Next" at bounding box center [1437, 715] width 27 height 12
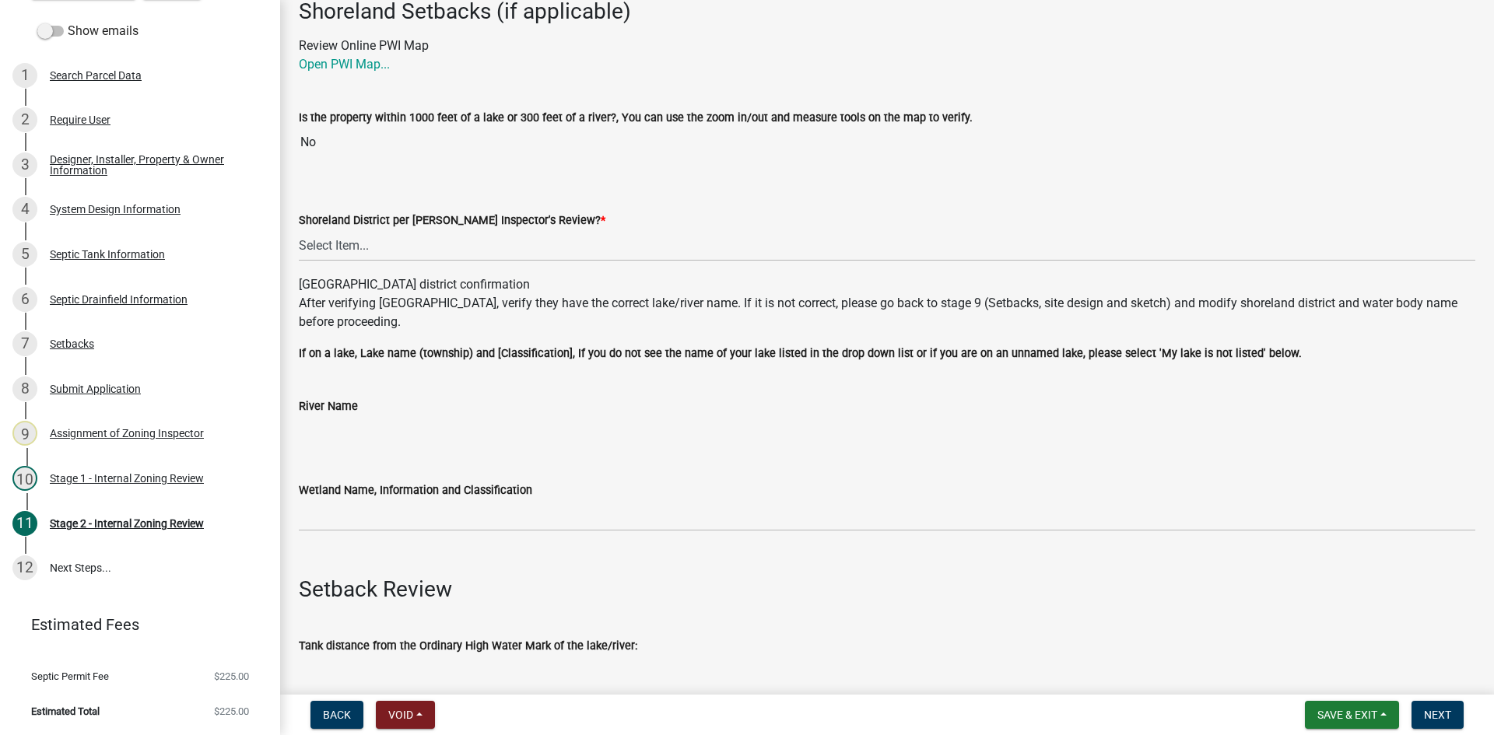
scroll to position [233, 0]
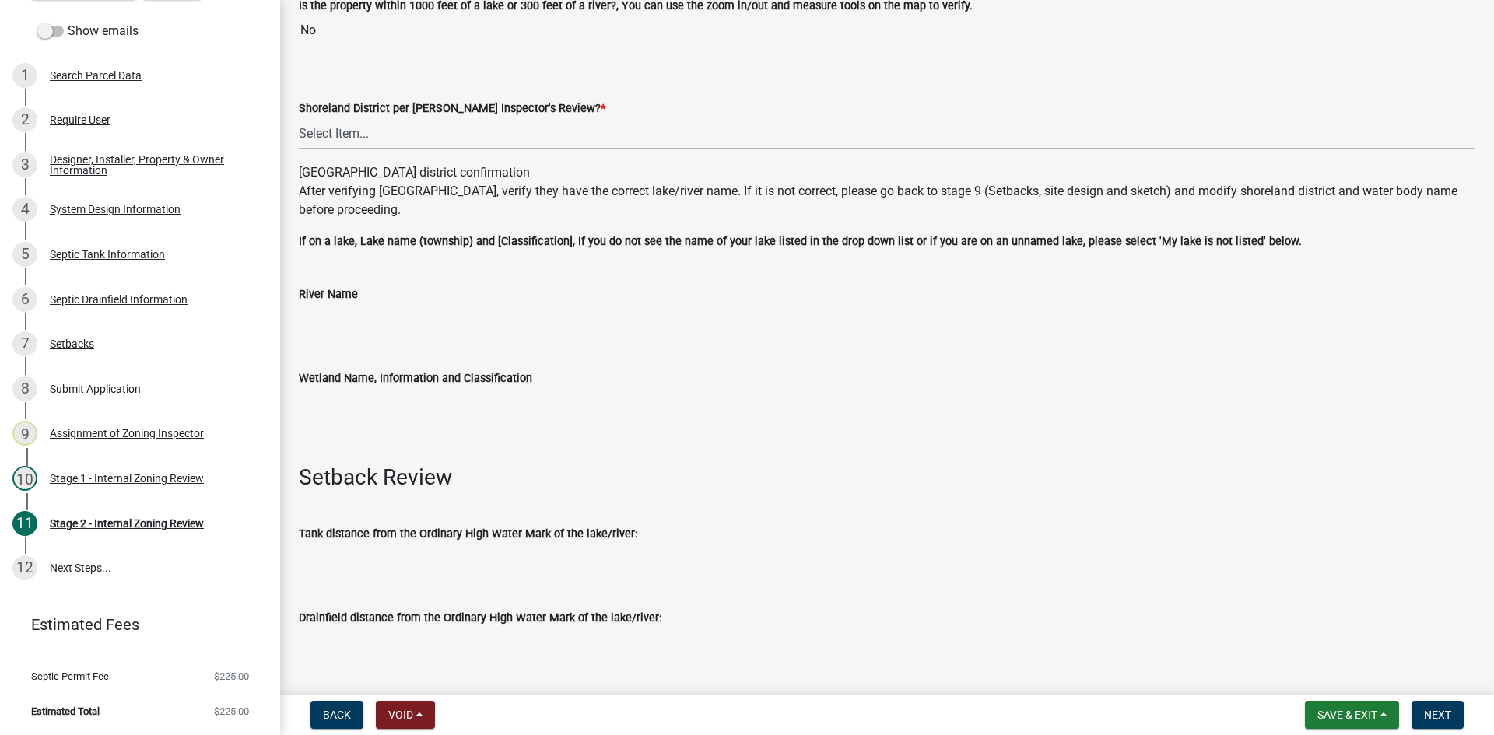
click at [373, 131] on select "Select Item... Yes No" at bounding box center [887, 133] width 1176 height 32
click at [299, 117] on select "Select Item... Yes No" at bounding box center [887, 133] width 1176 height 32
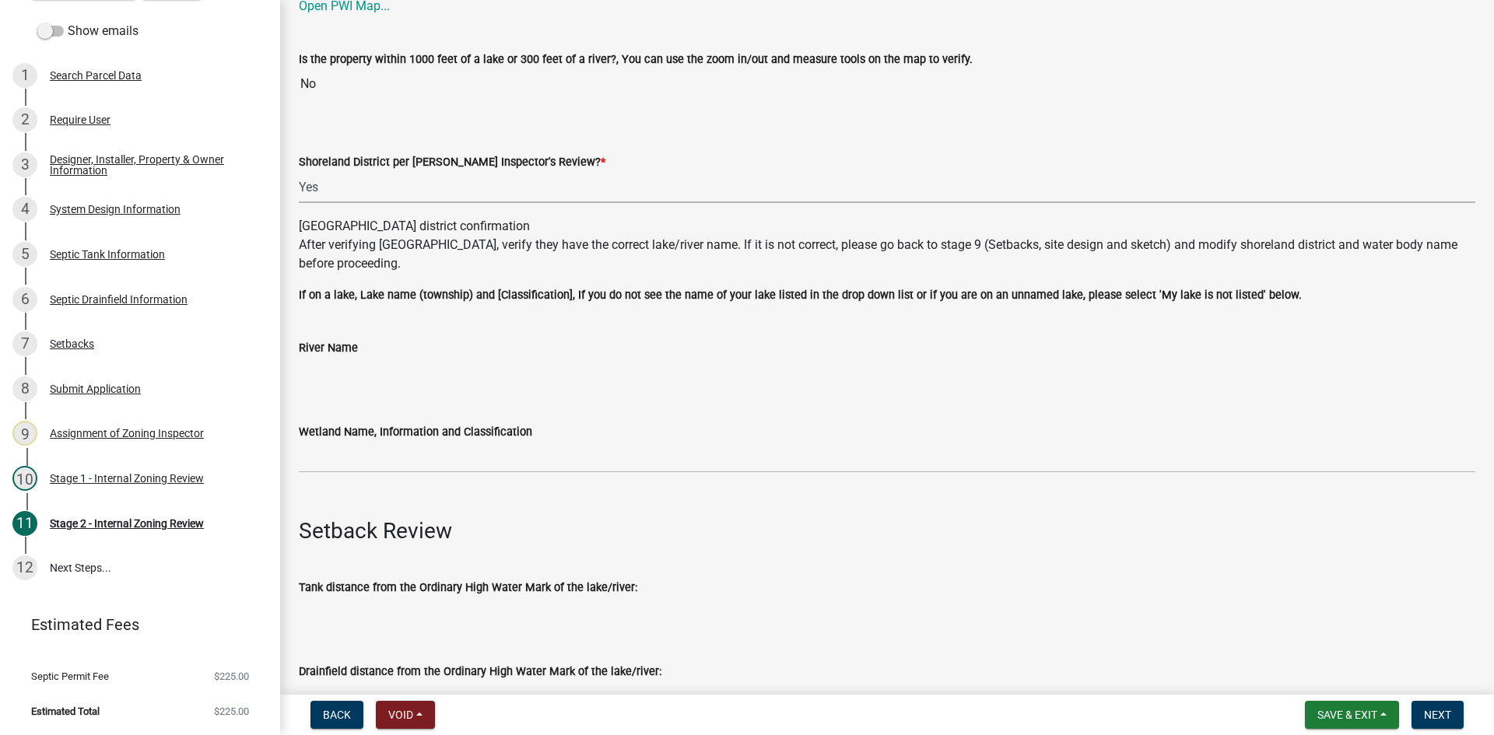
scroll to position [156, 0]
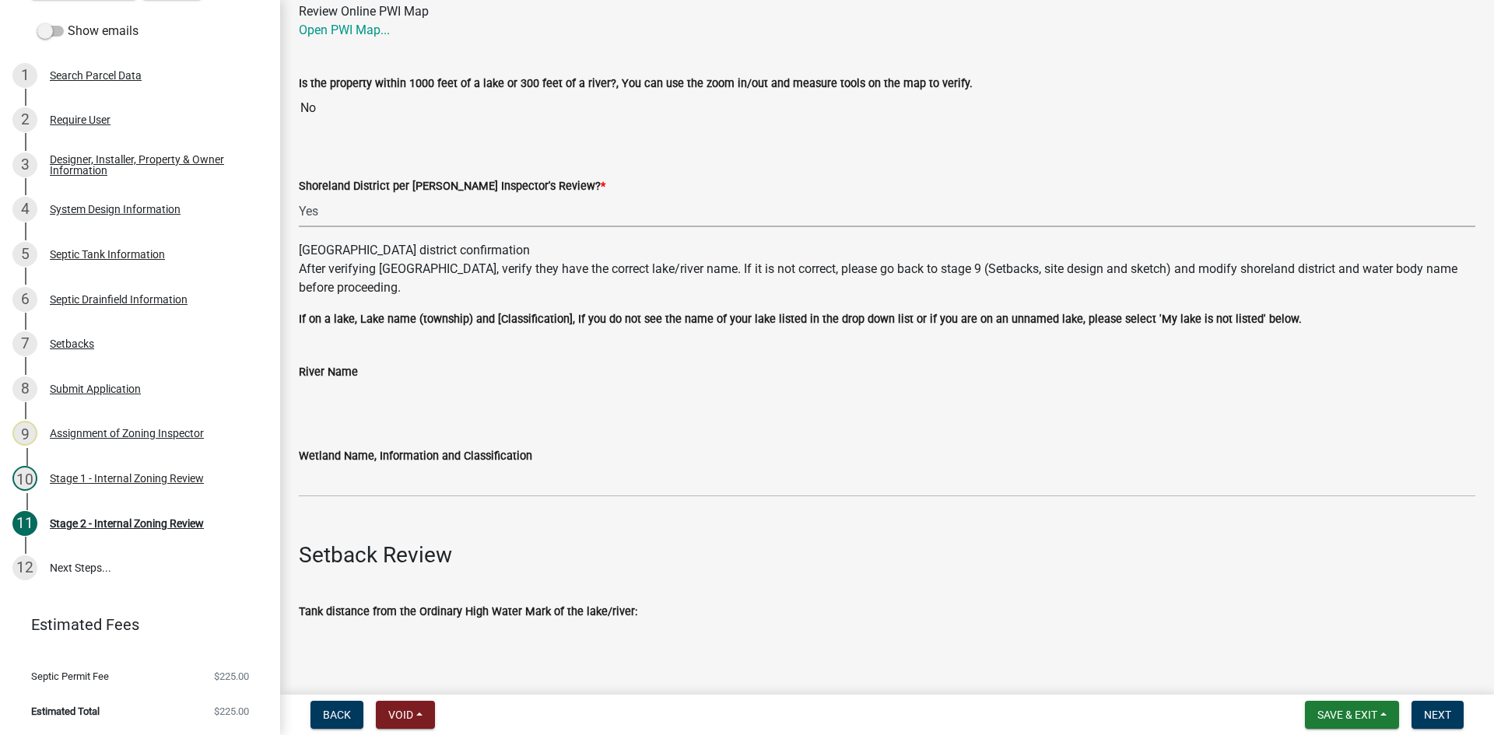
click at [308, 195] on div "Shoreland District per [PERSON_NAME] Inspector's Review? *" at bounding box center [887, 186] width 1176 height 19
click at [325, 210] on select "Select Item... Yes No" at bounding box center [887, 211] width 1176 height 32
click at [299, 195] on select "Select Item... Yes No" at bounding box center [887, 211] width 1176 height 32
select select "6aff4bf5-f522-4fb2-96f1-02faf4b88fa3"
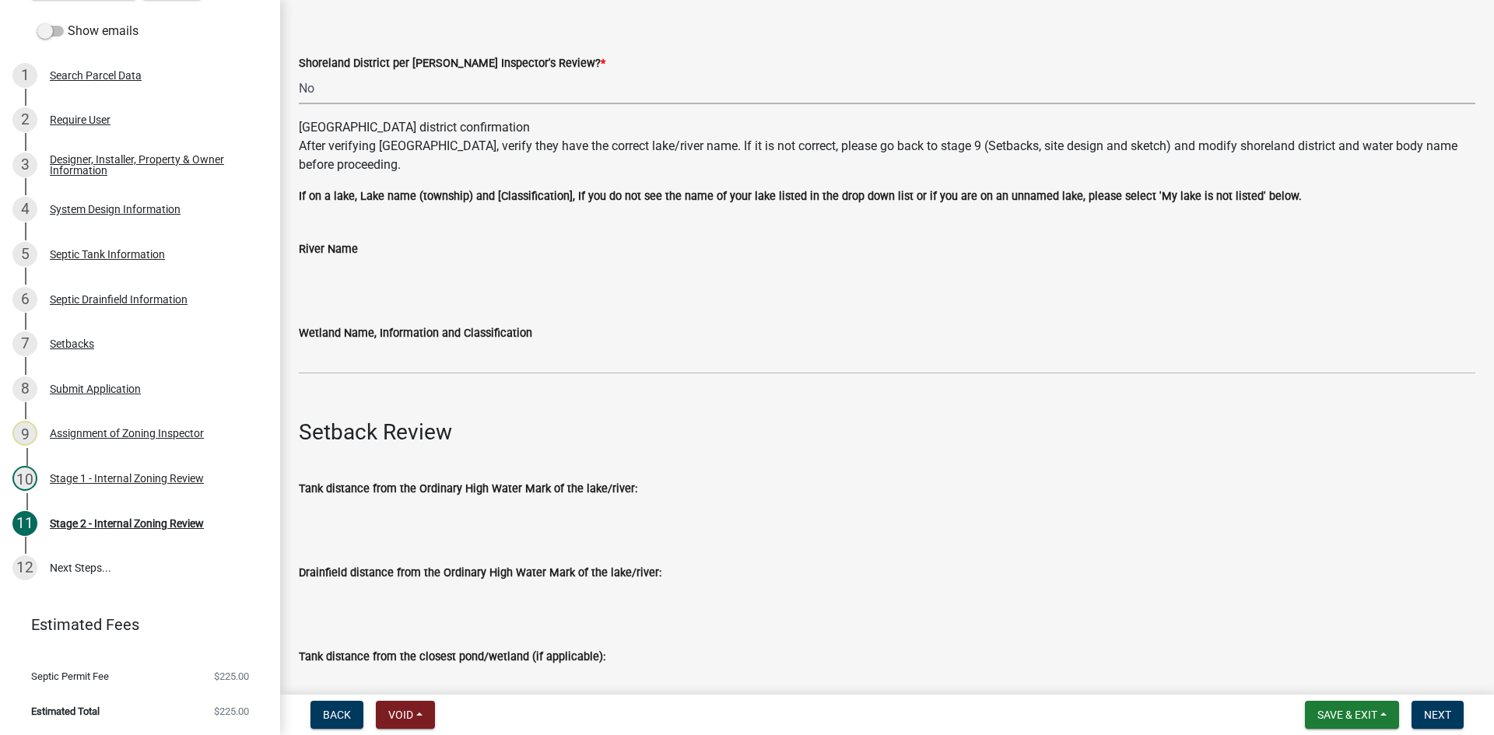
scroll to position [389, 0]
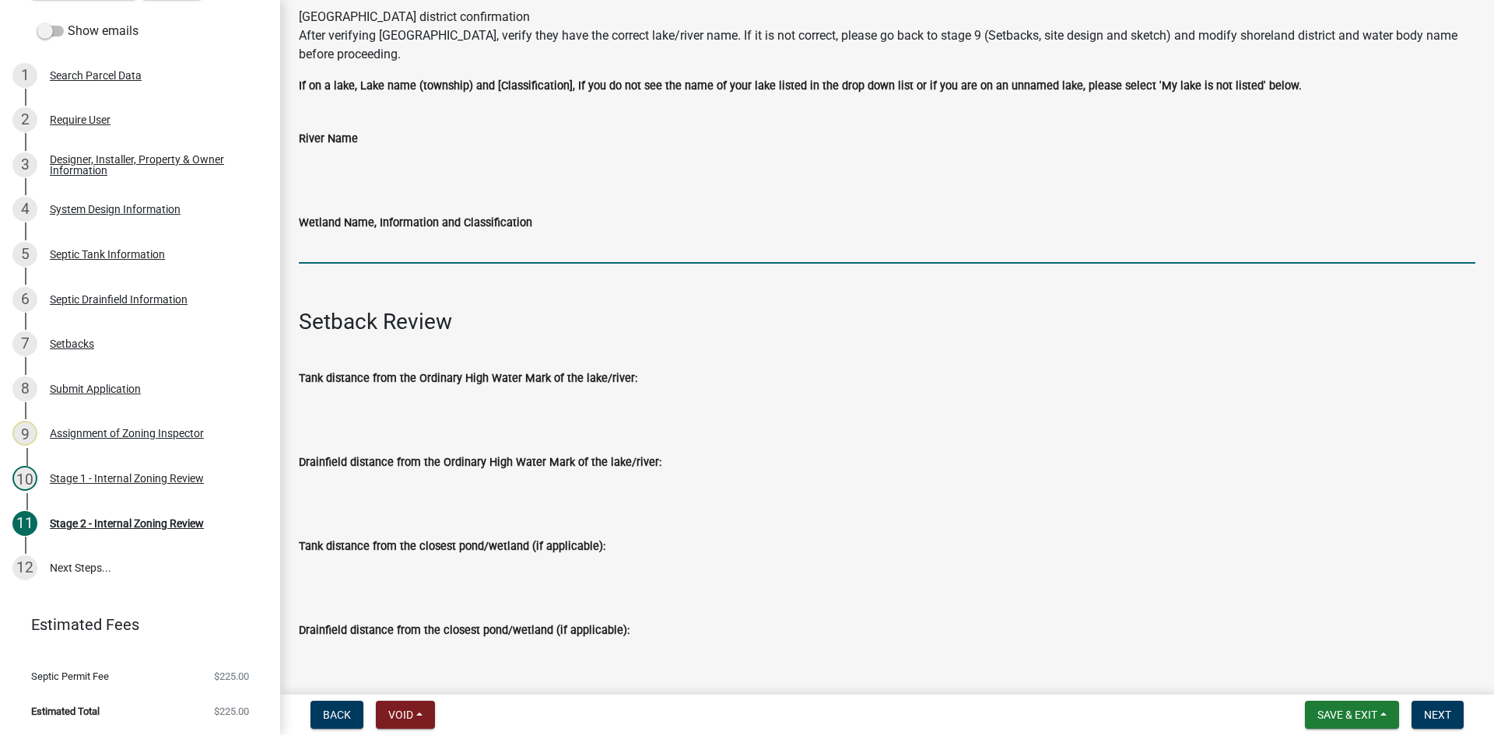
click at [339, 252] on input "Wetland Name, Information and Classification" at bounding box center [887, 248] width 1176 height 32
type input "na"
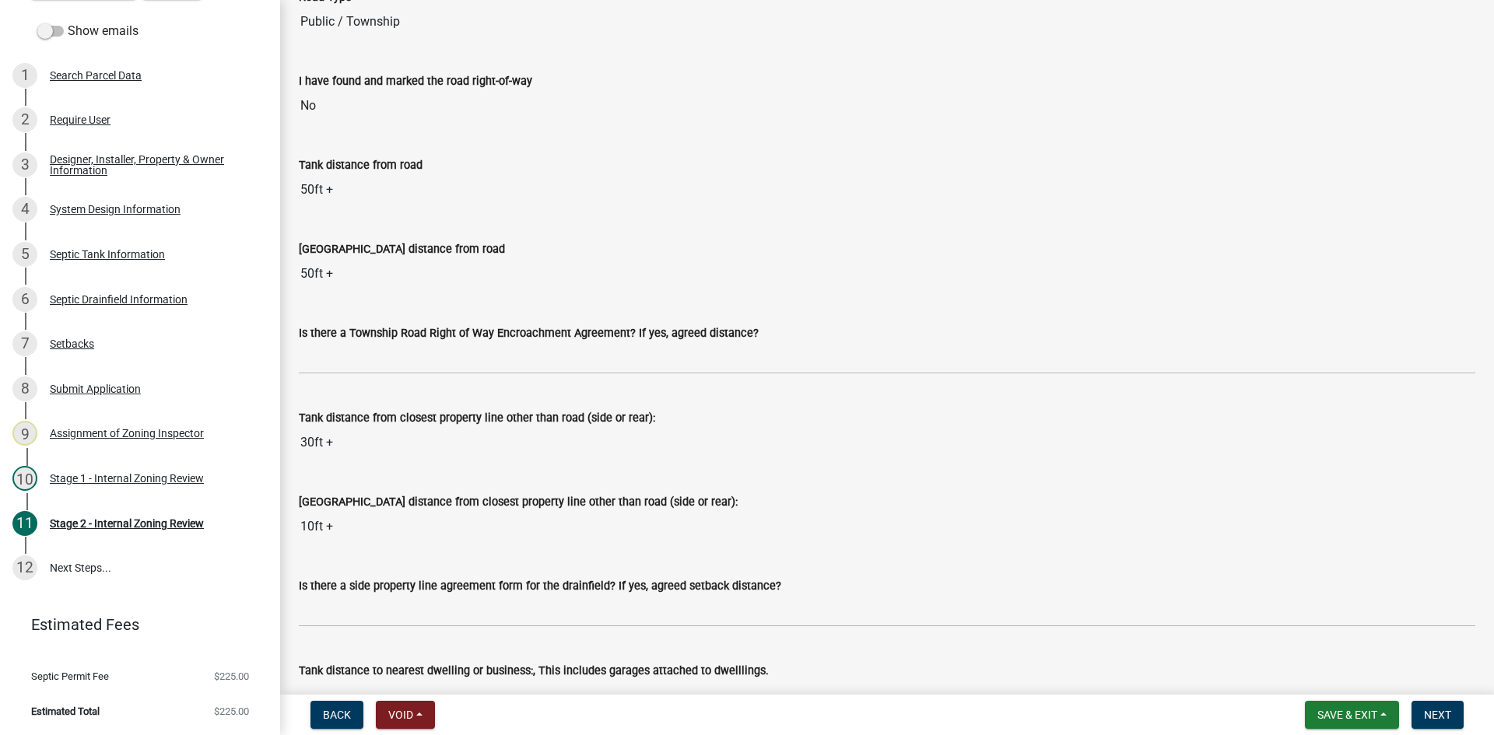
scroll to position [1245, 0]
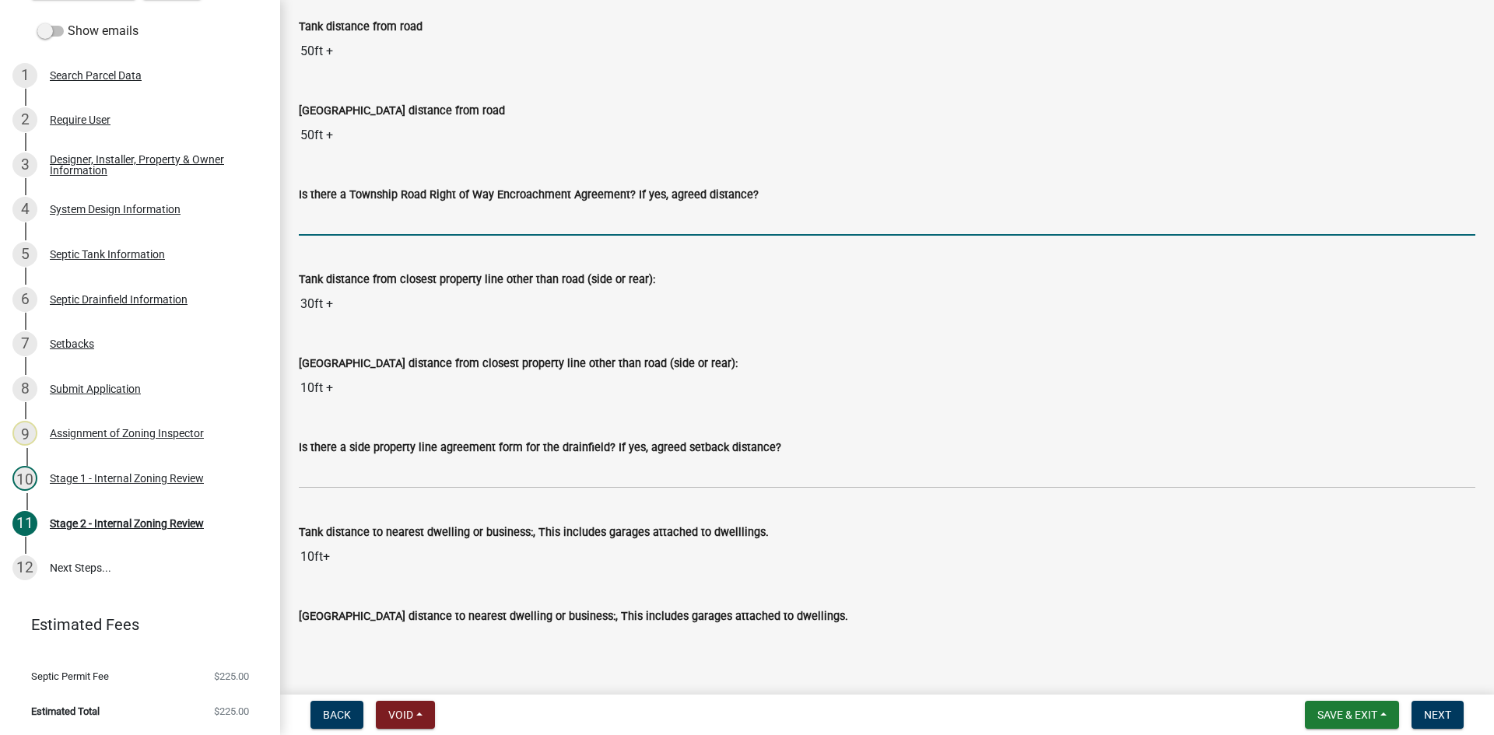
drag, startPoint x: 373, startPoint y: 228, endPoint x: 382, endPoint y: 226, distance: 8.7
click at [373, 227] on input "Is there a Township Road Right of Way Encroachment Agreement? If yes, agreed di…" at bounding box center [887, 220] width 1176 height 32
type input "na"
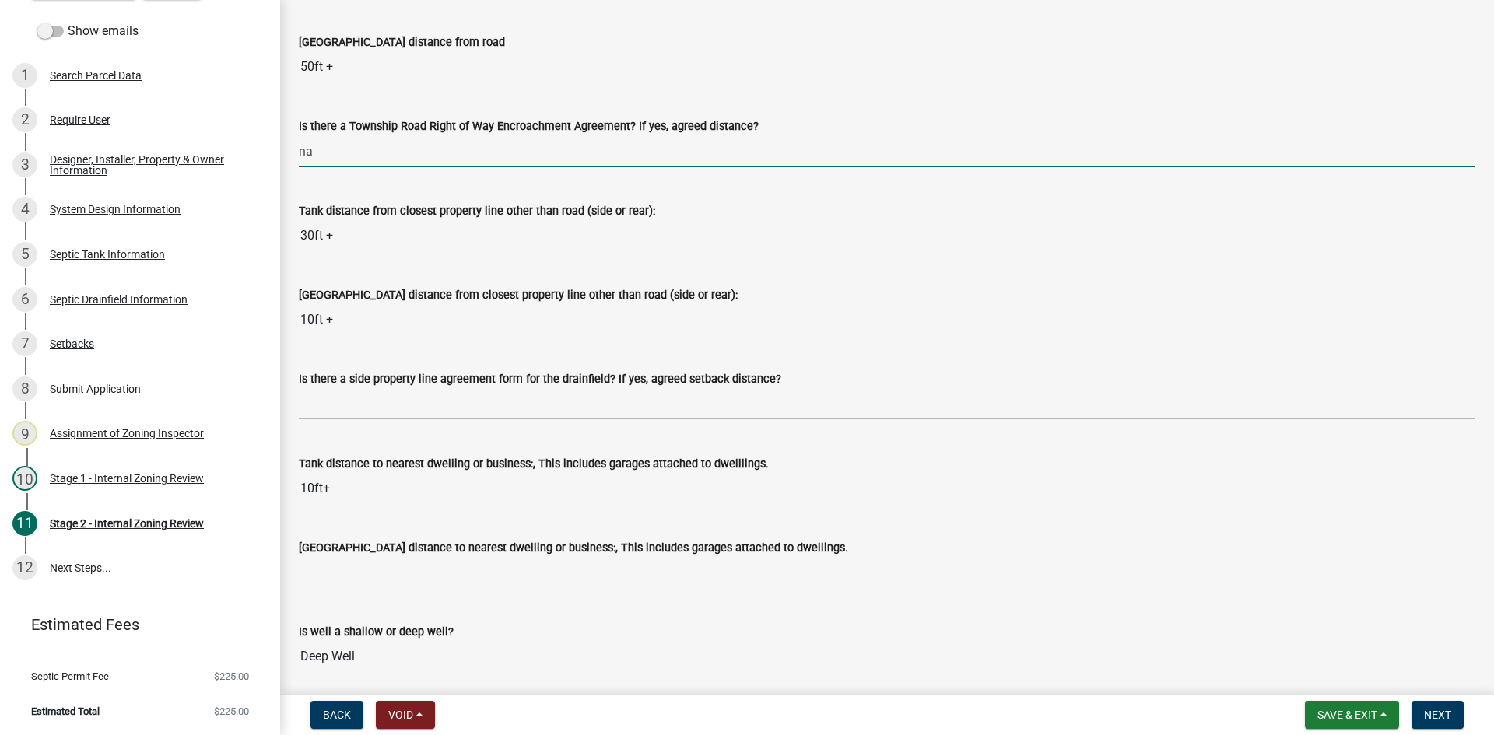
scroll to position [1400, 0]
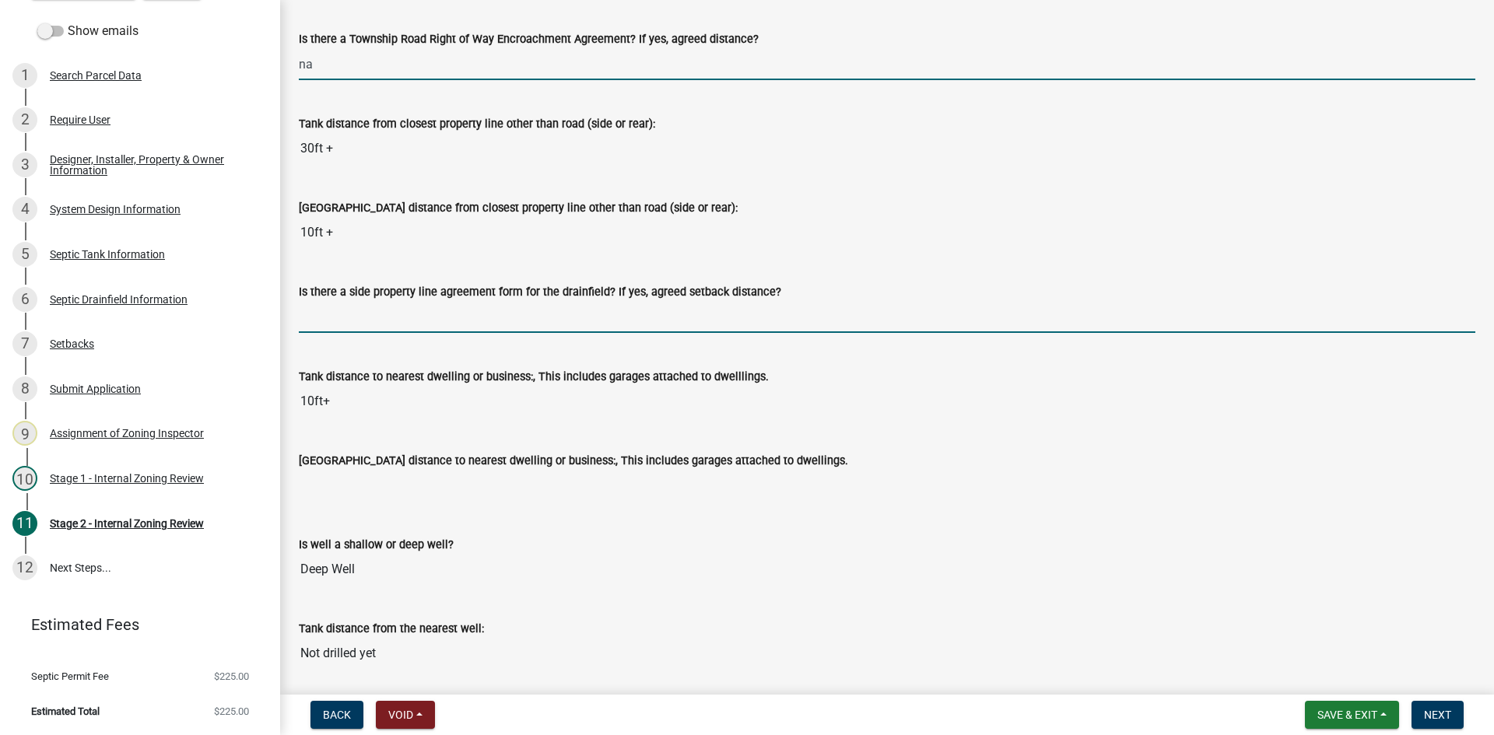
drag, startPoint x: 352, startPoint y: 304, endPoint x: 359, endPoint y: 316, distance: 14.0
click at [352, 304] on input "Is there a side property line agreement form for the drainfield? If yes, agreed…" at bounding box center [887, 317] width 1176 height 32
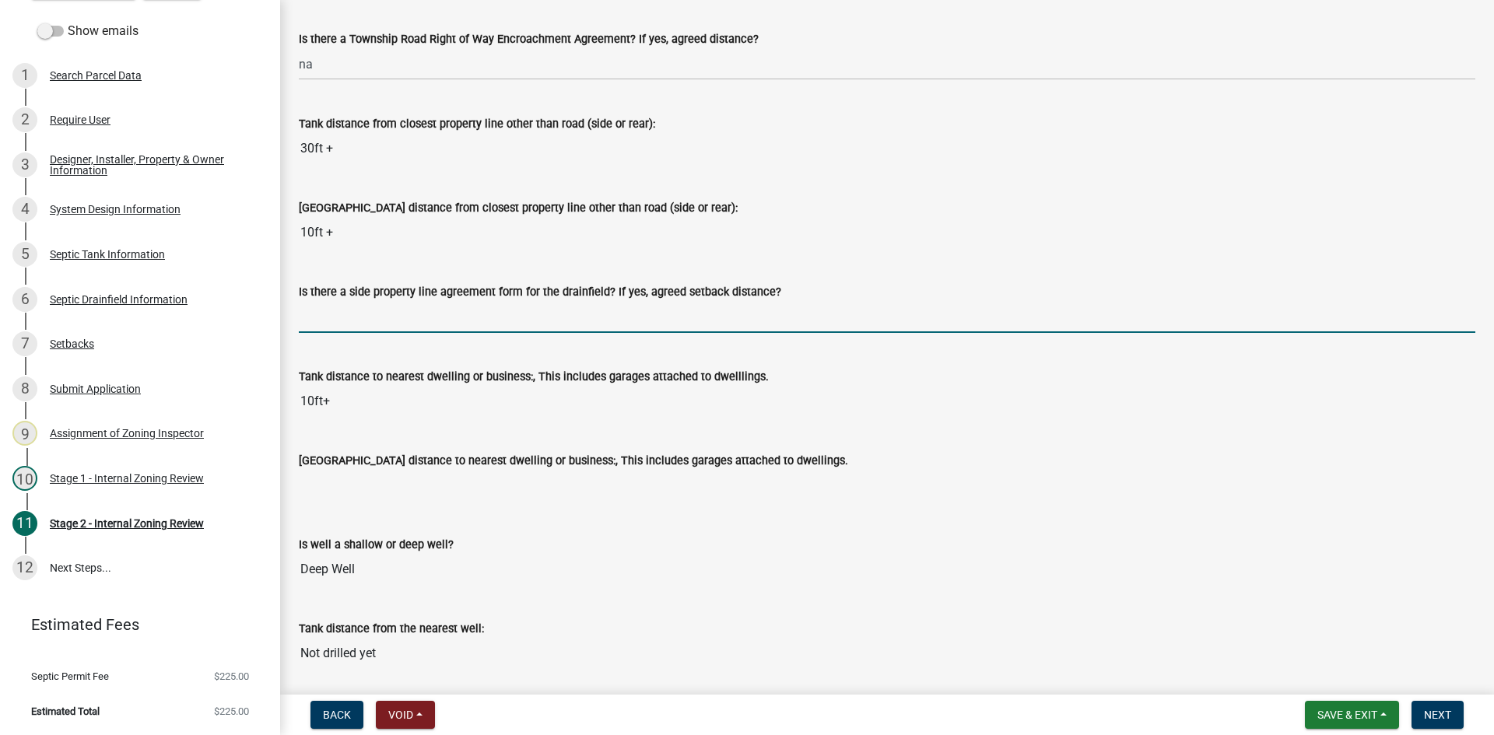
type input "na"
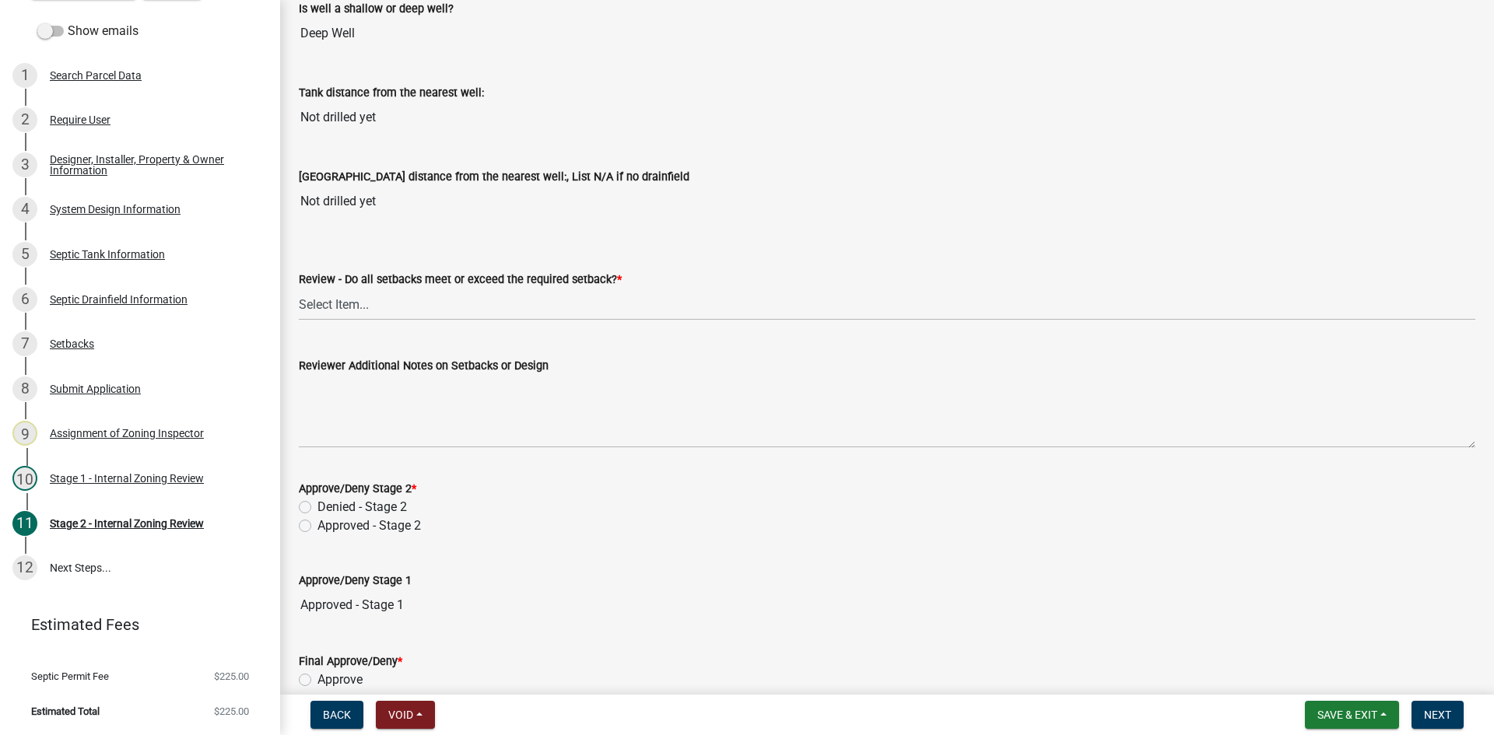
scroll to position [2022, 0]
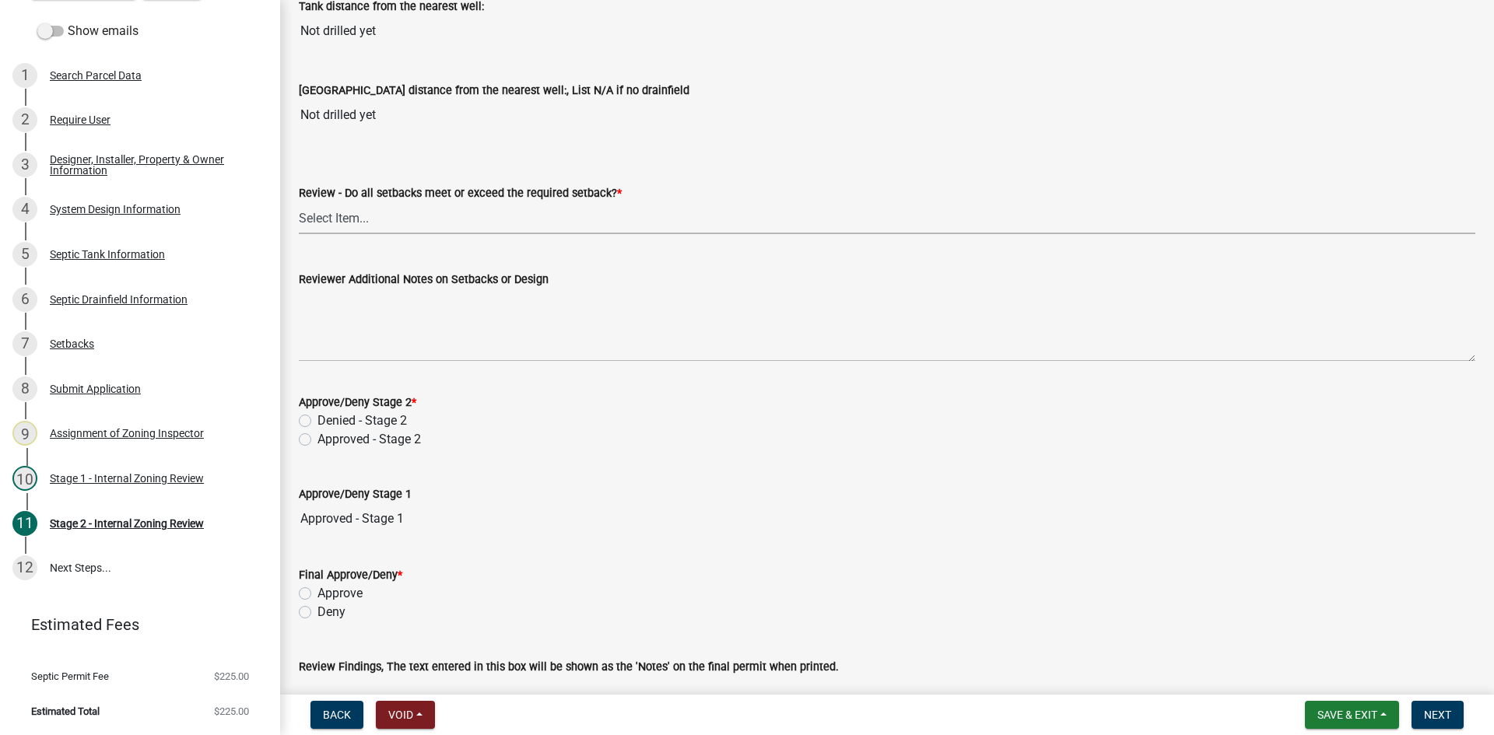
click at [345, 216] on select "Select Item... Yes No N/A" at bounding box center [887, 218] width 1176 height 32
click at [299, 202] on select "Select Item... Yes No N/A" at bounding box center [887, 218] width 1176 height 32
select select "1ad81be4-5d59-46bf-8b7b-d7c0f20ad891"
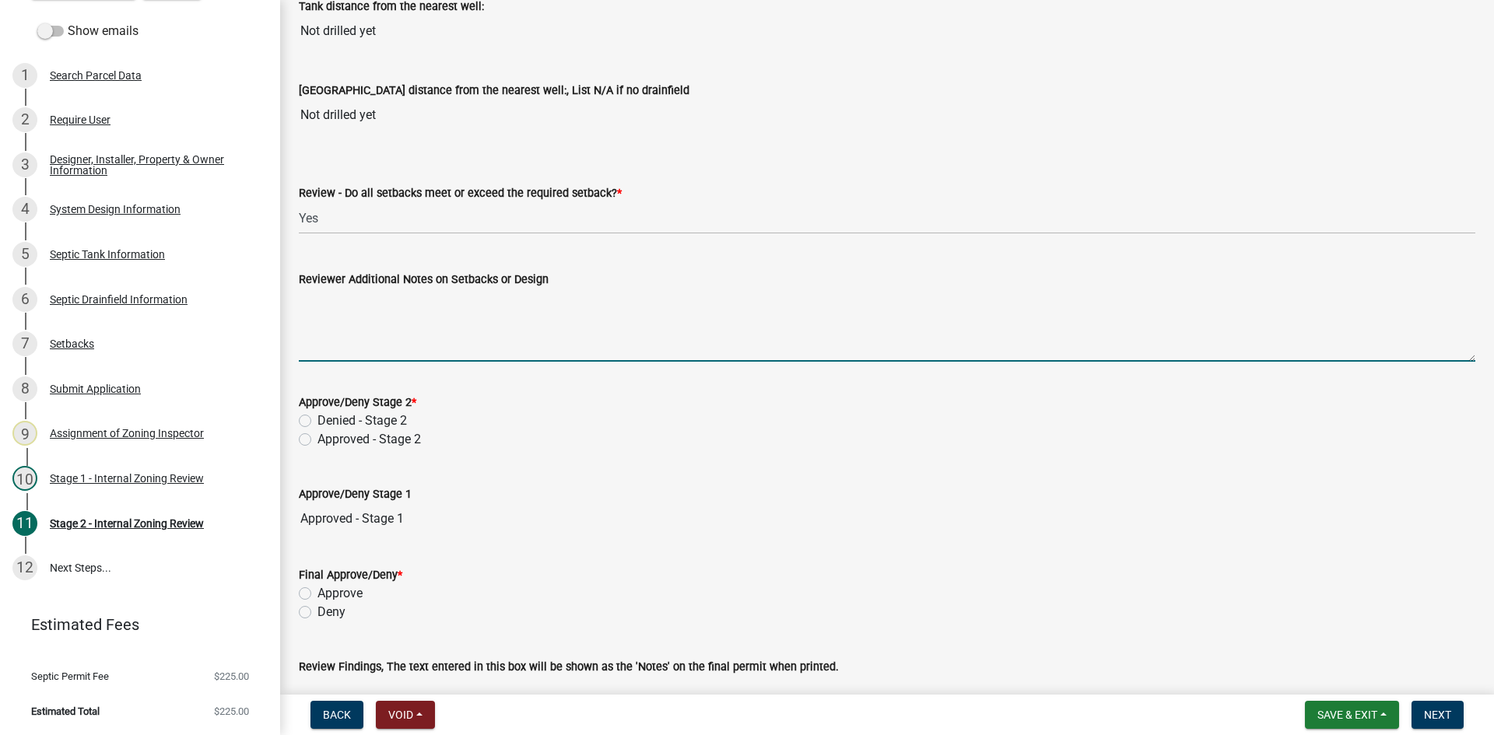
click at [369, 347] on textarea "Reviewer Additional Notes on Setbacks or Design" at bounding box center [887, 325] width 1176 height 73
click at [440, 297] on textarea "no well at the time of aproval" at bounding box center [887, 325] width 1176 height 73
click at [440, 300] on textarea "no well at the time of aproval" at bounding box center [887, 325] width 1176 height 73
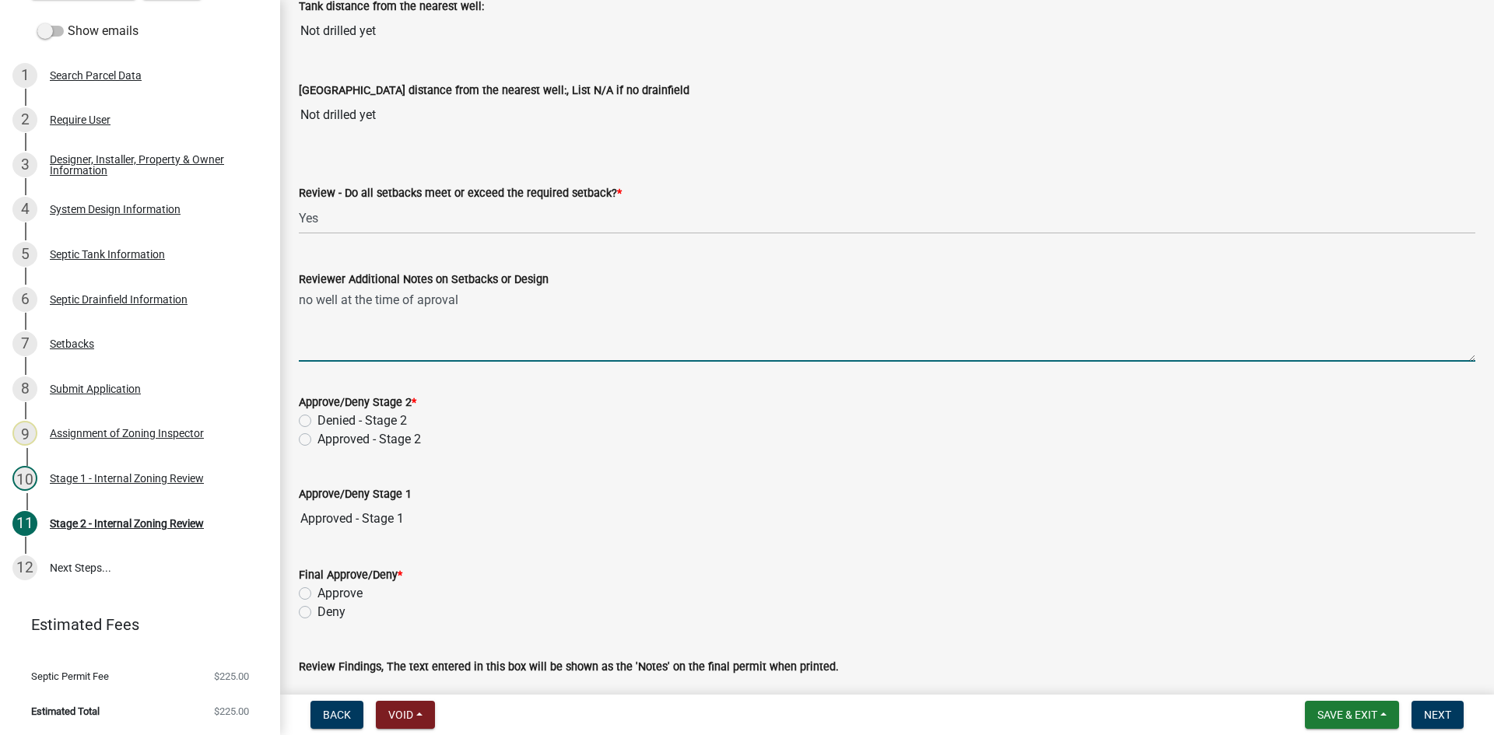
click at [440, 300] on textarea "no well at the time of aproval" at bounding box center [887, 325] width 1176 height 73
type textarea "no well at the time of approval"
click at [317, 440] on label "Approved - Stage 2" at bounding box center [368, 439] width 103 height 19
click at [317, 440] on input "Approved - Stage 2" at bounding box center [322, 435] width 10 height 10
radio input "true"
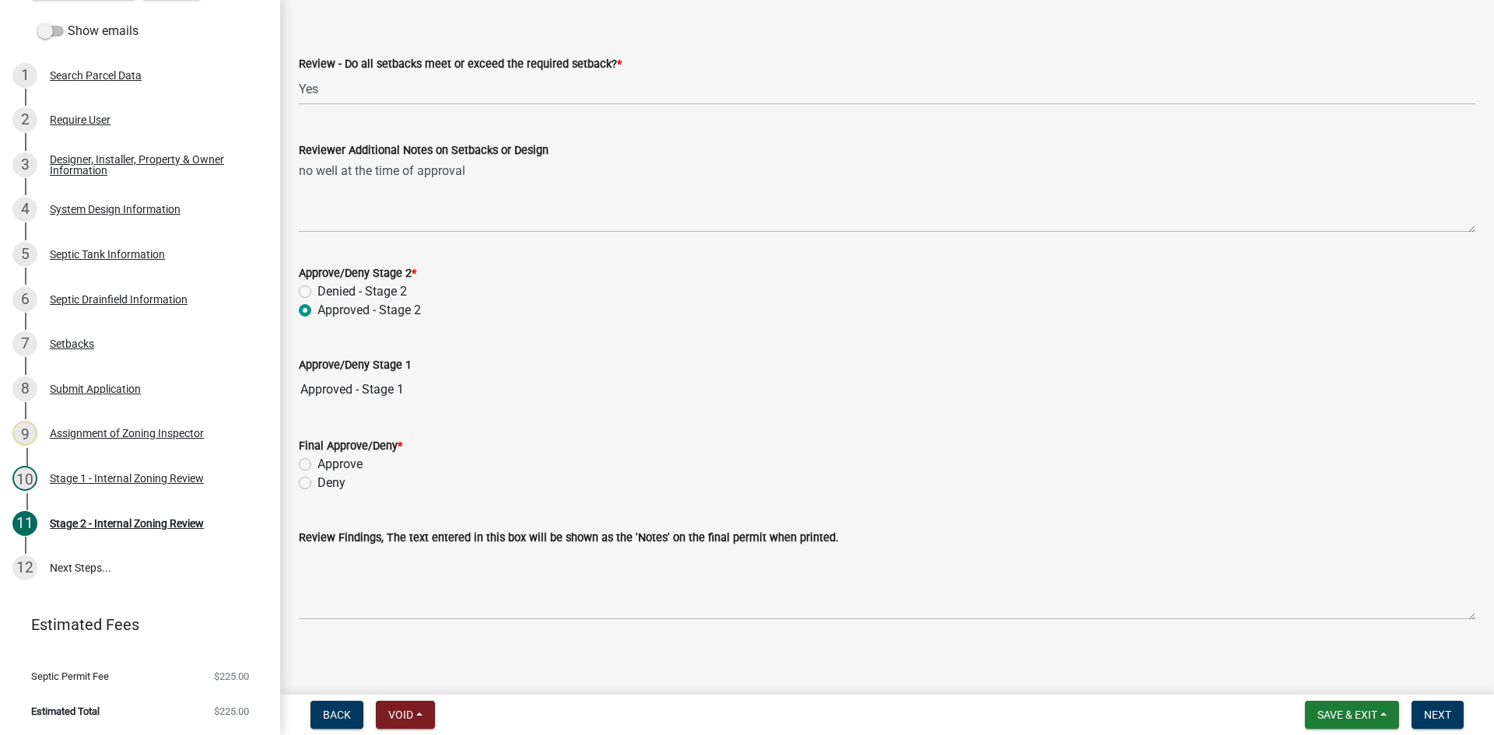
scroll to position [2156, 0]
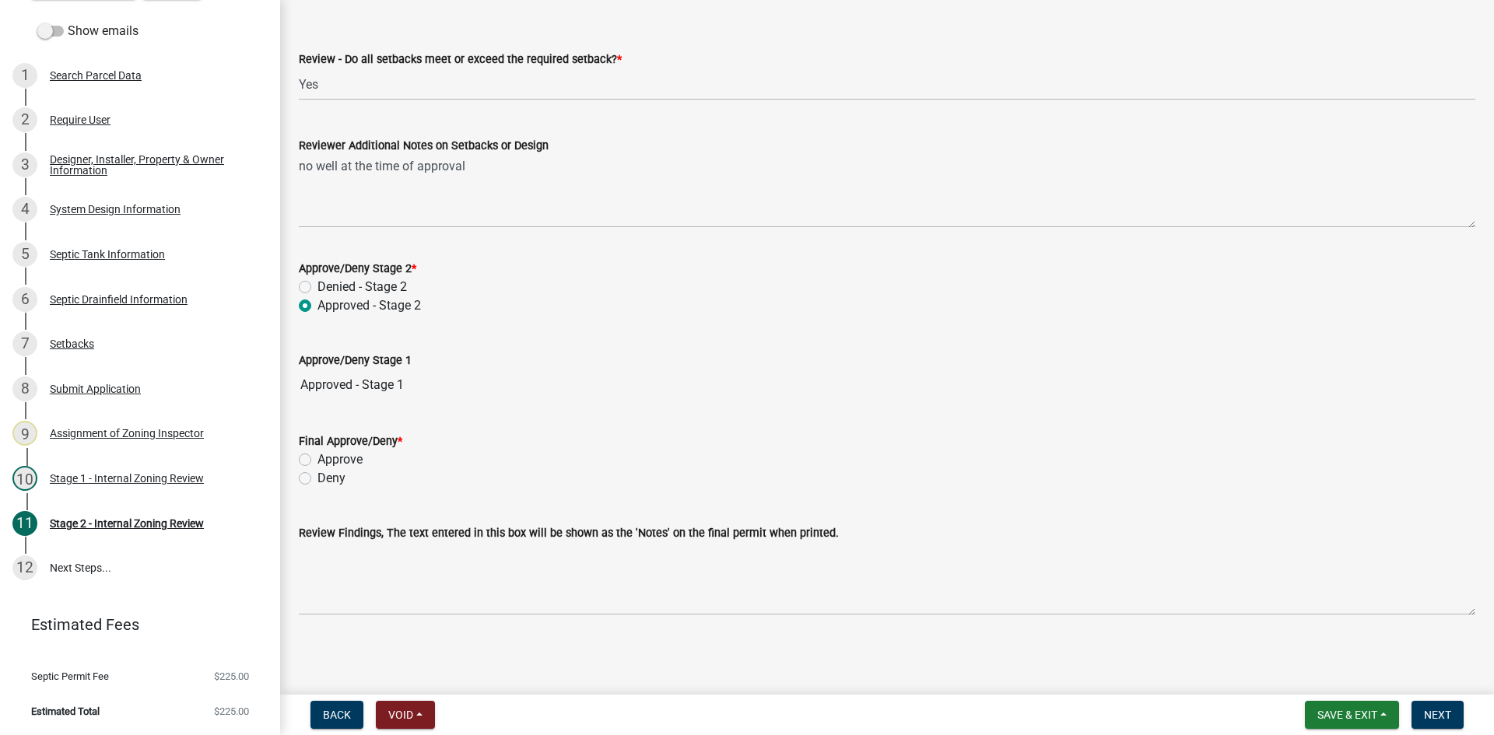
click at [317, 462] on label "Approve" at bounding box center [339, 459] width 45 height 19
click at [317, 461] on input "Approve" at bounding box center [322, 455] width 10 height 10
radio input "true"
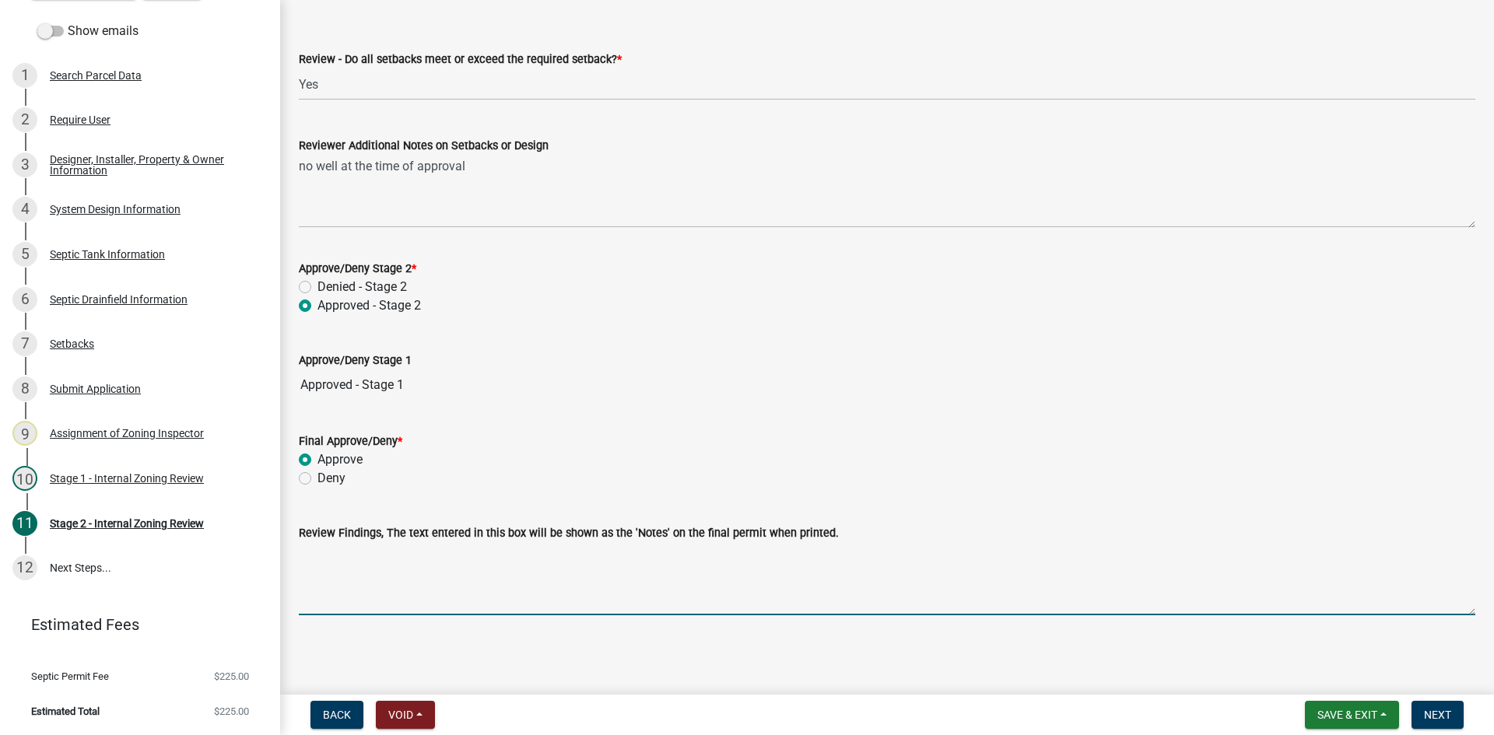
click at [380, 575] on textarea "Review Findings, The text entered in this box will be shown as the 'Notes' on t…" at bounding box center [887, 578] width 1176 height 73
type textarea "12x32 pressure bed /1500/2 tank"
click at [1442, 716] on span "Next" at bounding box center [1437, 715] width 27 height 12
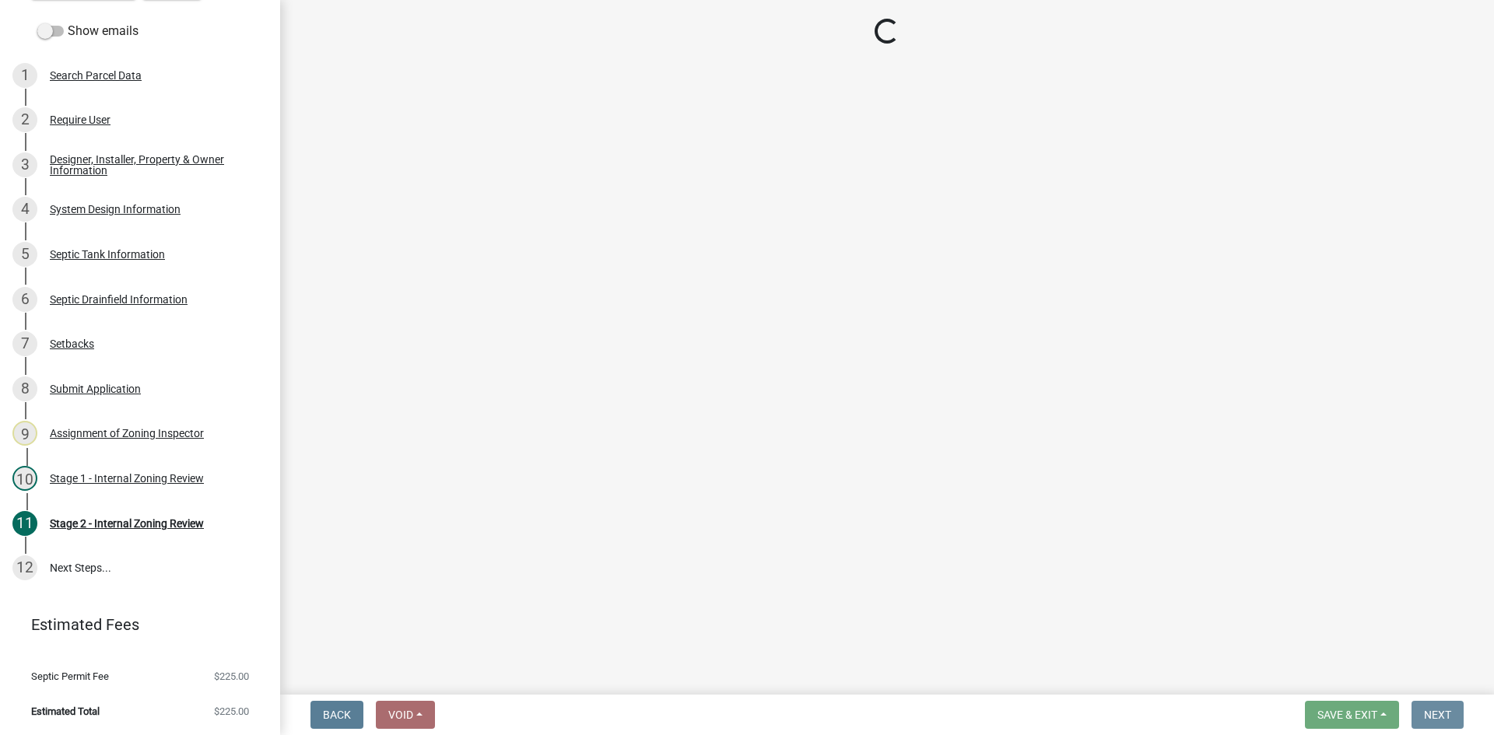
scroll to position [0, 0]
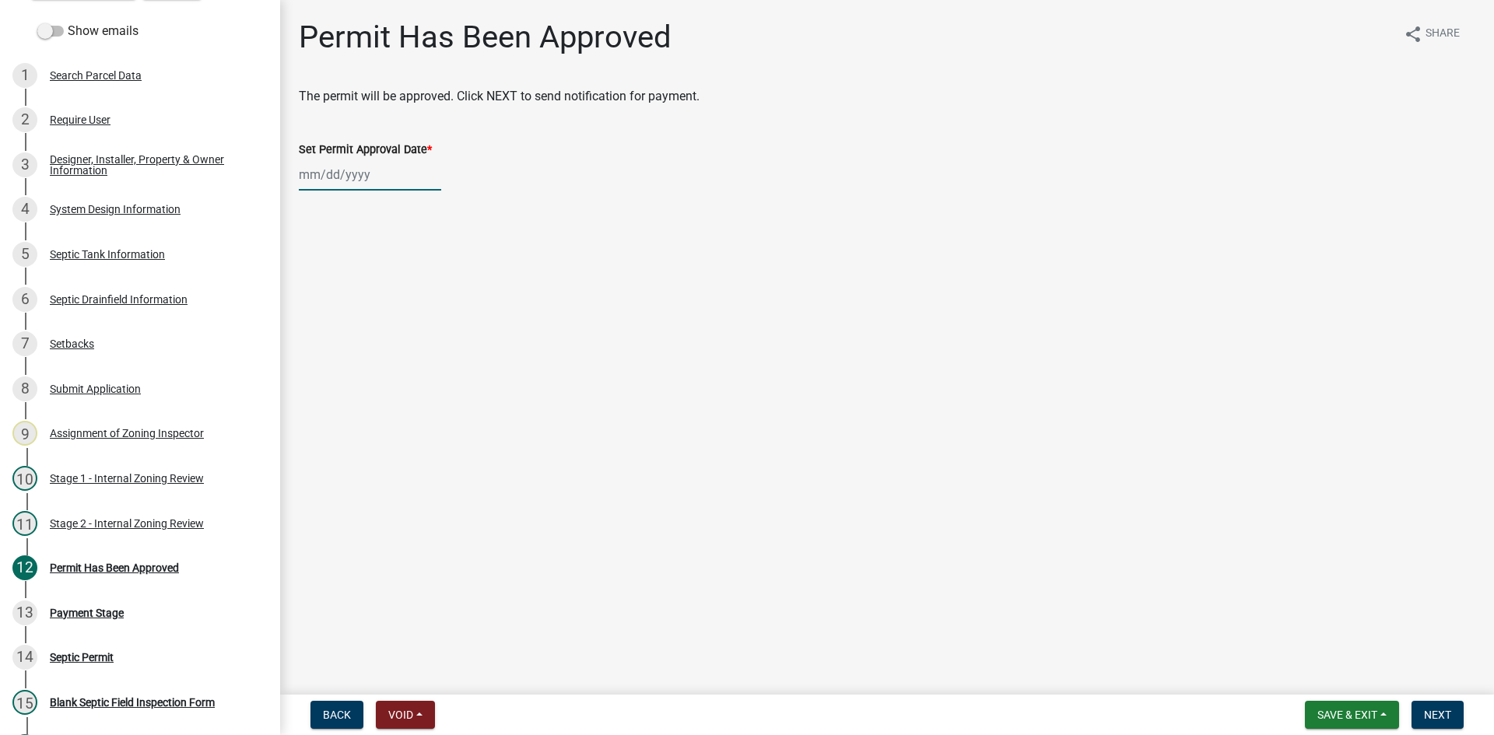
select select "9"
select select "2025"
click at [353, 161] on div "[PERSON_NAME] Feb Mar Apr [PERSON_NAME][DATE] Oct Nov [DATE] 1526 1527 1528 152…" at bounding box center [370, 175] width 142 height 32
click at [362, 283] on div "10" at bounding box center [364, 282] width 25 height 25
type input "[DATE]"
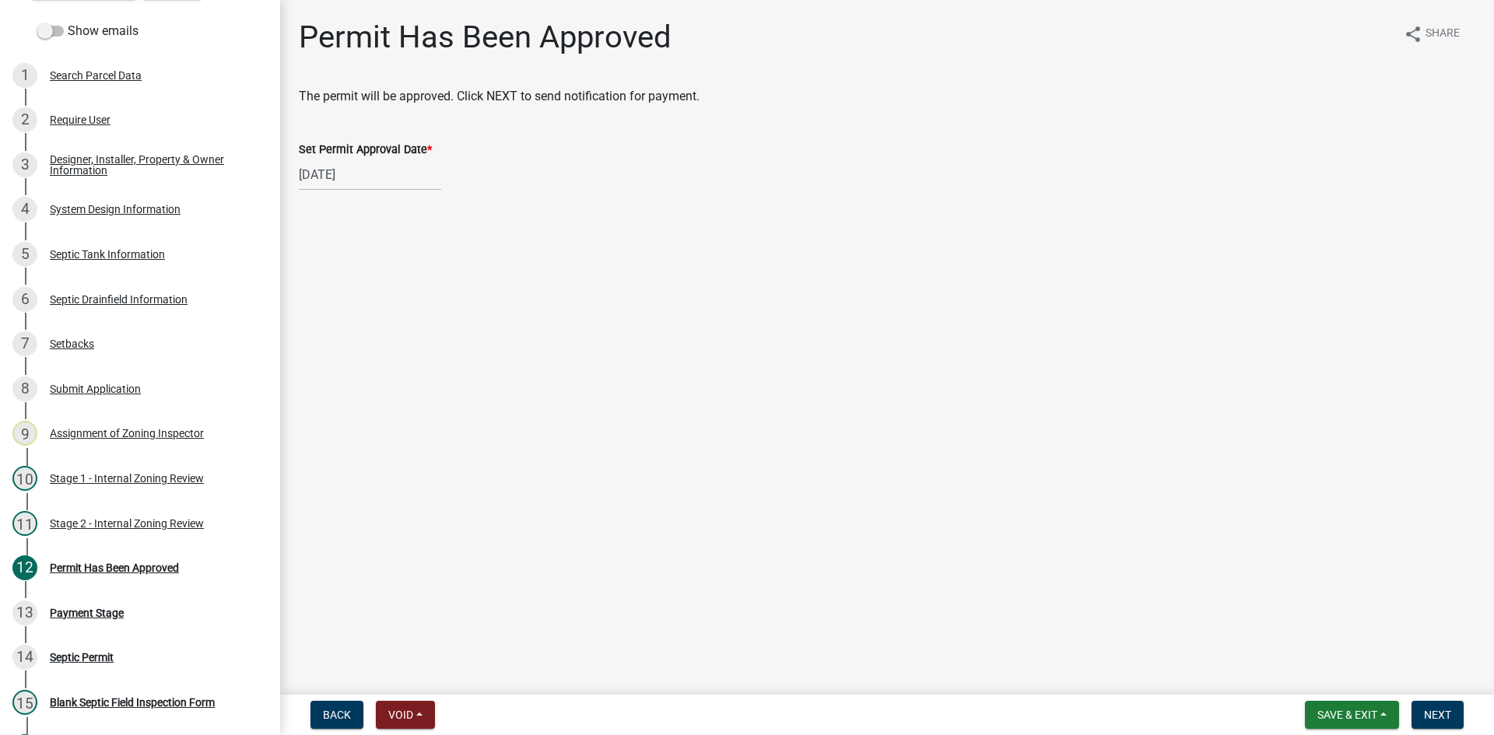
click at [391, 167] on div "[DATE]" at bounding box center [370, 175] width 142 height 32
select select "9"
select select "2025"
click at [395, 285] on div "11" at bounding box center [388, 282] width 25 height 25
type input "[DATE]"
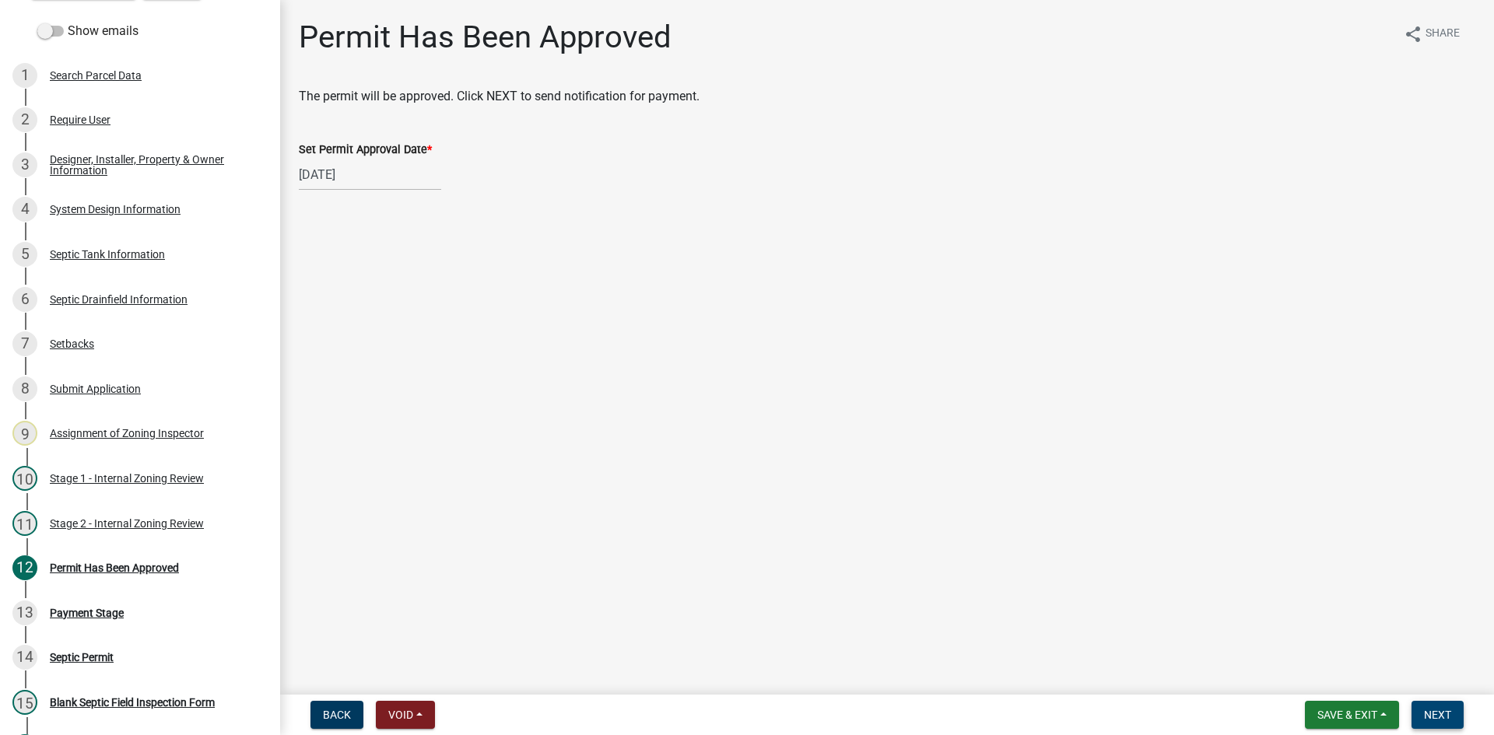
click at [1440, 713] on span "Next" at bounding box center [1437, 715] width 27 height 12
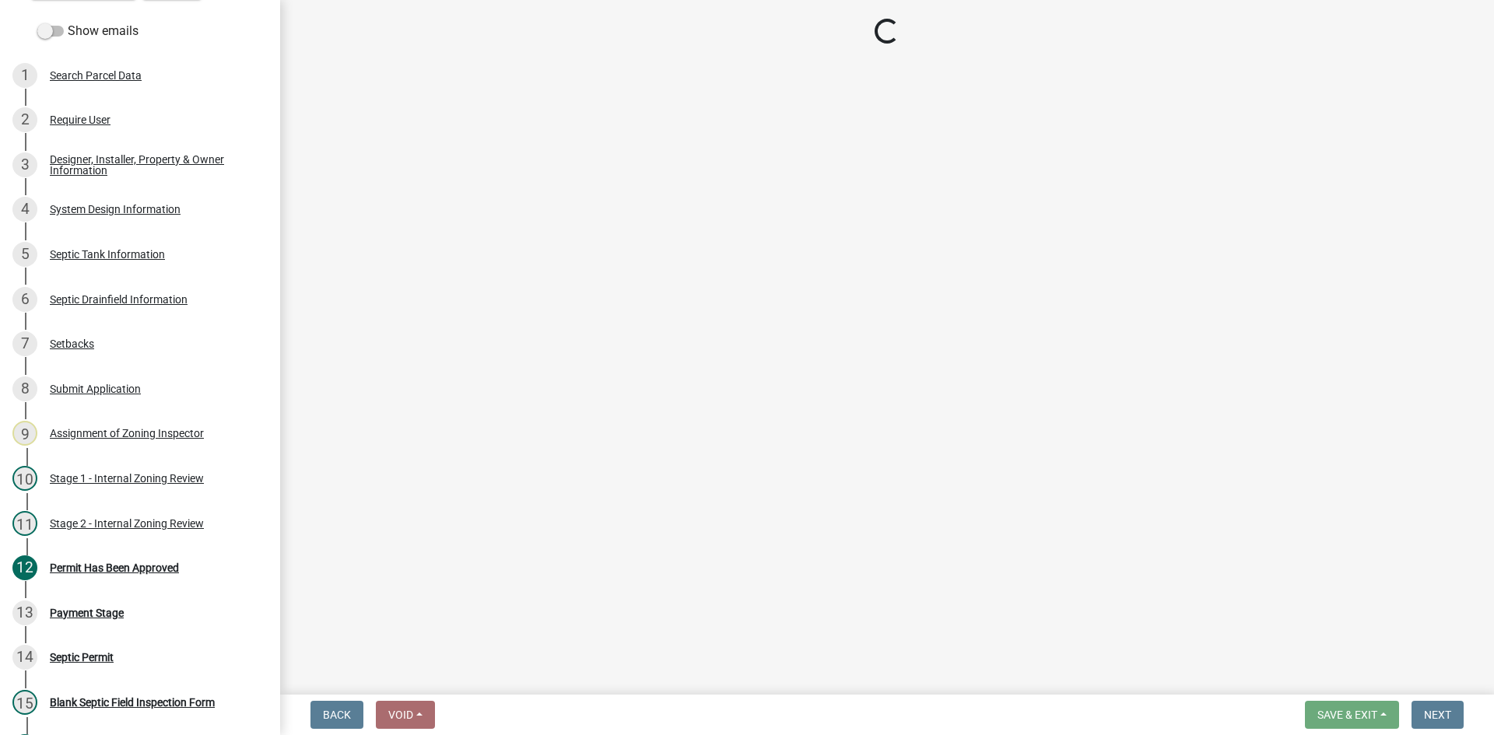
select select "3: 3"
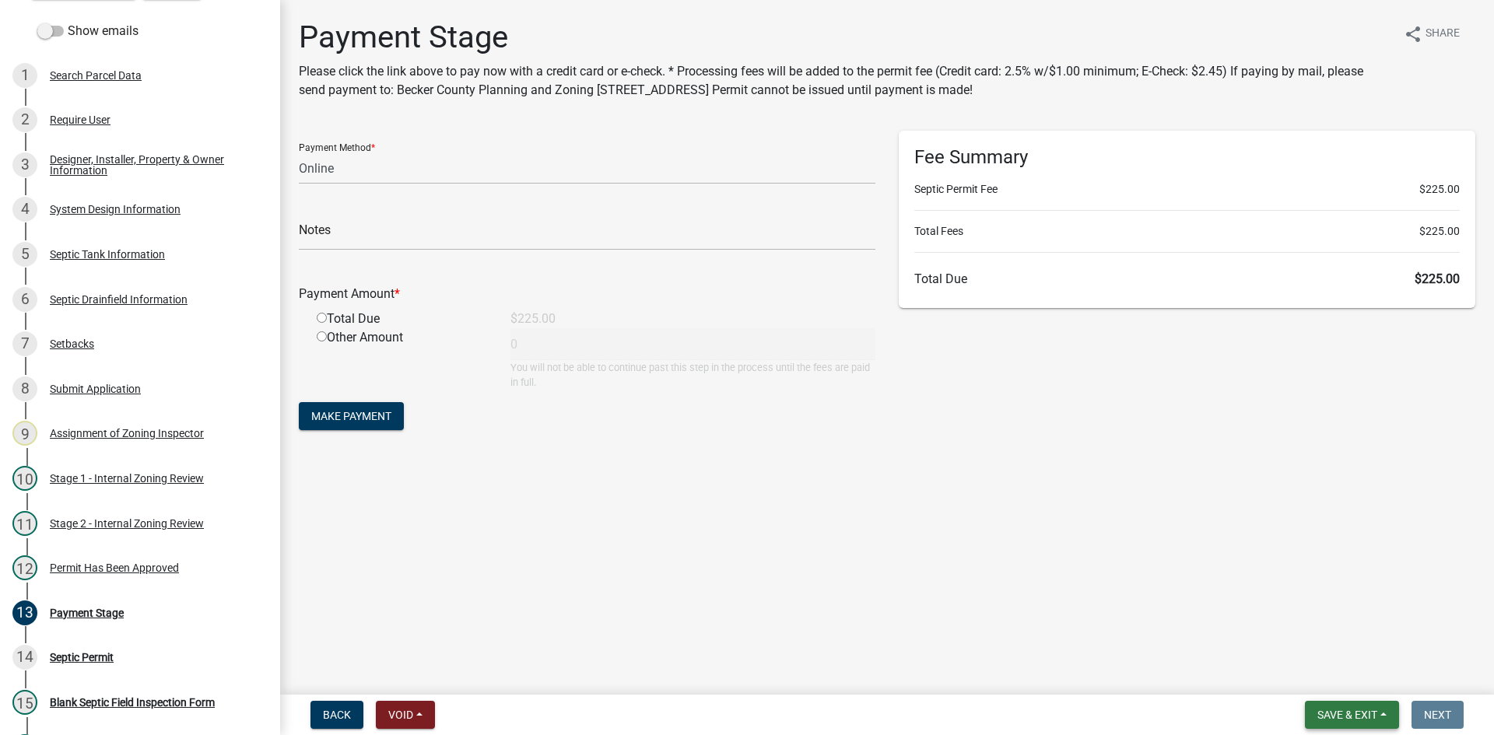
click at [1354, 717] on span "Save & Exit" at bounding box center [1347, 715] width 60 height 12
click at [1311, 670] on button "Save & Exit" at bounding box center [1336, 674] width 124 height 37
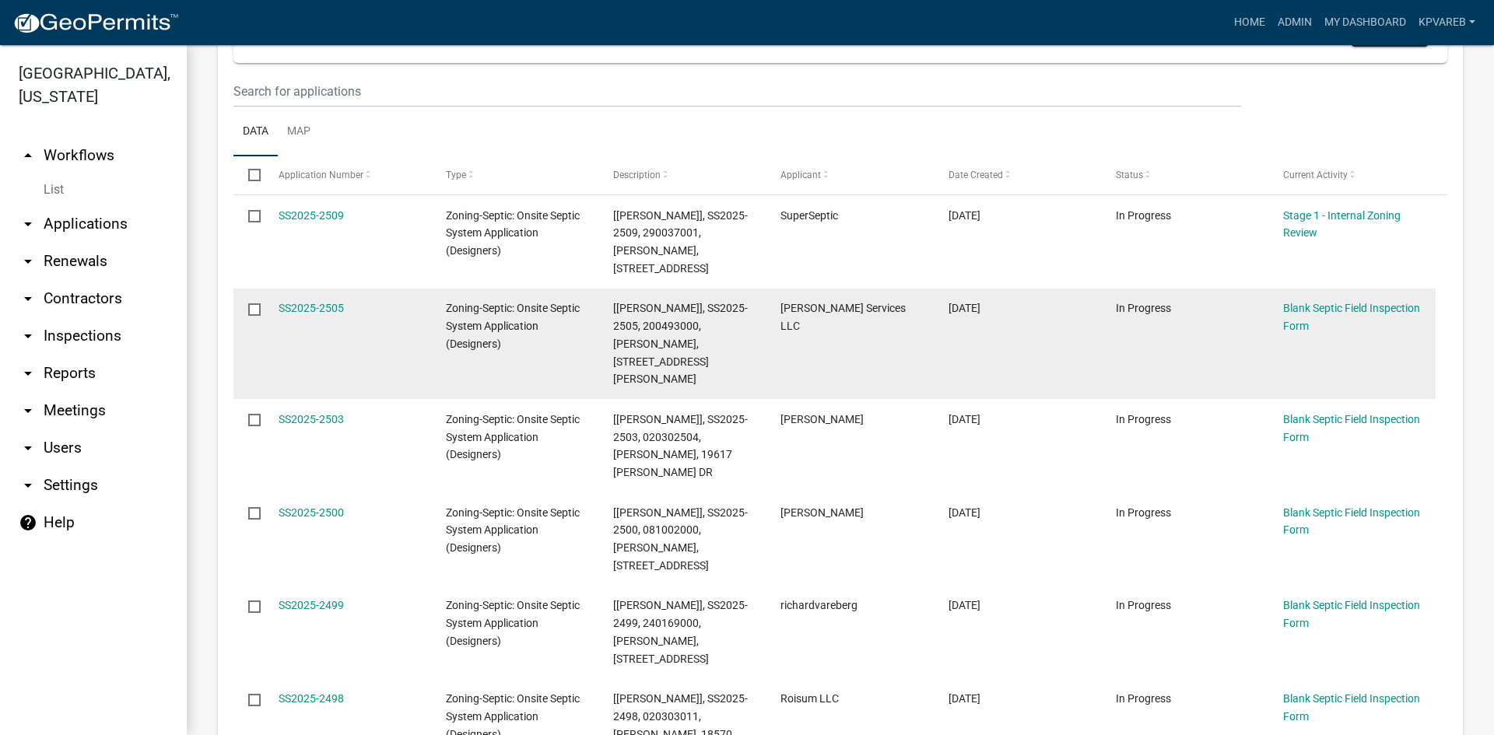
scroll to position [311, 0]
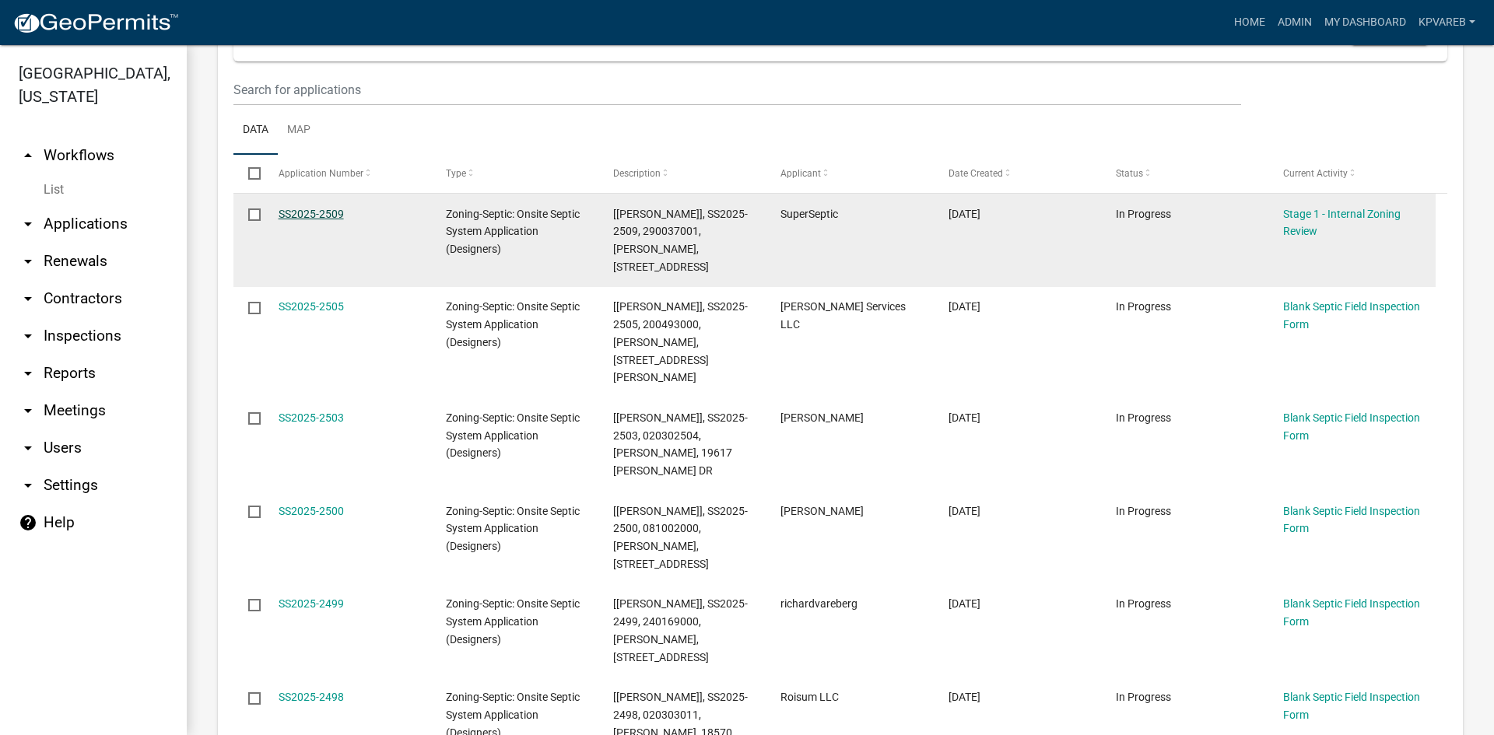
click at [331, 214] on link "SS2025-2509" at bounding box center [310, 214] width 65 height 12
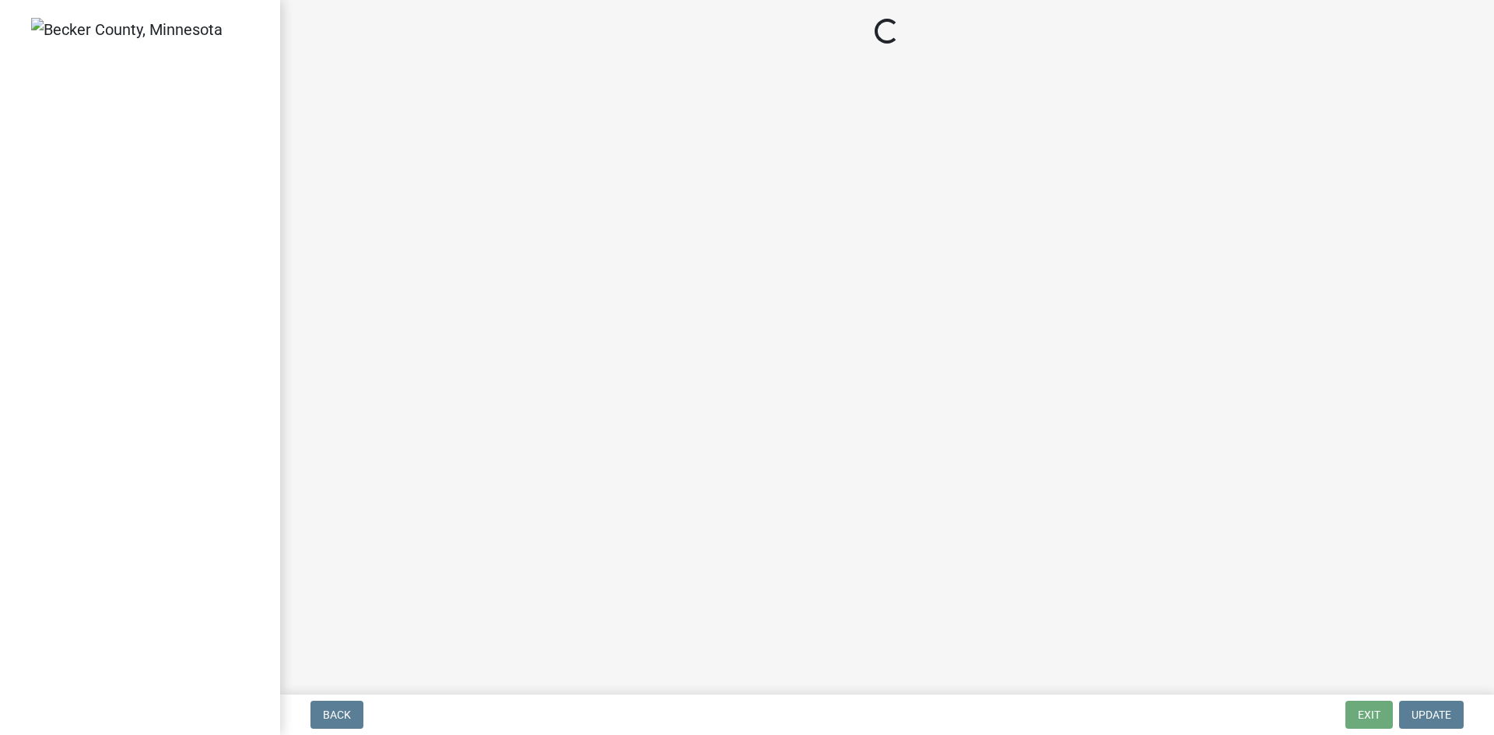
select select "49e49f1e-3b32-4342-8c2e-9cbd4919fe4d"
select select "ca07ae0a-7638-46ff-ada2-c67ca3524324"
select select "ec75a761-93b4-47c5-8535-fea253c32937"
select select "bcbb982e-a48c-4b4a-a83b-ed1363446a86"
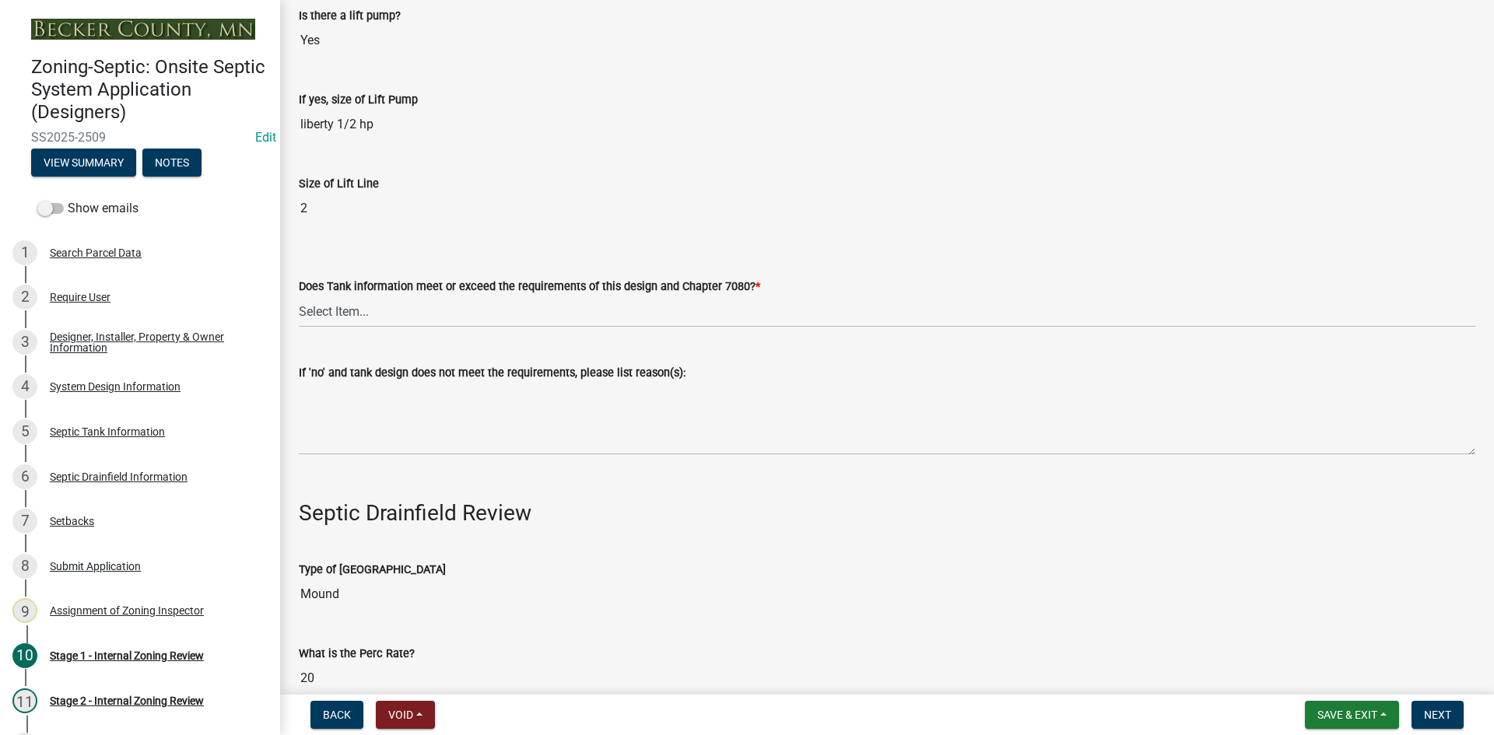
scroll to position [4434, 0]
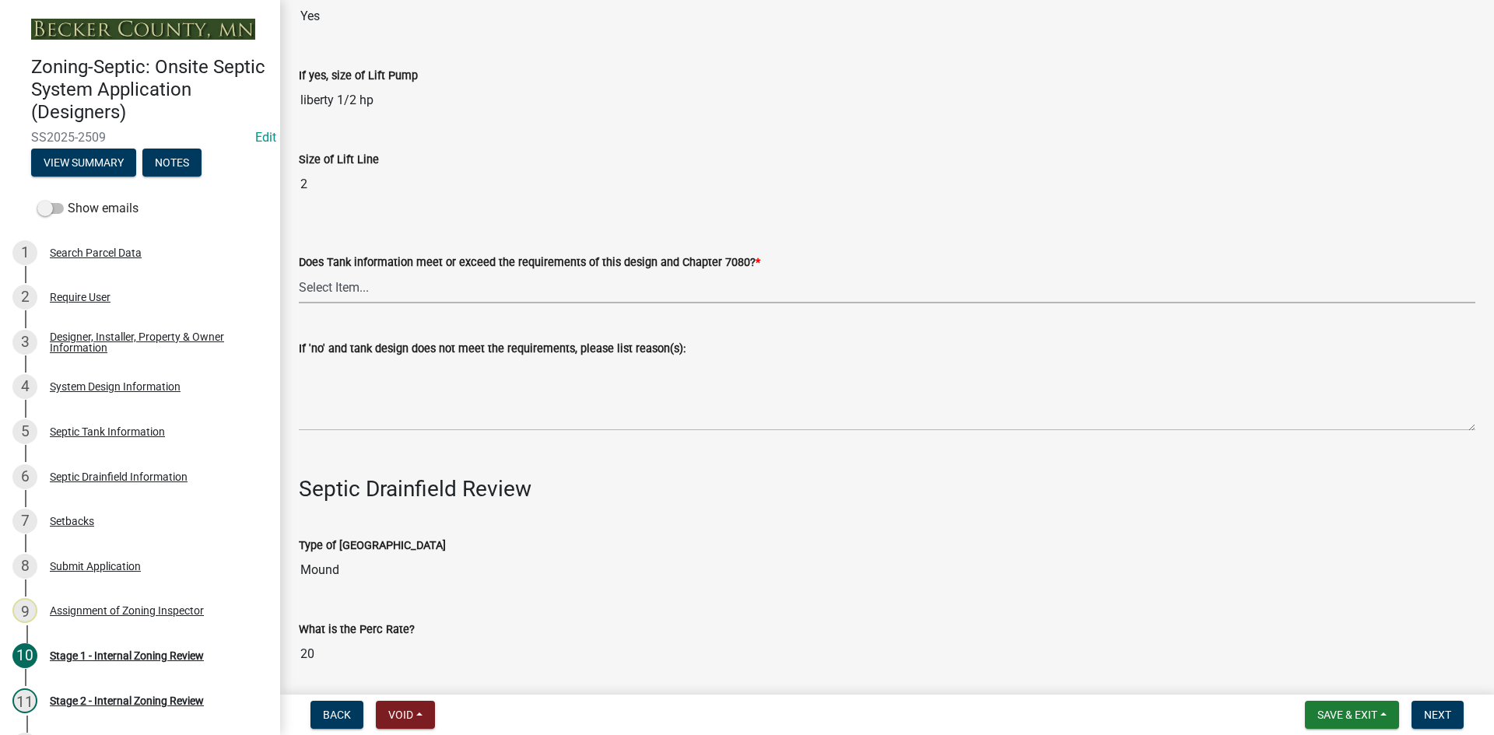
click at [334, 279] on select "Select Item... Yes No" at bounding box center [887, 287] width 1176 height 32
click at [299, 271] on select "Select Item... Yes No" at bounding box center [887, 287] width 1176 height 32
select select "47a2a5dd-5977-4941-8e6f-09ff03cdfb75"
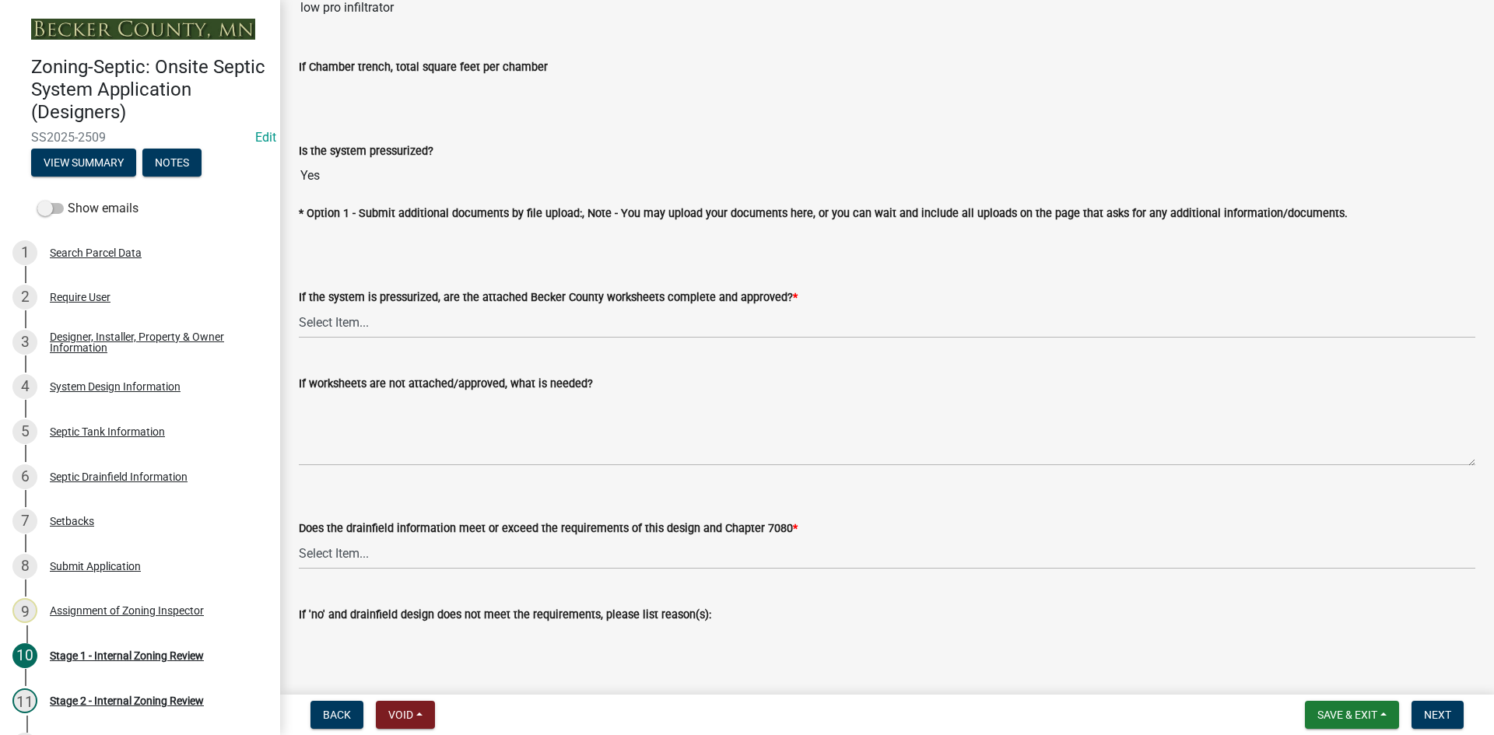
scroll to position [5523, 0]
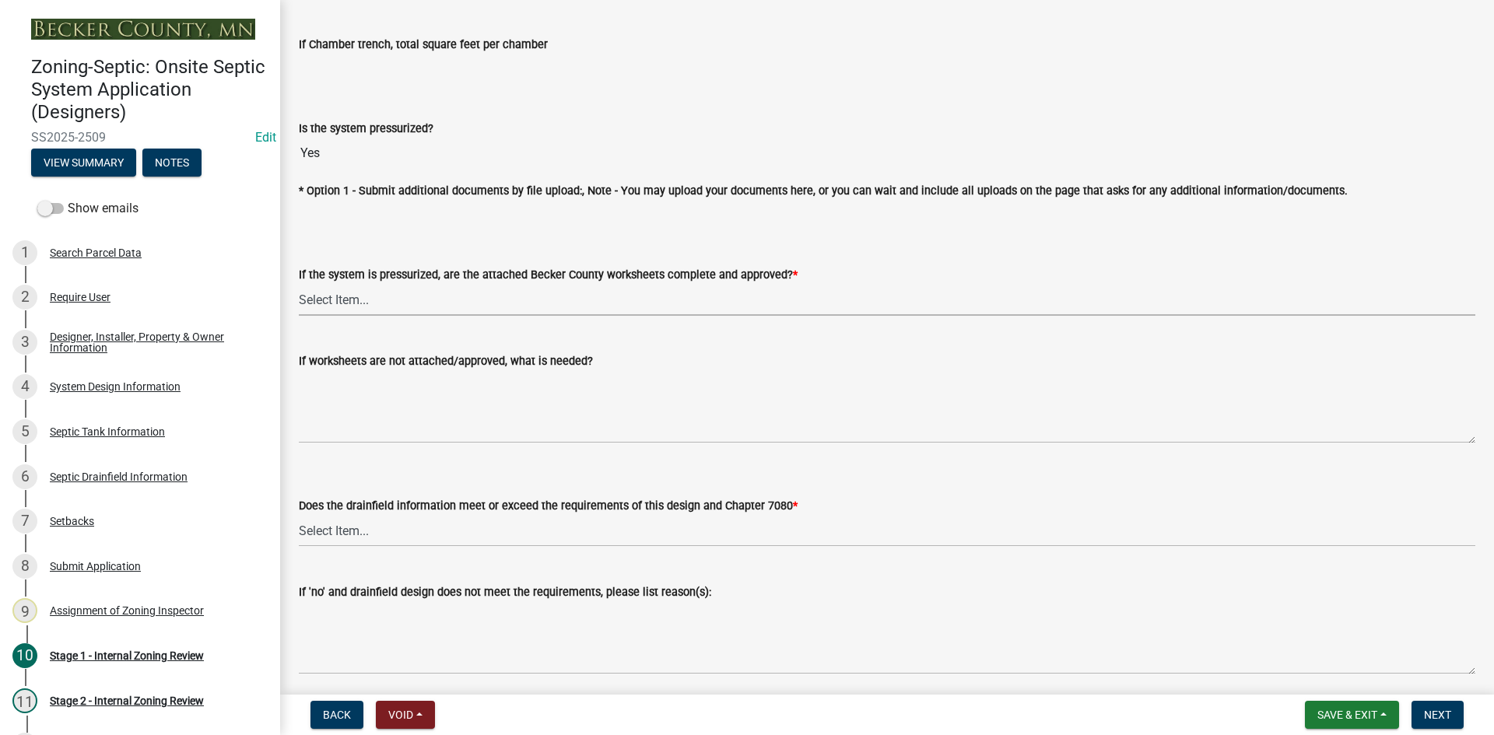
click at [334, 295] on select "Select Item... Yes No NA" at bounding box center [887, 300] width 1176 height 32
click at [299, 284] on select "Select Item... Yes No NA" at bounding box center [887, 300] width 1176 height 32
select select "3f5b086d-5a4c-4236-93bc-fa7bf4d11838"
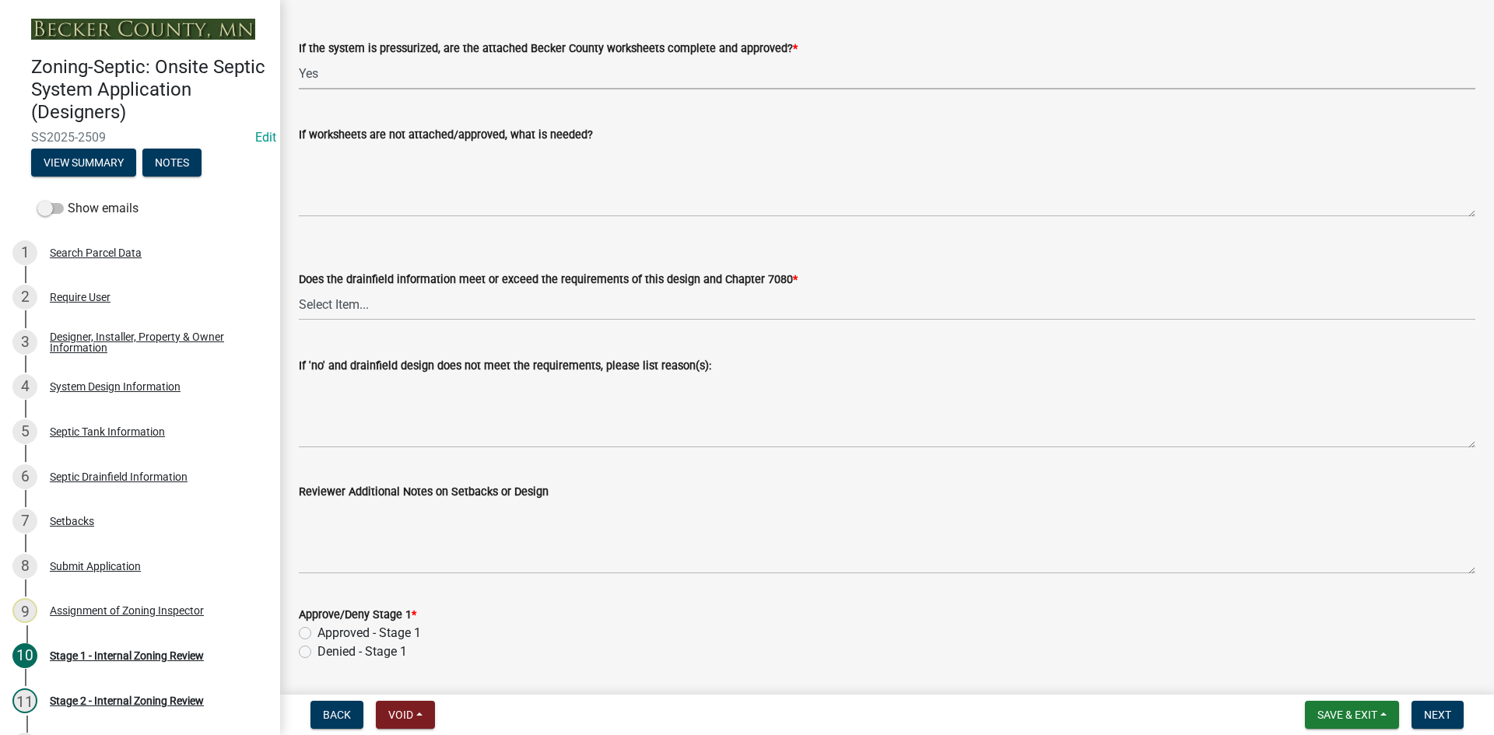
scroll to position [5756, 0]
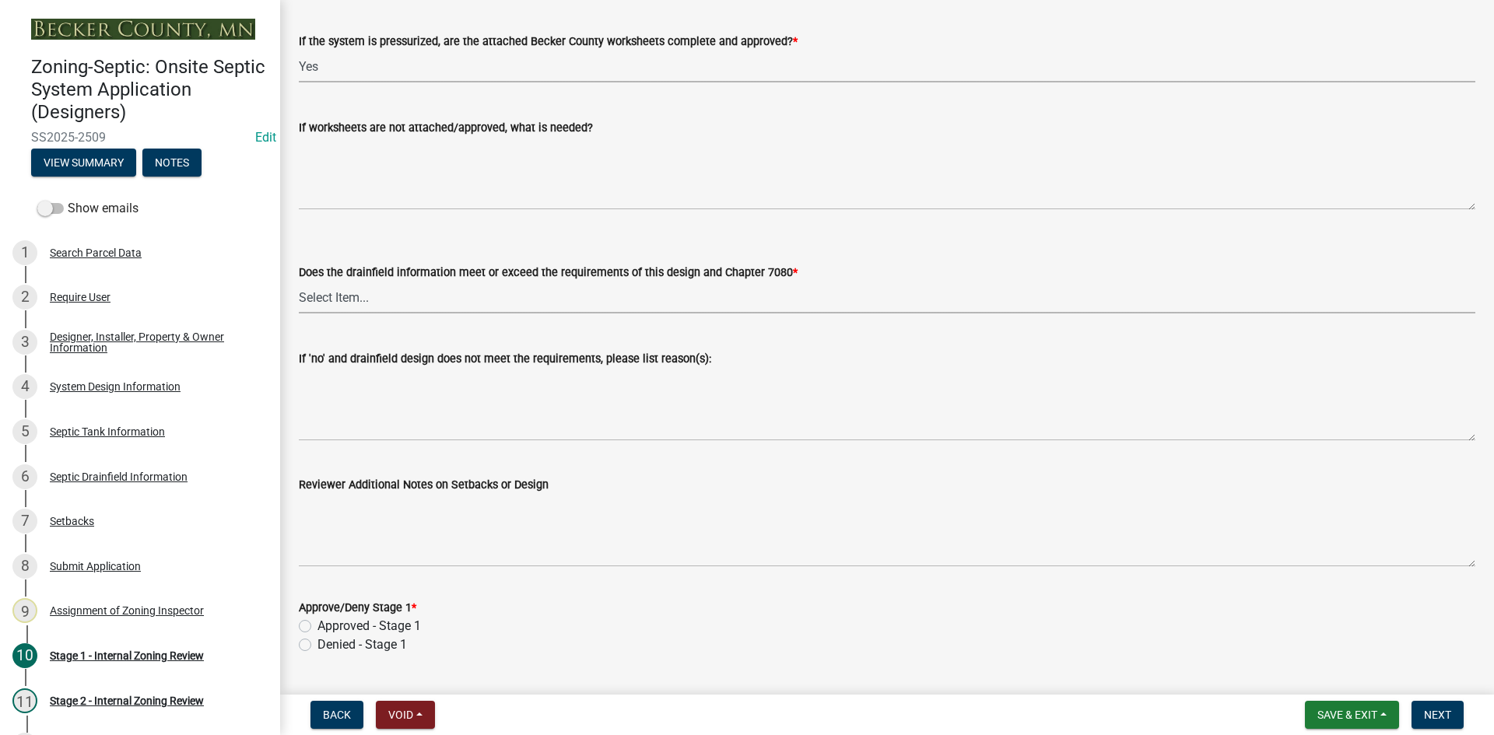
click at [369, 298] on select "Select Item... Yes No" at bounding box center [887, 298] width 1176 height 32
click at [299, 282] on select "Select Item... Yes No" at bounding box center [887, 298] width 1176 height 32
select select "888a8260-2be6-47f2-a4de-b9f453a4d3bc"
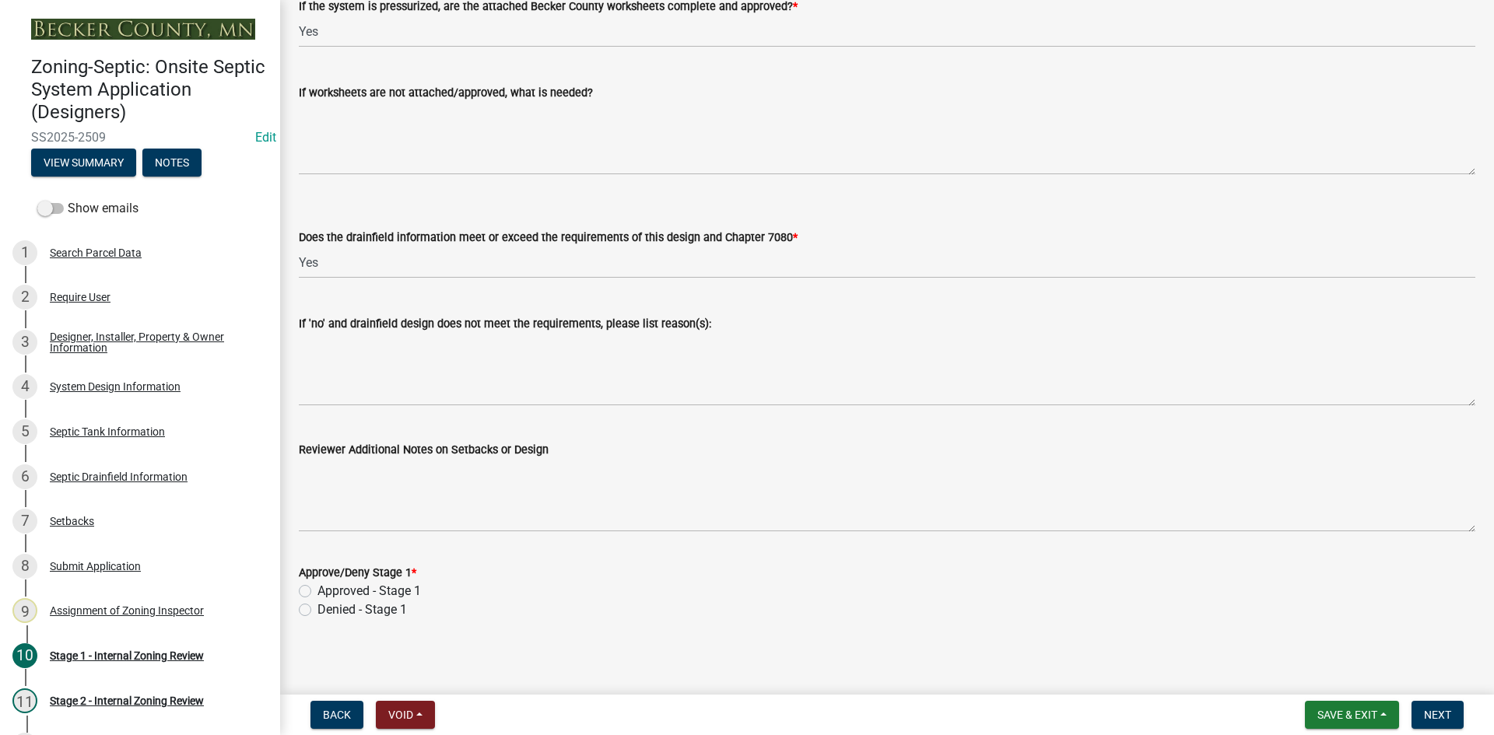
click at [317, 584] on label "Approved - Stage 1" at bounding box center [368, 591] width 103 height 19
click at [317, 584] on input "Approved - Stage 1" at bounding box center [322, 587] width 10 height 10
radio input "true"
click at [1424, 715] on span "Next" at bounding box center [1437, 715] width 27 height 12
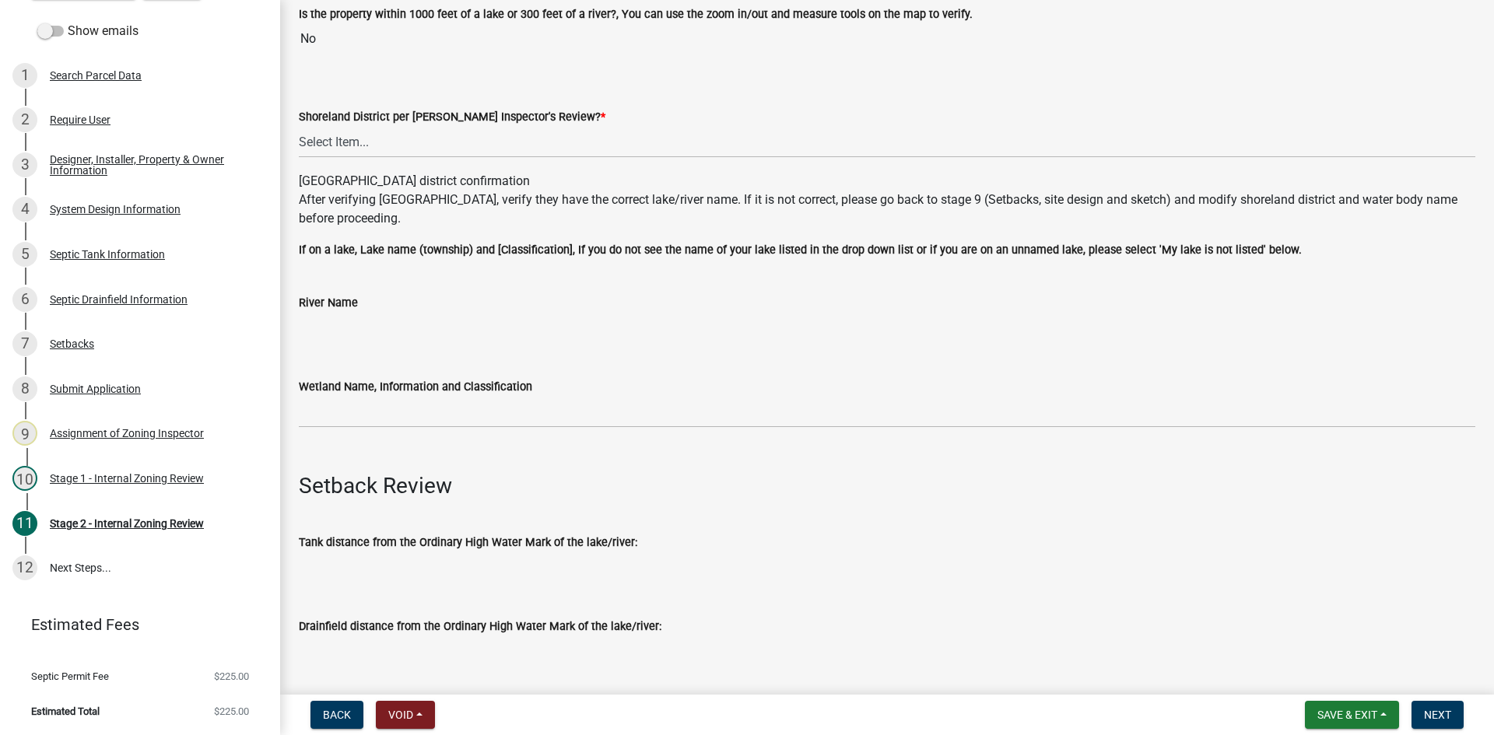
scroll to position [233, 0]
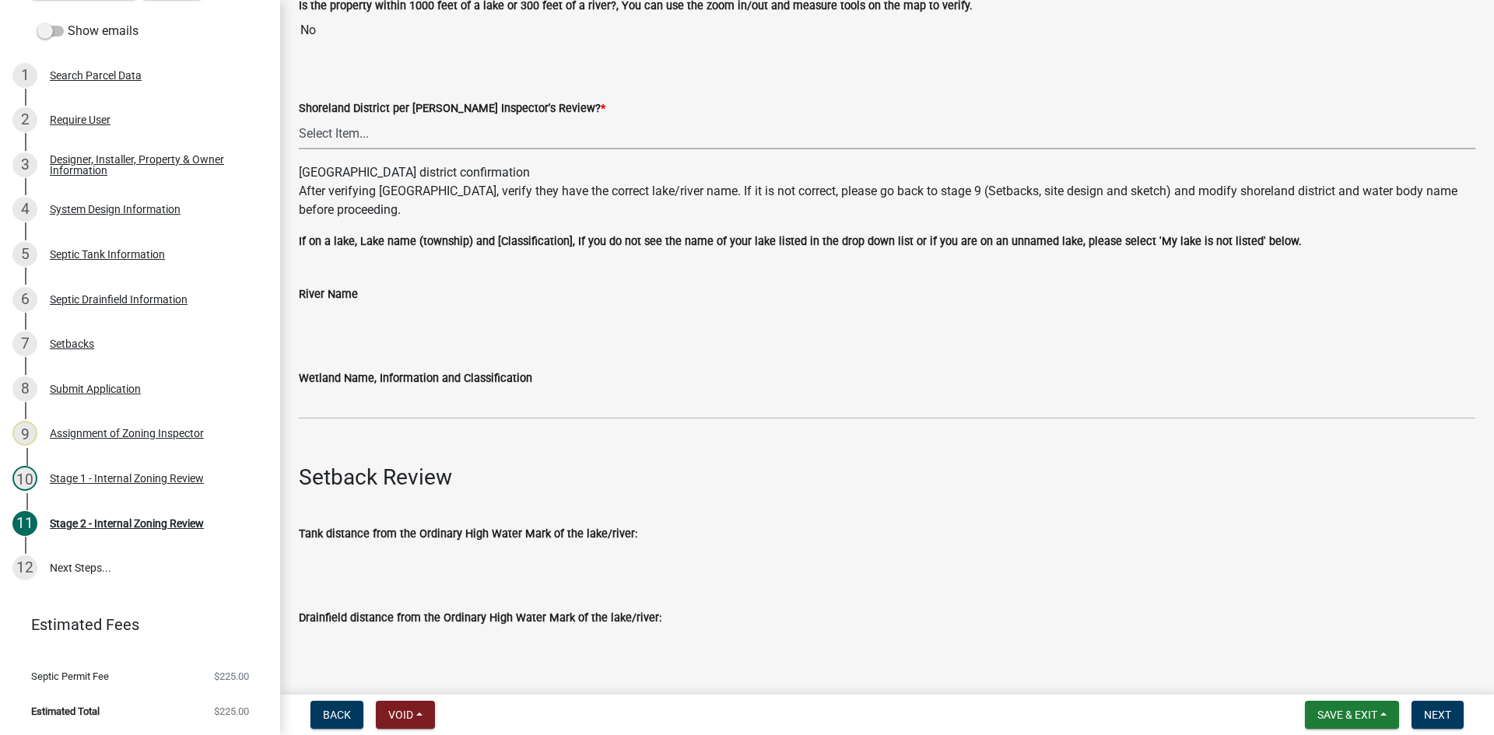
click at [341, 118] on select "Select Item... Yes No" at bounding box center [887, 133] width 1176 height 32
click at [348, 139] on select "Select Item... Yes No" at bounding box center [887, 133] width 1176 height 32
click at [299, 117] on select "Select Item... Yes No" at bounding box center [887, 133] width 1176 height 32
click at [378, 138] on select "Select Item... Yes No" at bounding box center [887, 133] width 1176 height 32
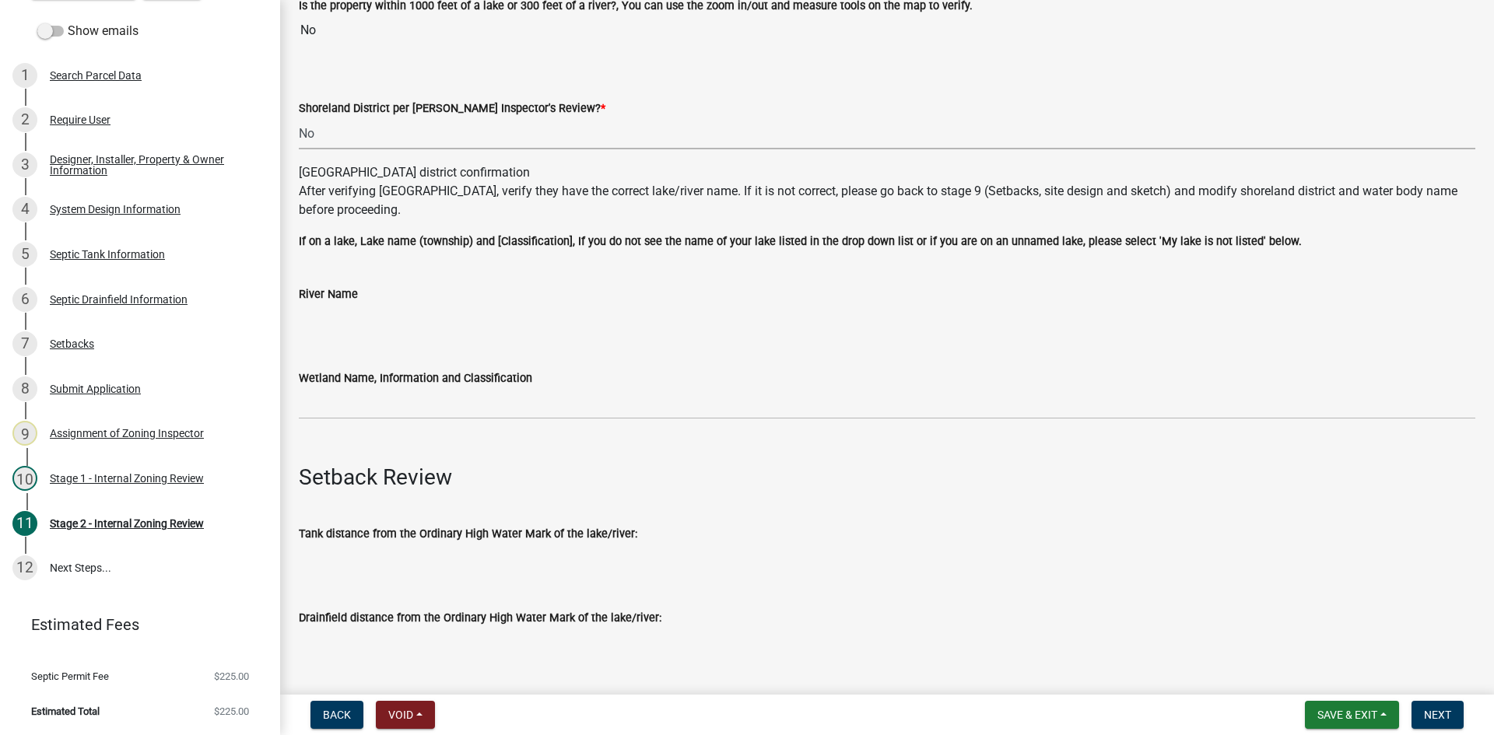
click at [299, 117] on select "Select Item... Yes No" at bounding box center [887, 133] width 1176 height 32
select select "6aff4bf5-f522-4fb2-96f1-02faf4b88fa3"
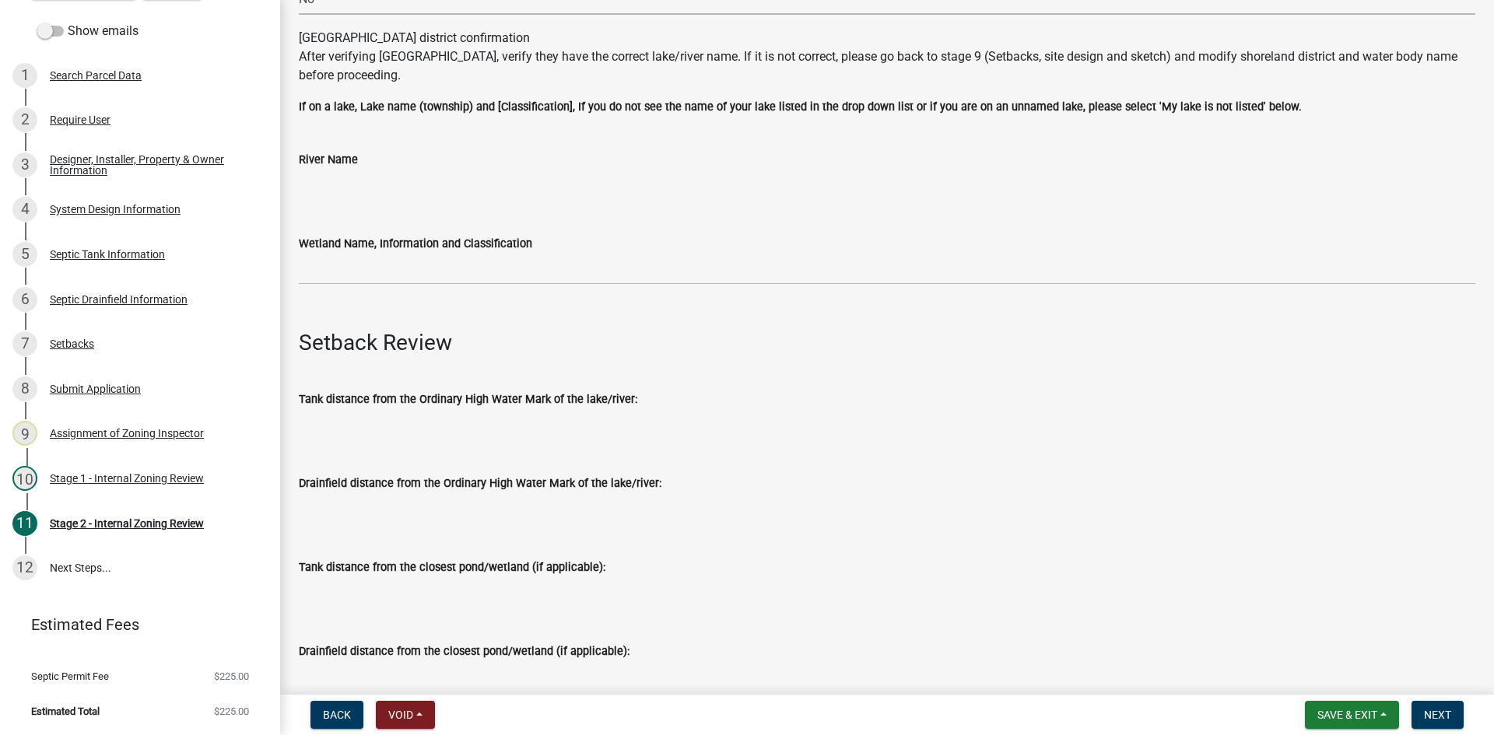
scroll to position [389, 0]
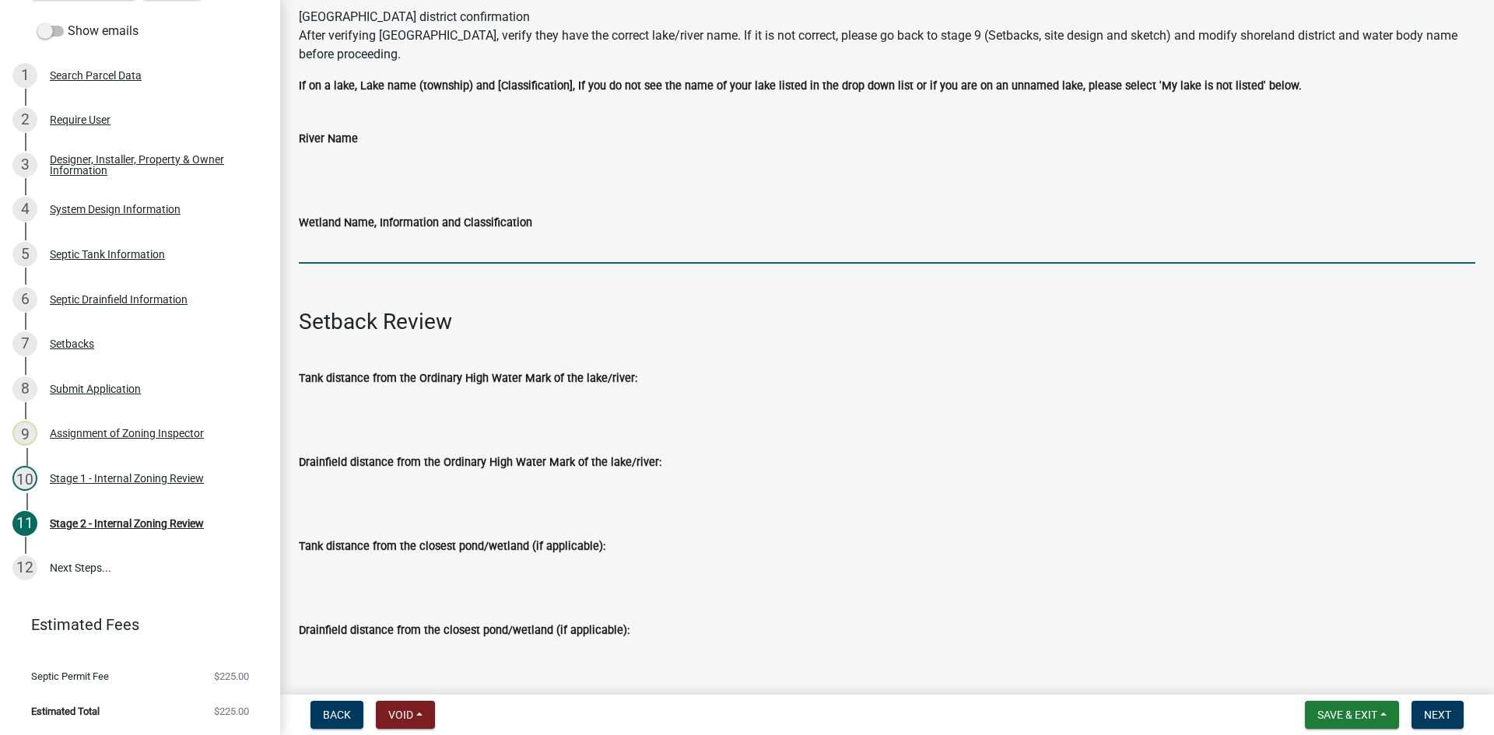
click at [371, 239] on input "Wetland Name, Information and Classification" at bounding box center [887, 248] width 1176 height 32
type input "na"
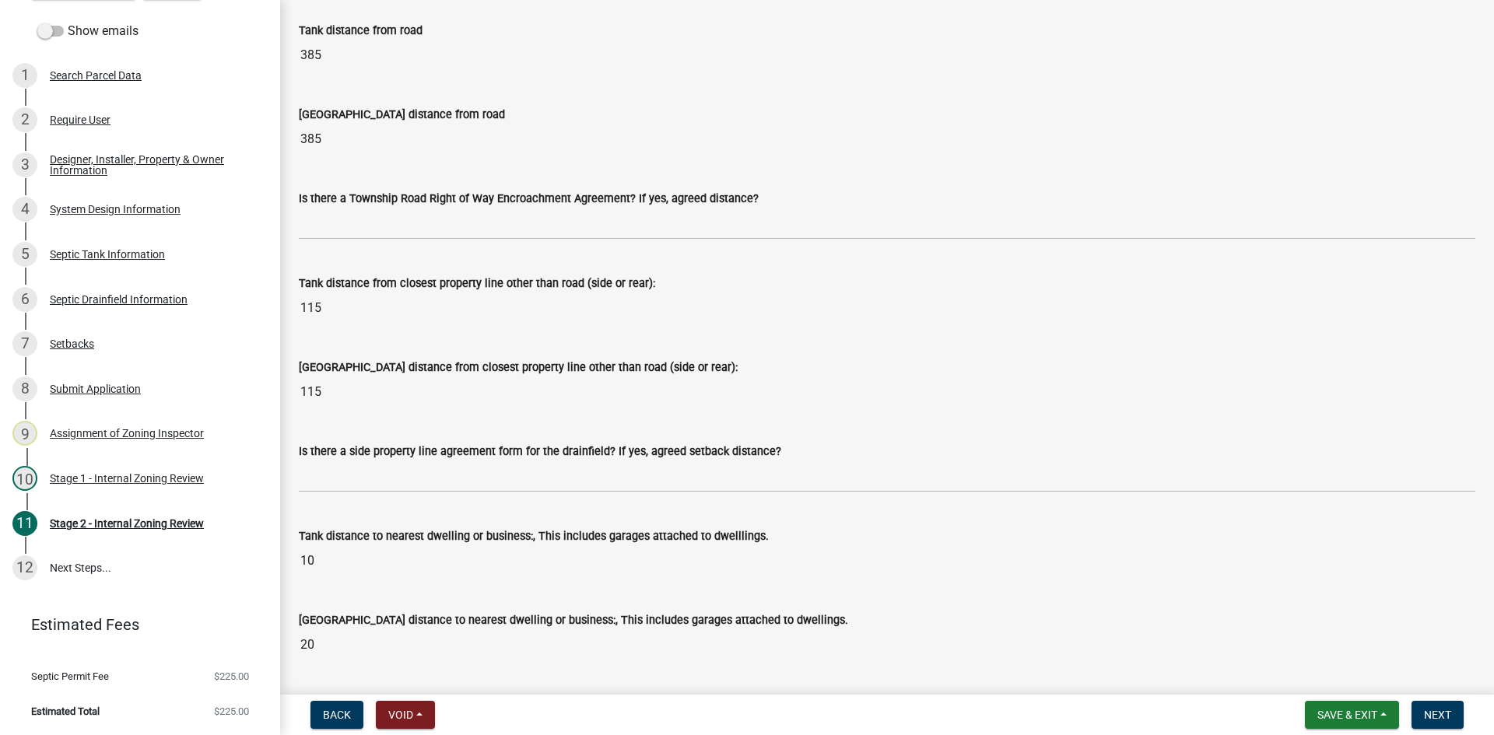
scroll to position [1245, 0]
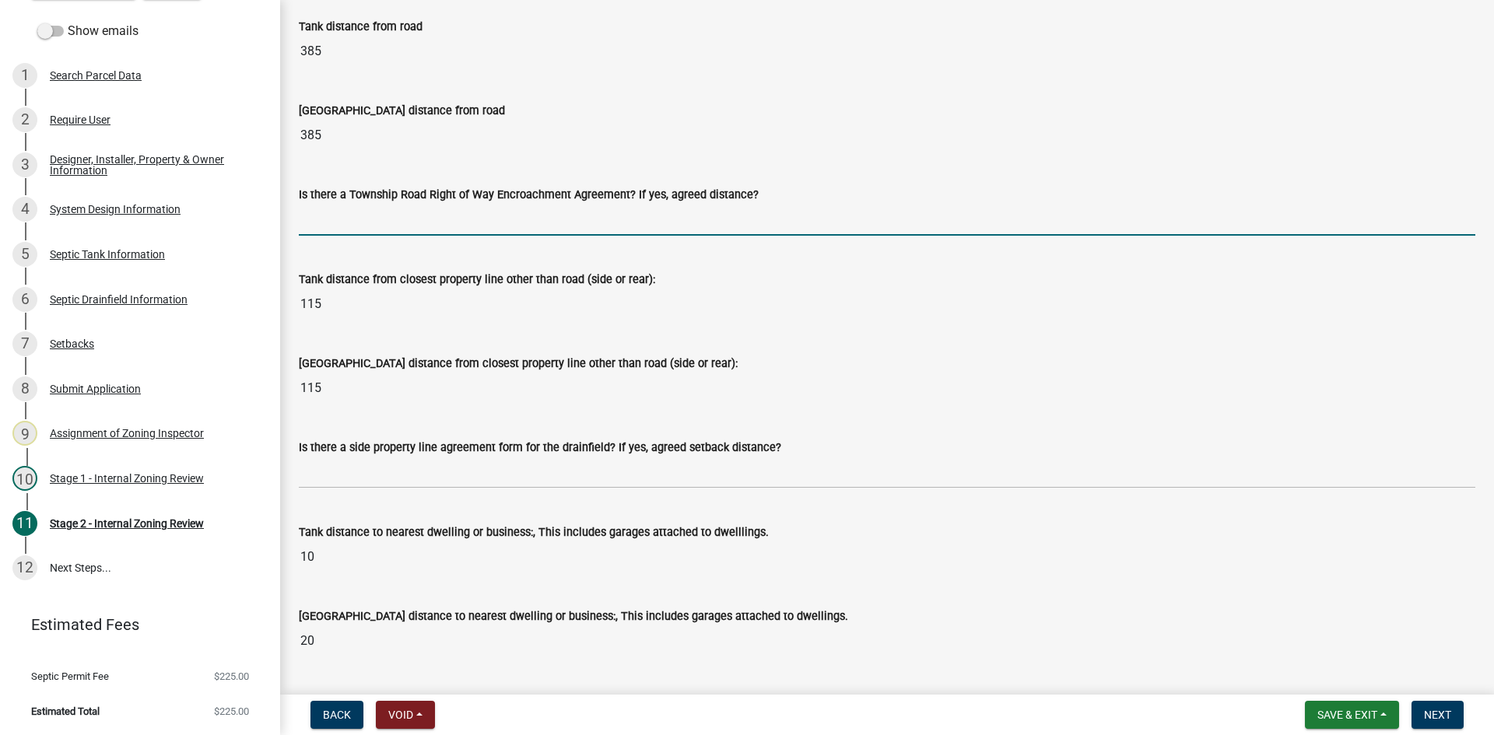
click at [324, 222] on input "Is there a Township Road Right of Way Encroachment Agreement? If yes, agreed di…" at bounding box center [887, 220] width 1176 height 32
type input "na"
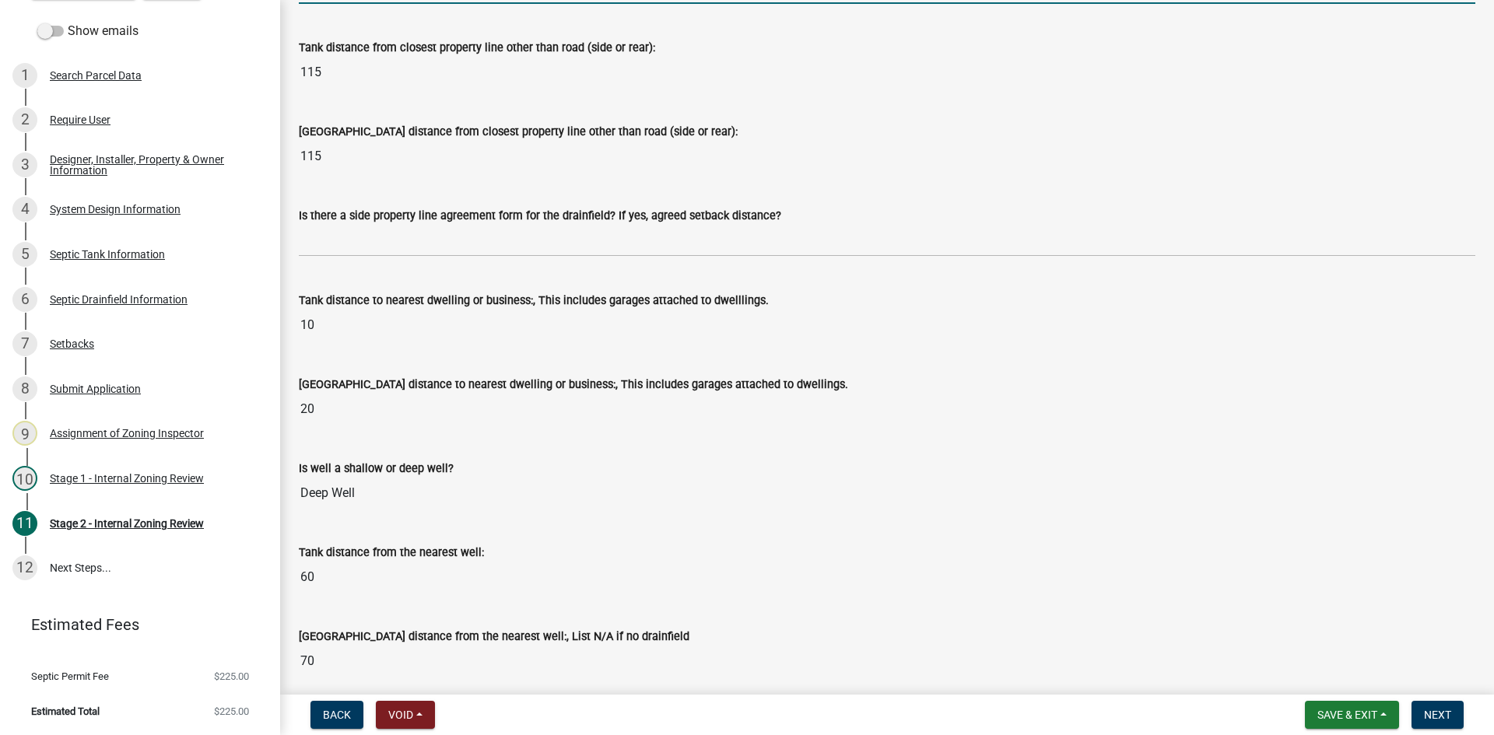
scroll to position [1478, 0]
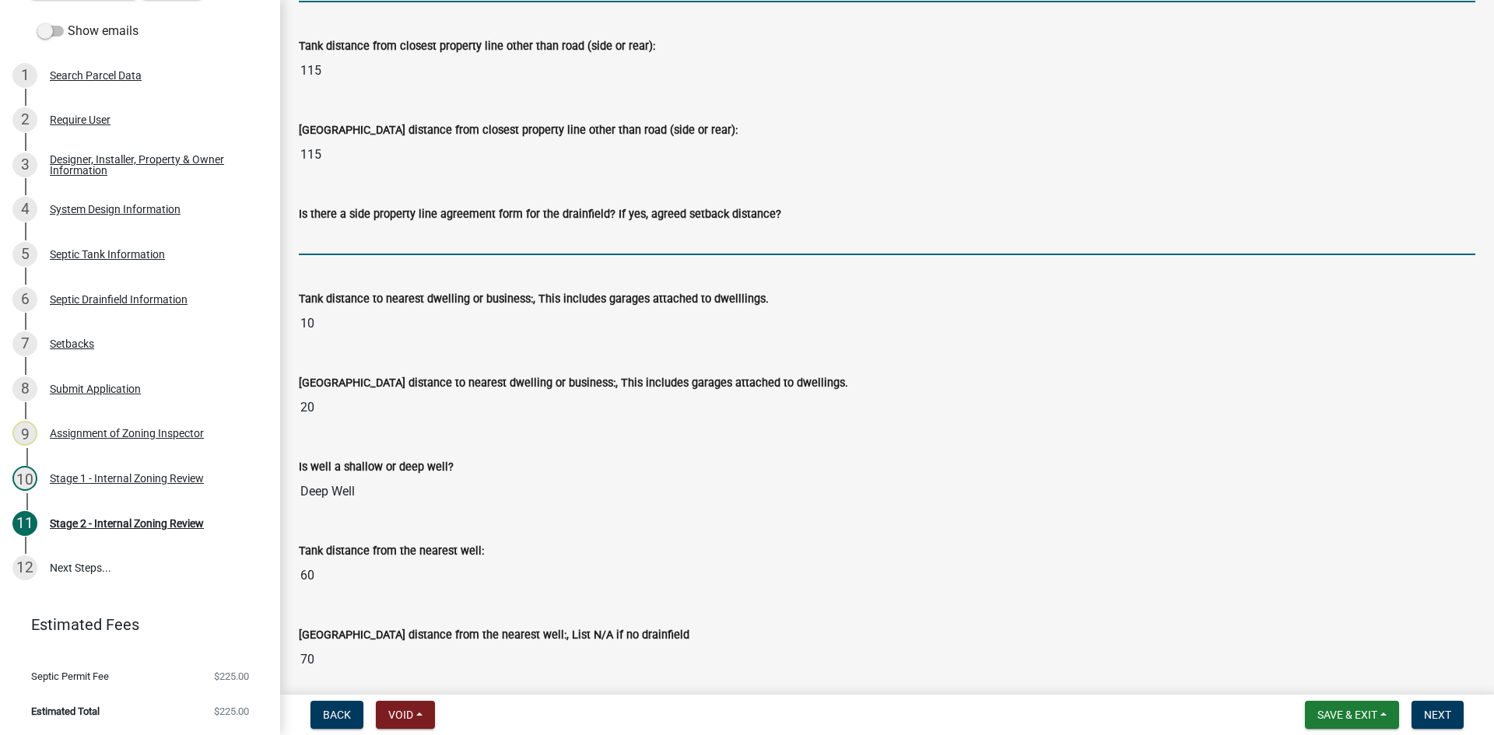
click at [341, 237] on input "Is there a side property line agreement form for the drainfield? If yes, agreed…" at bounding box center [887, 239] width 1176 height 32
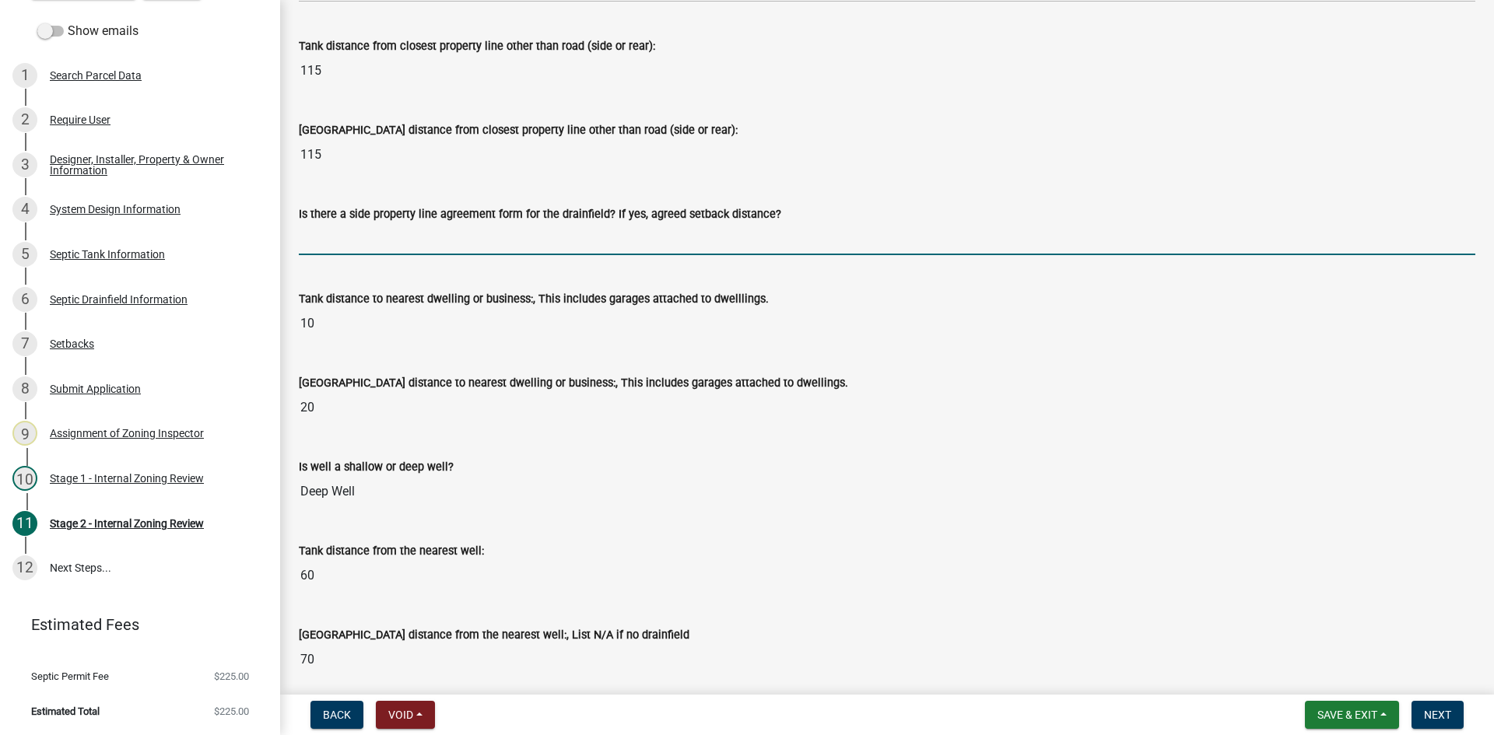
type input "na"
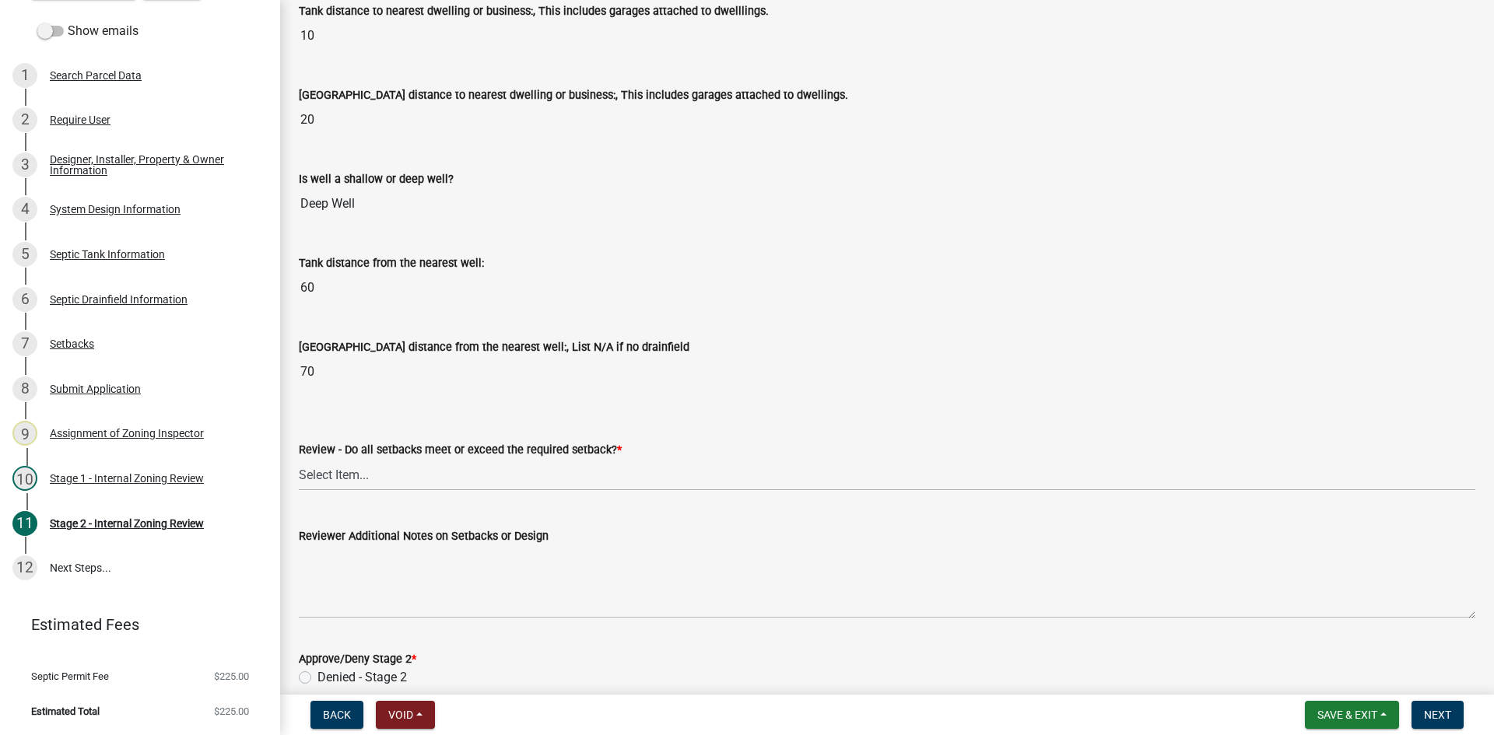
scroll to position [1789, 0]
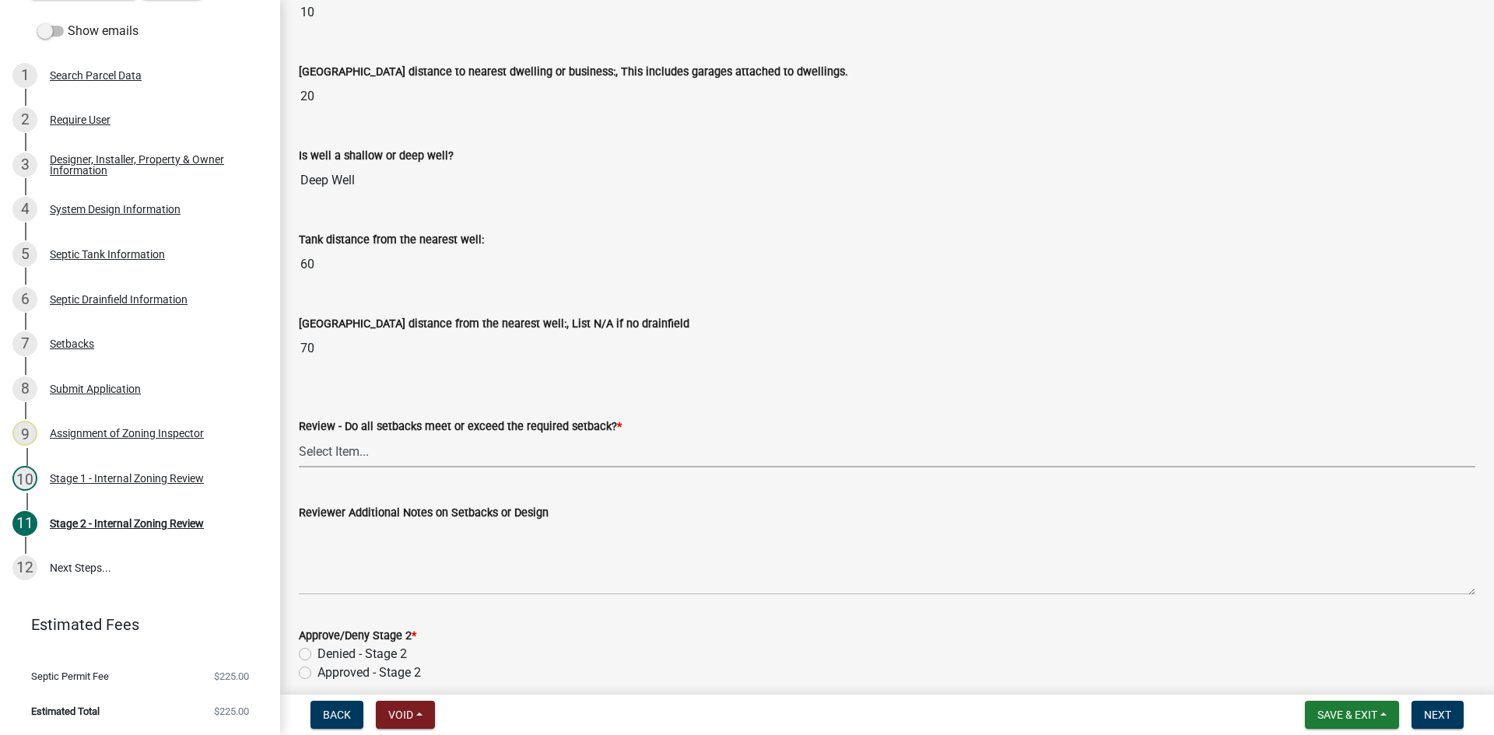
click at [348, 456] on select "Select Item... Yes No N/A" at bounding box center [887, 452] width 1176 height 32
click at [299, 436] on select "Select Item... Yes No N/A" at bounding box center [887, 452] width 1176 height 32
select select "1ad81be4-5d59-46bf-8b7b-d7c0f20ad891"
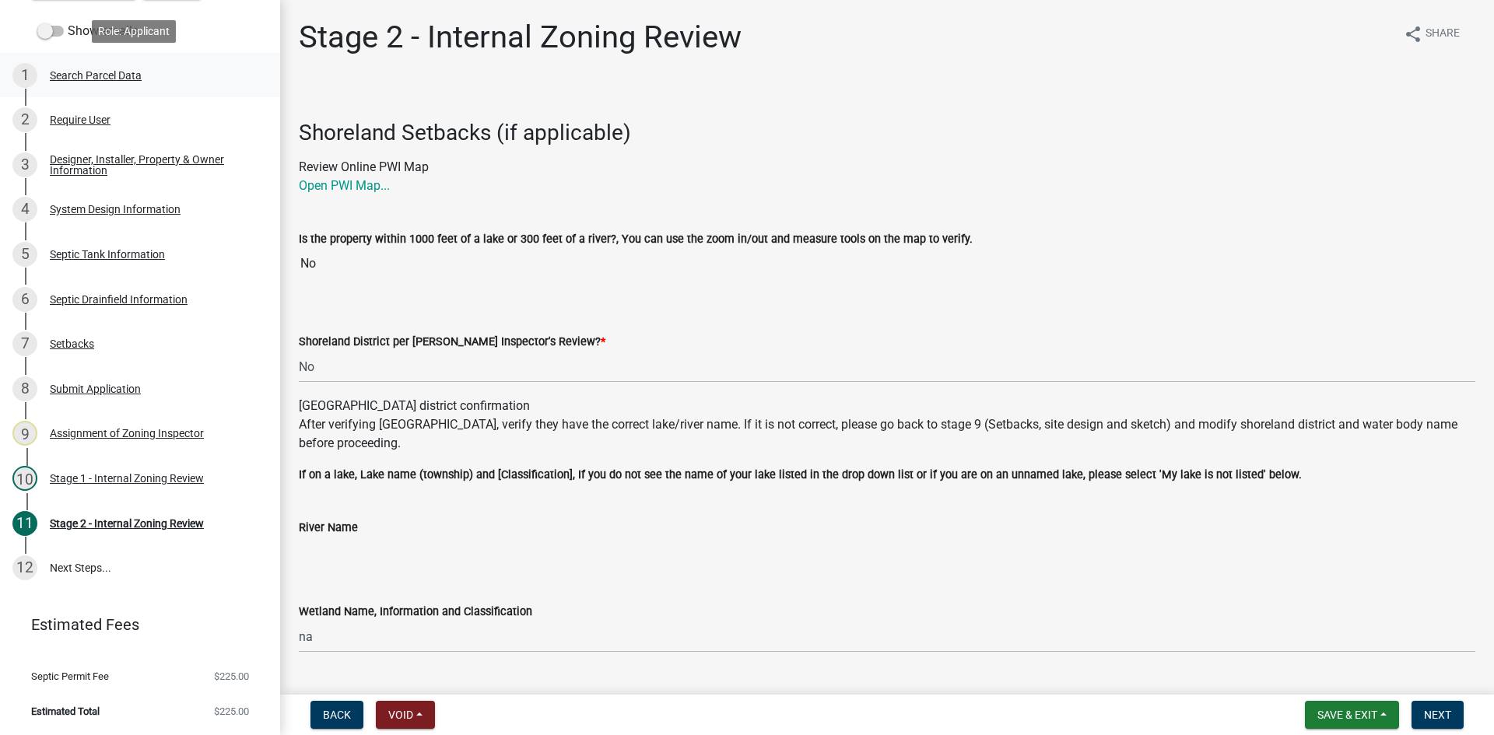
scroll to position [0, 0]
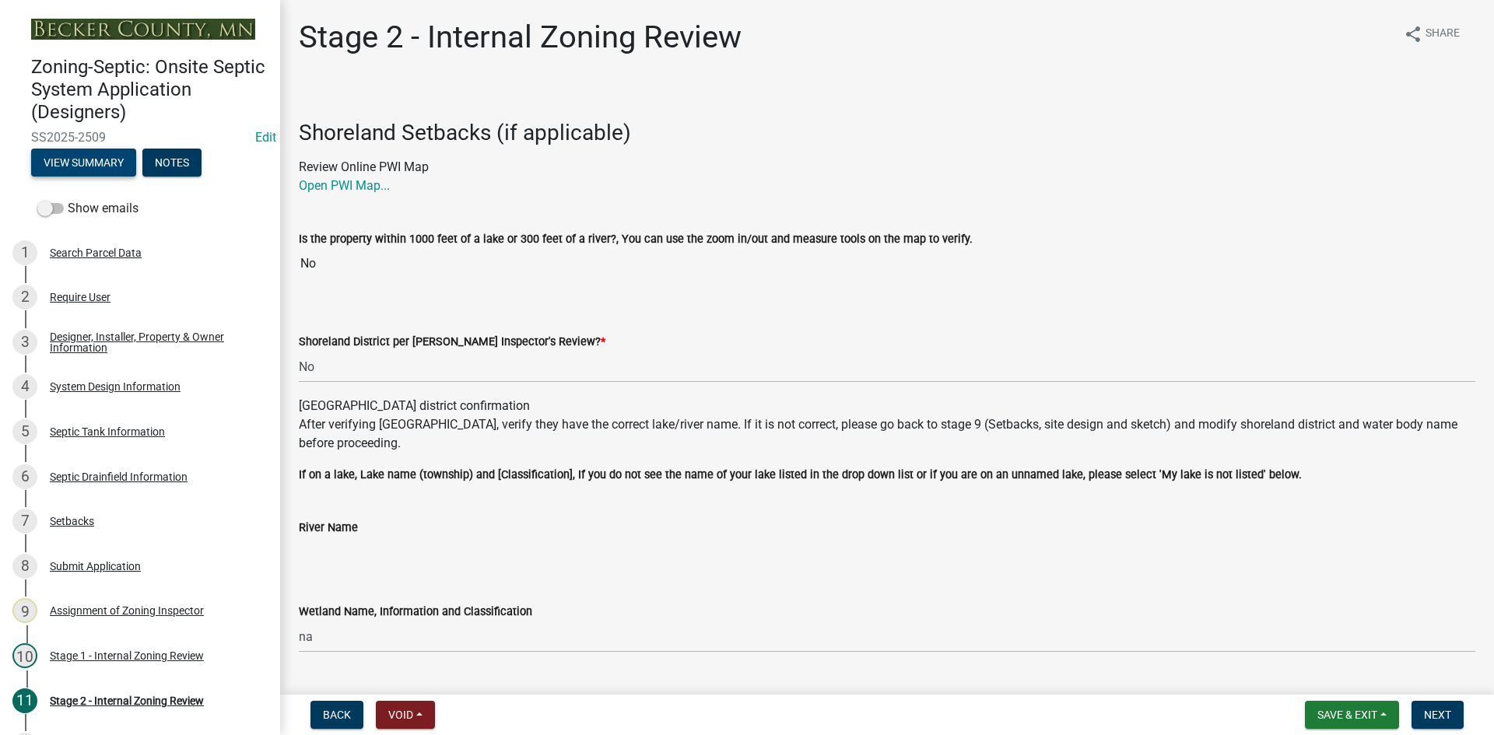
click at [100, 168] on button "View Summary" at bounding box center [83, 163] width 105 height 28
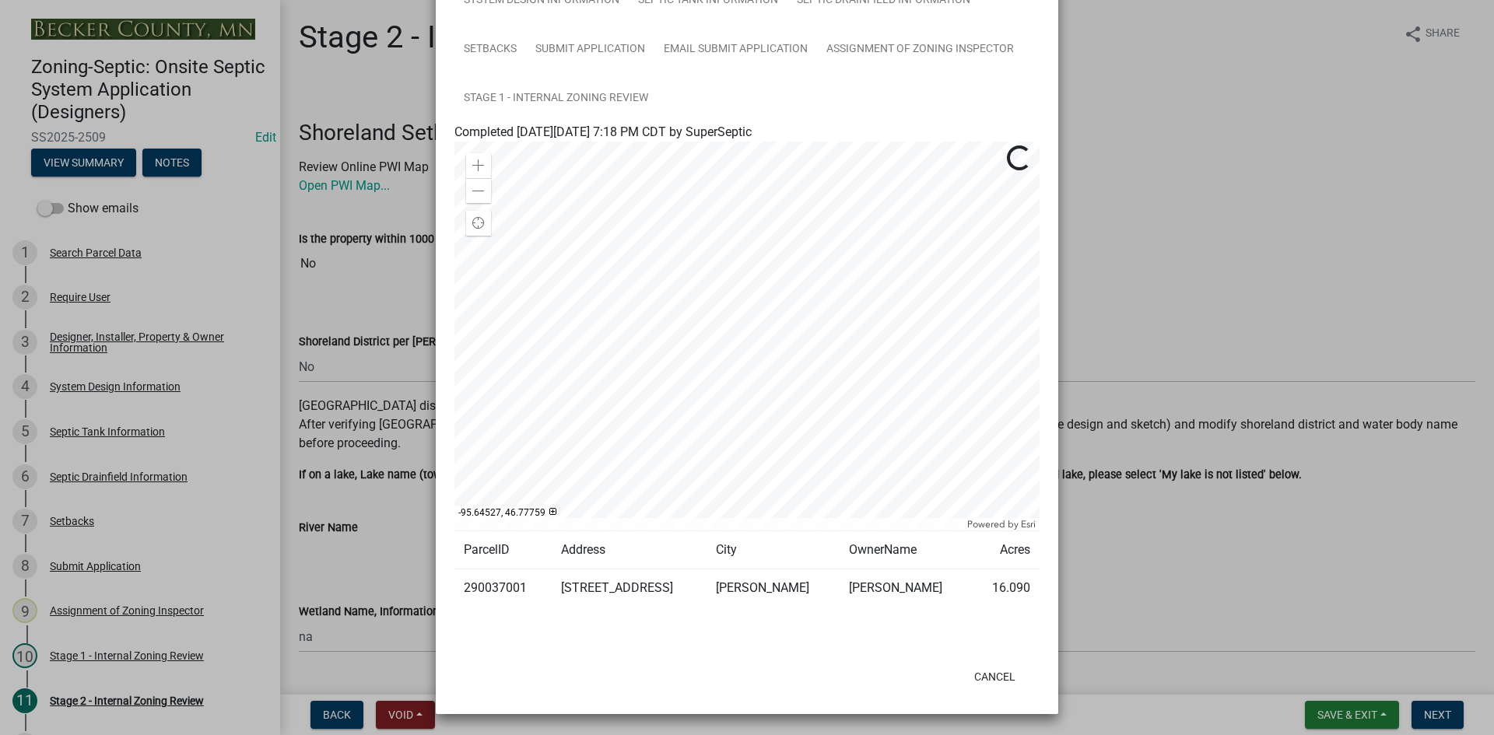
scroll to position [177, 0]
click at [1364, 226] on ngb-modal-window "Summary × Printer Friendly Search Parcel Data Designer, Installer, Property & O…" at bounding box center [747, 367] width 1494 height 735
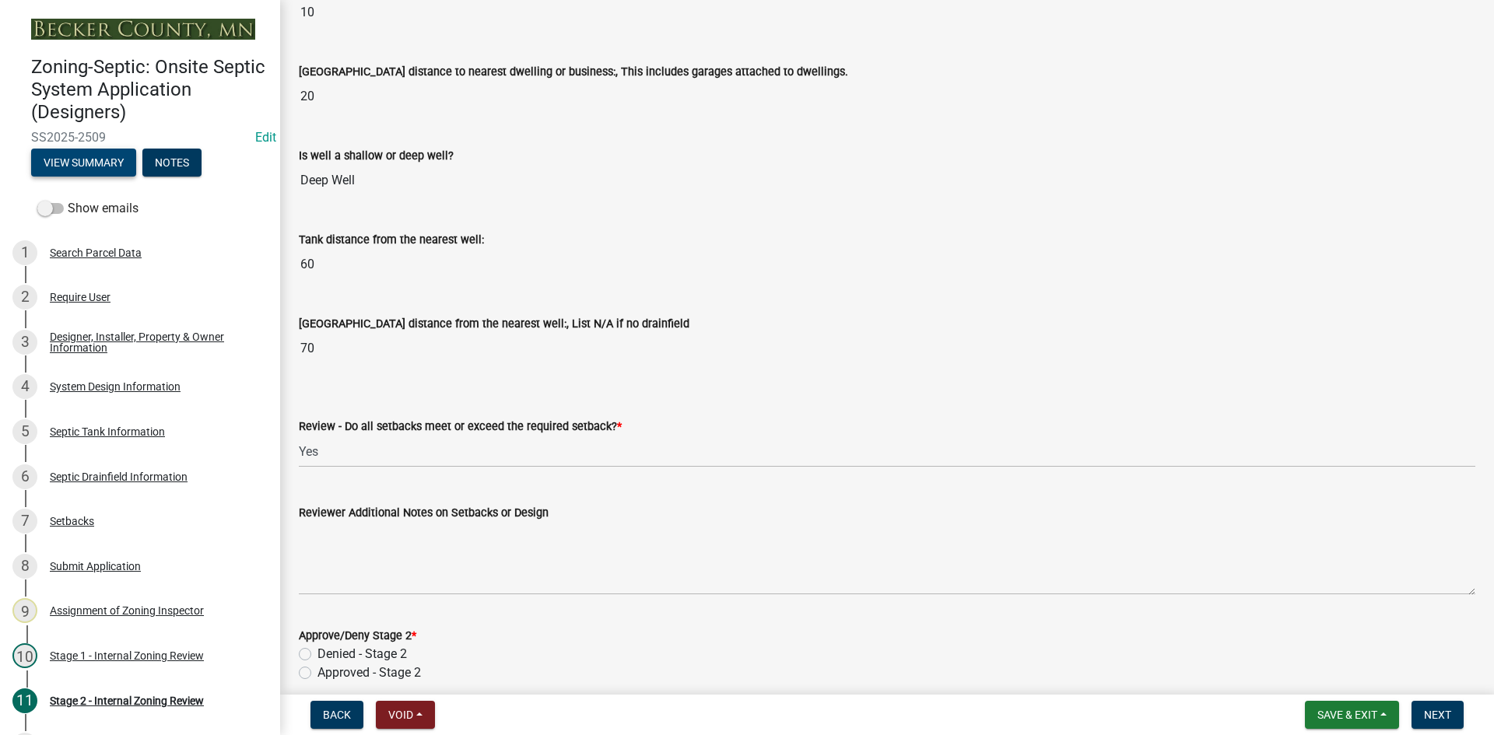
scroll to position [2100, 0]
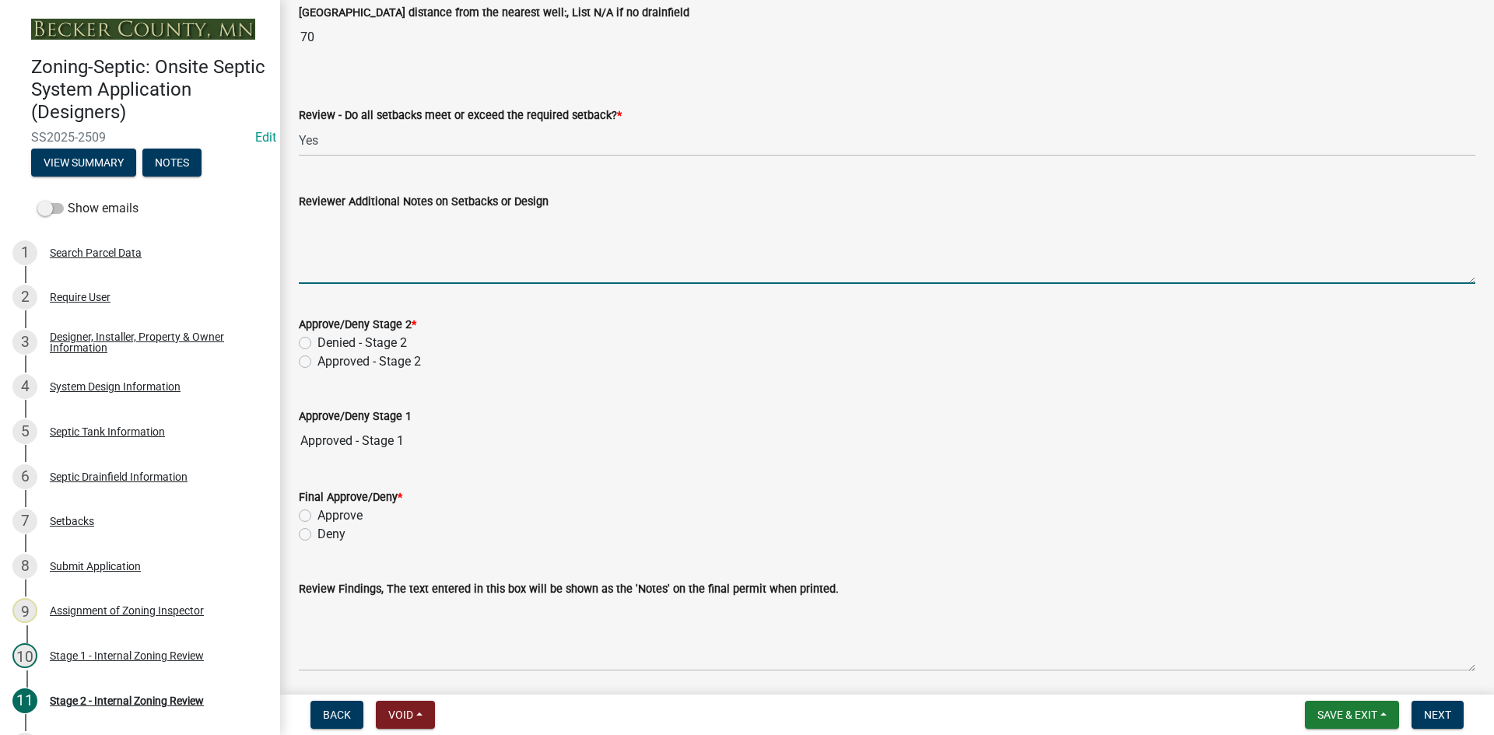
click at [387, 234] on textarea "Reviewer Additional Notes on Setbacks or Design" at bounding box center [887, 247] width 1176 height 73
type textarea "need design to approve"
click at [1352, 720] on span "Save & Exit" at bounding box center [1347, 715] width 60 height 12
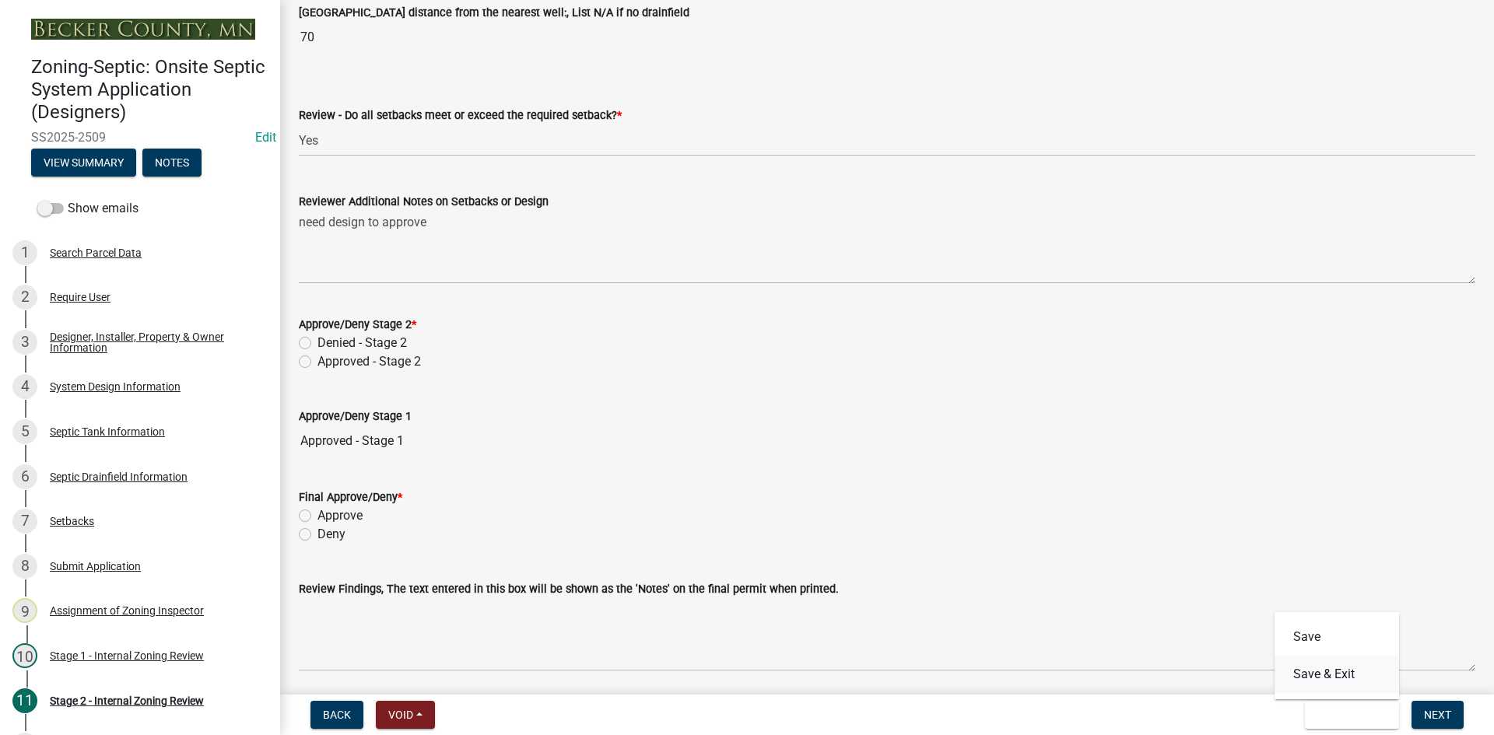
click at [1336, 674] on button "Save & Exit" at bounding box center [1336, 674] width 124 height 37
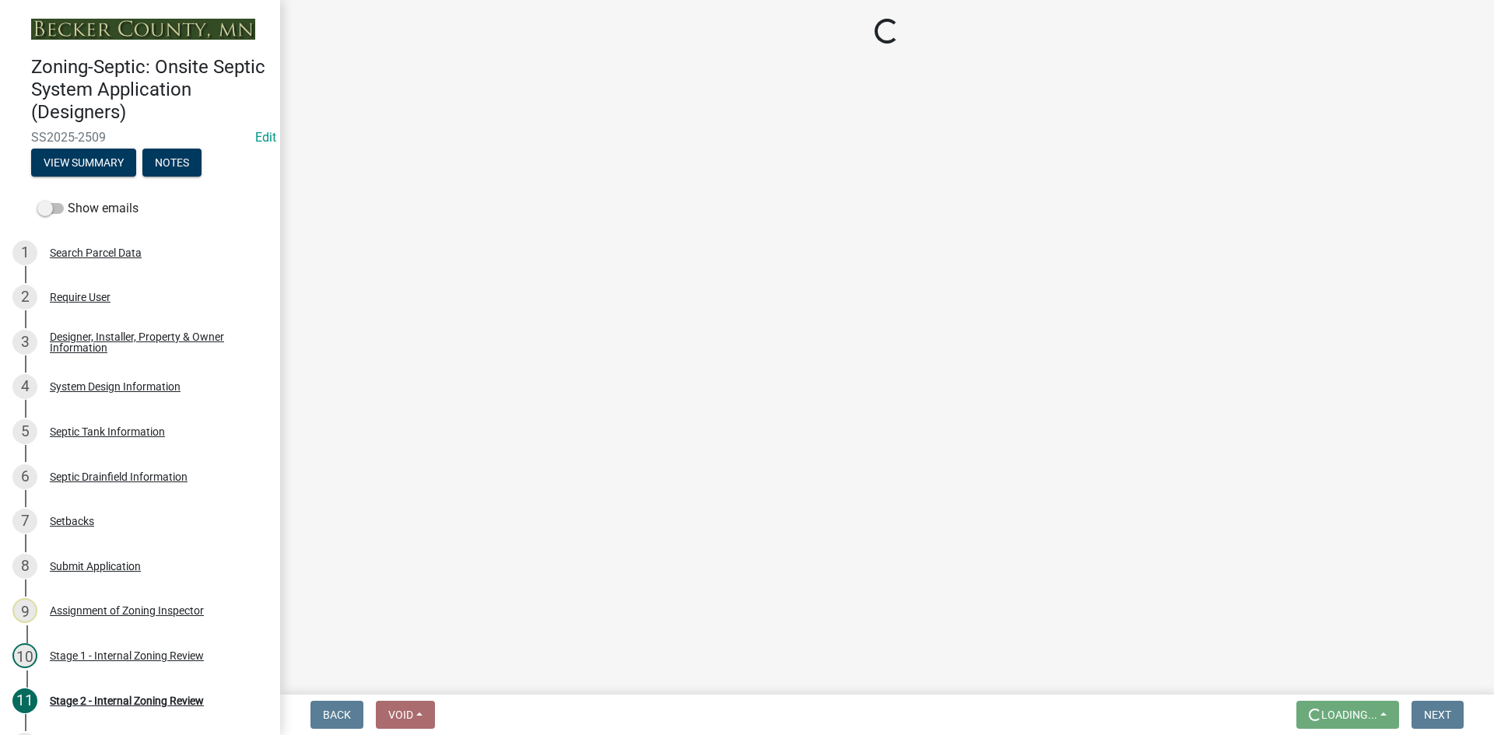
scroll to position [0, 0]
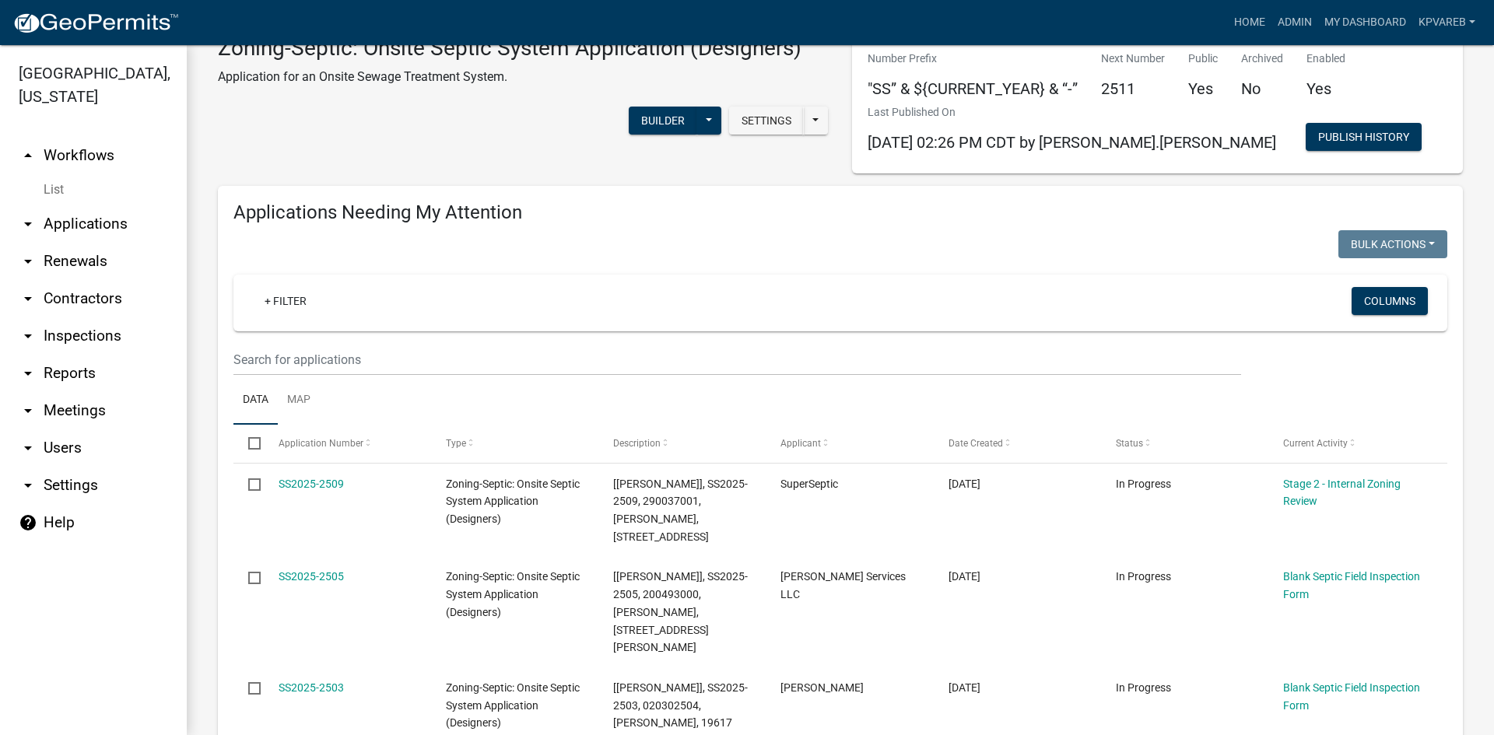
scroll to position [78, 0]
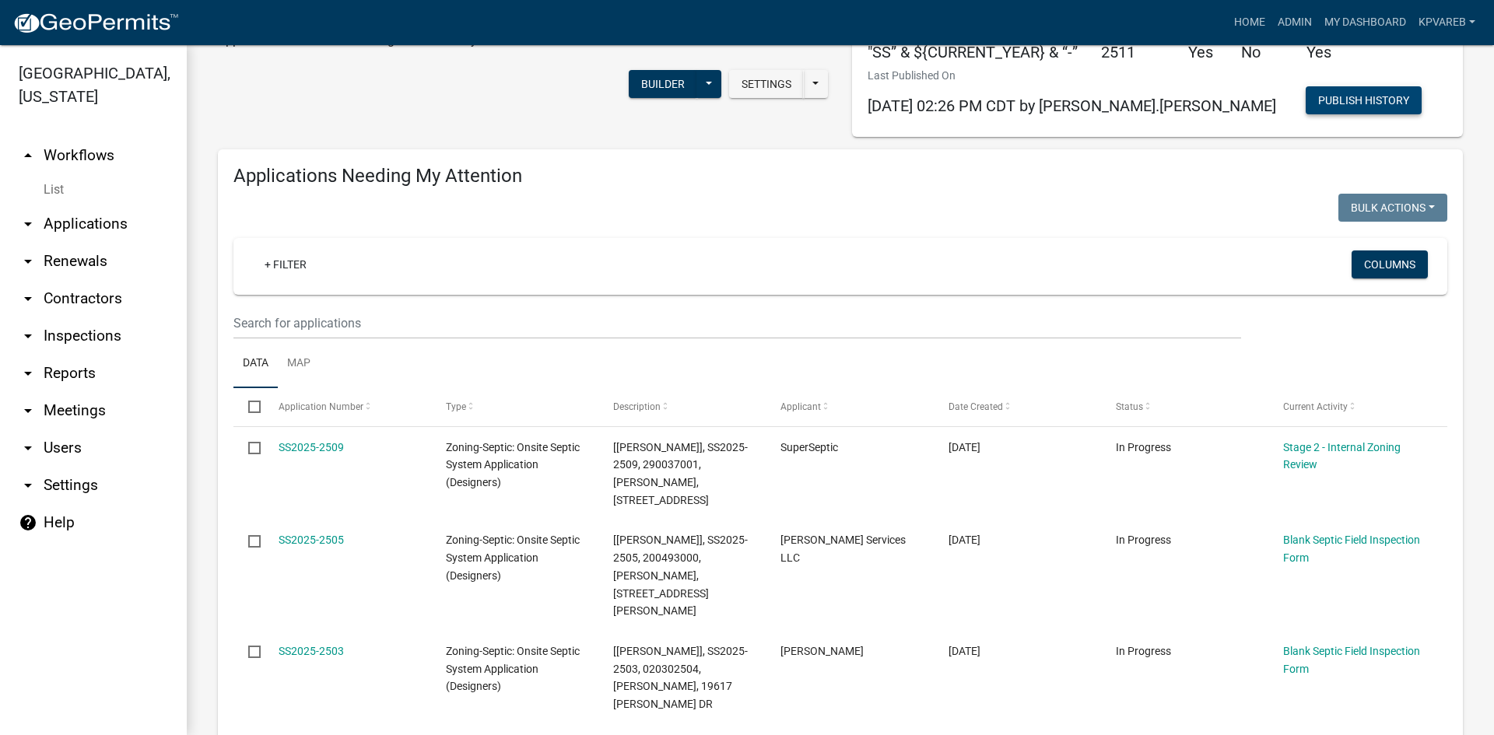
click at [1305, 92] on button "Publish History" at bounding box center [1363, 100] width 116 height 28
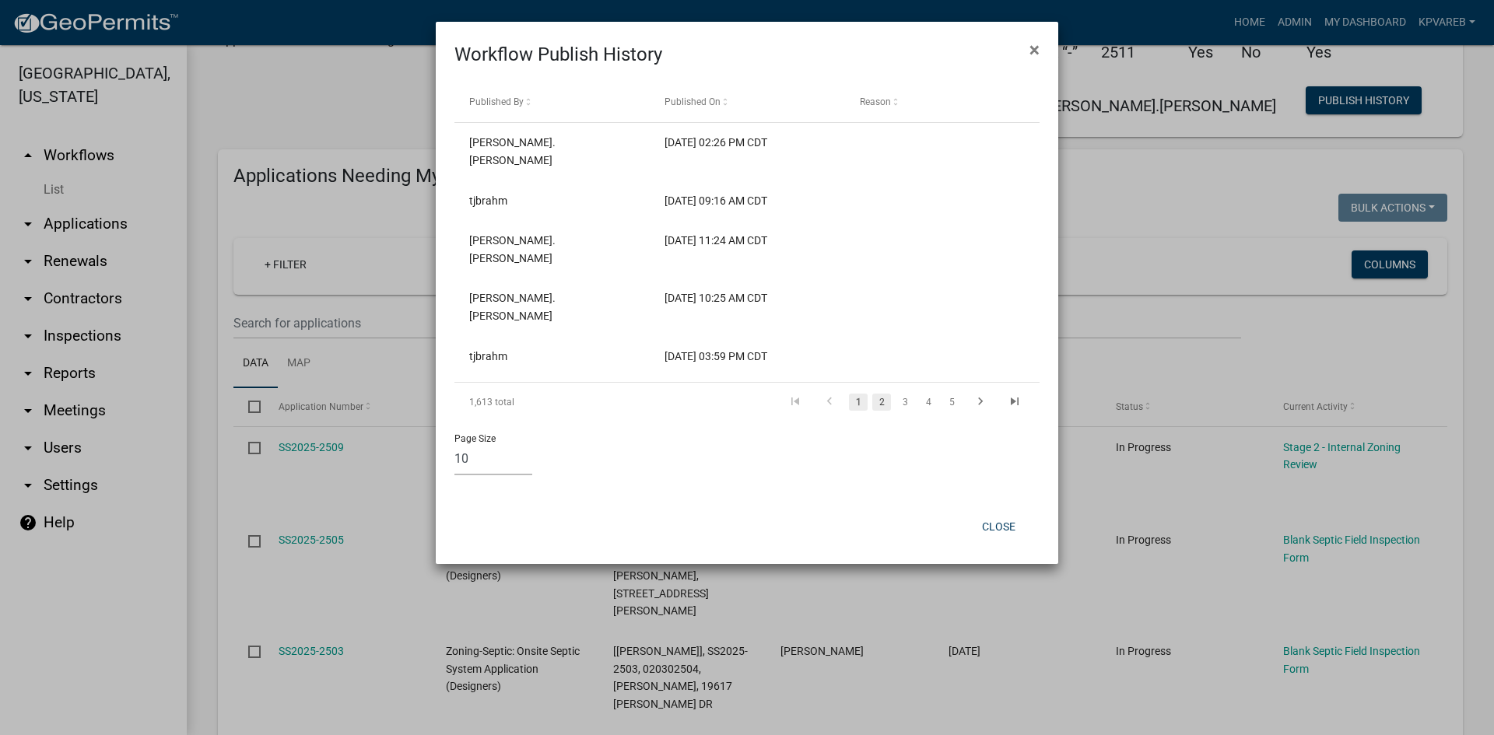
click at [883, 394] on link "2" at bounding box center [881, 402] width 19 height 17
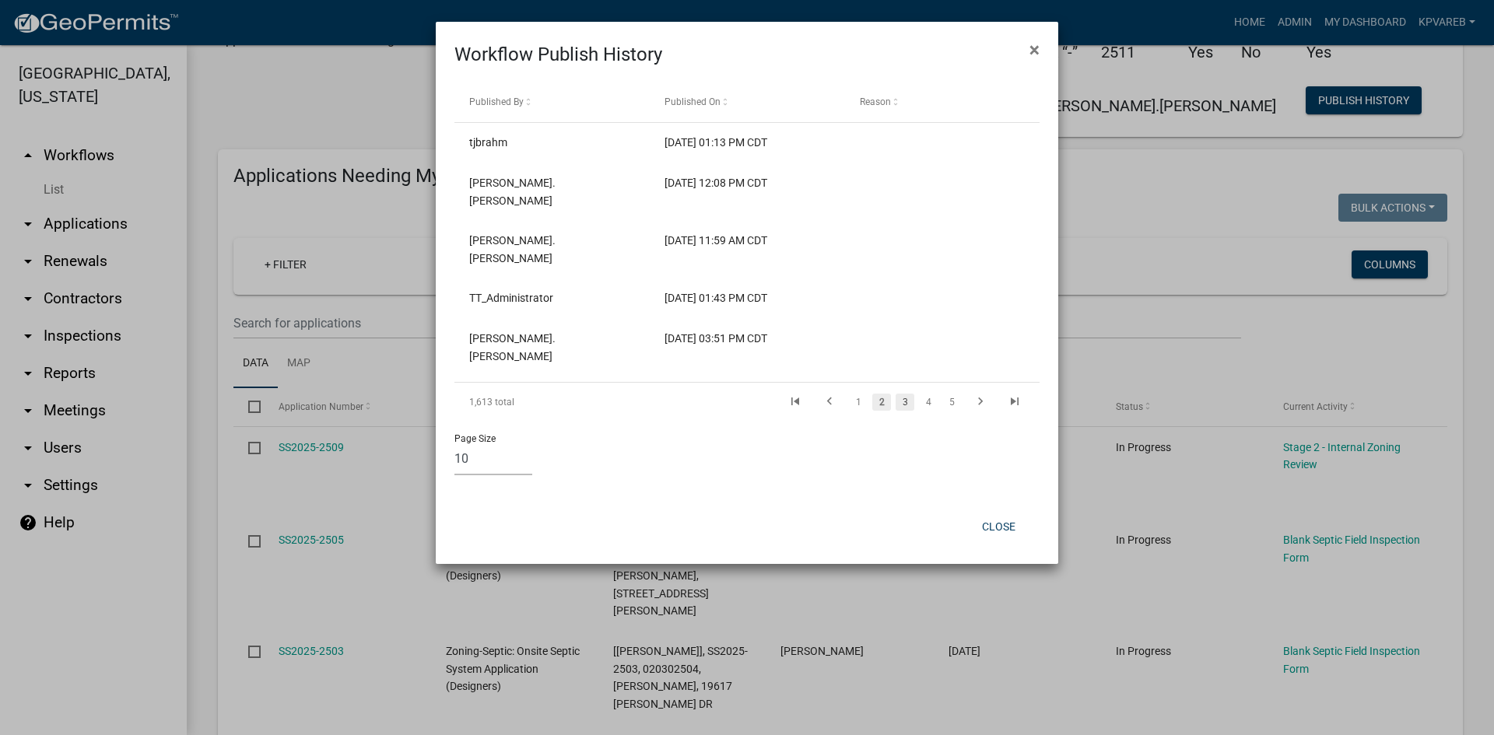
click at [908, 394] on link "3" at bounding box center [904, 402] width 19 height 17
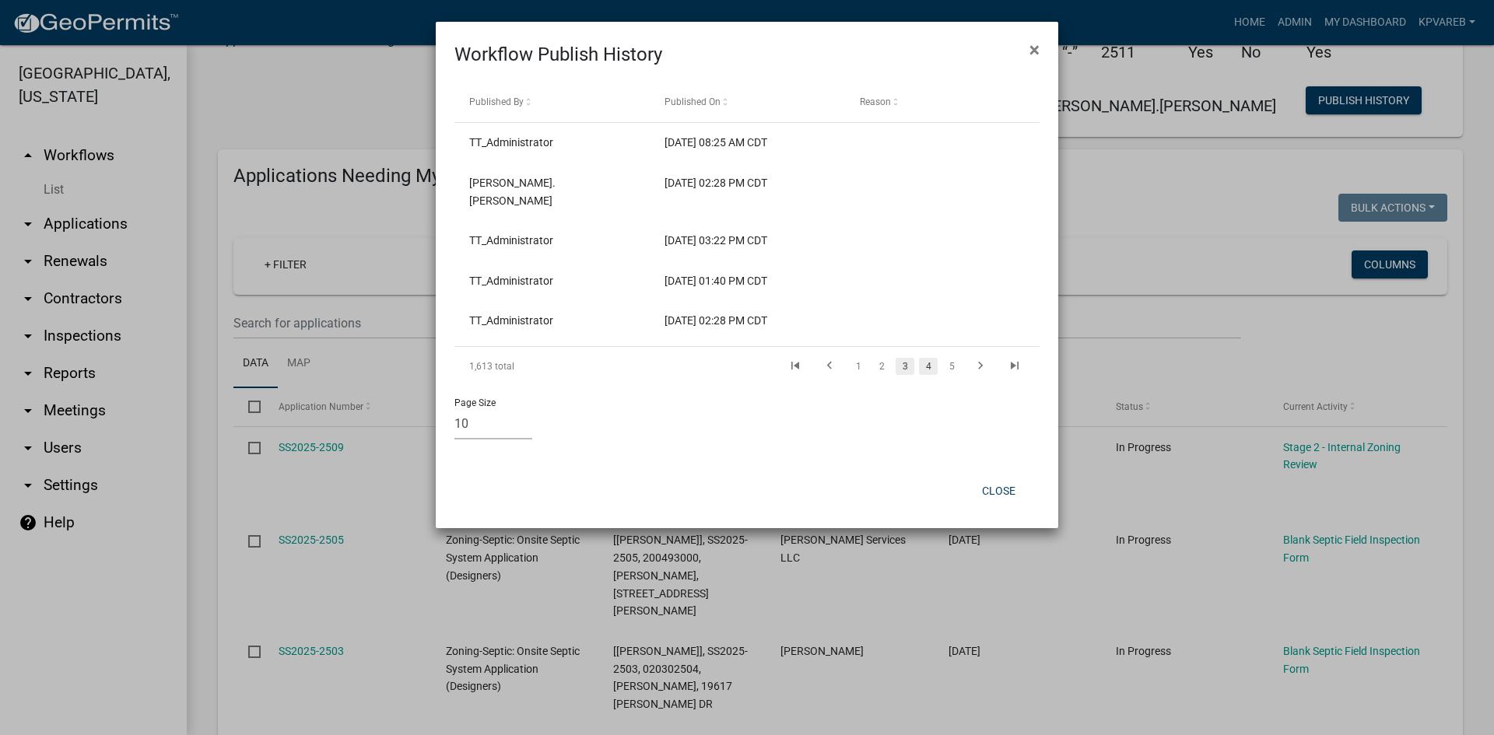
click at [933, 358] on link "4" at bounding box center [928, 366] width 19 height 17
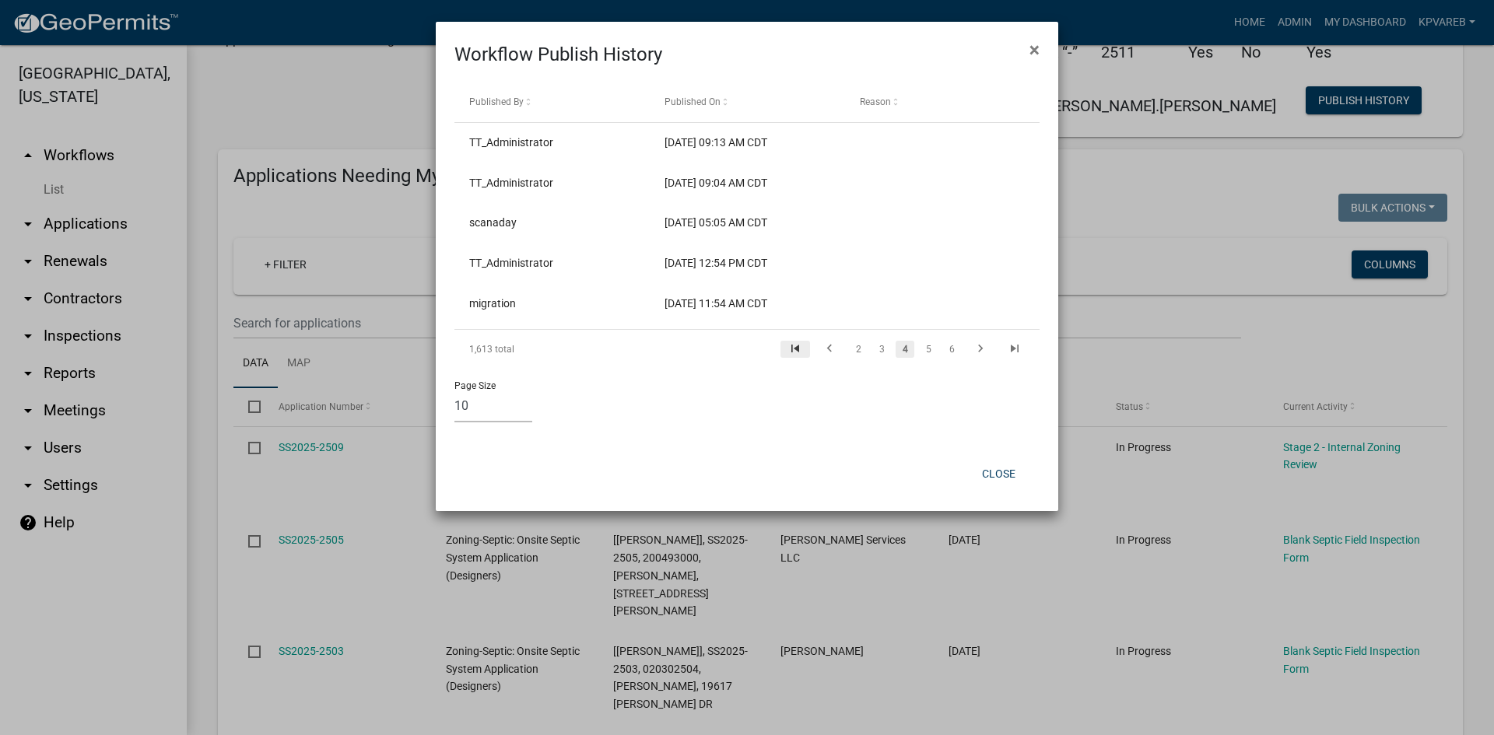
click at [801, 352] on icon "go to first page" at bounding box center [795, 350] width 20 height 19
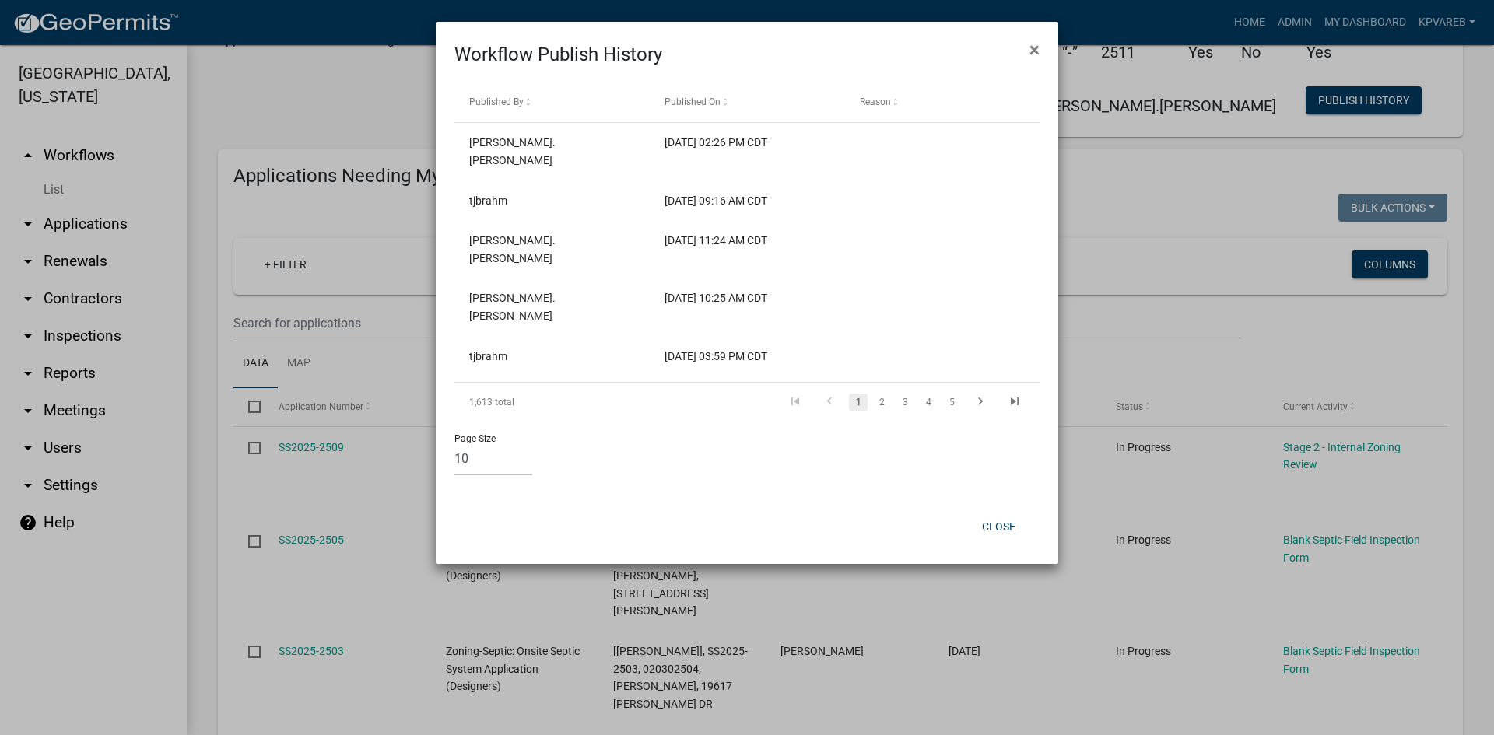
click at [801, 394] on icon "go to first page" at bounding box center [795, 403] width 20 height 19
click at [1031, 52] on span "×" at bounding box center [1034, 50] width 10 height 22
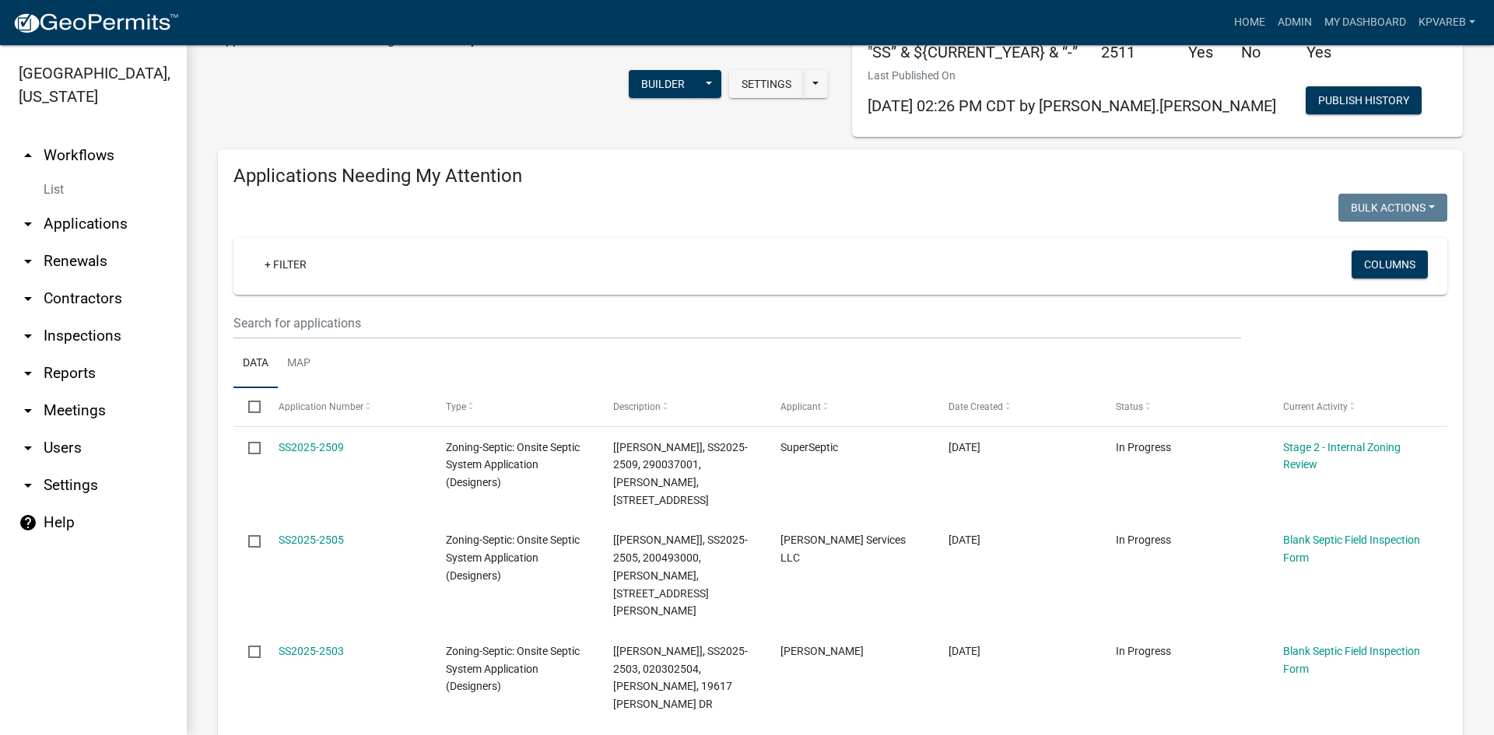
click at [739, 242] on div "+ Filter Columns" at bounding box center [839, 266] width 1199 height 57
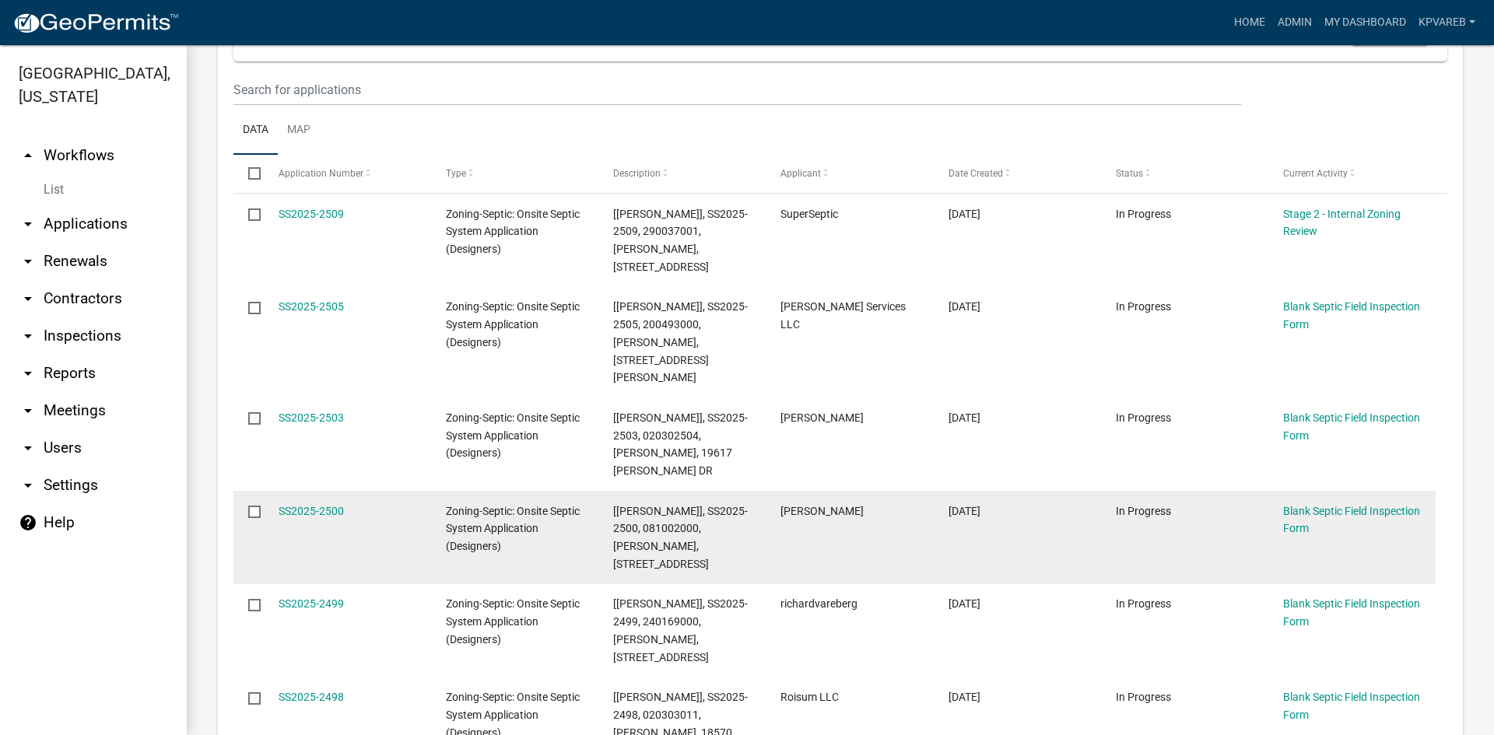
scroll to position [156, 0]
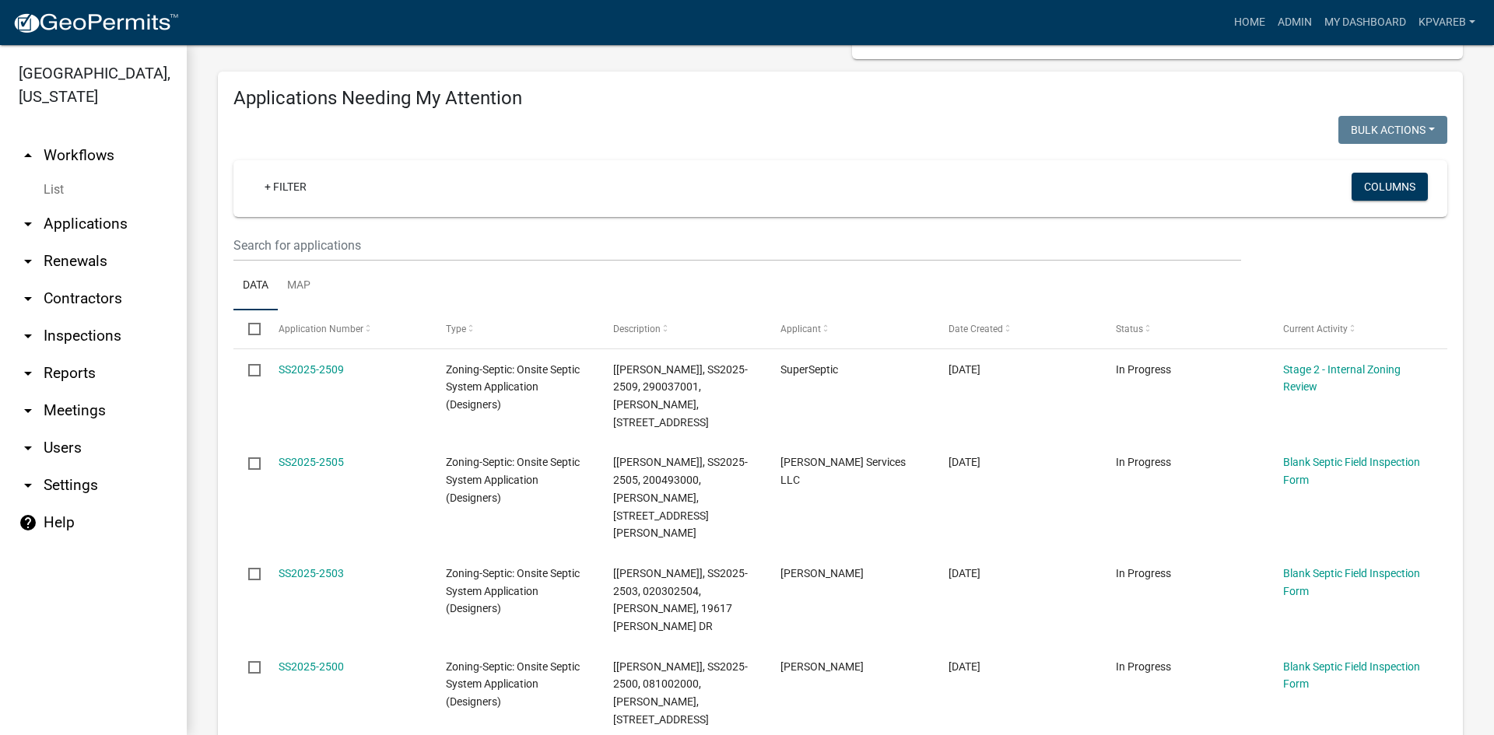
click at [289, 224] on wm-filter-builder "+ Filter Columns" at bounding box center [839, 210] width 1213 height 101
click at [289, 230] on input "text" at bounding box center [736, 245] width 1007 height 32
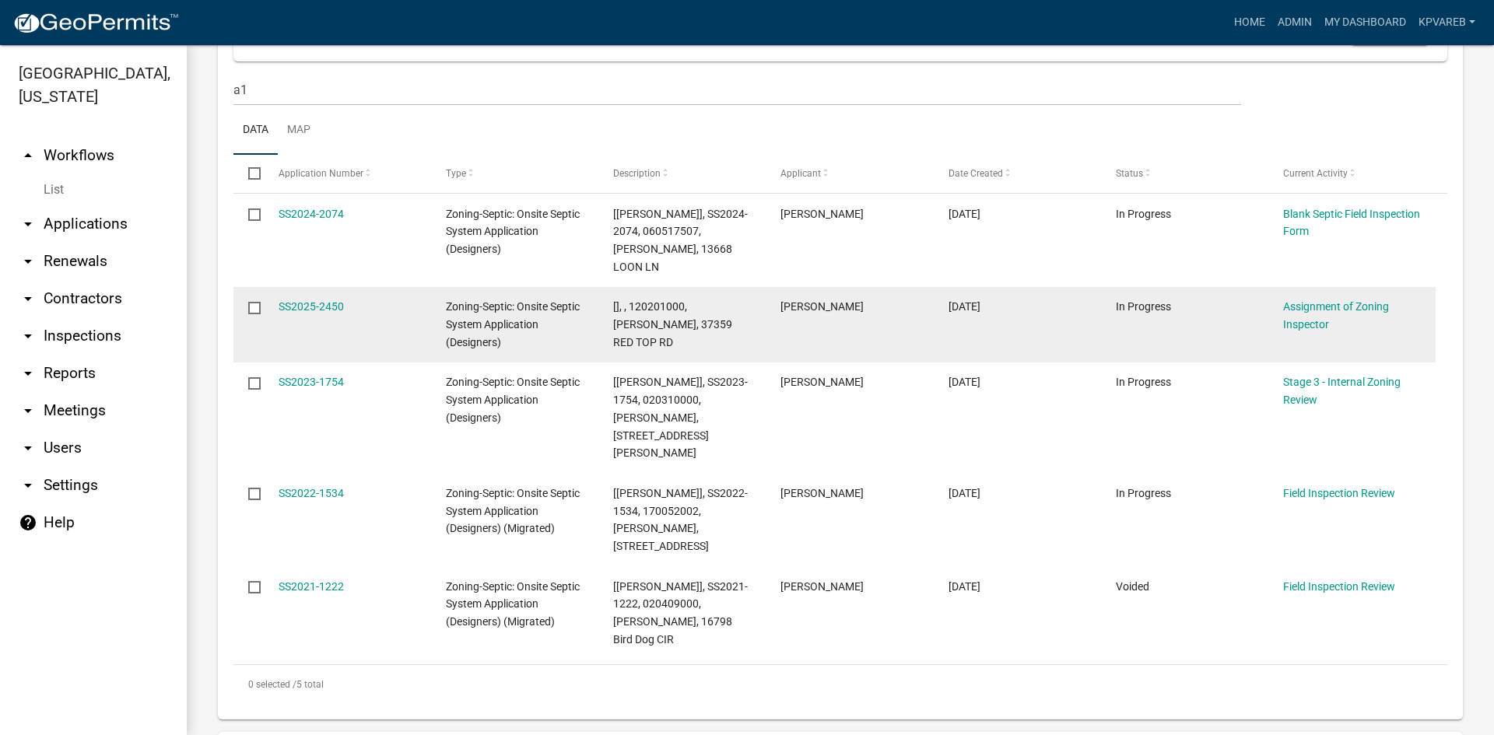
scroll to position [233, 0]
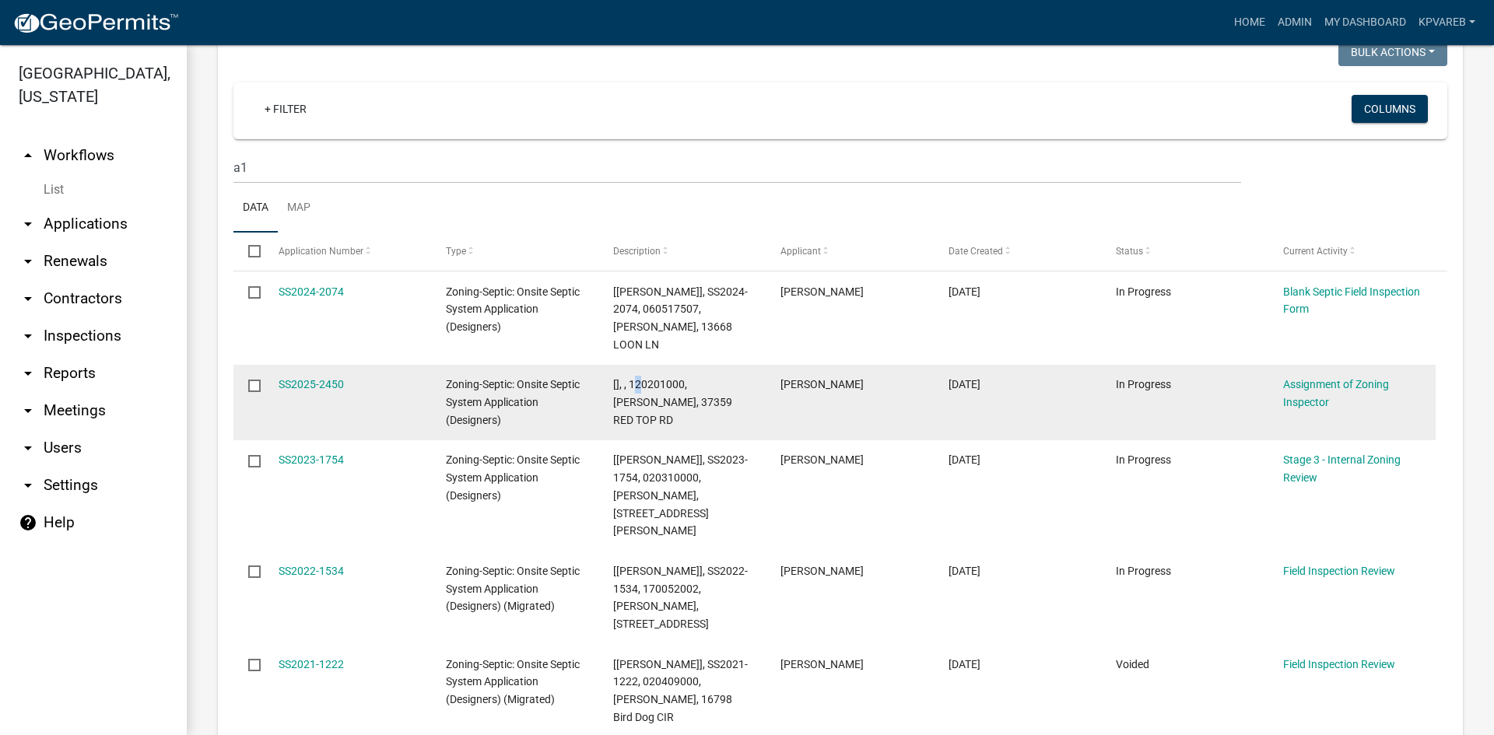
click at [638, 378] on span "[], , 120201000, [PERSON_NAME], 37359 RED TOP RD" at bounding box center [672, 402] width 119 height 48
click at [636, 378] on span "[], , 120201000, [PERSON_NAME], 37359 RED TOP RD" at bounding box center [672, 402] width 119 height 48
drag, startPoint x: 629, startPoint y: 364, endPoint x: 685, endPoint y: 365, distance: 55.2
click at [685, 378] on span "[], , 120201000, [PERSON_NAME], 37359 RED TOP RD" at bounding box center [672, 402] width 119 height 48
click at [692, 376] on div "[], , 120201000, [PERSON_NAME], 37359 RED TOP RD" at bounding box center [682, 402] width 138 height 53
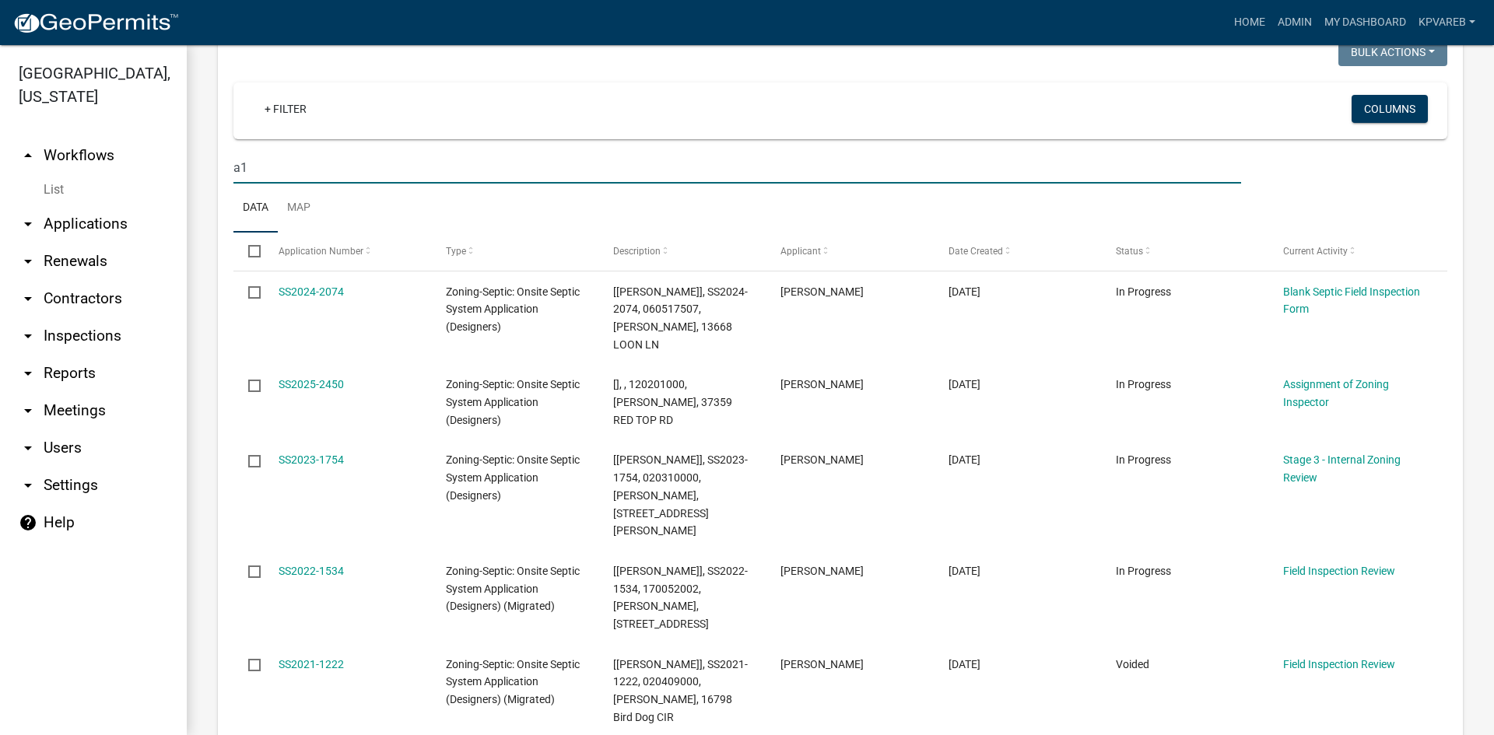
drag, startPoint x: 261, startPoint y: 173, endPoint x: 225, endPoint y: 176, distance: 36.6
click at [225, 176] on div "a1" at bounding box center [737, 168] width 1031 height 32
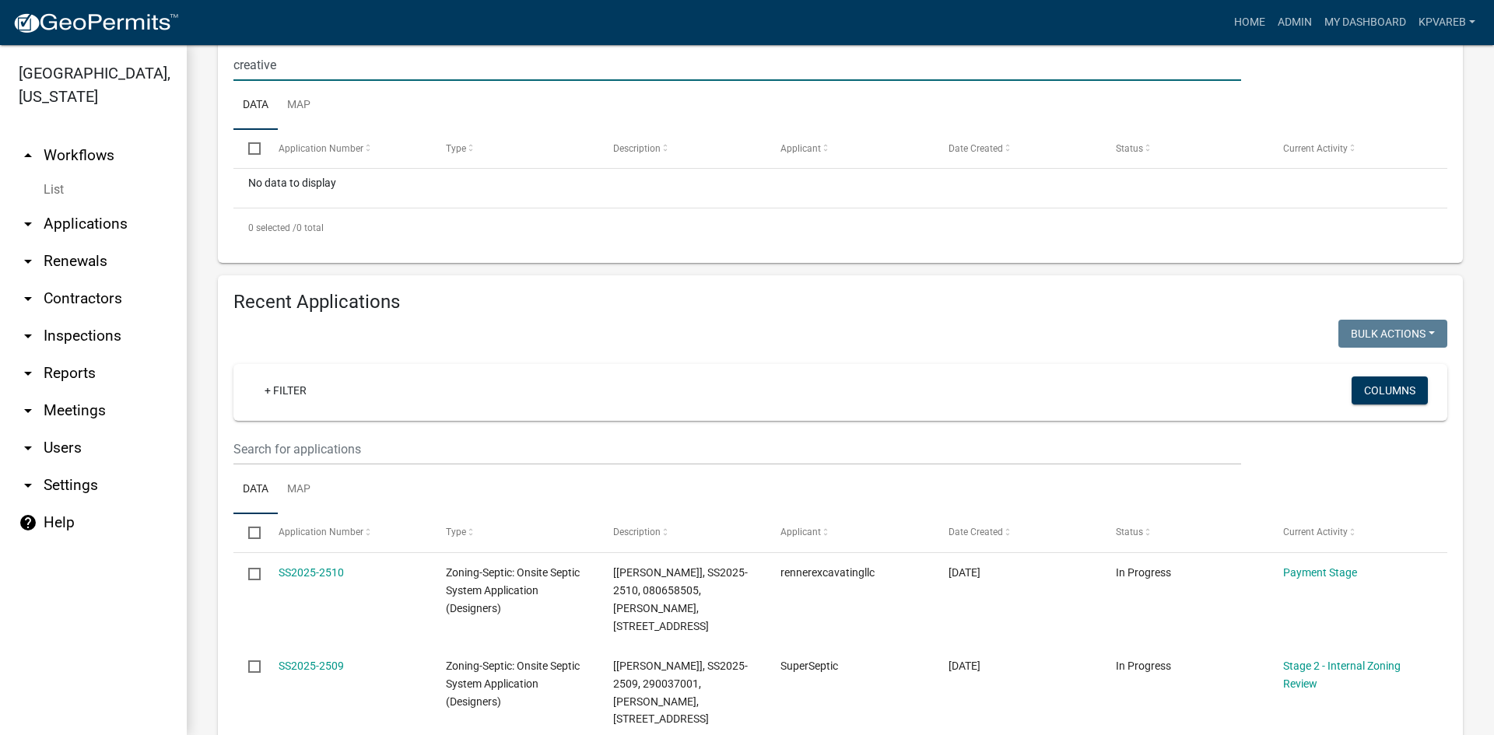
scroll to position [467, 0]
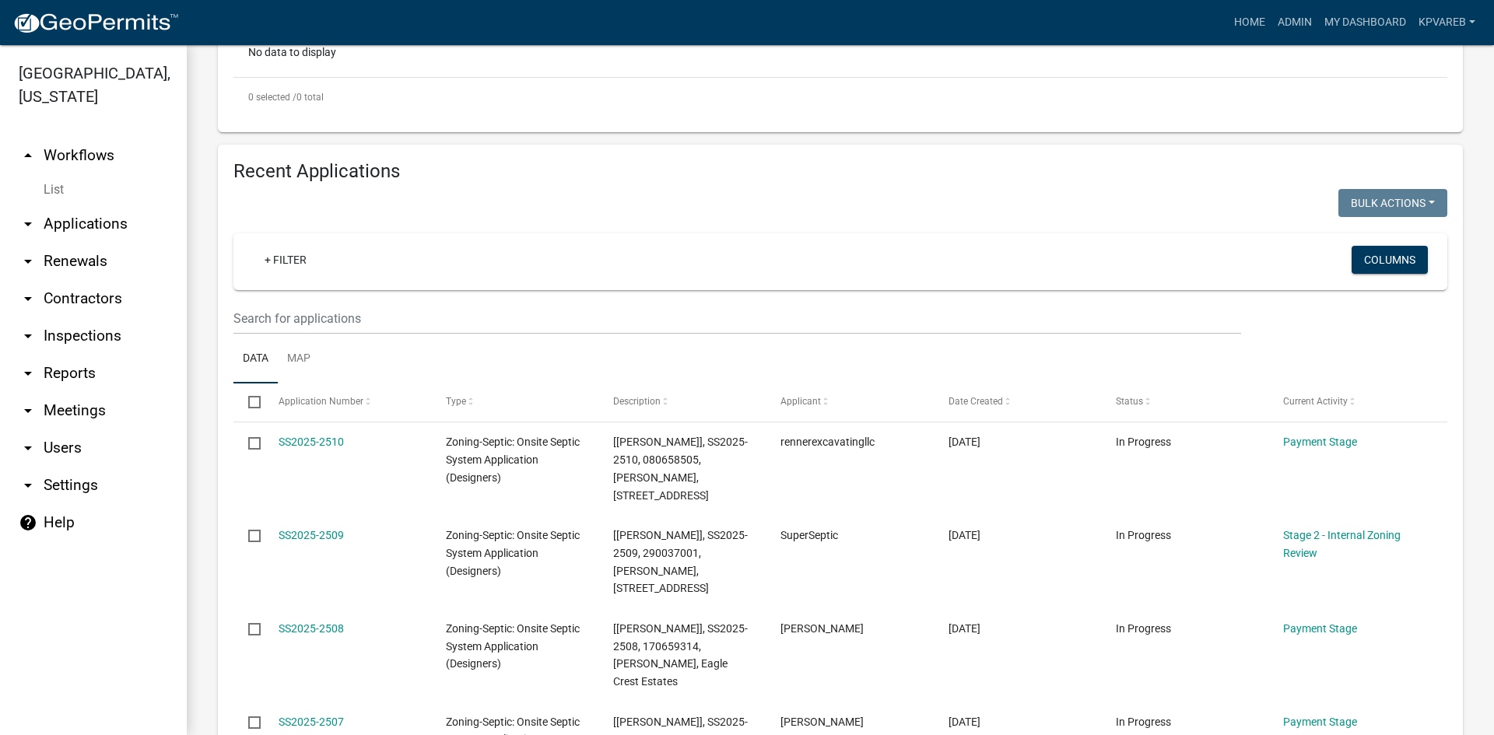
type input "creative"
click at [285, 316] on input "text" at bounding box center [736, 319] width 1007 height 32
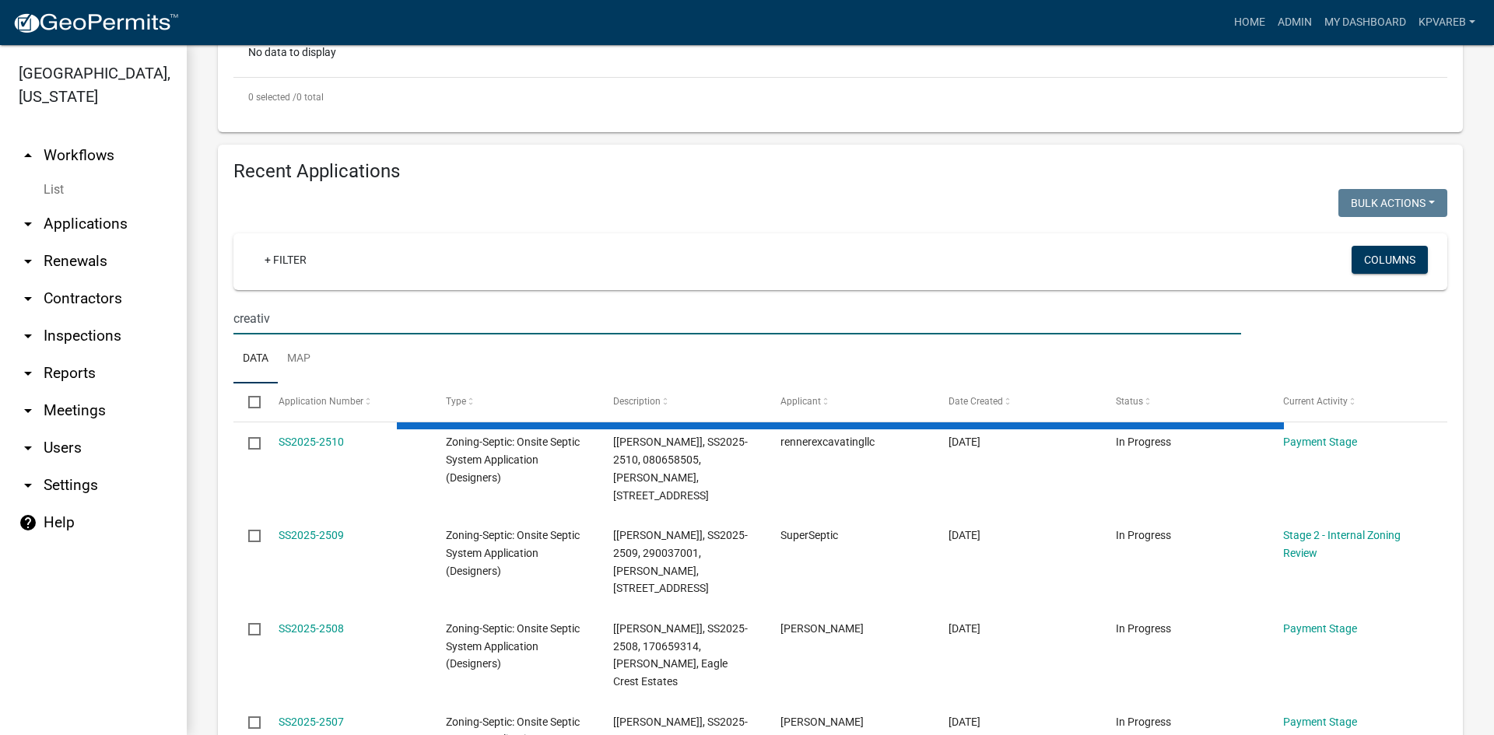
type input "creative"
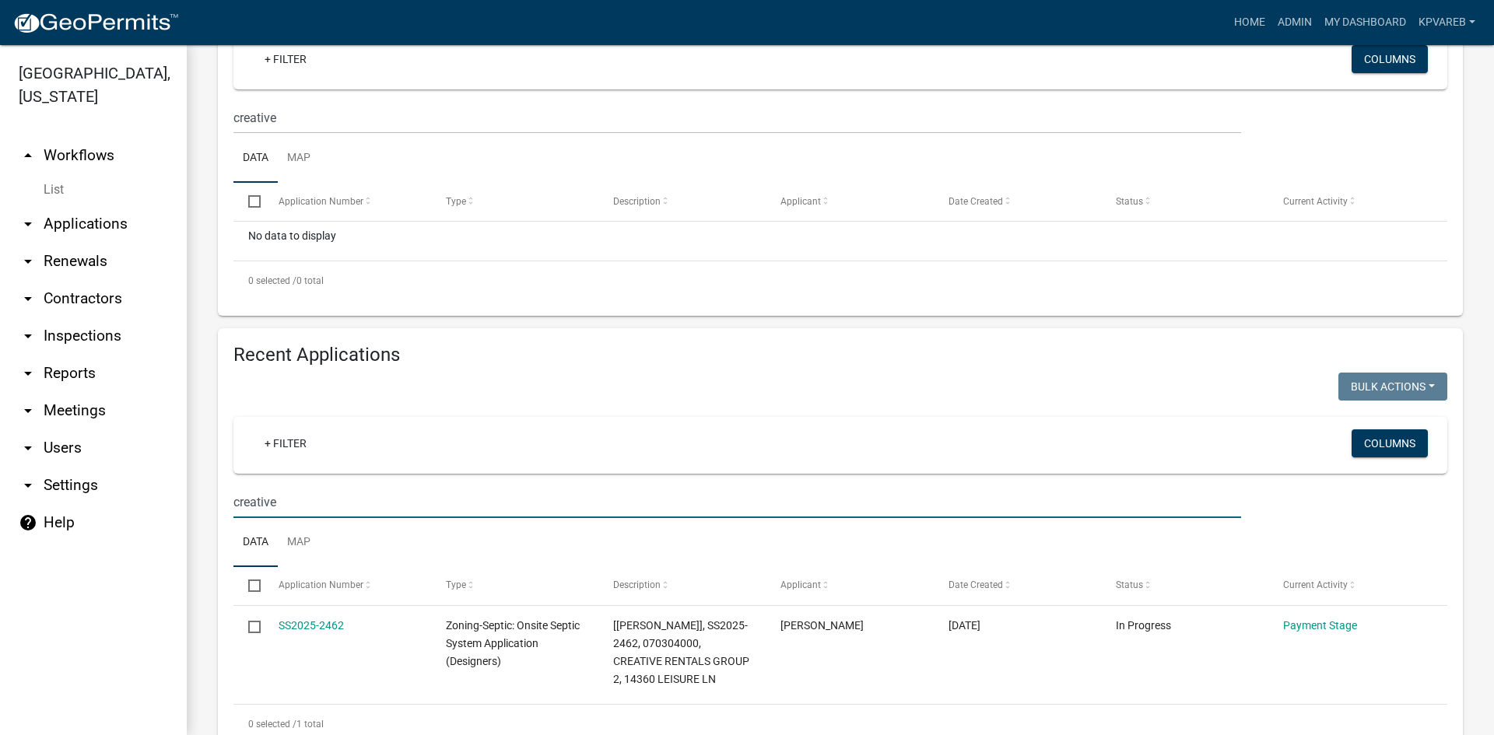
scroll to position [182, 0]
